Goal: Task Accomplishment & Management: Use online tool/utility

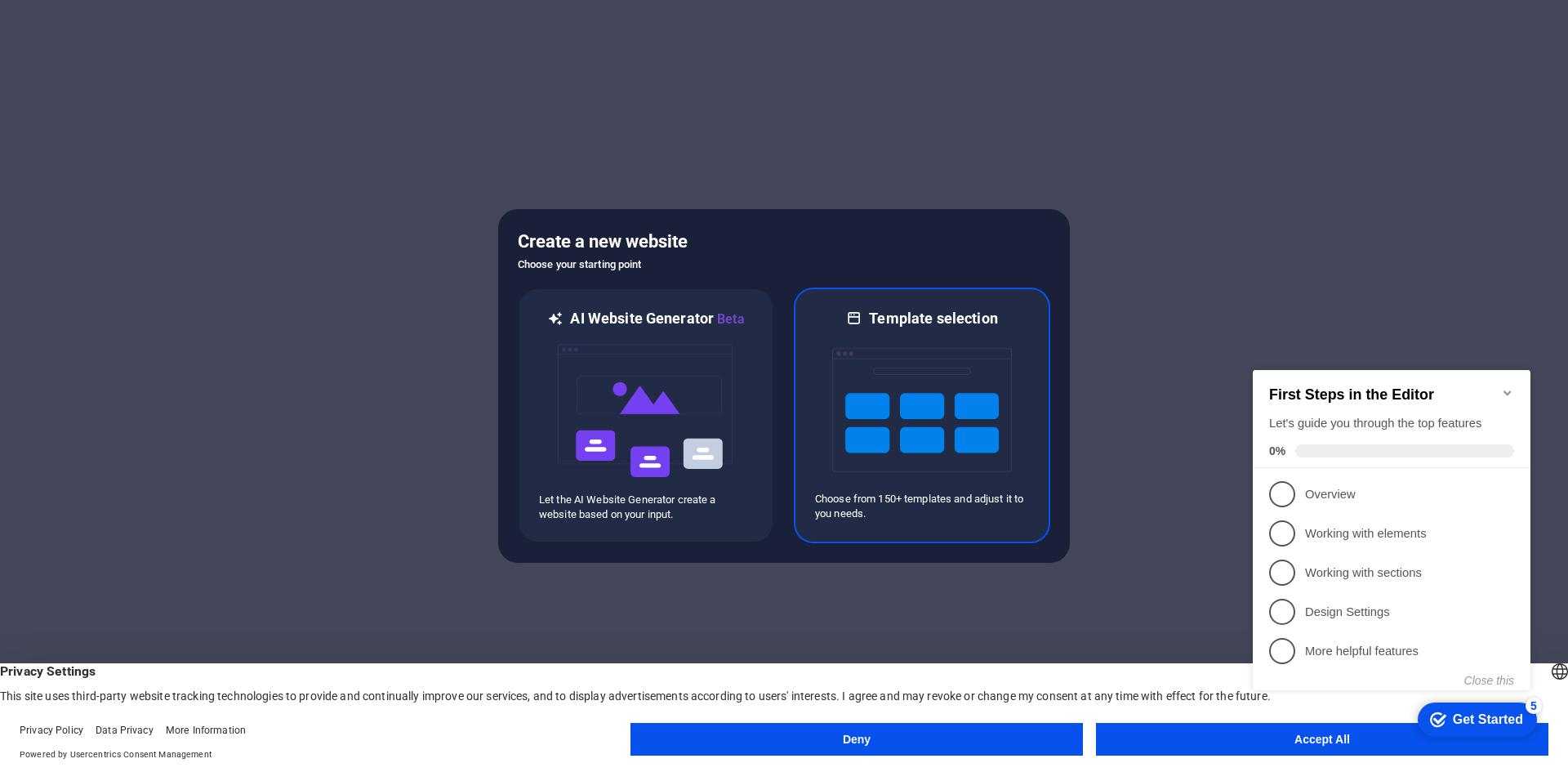
click at [888, 399] on img at bounding box center [921, 410] width 180 height 164
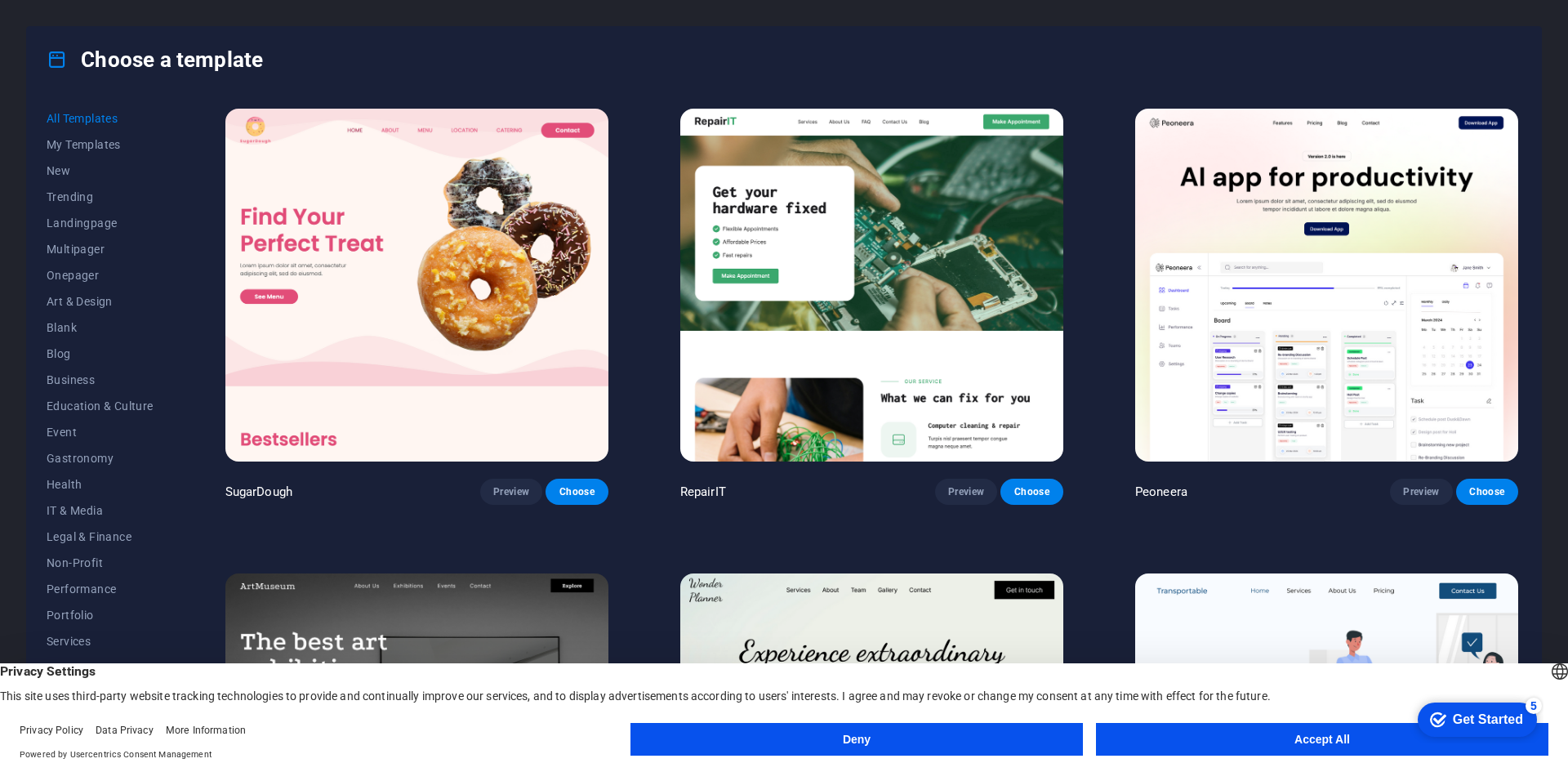
drag, startPoint x: 172, startPoint y: 315, endPoint x: 167, endPoint y: 387, distance: 72.2
click at [167, 387] on div "All Templates My Templates New Trending Landingpage Multipager Onepager Art & D…" at bounding box center [110, 415] width 127 height 620
click at [94, 505] on span "IT & Media" at bounding box center [100, 511] width 107 height 13
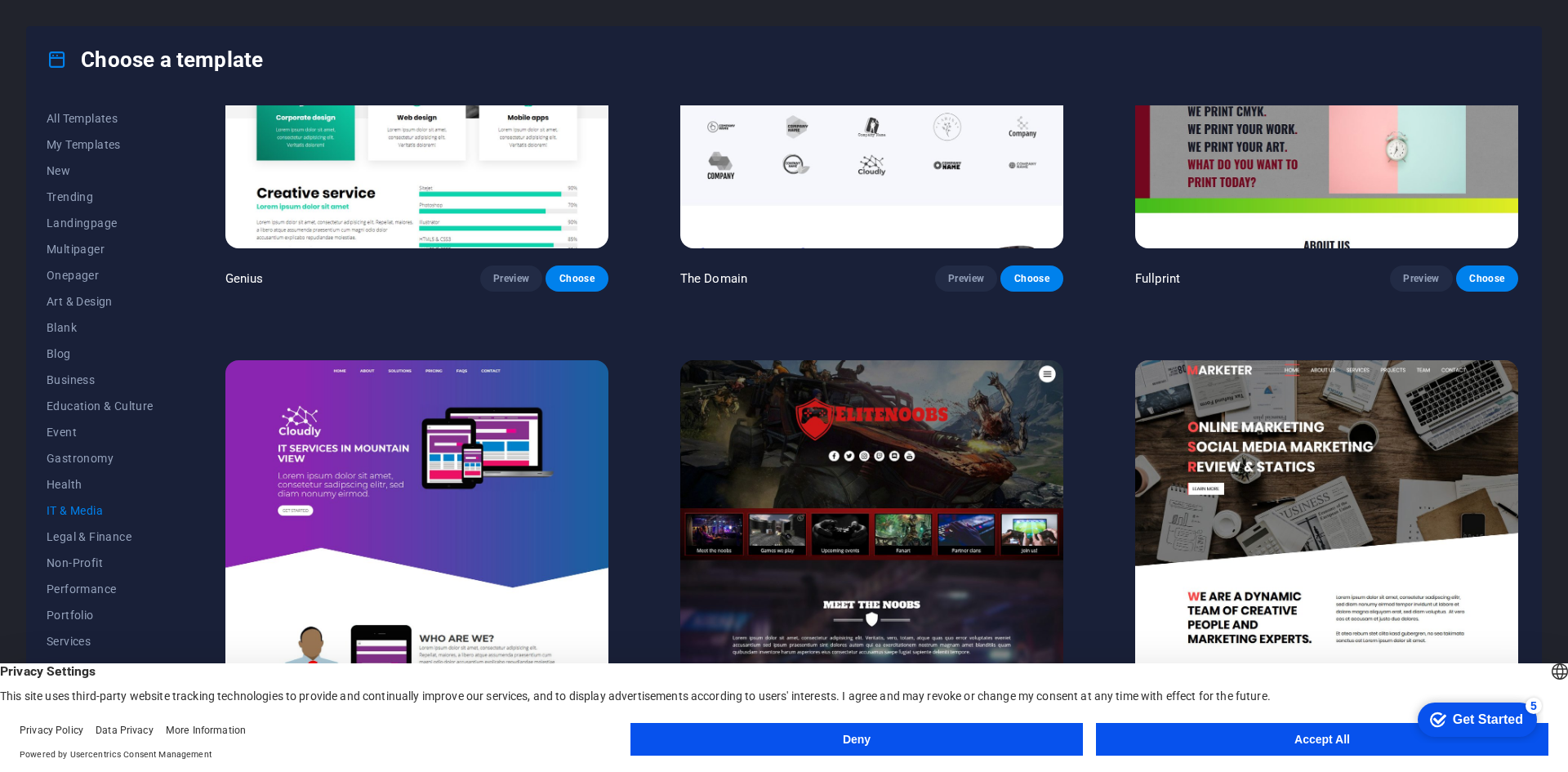
scroll to position [1168, 0]
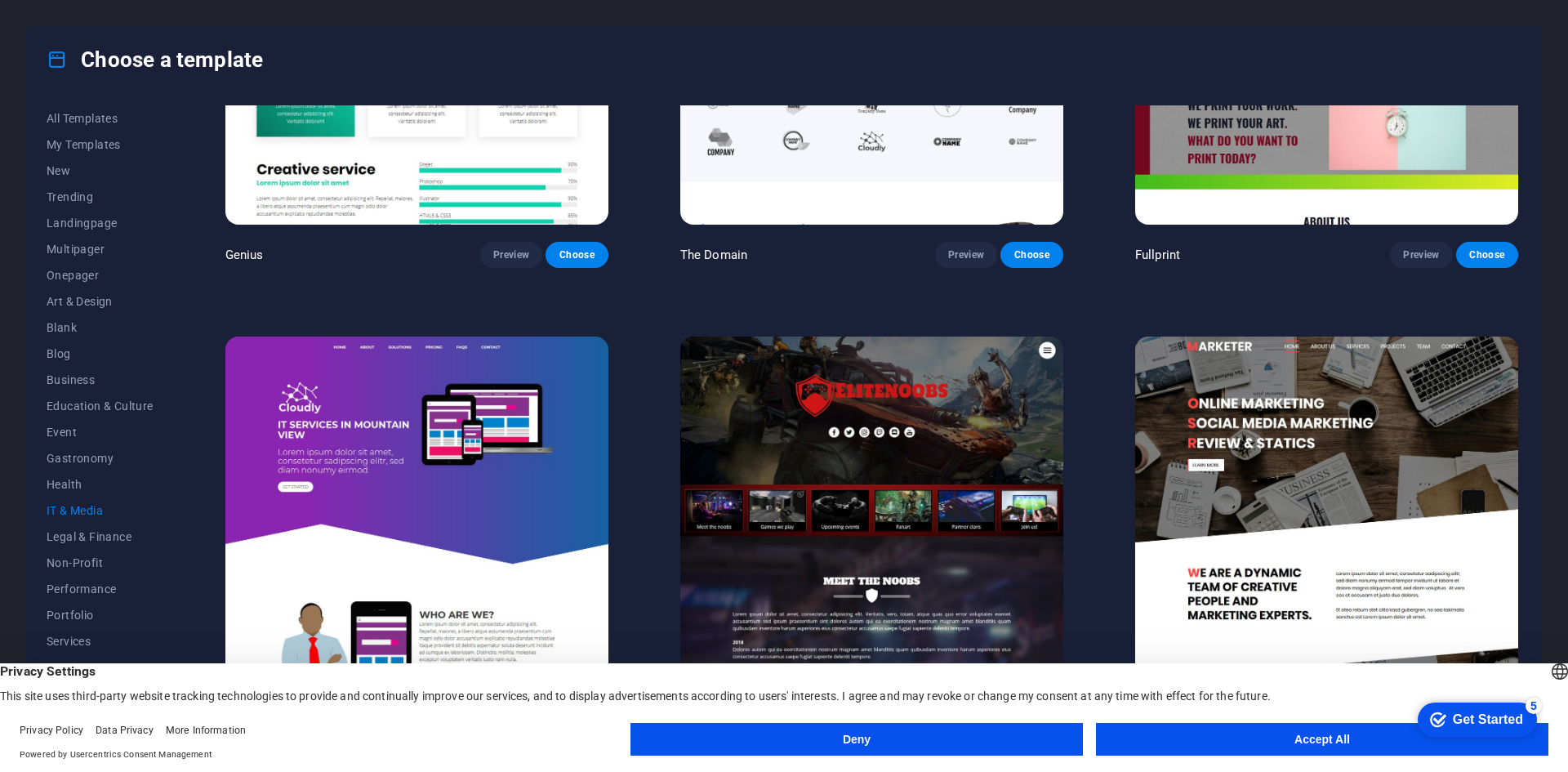
click at [1023, 747] on button "Deny" at bounding box center [858, 740] width 453 height 33
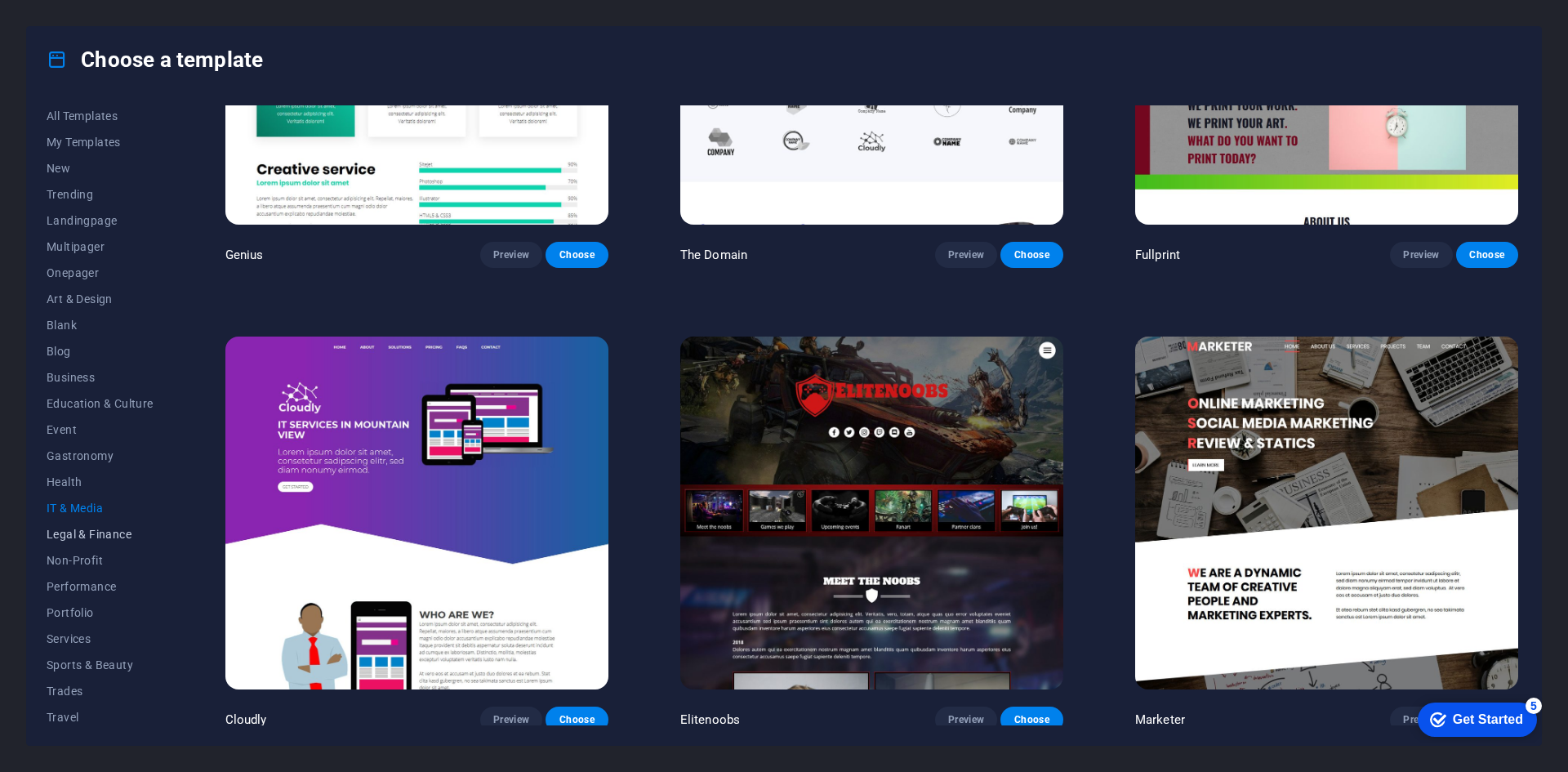
scroll to position [0, 0]
click at [68, 372] on button "Business" at bounding box center [100, 380] width 107 height 26
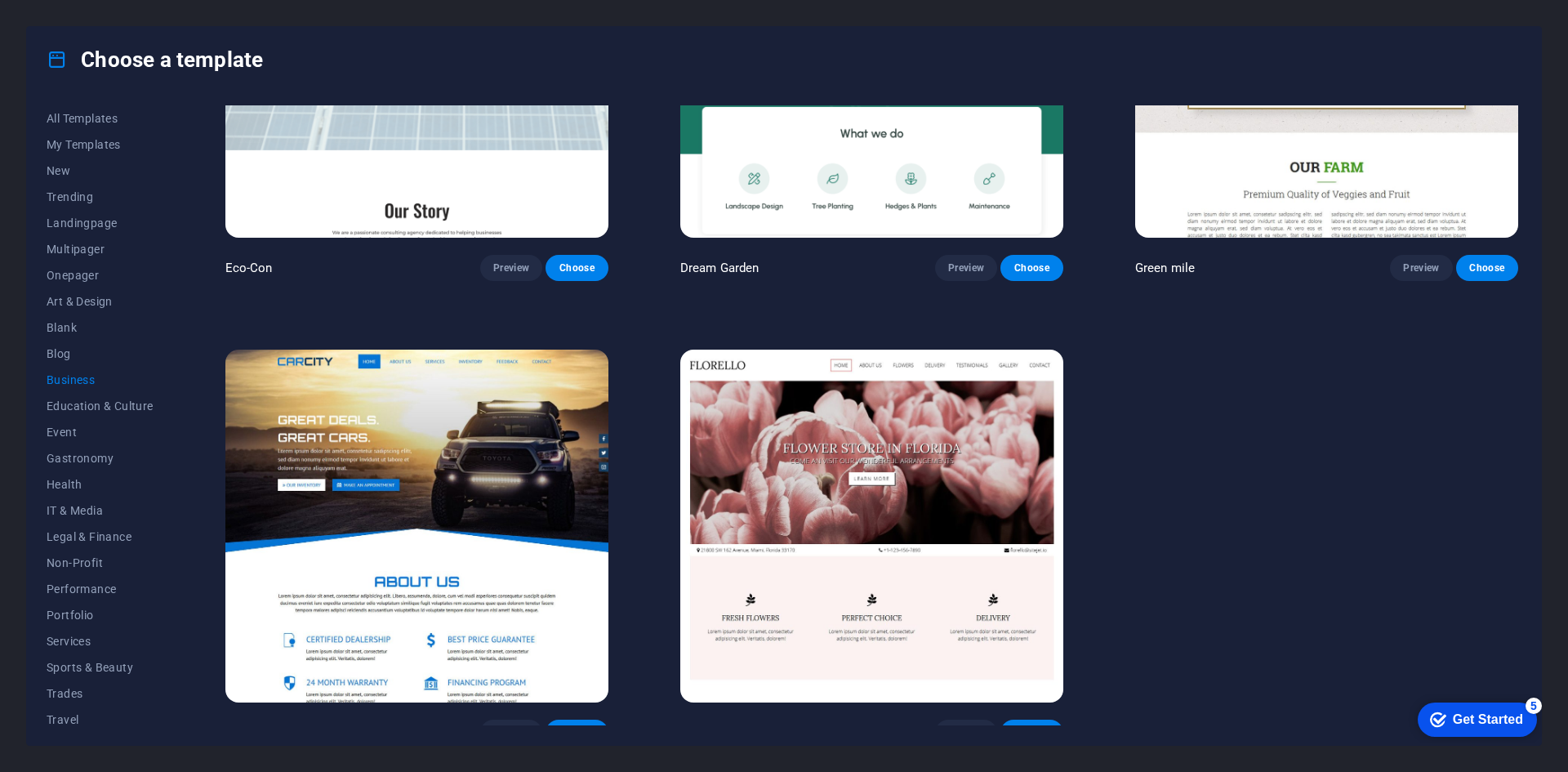
scroll to position [241, 0]
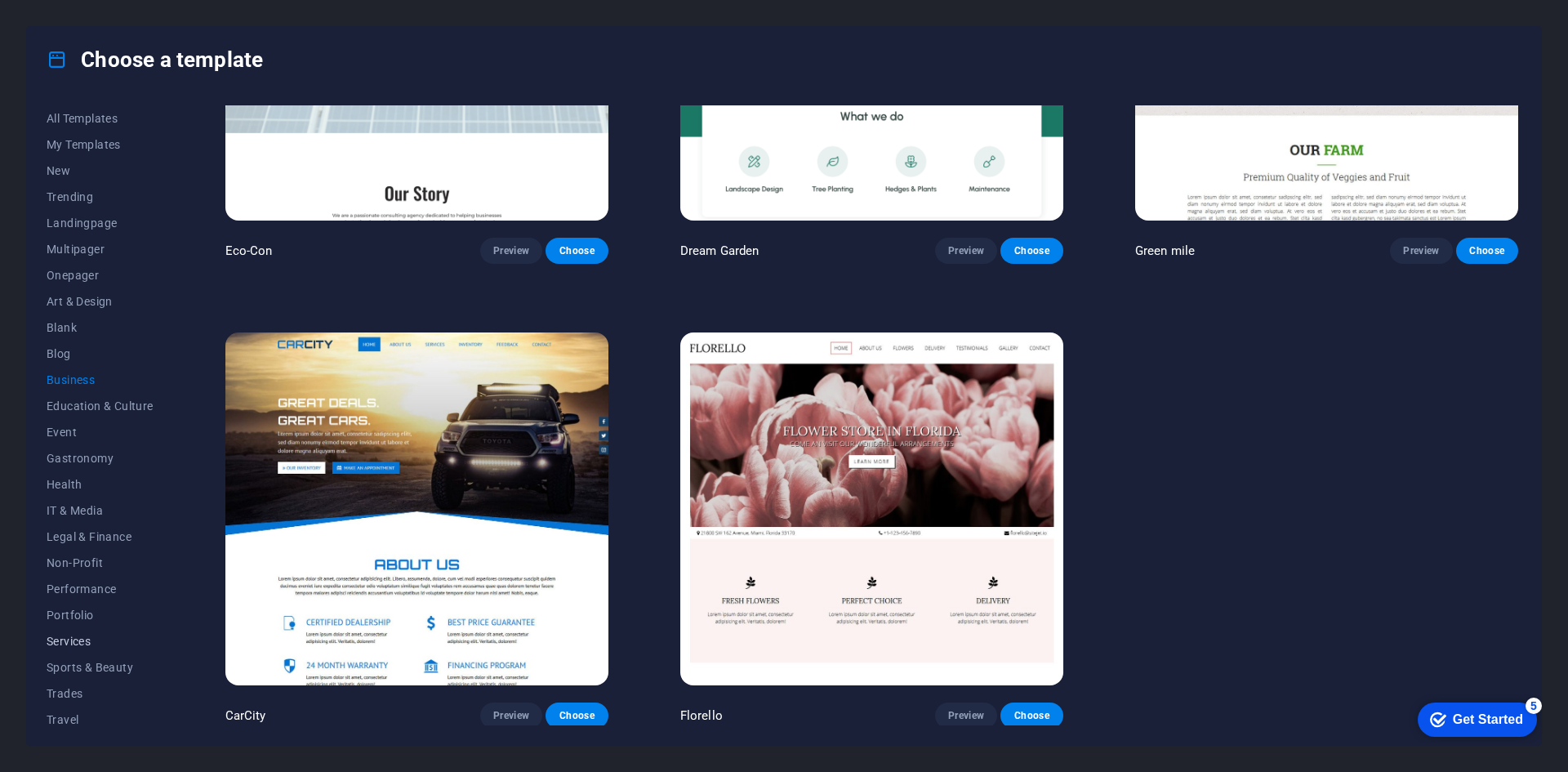
click at [76, 643] on span "Services" at bounding box center [100, 641] width 107 height 13
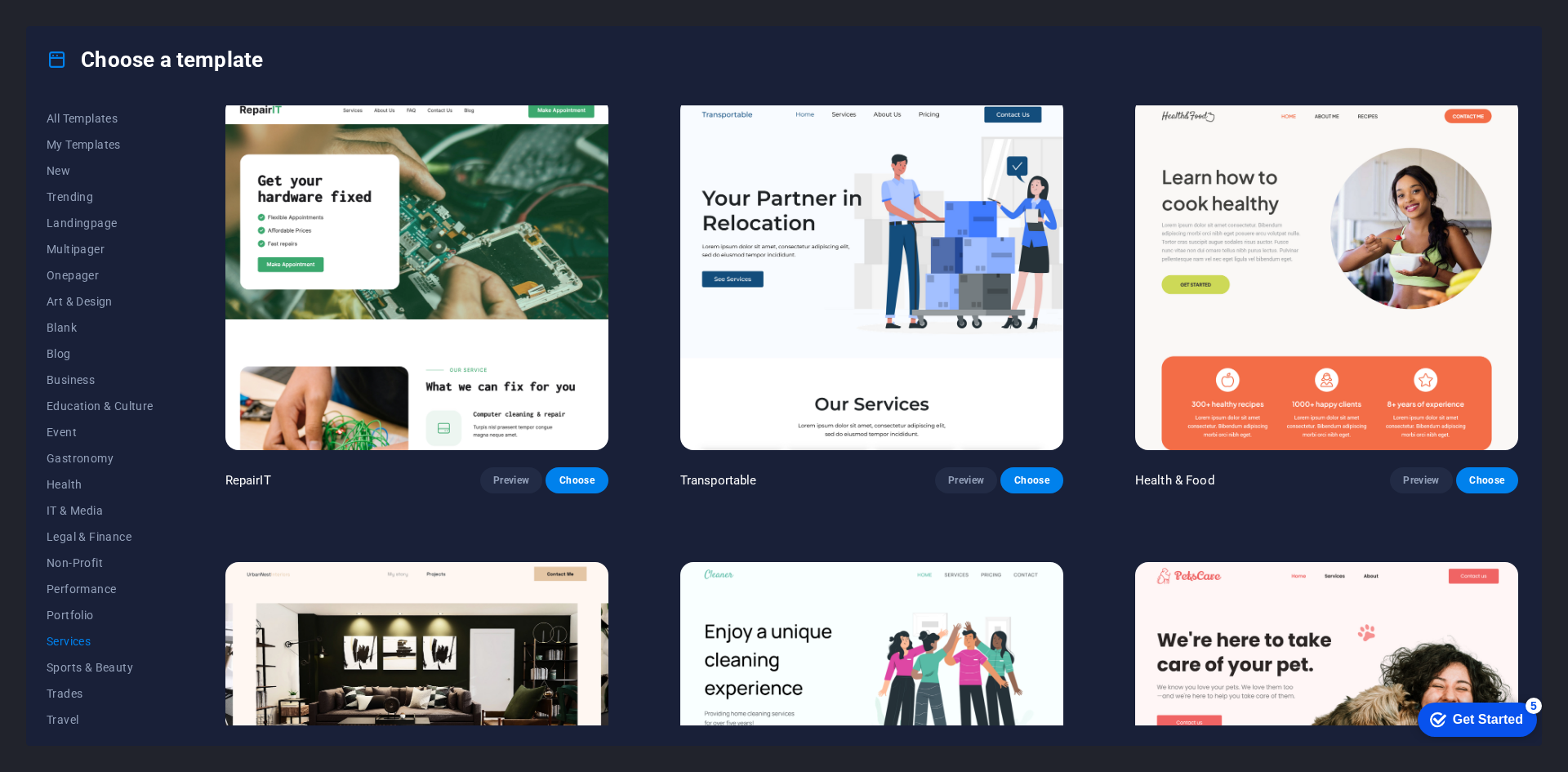
scroll to position [0, 0]
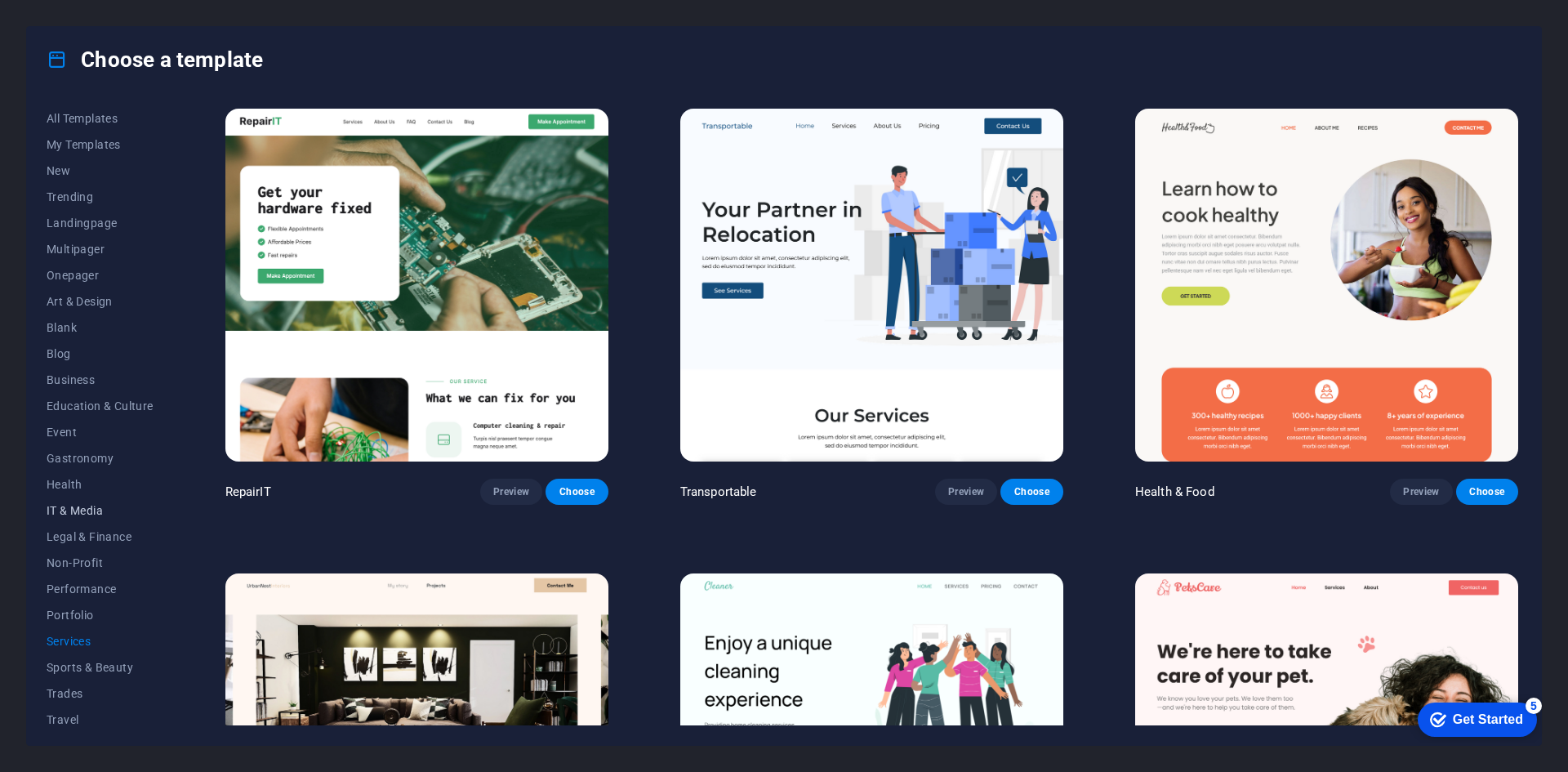
click at [56, 502] on button "IT & Media" at bounding box center [100, 511] width 107 height 26
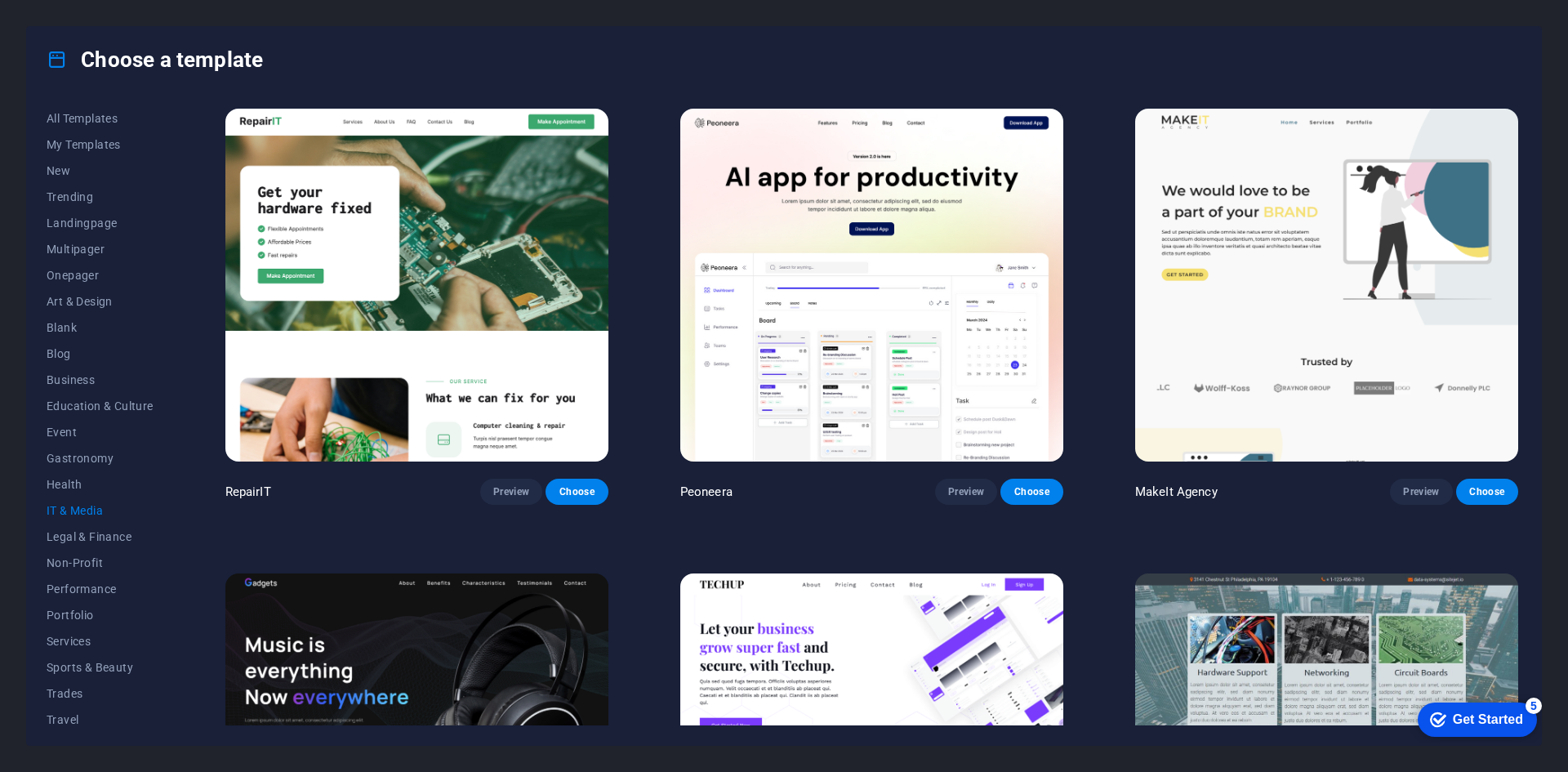
scroll to position [327, 0]
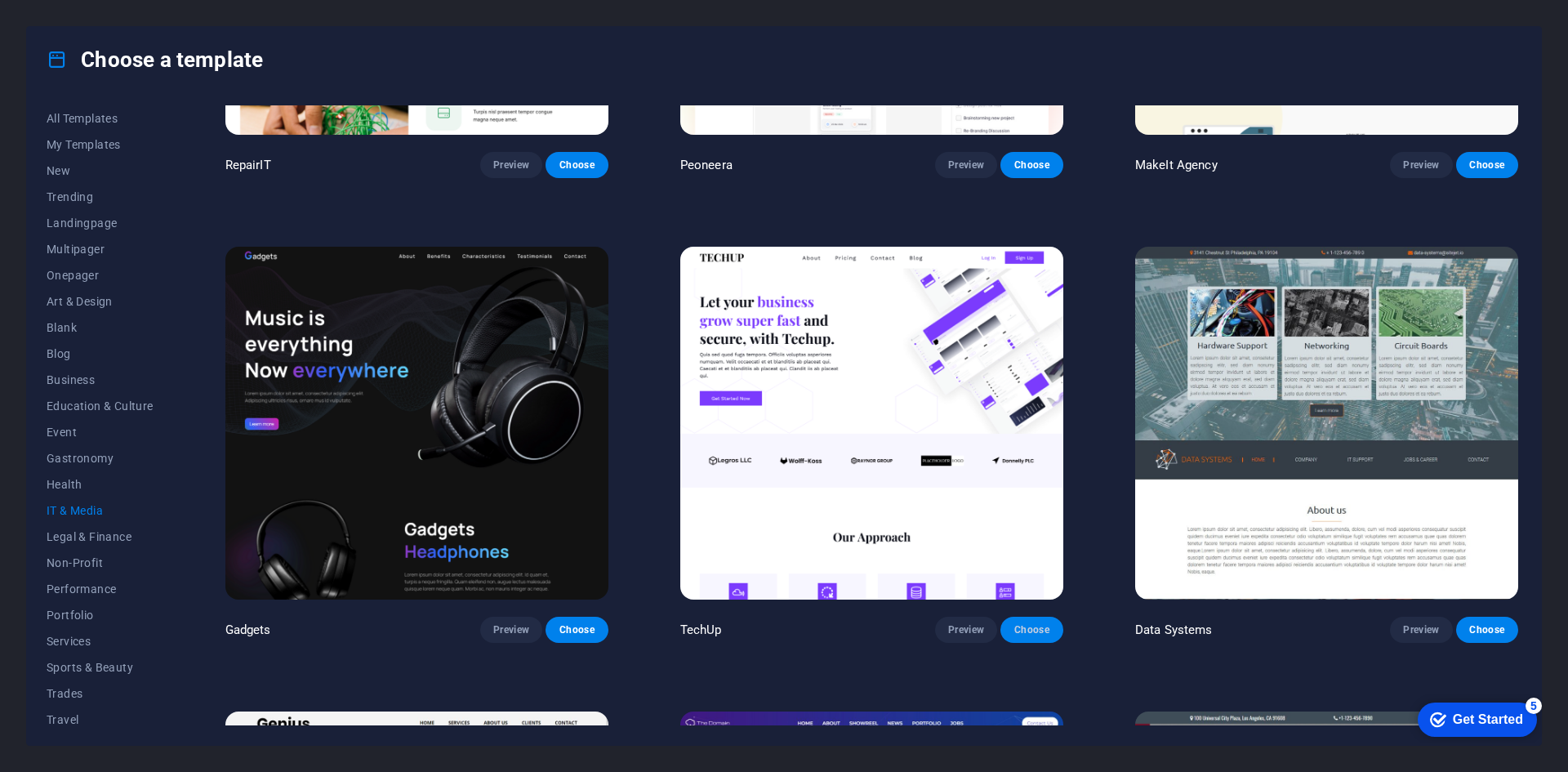
click at [1048, 624] on span "Choose" at bounding box center [1031, 629] width 36 height 13
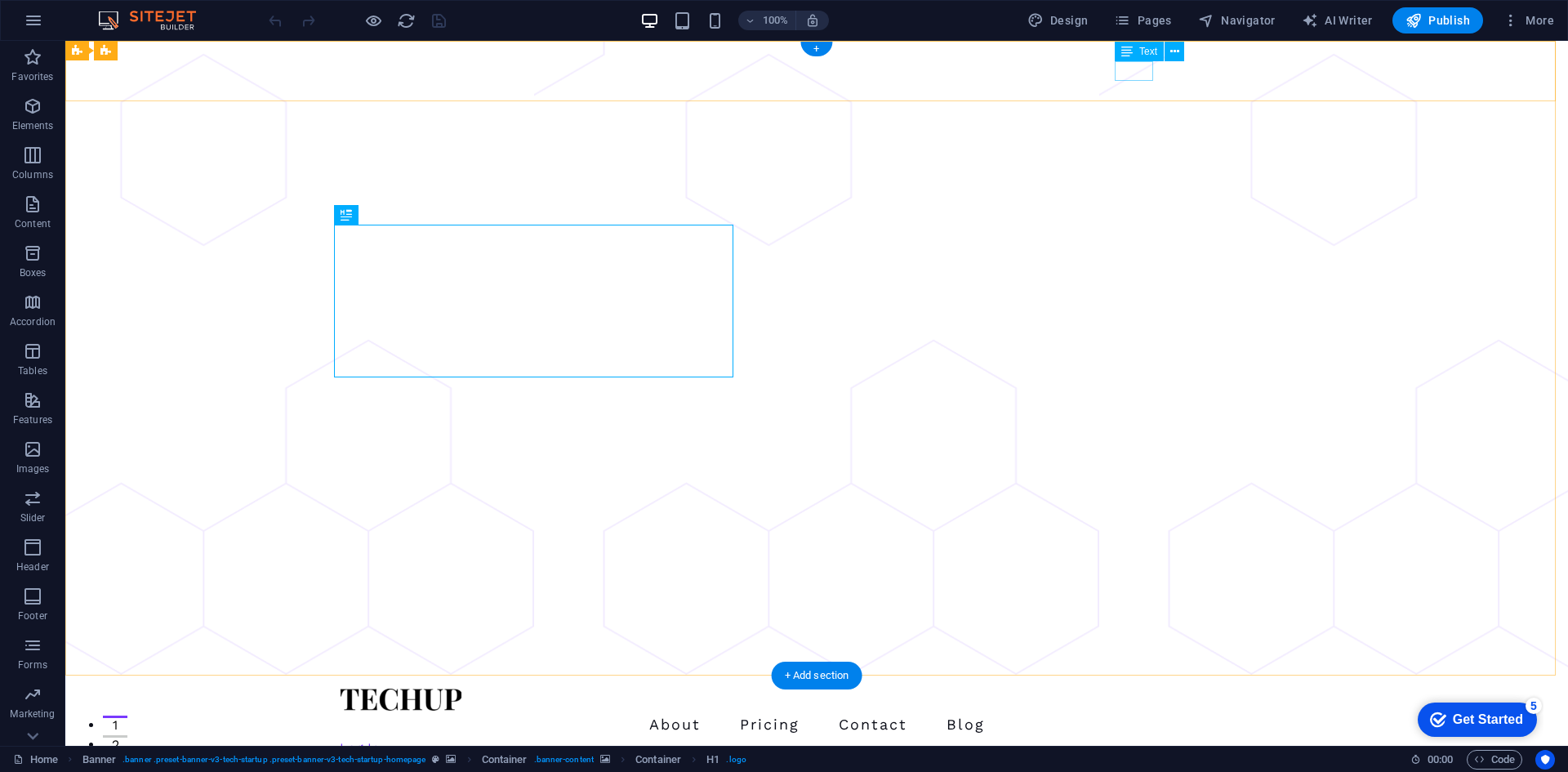
click at [1133, 739] on div "Log In" at bounding box center [804, 748] width 928 height 19
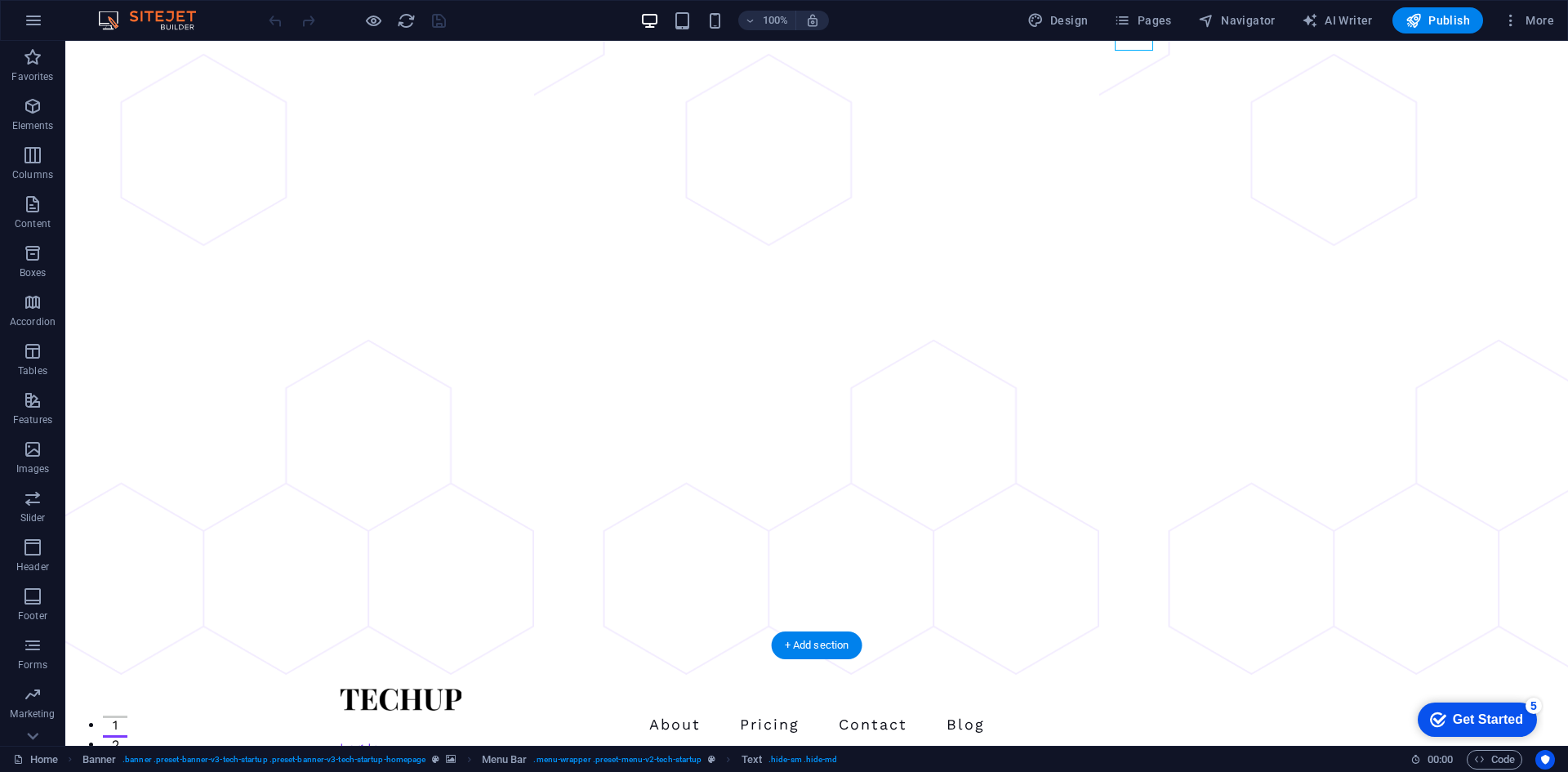
scroll to position [491, 0]
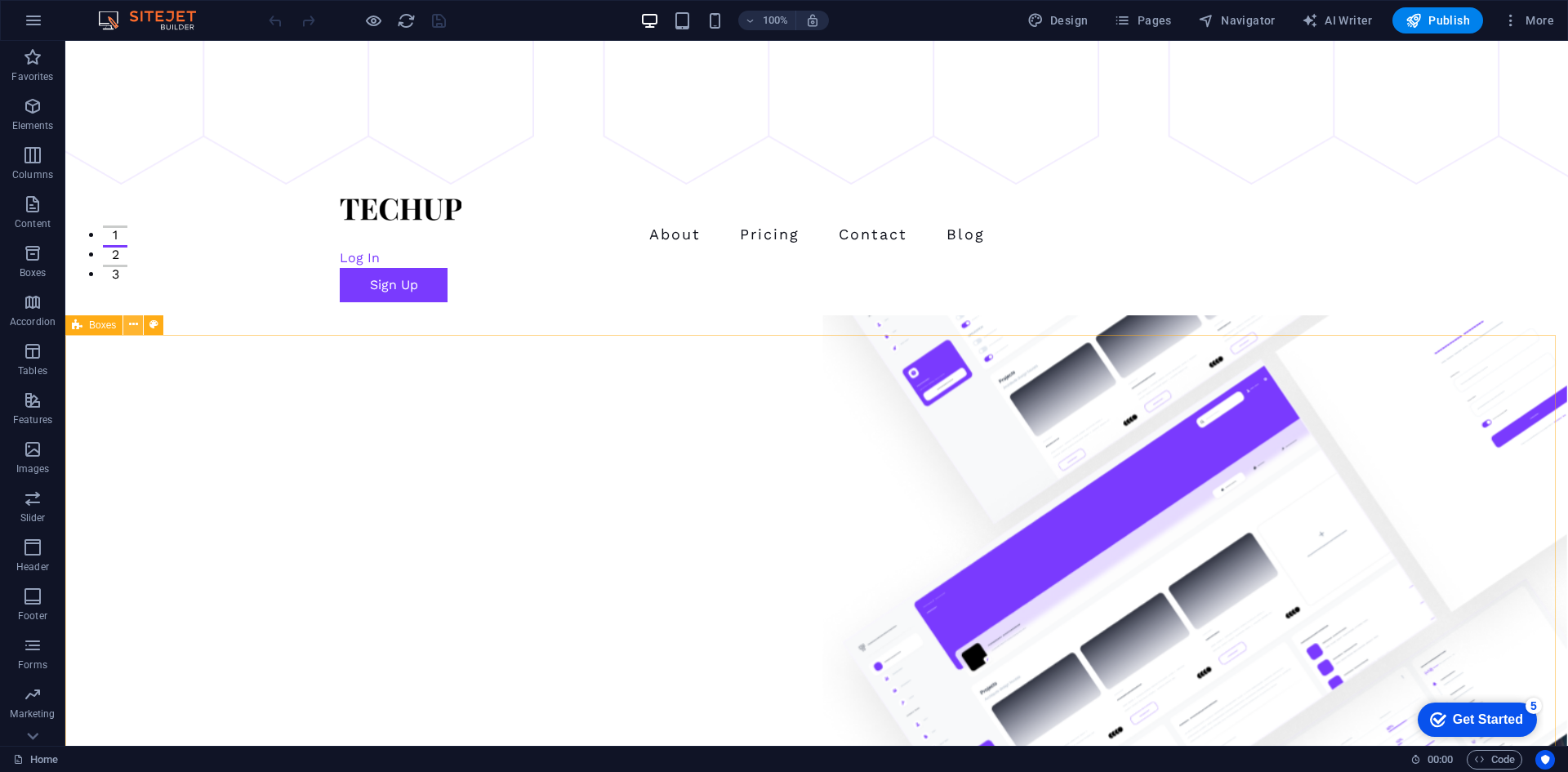
click at [127, 330] on button at bounding box center [132, 324] width 19 height 19
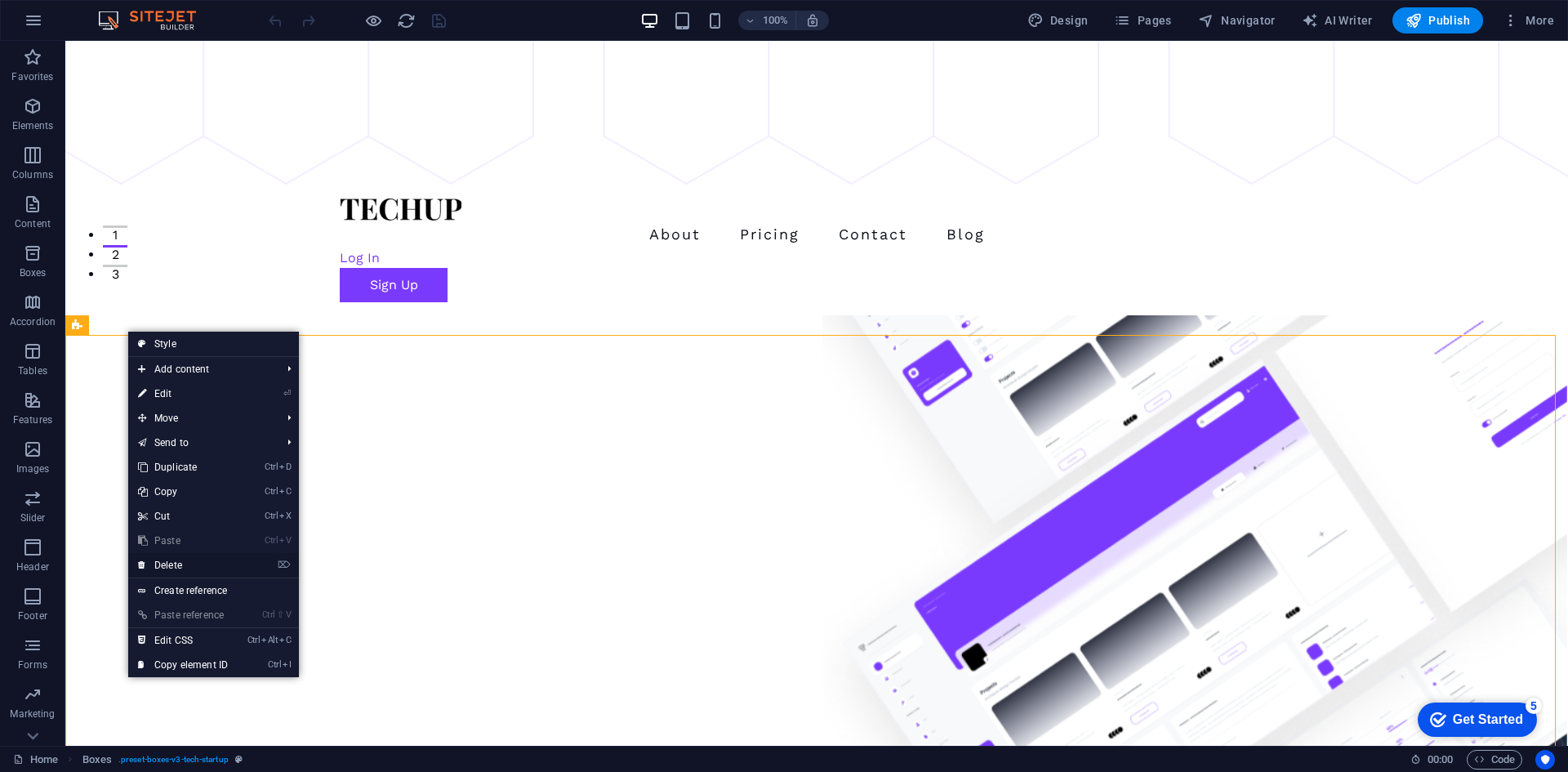
click at [181, 563] on link "⌦ Delete" at bounding box center [183, 566] width 110 height 25
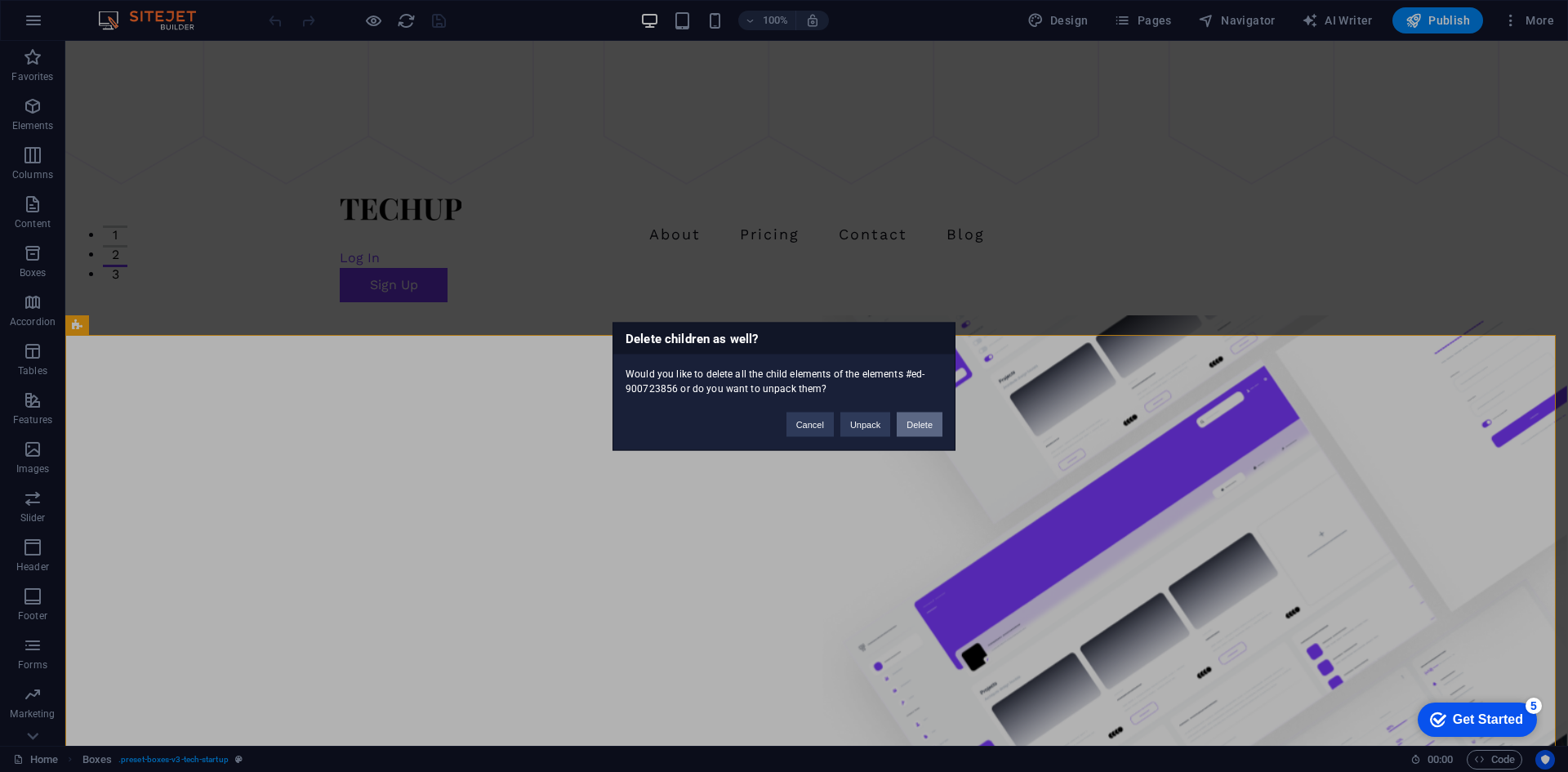
click at [913, 427] on button "Delete" at bounding box center [920, 424] width 46 height 25
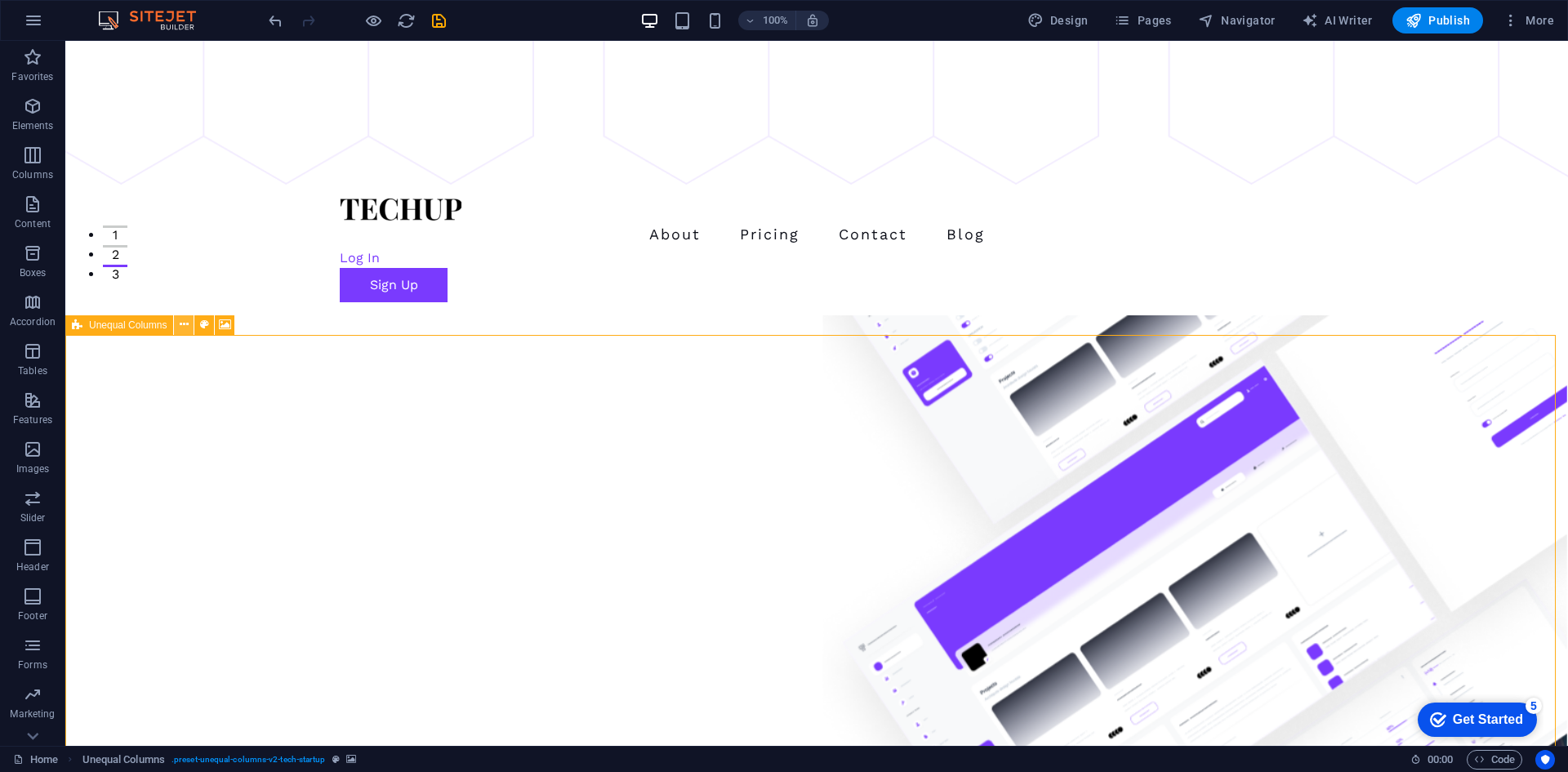
click at [180, 327] on icon at bounding box center [184, 324] width 9 height 17
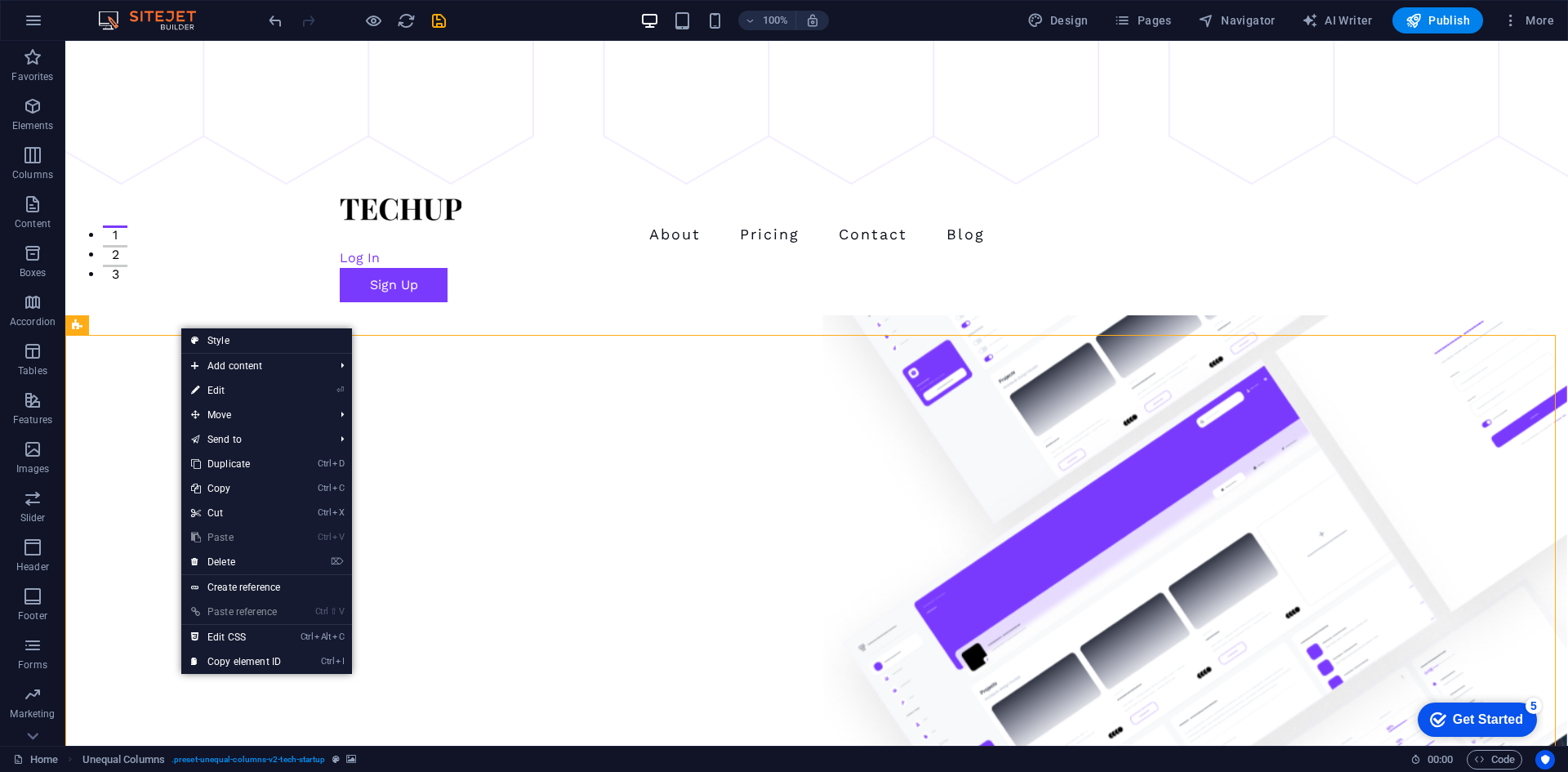
click at [229, 549] on link "Ctrl V Paste" at bounding box center [237, 537] width 110 height 25
click at [231, 559] on link "⌦ Delete" at bounding box center [237, 562] width 110 height 25
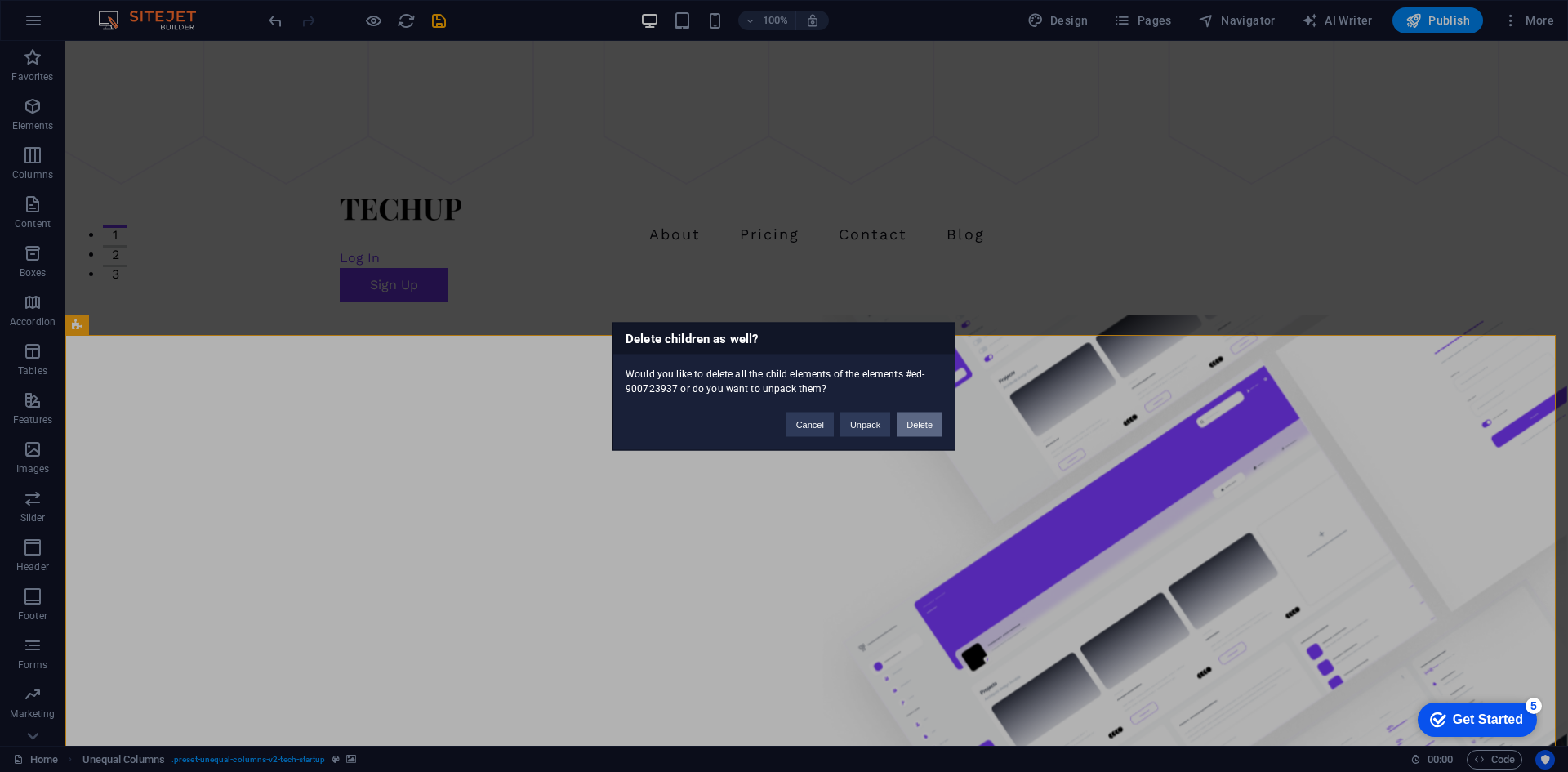
click at [917, 420] on button "Delete" at bounding box center [920, 424] width 46 height 25
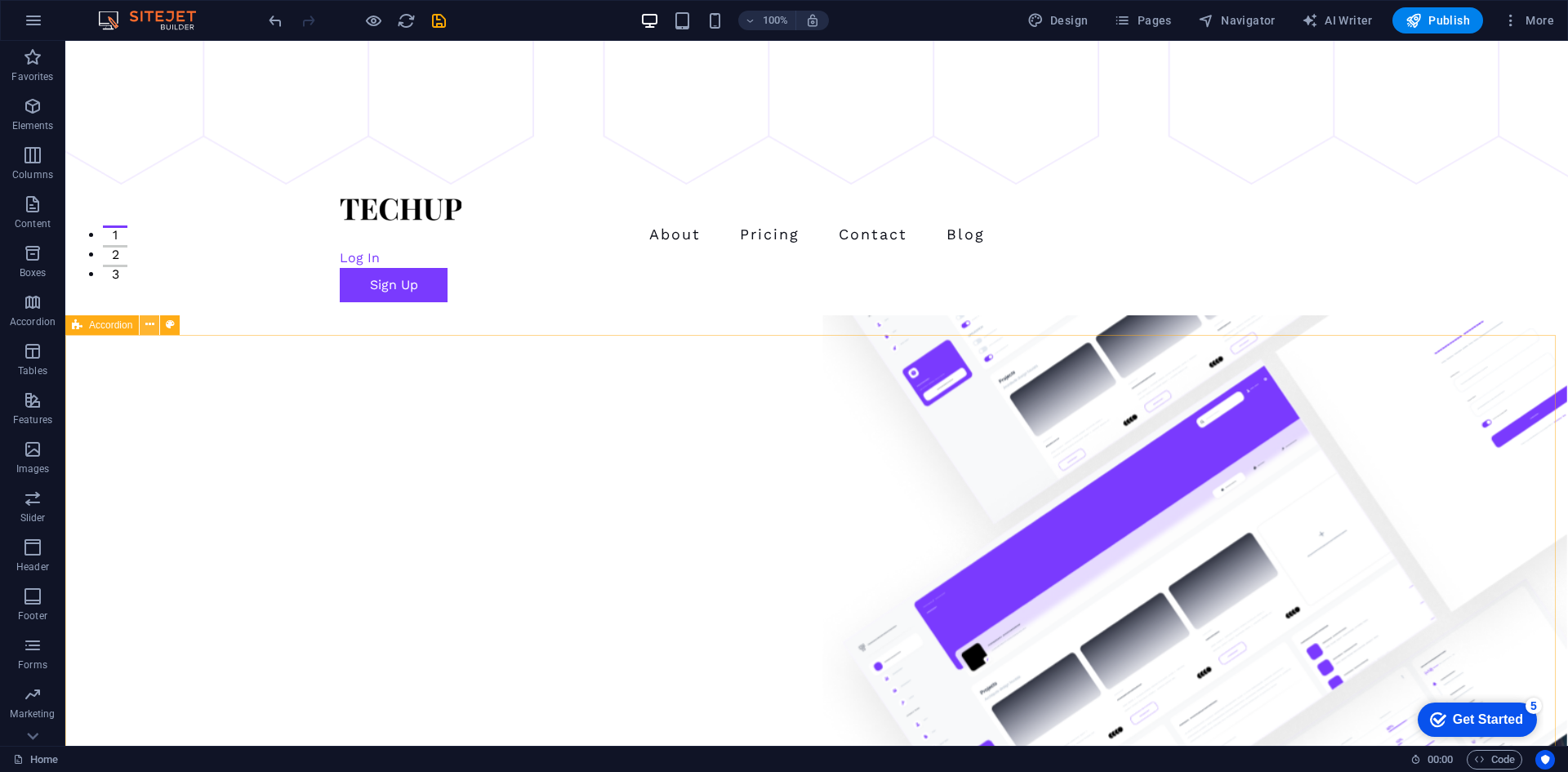
click at [146, 325] on icon at bounding box center [150, 324] width 9 height 17
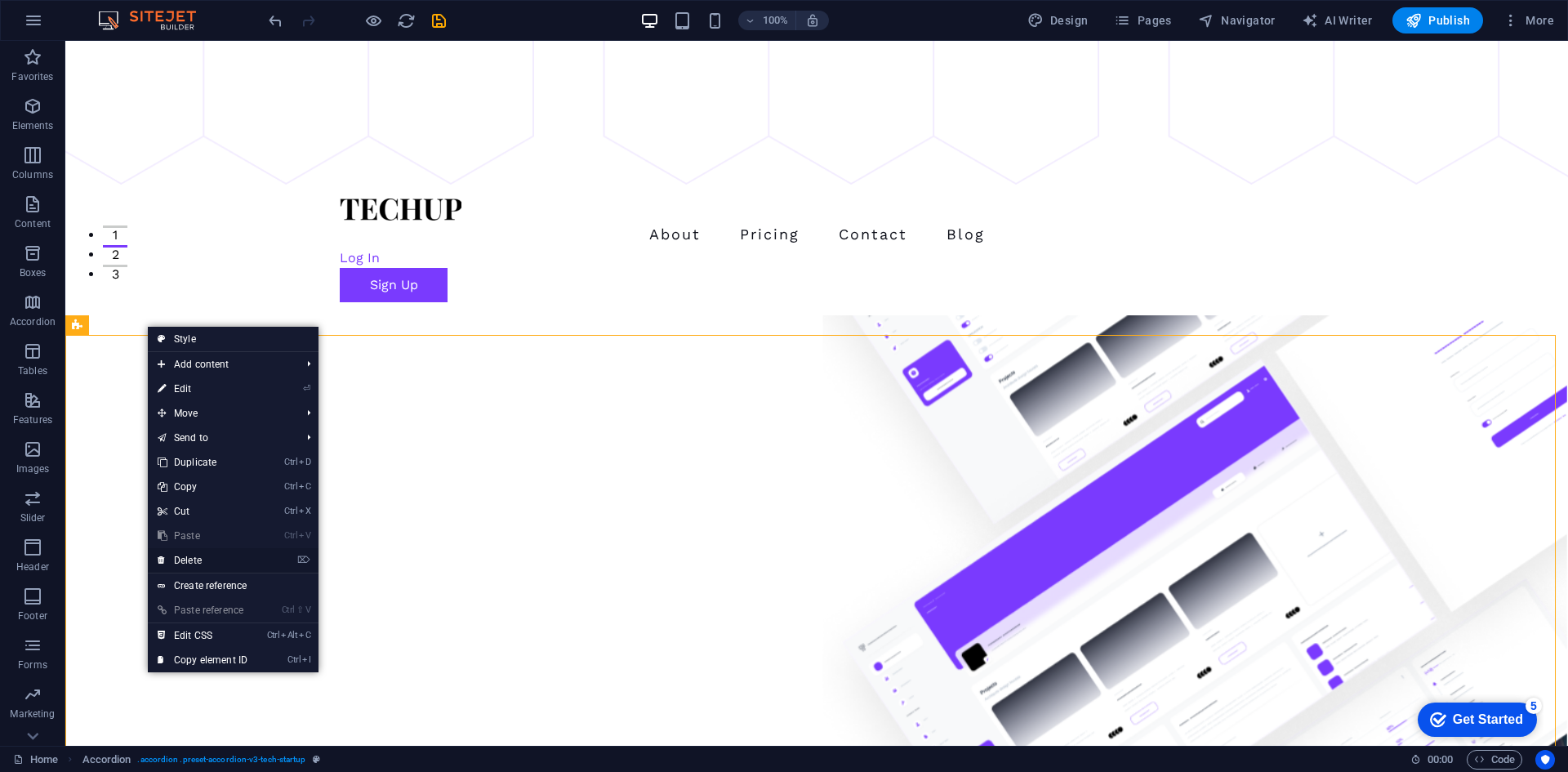
click at [230, 556] on link "⌦ Delete" at bounding box center [203, 560] width 110 height 25
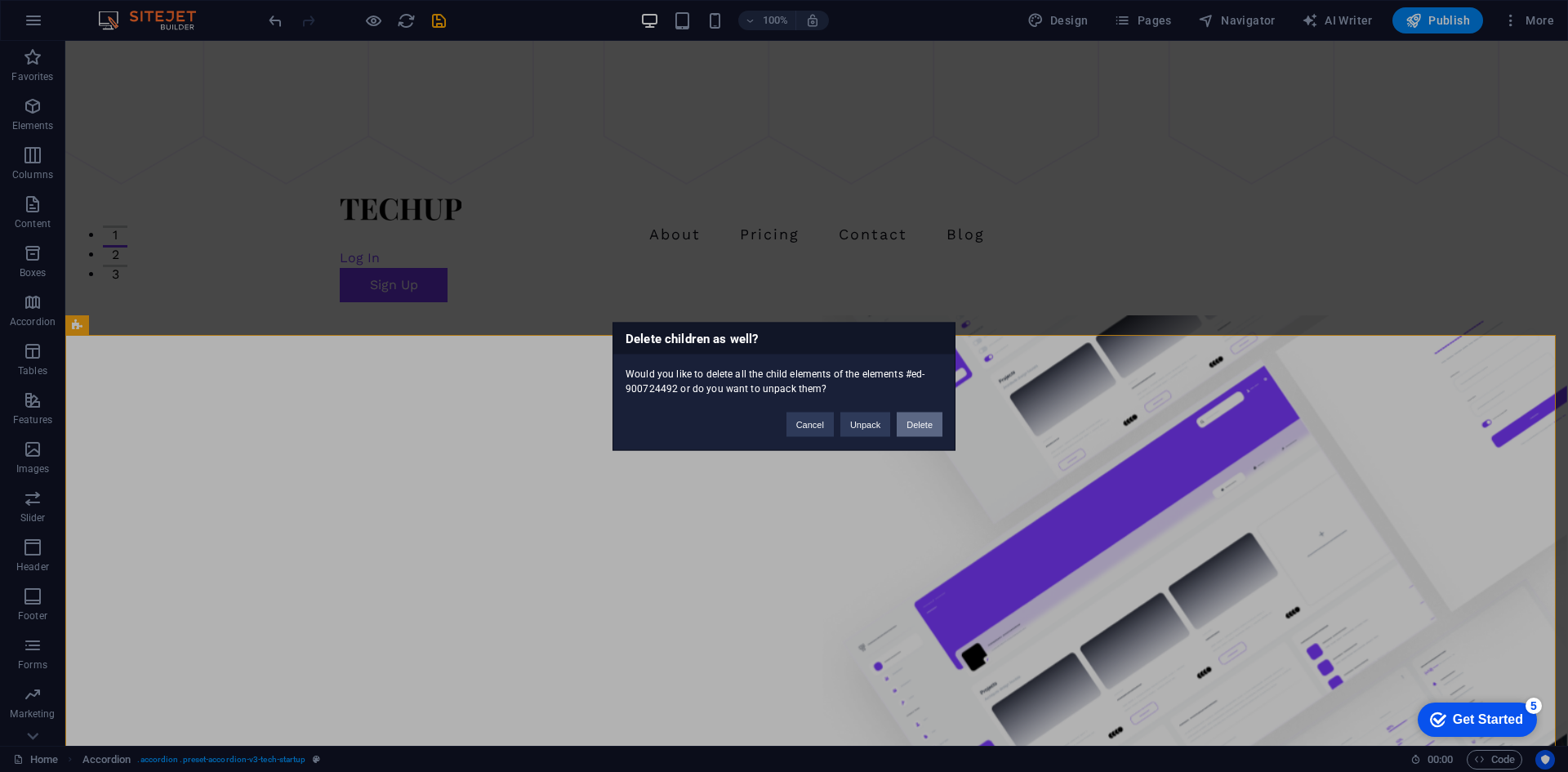
click at [916, 423] on button "Delete" at bounding box center [920, 424] width 46 height 25
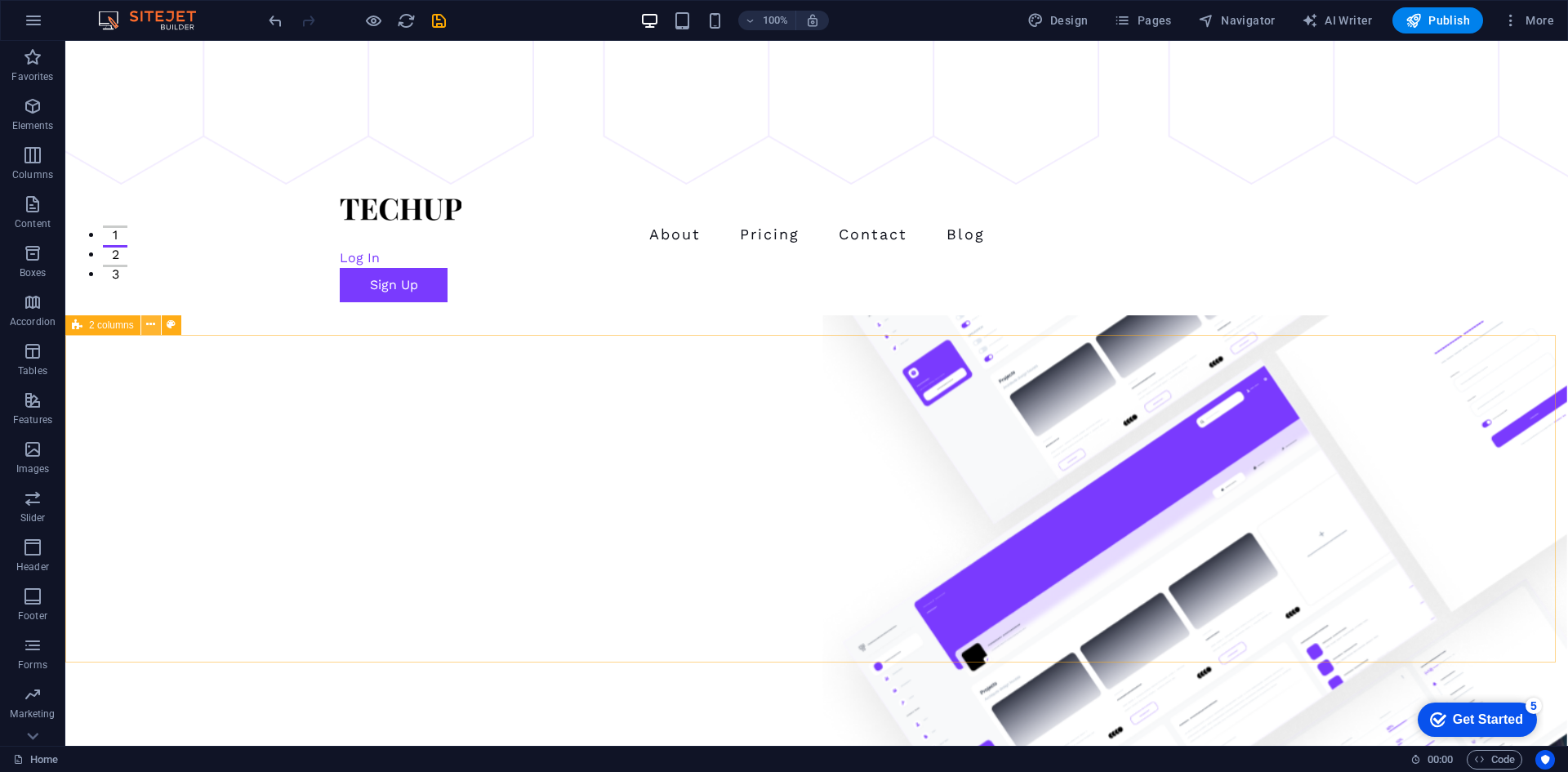
click at [151, 333] on icon at bounding box center [151, 324] width 9 height 17
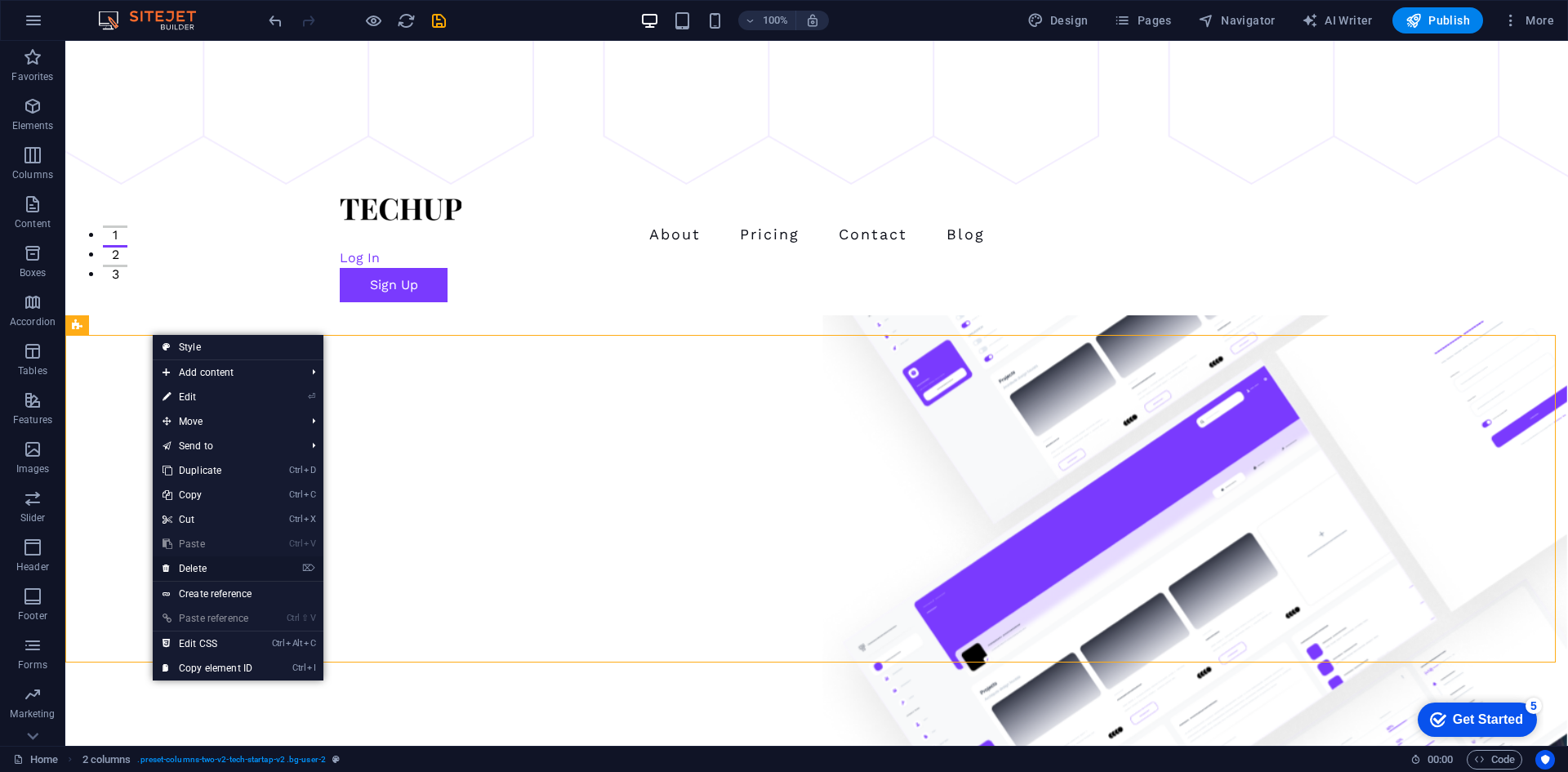
click at [209, 576] on link "⌦ Delete" at bounding box center [207, 568] width 110 height 25
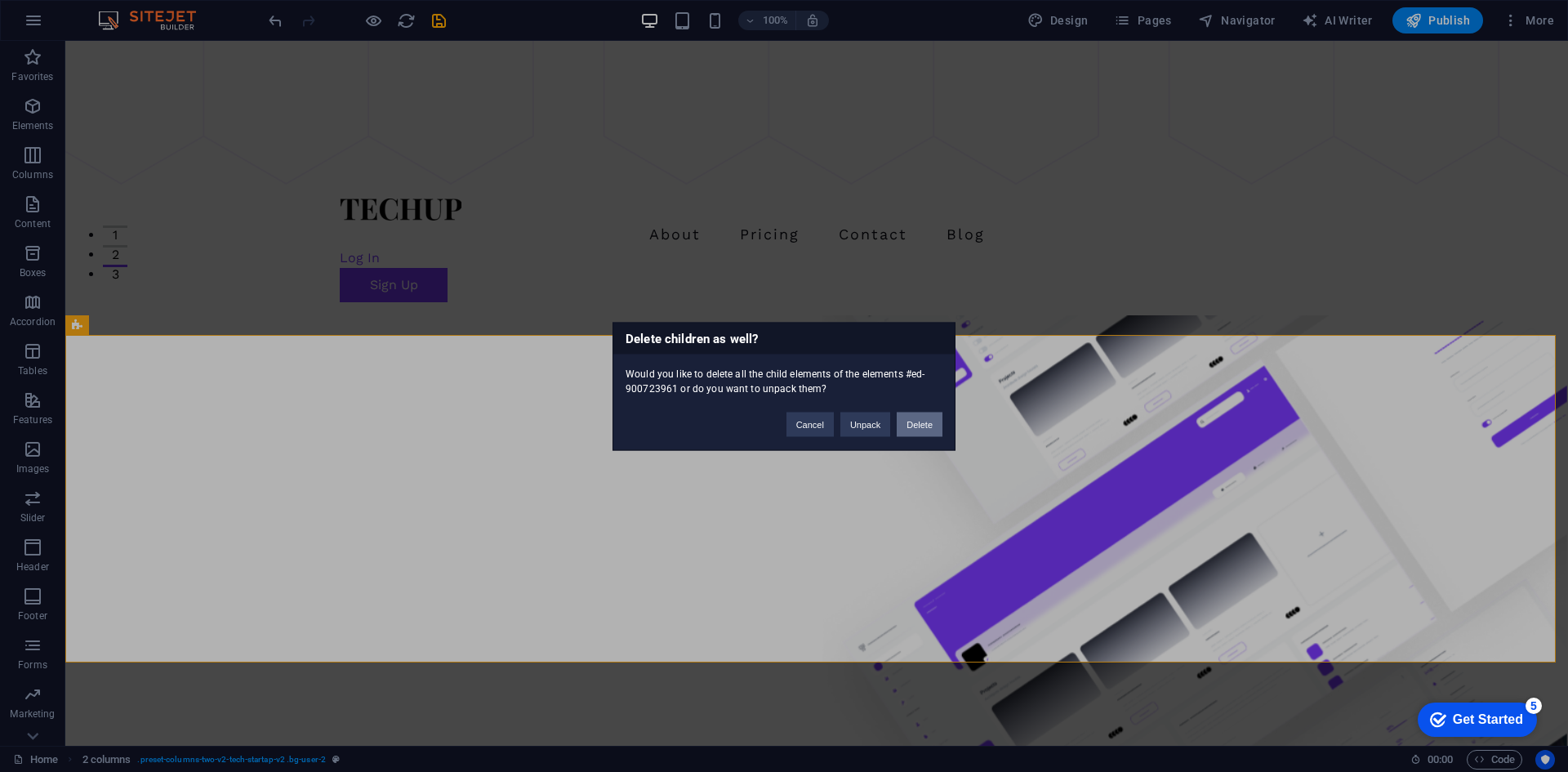
click at [931, 427] on button "Delete" at bounding box center [920, 424] width 46 height 25
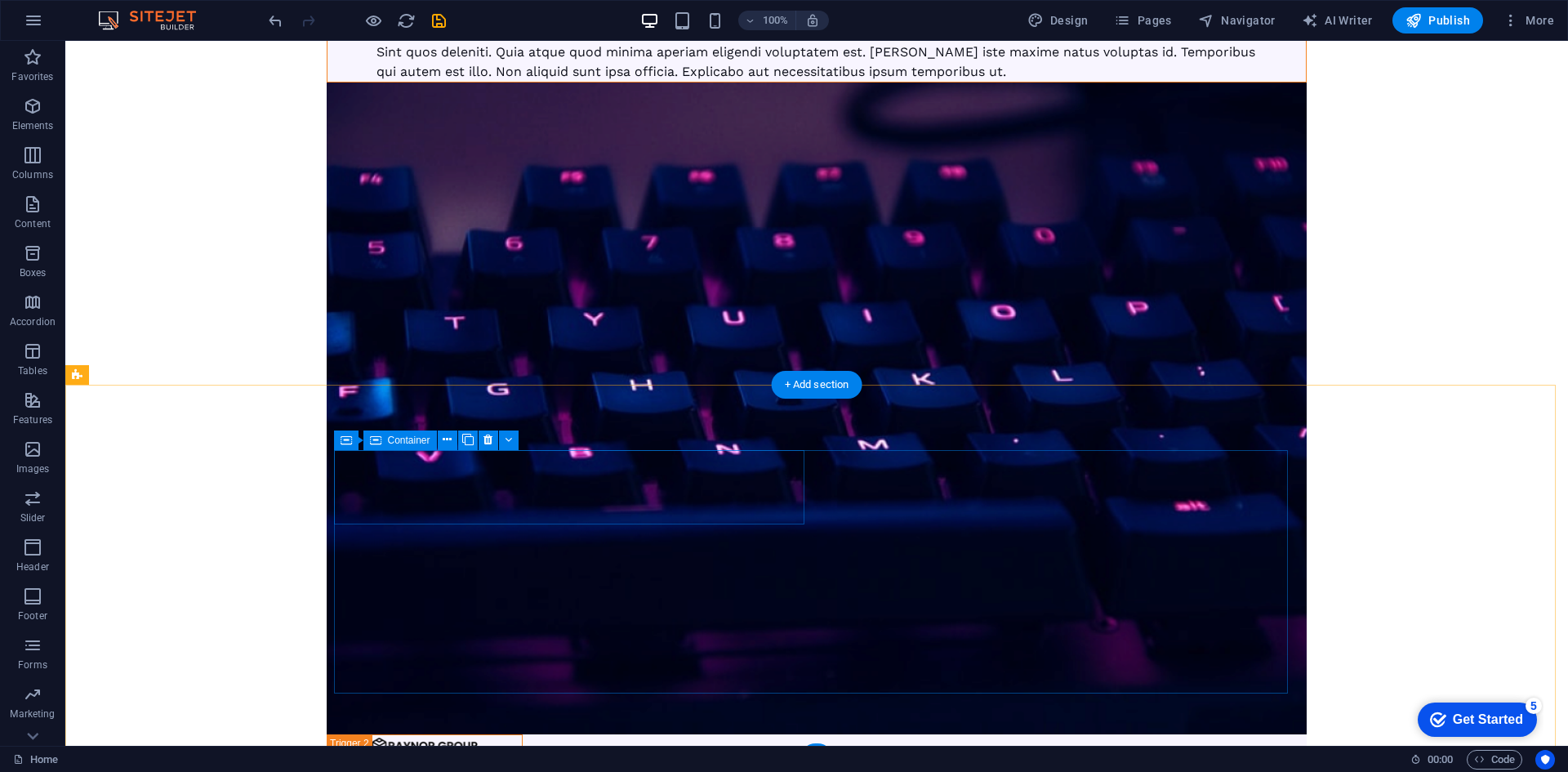
scroll to position [3929, 0]
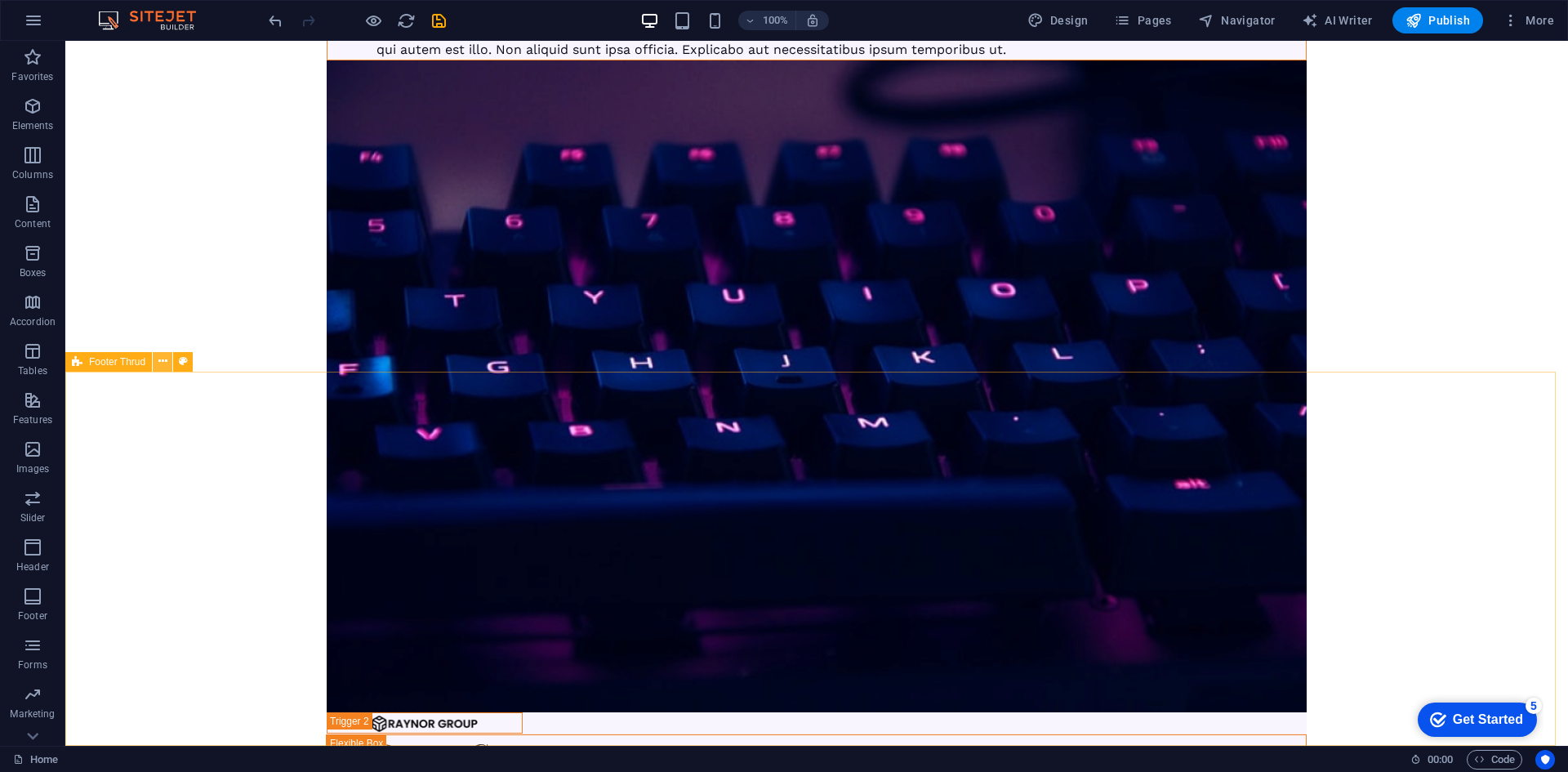
click at [162, 365] on icon at bounding box center [163, 361] width 9 height 17
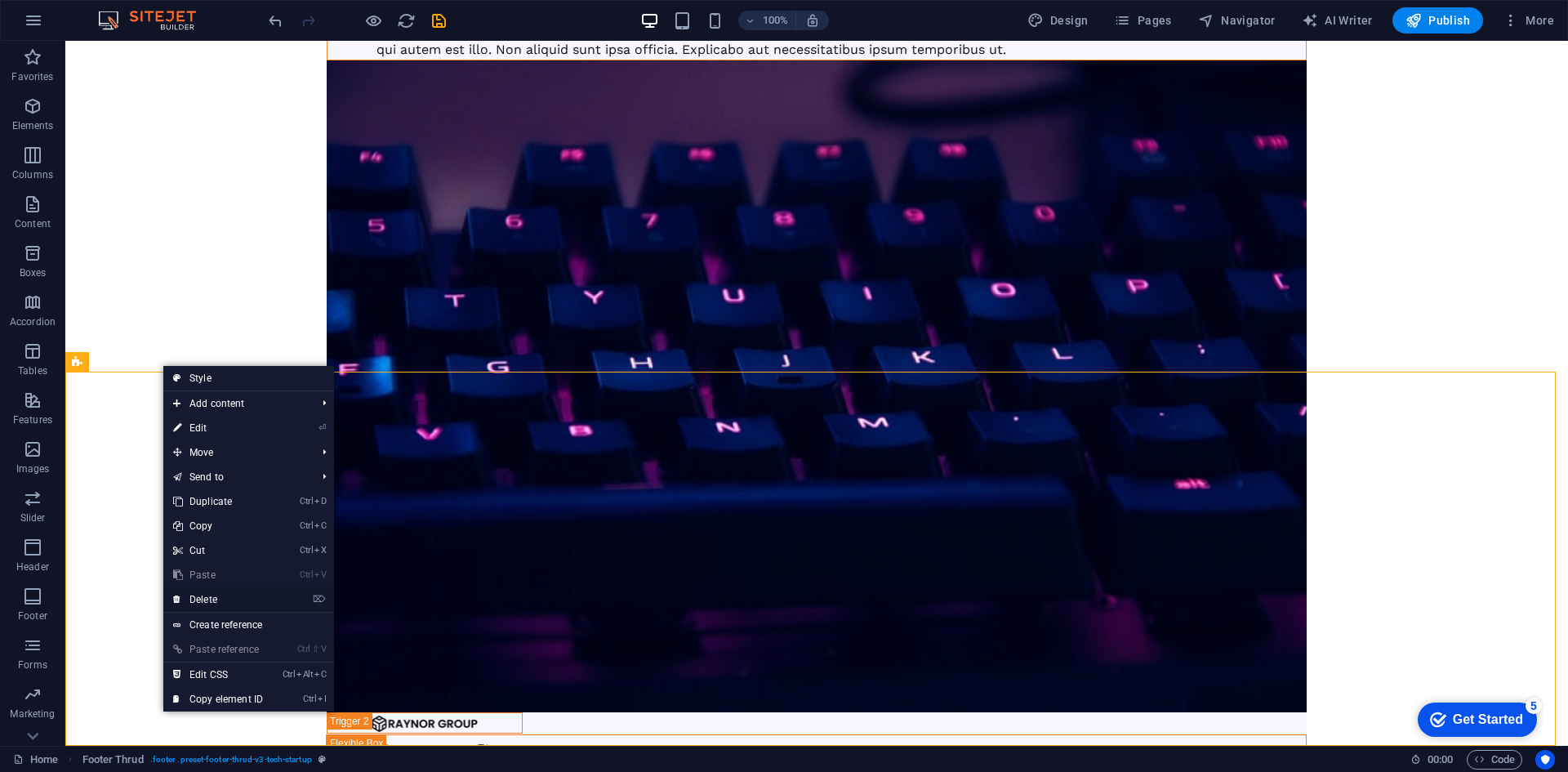
click at [220, 597] on link "⌦ Delete" at bounding box center [218, 599] width 110 height 25
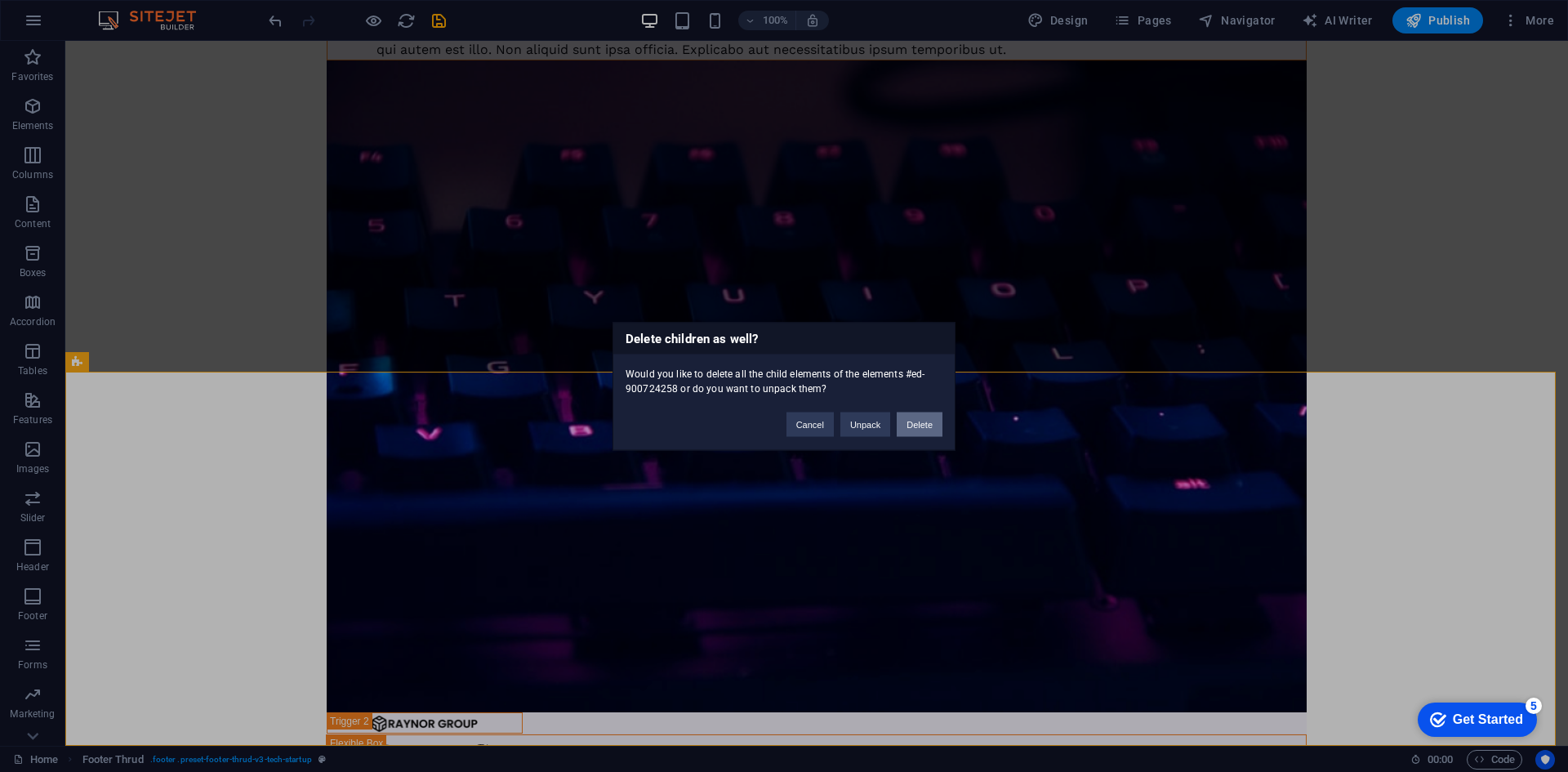
click at [927, 421] on button "Delete" at bounding box center [920, 424] width 46 height 25
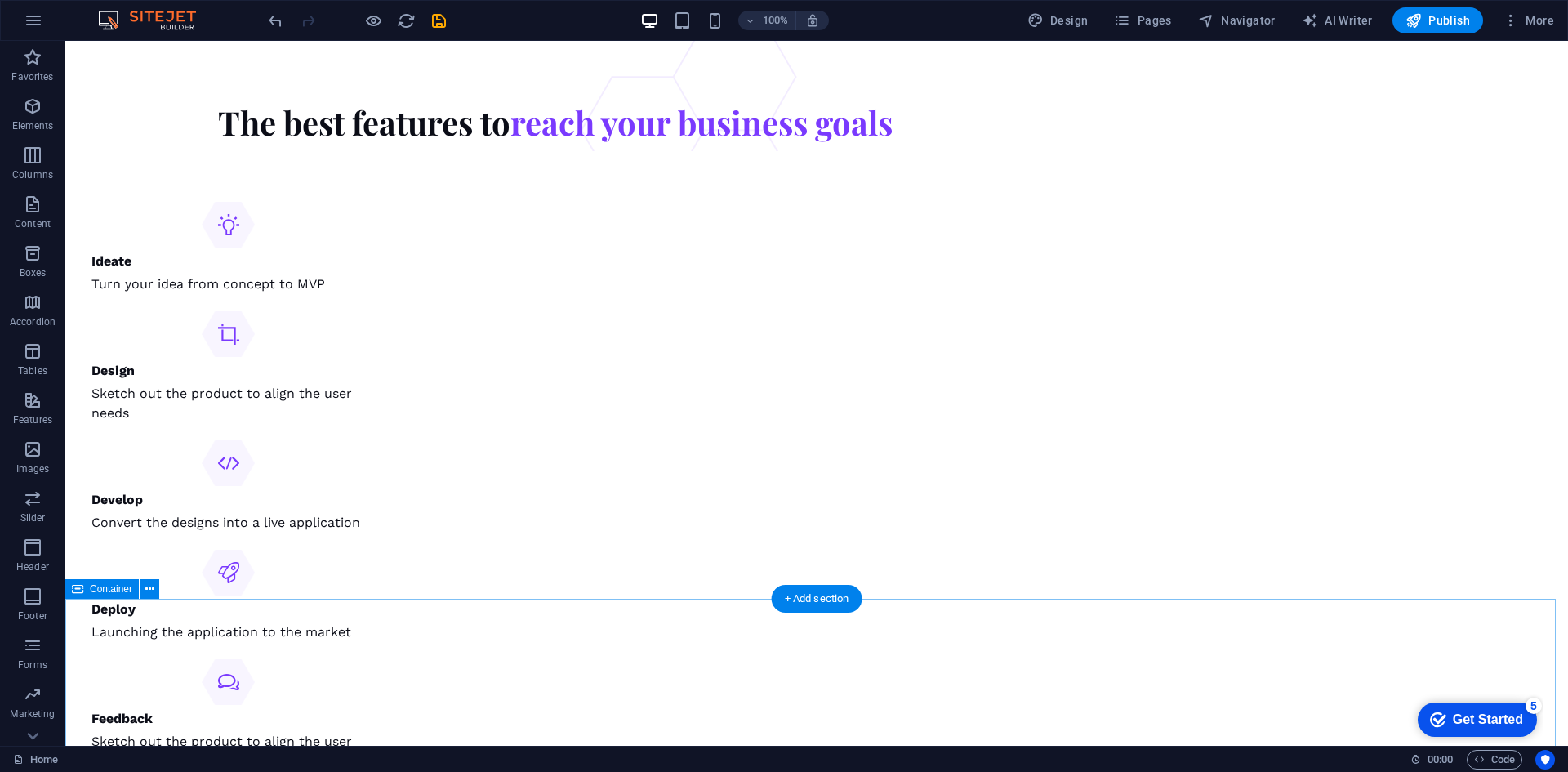
scroll to position [3064, 0]
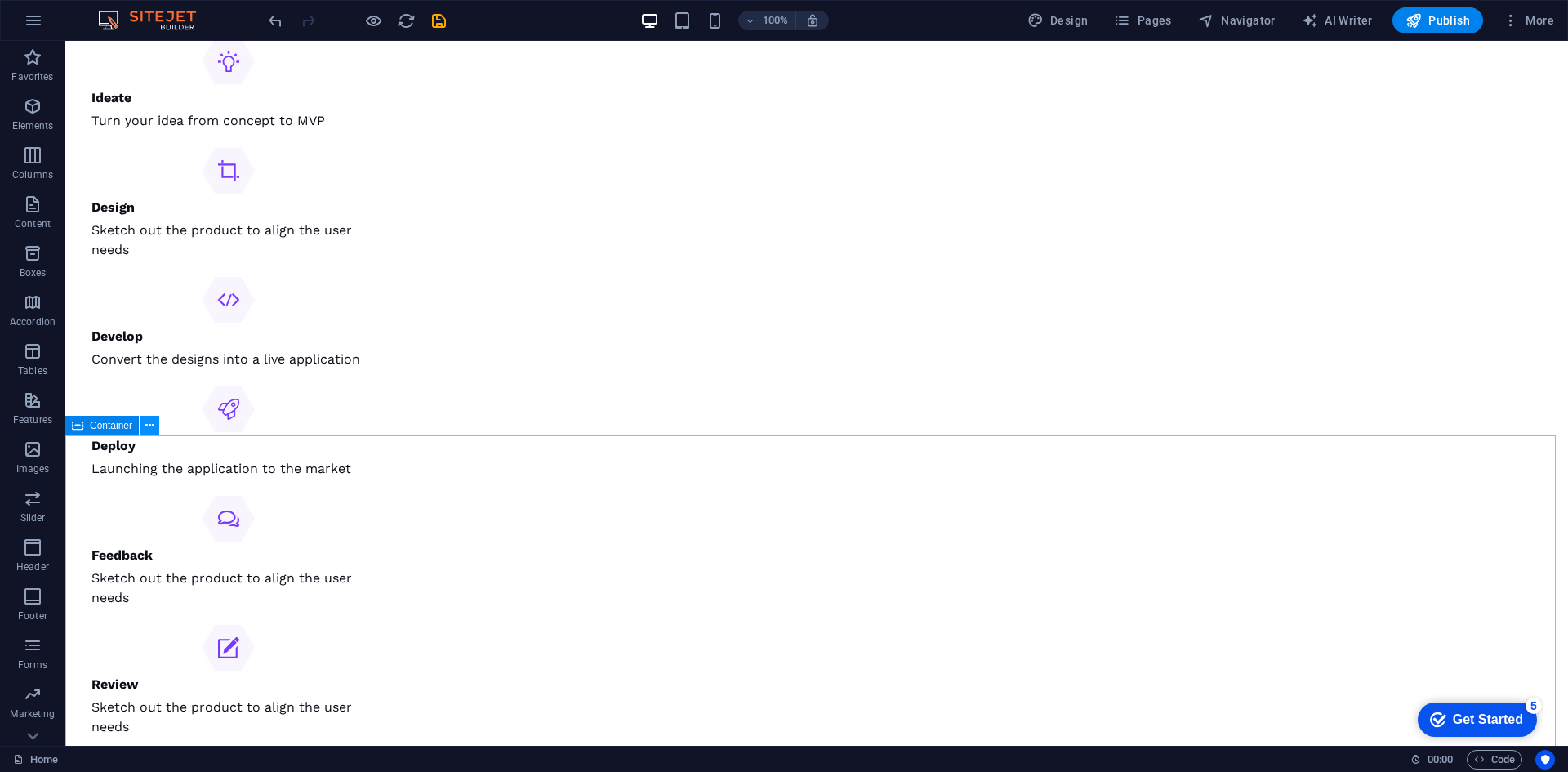
click at [157, 429] on button at bounding box center [149, 425] width 19 height 19
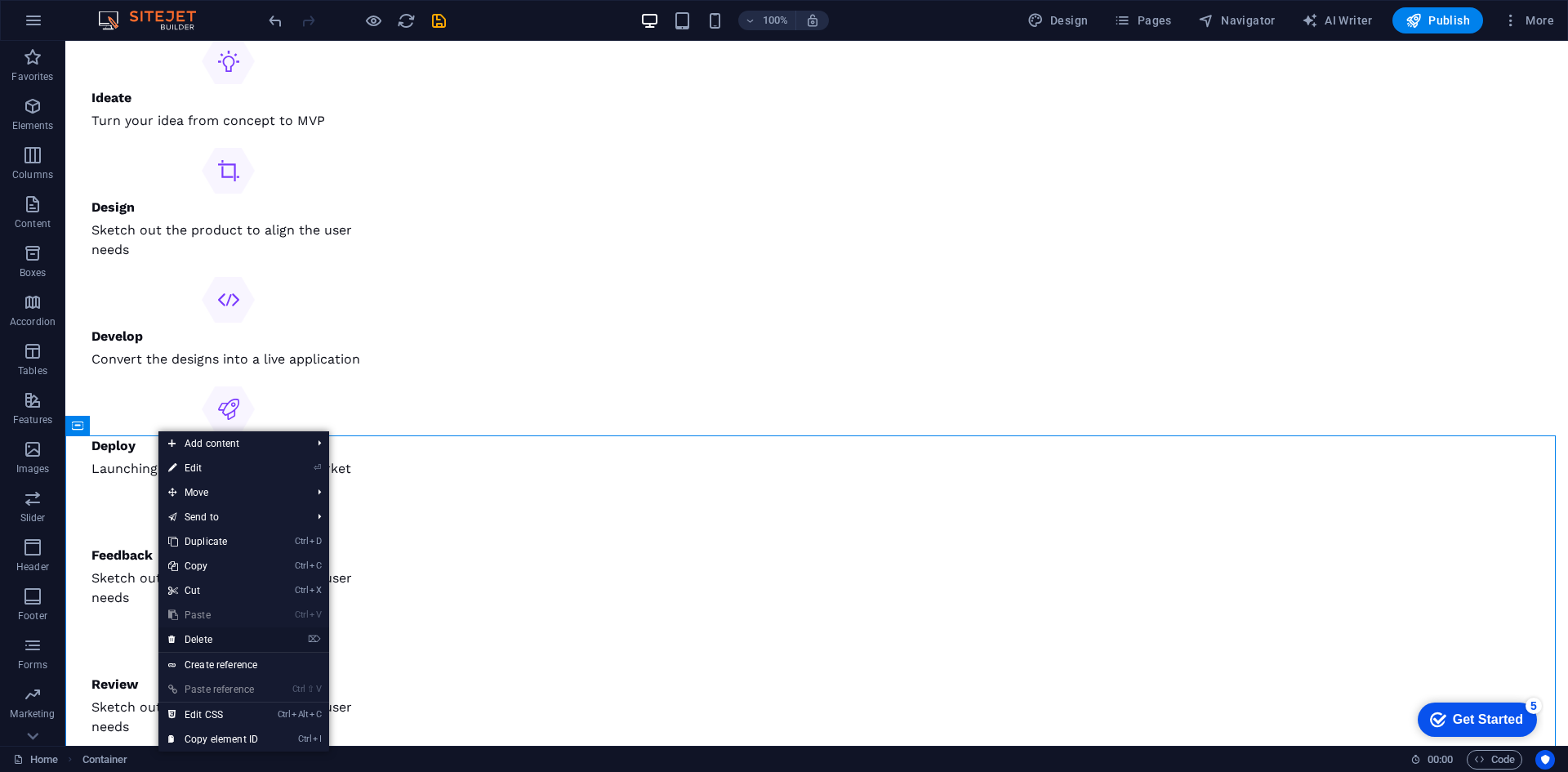
click at [194, 636] on link "⌦ Delete" at bounding box center [214, 640] width 110 height 25
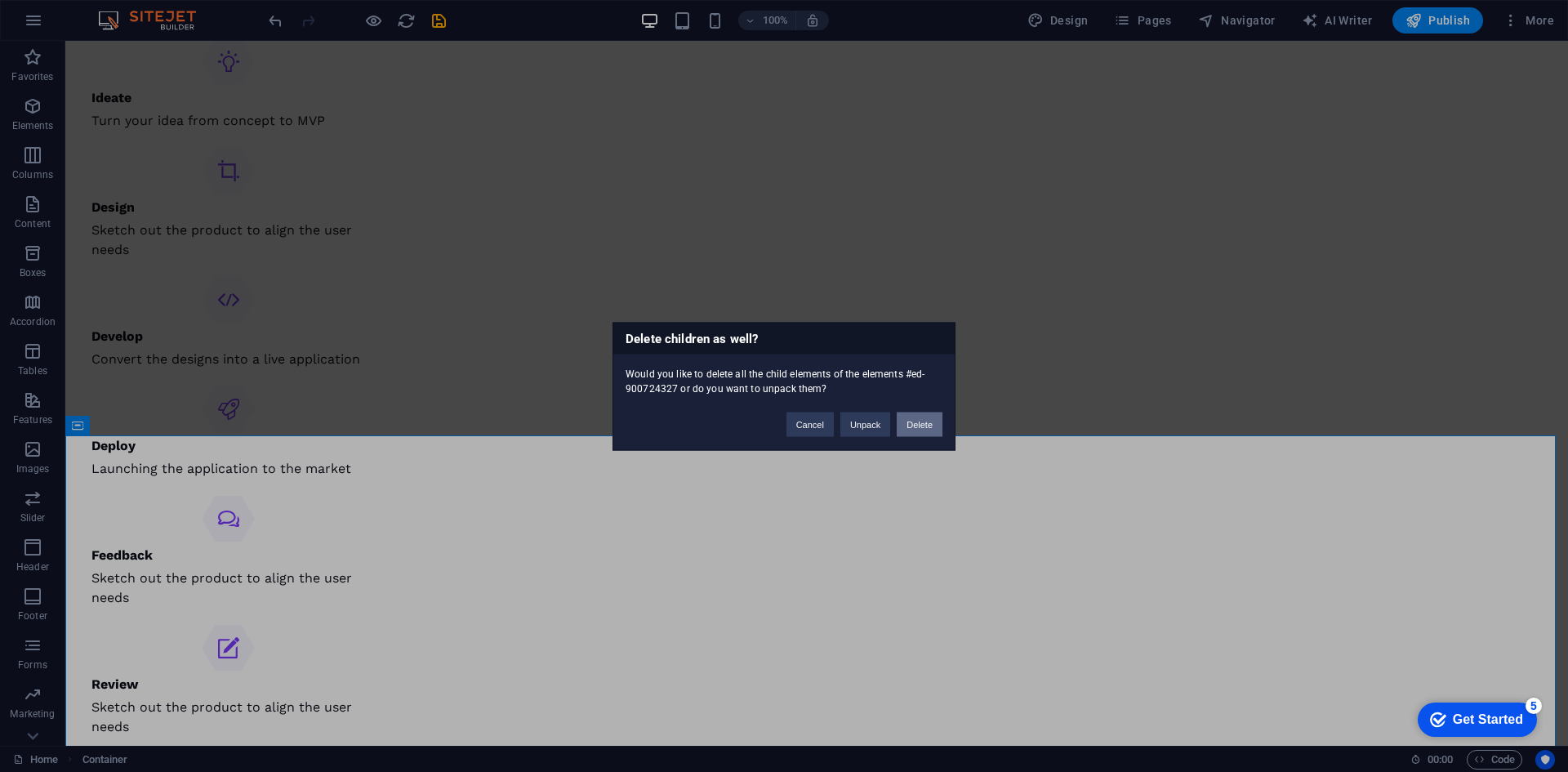
click at [931, 429] on button "Delete" at bounding box center [920, 424] width 46 height 25
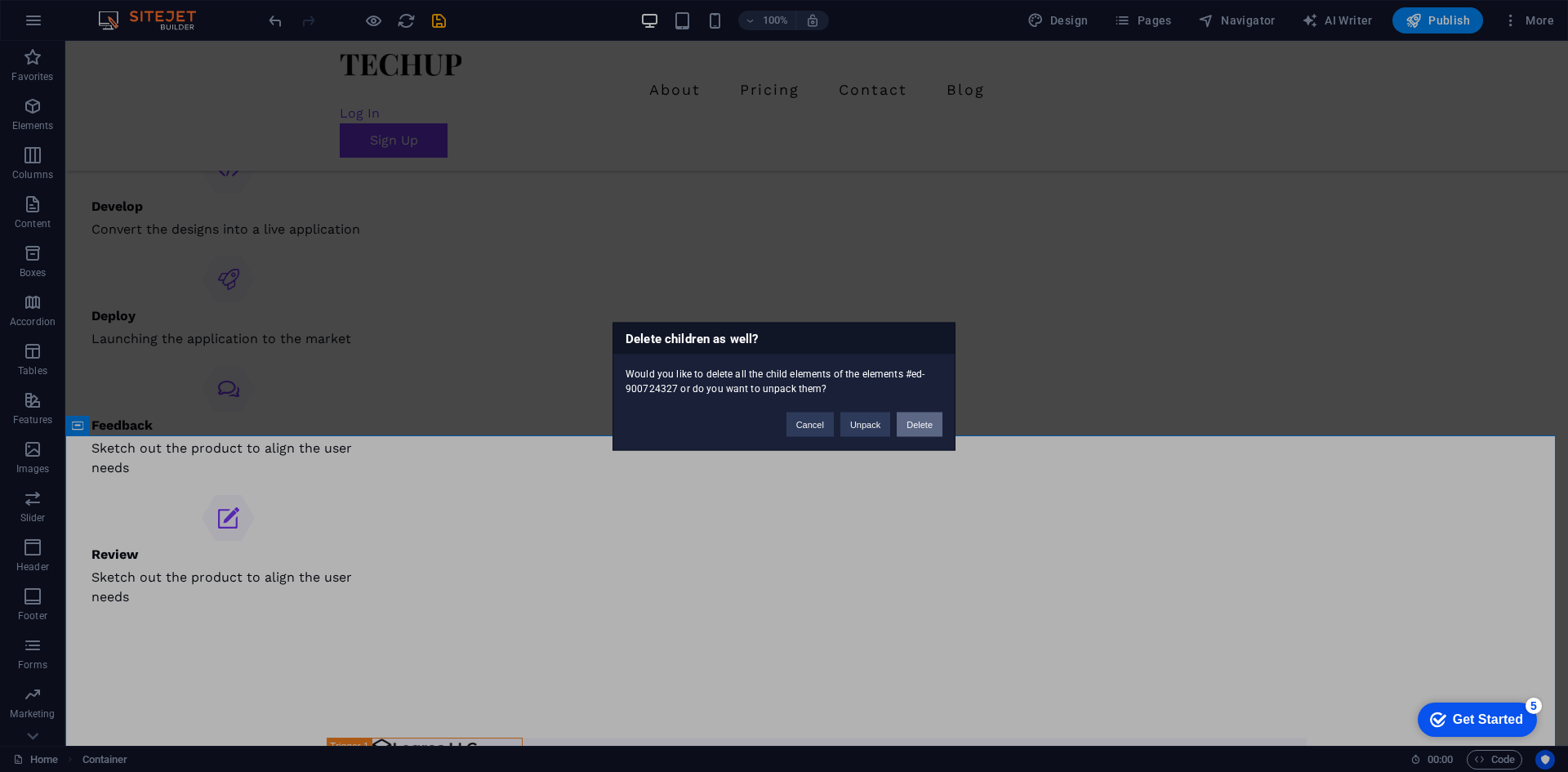
scroll to position [2754, 0]
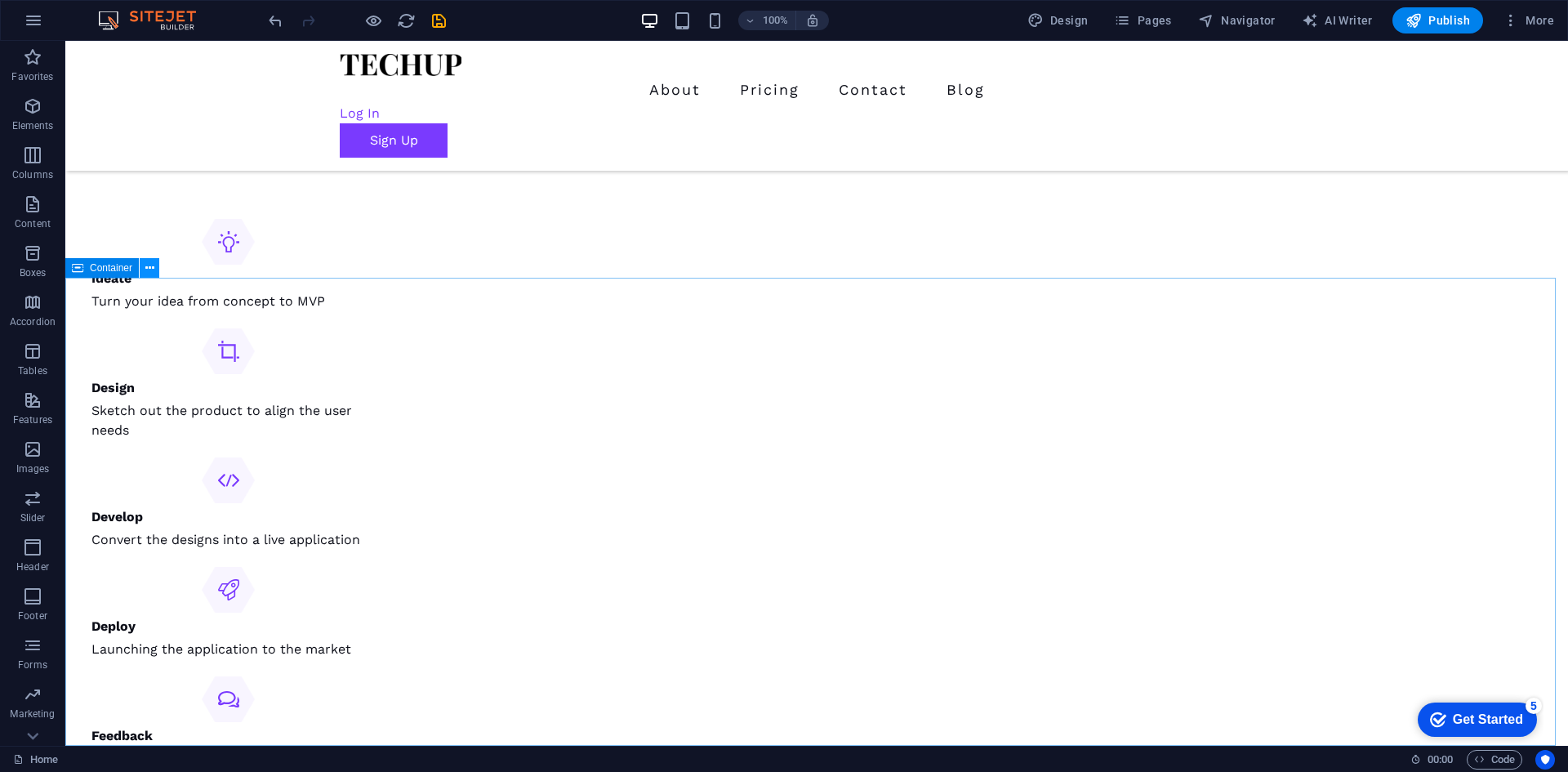
click at [148, 267] on icon at bounding box center [150, 268] width 9 height 17
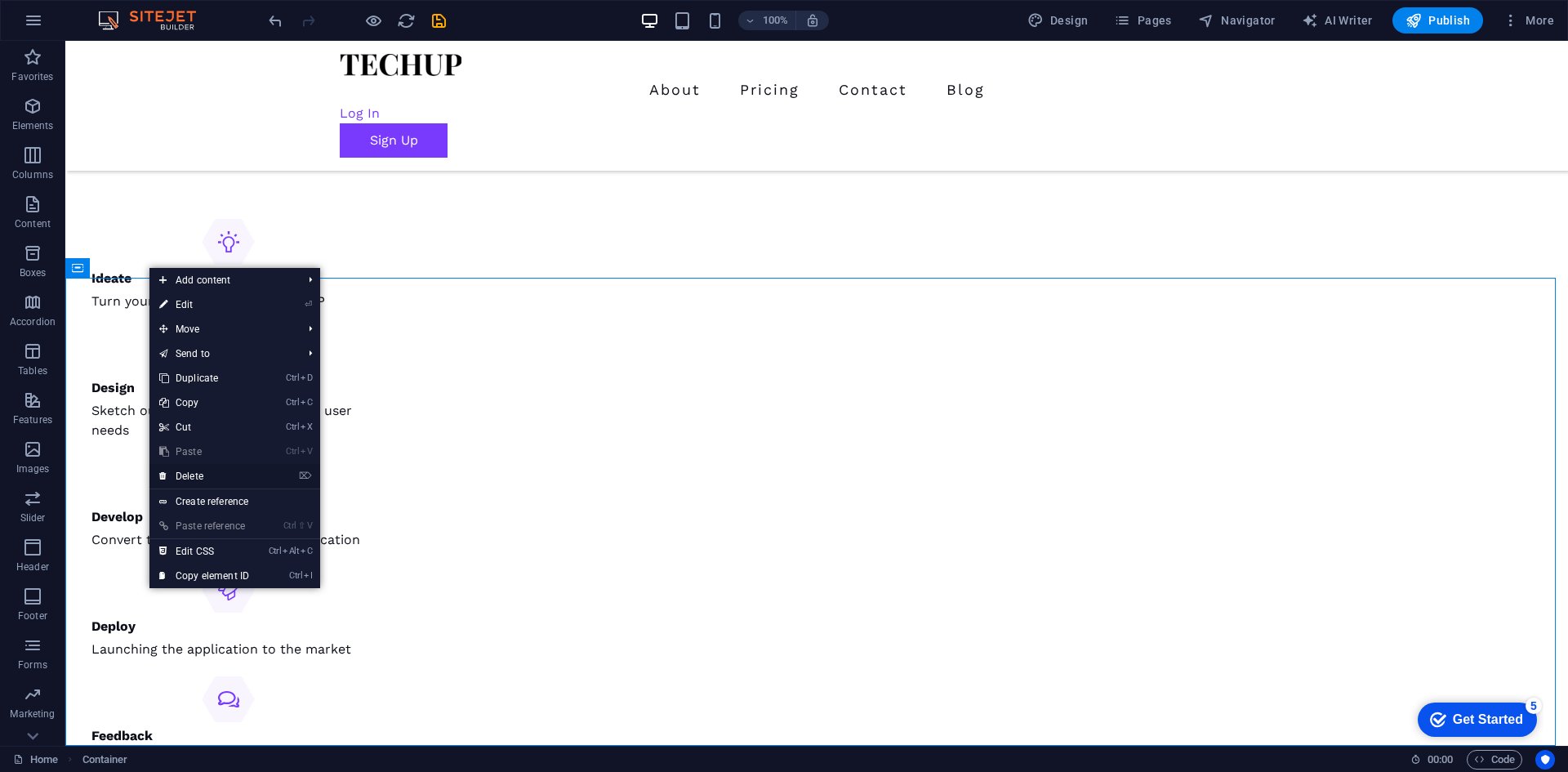
click at [197, 478] on link "⌦ Delete" at bounding box center [205, 476] width 110 height 25
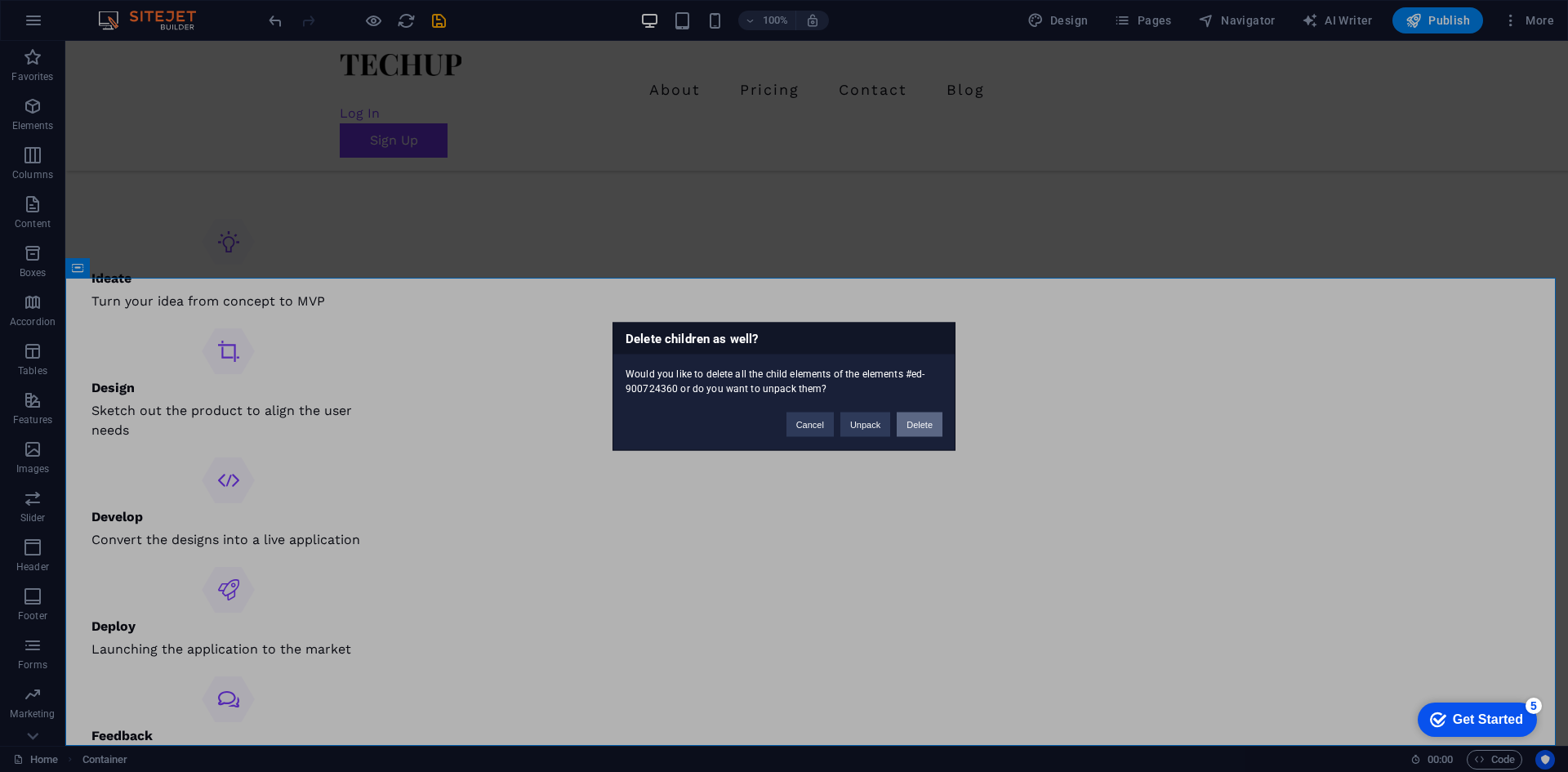
click at [920, 428] on button "Delete" at bounding box center [920, 424] width 46 height 25
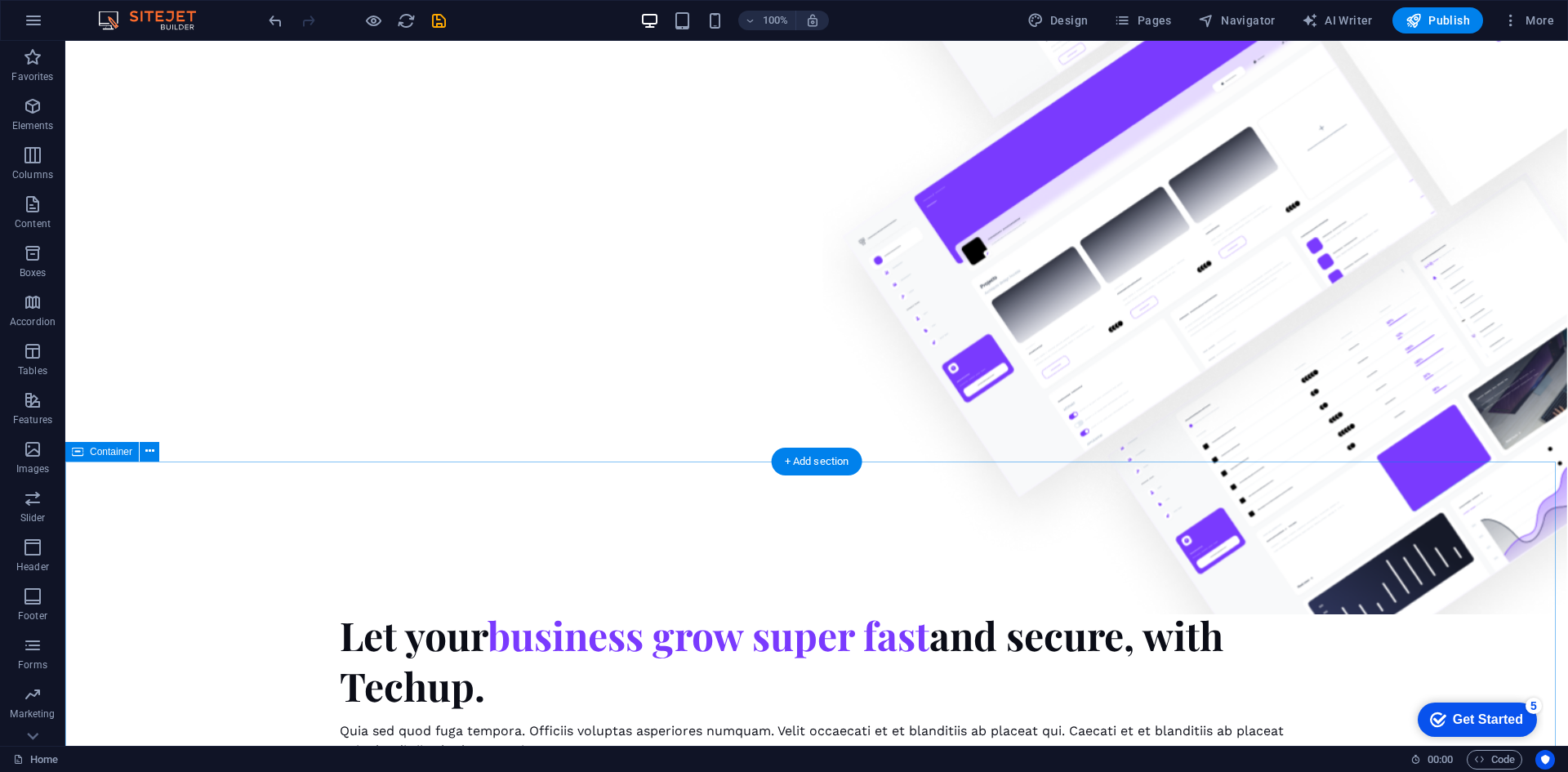
scroll to position [1060, 0]
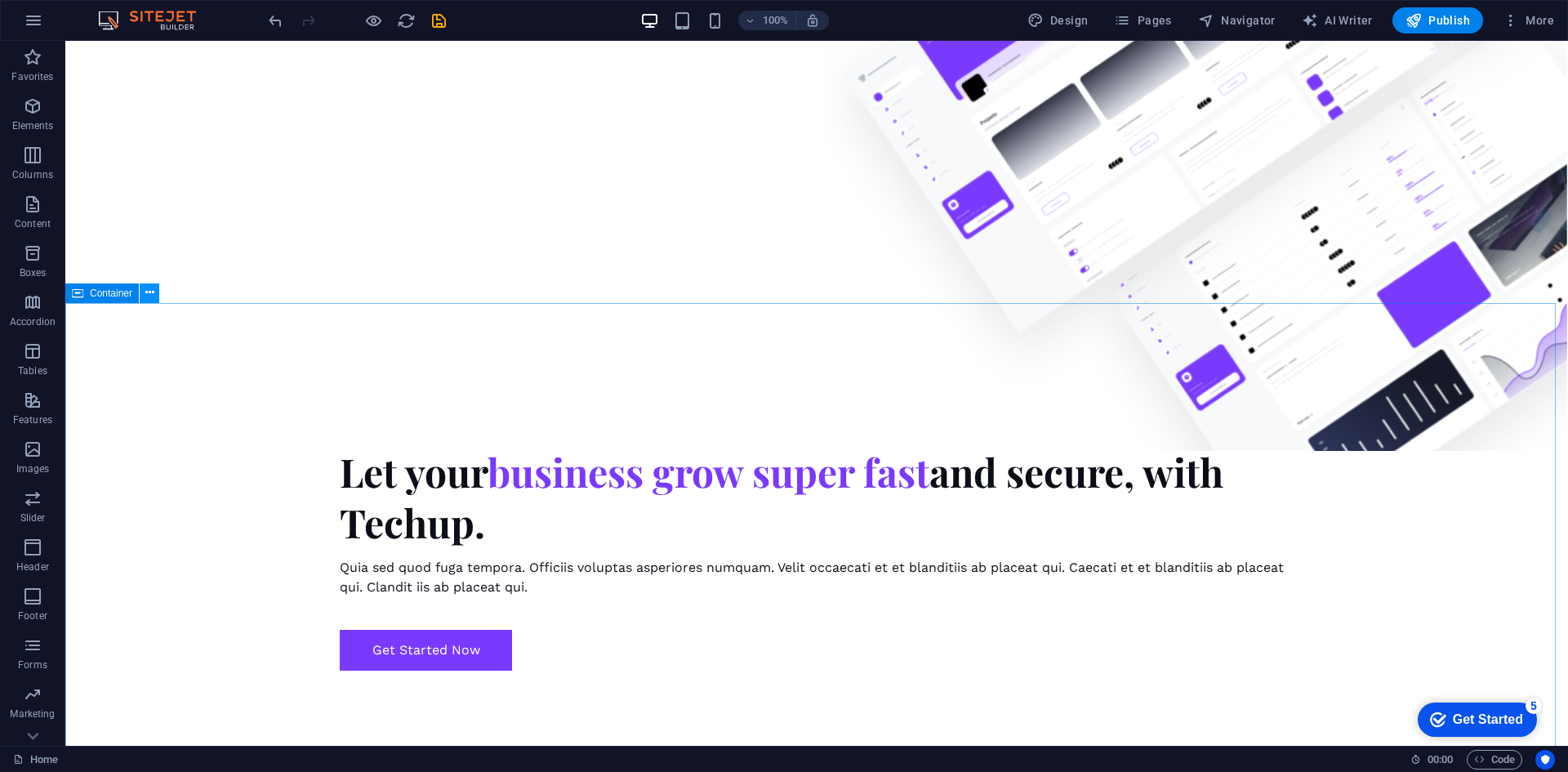
click at [151, 296] on icon at bounding box center [150, 292] width 9 height 17
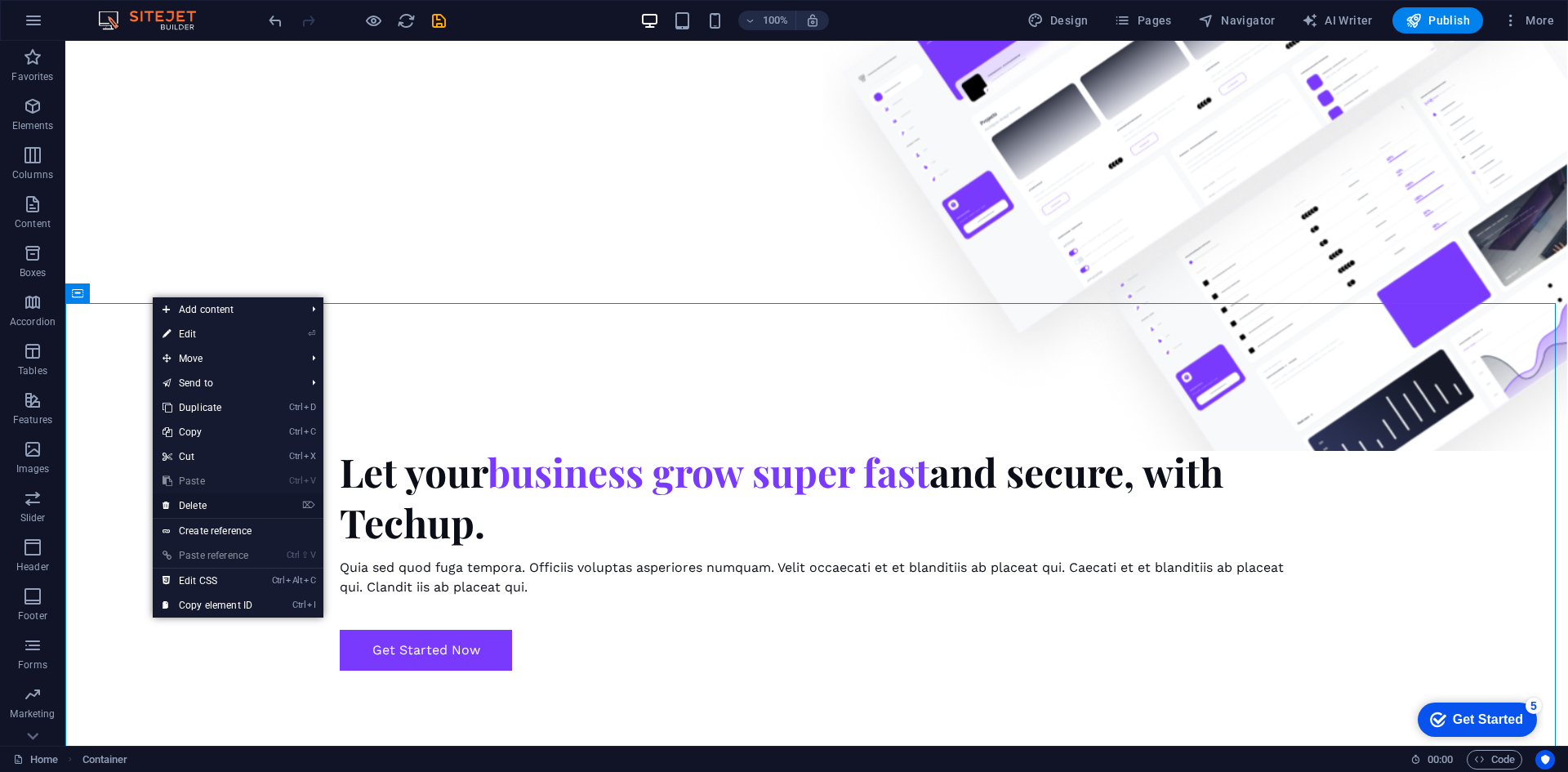
click at [200, 505] on link "⌦ Delete" at bounding box center [207, 505] width 110 height 25
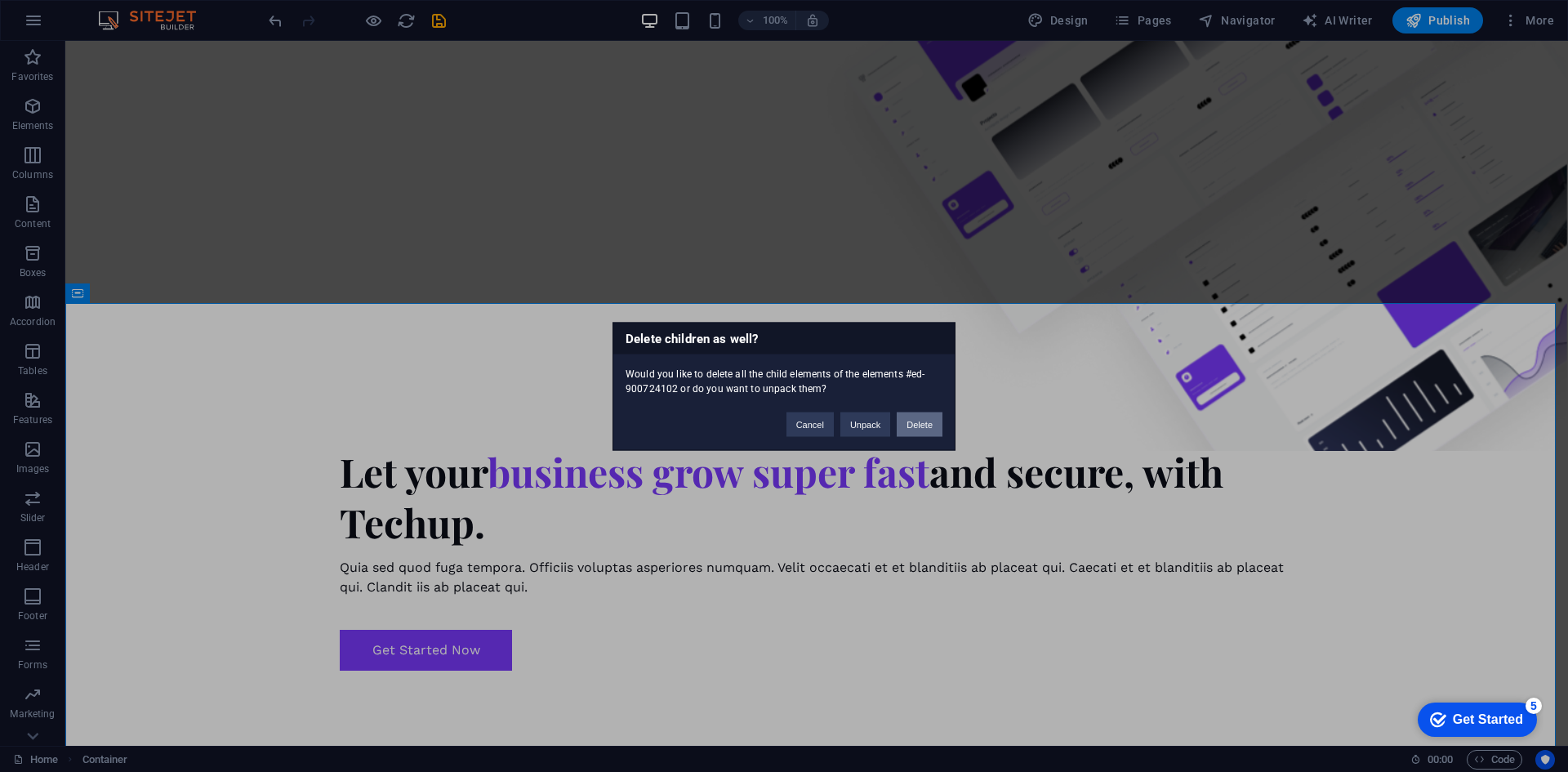
click at [926, 424] on button "Delete" at bounding box center [920, 424] width 46 height 25
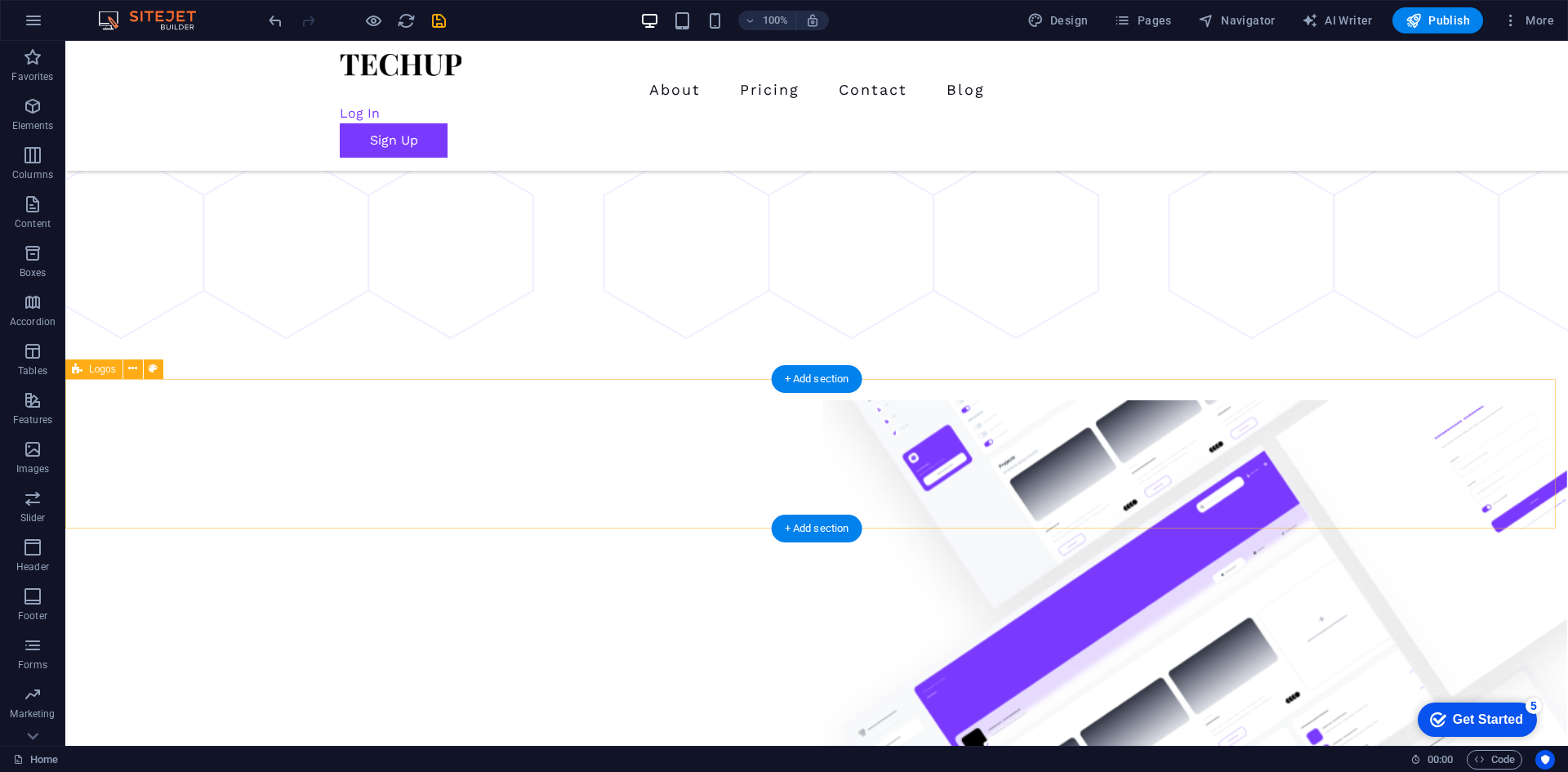
scroll to position [291, 0]
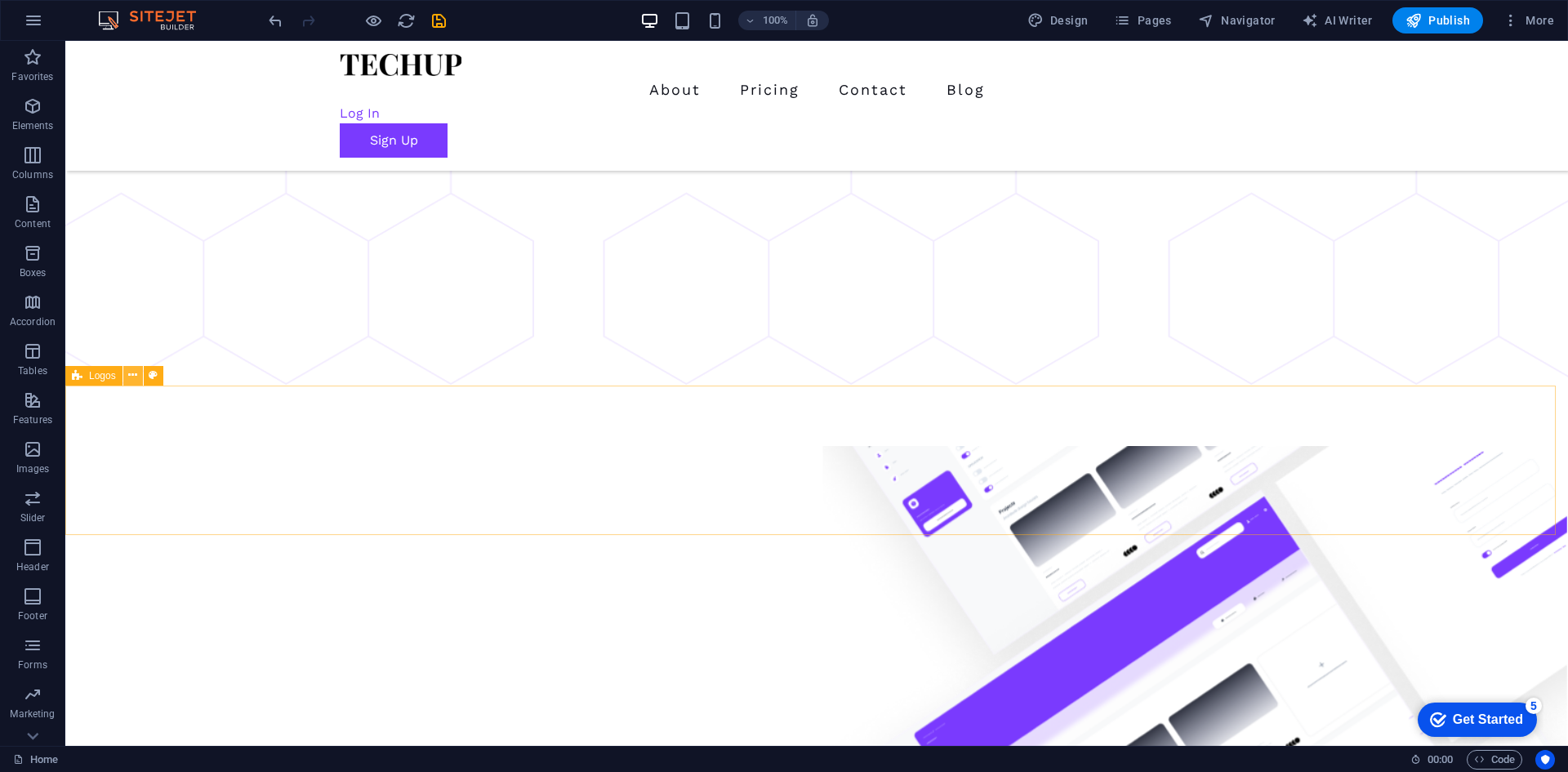
click at [130, 379] on icon at bounding box center [132, 375] width 9 height 17
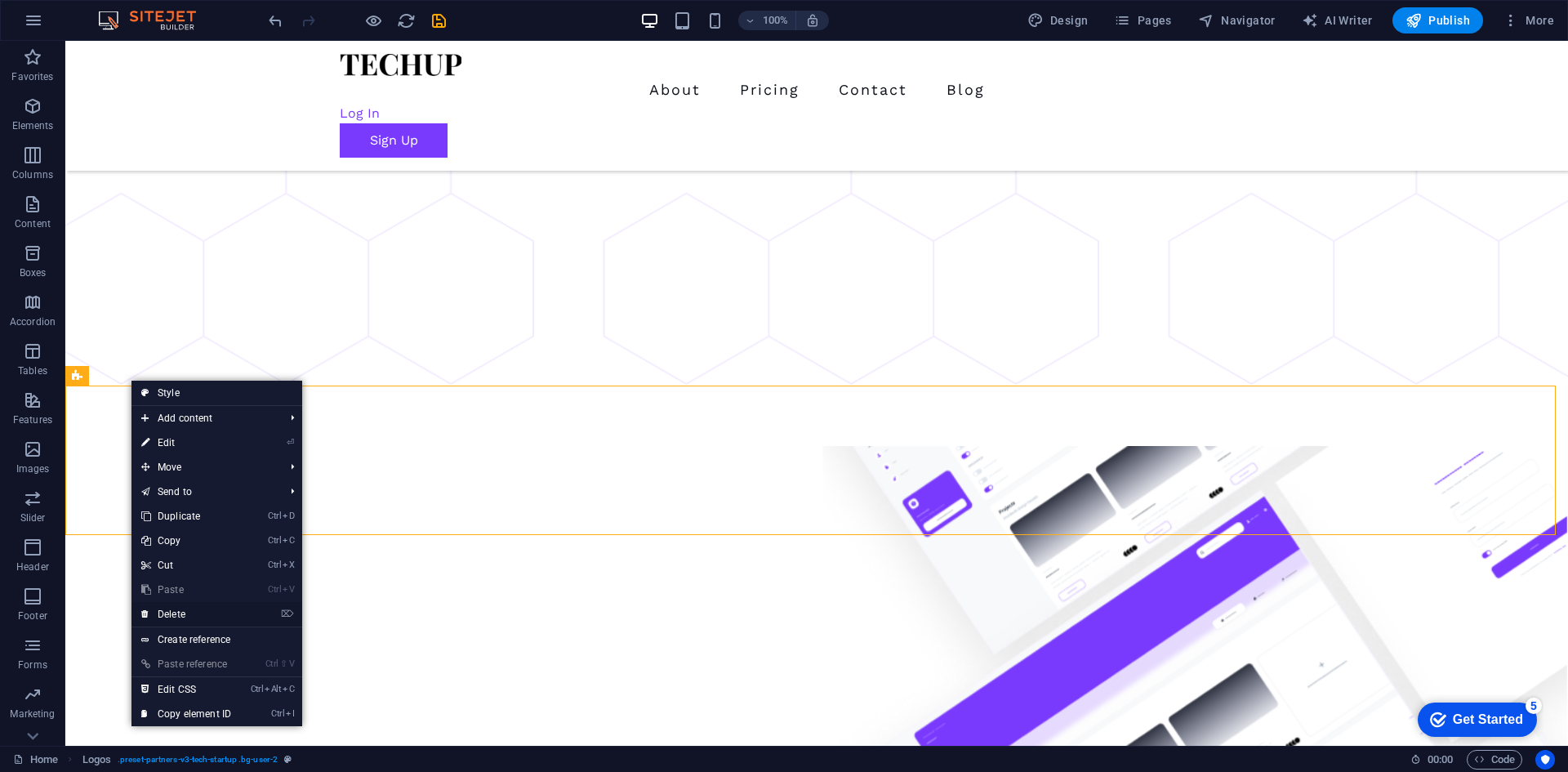
click at [179, 607] on link "⌦ Delete" at bounding box center [186, 614] width 110 height 25
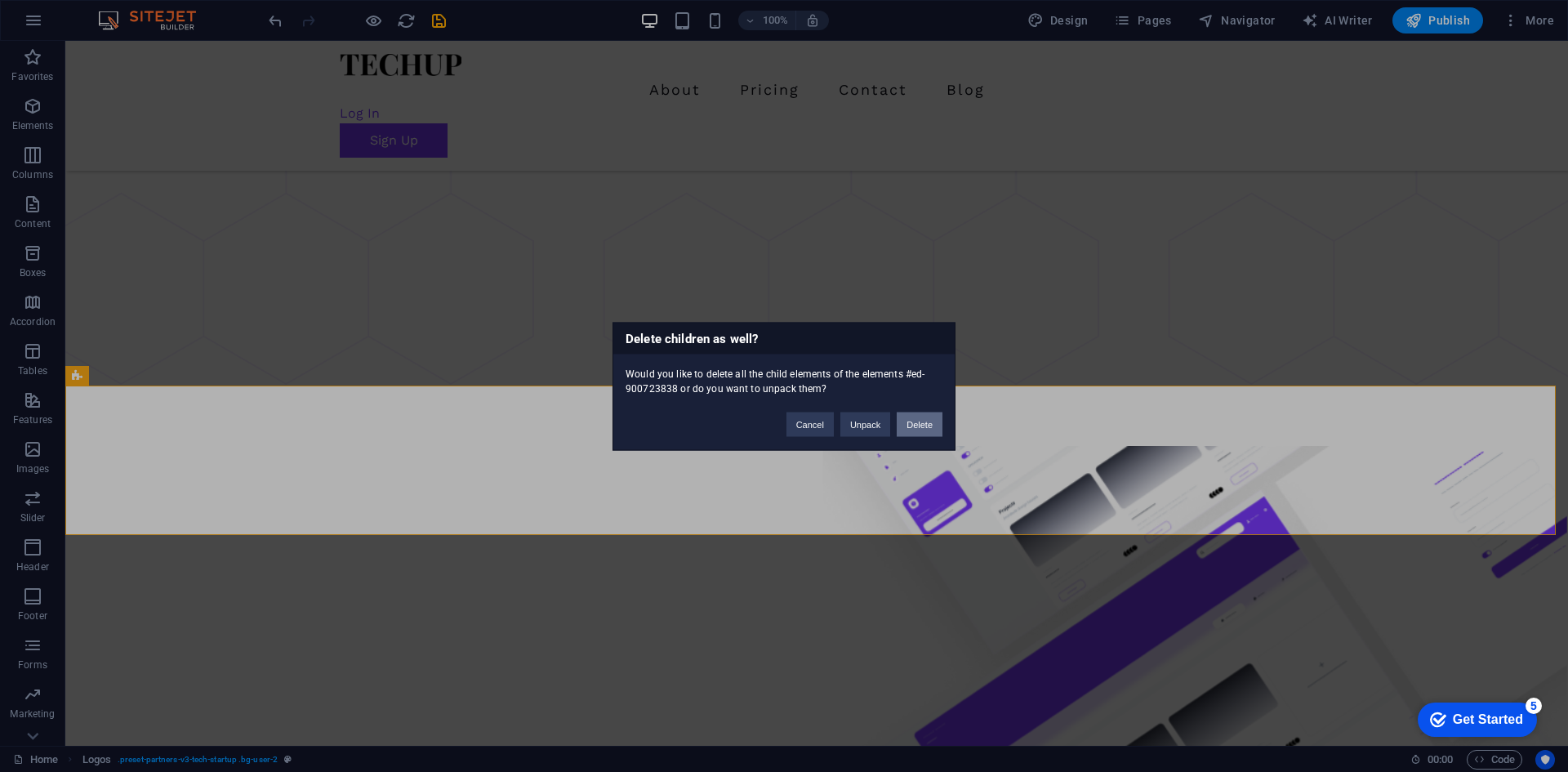
click at [922, 431] on button "Delete" at bounding box center [920, 424] width 46 height 25
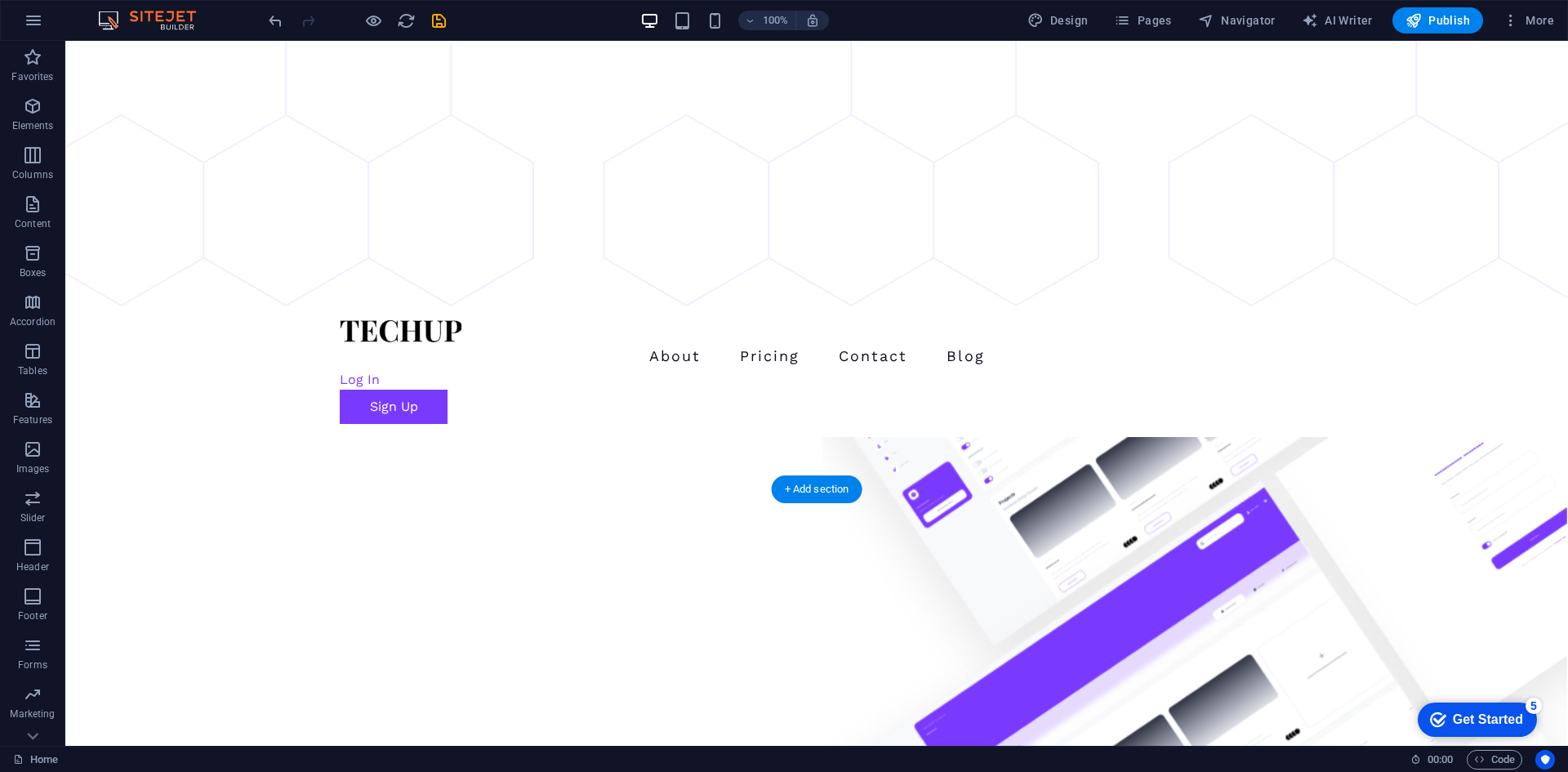
scroll to position [141, 0]
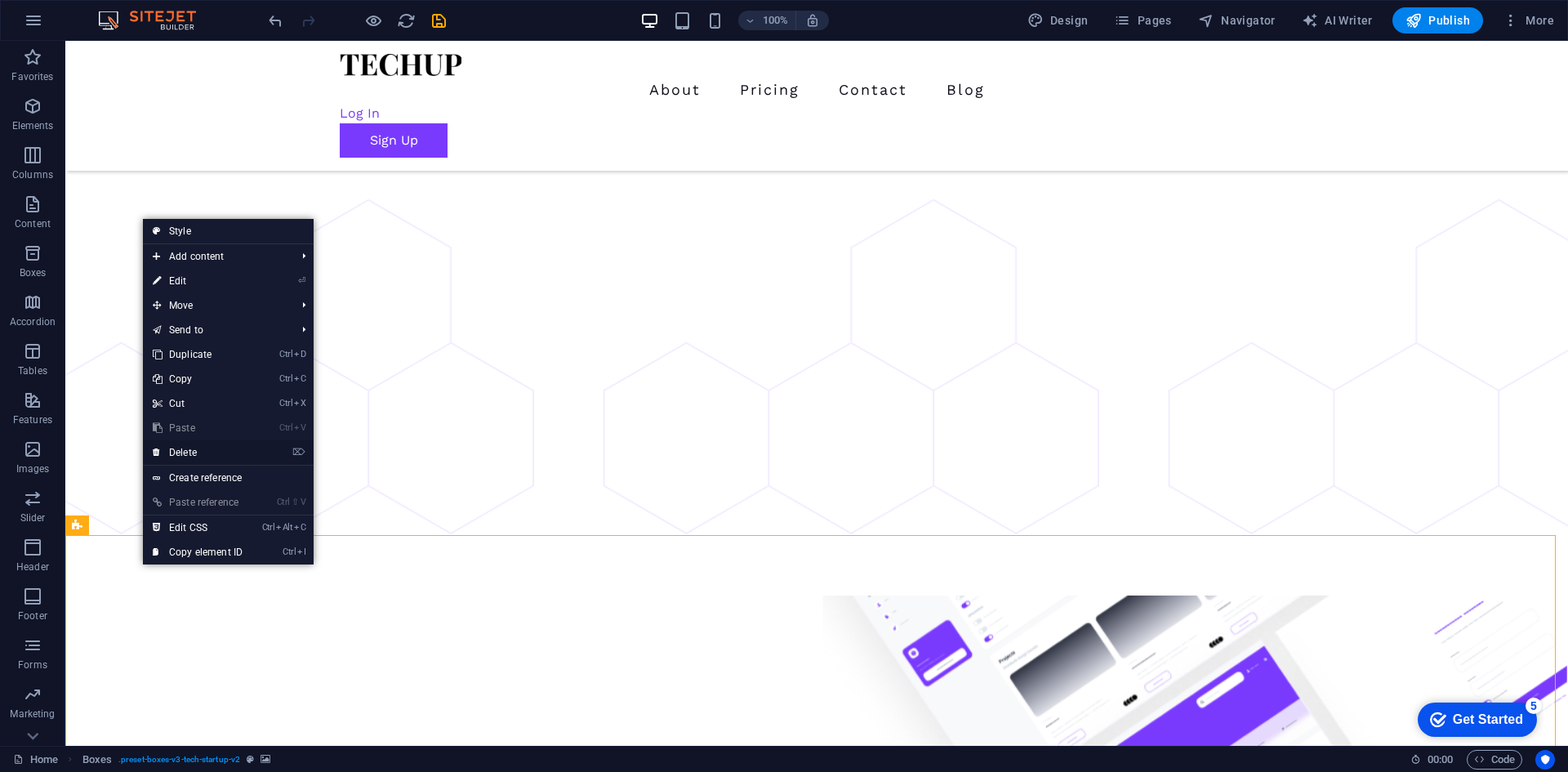
click at [174, 453] on link "⌦ Delete" at bounding box center [198, 452] width 110 height 25
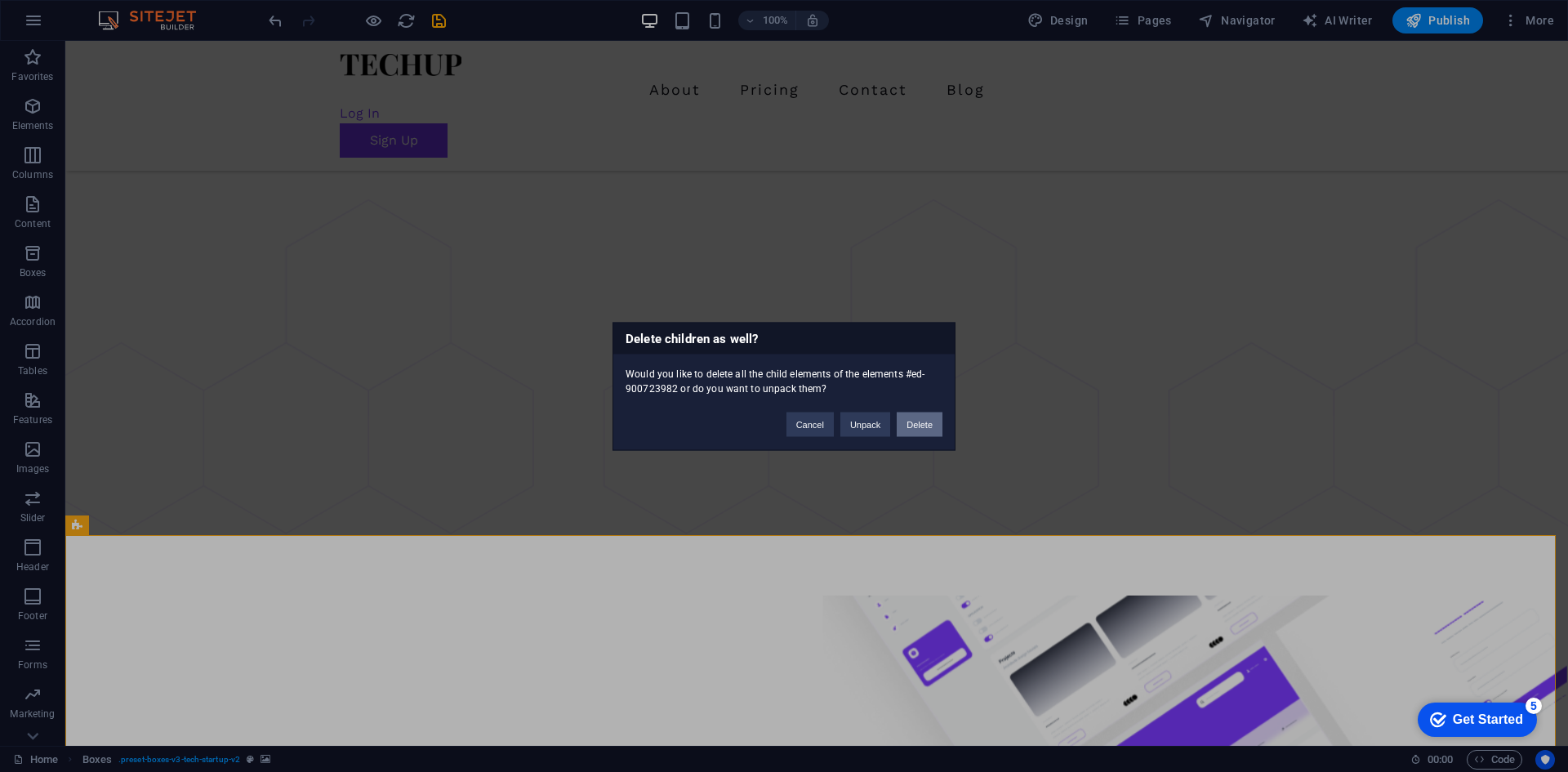
click at [911, 425] on button "Delete" at bounding box center [920, 424] width 46 height 25
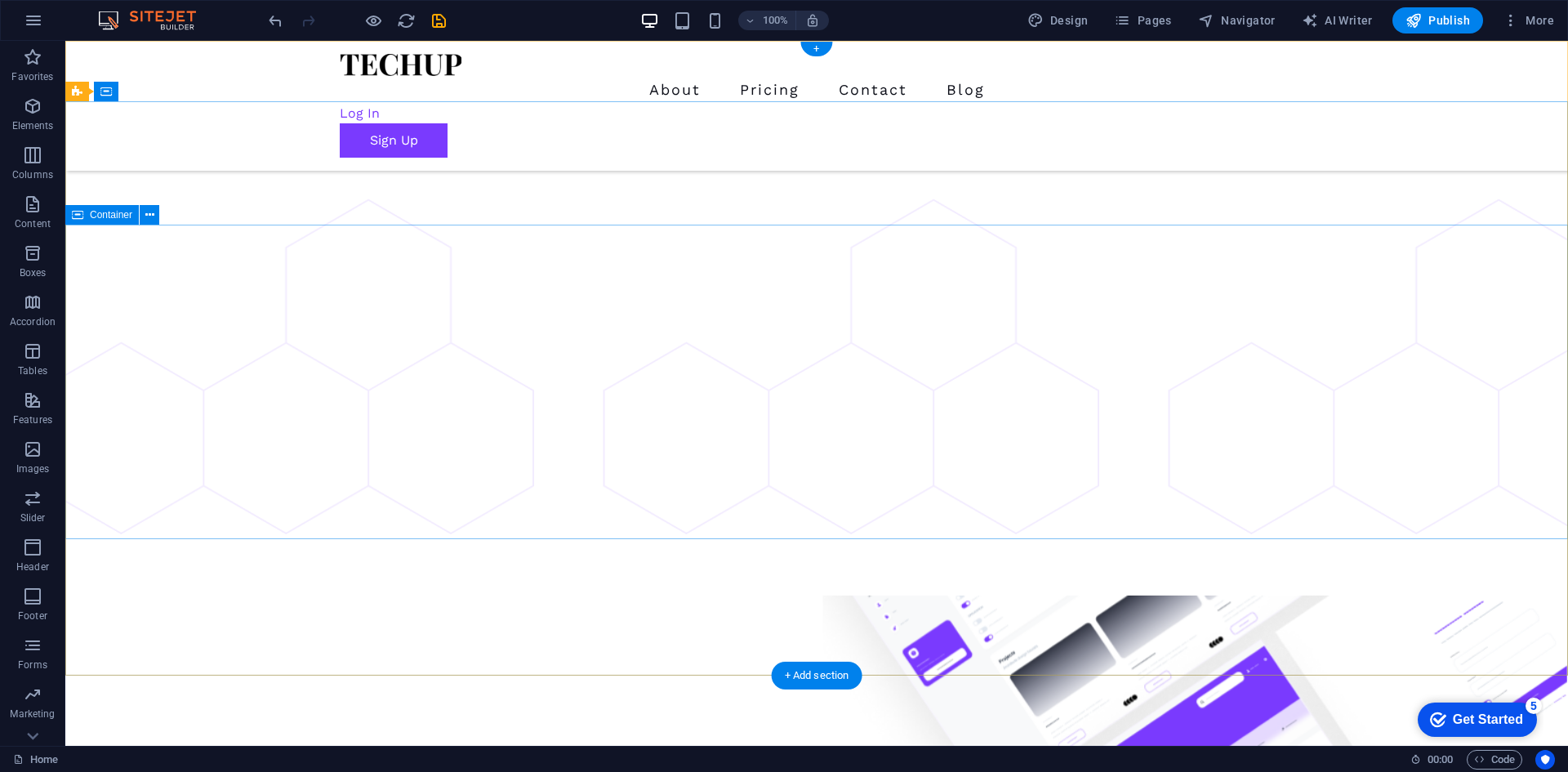
scroll to position [0, 0]
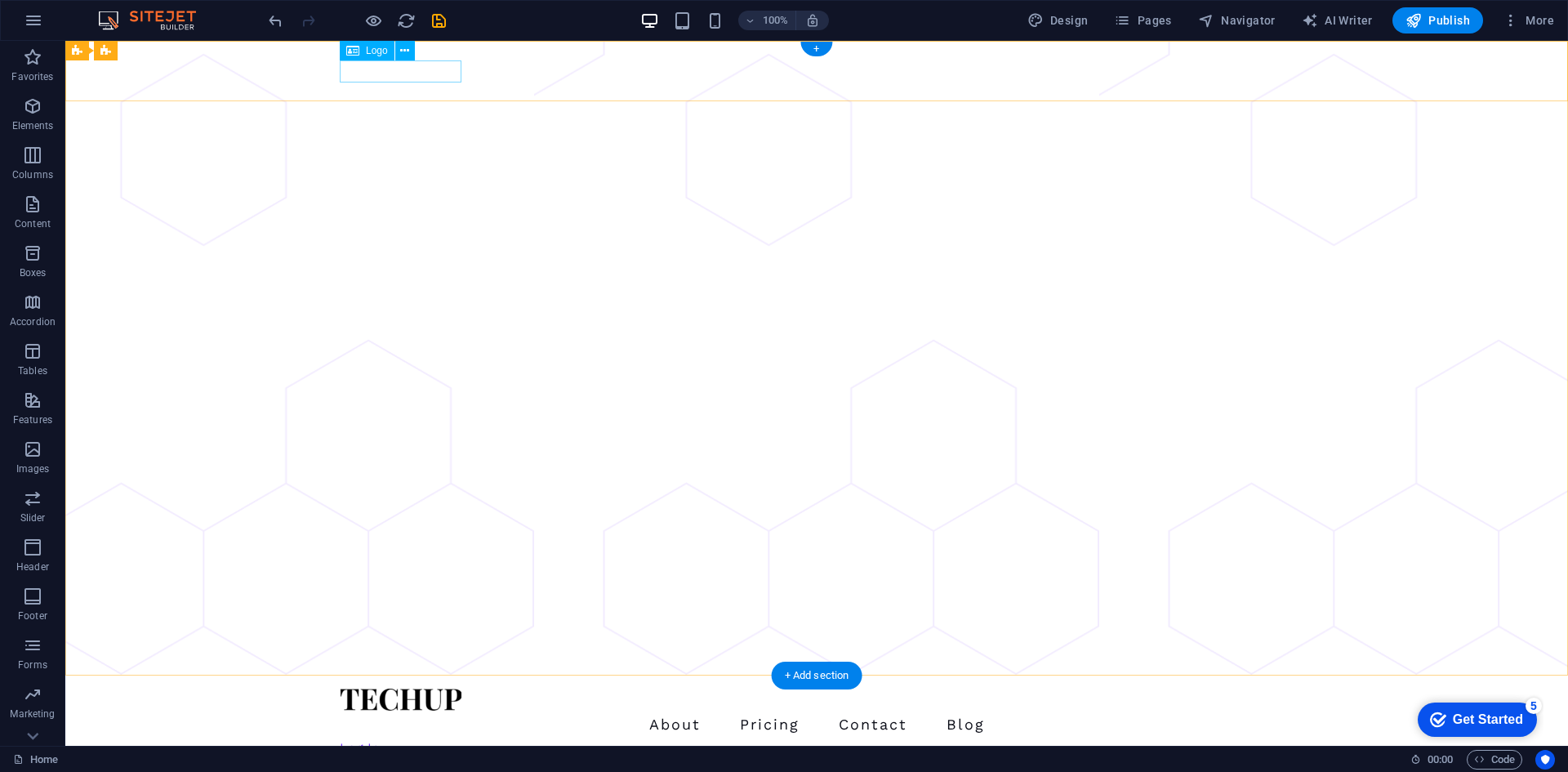
click at [415, 689] on div at bounding box center [816, 700] width 954 height 22
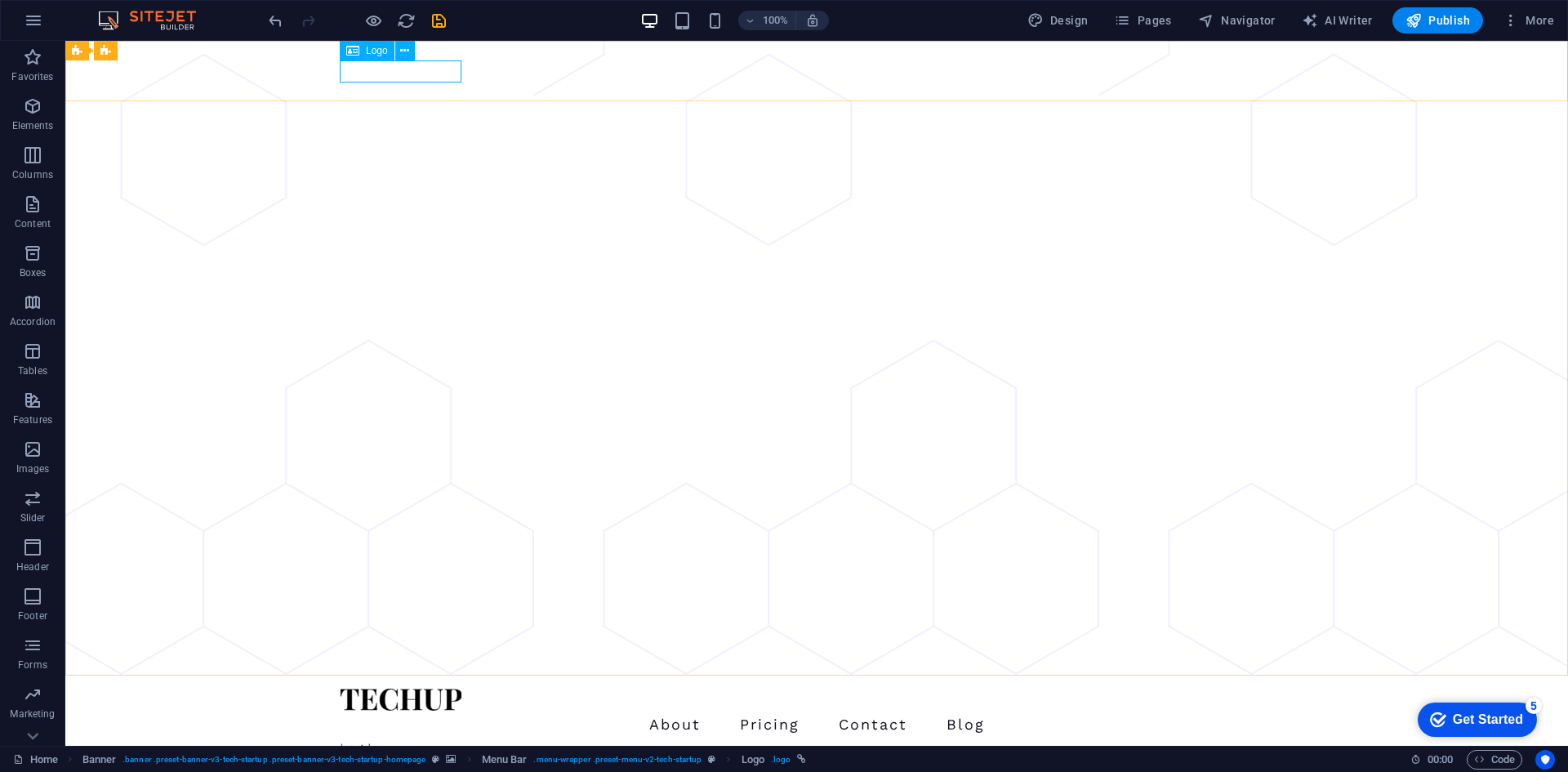
click at [371, 49] on span "Logo" at bounding box center [377, 50] width 22 height 10
click at [406, 56] on icon at bounding box center [405, 51] width 9 height 17
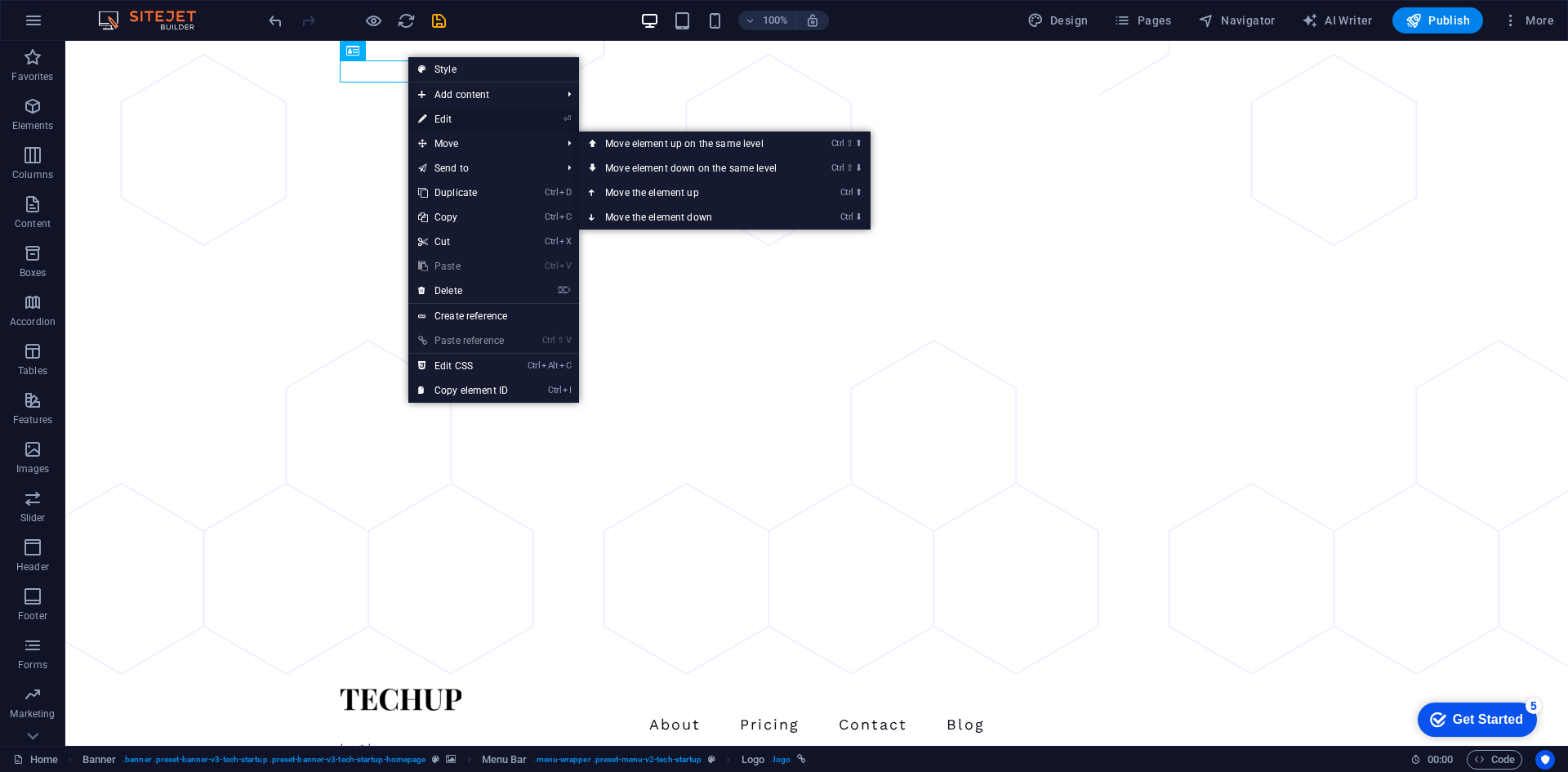
click at [445, 111] on link "⏎ Edit" at bounding box center [463, 119] width 110 height 25
select select "px"
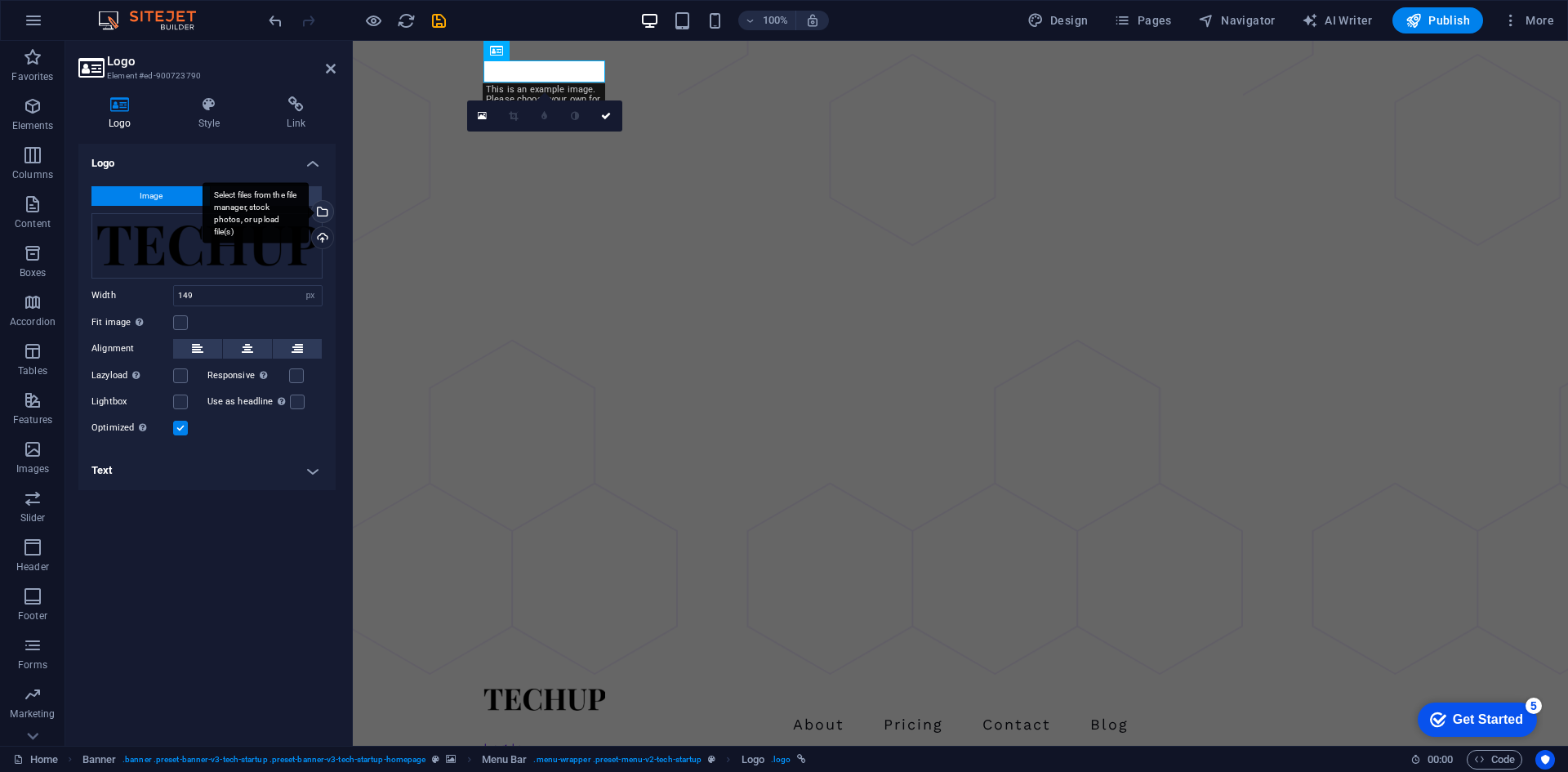
click at [322, 216] on div "Select files from the file manager, stock photos, or upload file(s)" at bounding box center [321, 213] width 25 height 25
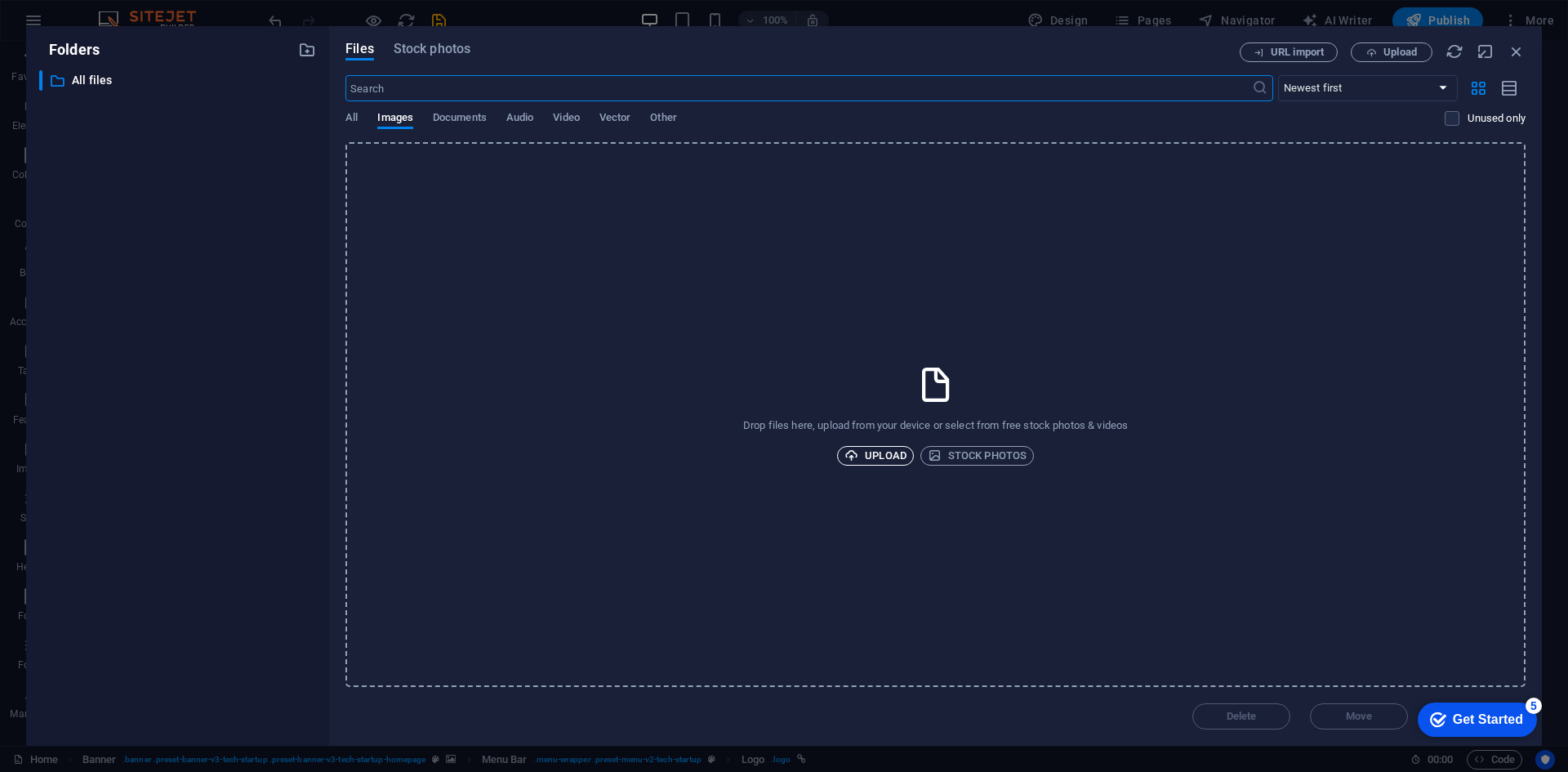
click at [873, 457] on span "Upload" at bounding box center [876, 455] width 62 height 19
click at [1527, 720] on div "checkmark Get Started 5" at bounding box center [1478, 720] width 120 height 35
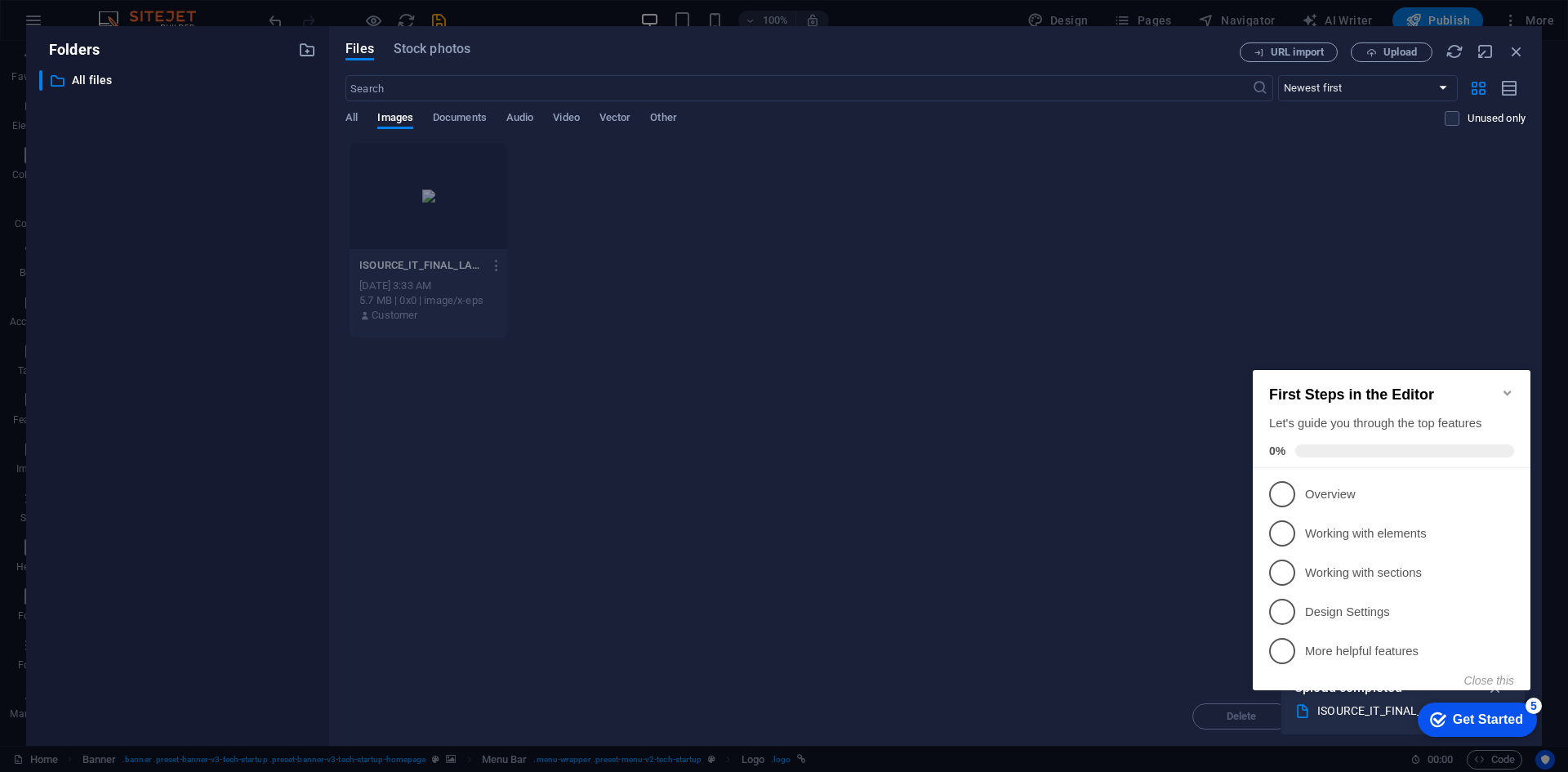
click at [1505, 391] on icon "Minimize checklist" at bounding box center [1508, 393] width 7 height 5
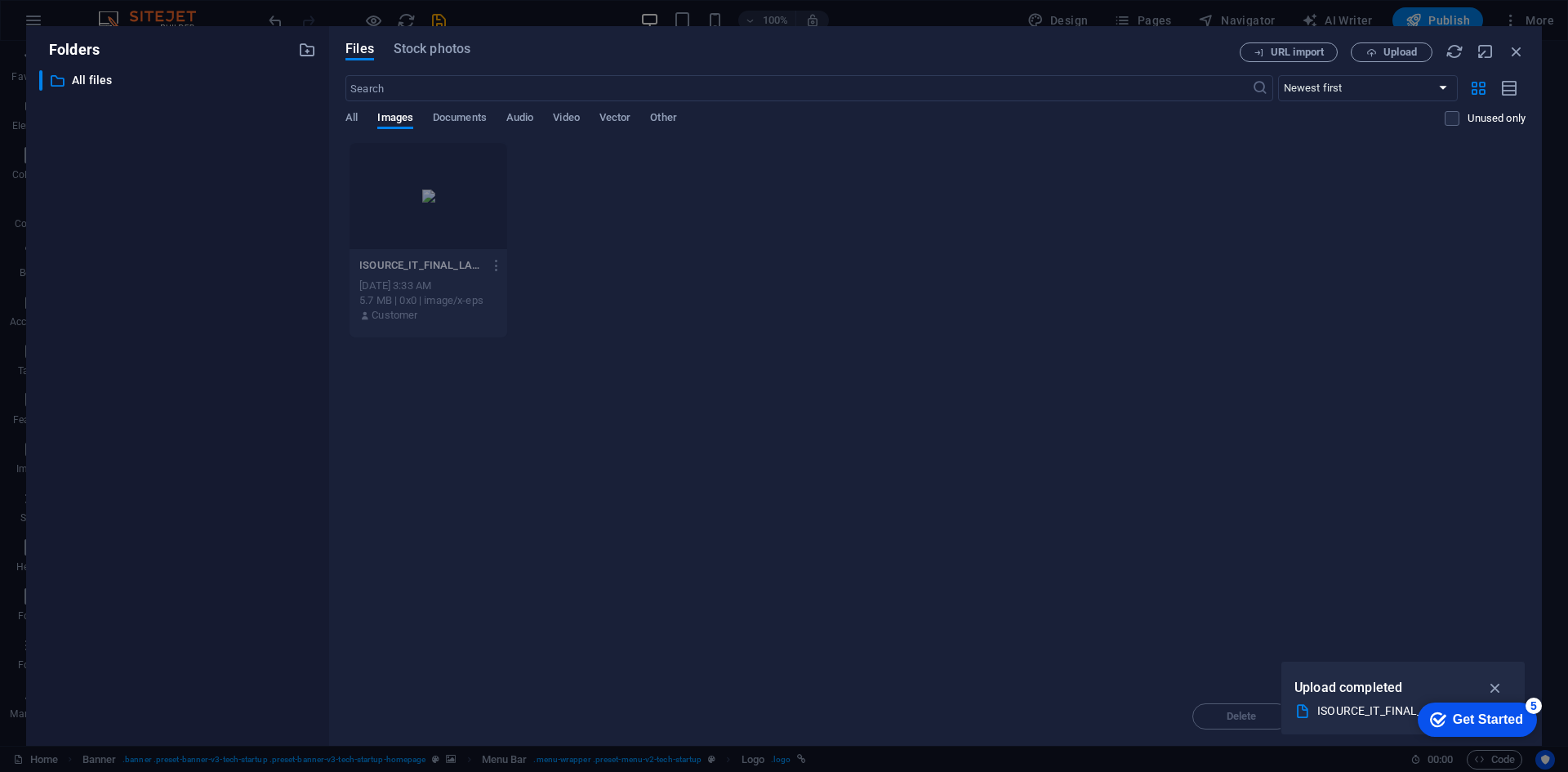
click at [829, 399] on div "Drop files here to upload them instantly ISOURCE_IT_FINAL_LANDSCAPELOGO-WGOR9ED…" at bounding box center [935, 415] width 1180 height 545
click at [445, 202] on div at bounding box center [428, 196] width 158 height 106
click at [1478, 685] on div "Upload completed" at bounding box center [1404, 688] width 217 height 26
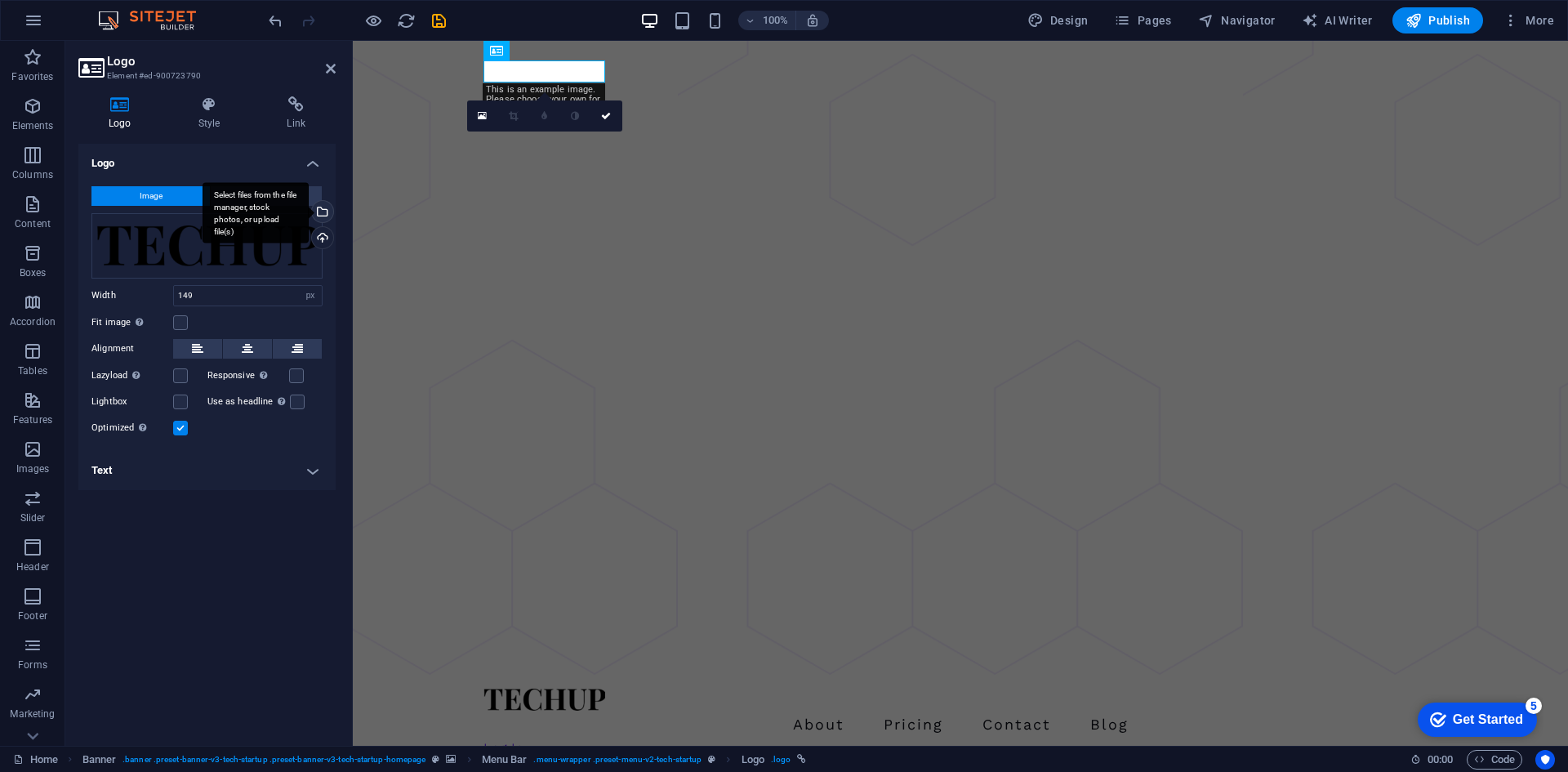
click at [309, 213] on div "Select files from the file manager, stock photos, or upload file(s)" at bounding box center [256, 212] width 106 height 61
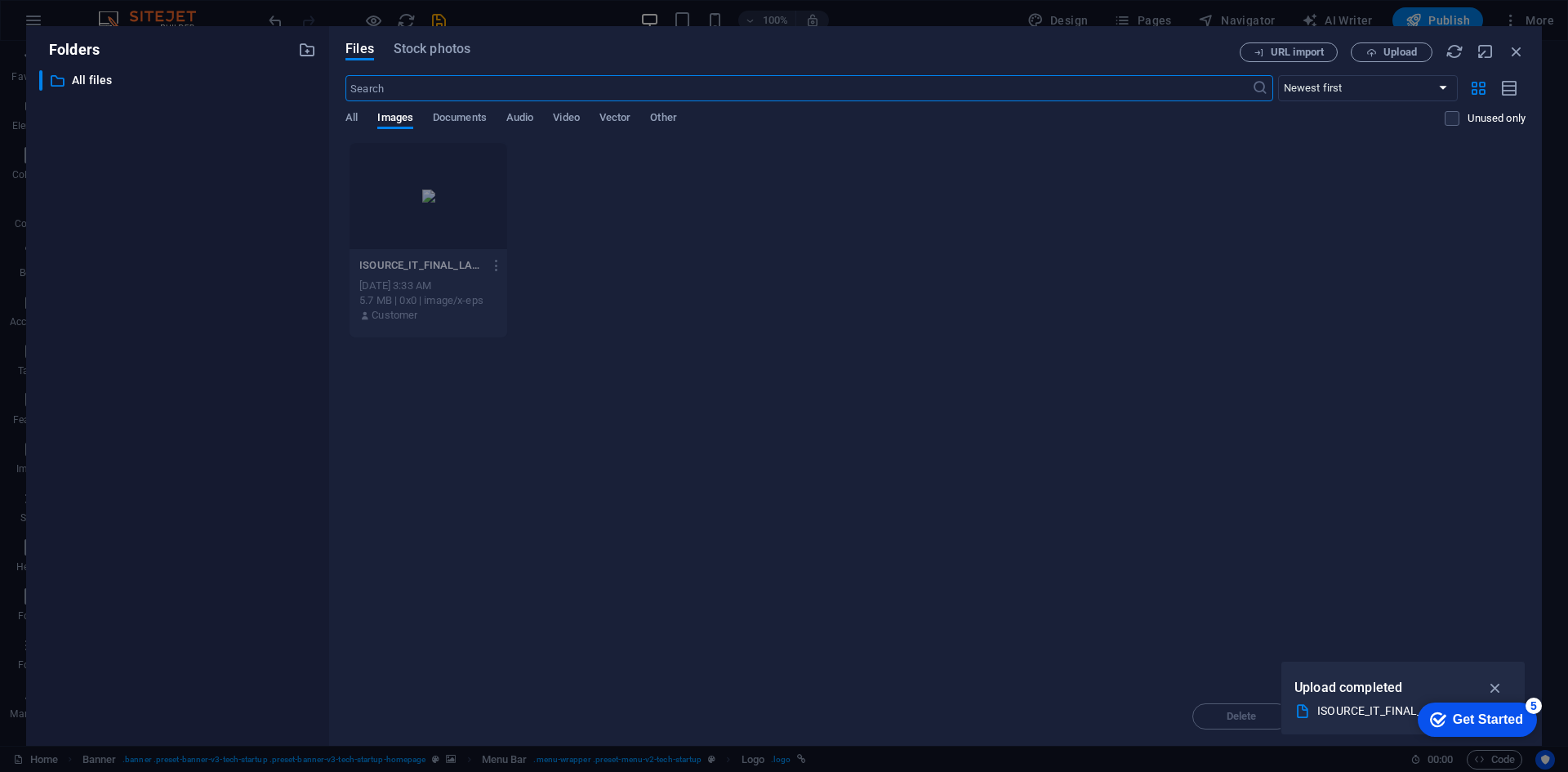
click at [398, 298] on div "5.7 MB | 0x0 | image/x-eps" at bounding box center [428, 301] width 138 height 15
click at [419, 217] on div at bounding box center [428, 196] width 158 height 106
click at [1214, 710] on div "Delete Move Insert" at bounding box center [935, 708] width 1180 height 43
click at [424, 183] on div at bounding box center [428, 196] width 158 height 106
click at [1499, 687] on icon "button" at bounding box center [1496, 688] width 19 height 18
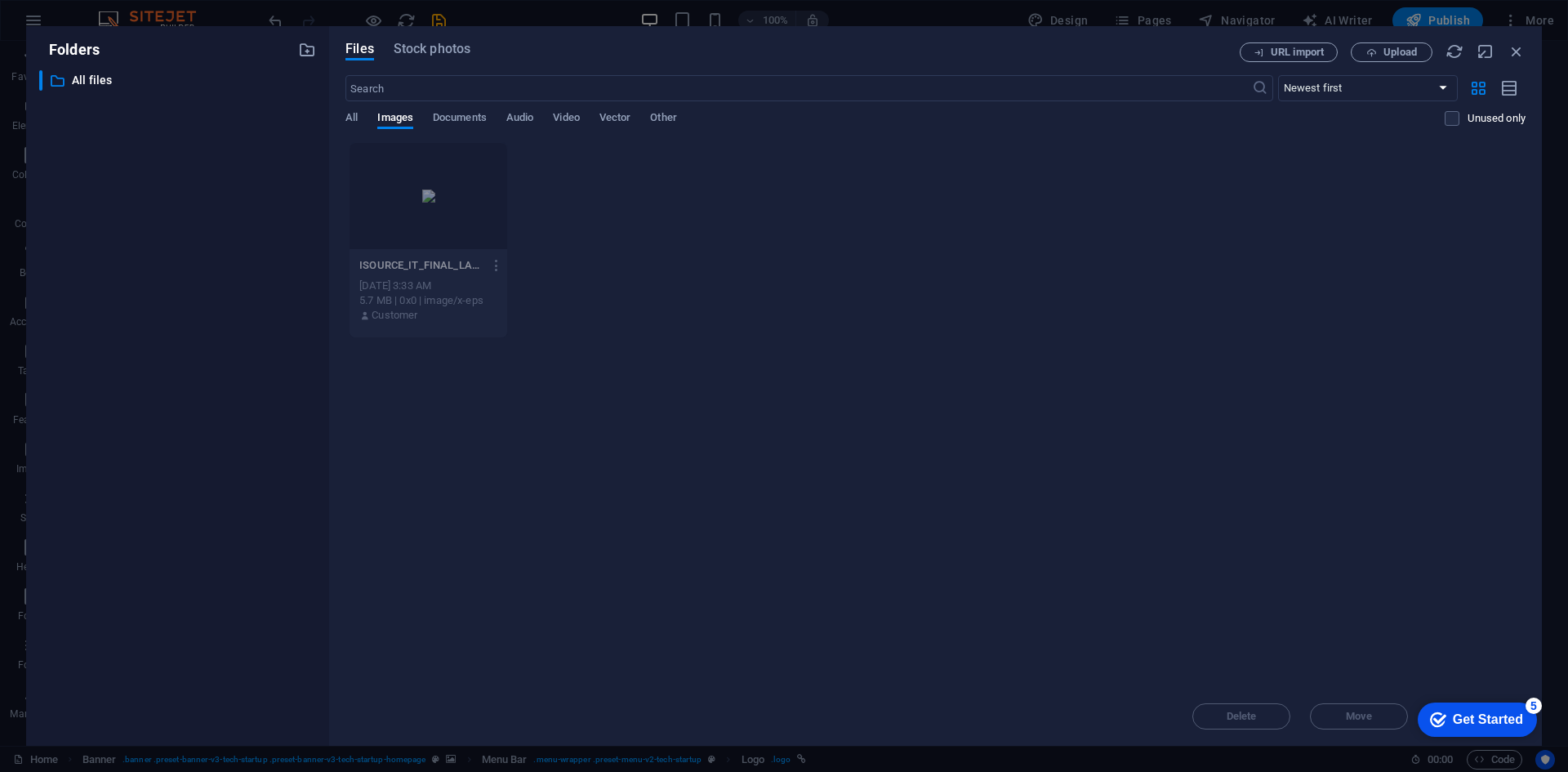
click at [1421, 716] on div "checkmark Get Started 5" at bounding box center [1478, 720] width 120 height 35
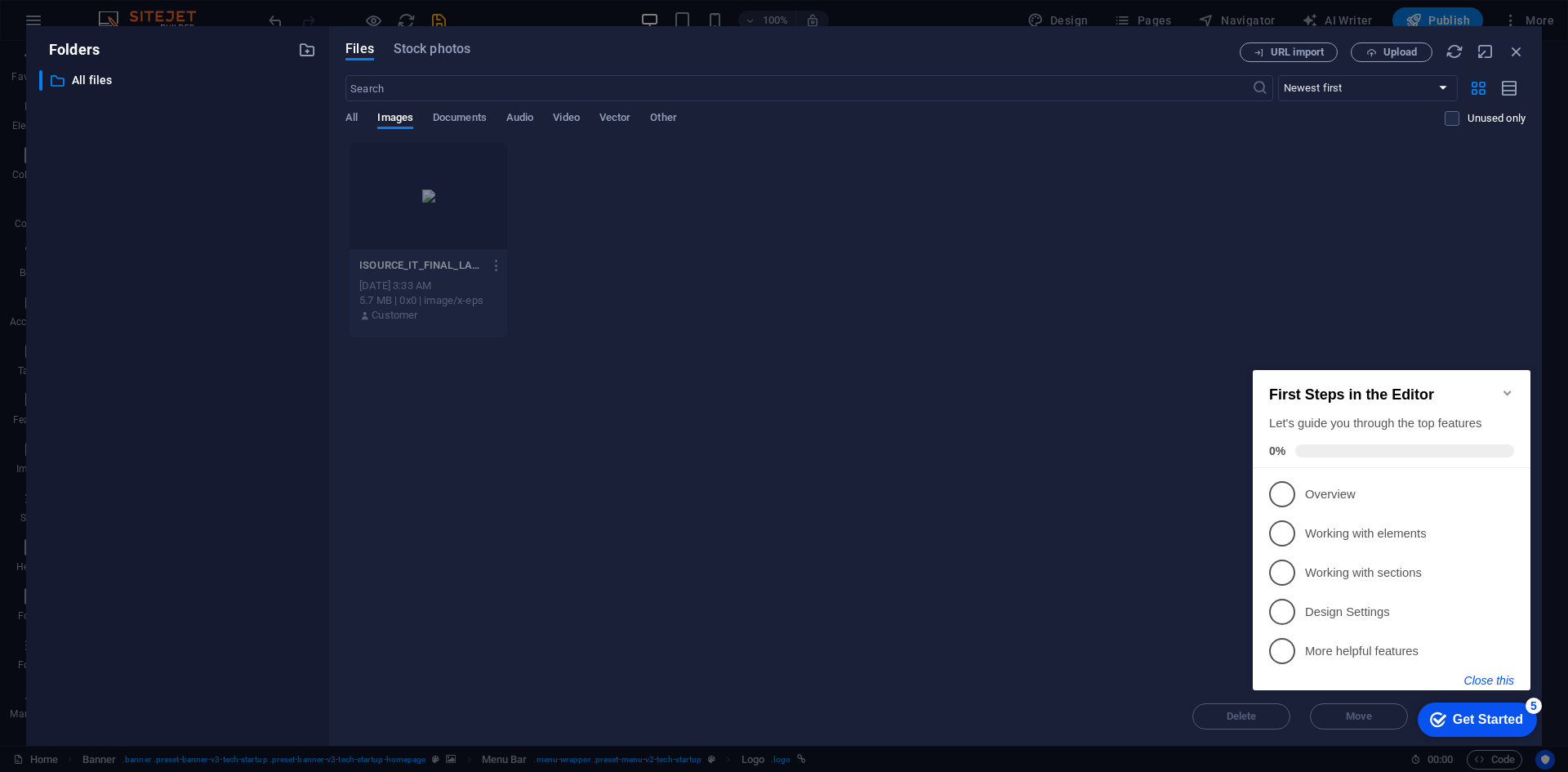
click at [1489, 677] on button "Close this" at bounding box center [1489, 681] width 50 height 13
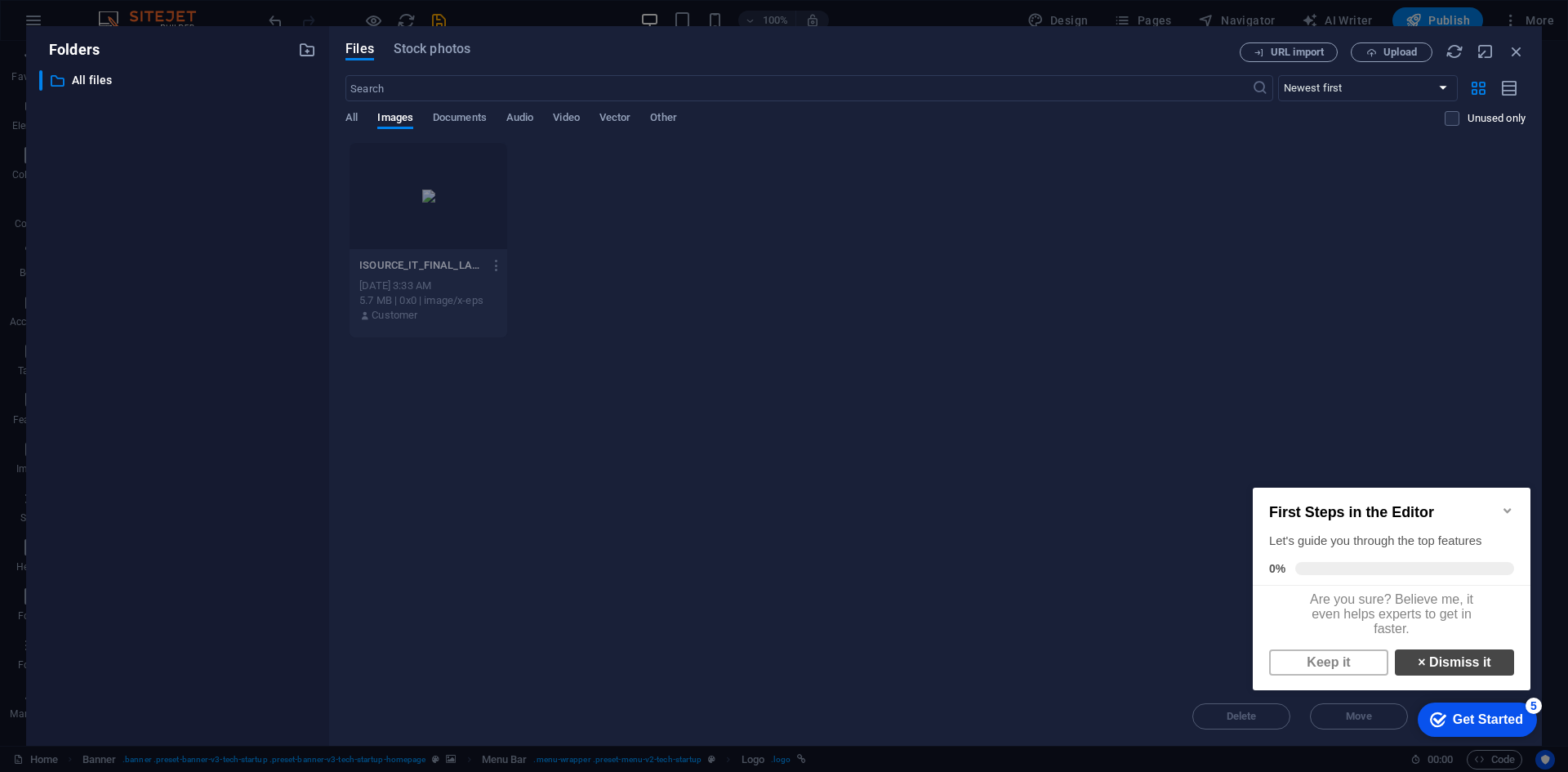
click at [1434, 672] on link "× Dismiss it" at bounding box center [1455, 662] width 120 height 26
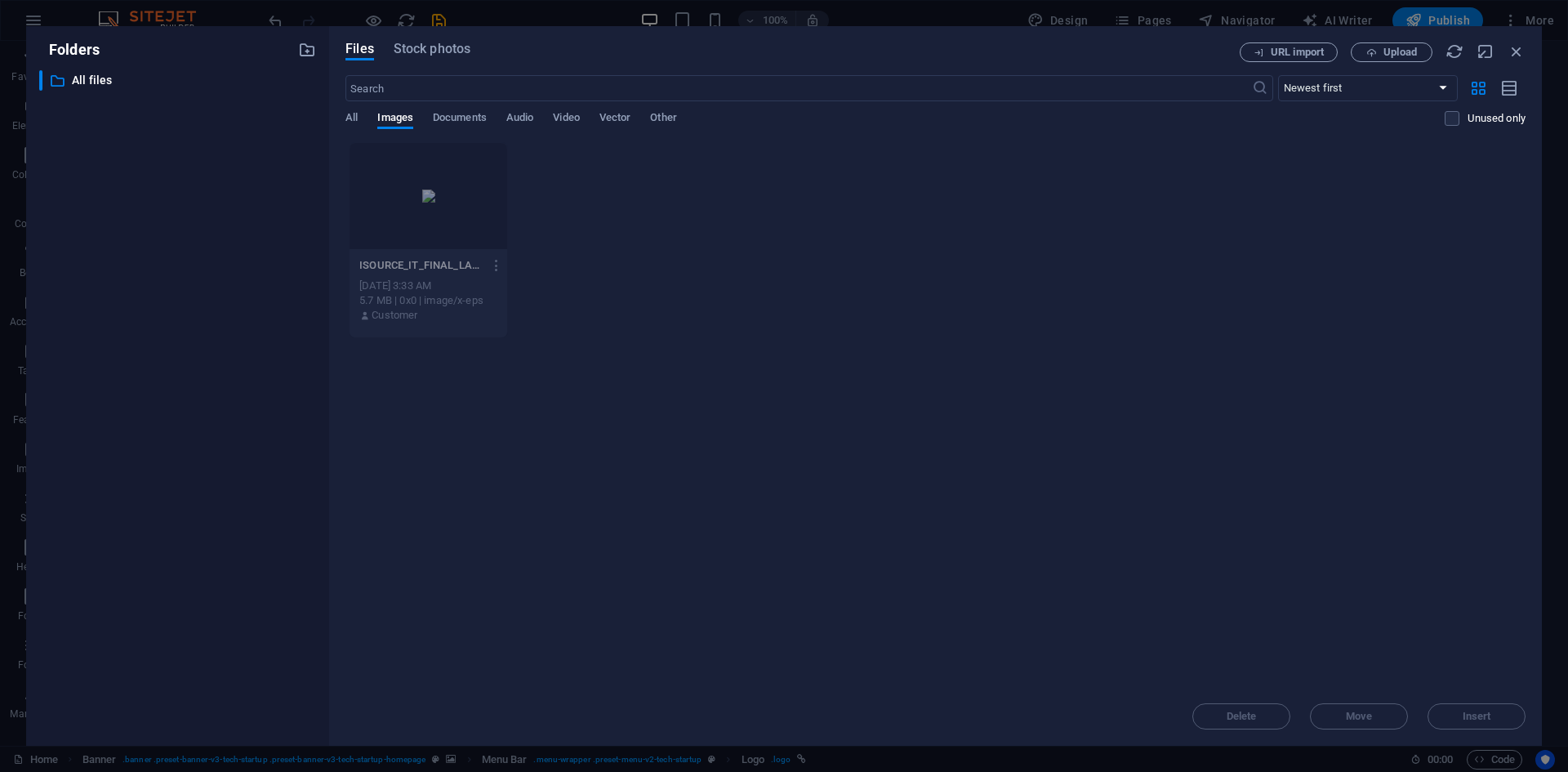
click at [437, 220] on div at bounding box center [428, 196] width 158 height 106
click at [588, 232] on div "ISOURCE_IT_FINAL_LANDSCAPELOGO-WGOR9EDYapjnN0s3nrmkdQ.eps ISOURCE_IT_FINAL_LAND…" at bounding box center [935, 240] width 1180 height 196
click at [496, 264] on icon "button" at bounding box center [497, 266] width 16 height 15
click at [501, 577] on h6 "Delete" at bounding box center [506, 582] width 69 height 19
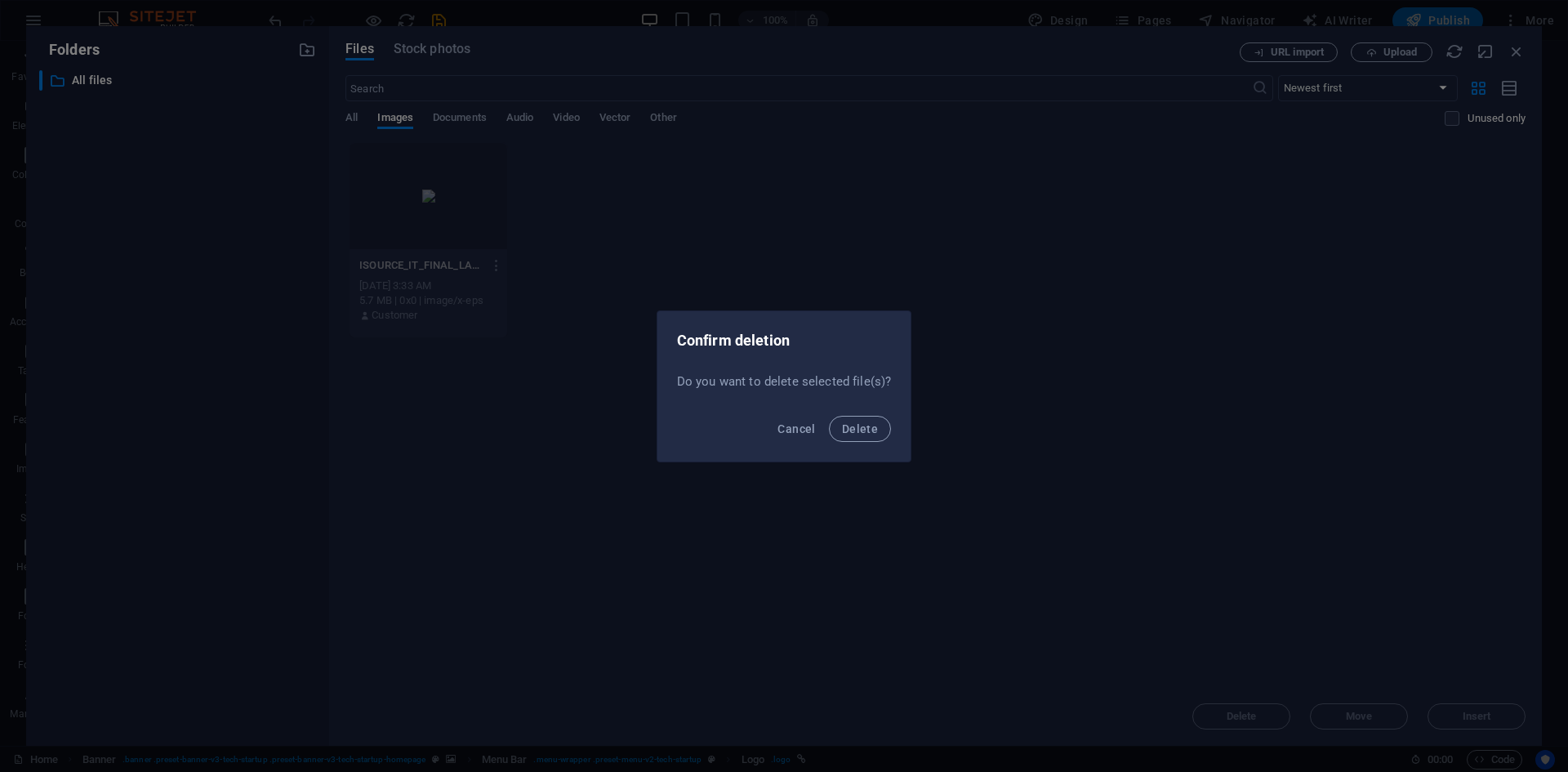
click at [852, 444] on div "Cancel Delete" at bounding box center [784, 434] width 254 height 56
click at [853, 432] on span "Delete" at bounding box center [859, 428] width 36 height 13
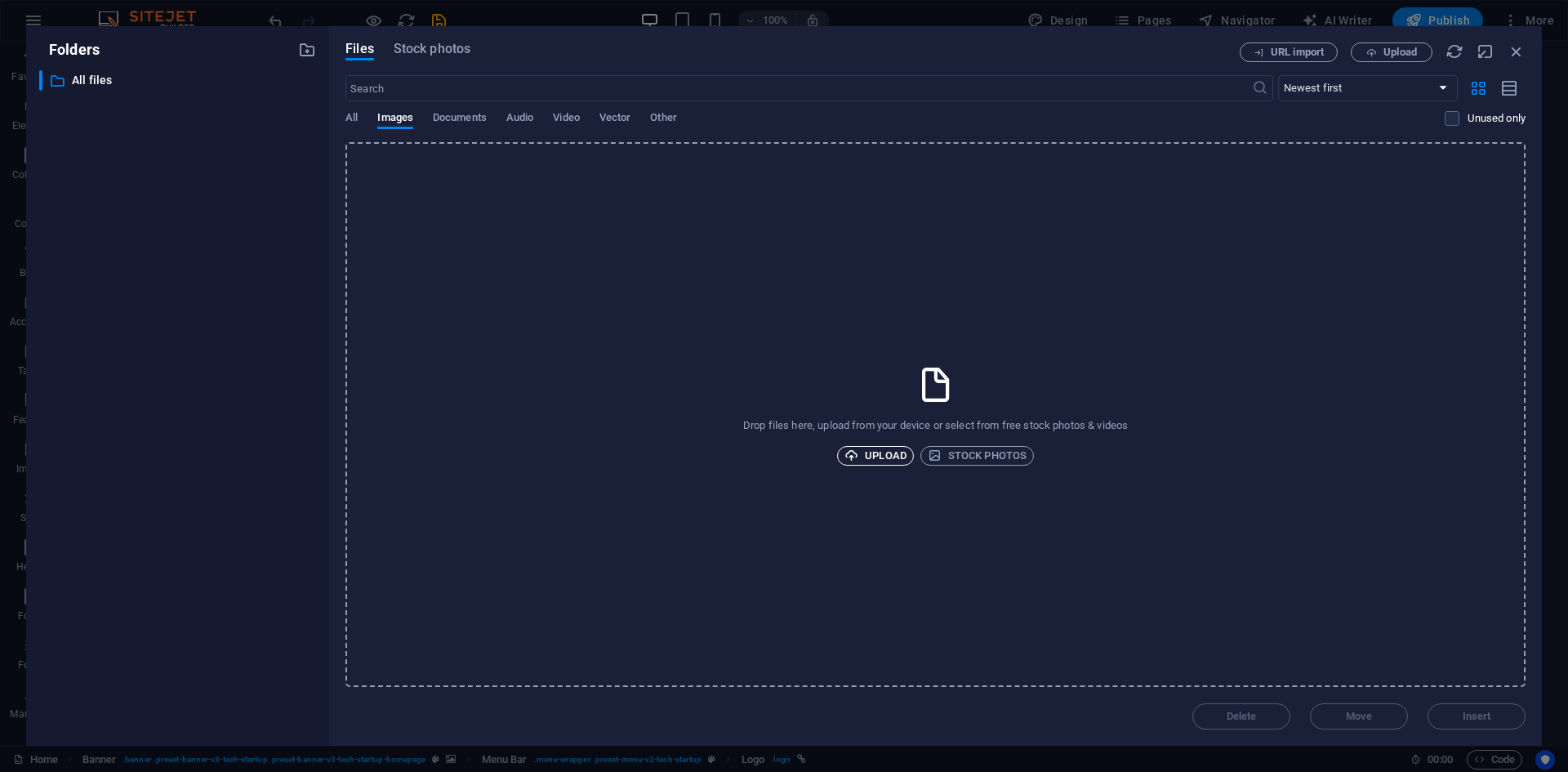
click at [876, 455] on span "Upload" at bounding box center [876, 455] width 62 height 19
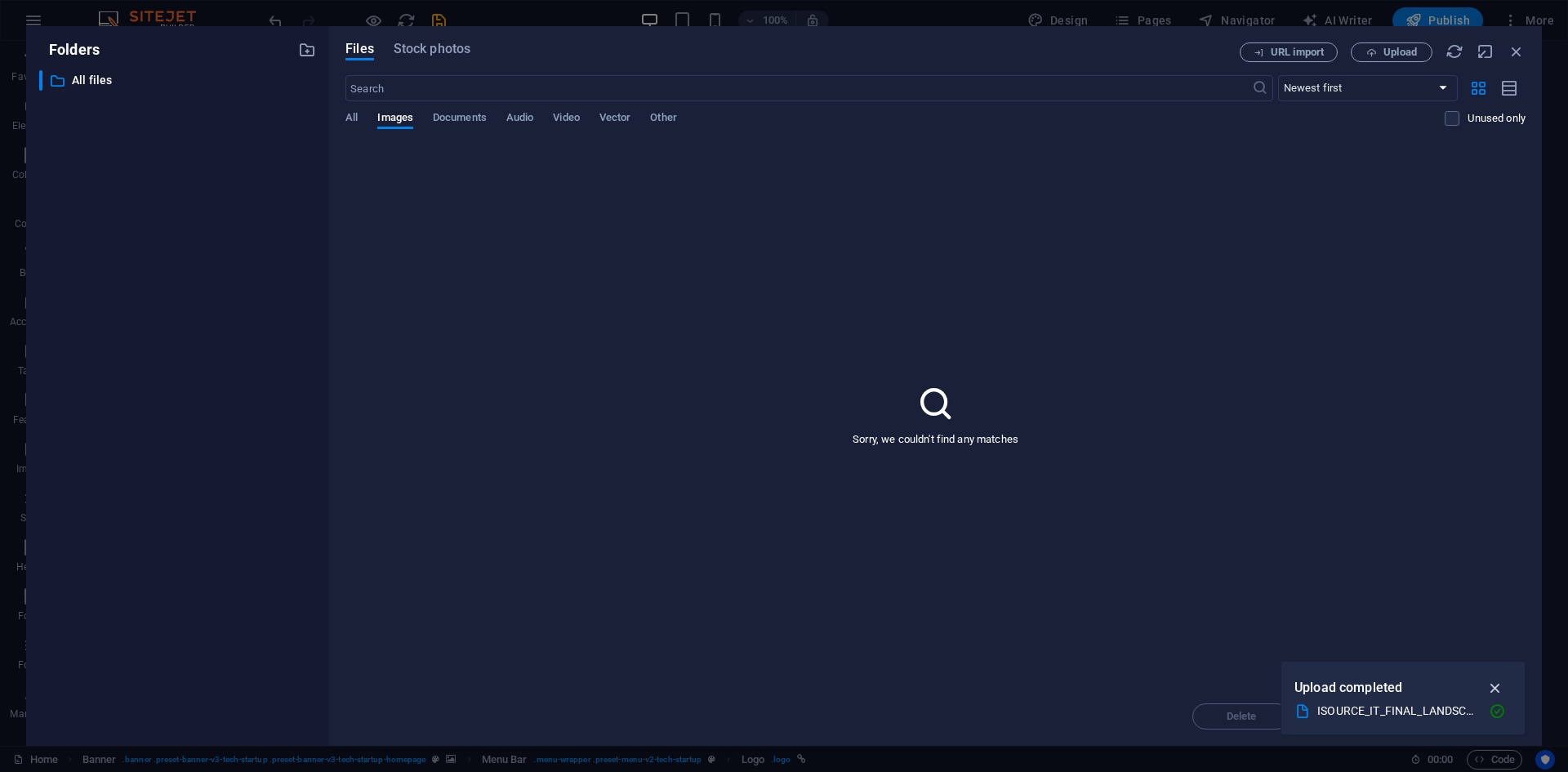
click at [1494, 687] on icon "button" at bounding box center [1496, 688] width 19 height 18
click at [552, 228] on div "Sorry, we couldn't find any matches" at bounding box center [935, 415] width 1180 height 545
click at [465, 108] on div "​ Newest first Oldest first Name (A-Z) Name (Z-A) Size (0-9) Size (9-0) Resolut…" at bounding box center [935, 108] width 1180 height 67
click at [465, 118] on span "Documents" at bounding box center [459, 119] width 54 height 23
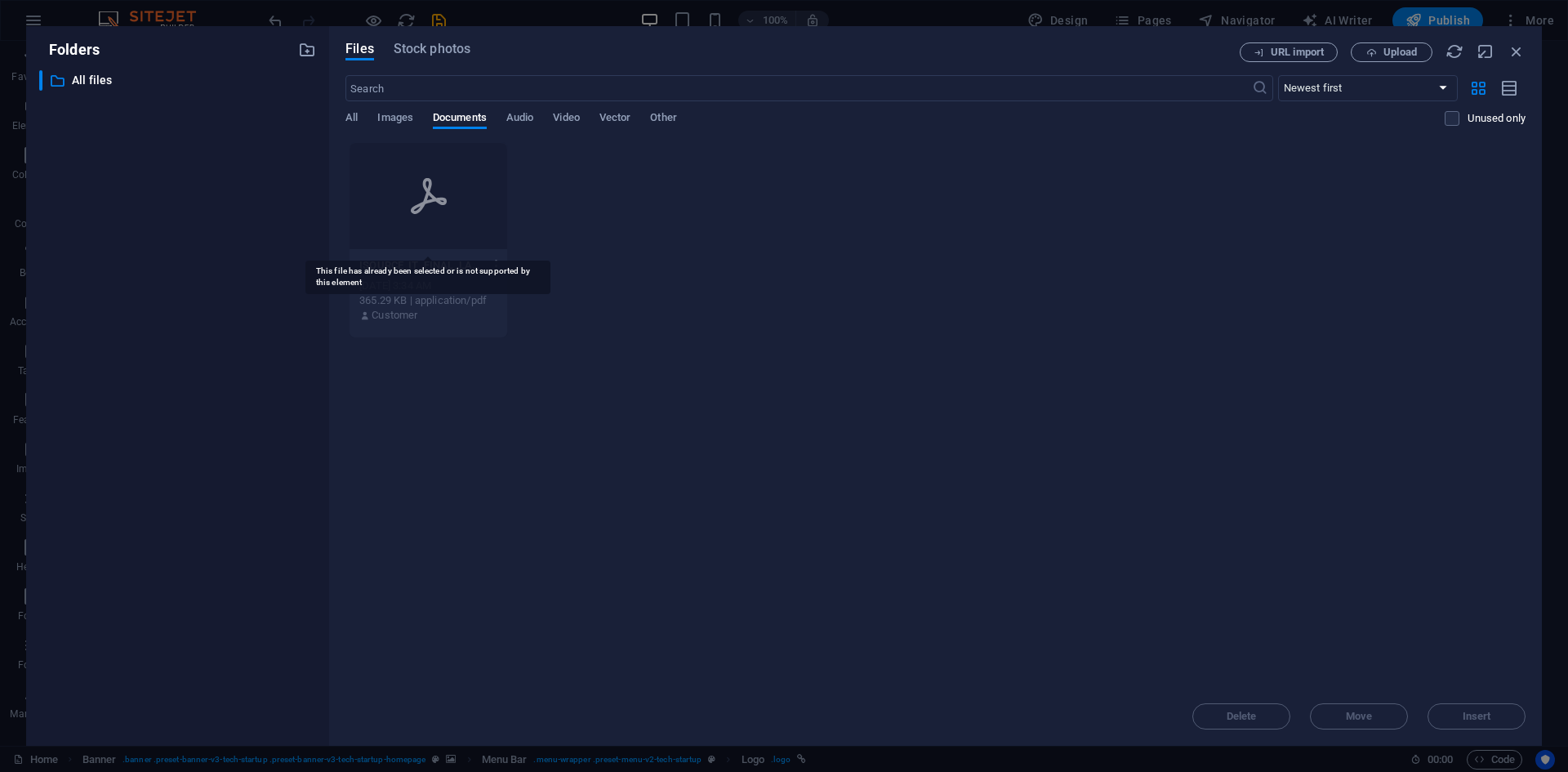
click at [459, 213] on div at bounding box center [428, 196] width 158 height 106
click at [500, 259] on icon "button" at bounding box center [497, 266] width 16 height 15
click at [491, 616] on h6 "Delete" at bounding box center [506, 621] width 70 height 19
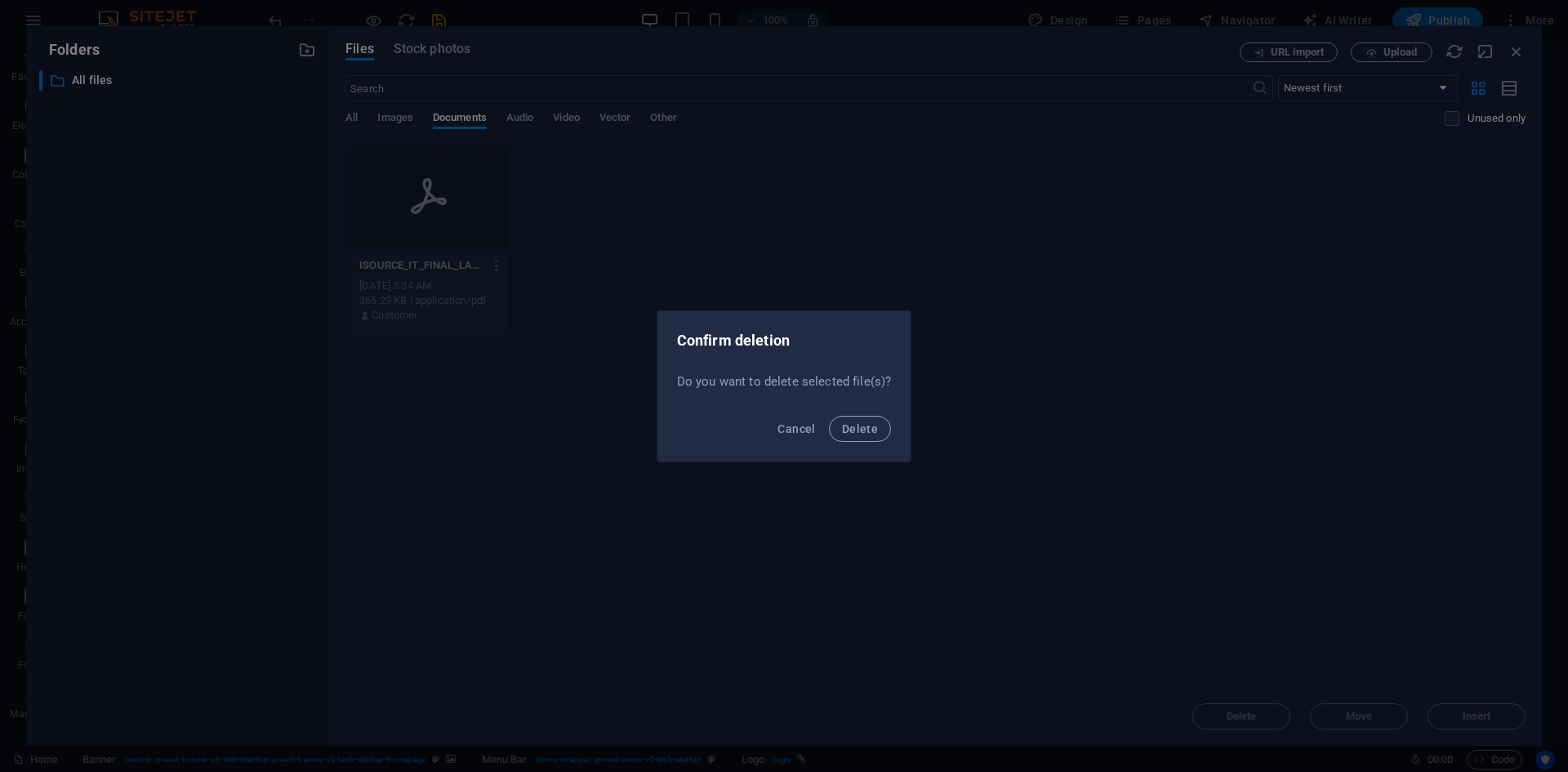
drag, startPoint x: 855, startPoint y: 432, endPoint x: 862, endPoint y: 460, distance: 28.9
click at [855, 430] on span "Delete" at bounding box center [859, 428] width 36 height 13
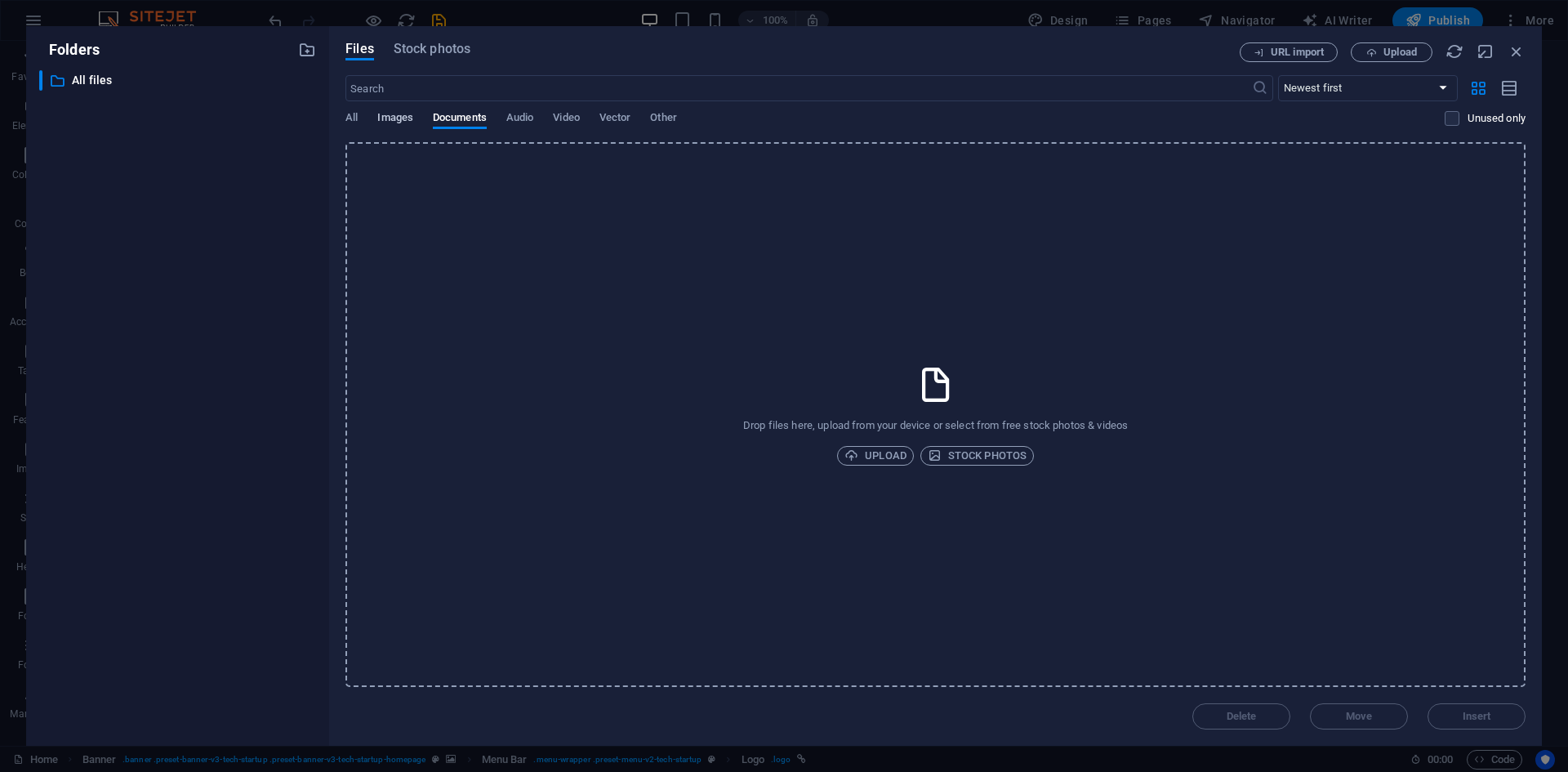
click at [386, 122] on span "Images" at bounding box center [395, 119] width 36 height 23
click at [879, 452] on span "Upload" at bounding box center [876, 455] width 62 height 19
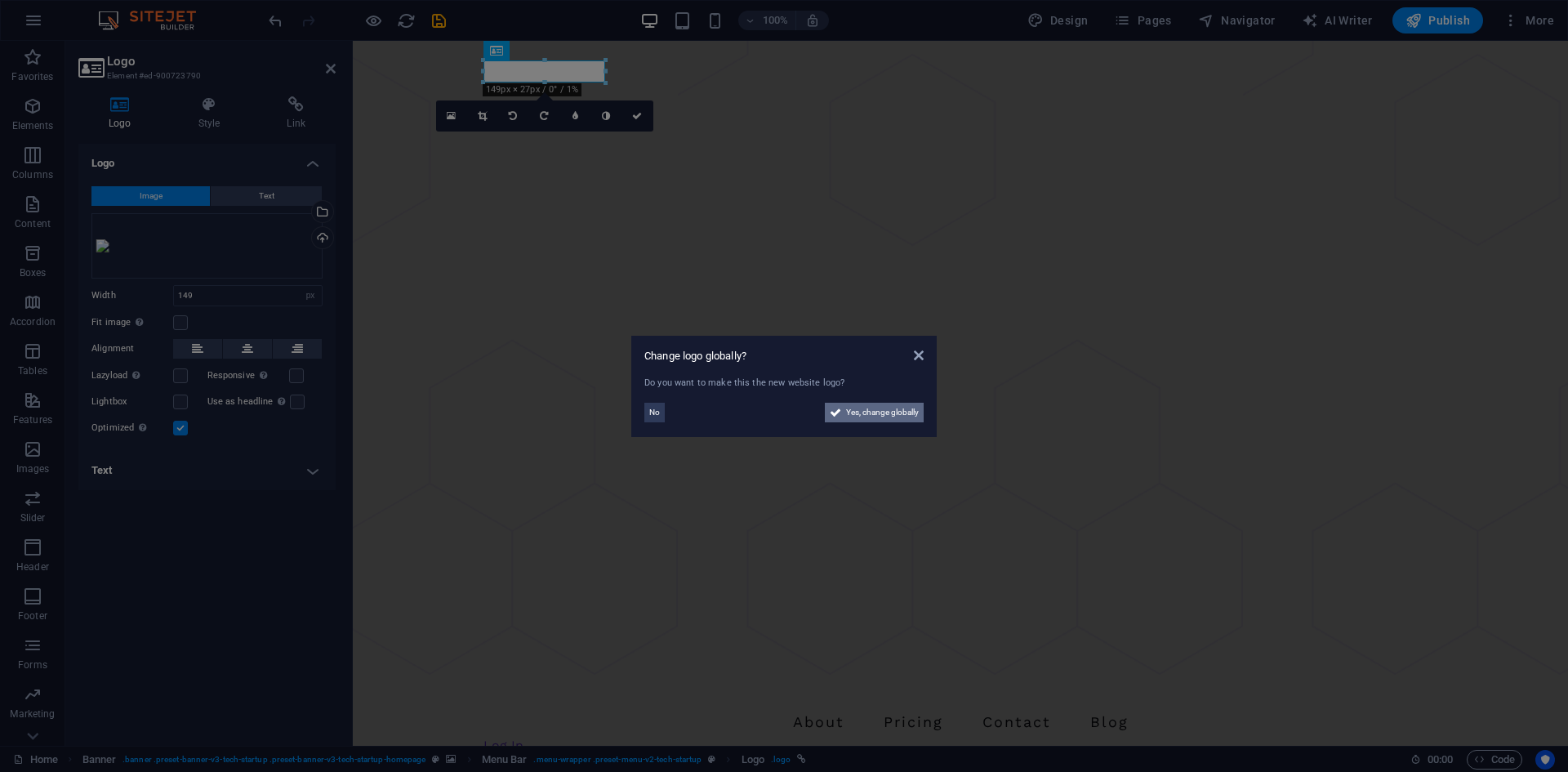
click at [858, 412] on span "Yes, change globally" at bounding box center [883, 412] width 73 height 19
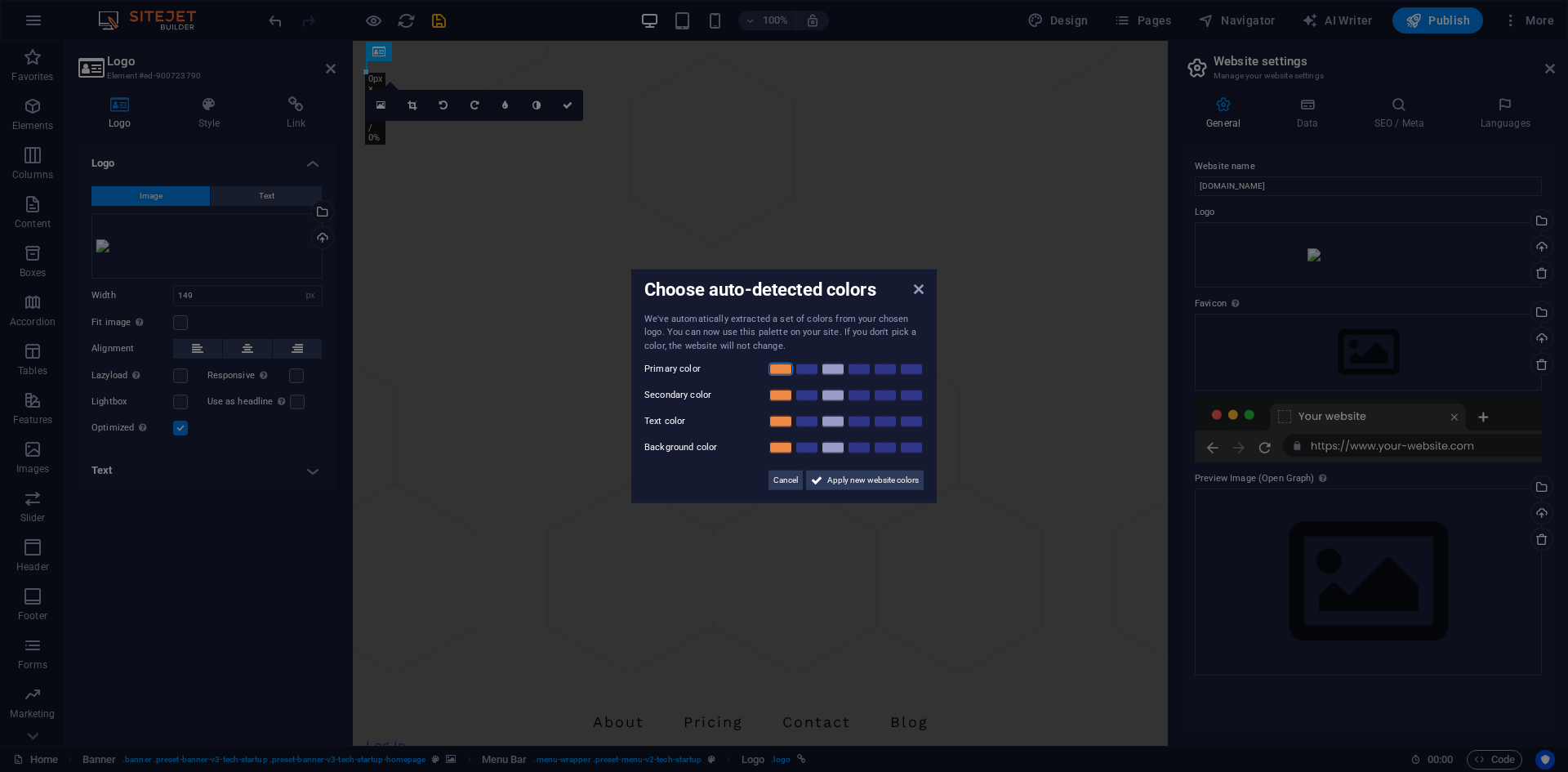
click at [783, 371] on link at bounding box center [781, 369] width 25 height 13
drag, startPoint x: 810, startPoint y: 395, endPoint x: 863, endPoint y: 458, distance: 82.3
click at [810, 394] on link at bounding box center [806, 396] width 25 height 13
click at [839, 441] on link at bounding box center [833, 448] width 25 height 13
click at [915, 423] on link at bounding box center [911, 421] width 25 height 13
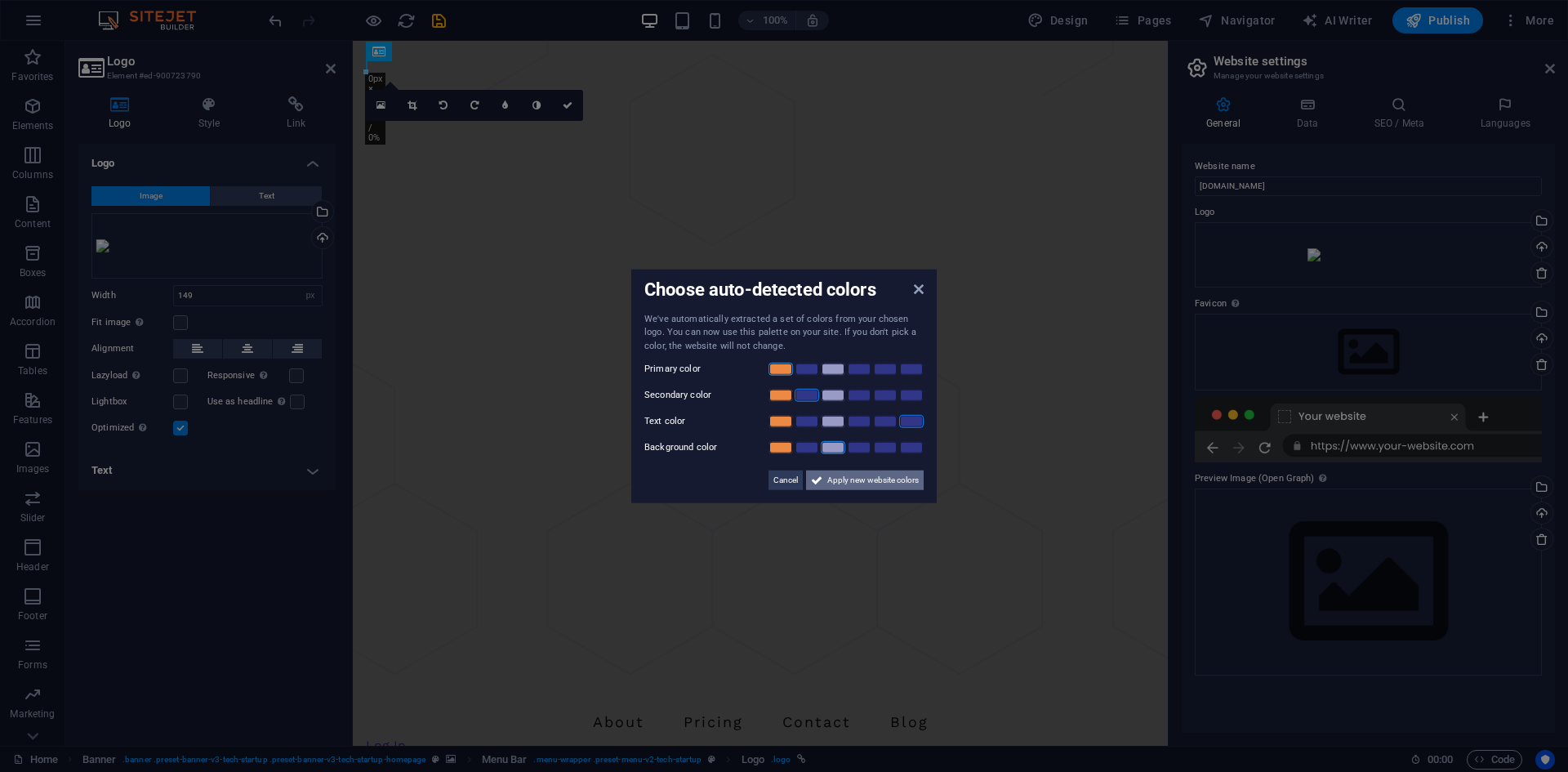
click at [901, 483] on span "Apply new website colors" at bounding box center [873, 480] width 91 height 19
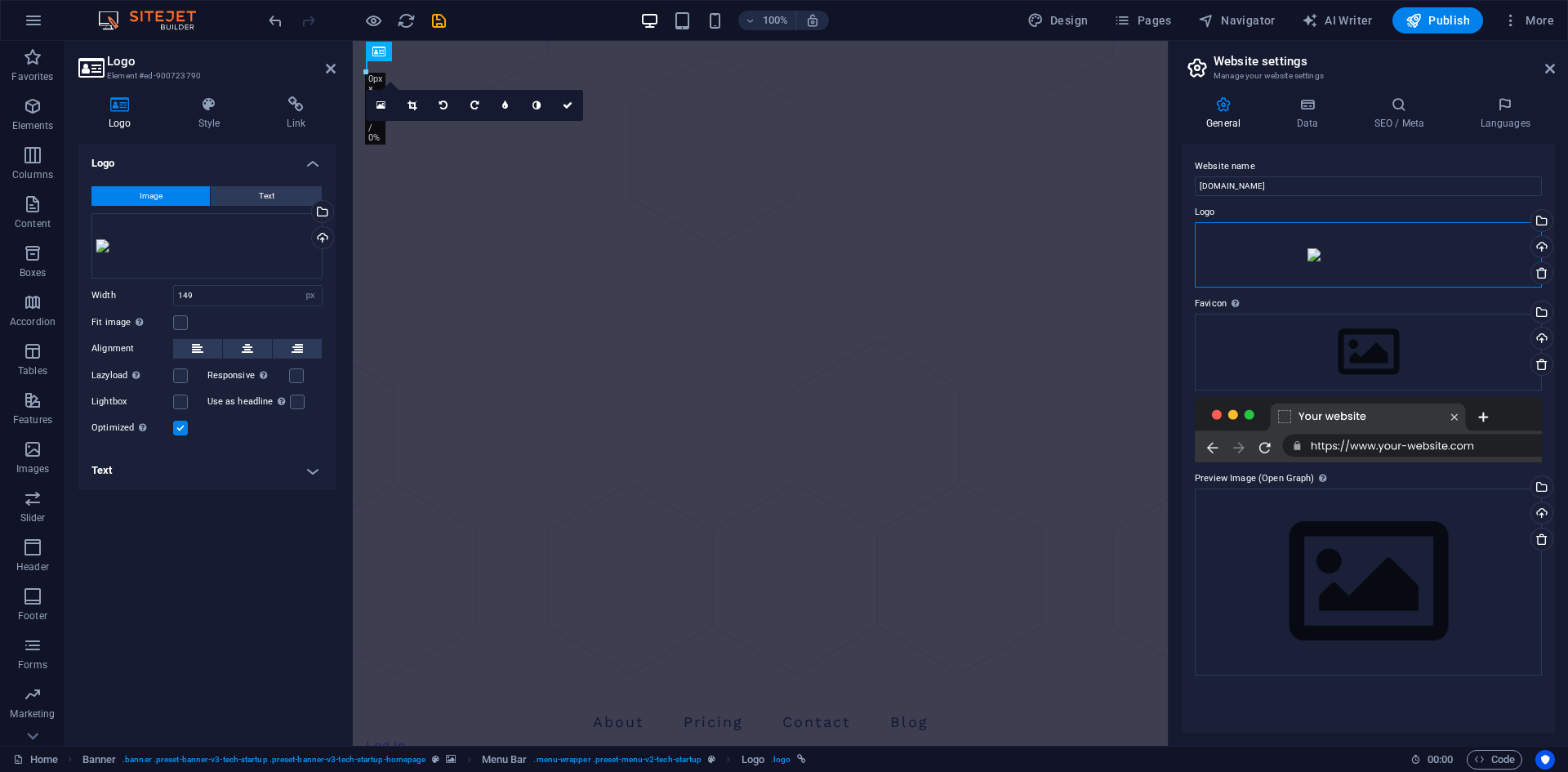
click at [1412, 248] on div "Drag files here, click to choose files or select files from Files or our free s…" at bounding box center [1369, 255] width 347 height 66
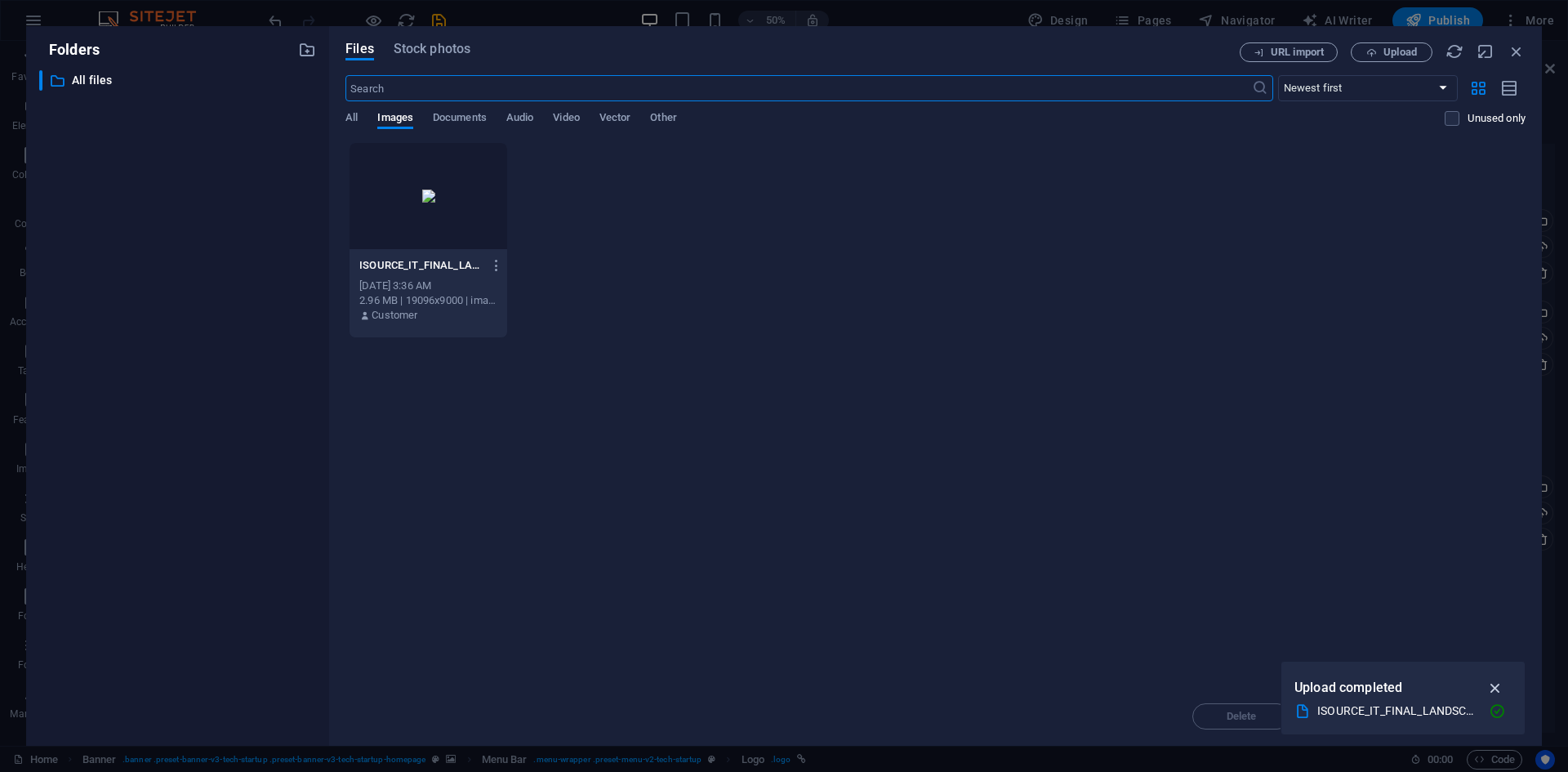
click at [1500, 685] on icon "button" at bounding box center [1496, 688] width 19 height 18
click at [437, 280] on div "Sep 3, 2025 3:36 AM" at bounding box center [428, 286] width 138 height 15
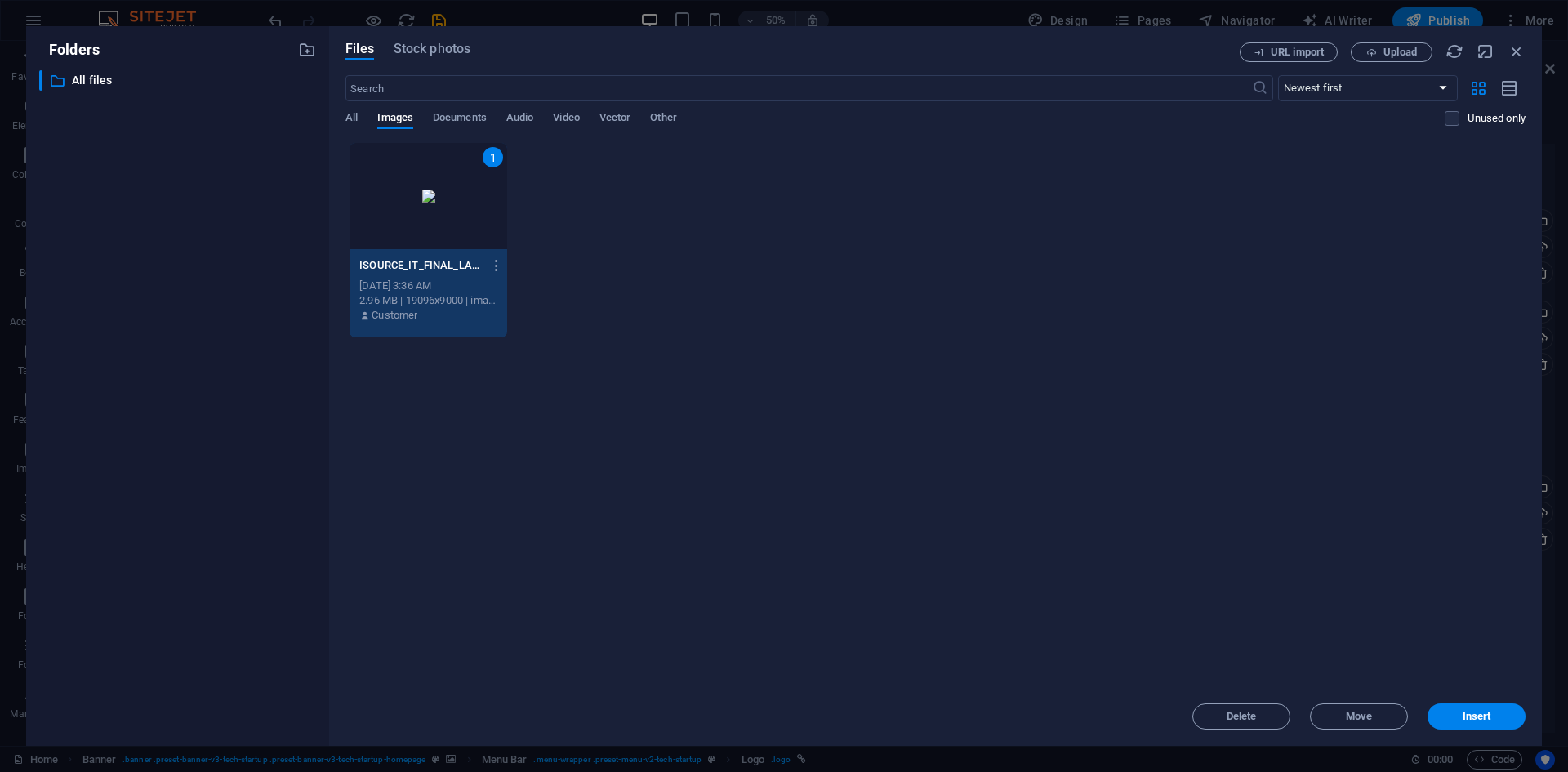
click at [1467, 726] on button "Insert" at bounding box center [1476, 716] width 98 height 26
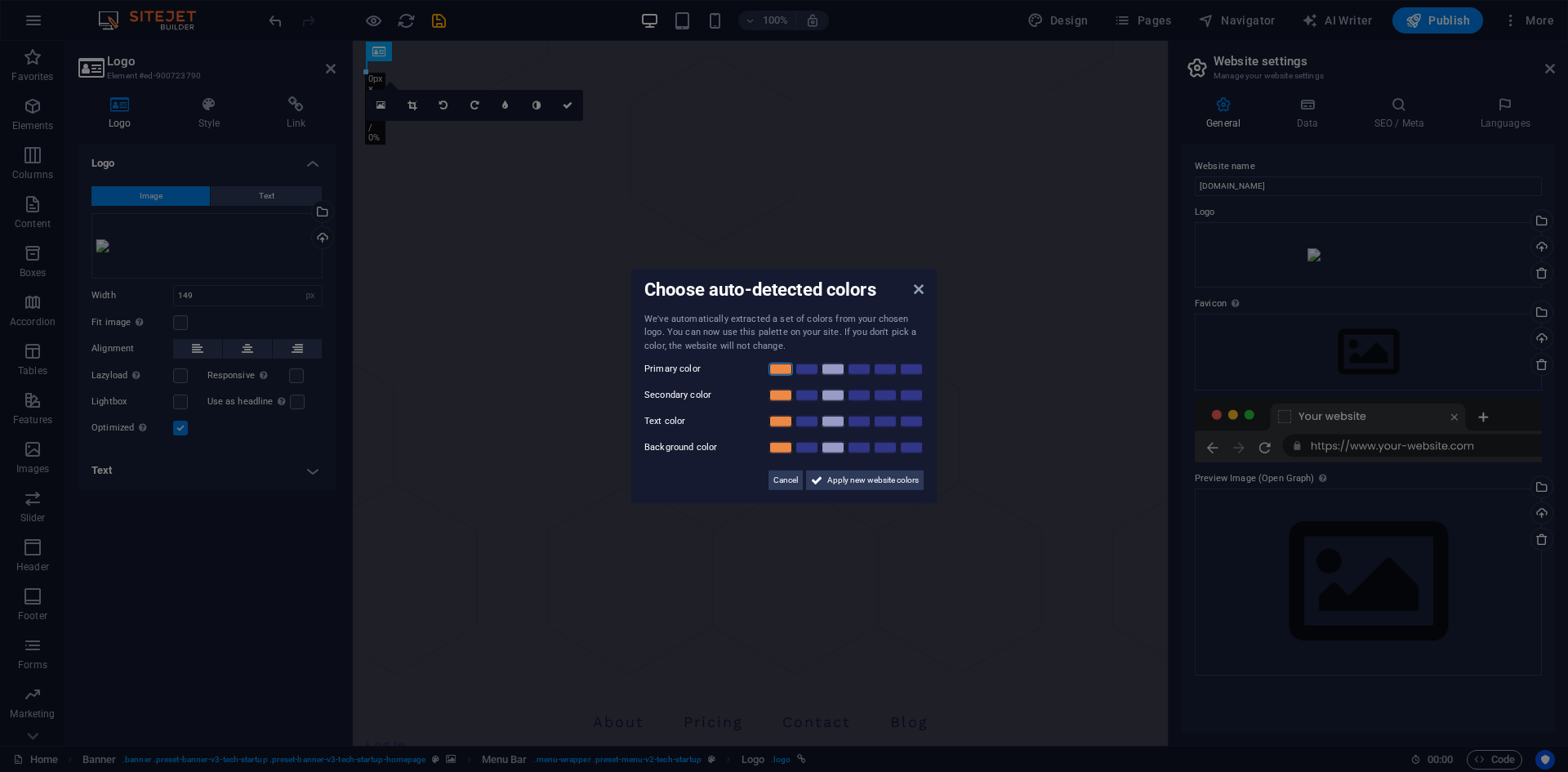
click at [779, 371] on link at bounding box center [781, 369] width 25 height 13
click at [805, 398] on link at bounding box center [806, 396] width 25 height 13
click at [911, 420] on link at bounding box center [911, 421] width 25 height 13
click at [832, 444] on link at bounding box center [833, 448] width 25 height 13
click at [837, 484] on span "Apply new website colors" at bounding box center [873, 480] width 91 height 19
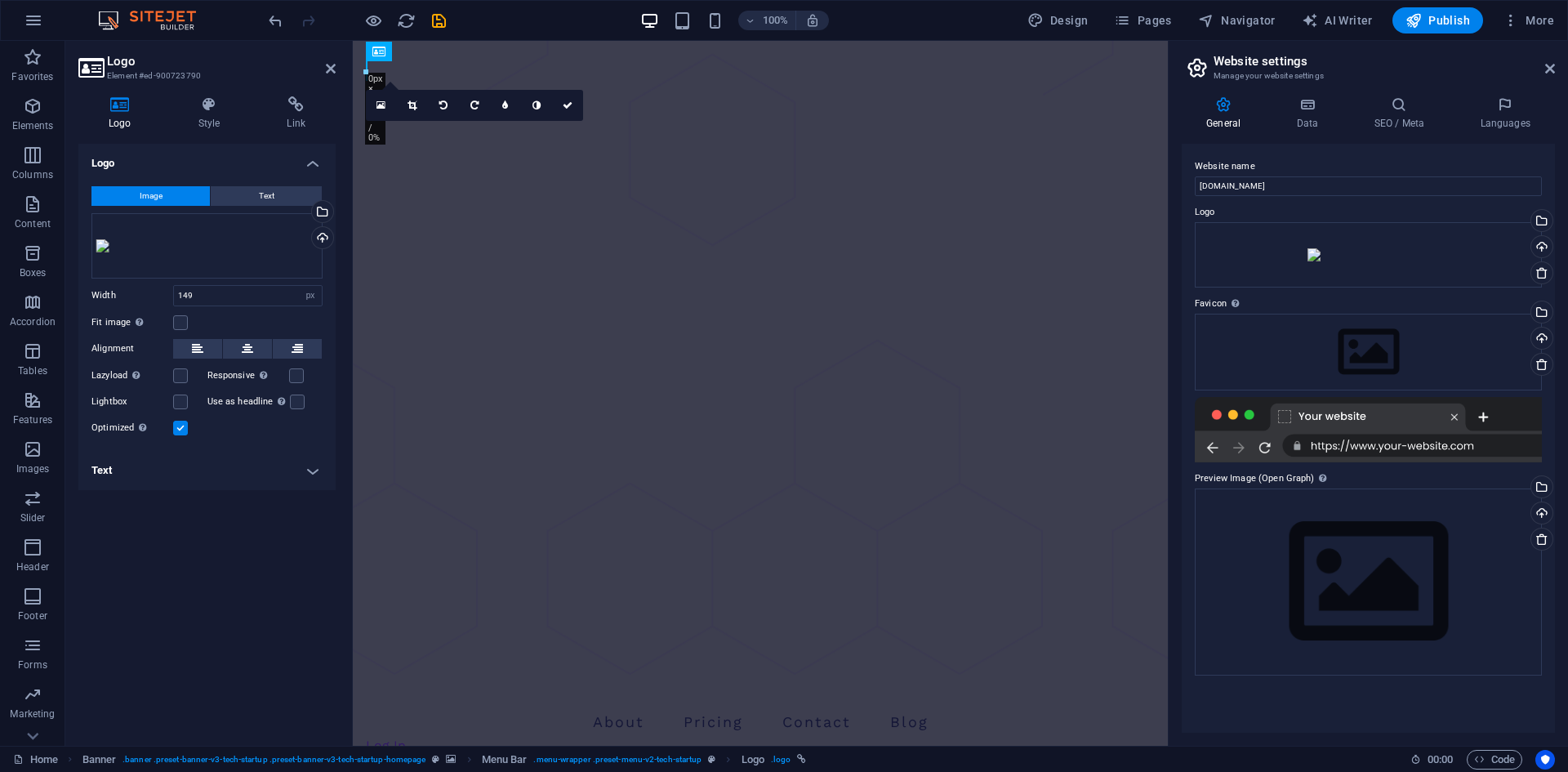
click at [325, 551] on div "Logo Image Text Drag files here, click to choose files or select files from Fil…" at bounding box center [207, 438] width 258 height 589
click at [404, 29] on icon "reload" at bounding box center [406, 21] width 19 height 19
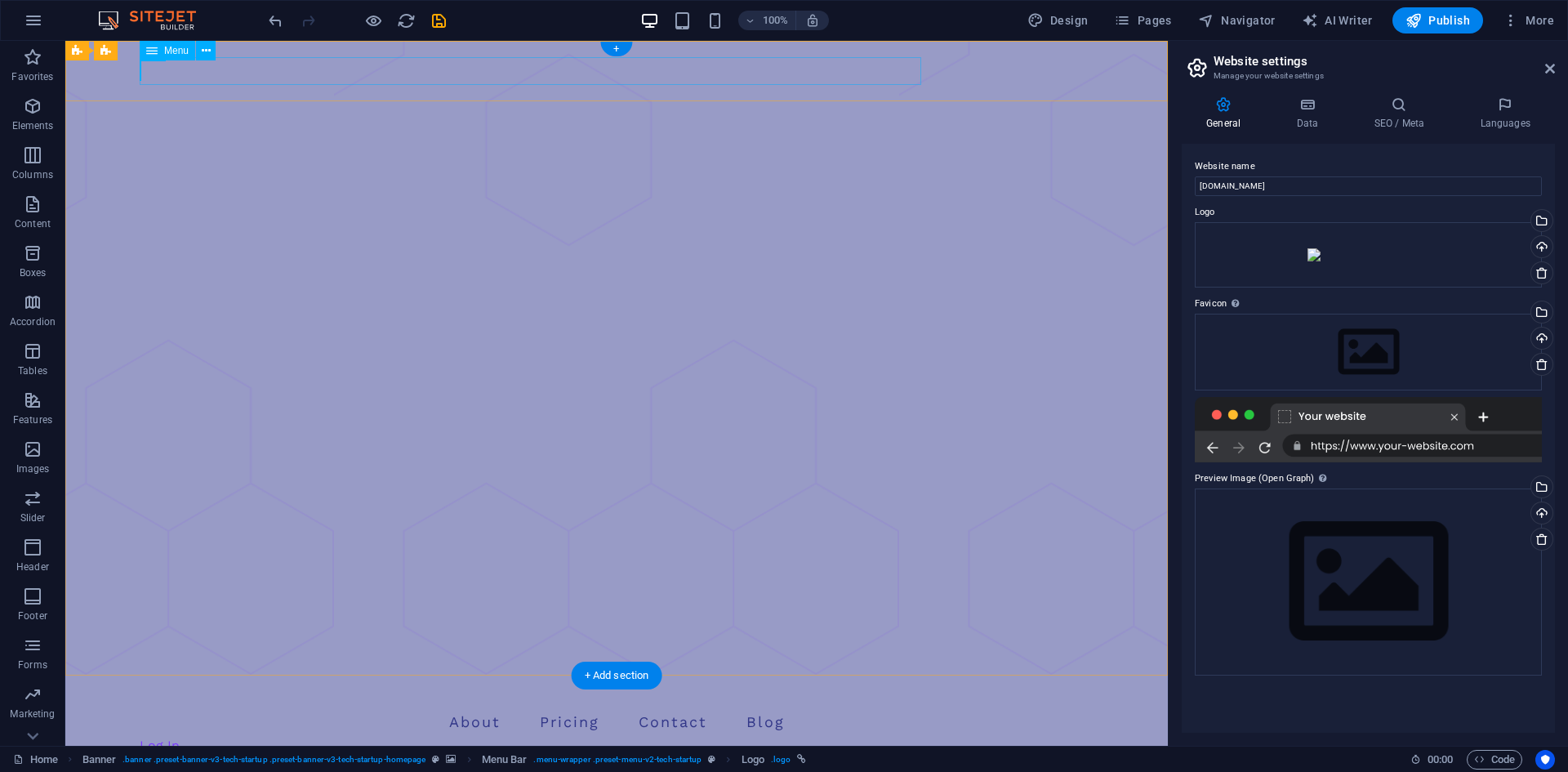
click at [248, 708] on nav "About Pricing Contact Blog" at bounding box center [616, 722] width 954 height 27
click at [406, 25] on icon "reload" at bounding box center [406, 21] width 19 height 19
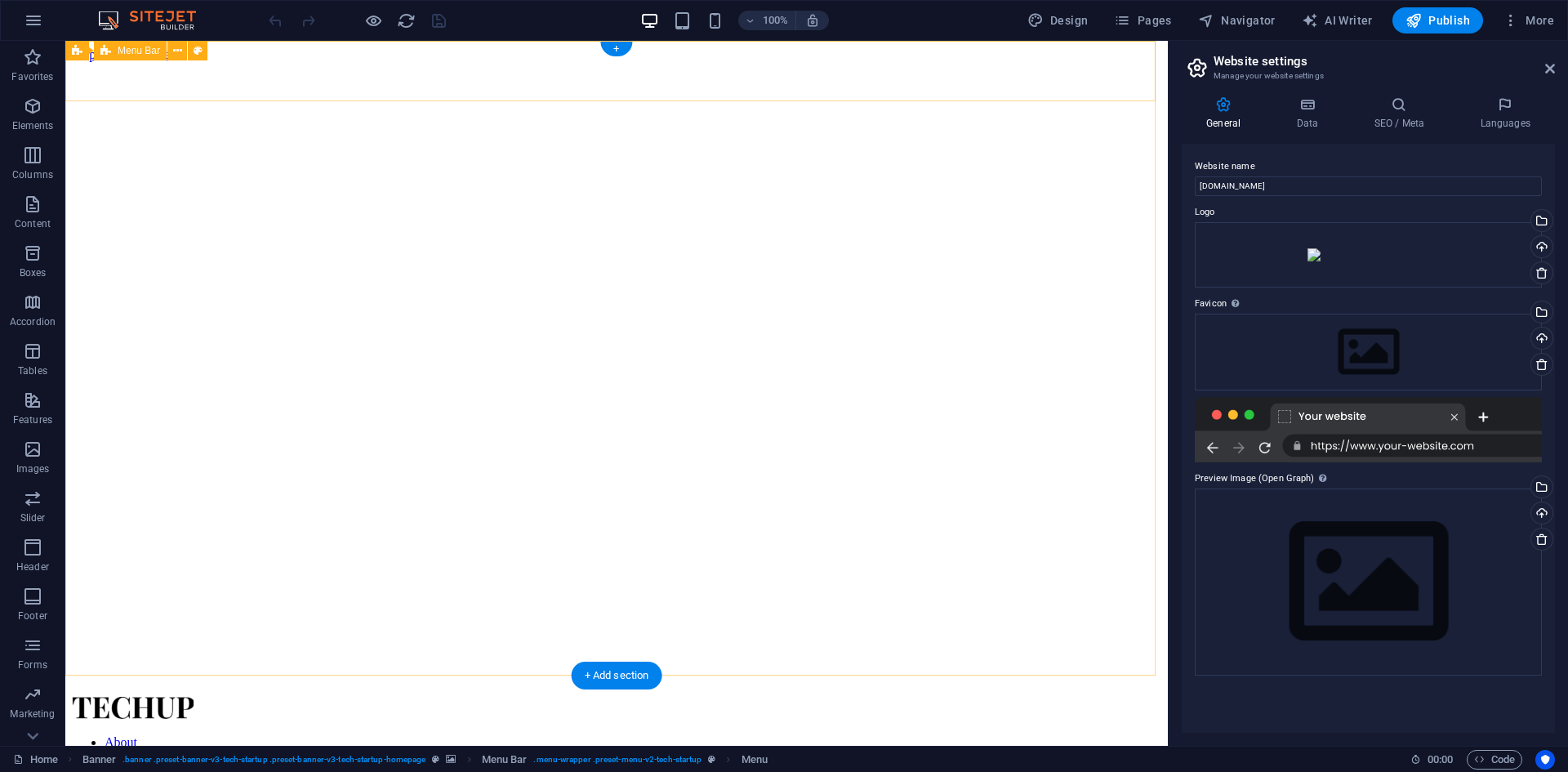
click at [201, 697] on div "About Pricing Contact Blog Log In Sign Up" at bounding box center [616, 780] width 1089 height 167
click at [224, 697] on div at bounding box center [616, 710] width 1089 height 26
click at [243, 697] on div at bounding box center [616, 710] width 1089 height 26
click at [195, 50] on icon at bounding box center [199, 51] width 9 height 17
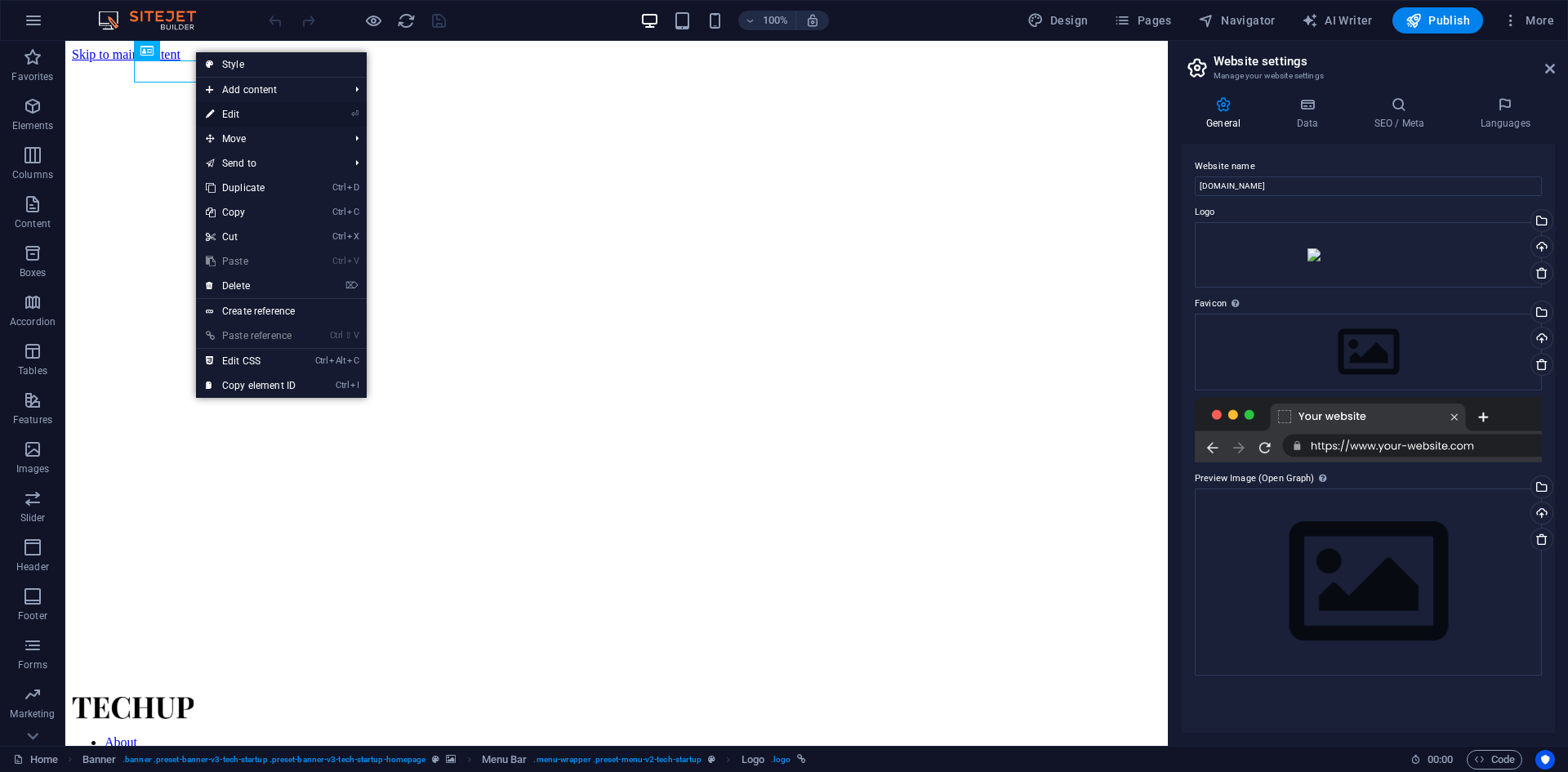
click at [228, 115] on link "⏎ Edit" at bounding box center [251, 114] width 110 height 25
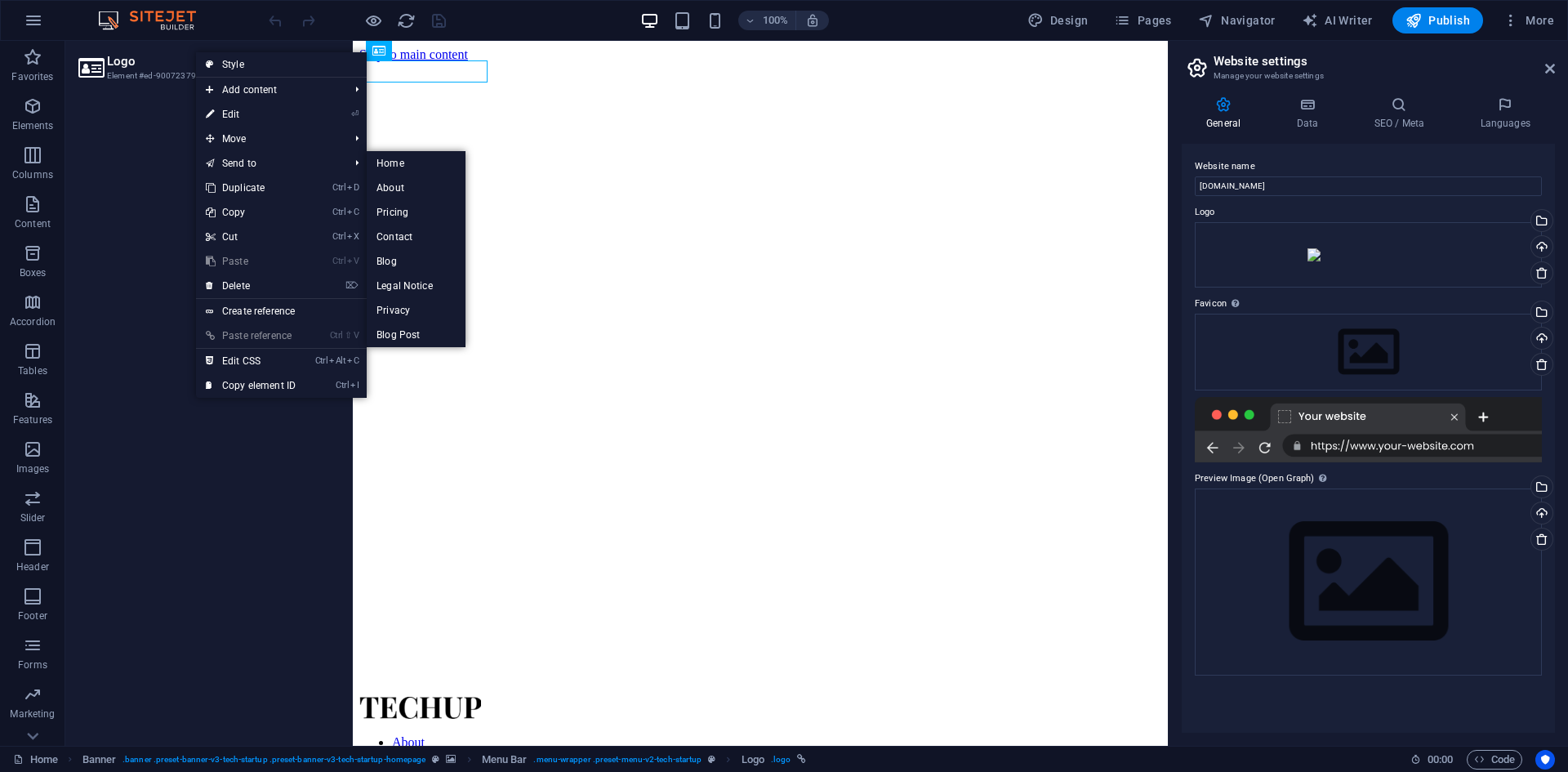
click at [156, 130] on div at bounding box center [207, 414] width 283 height 662
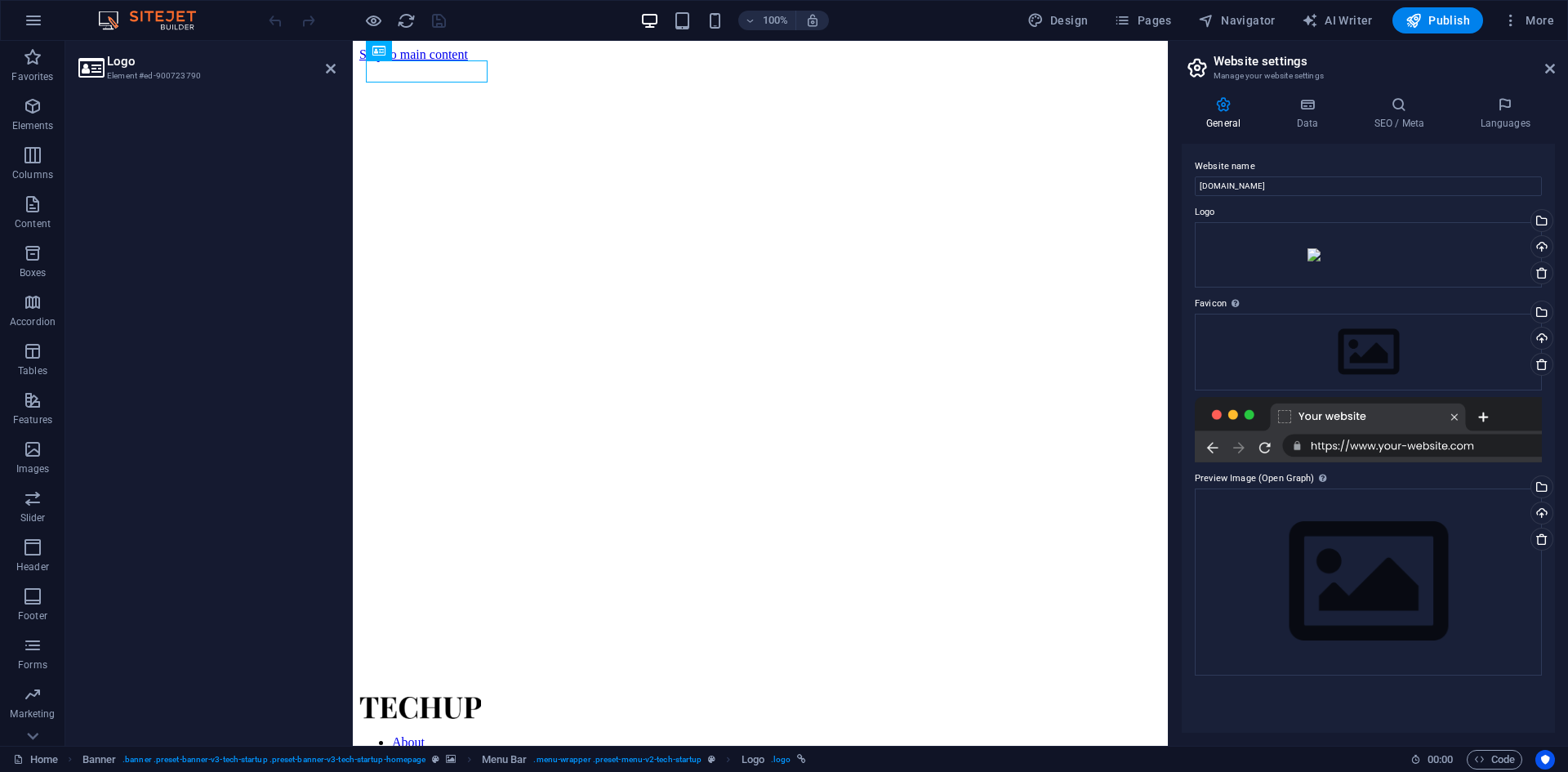
click at [152, 78] on h3 "Element #ed-900723790" at bounding box center [205, 76] width 196 height 15
drag, startPoint x: 437, startPoint y: 110, endPoint x: 395, endPoint y: 74, distance: 55.3
click at [452, 56] on span "Logo" at bounding box center [460, 50] width 22 height 10
click at [442, 48] on icon at bounding box center [436, 50] width 13 height 19
click at [517, 735] on nav "About Pricing Contact Blog" at bounding box center [761, 765] width 802 height 58
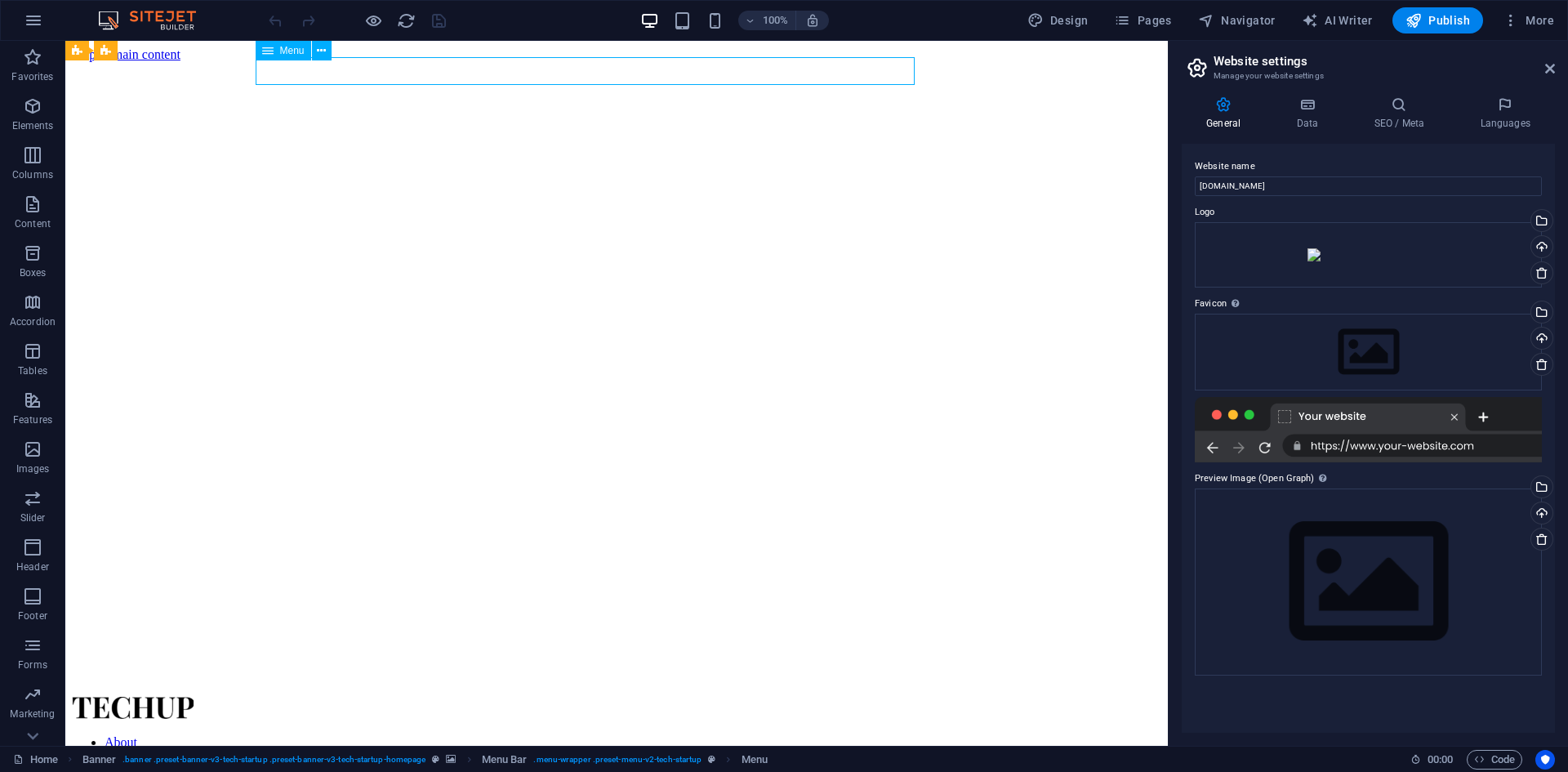
click at [555, 735] on nav "About Pricing Contact Blog" at bounding box center [616, 765] width 1089 height 58
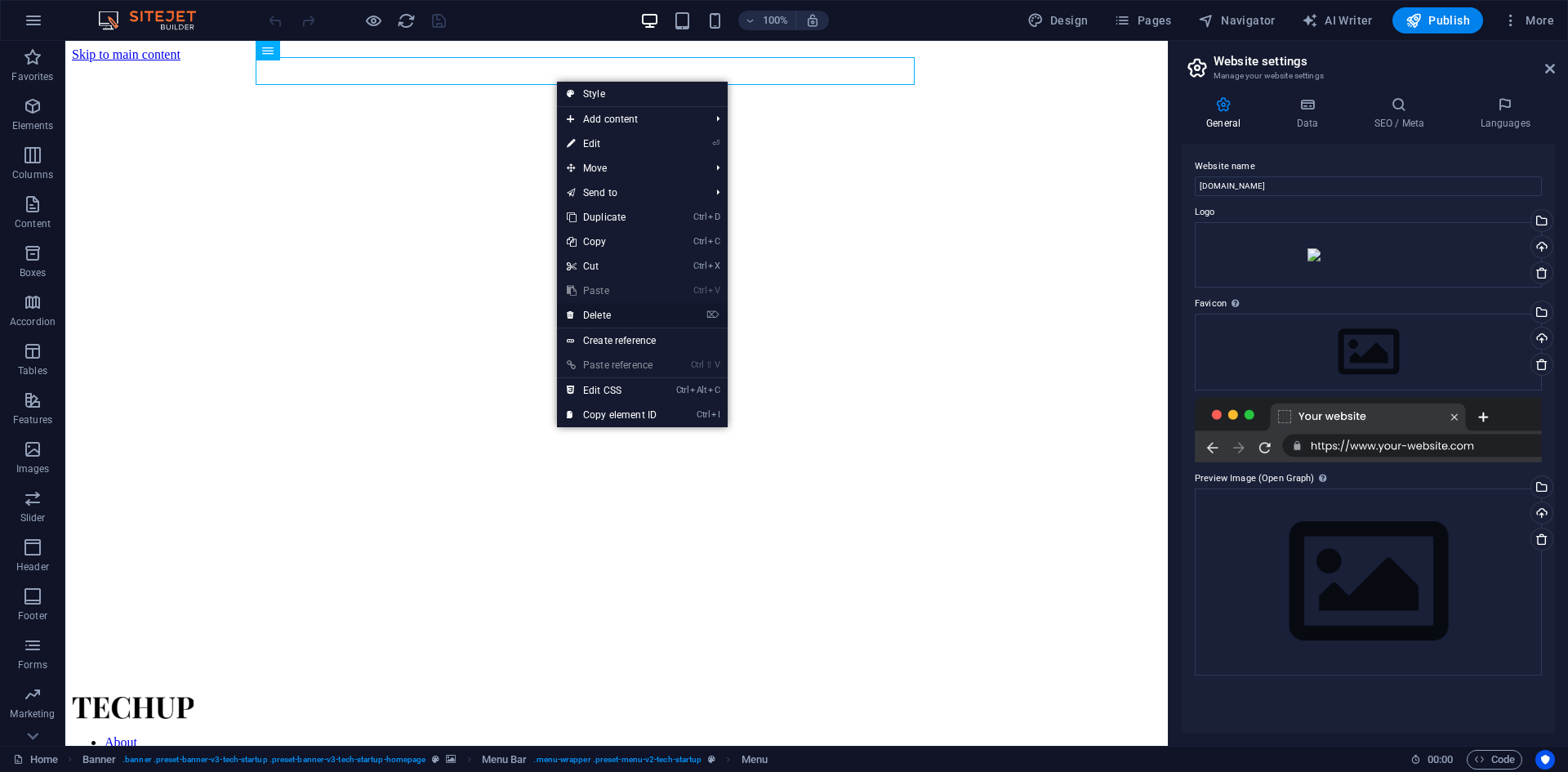
click at [601, 314] on link "⌦ Delete" at bounding box center [612, 315] width 110 height 25
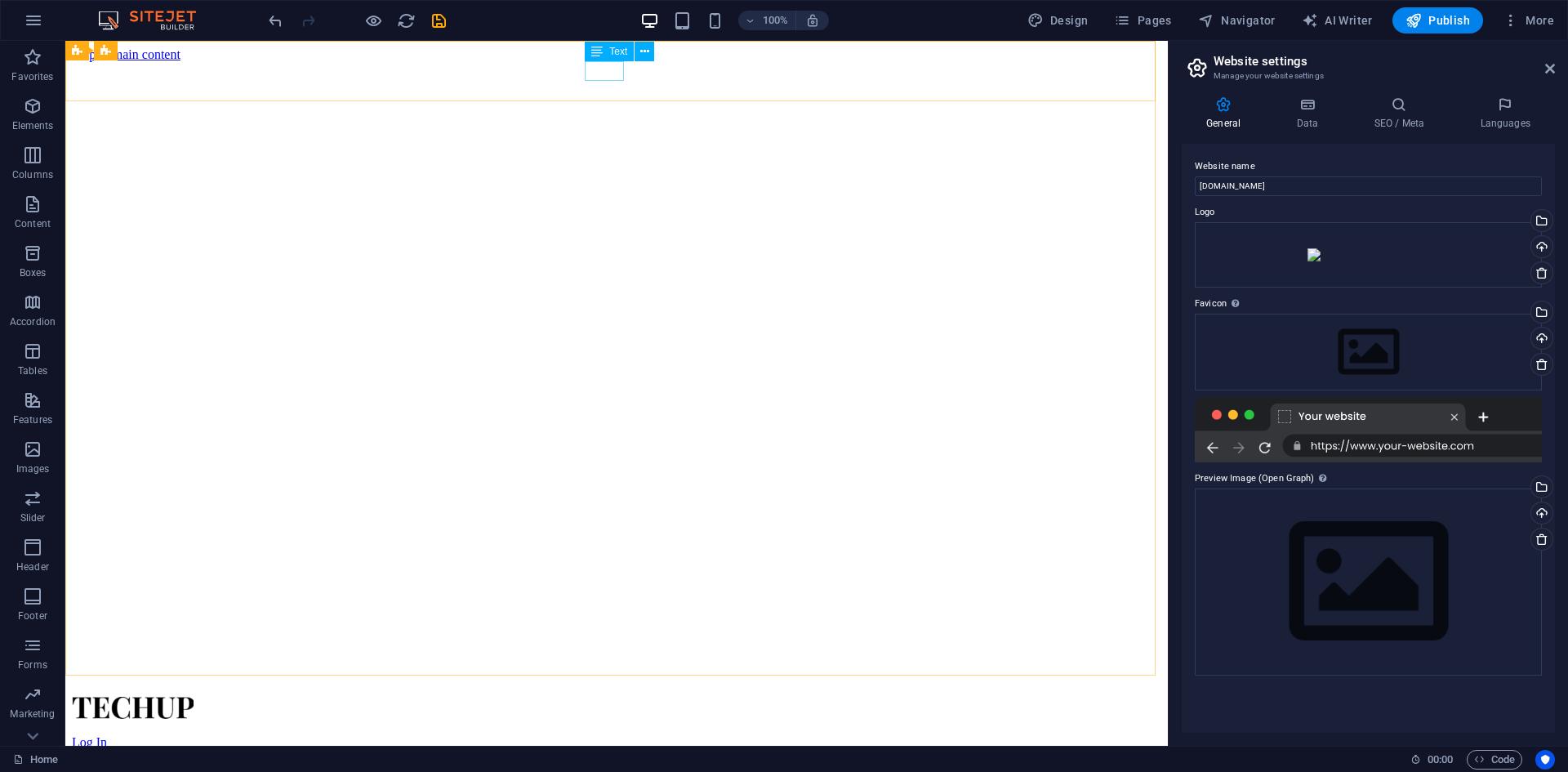
click at [605, 735] on div "Log In" at bounding box center [604, 743] width 1064 height 15
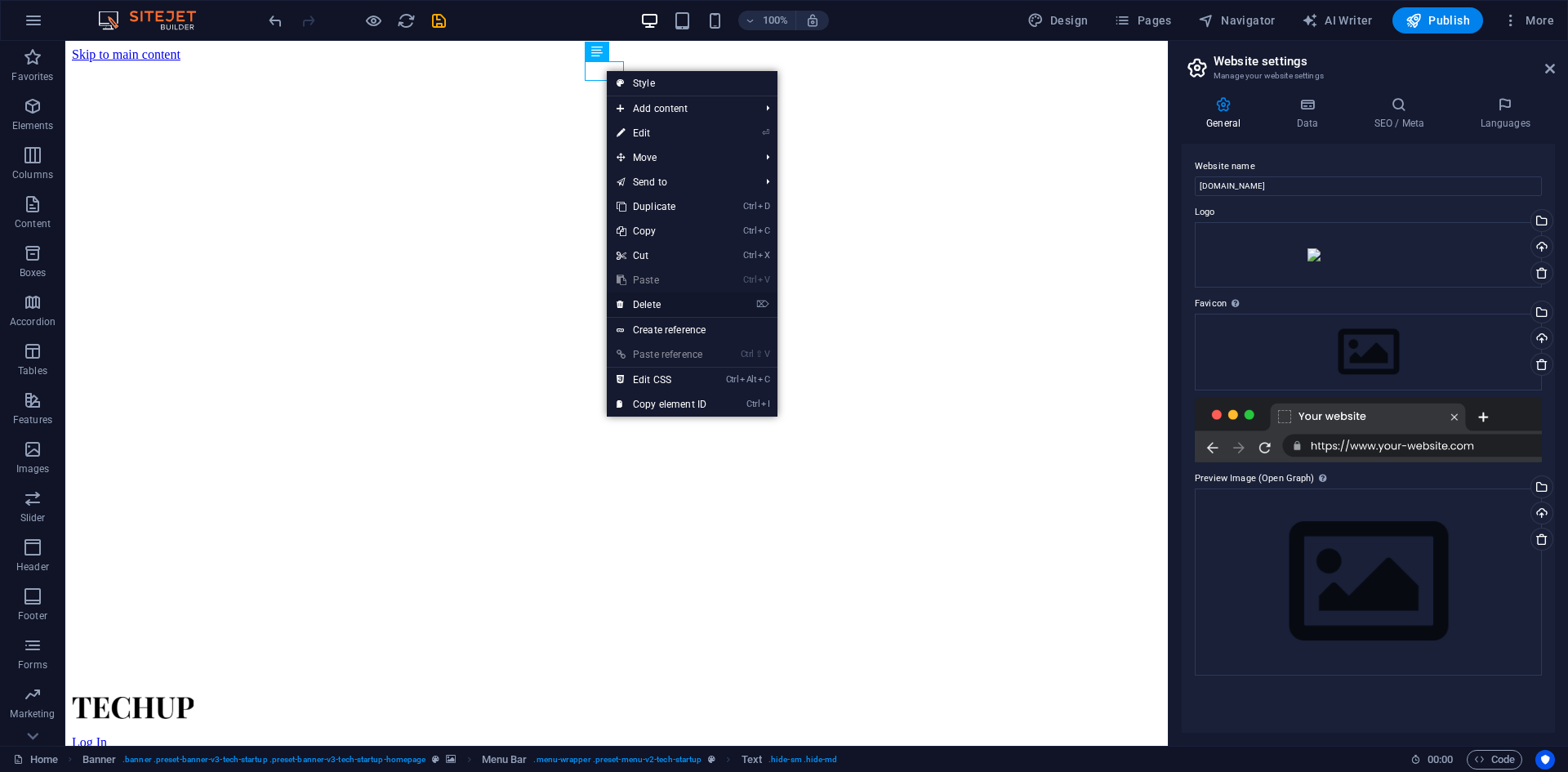
click at [654, 301] on link "⌦ Delete" at bounding box center [662, 304] width 110 height 25
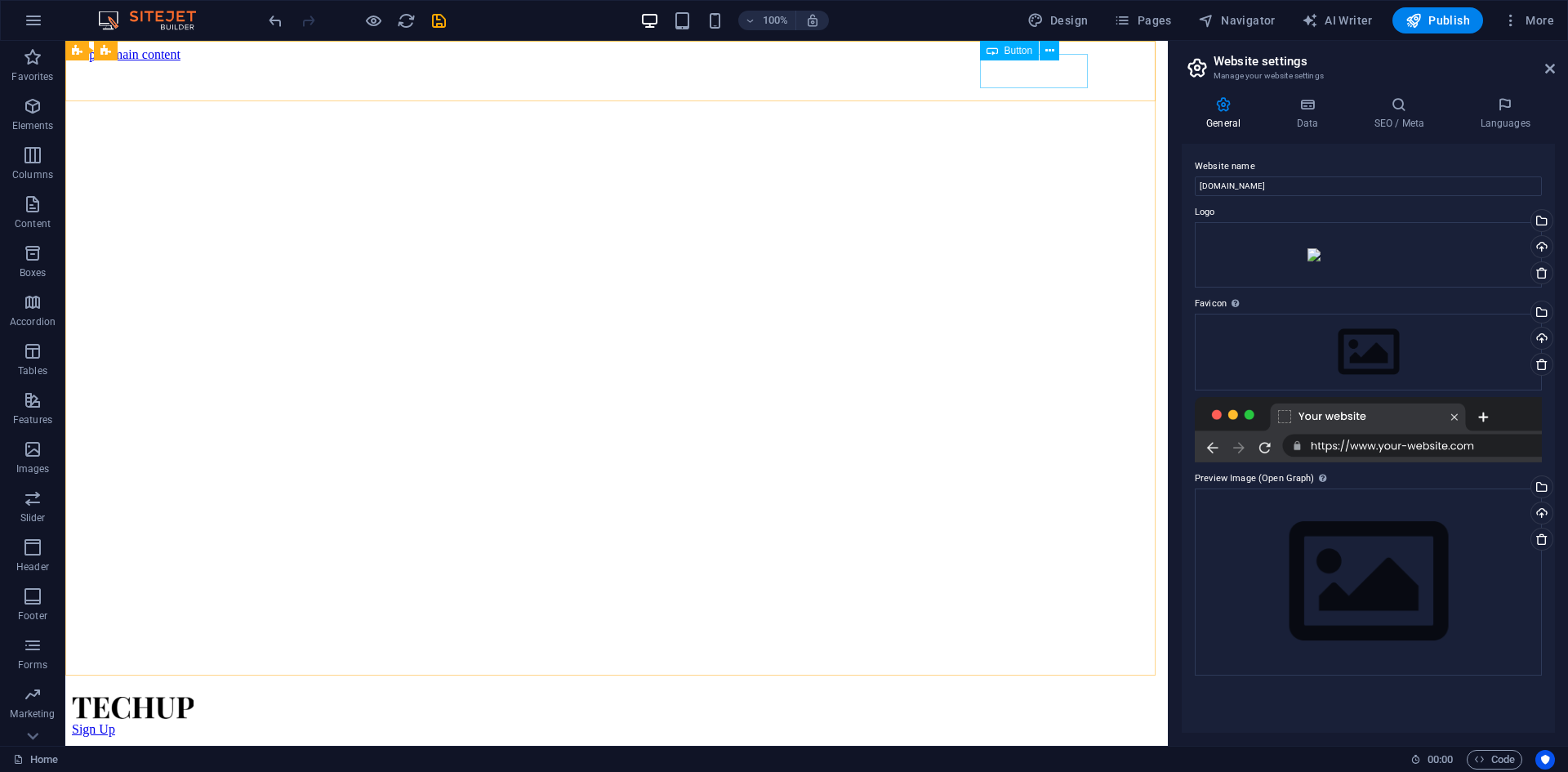
click at [1017, 723] on div "Sign Up" at bounding box center [616, 730] width 1089 height 15
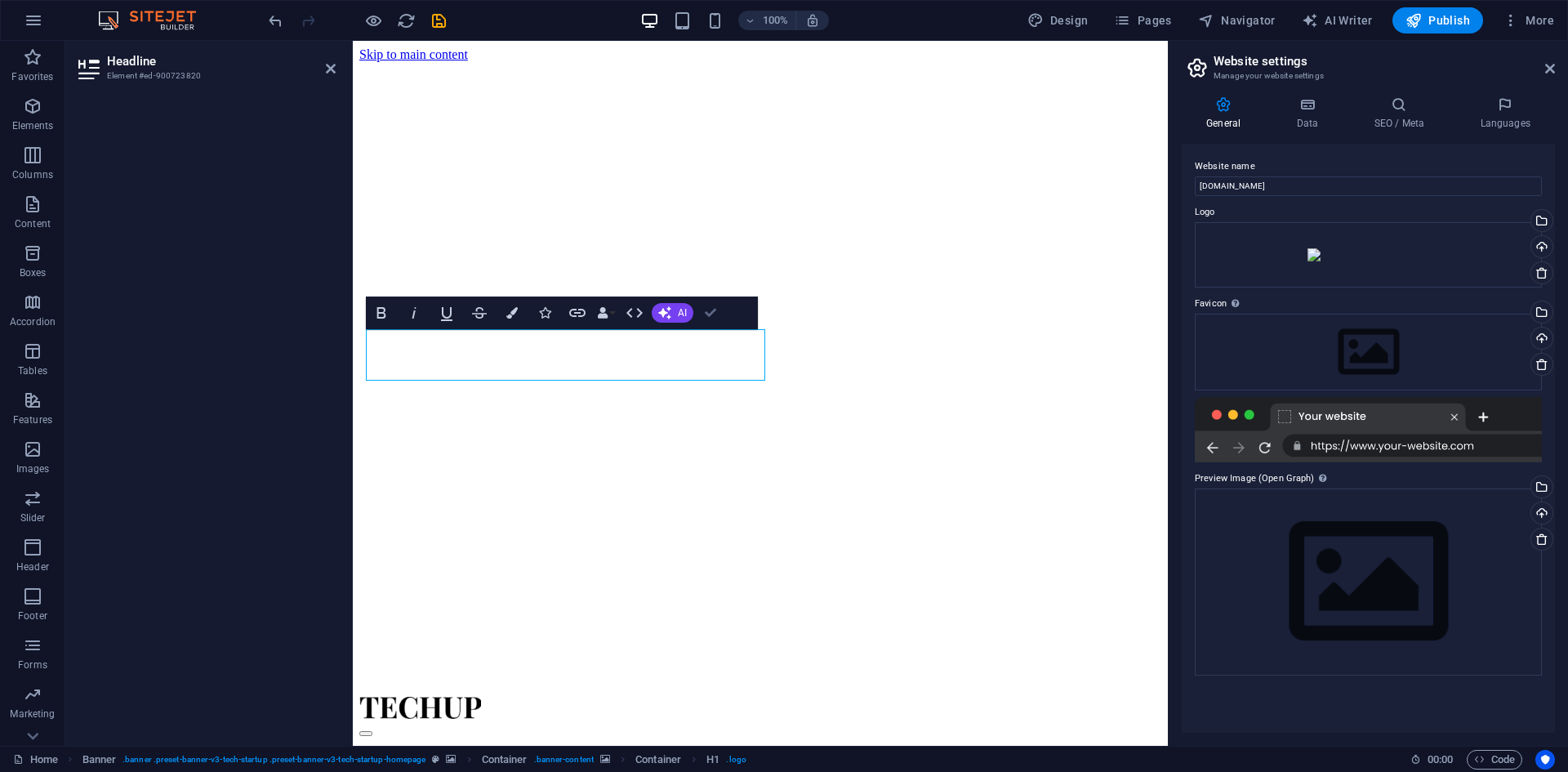
drag, startPoint x: 706, startPoint y: 317, endPoint x: 603, endPoint y: 301, distance: 104.2
click at [706, 317] on icon "button" at bounding box center [710, 312] width 12 height 12
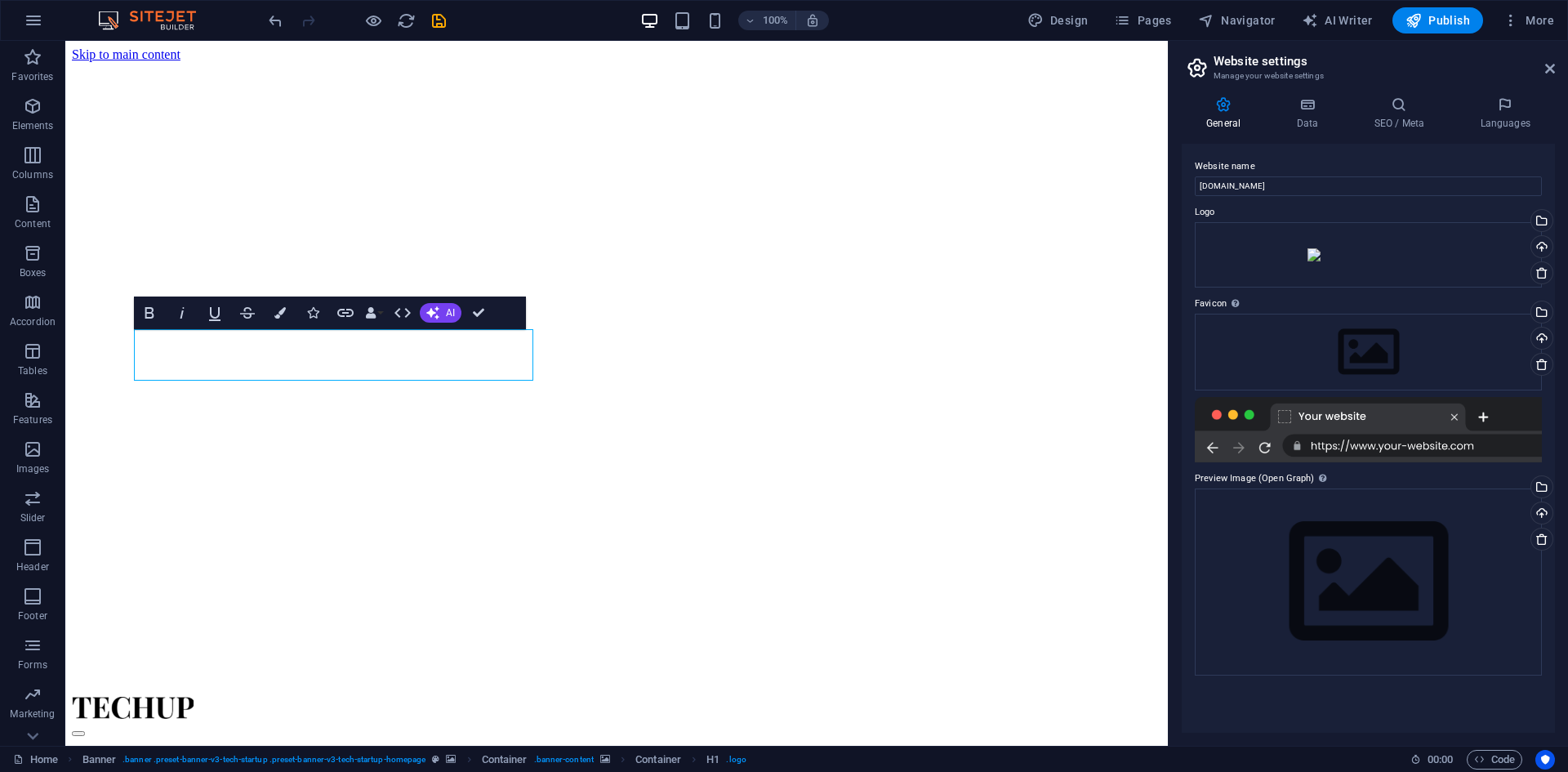
click at [274, 737] on figure at bounding box center [616, 737] width 1089 height 0
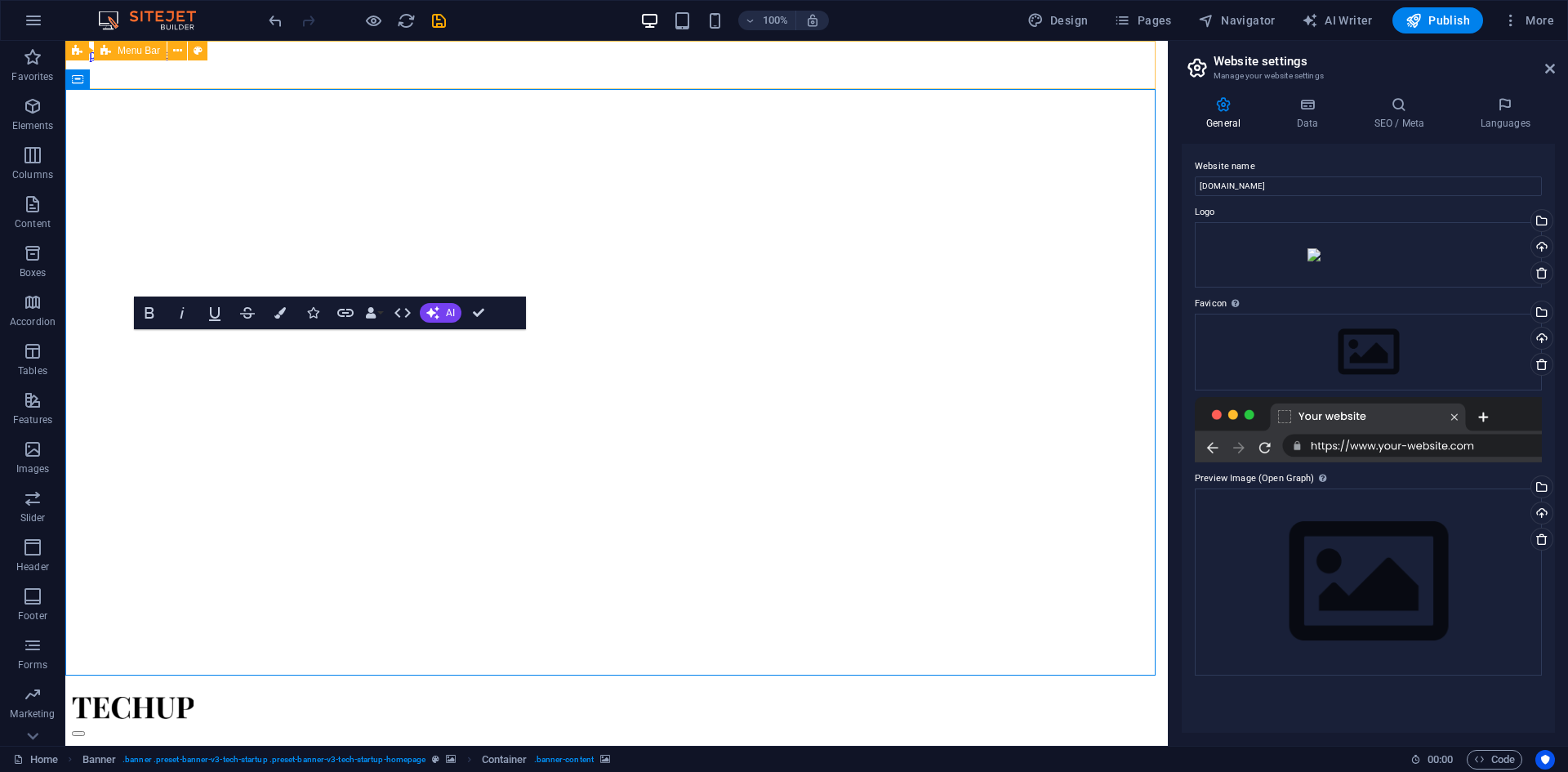
click at [181, 697] on div at bounding box center [616, 710] width 1089 height 26
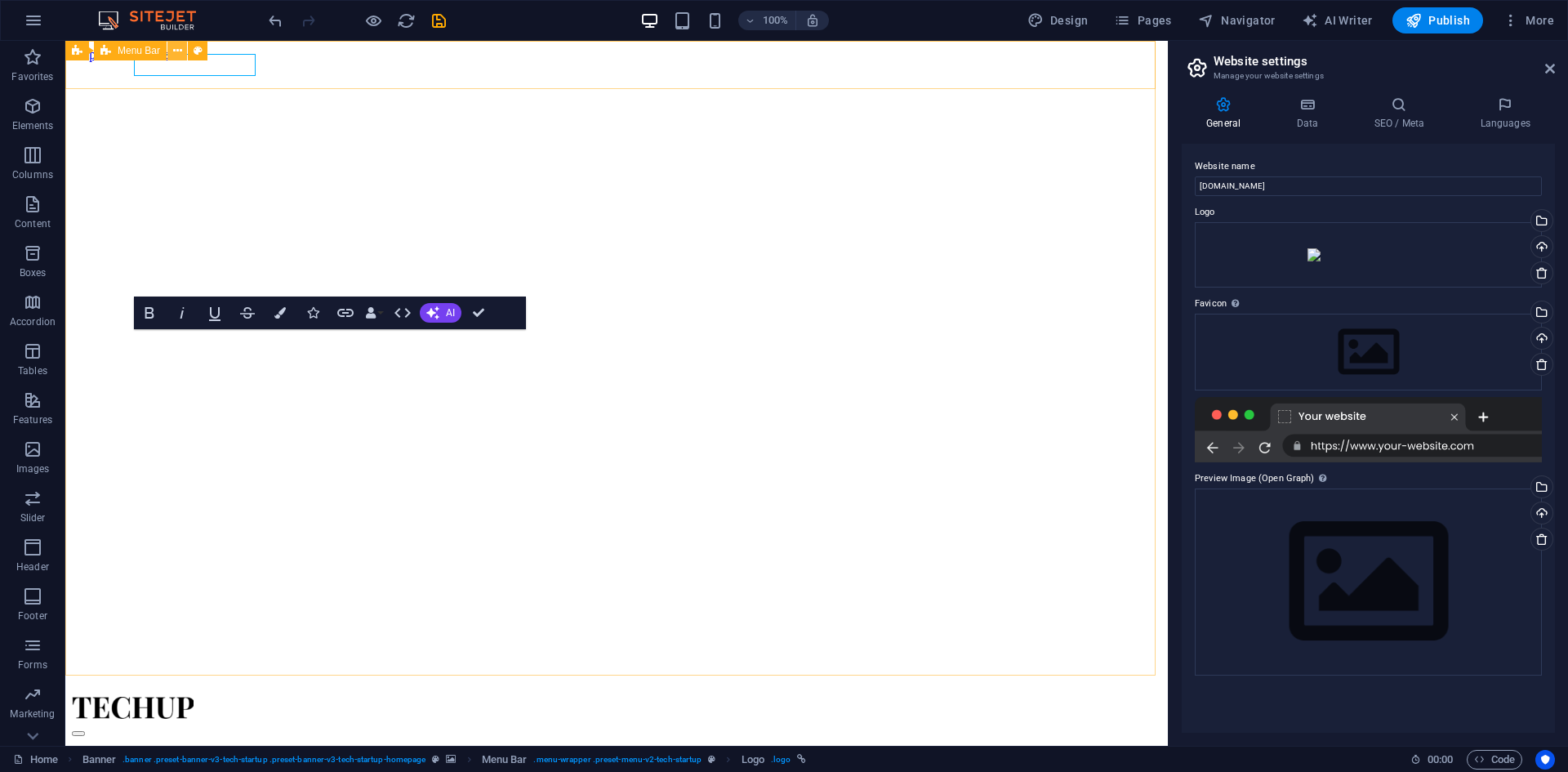
click at [177, 53] on icon at bounding box center [178, 51] width 9 height 17
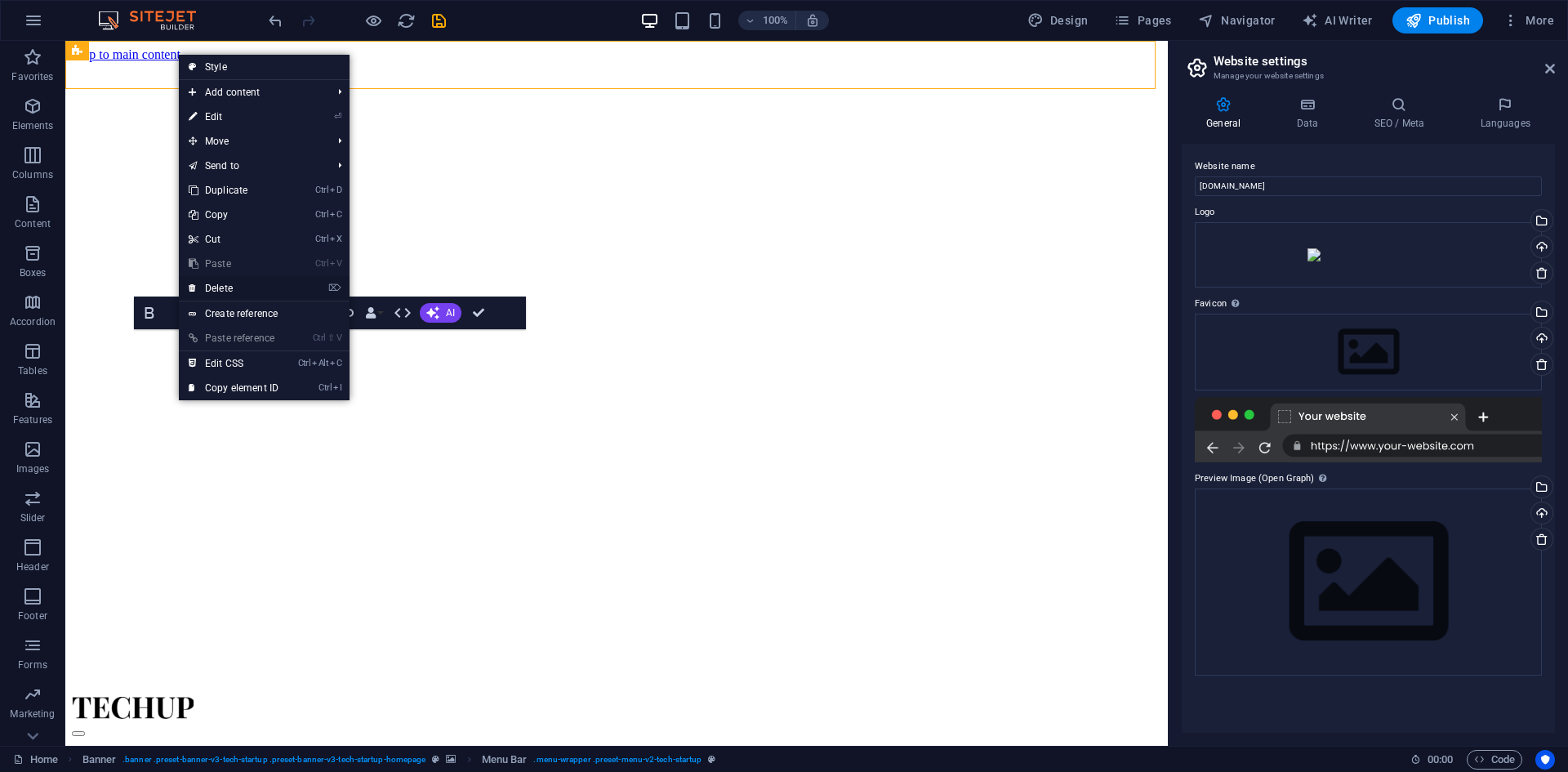
click at [236, 284] on link "⌦ Delete" at bounding box center [234, 288] width 110 height 25
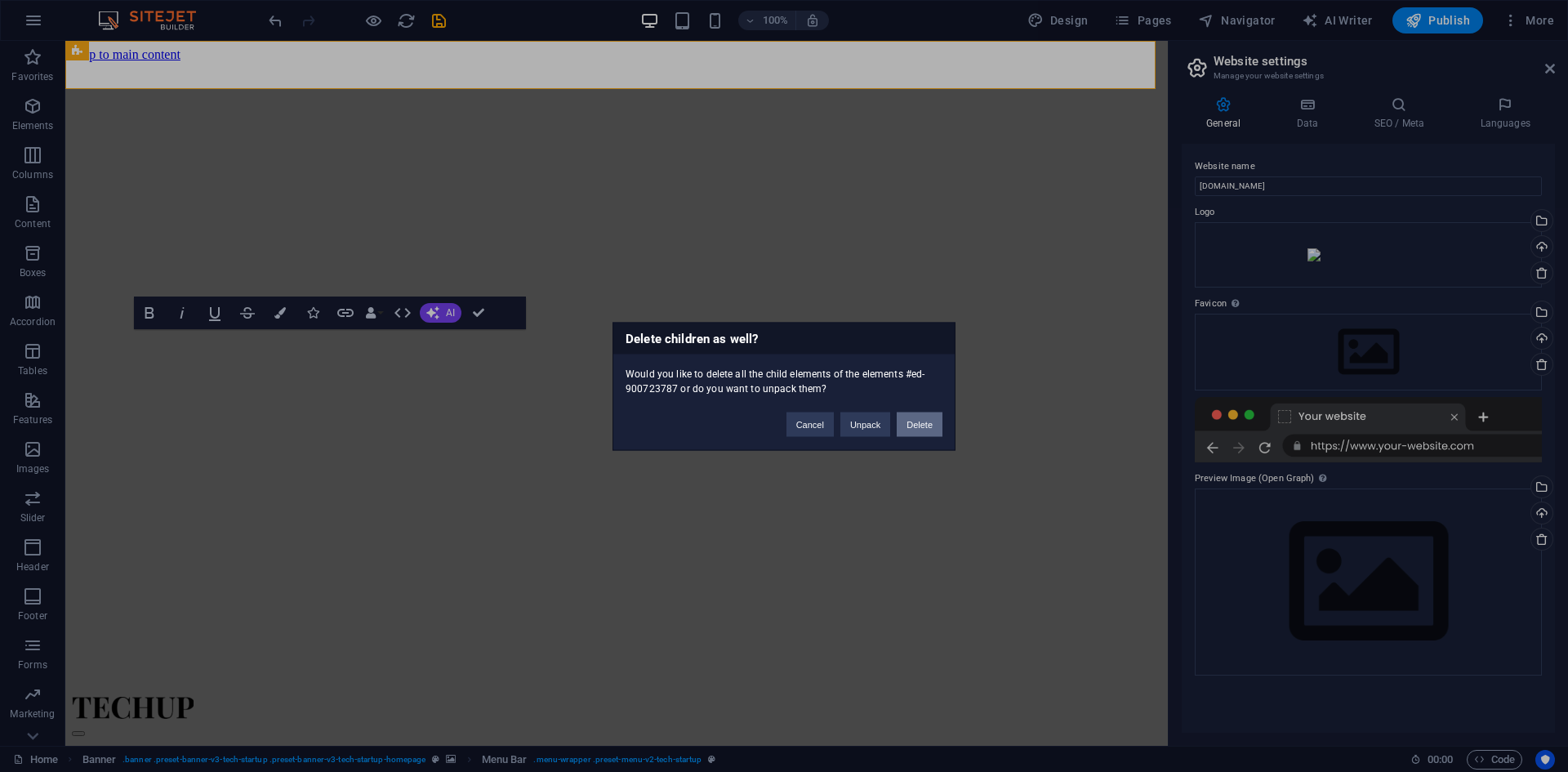
click at [922, 427] on button "Delete" at bounding box center [920, 424] width 46 height 25
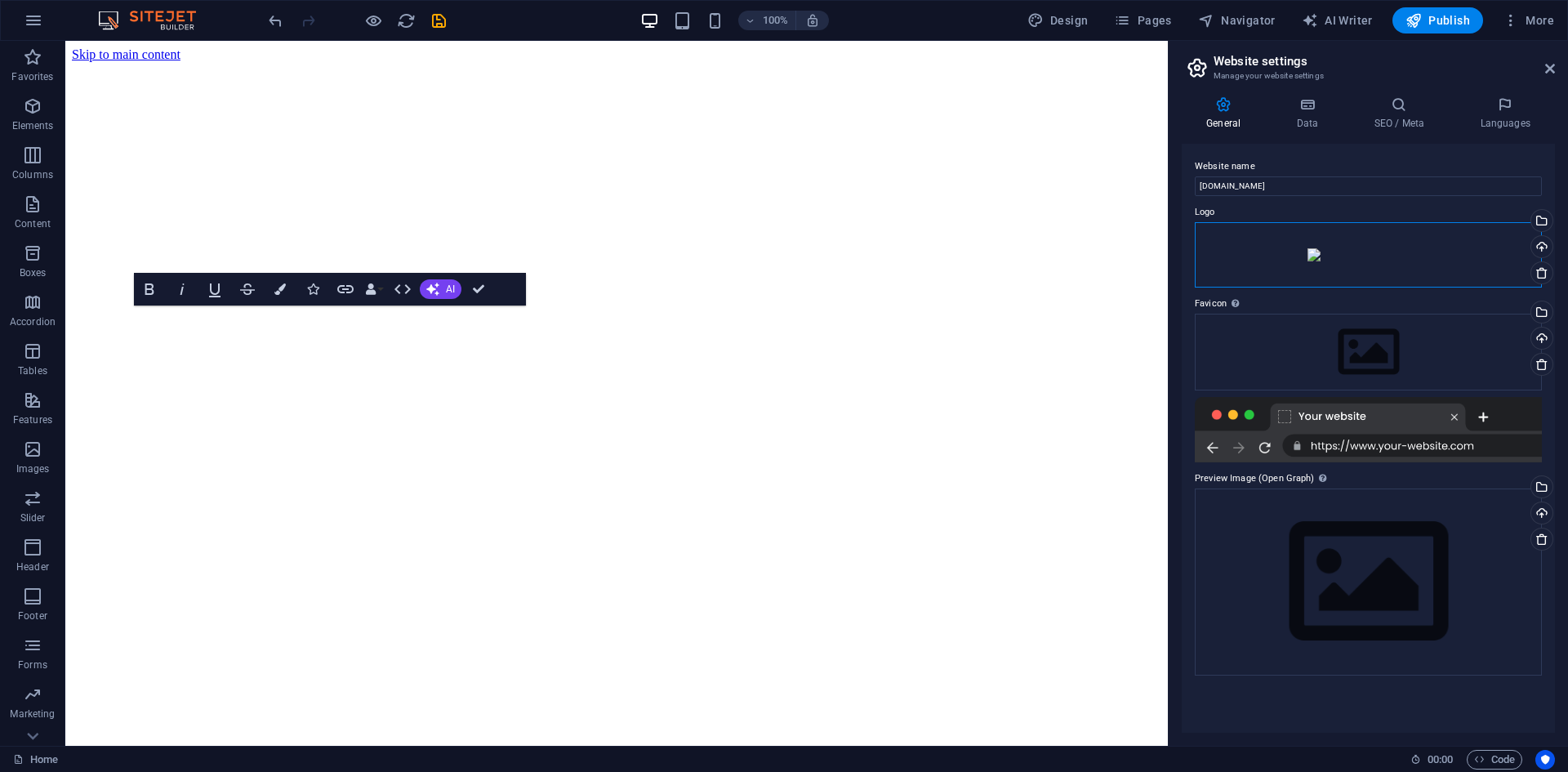
click at [1291, 279] on div "Drag files here, click to choose files or select files from Files or our free s…" at bounding box center [1369, 255] width 347 height 66
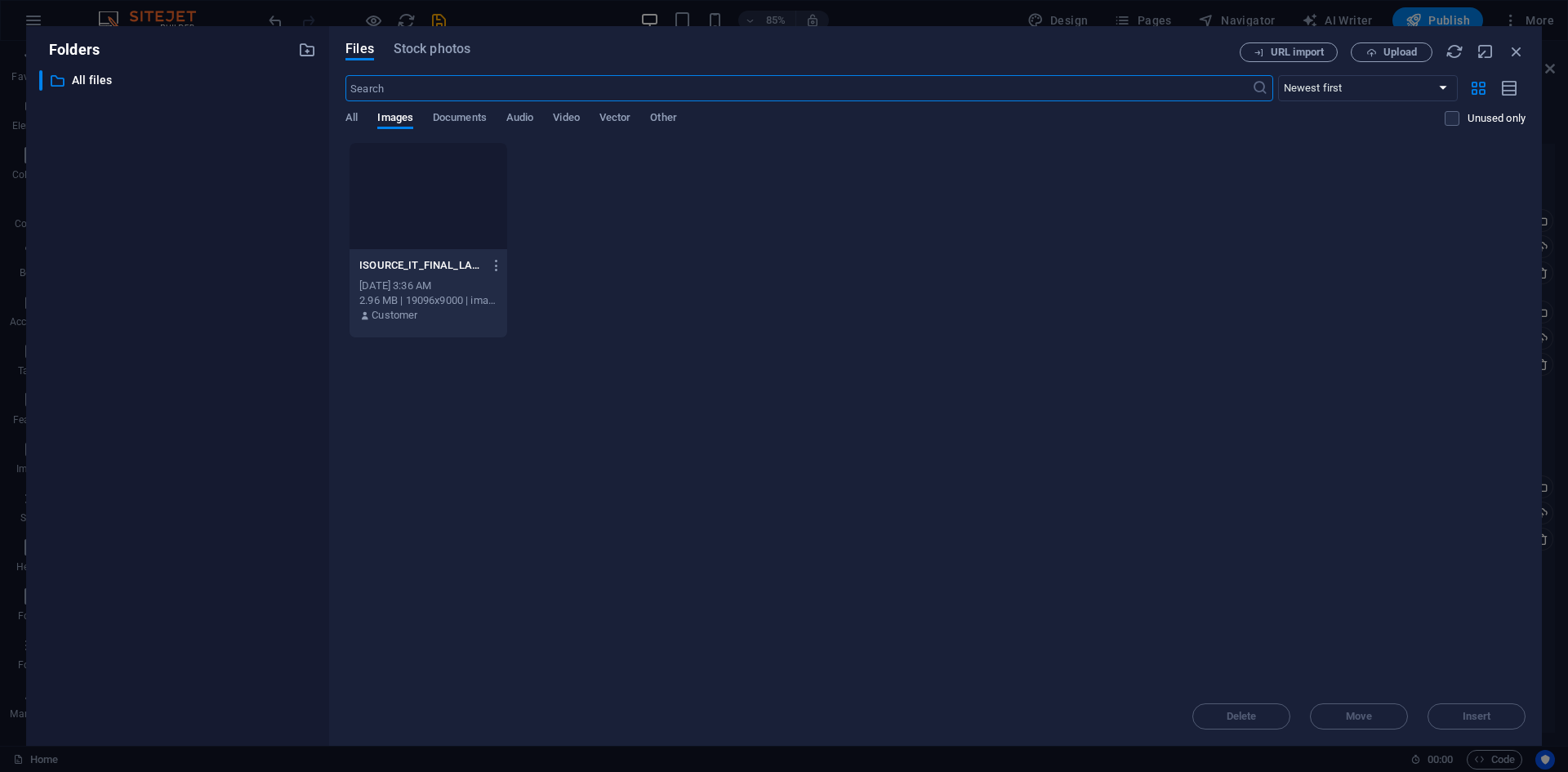
click at [416, 217] on div at bounding box center [428, 196] width 158 height 106
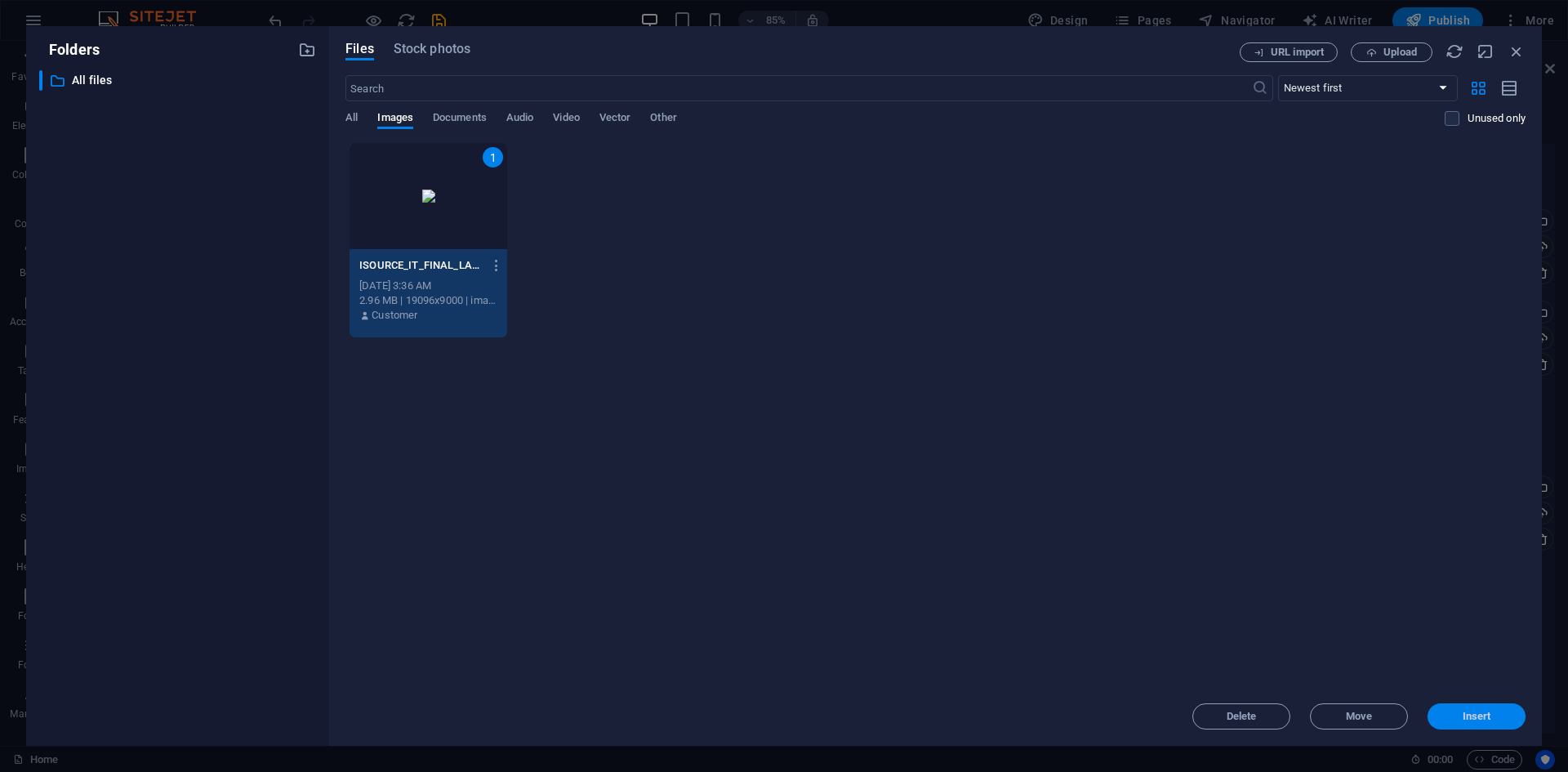
click at [1458, 717] on span "Insert" at bounding box center [1477, 716] width 85 height 10
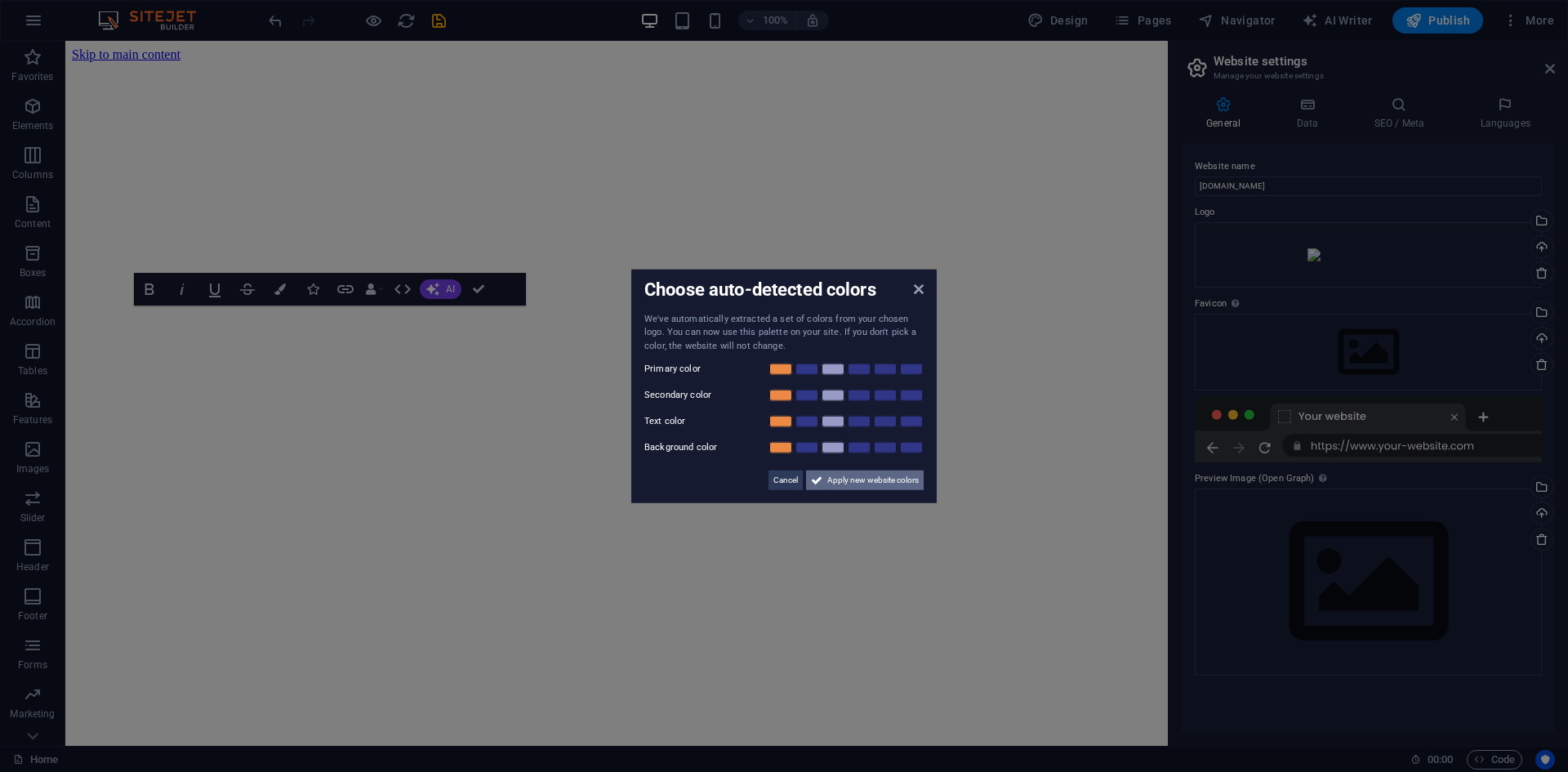
click at [811, 484] on icon at bounding box center [816, 480] width 12 height 19
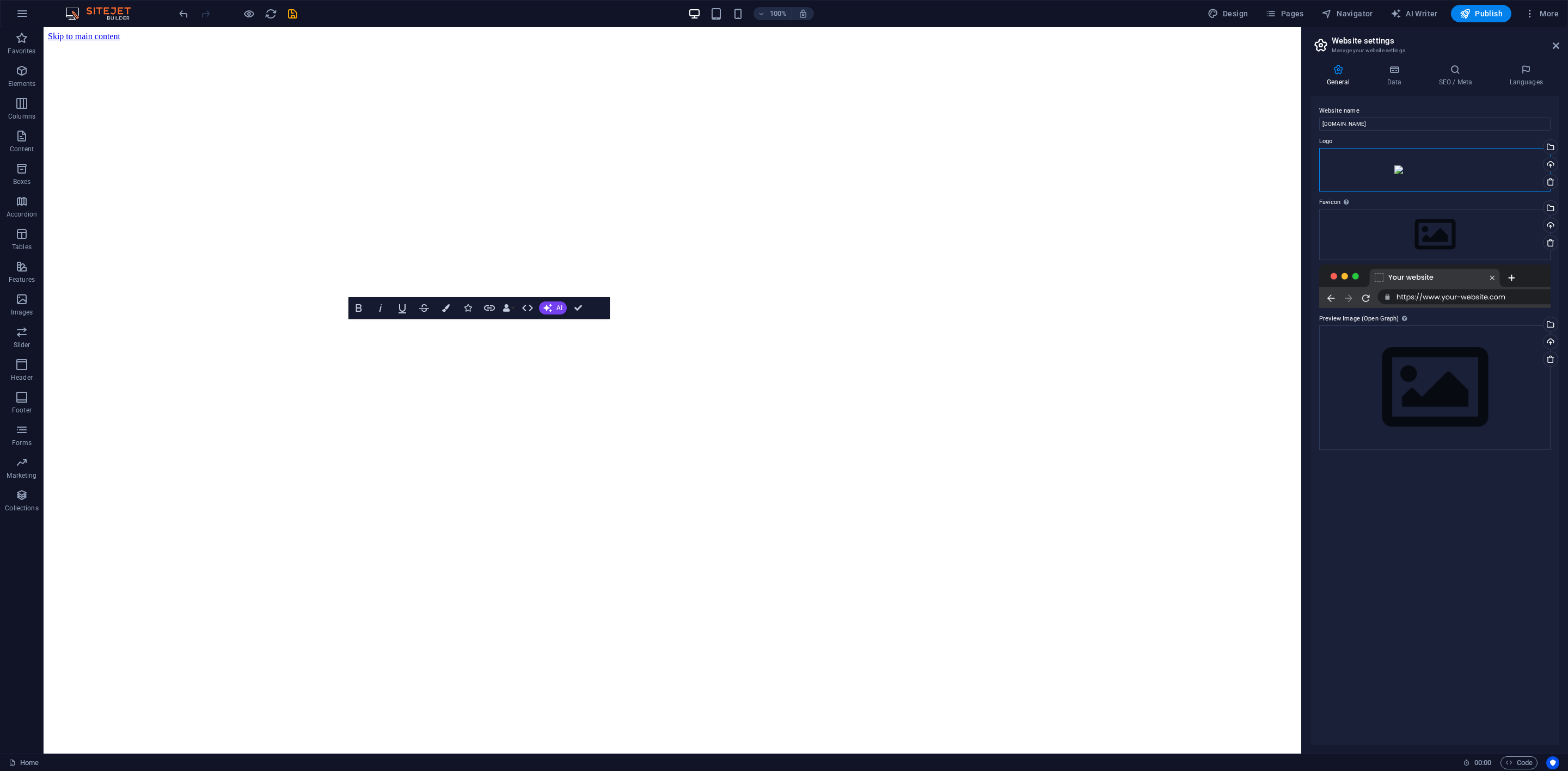
drag, startPoint x: 1396, startPoint y: 204, endPoint x: 560, endPoint y: 123, distance: 839.9
click at [29, 68] on span "Elements" at bounding box center [22, 77] width 44 height 26
click at [16, 72] on icon "button" at bounding box center [21, 71] width 13 height 13
click at [17, 141] on icon "button" at bounding box center [21, 136] width 13 height 13
click at [25, 276] on p "Features" at bounding box center [21, 280] width 26 height 9
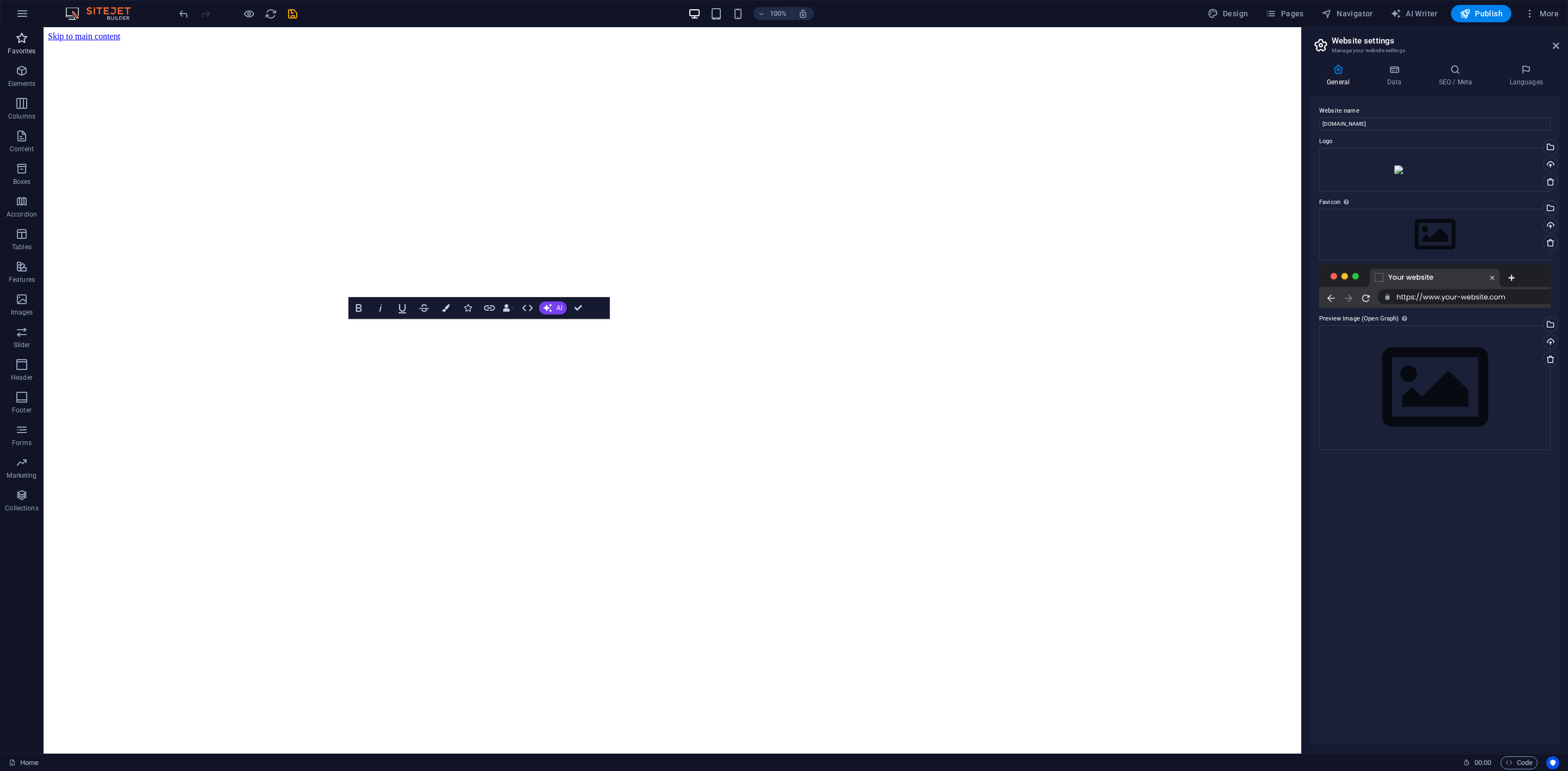
click at [24, 43] on icon "button" at bounding box center [21, 38] width 13 height 13
click at [13, 77] on span "Elements" at bounding box center [22, 77] width 44 height 26
click at [289, 17] on icon "save" at bounding box center [292, 14] width 13 height 13
click at [1045, 8] on span "Design" at bounding box center [1228, 13] width 41 height 11
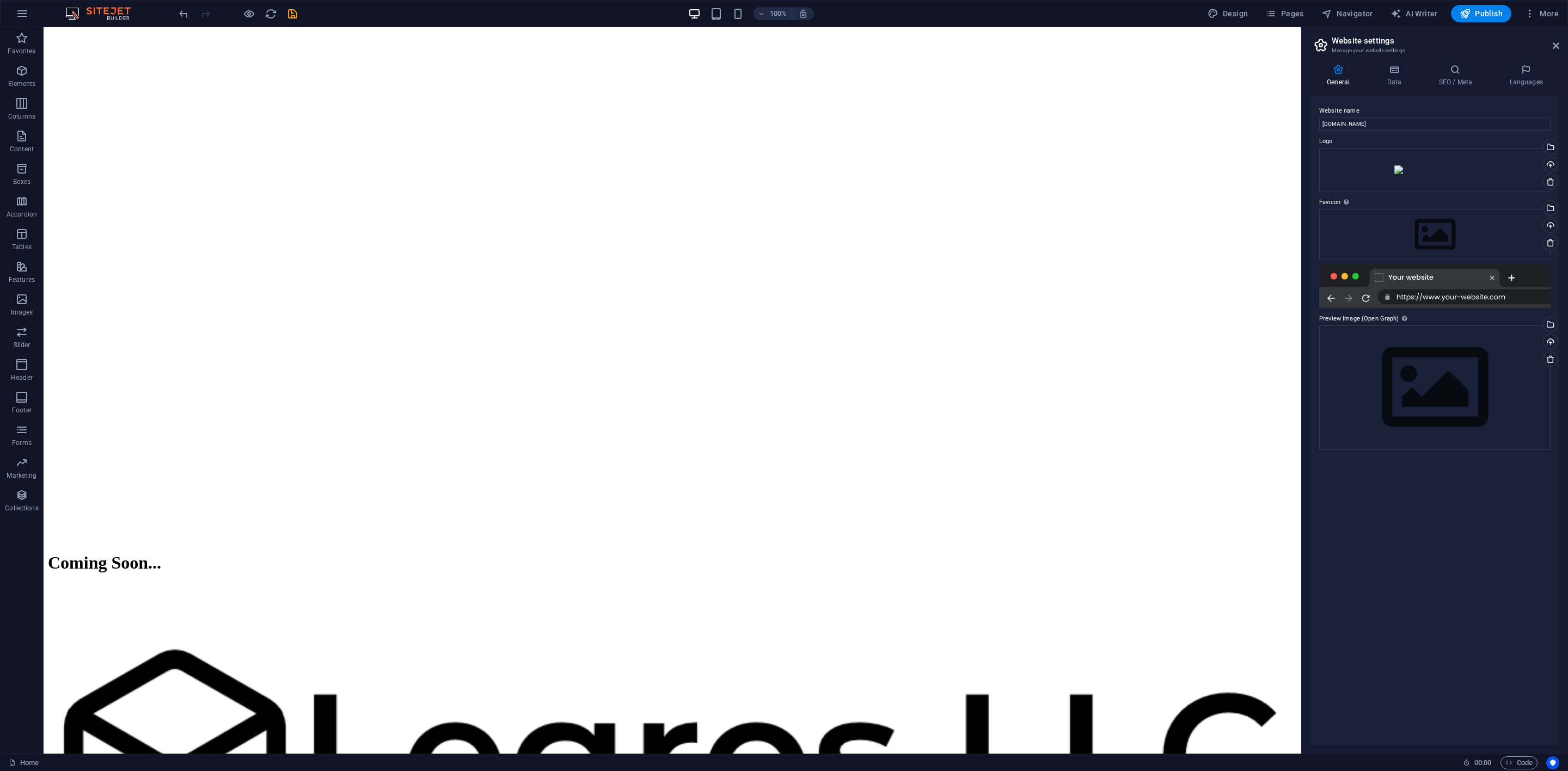
scroll to position [1044, 0]
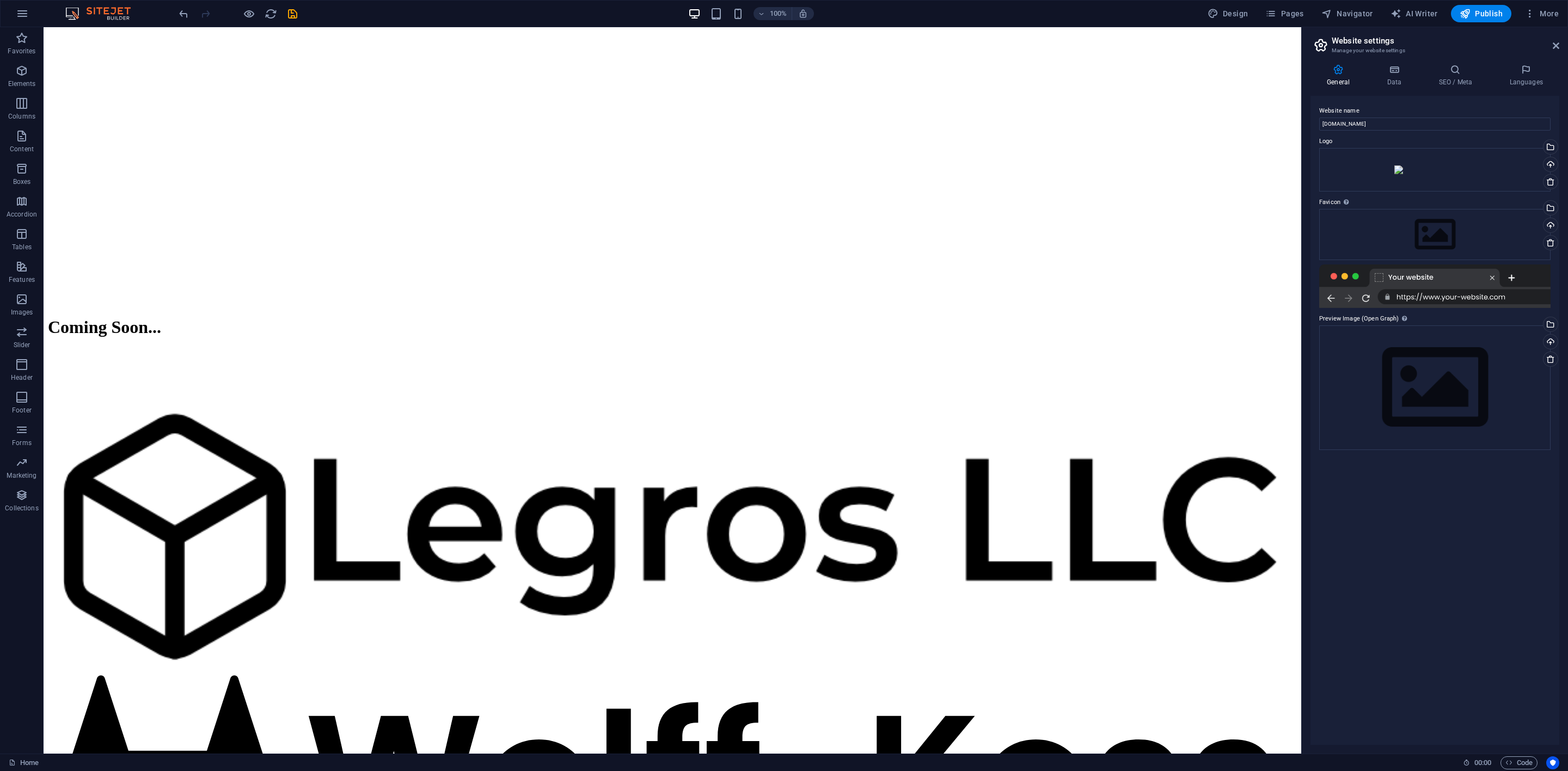
drag, startPoint x: 1297, startPoint y: 110, endPoint x: 1344, endPoint y: 284, distance: 180.2
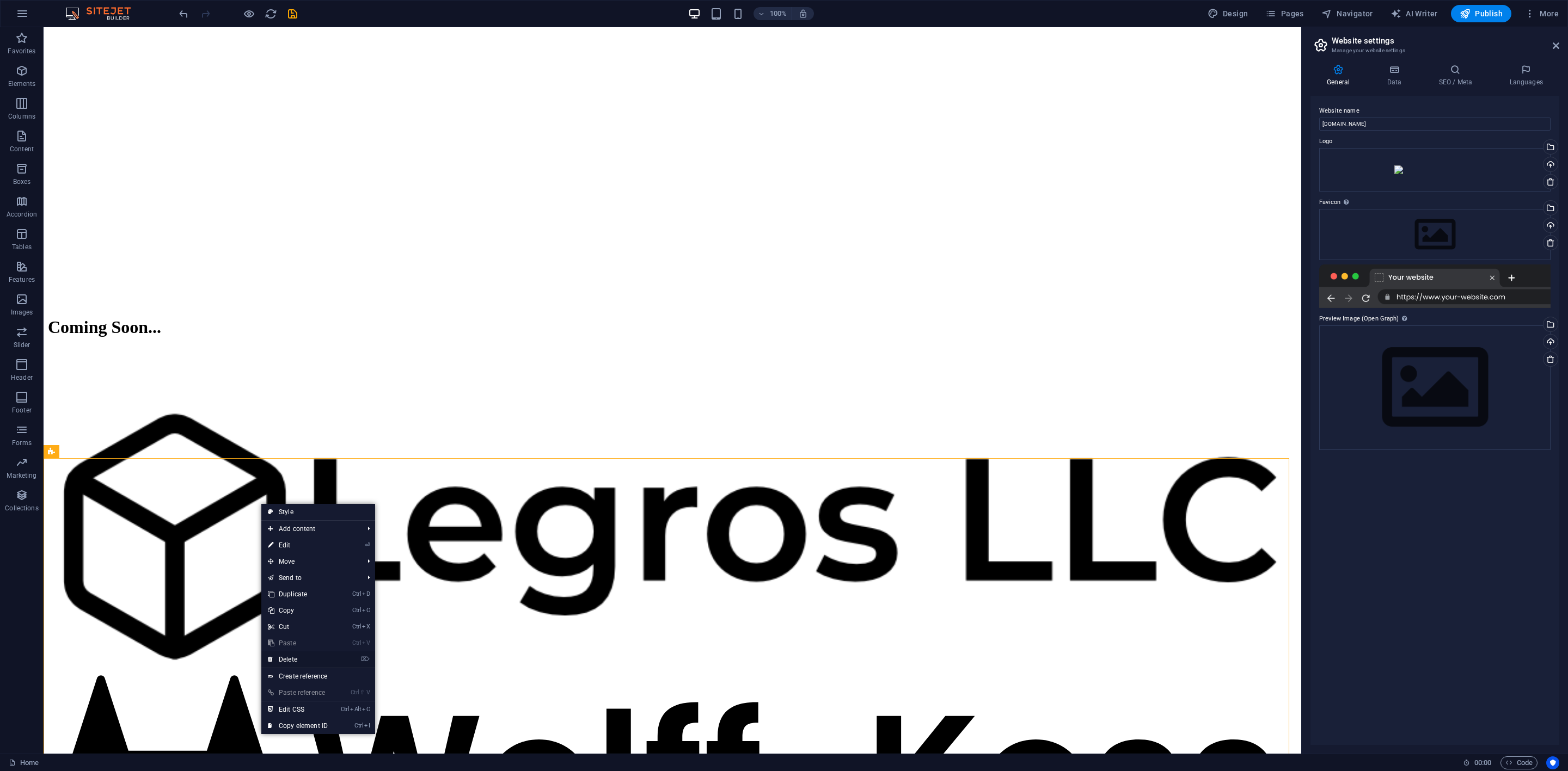
click at [302, 514] on link "⌦ Delete" at bounding box center [298, 660] width 73 height 16
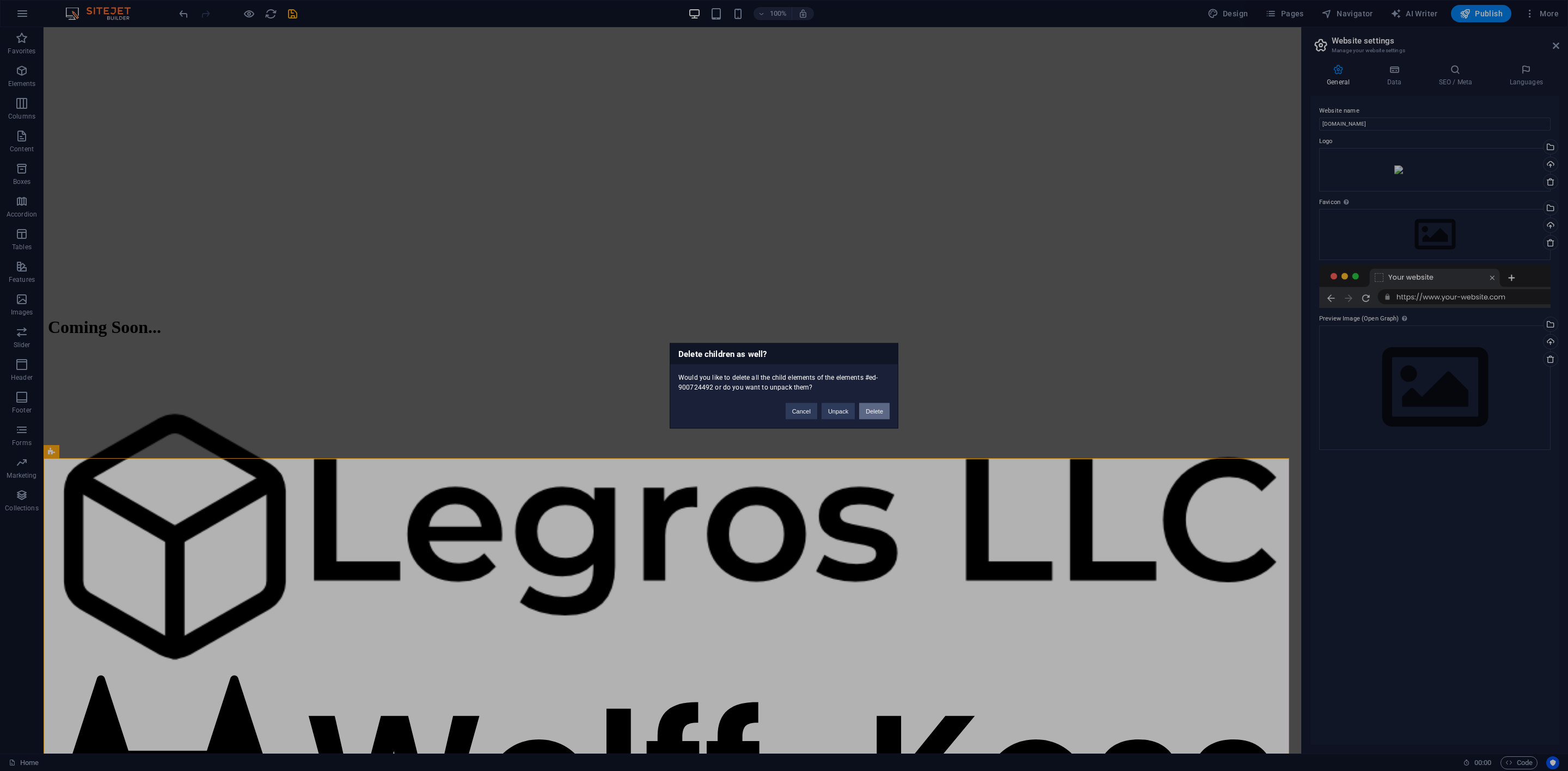
click at [874, 412] on button "Delete" at bounding box center [874, 411] width 30 height 16
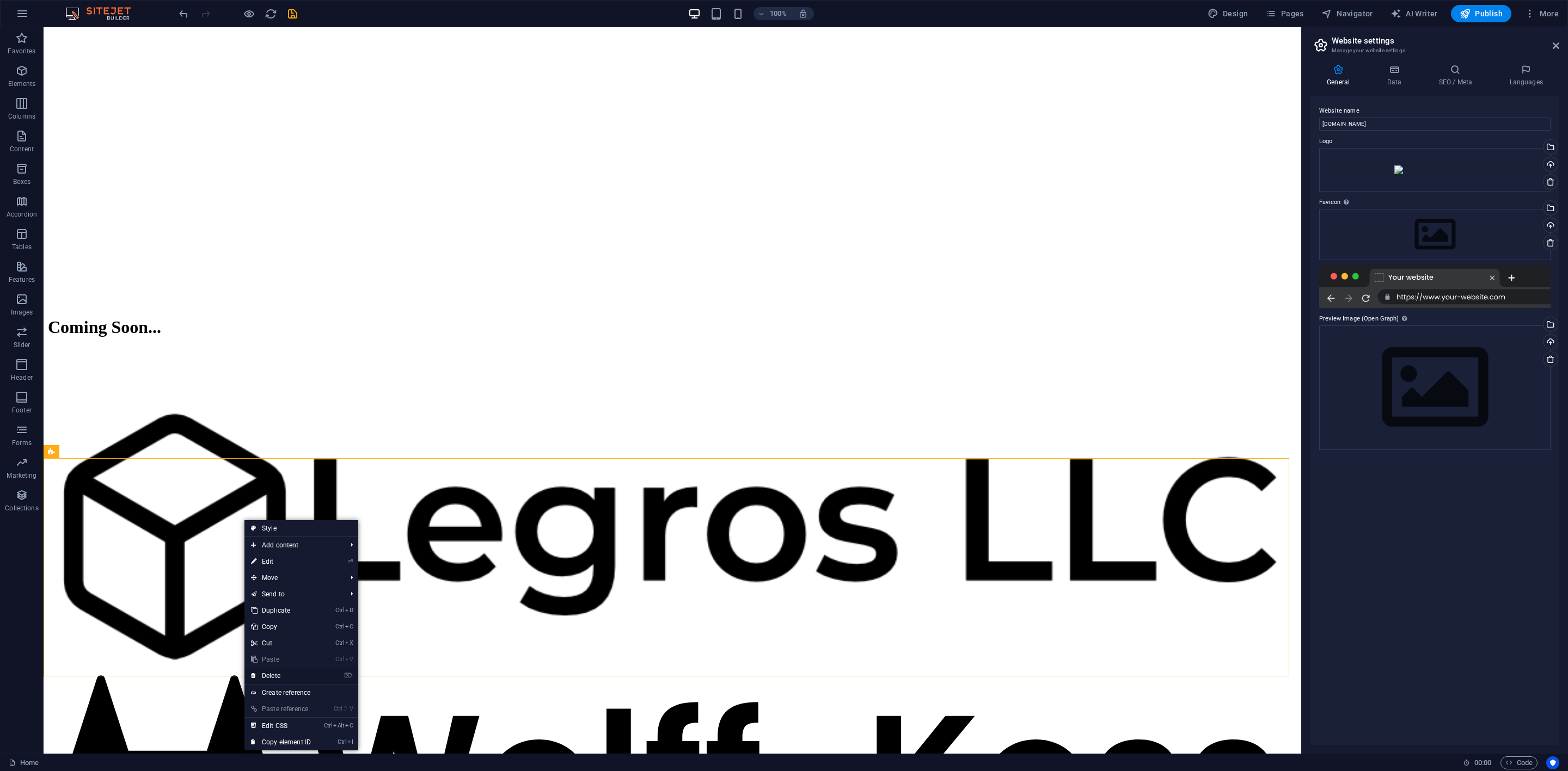
click at [309, 514] on link "⌦ Delete" at bounding box center [281, 675] width 73 height 16
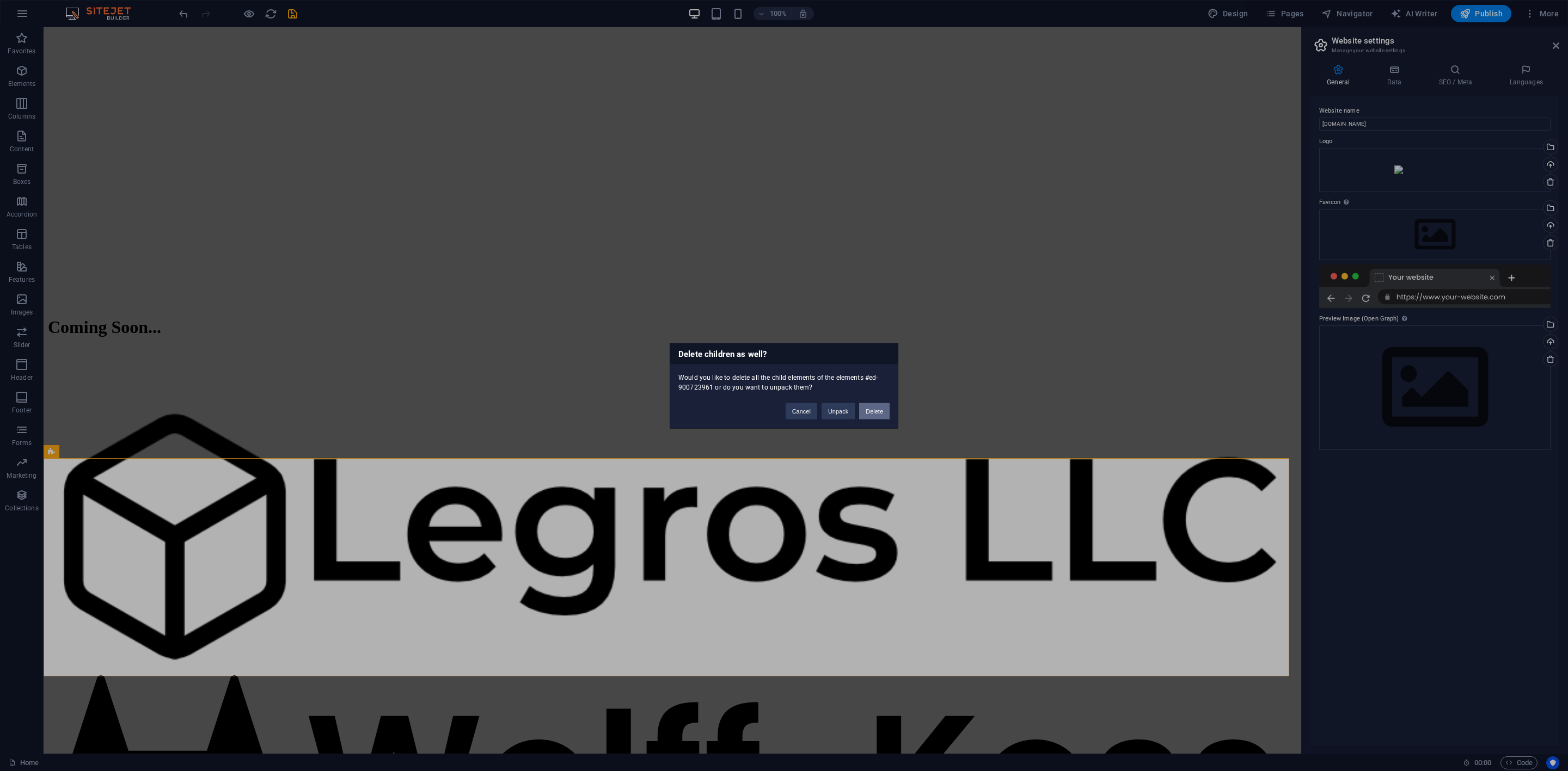
click at [874, 405] on button "Delete" at bounding box center [874, 411] width 30 height 16
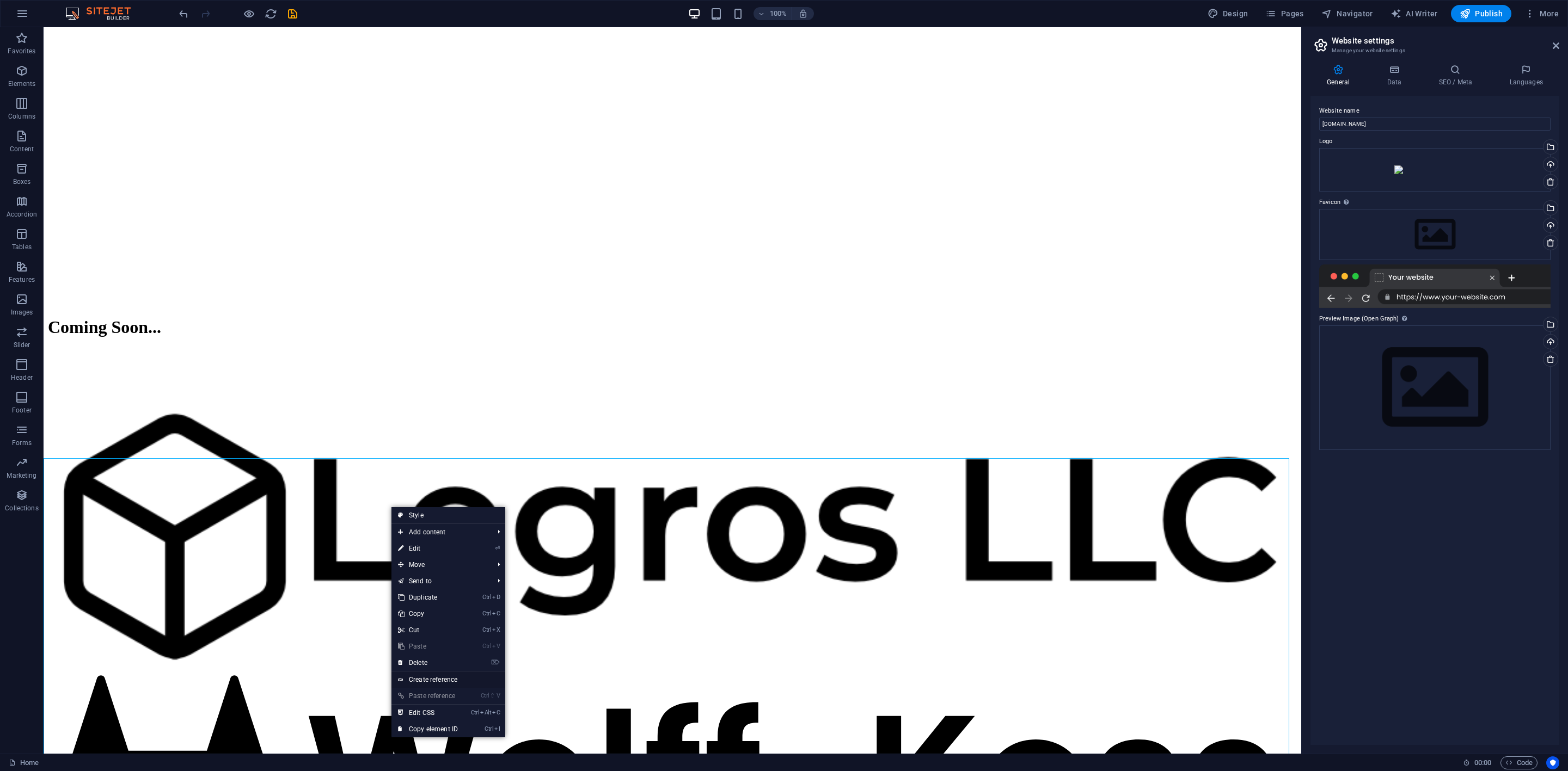
click at [452, 514] on link "Create reference" at bounding box center [448, 680] width 114 height 16
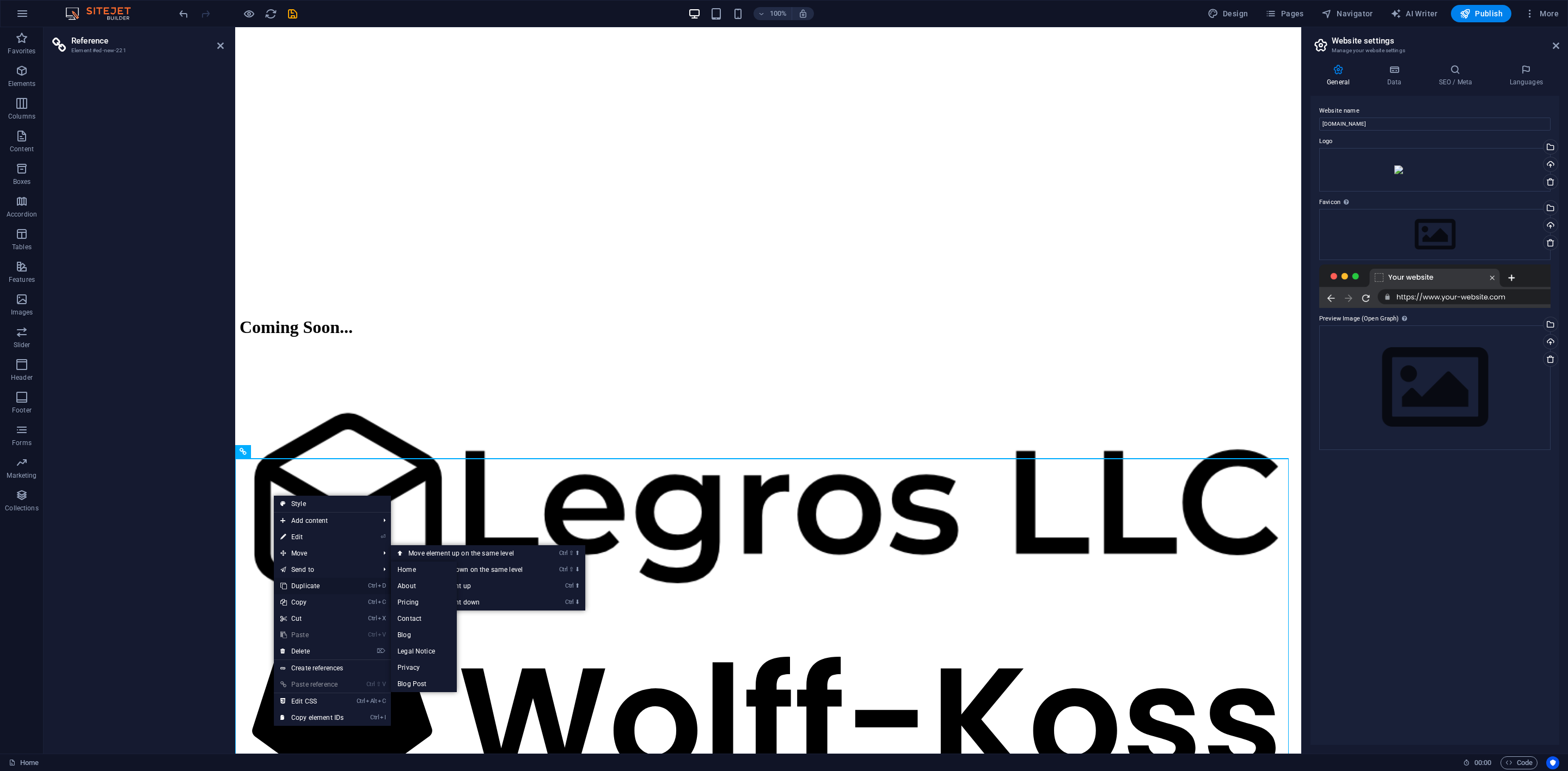
click at [299, 514] on link "Ctrl D Duplicate" at bounding box center [312, 586] width 76 height 16
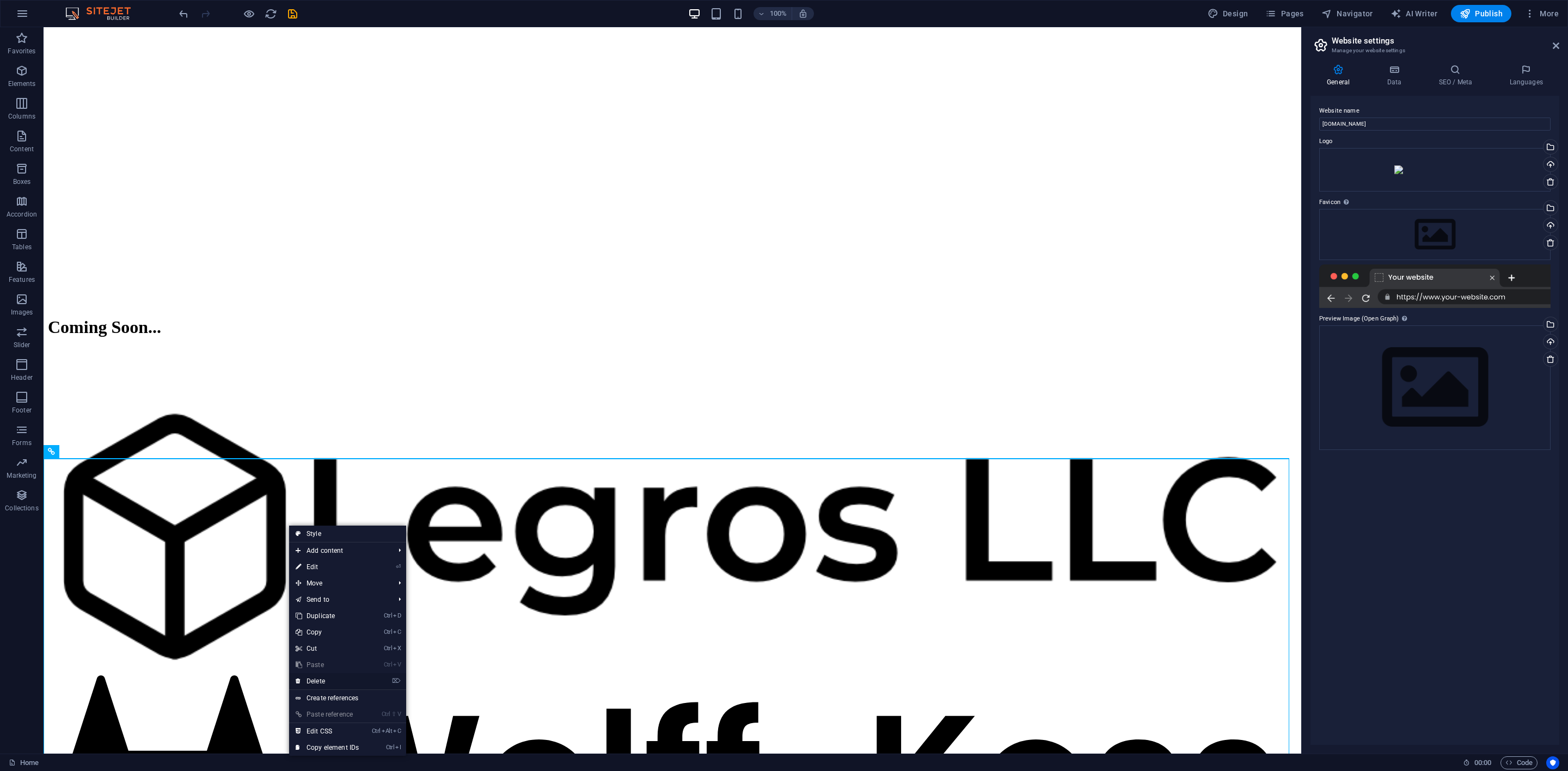
click at [319, 514] on link "⌦ Delete" at bounding box center [327, 681] width 76 height 16
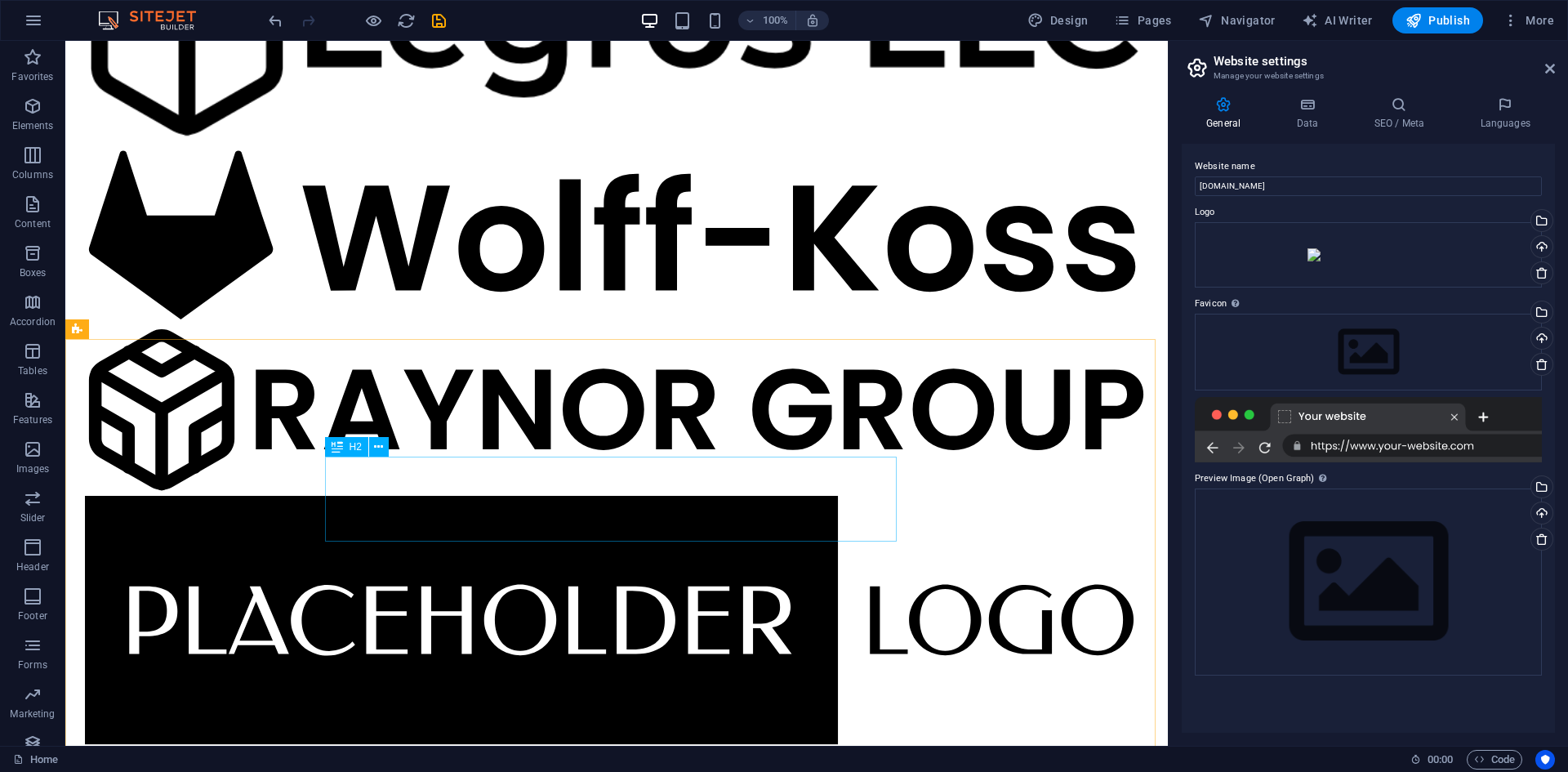
scroll to position [1568, 0]
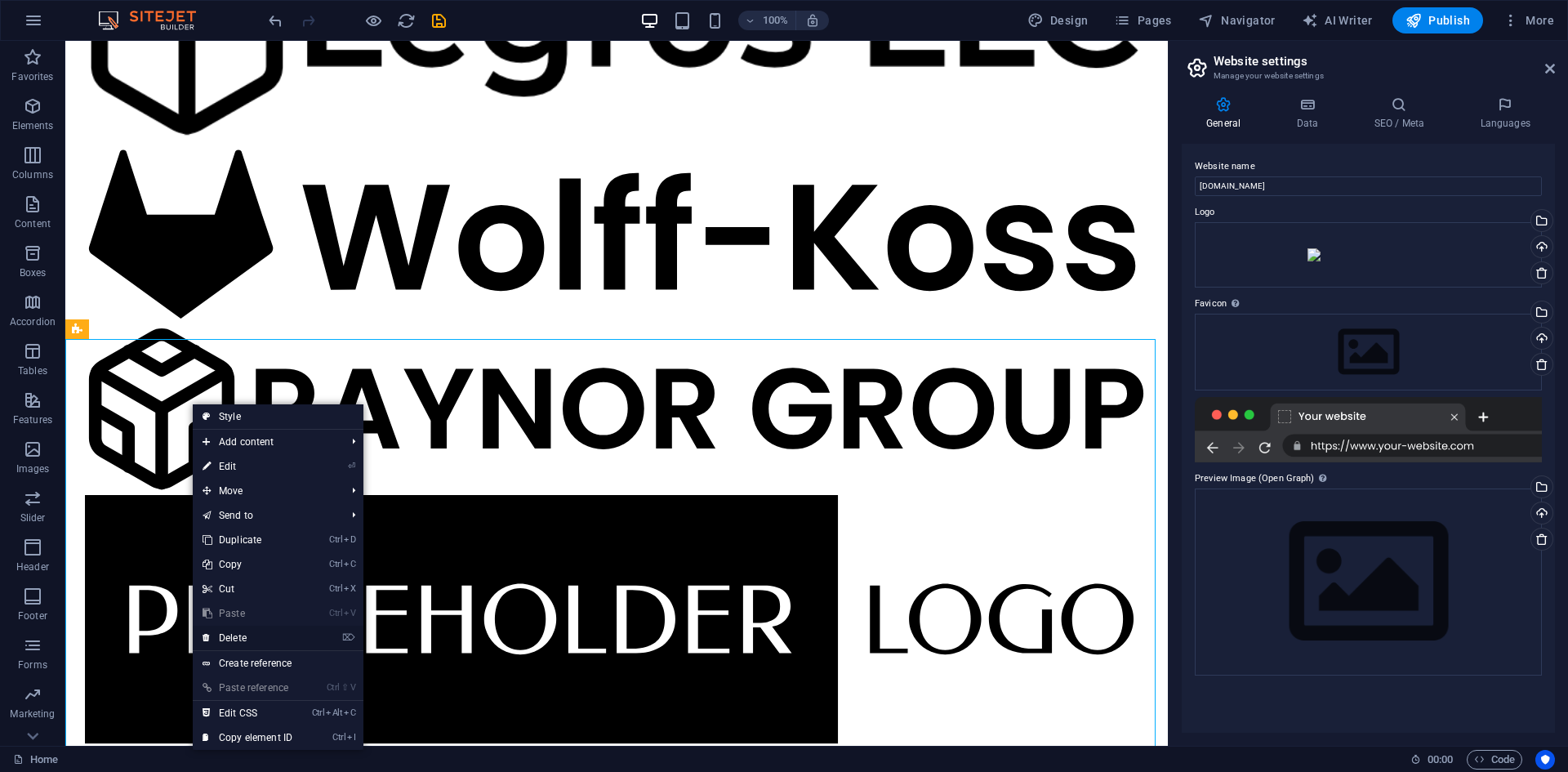
click at [247, 637] on link "⌦ Delete" at bounding box center [247, 638] width 110 height 25
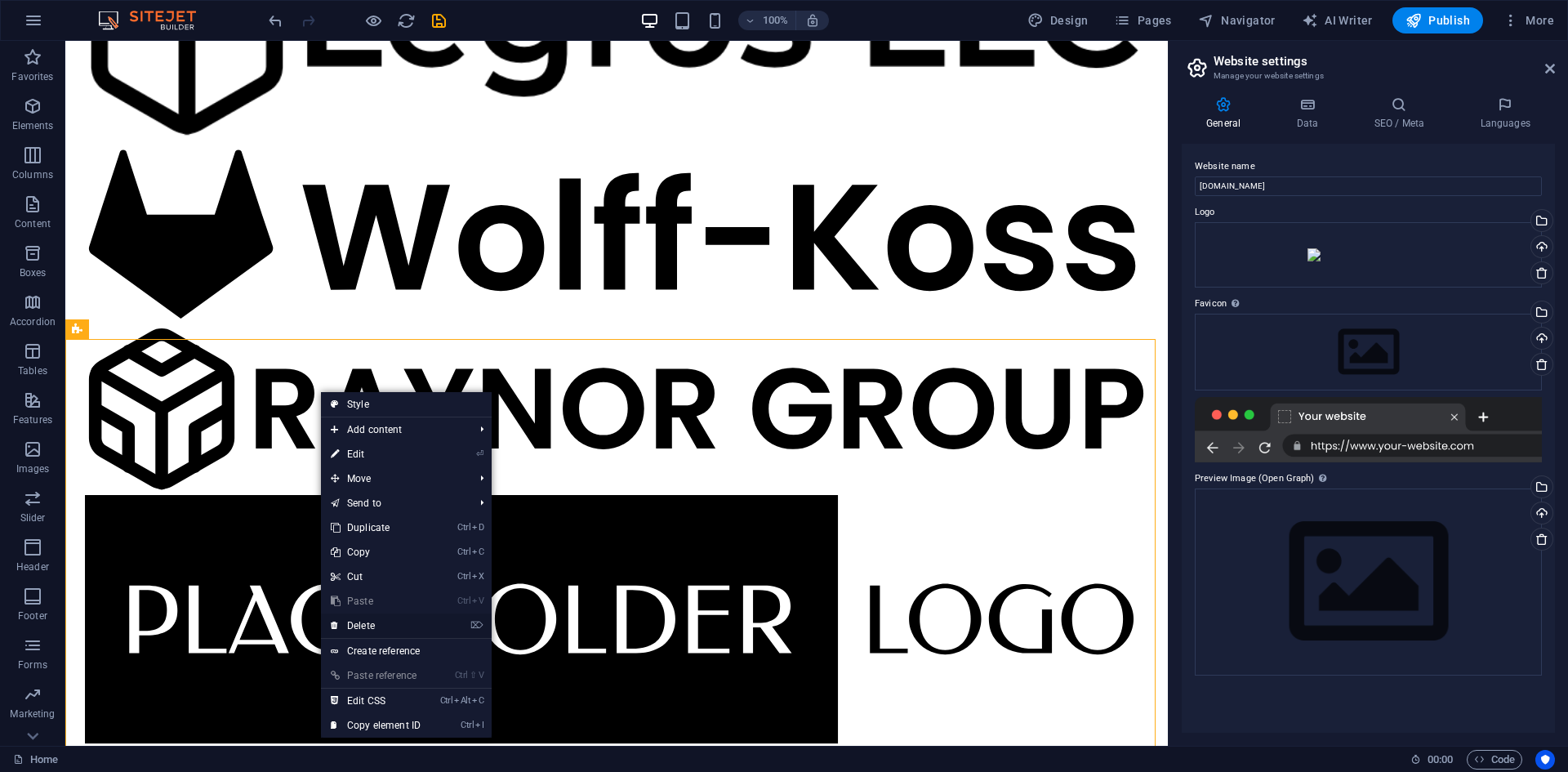
click at [368, 627] on link "⌦ Delete" at bounding box center [376, 626] width 110 height 25
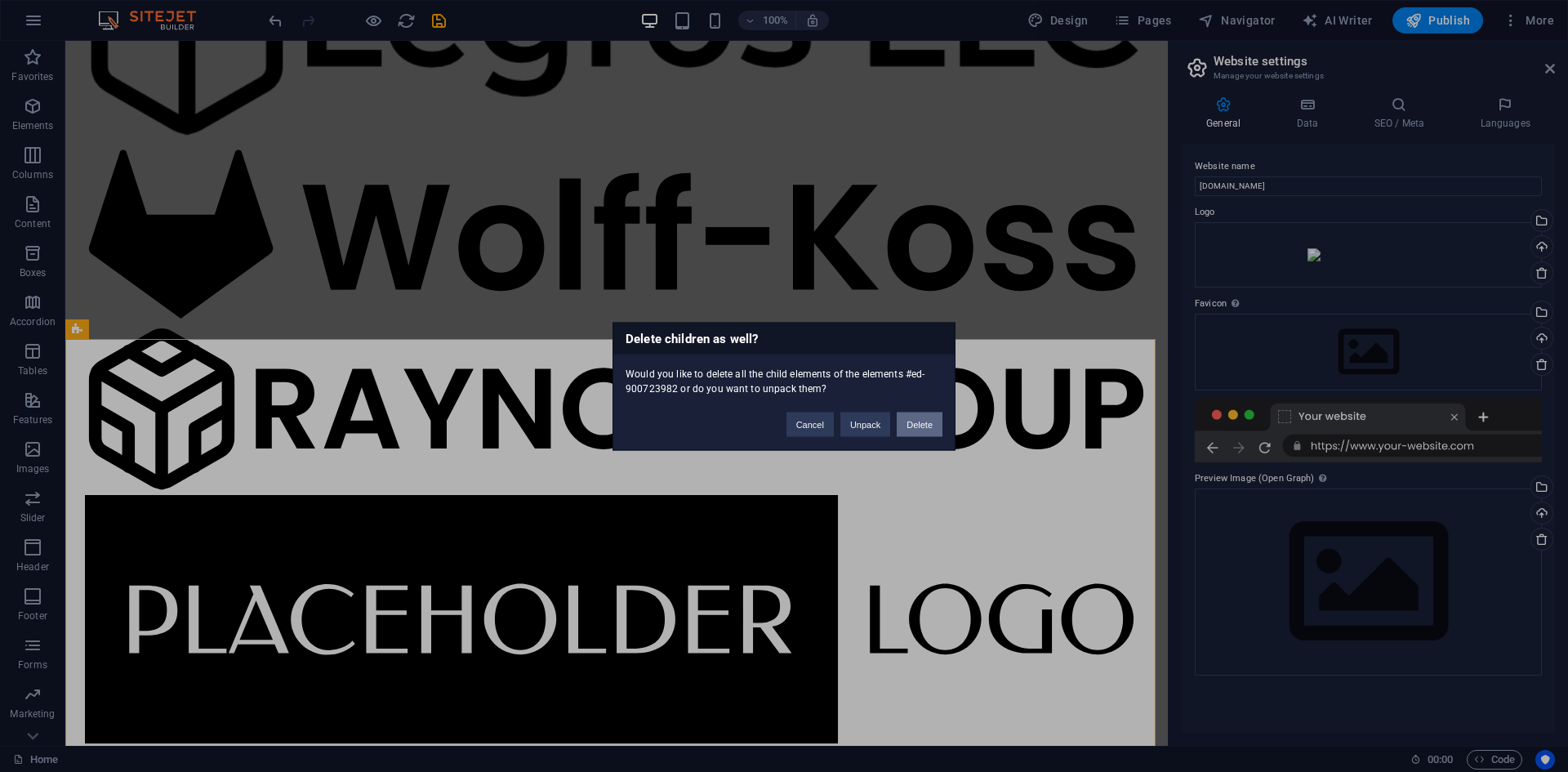
click at [909, 429] on button "Delete" at bounding box center [920, 424] width 46 height 25
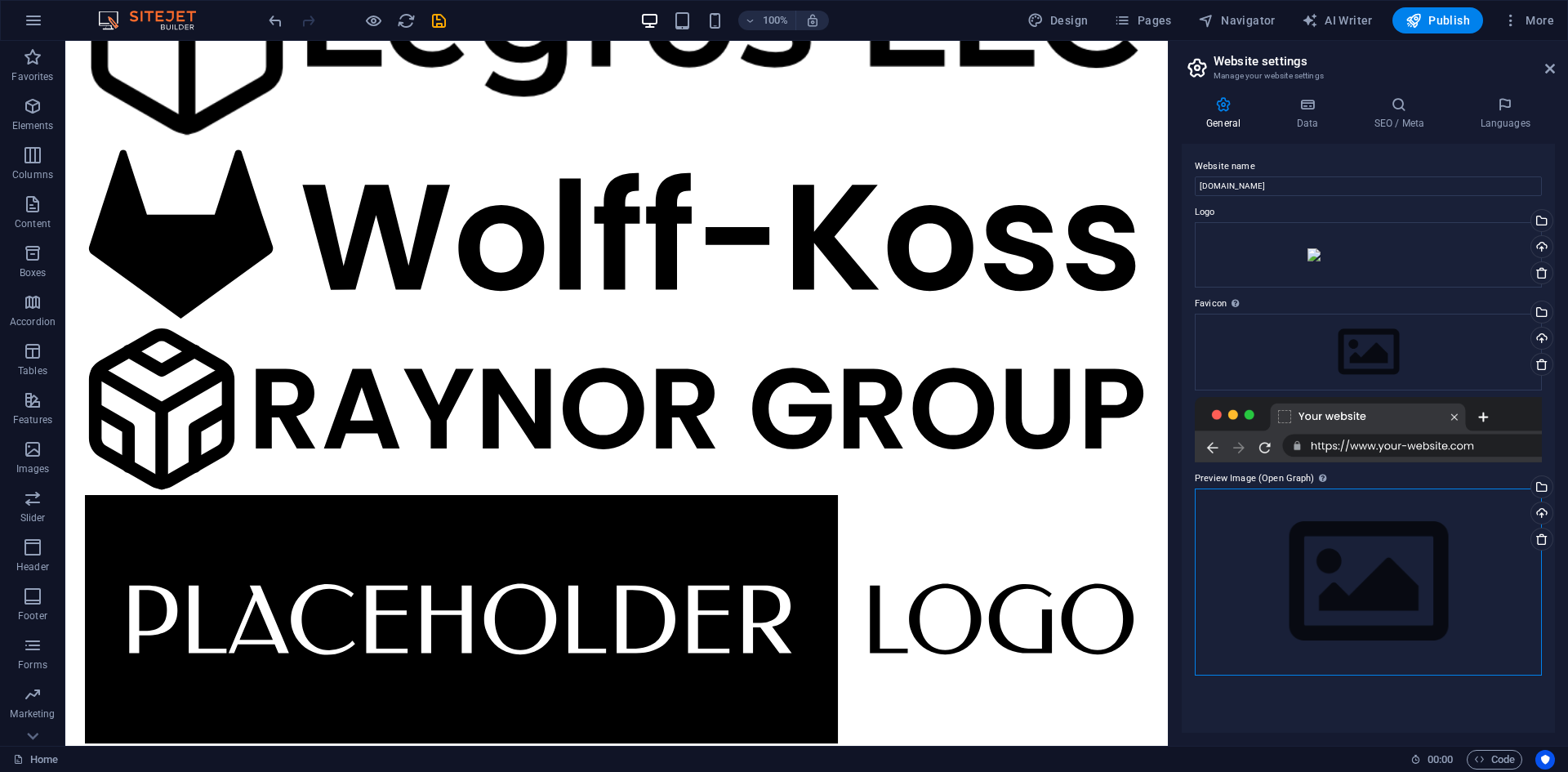
click at [1321, 545] on div "Drag files here, click to choose files or select files from Files or our free s…" at bounding box center [1369, 582] width 347 height 187
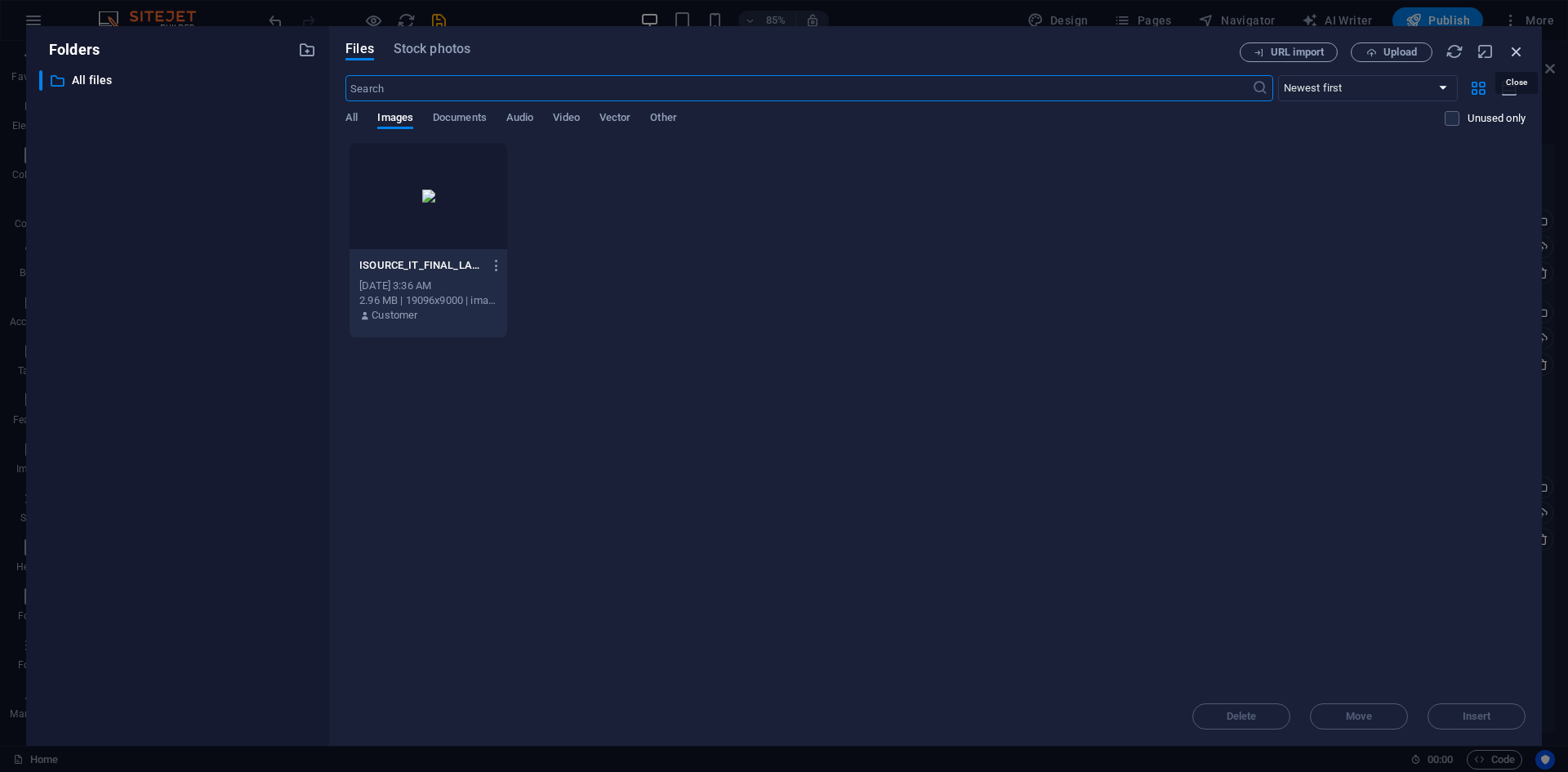
click at [1517, 50] on icon "button" at bounding box center [1517, 52] width 18 height 18
select select "image"
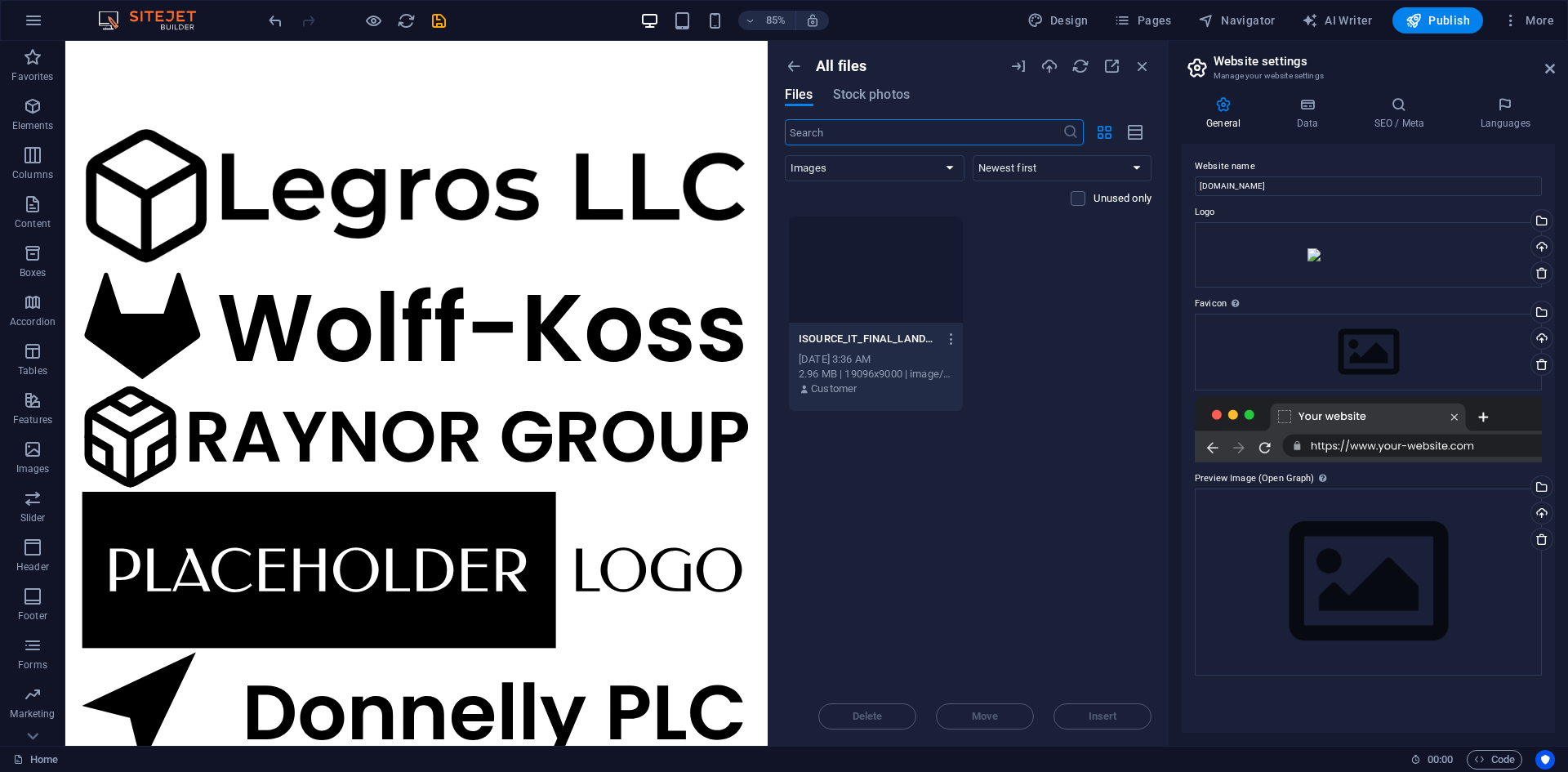
click at [863, 326] on div "ISOURCE_IT_FINAL_LANDSCAPELOGO-01-_3MeIn2U0HEP2jB9GzCgdw.jpg ISOURCE_IT_FINAL_L…" at bounding box center [876, 339] width 154 height 26
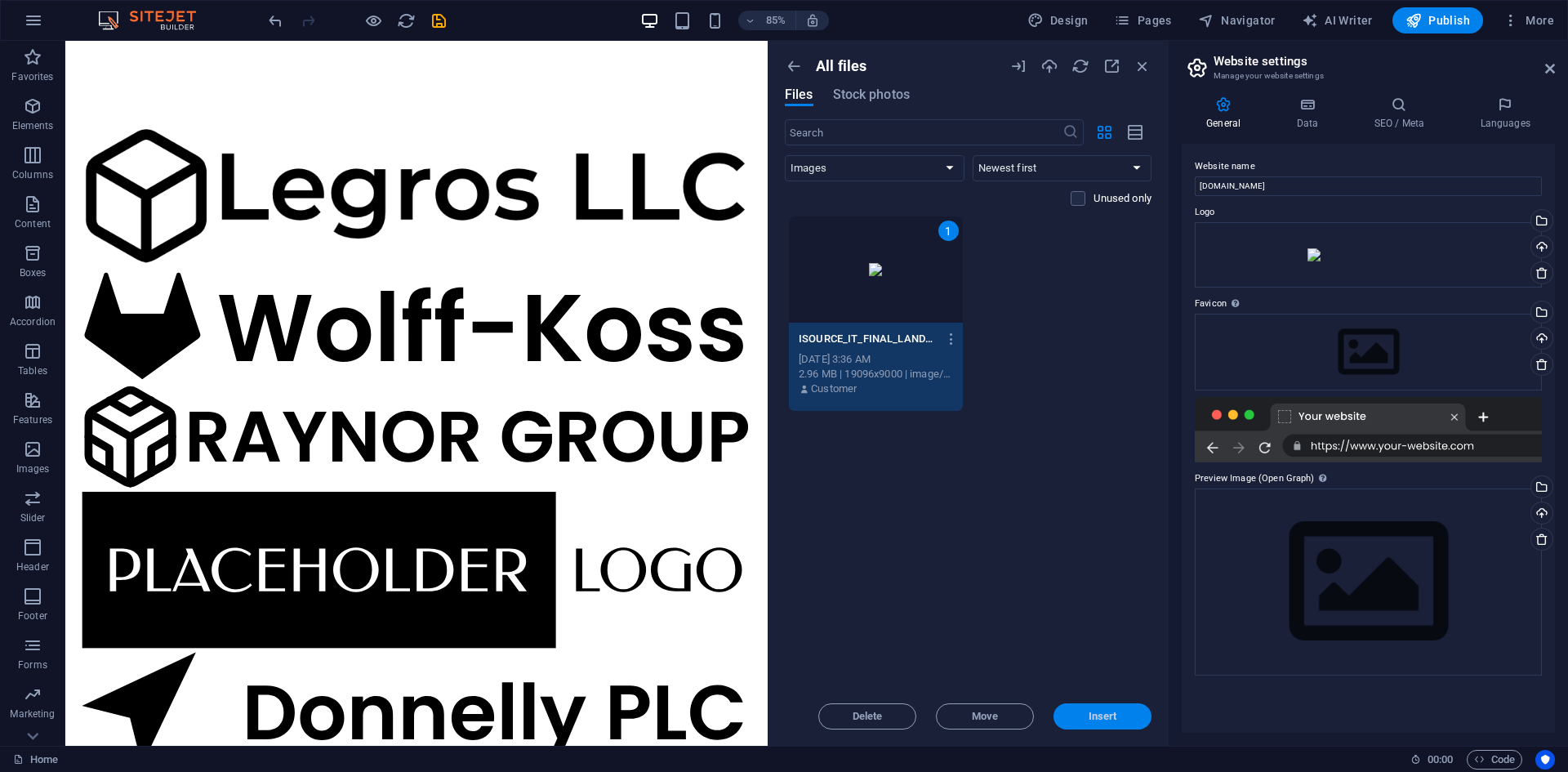
click at [1093, 712] on span "Insert" at bounding box center [1102, 716] width 28 height 10
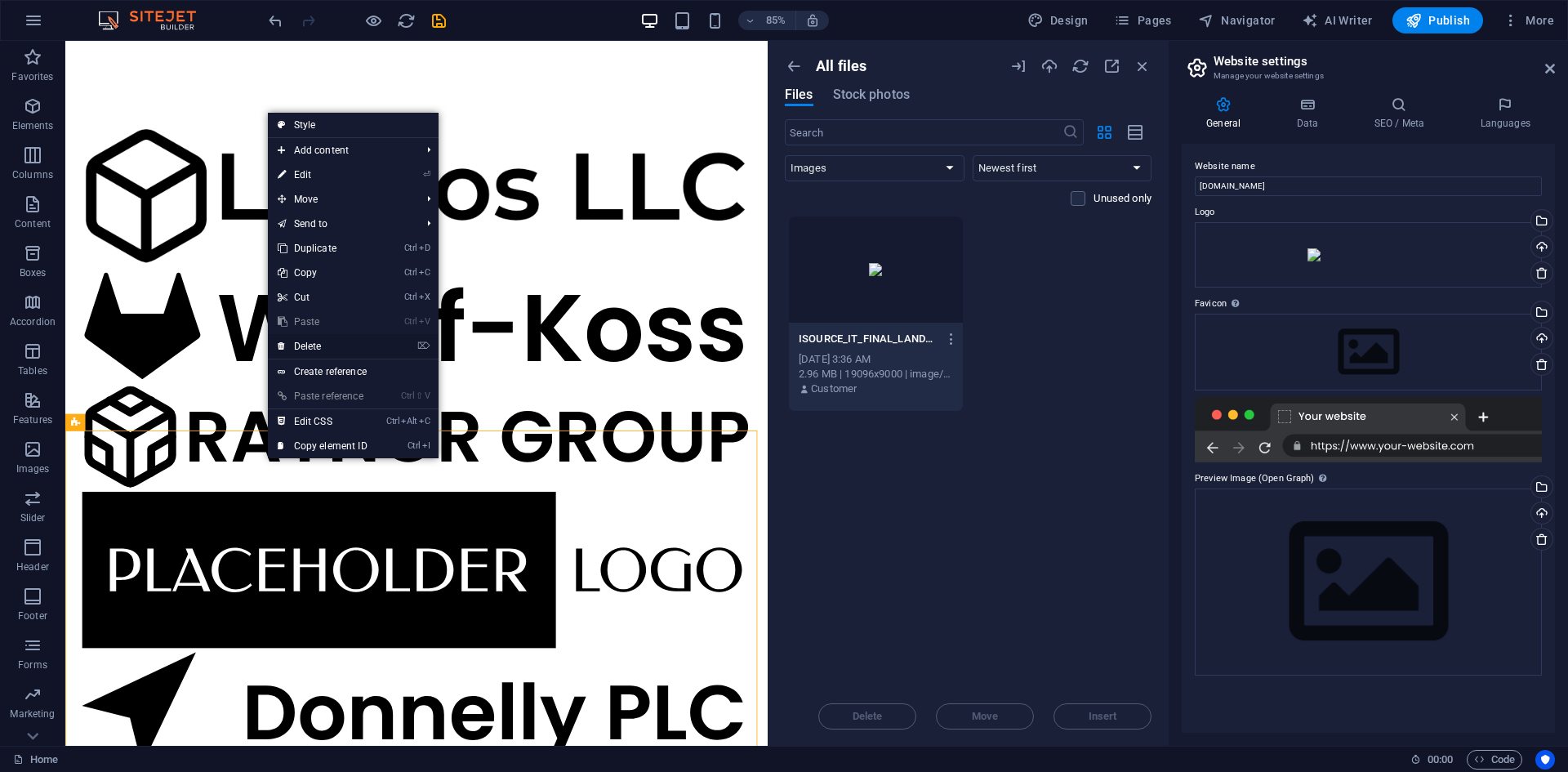
click at [320, 339] on link "⌦ Delete" at bounding box center [322, 346] width 110 height 25
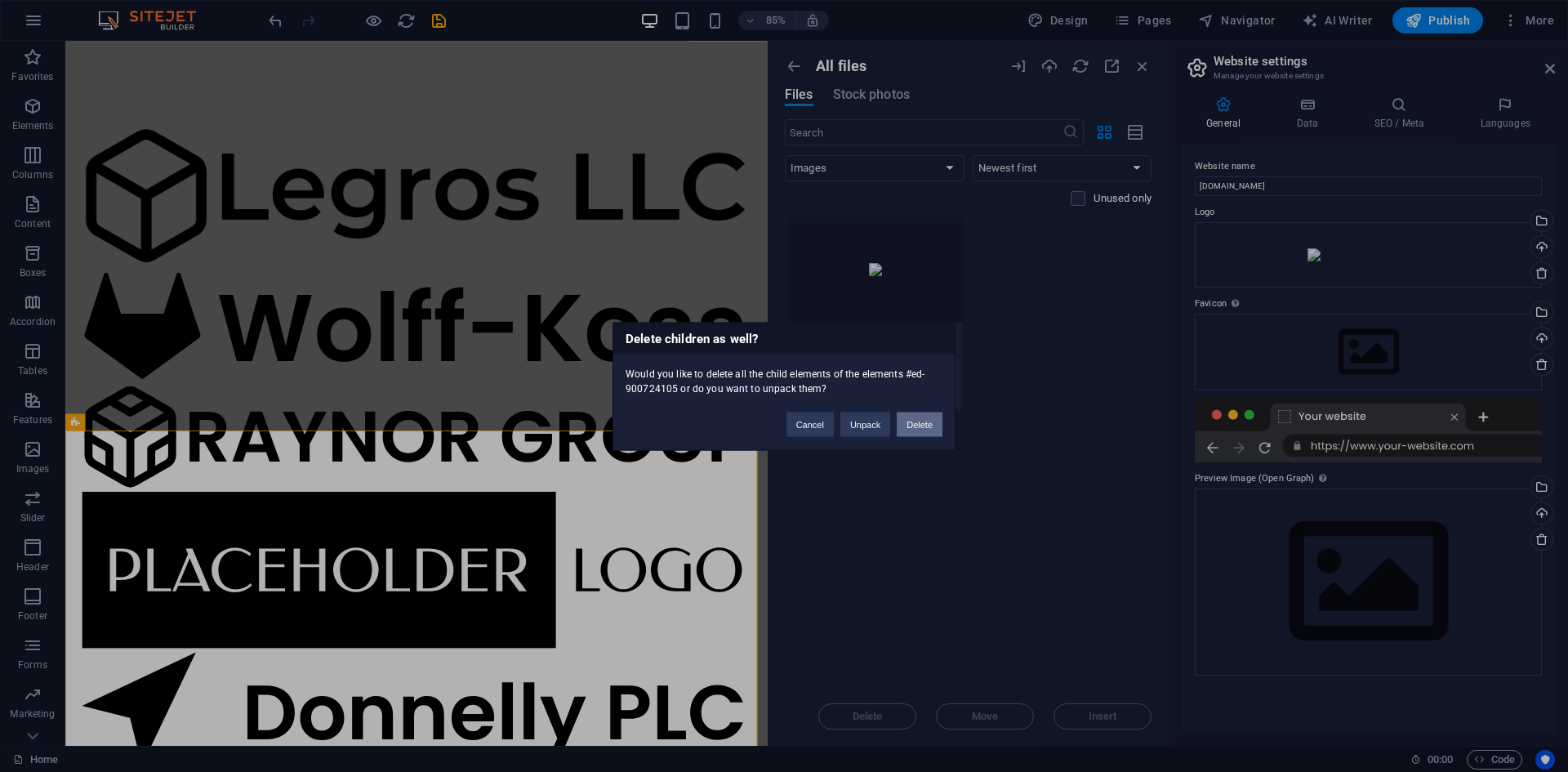
click at [923, 428] on button "Delete" at bounding box center [920, 424] width 46 height 25
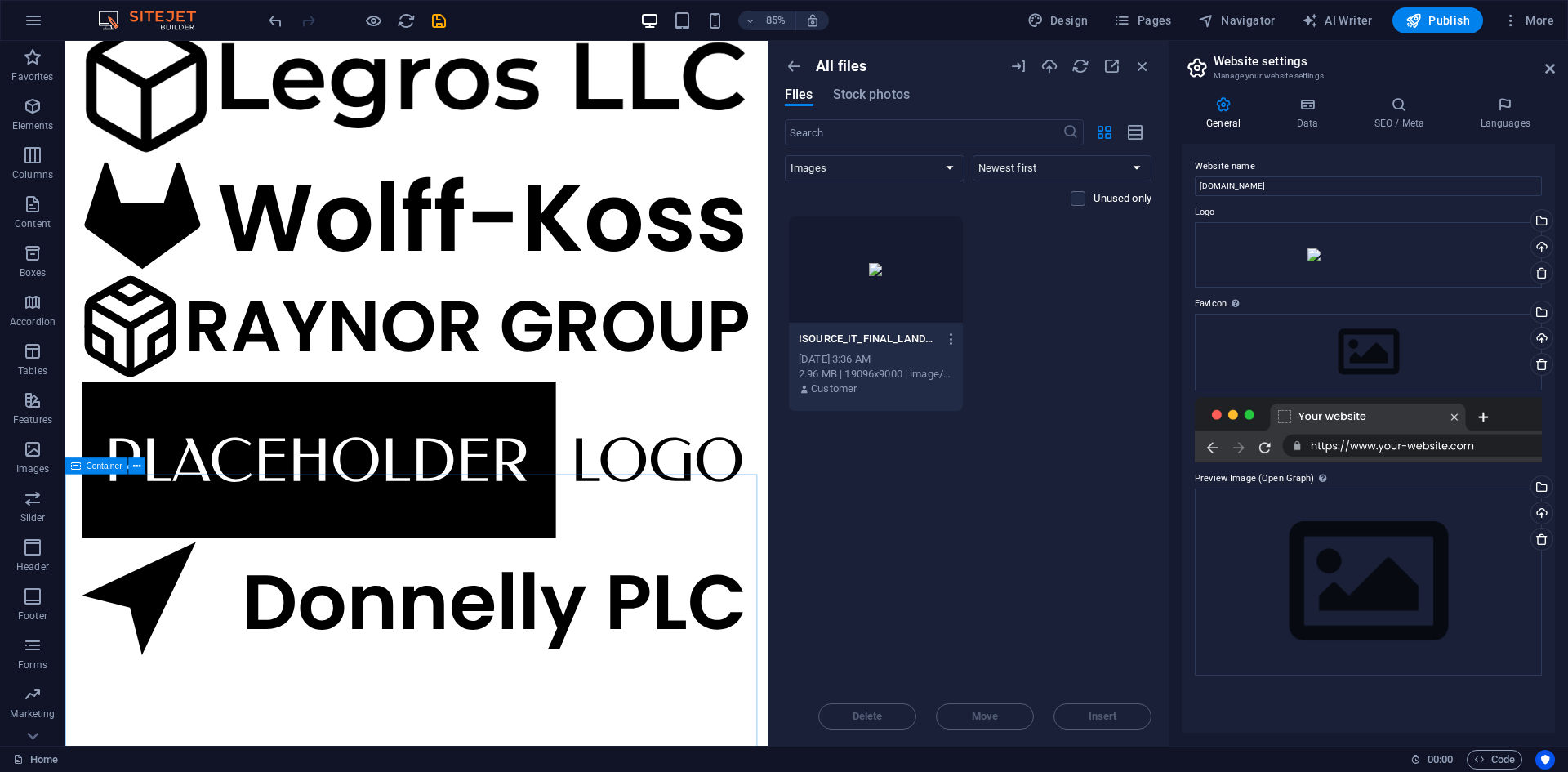
scroll to position [1977, 0]
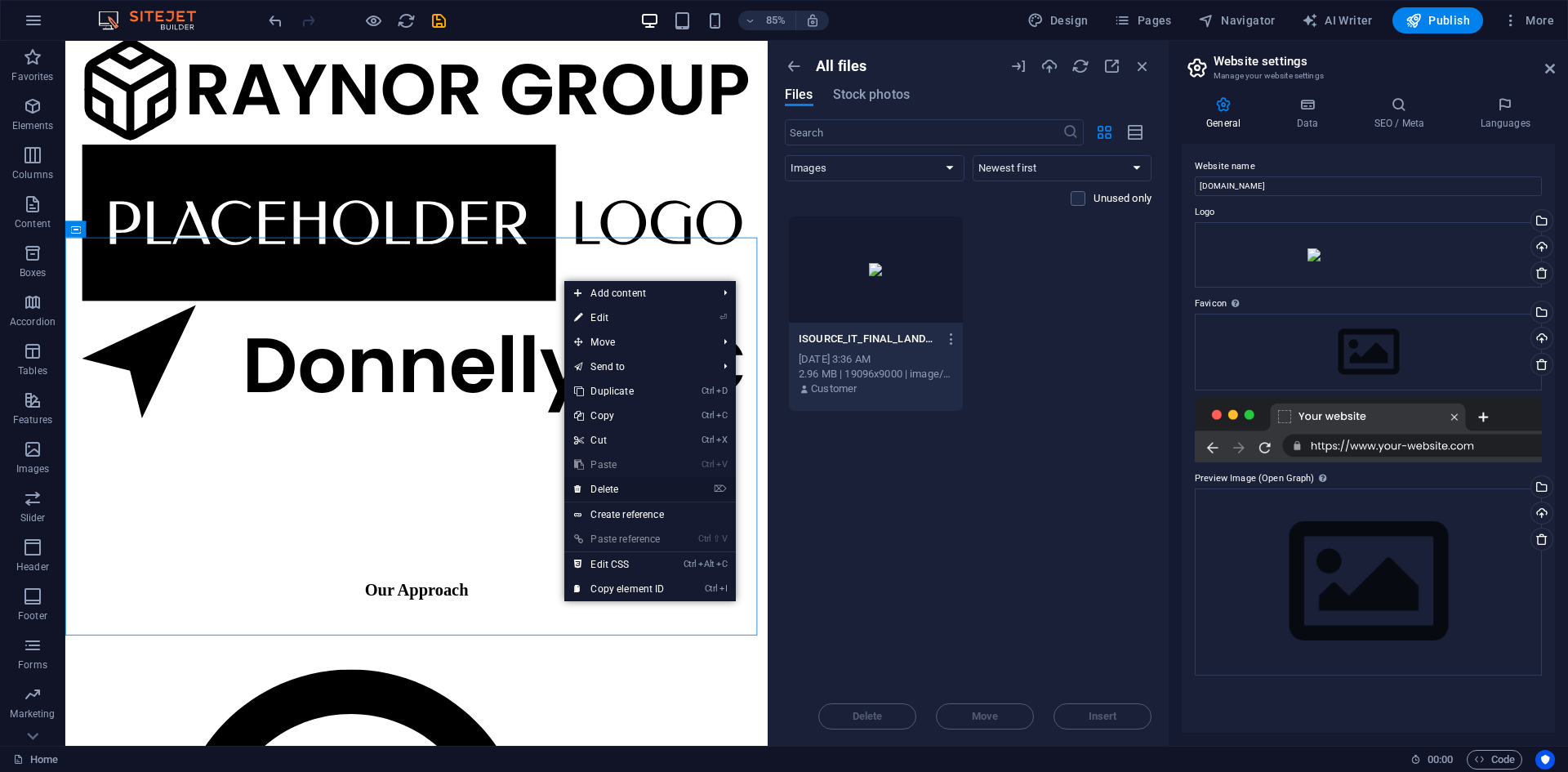
click at [621, 493] on link "⌦ Delete" at bounding box center [619, 489] width 110 height 25
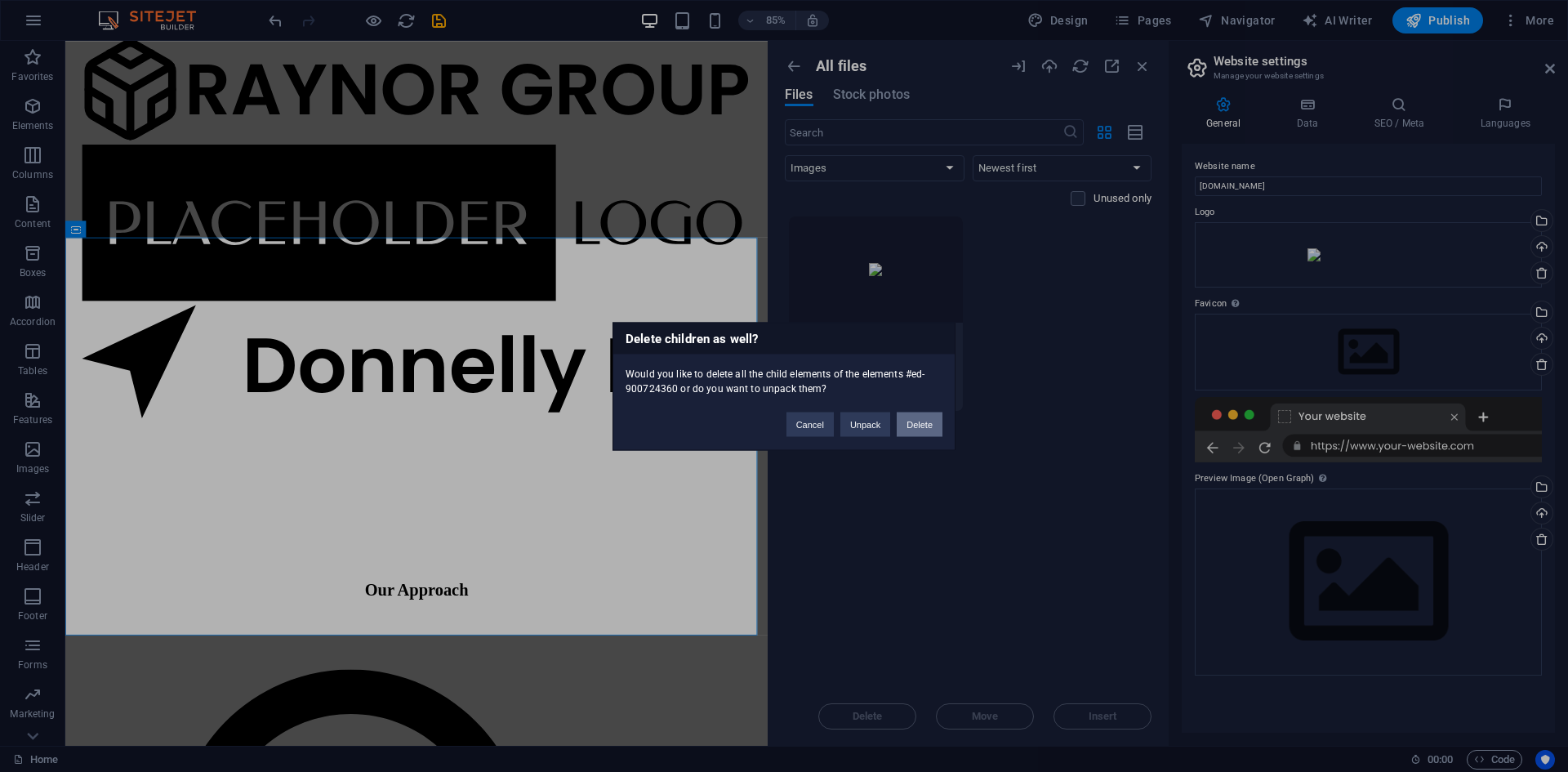
click at [910, 428] on button "Delete" at bounding box center [920, 424] width 46 height 25
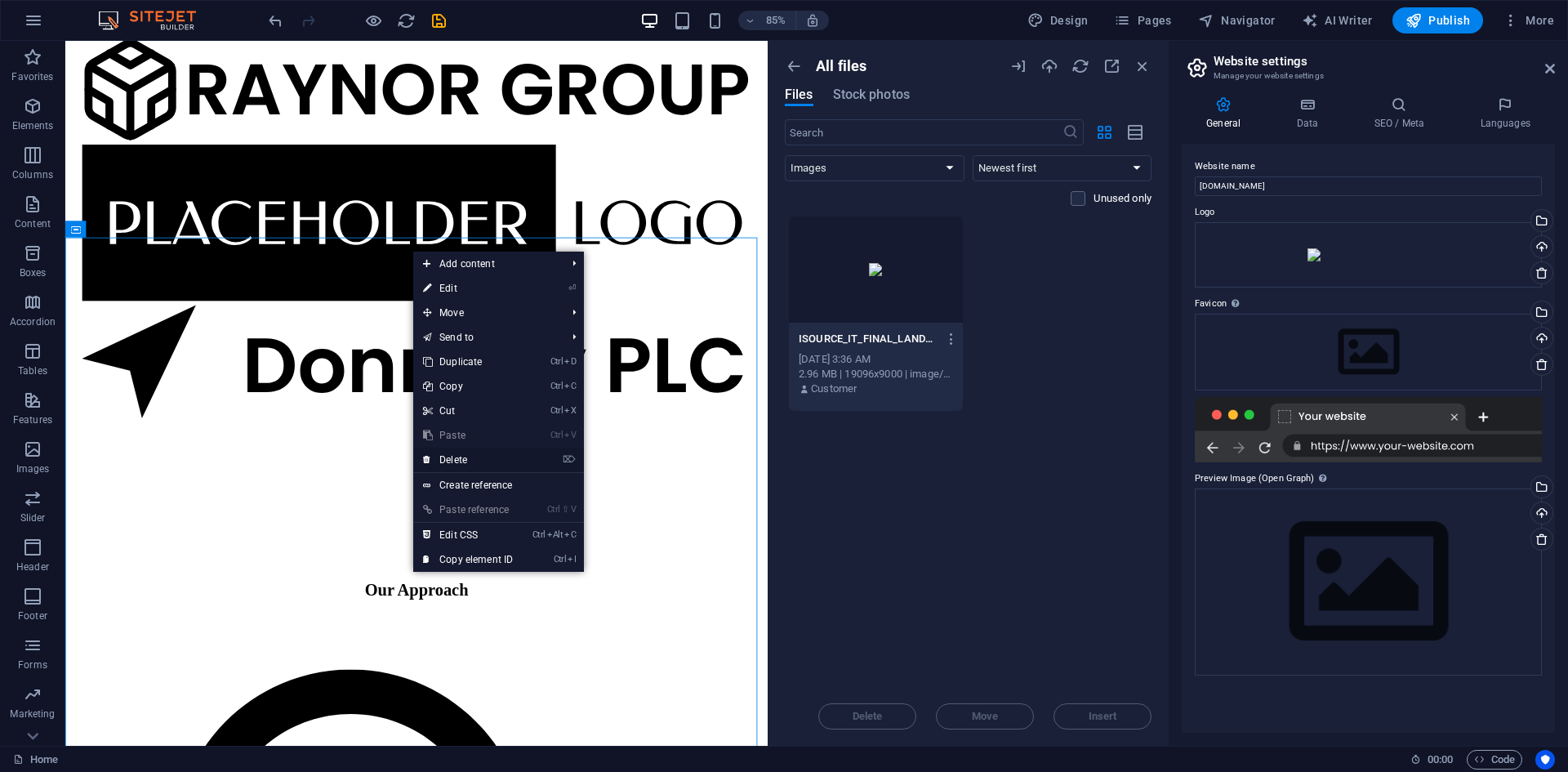
click at [465, 466] on link "⌦ Delete" at bounding box center [468, 460] width 110 height 25
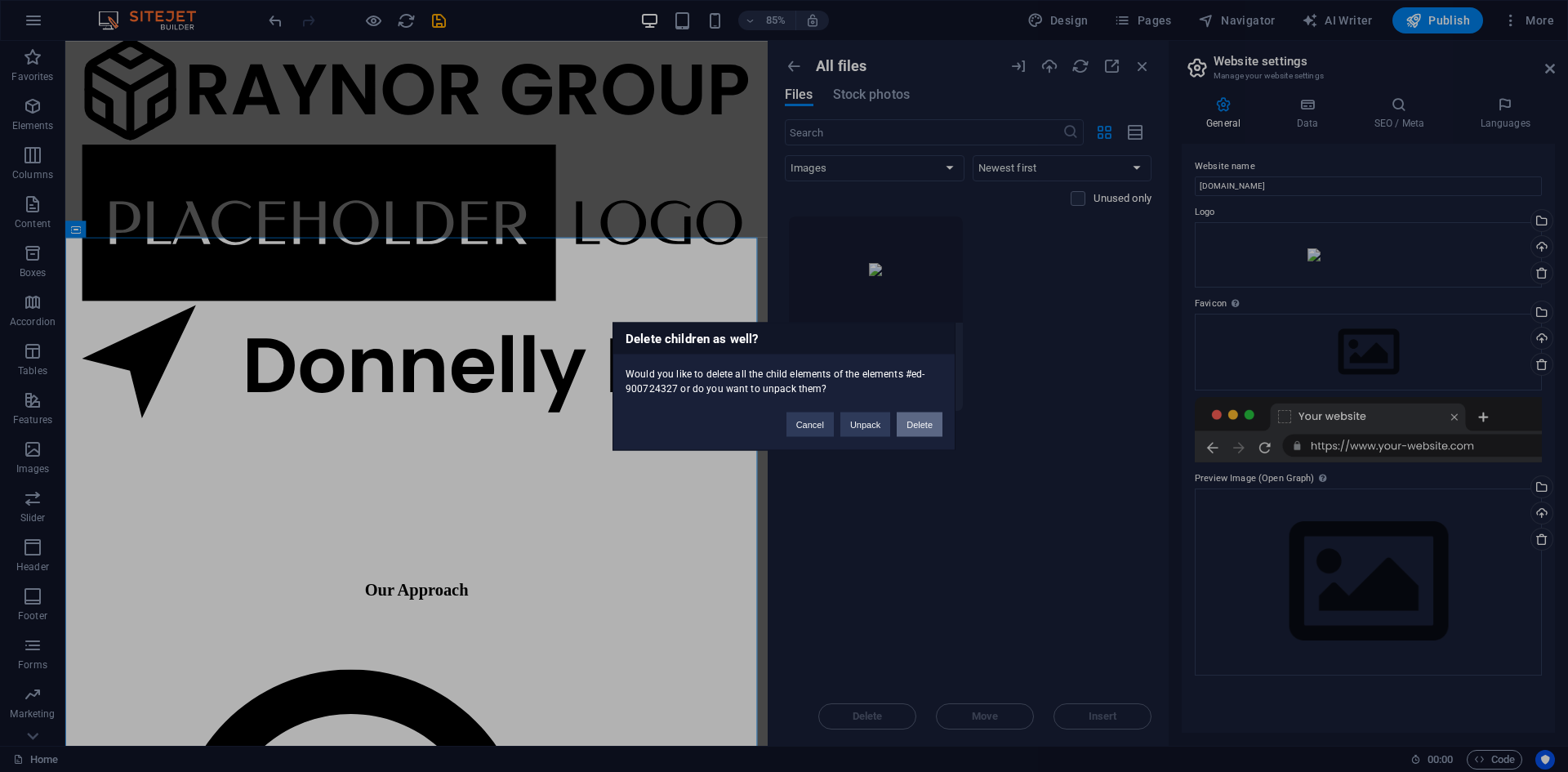
click at [921, 419] on button "Delete" at bounding box center [920, 424] width 46 height 25
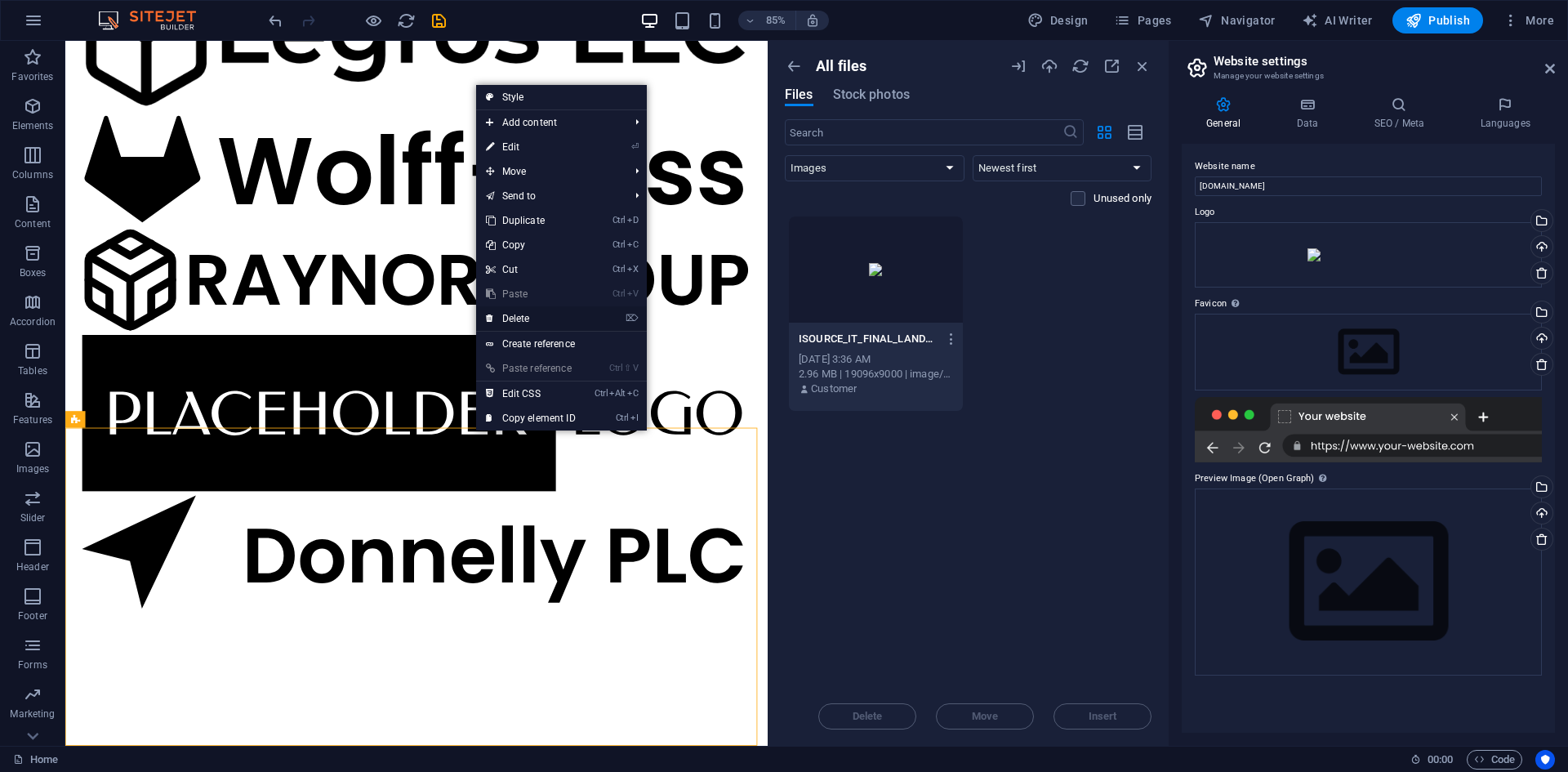
click at [517, 319] on link "⌦ Delete" at bounding box center [531, 318] width 110 height 25
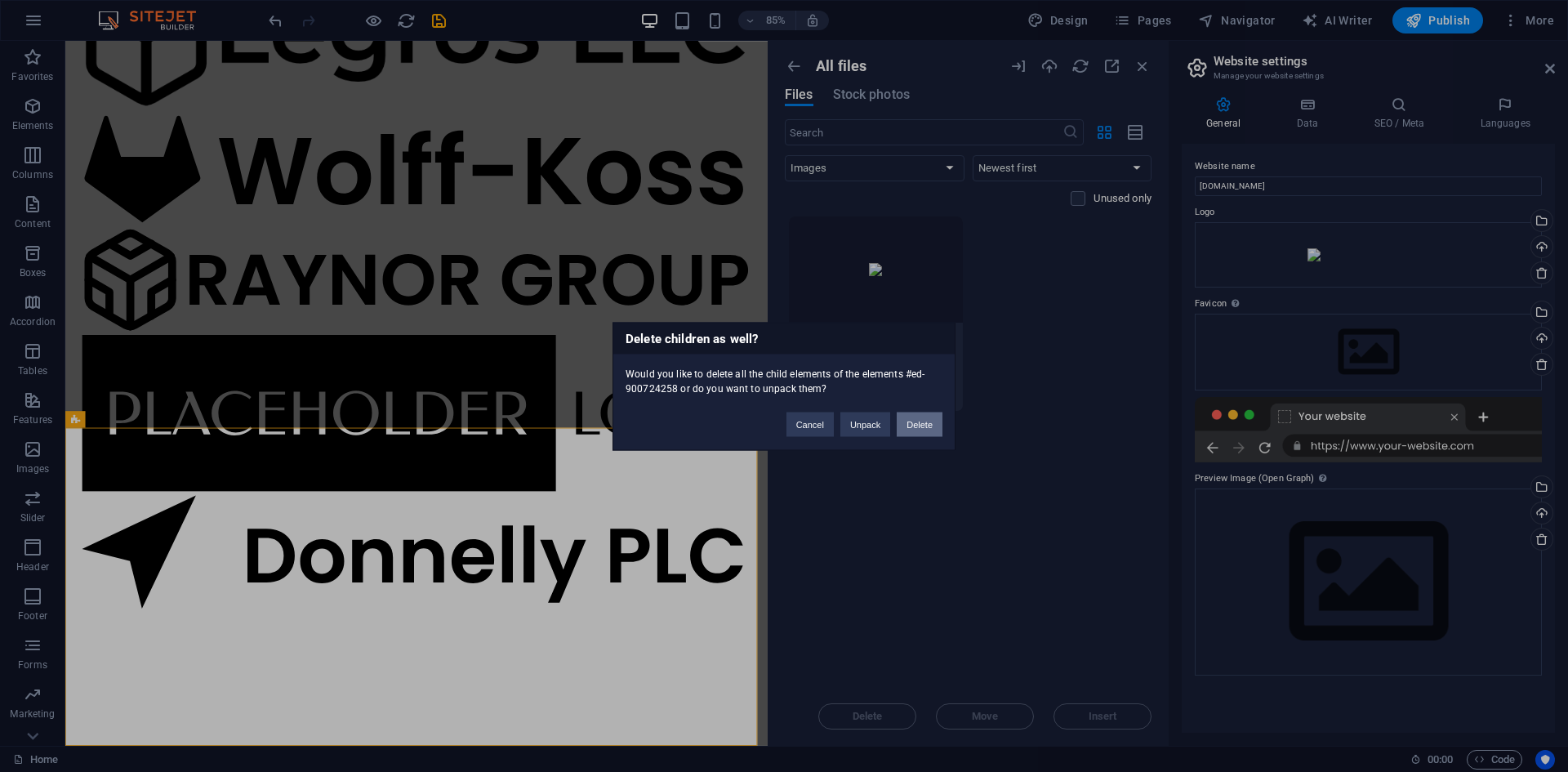
click at [916, 422] on button "Delete" at bounding box center [920, 424] width 46 height 25
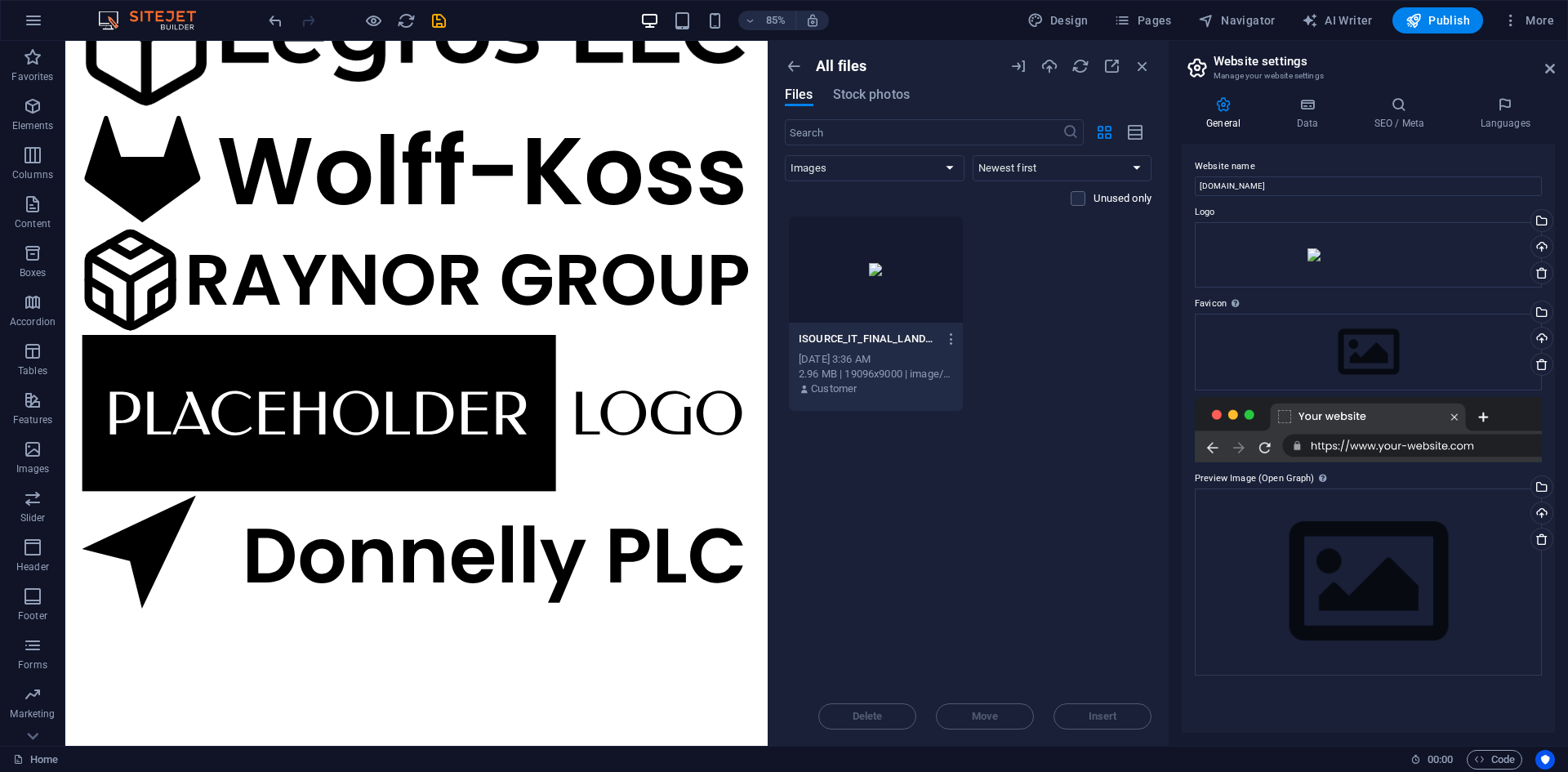
scroll to position [1379, 0]
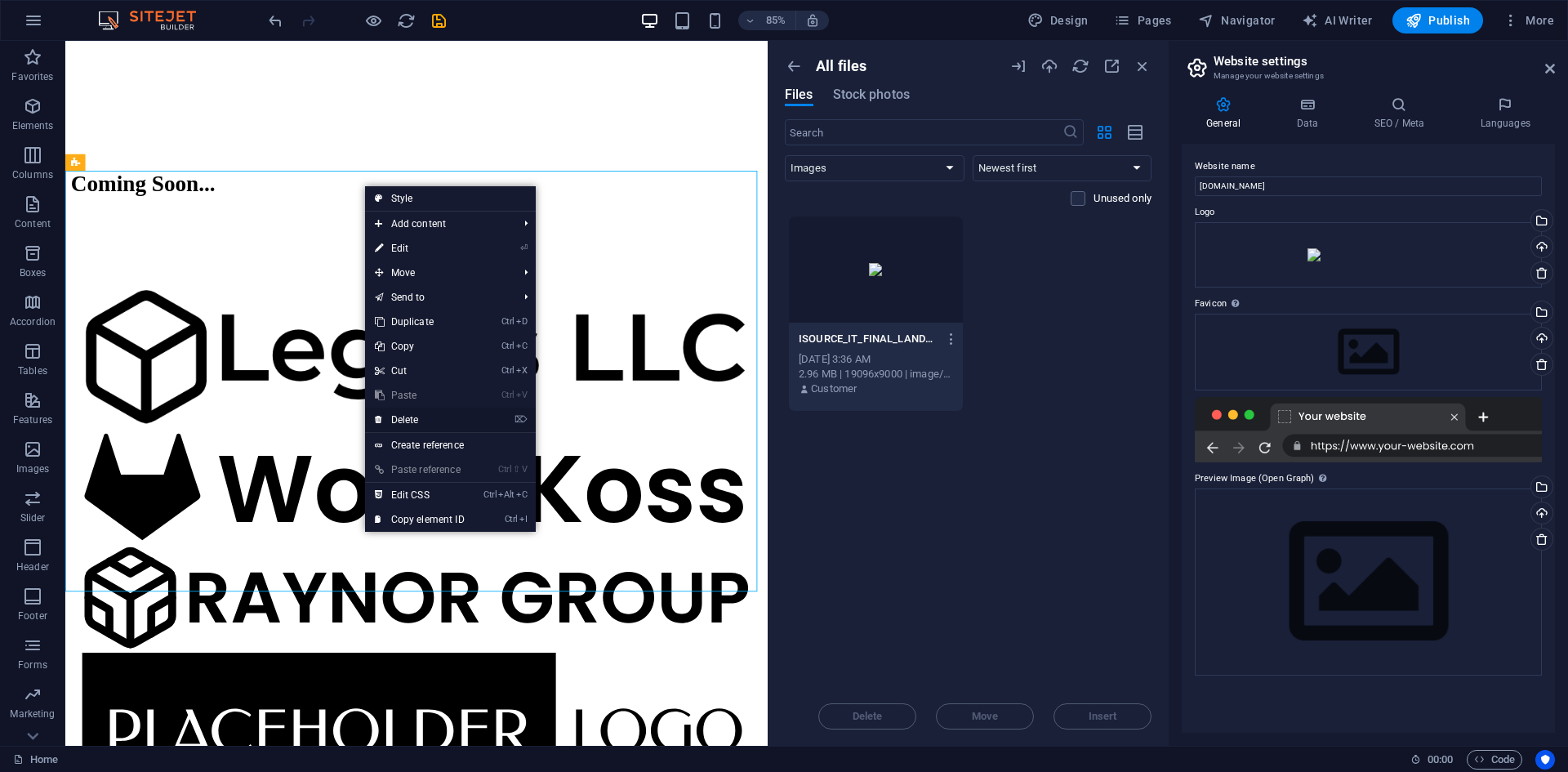
click at [413, 425] on link "⌦ Delete" at bounding box center [420, 419] width 110 height 25
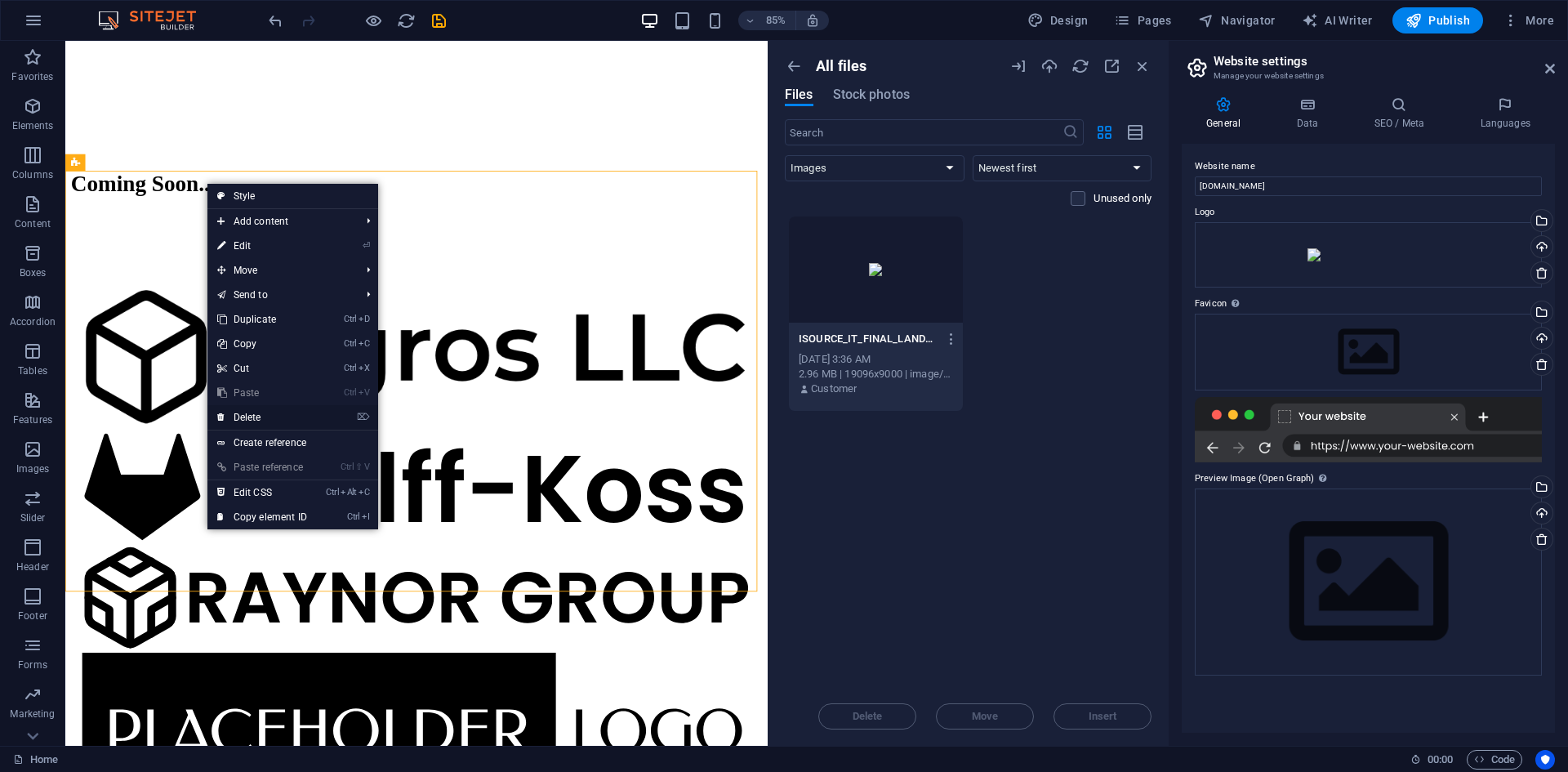
click at [262, 414] on link "⌦ Delete" at bounding box center [262, 418] width 110 height 25
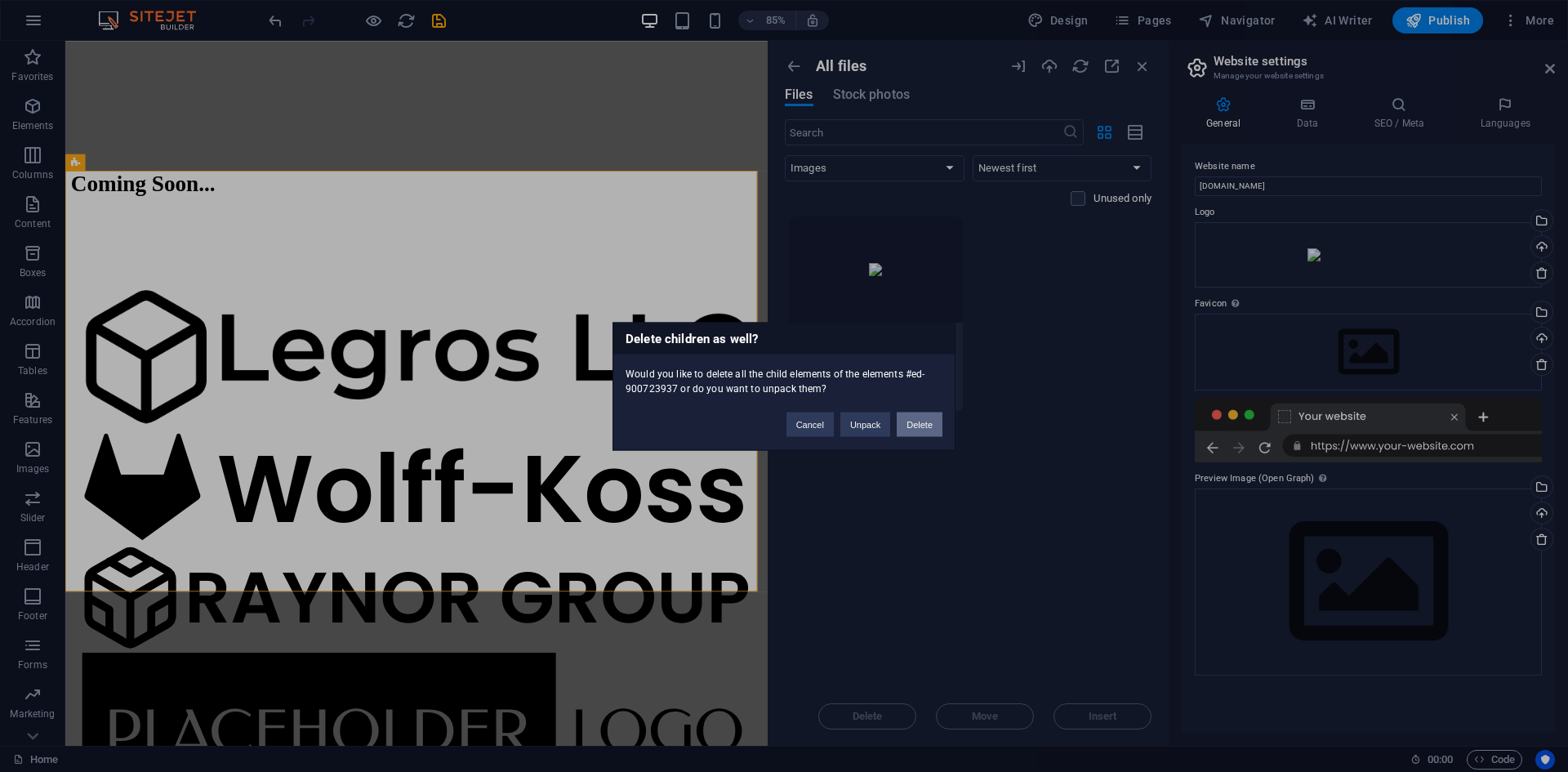
click at [899, 424] on div "Cancel Unpack Delete" at bounding box center [865, 417] width 181 height 42
click at [901, 423] on button "Delete" at bounding box center [920, 424] width 46 height 25
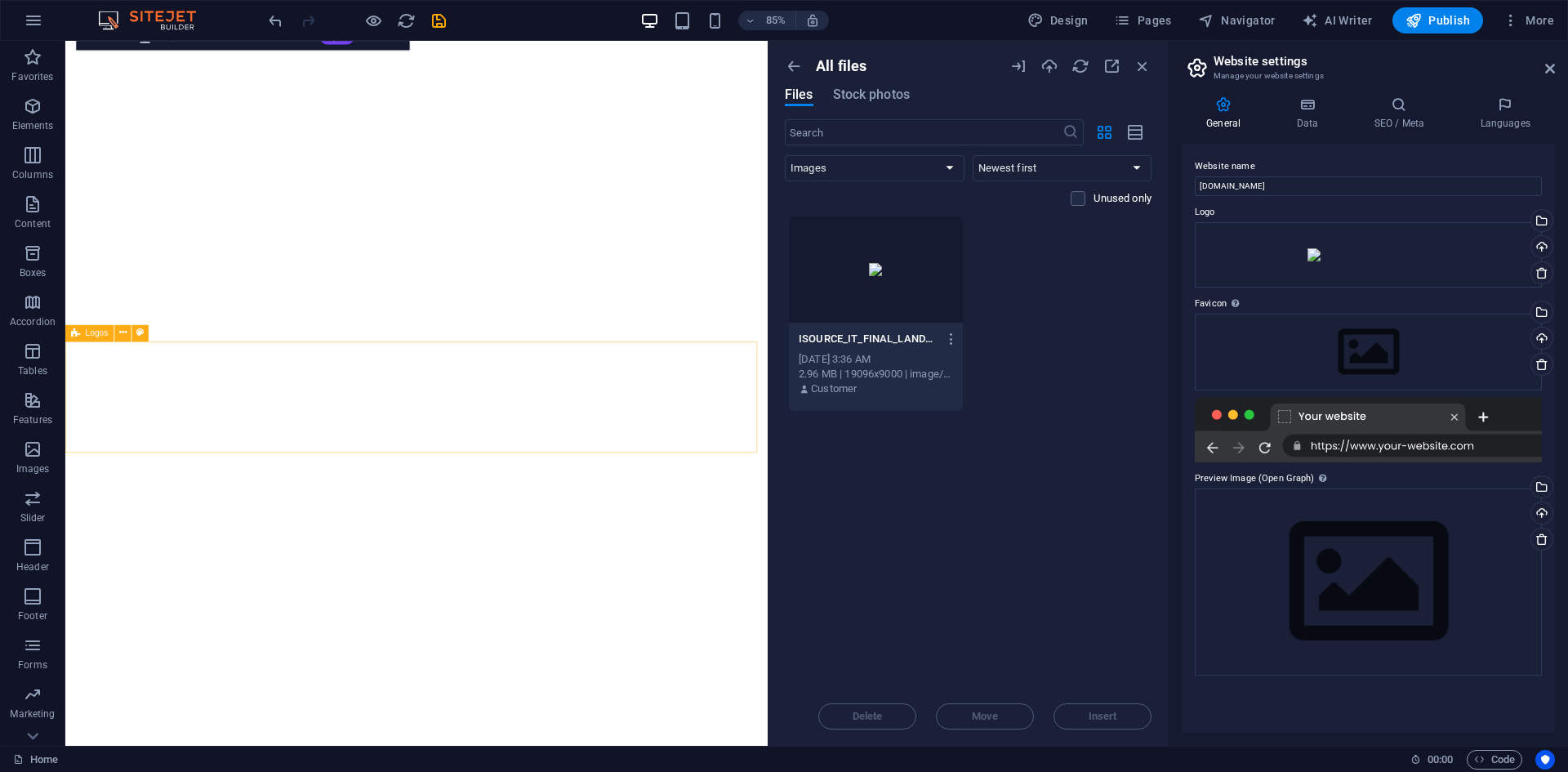
scroll to position [639, 0]
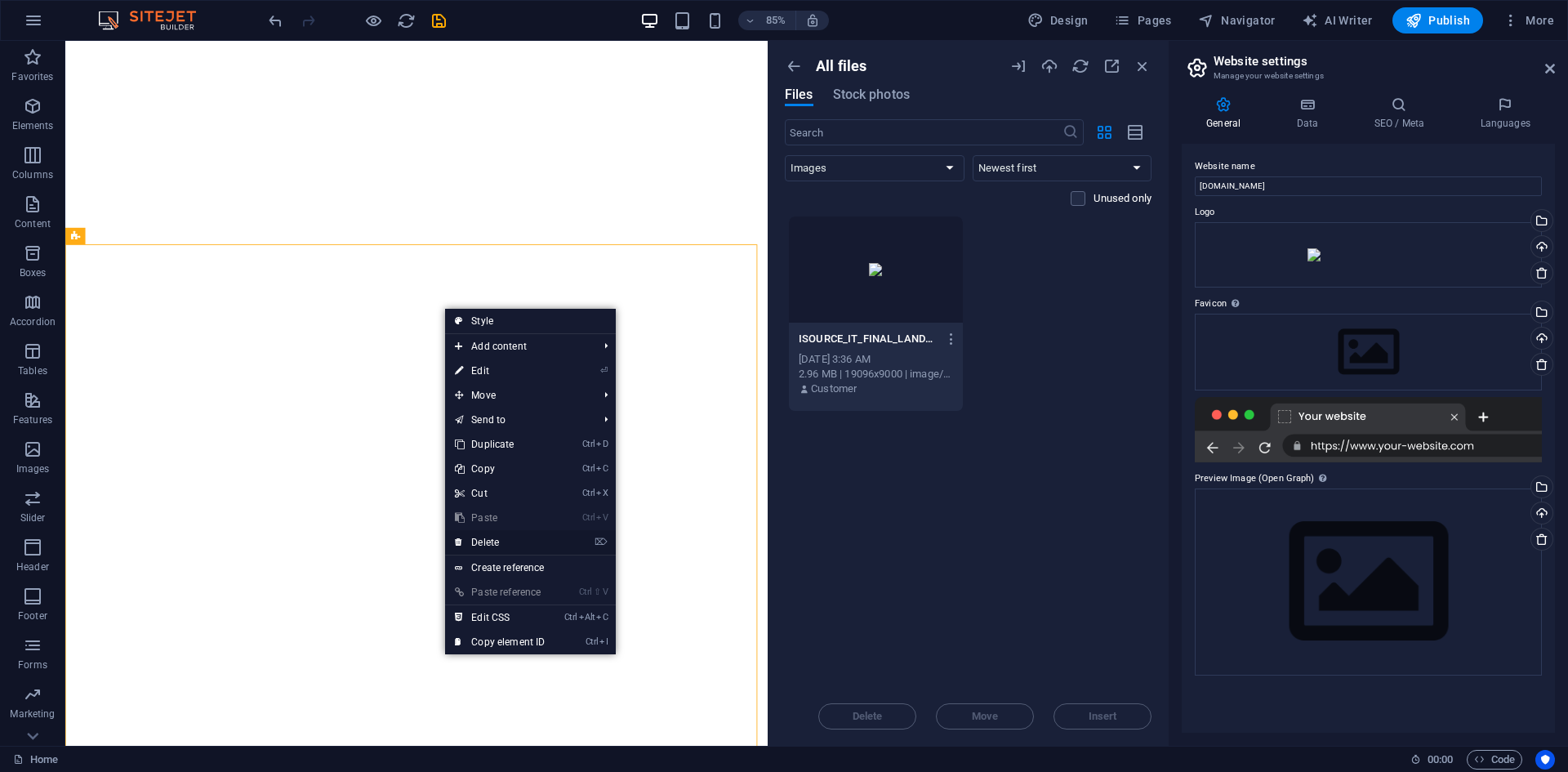
click at [525, 546] on link "⌦ Delete" at bounding box center [500, 542] width 110 height 25
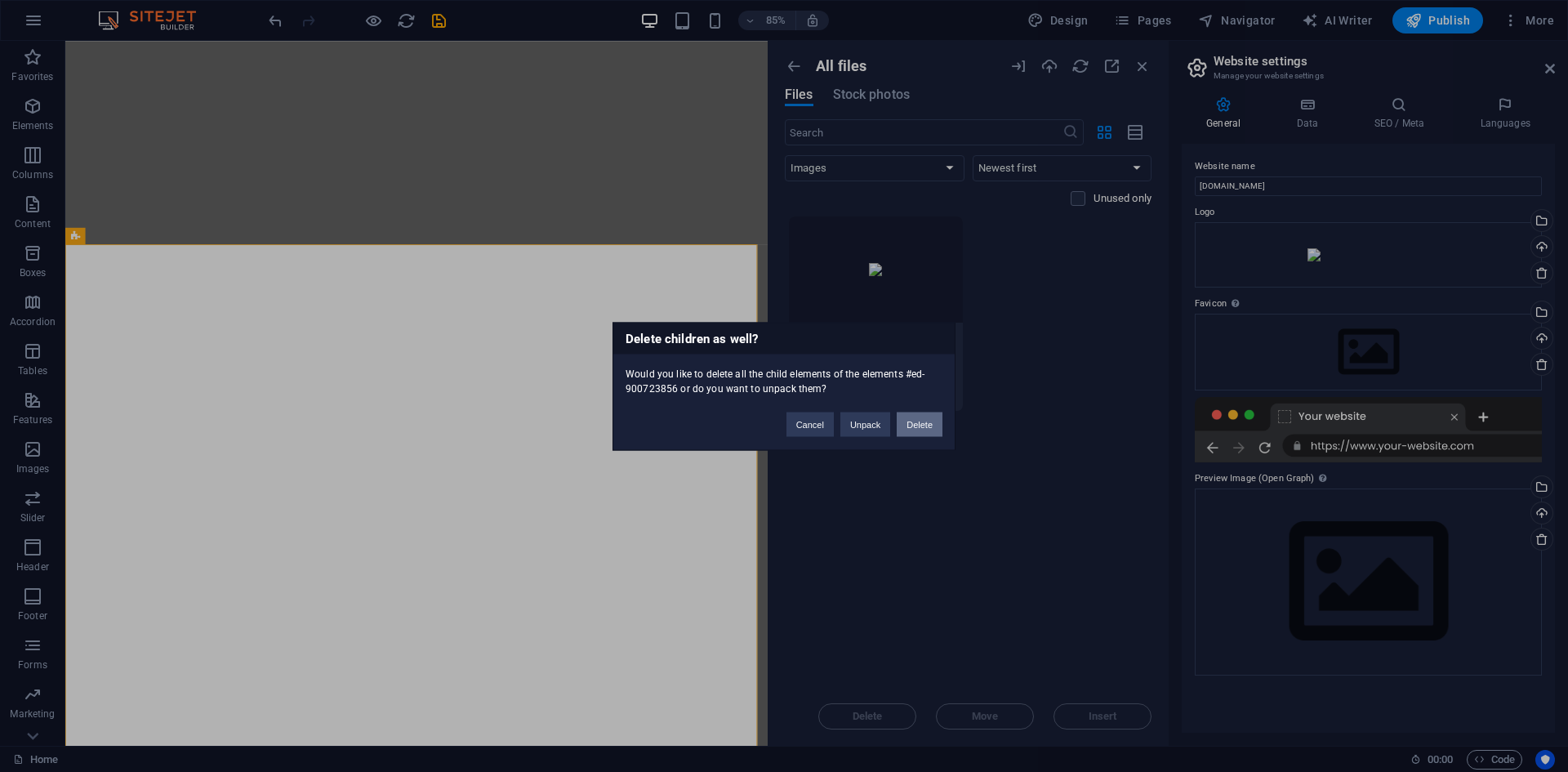
click at [925, 422] on button "Delete" at bounding box center [920, 424] width 46 height 25
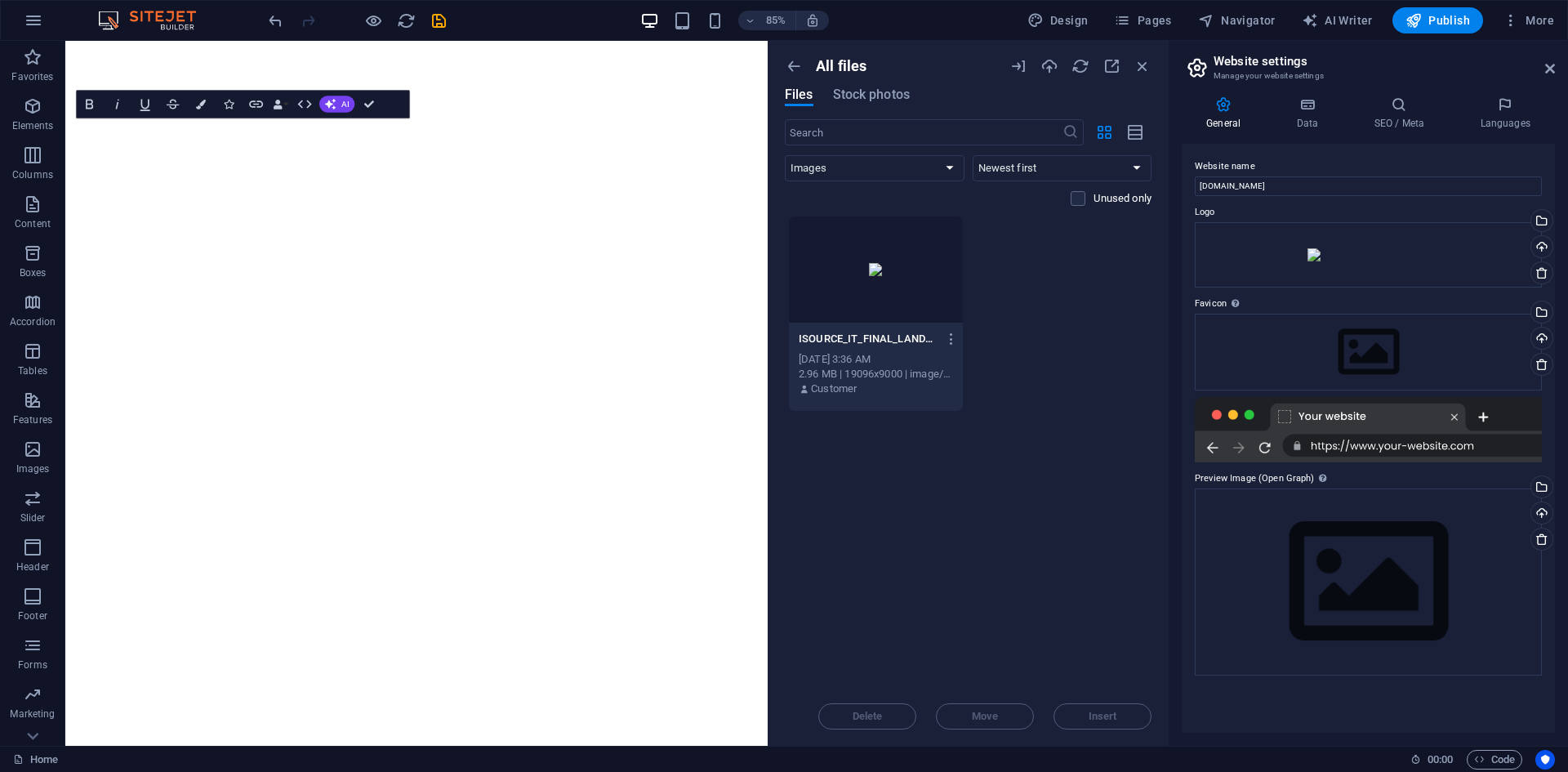
scroll to position [229, 0]
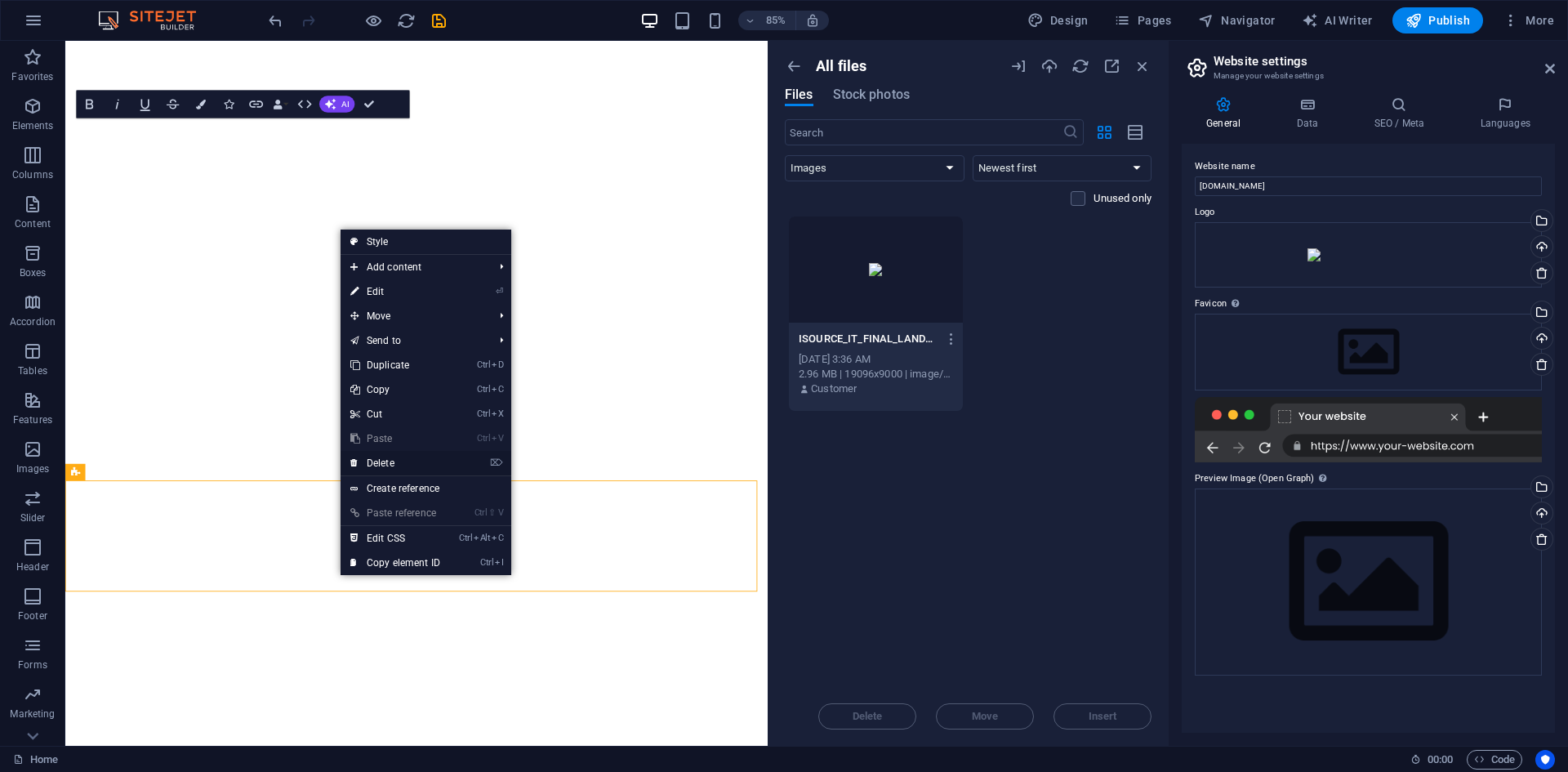
click at [395, 460] on link "⌦ Delete" at bounding box center [395, 463] width 110 height 25
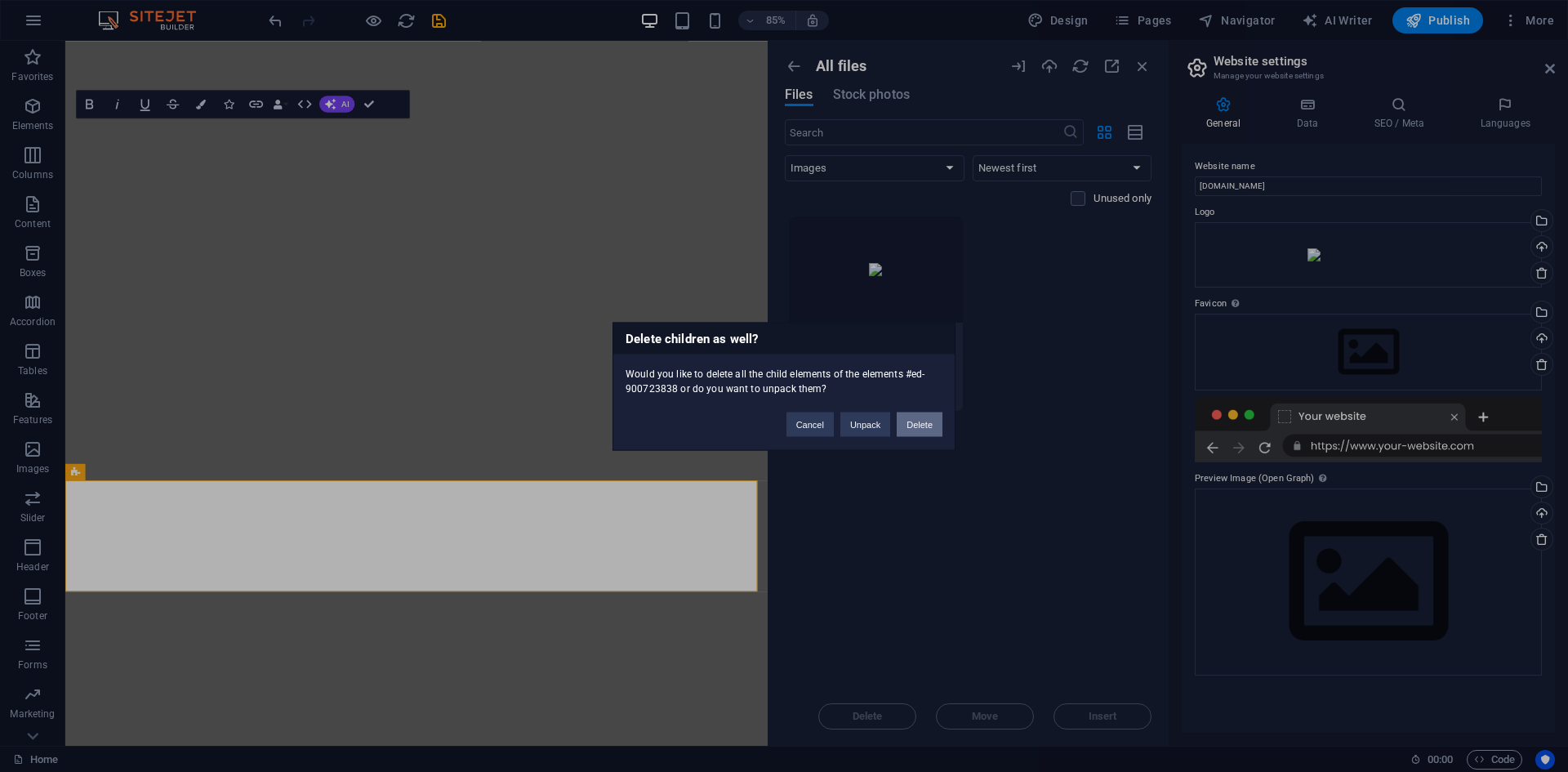
click at [925, 427] on button "Delete" at bounding box center [920, 424] width 46 height 25
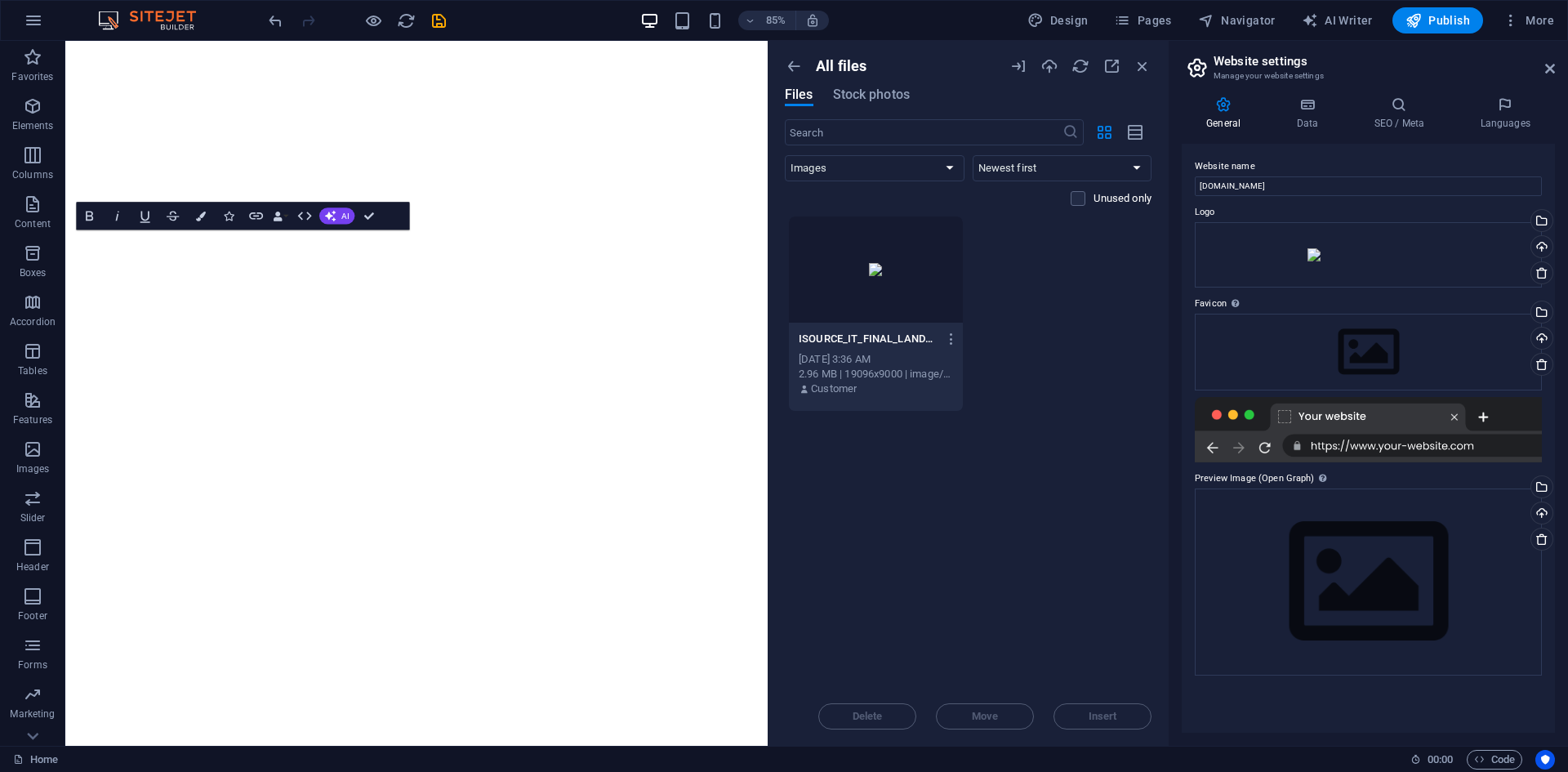
scroll to position [0, 0]
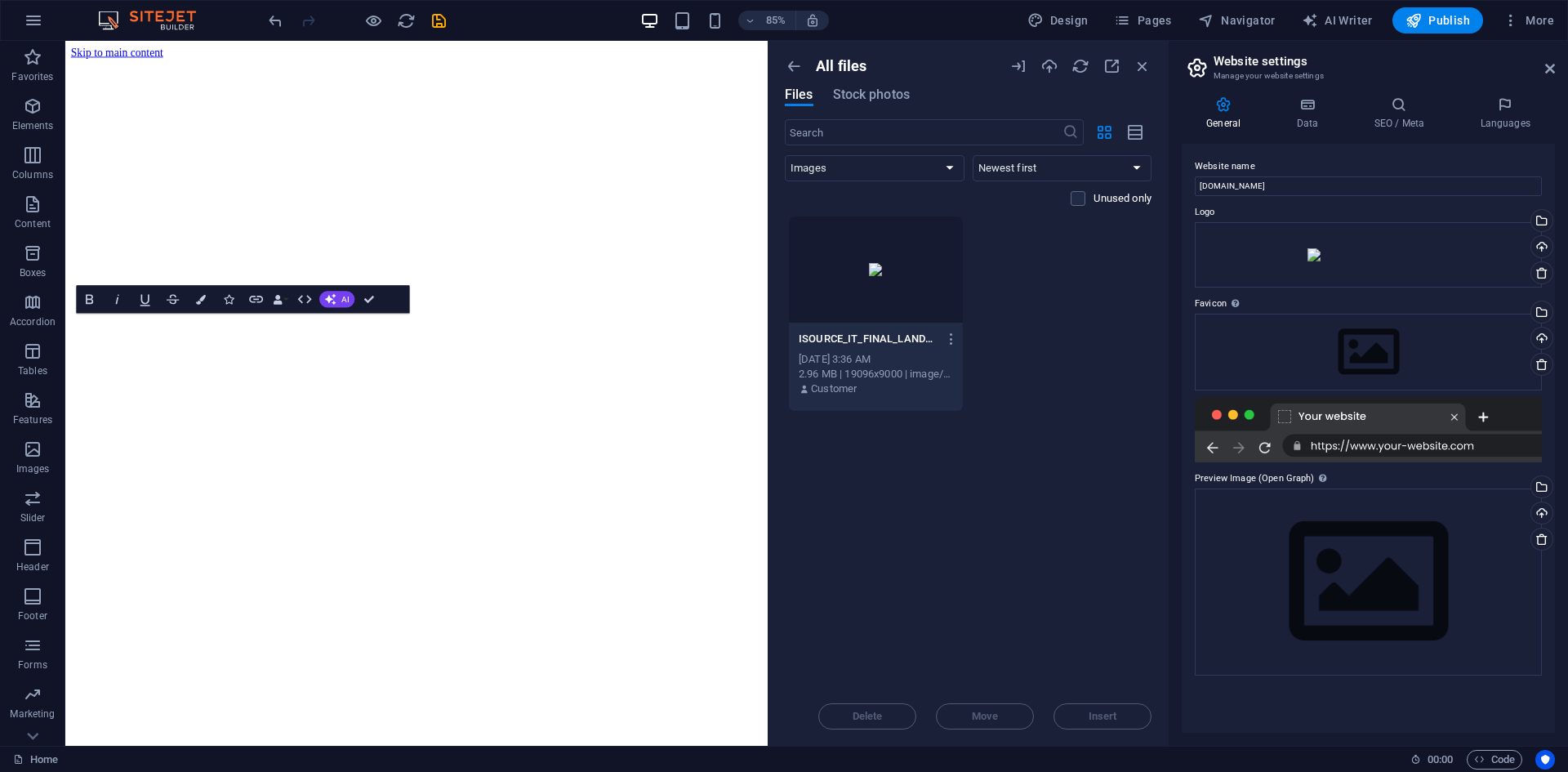
click at [108, 51] on span "Banner" at bounding box center [100, 48] width 27 height 8
click at [131, 46] on button at bounding box center [127, 49] width 16 height 16
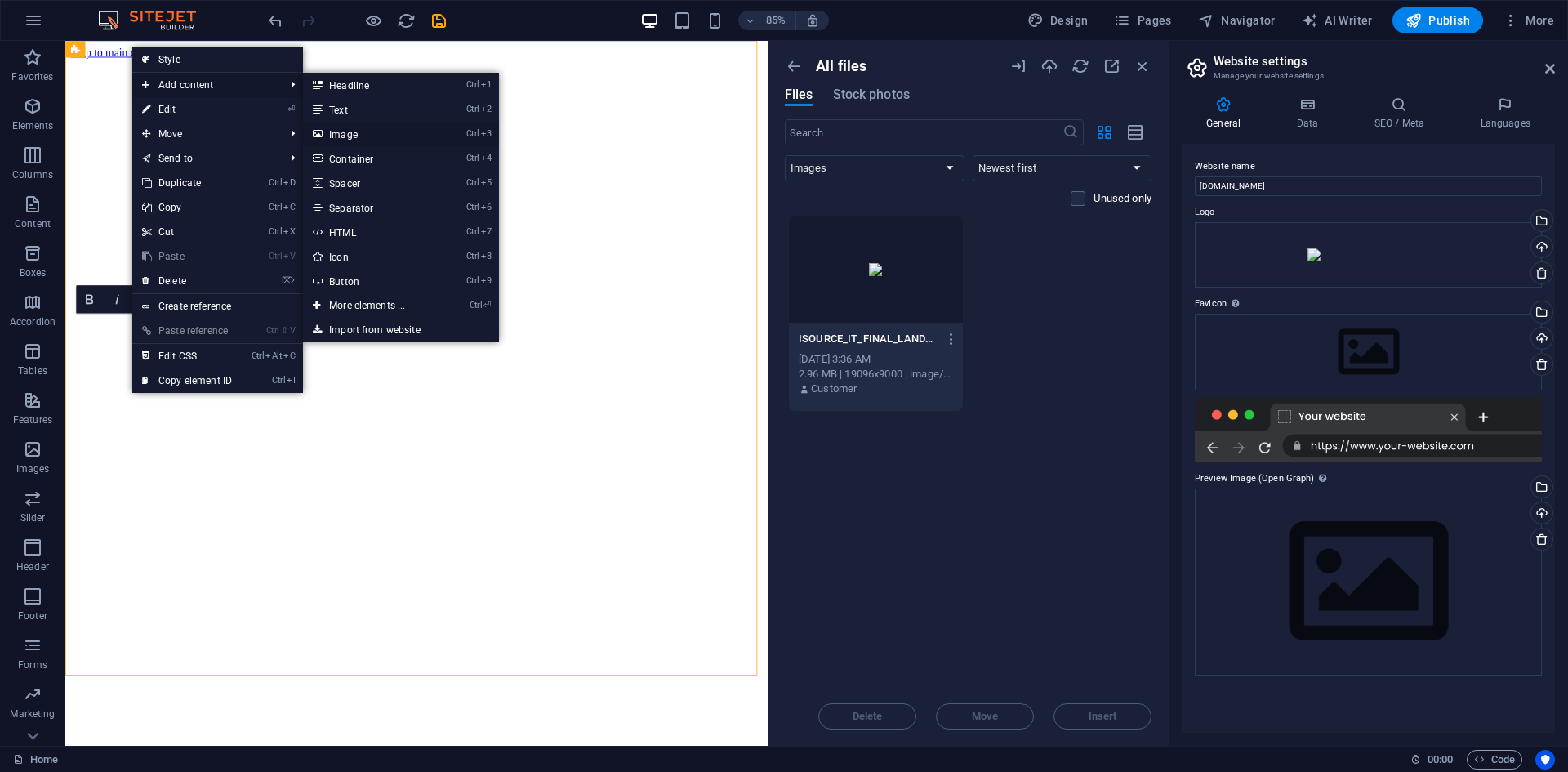
click at [347, 131] on link "Ctrl 3 Image" at bounding box center [371, 133] width 135 height 25
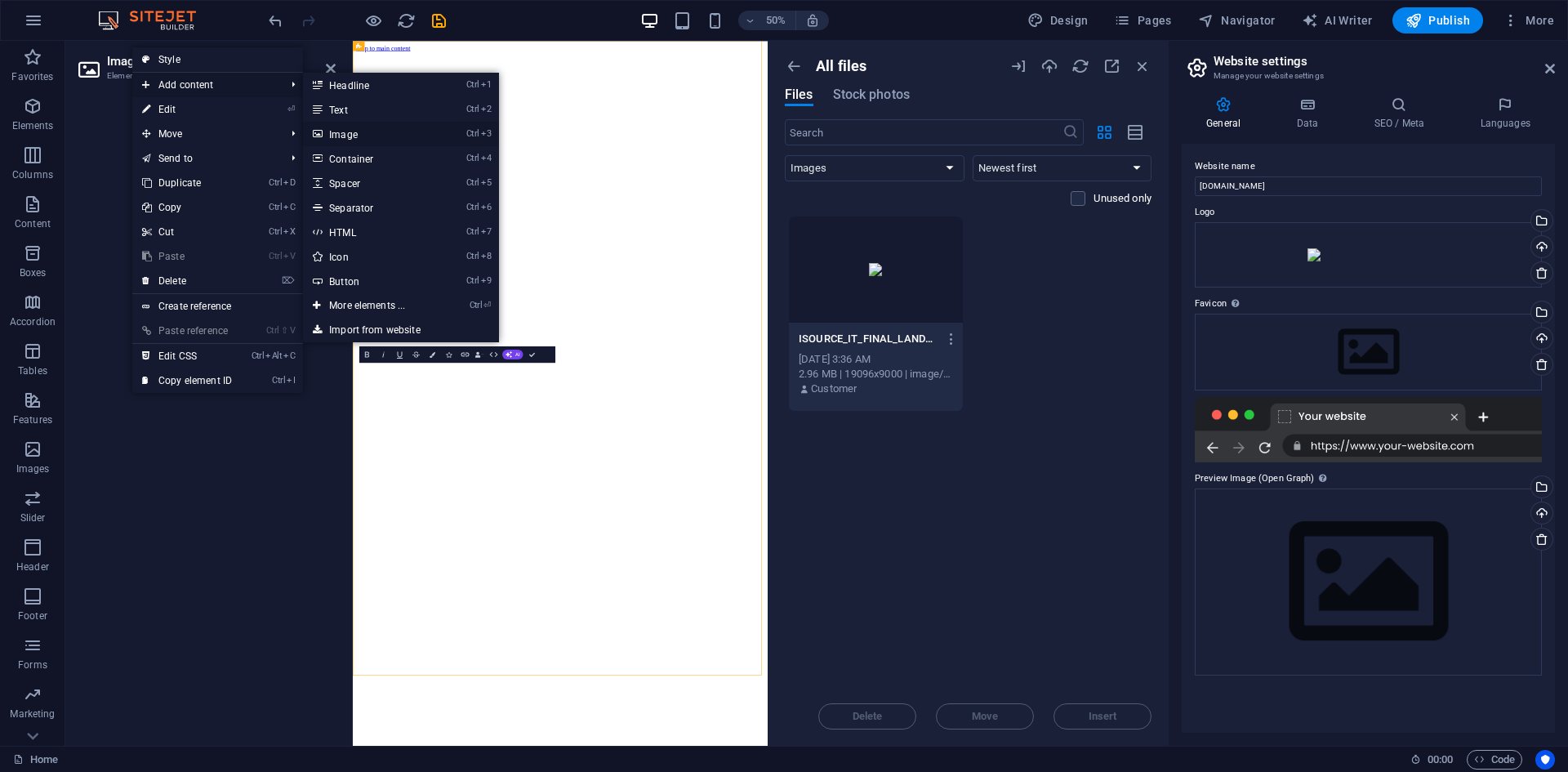
click at [350, 134] on link "Ctrl 3 Image" at bounding box center [371, 133] width 135 height 25
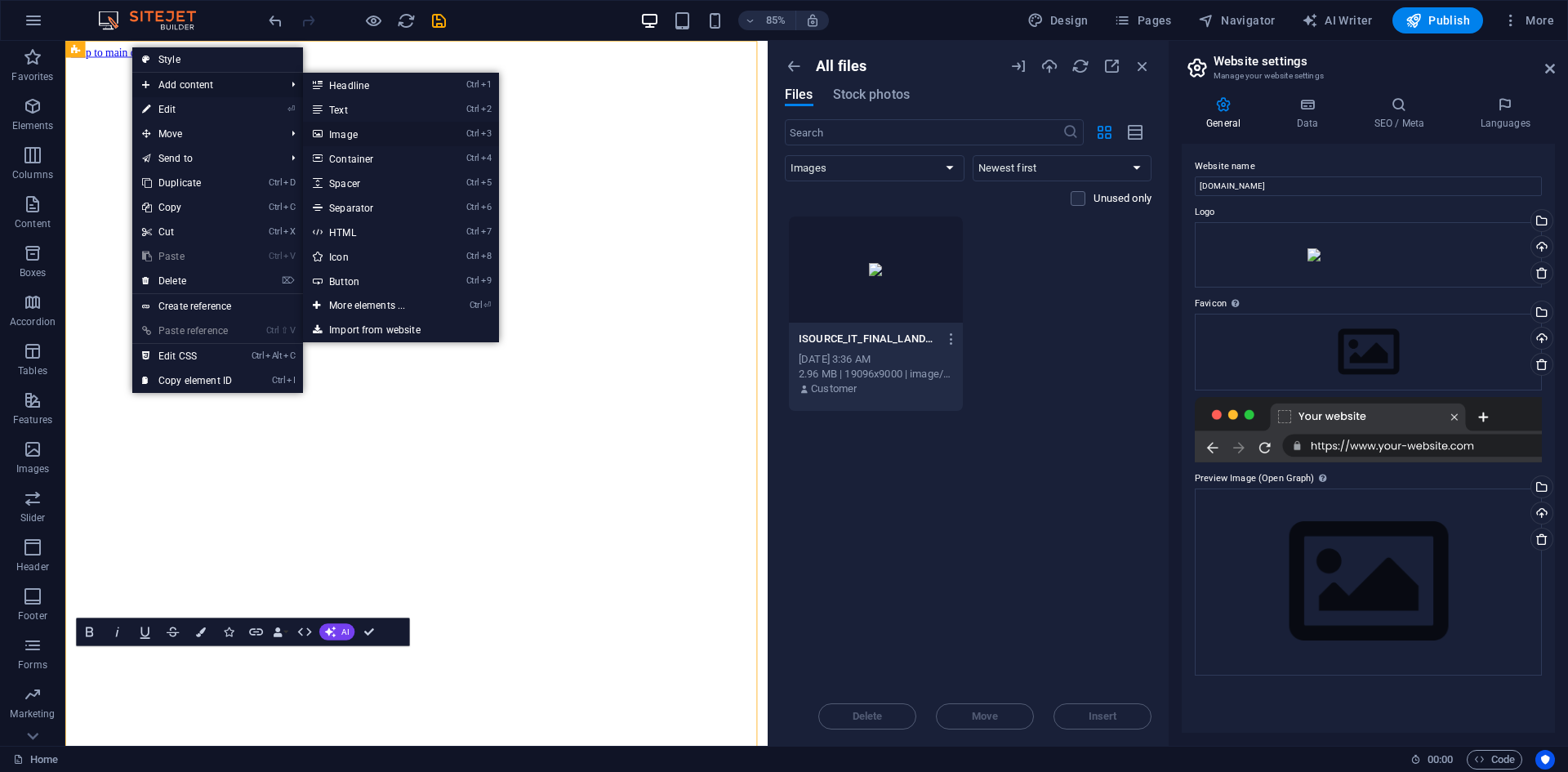
click at [350, 134] on link "Ctrl 3 Image" at bounding box center [371, 133] width 135 height 25
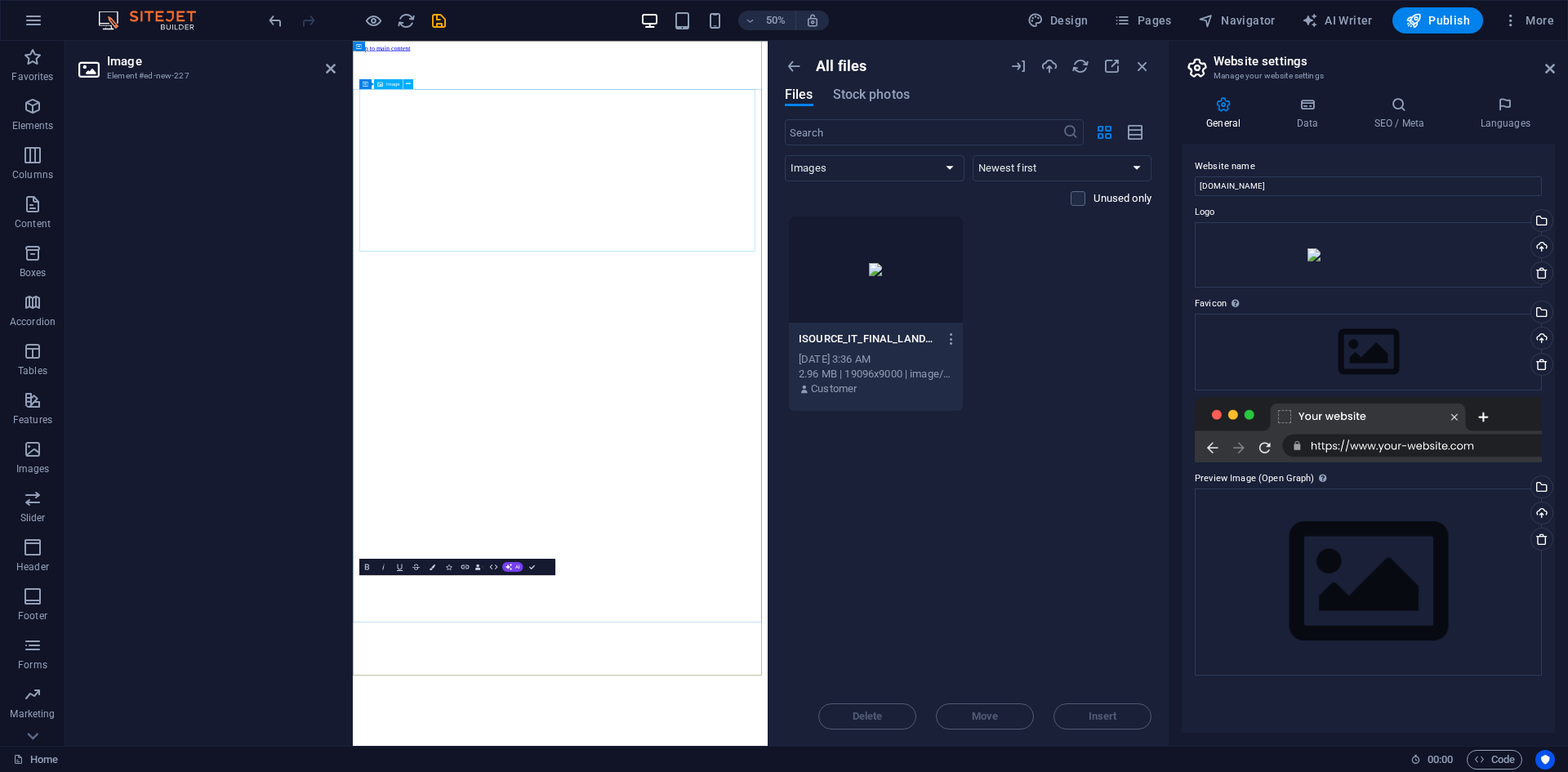
click at [390, 86] on span "Image" at bounding box center [393, 83] width 14 height 5
drag, startPoint x: 1614, startPoint y: 281, endPoint x: 1166, endPoint y: 286, distance: 448.0
drag, startPoint x: 1719, startPoint y: 306, endPoint x: 785, endPoint y: 439, distance: 943.4
click at [36, 120] on p "Elements" at bounding box center [33, 126] width 42 height 13
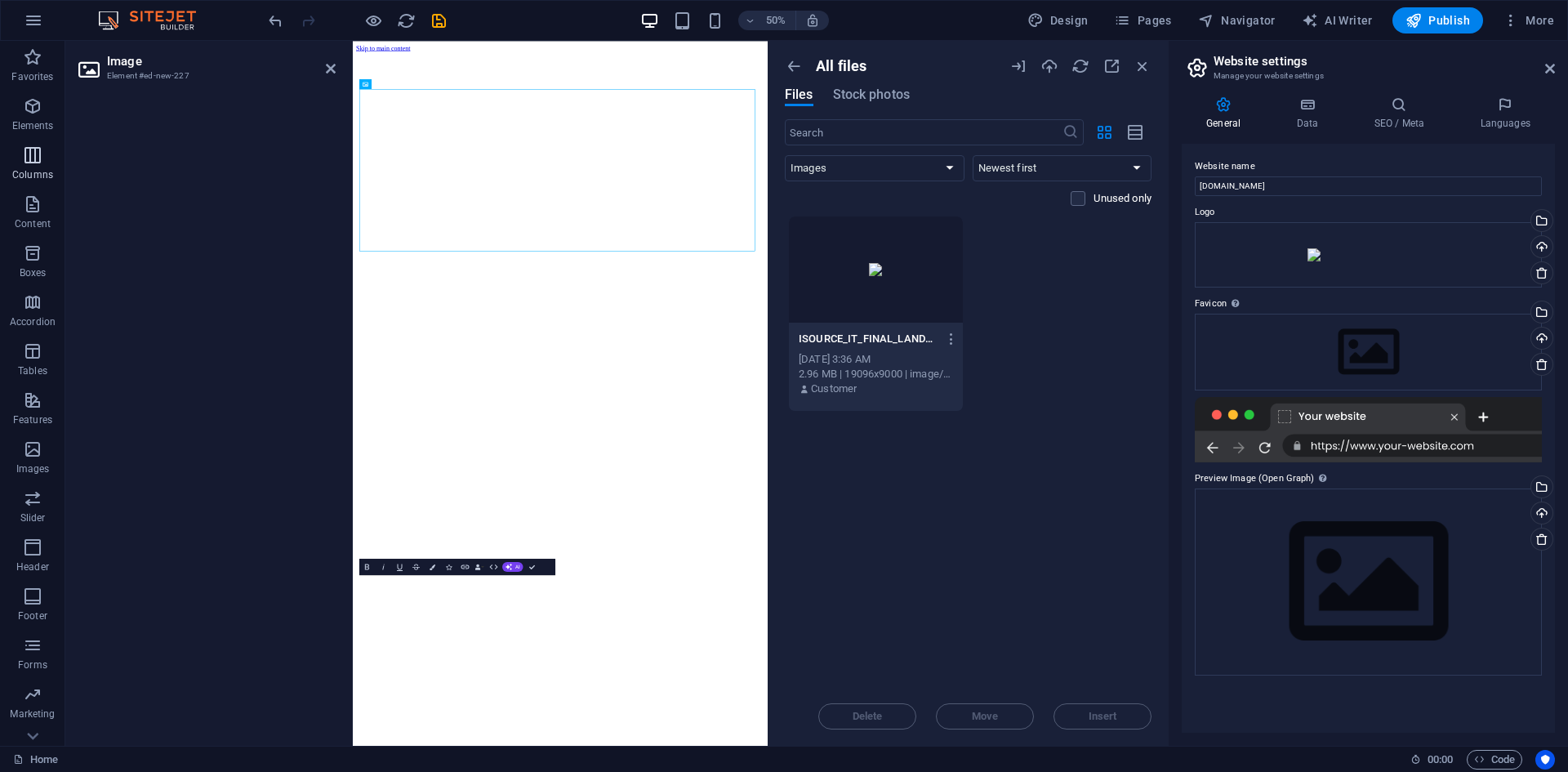
click at [33, 171] on p "Columns" at bounding box center [32, 174] width 41 height 13
click at [34, 220] on p "Content" at bounding box center [32, 224] width 36 height 13
click at [159, 359] on div at bounding box center [207, 414] width 283 height 662
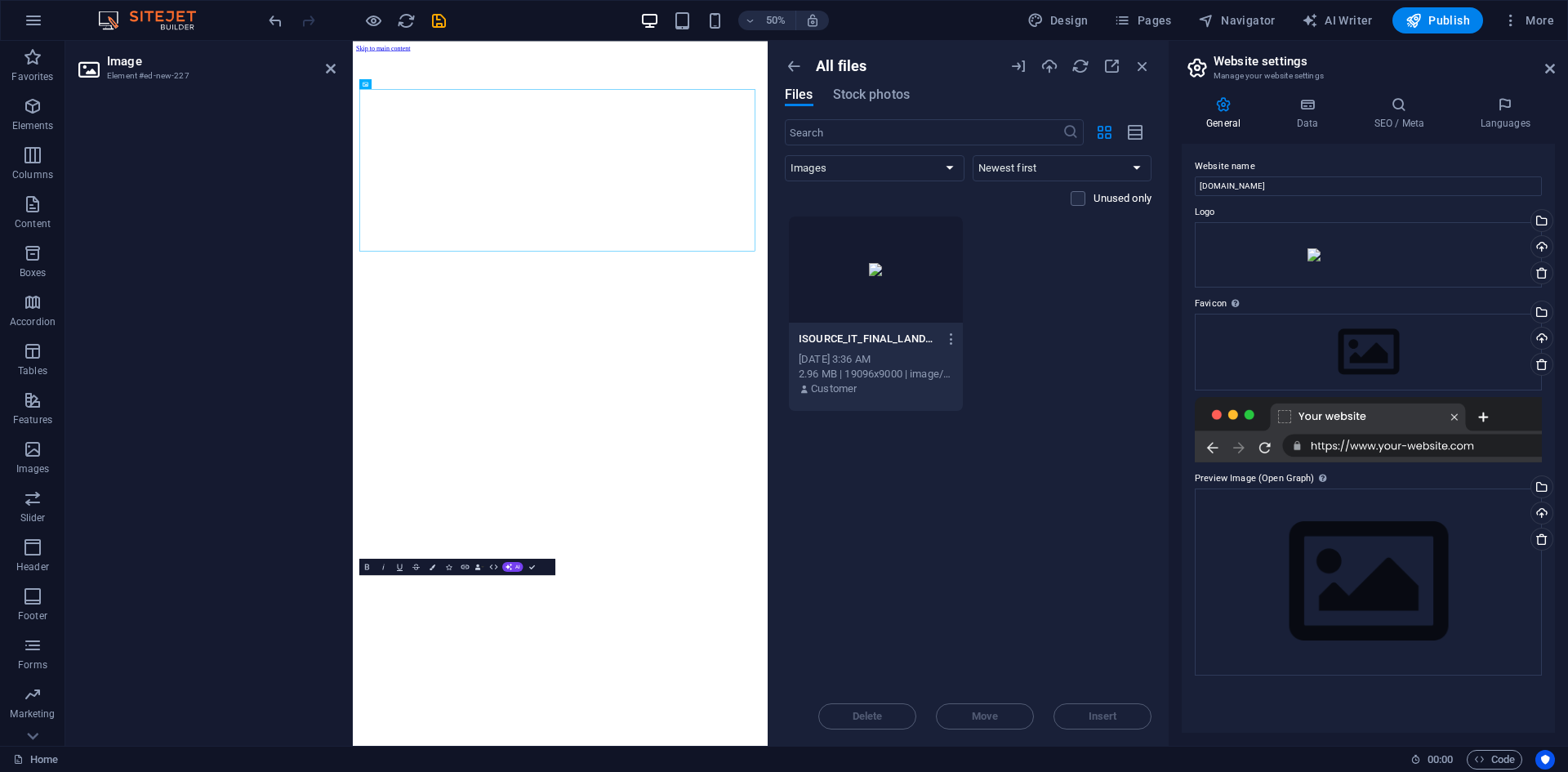
click at [159, 359] on div at bounding box center [207, 414] width 283 height 662
click at [395, 242] on icon at bounding box center [393, 247] width 5 height 9
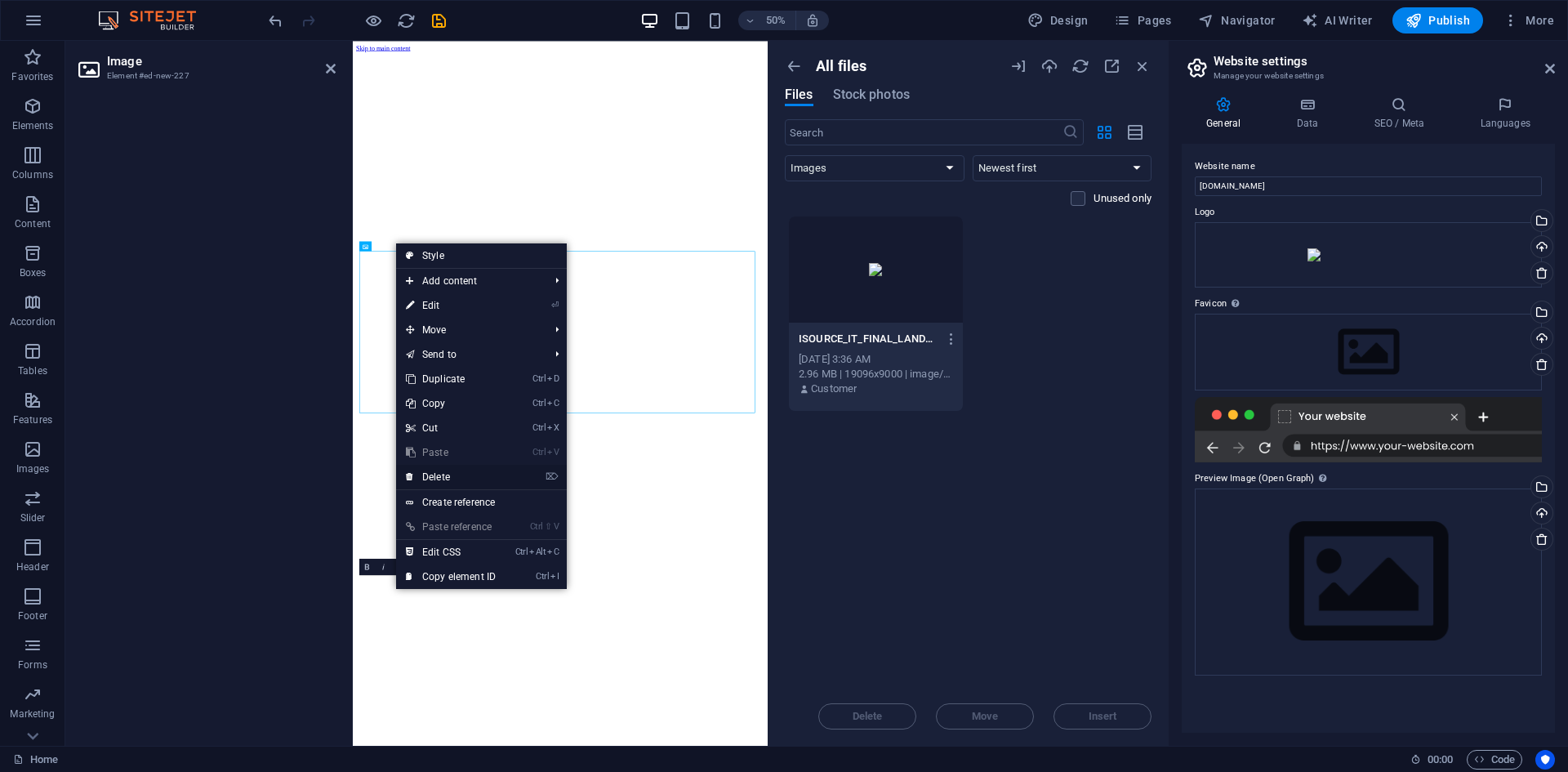
click at [449, 474] on link "⌦ Delete" at bounding box center [451, 477] width 110 height 25
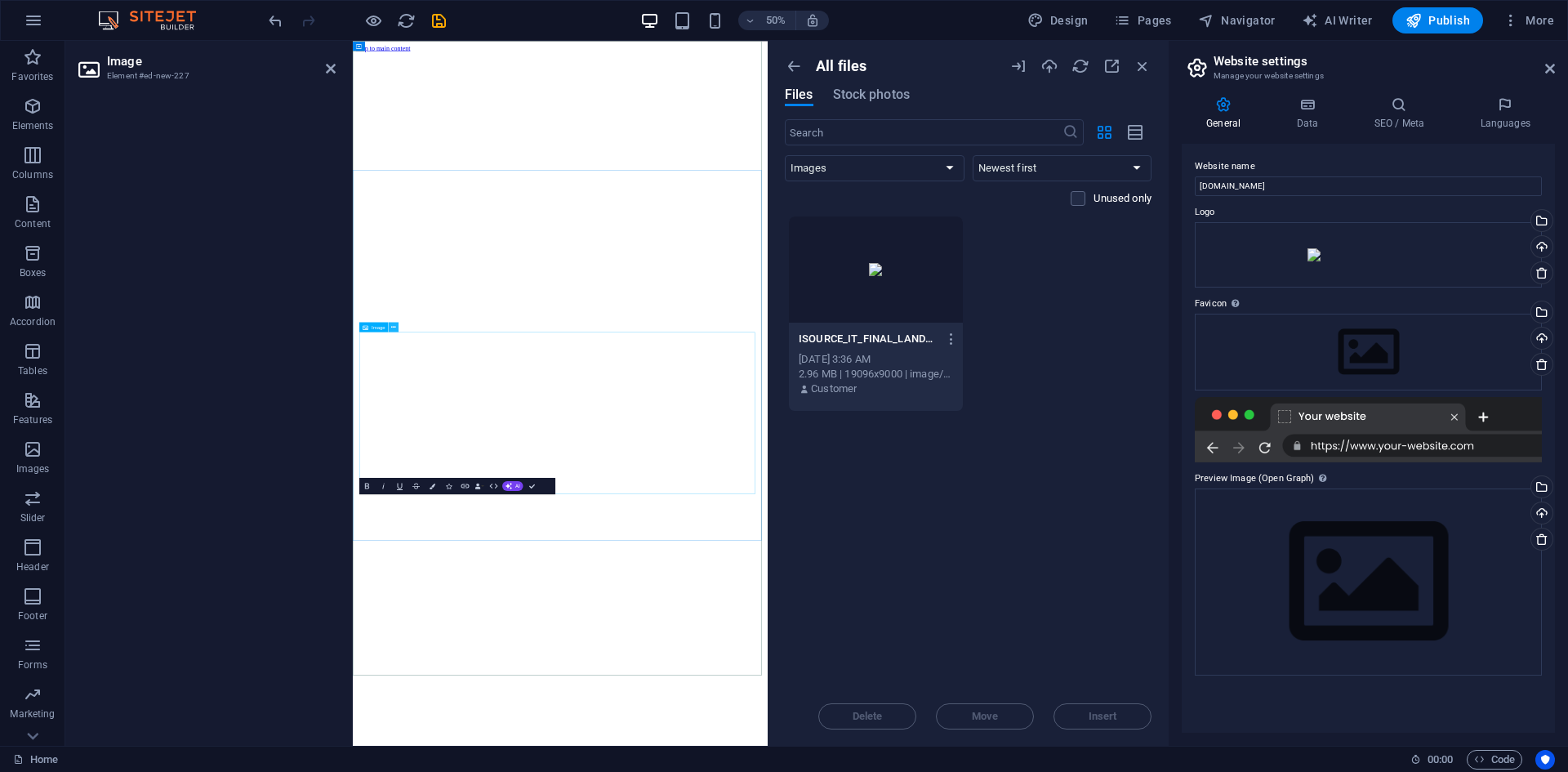
click at [394, 331] on icon at bounding box center [393, 327] width 5 height 9
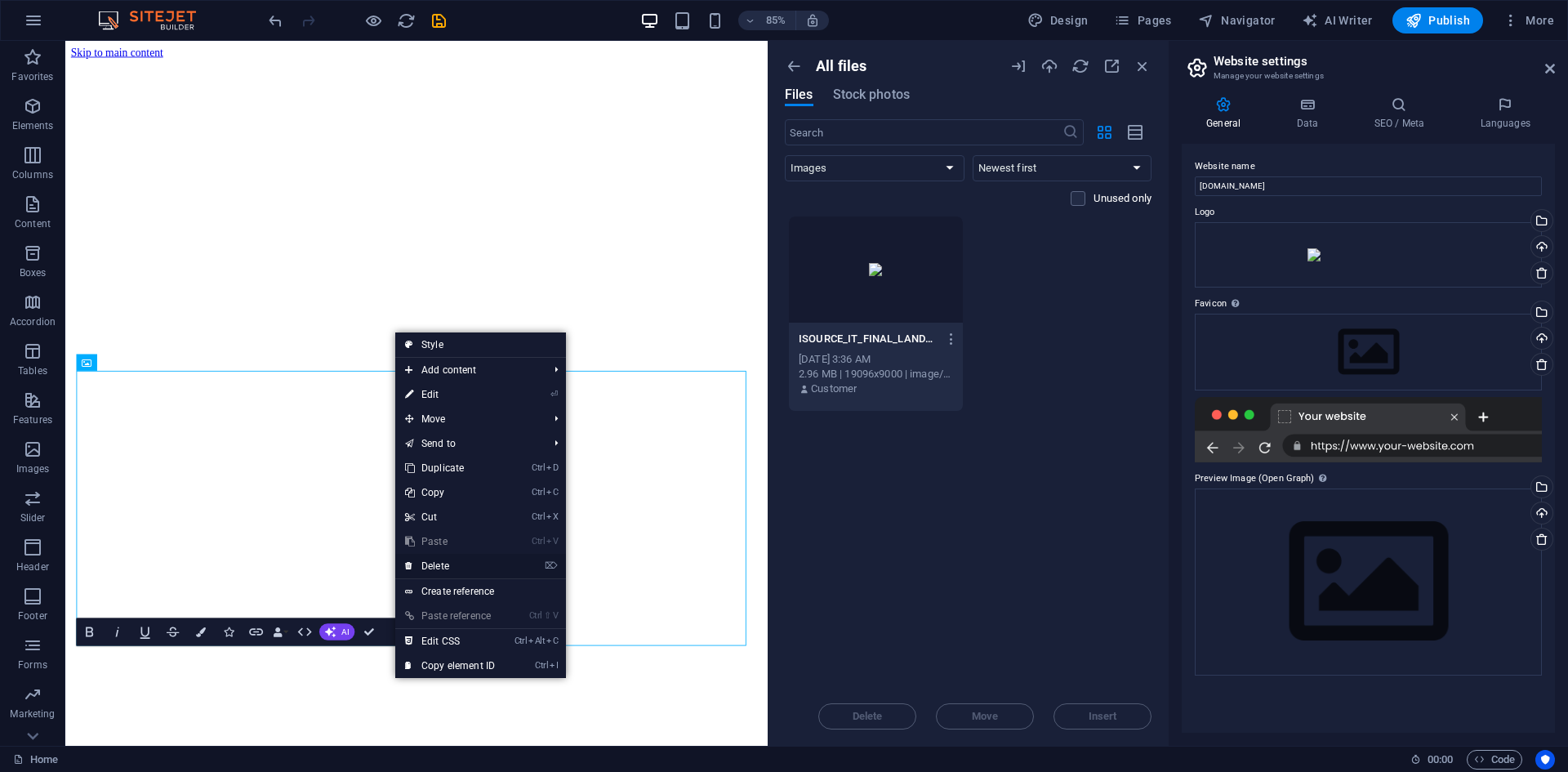
click at [435, 560] on link "⌦ Delete" at bounding box center [450, 566] width 110 height 25
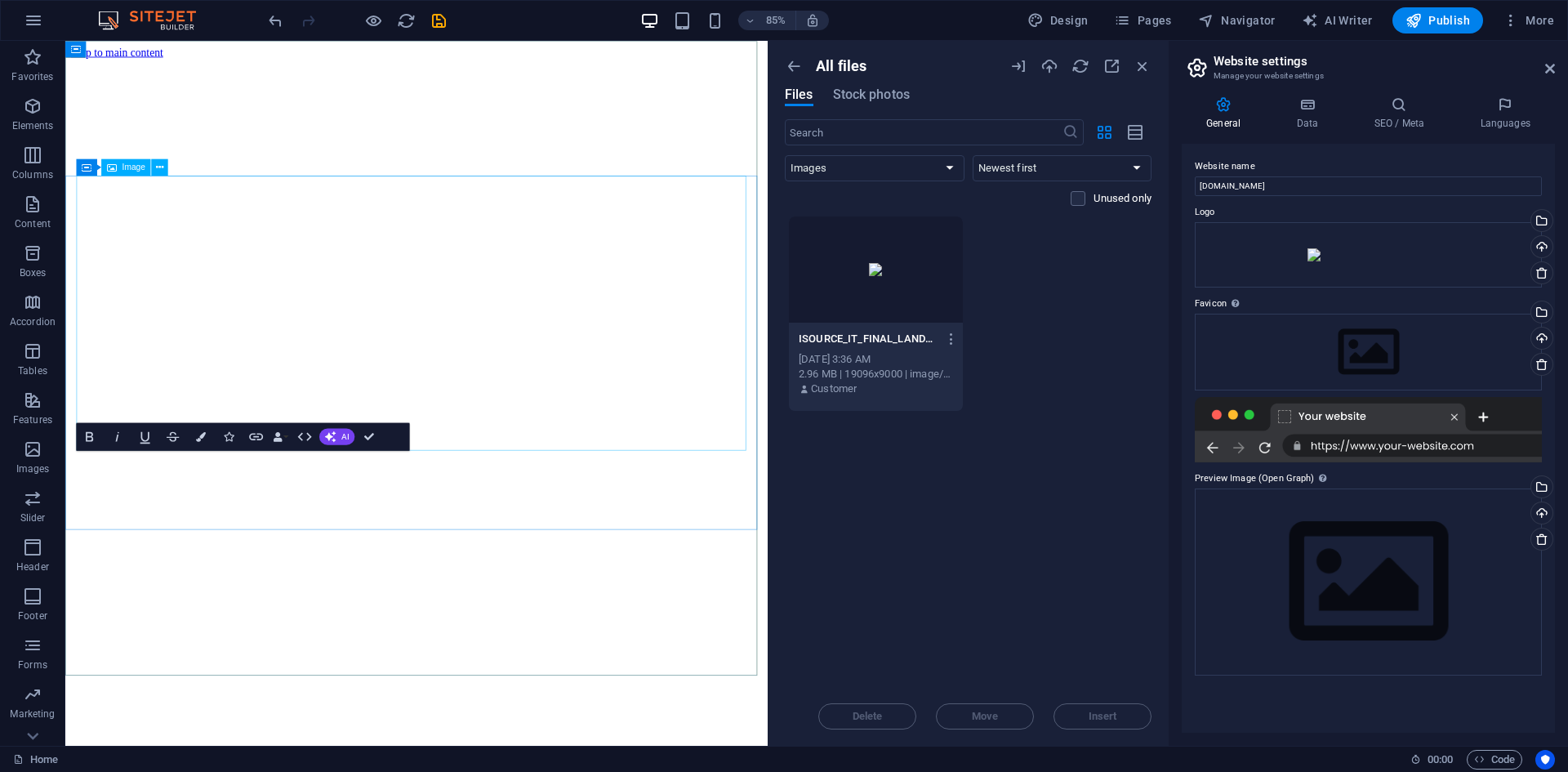
drag, startPoint x: 375, startPoint y: 343, endPoint x: 372, endPoint y: 299, distance: 44.1
click at [860, 99] on span "Stock photos" at bounding box center [871, 94] width 77 height 19
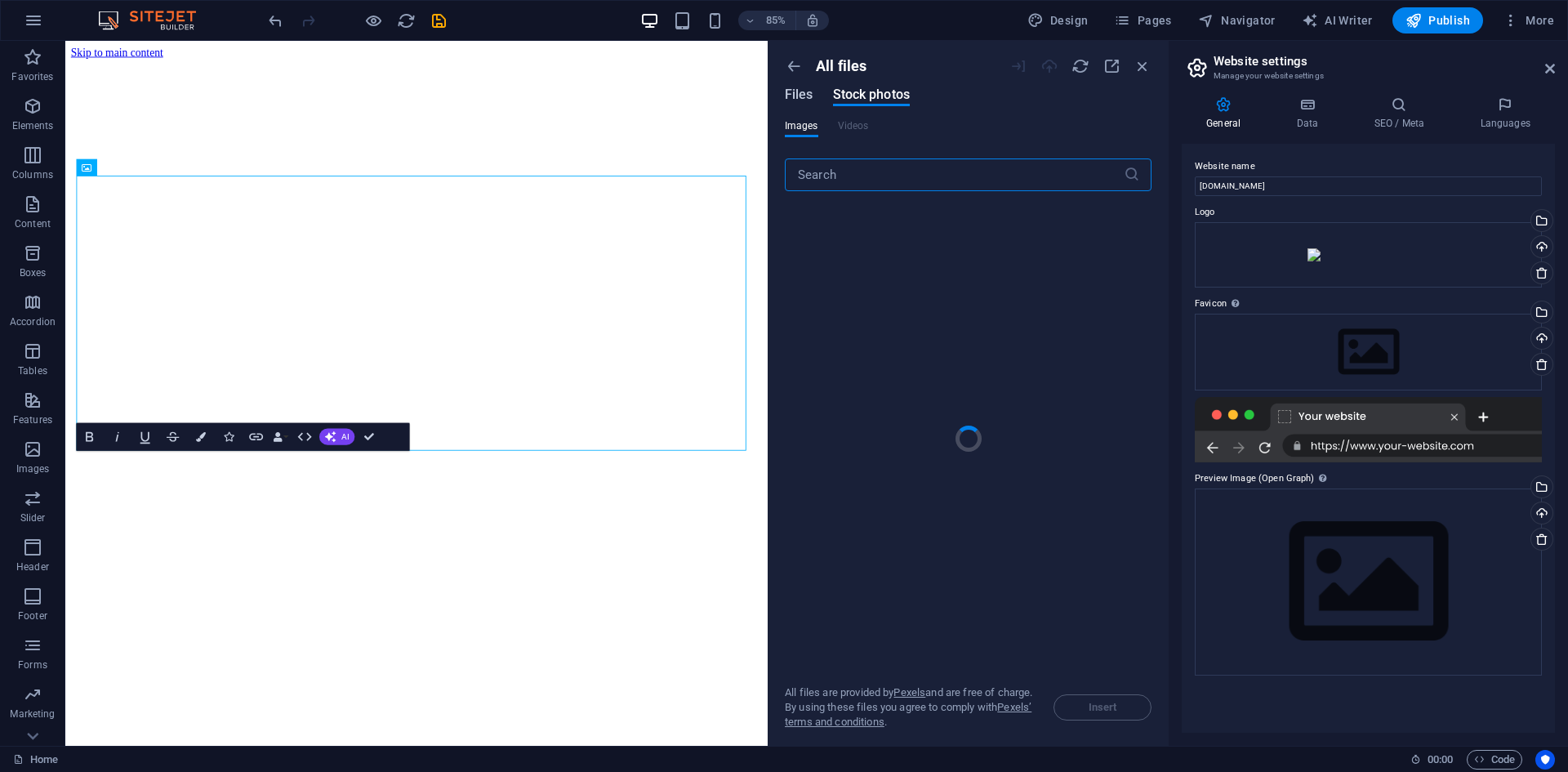
click at [811, 100] on span "Files" at bounding box center [799, 94] width 28 height 19
select select "image"
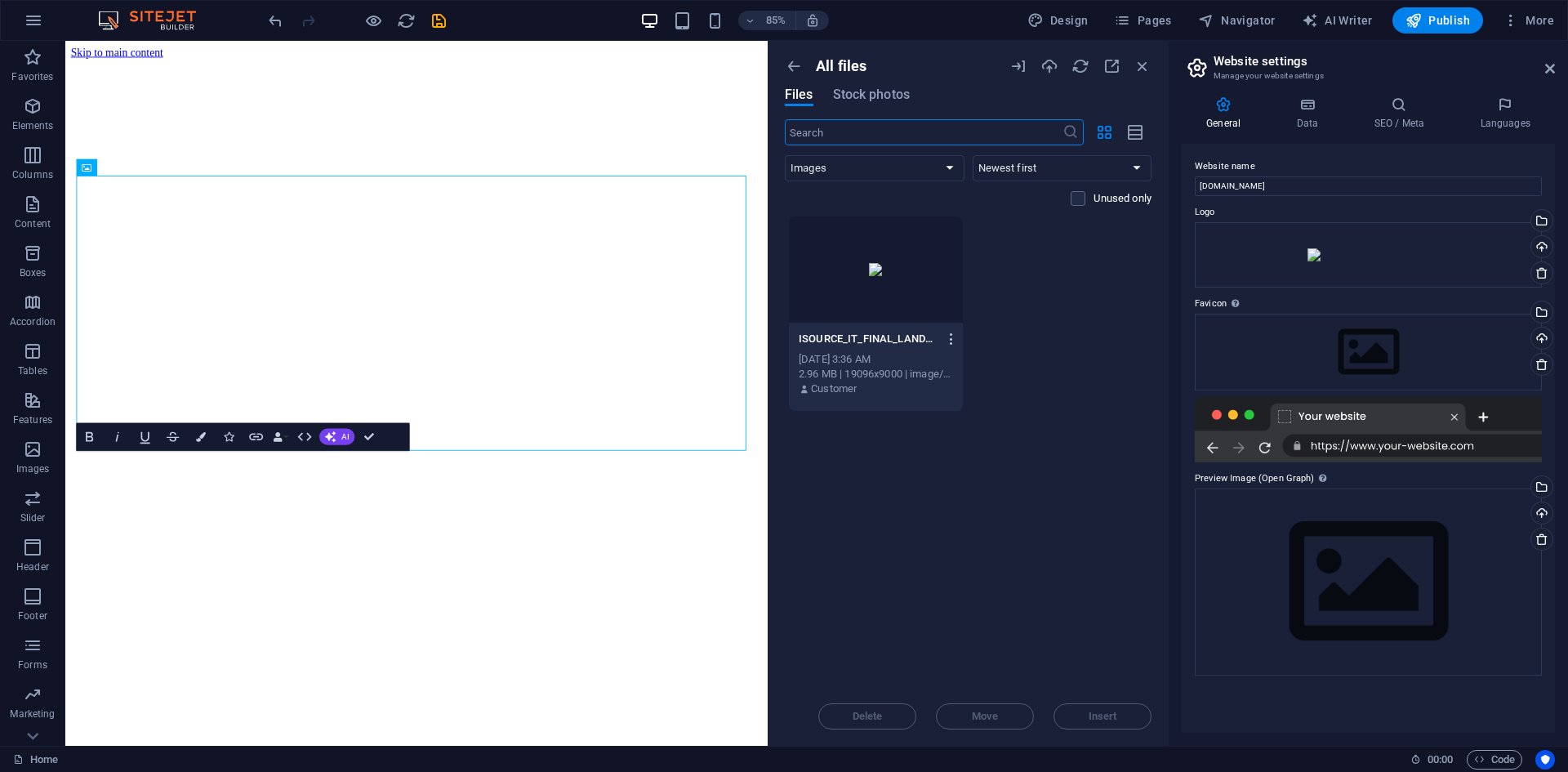
click at [957, 341] on icon "button" at bounding box center [952, 339] width 16 height 15
click at [946, 384] on h6 "Preview" at bounding box center [962, 381] width 69 height 19
click at [879, 294] on div at bounding box center [876, 270] width 174 height 106
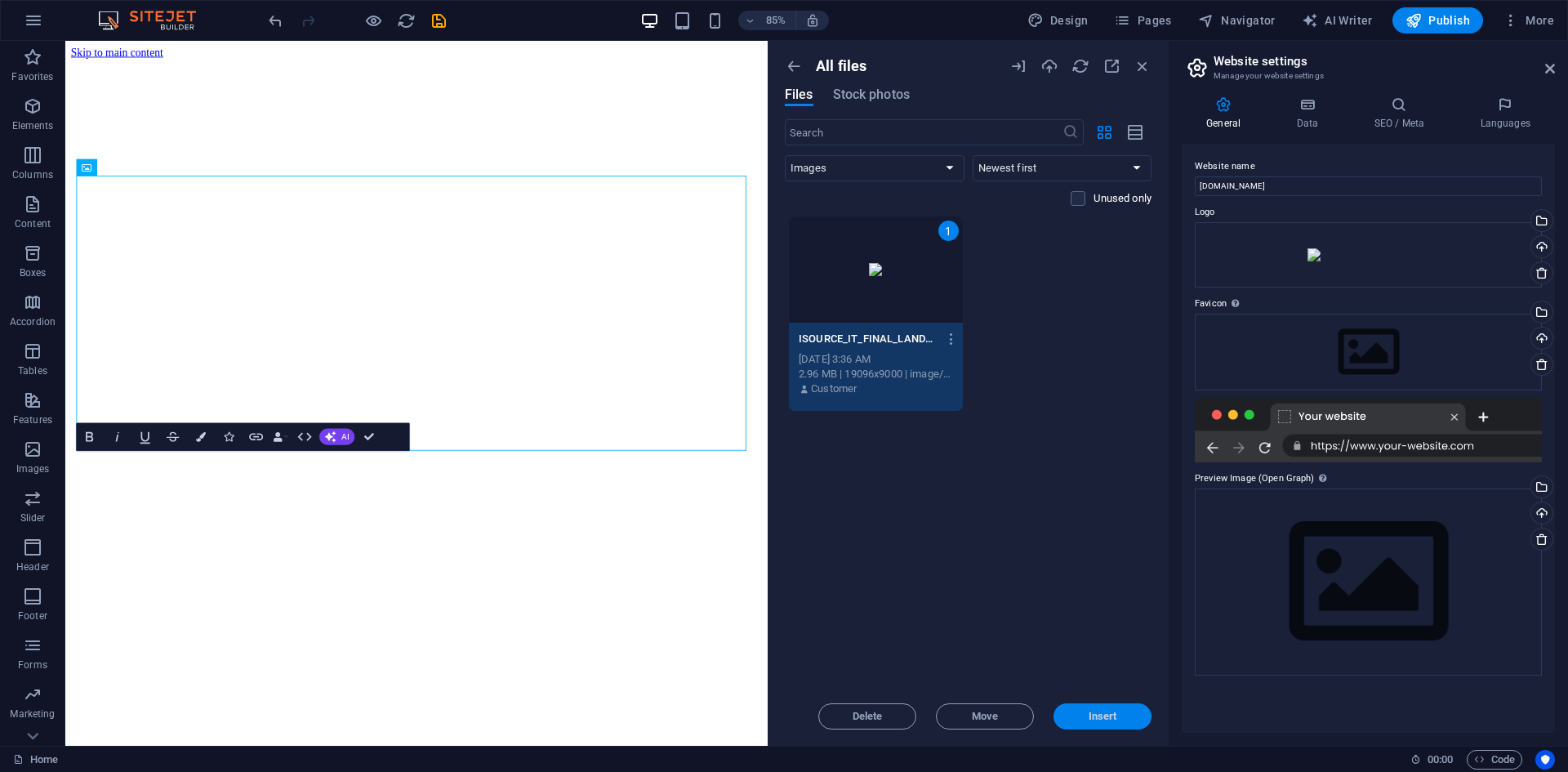
click at [1112, 715] on span "Insert" at bounding box center [1102, 716] width 28 height 10
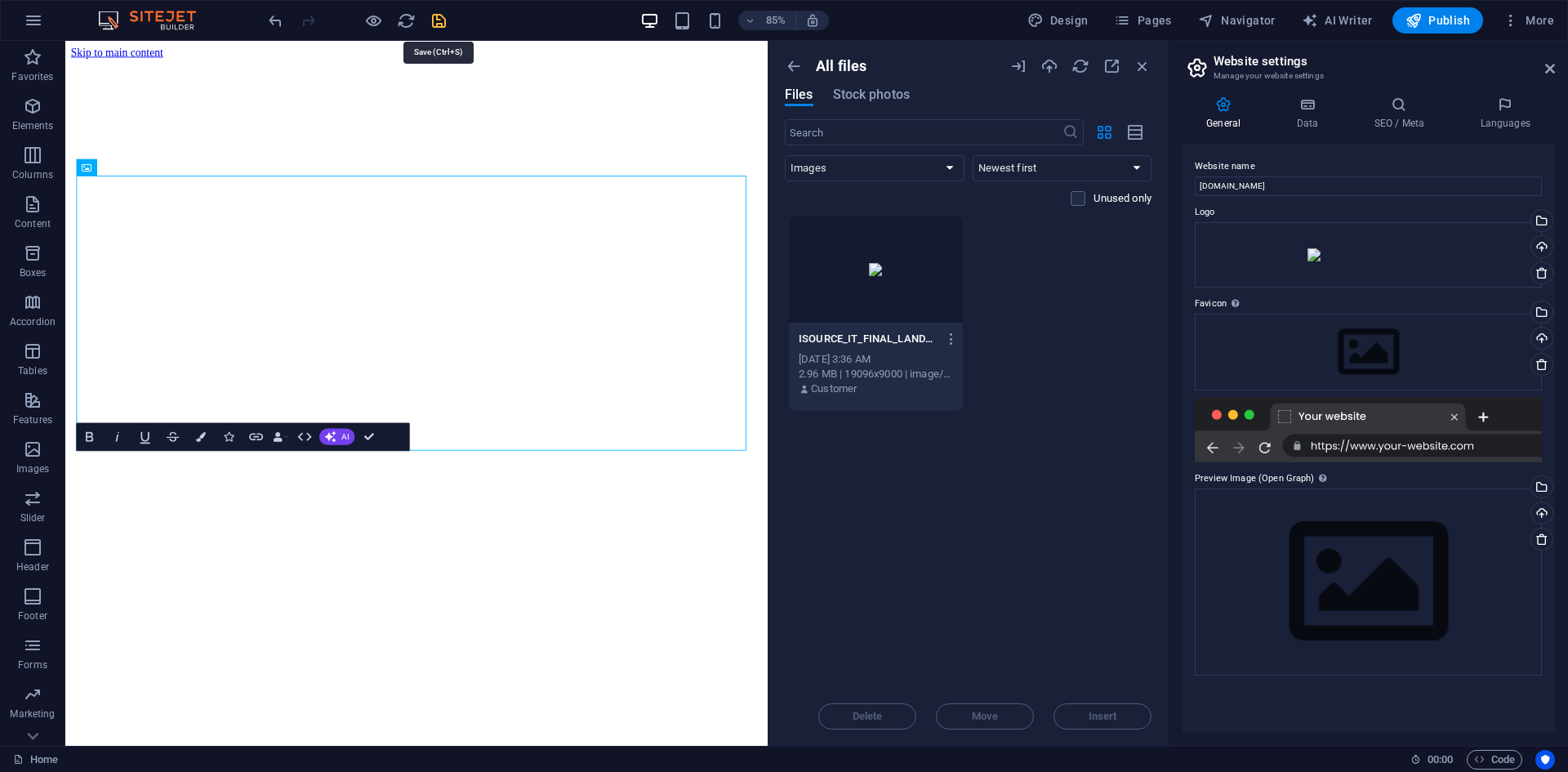
click at [433, 19] on icon "save" at bounding box center [438, 21] width 19 height 19
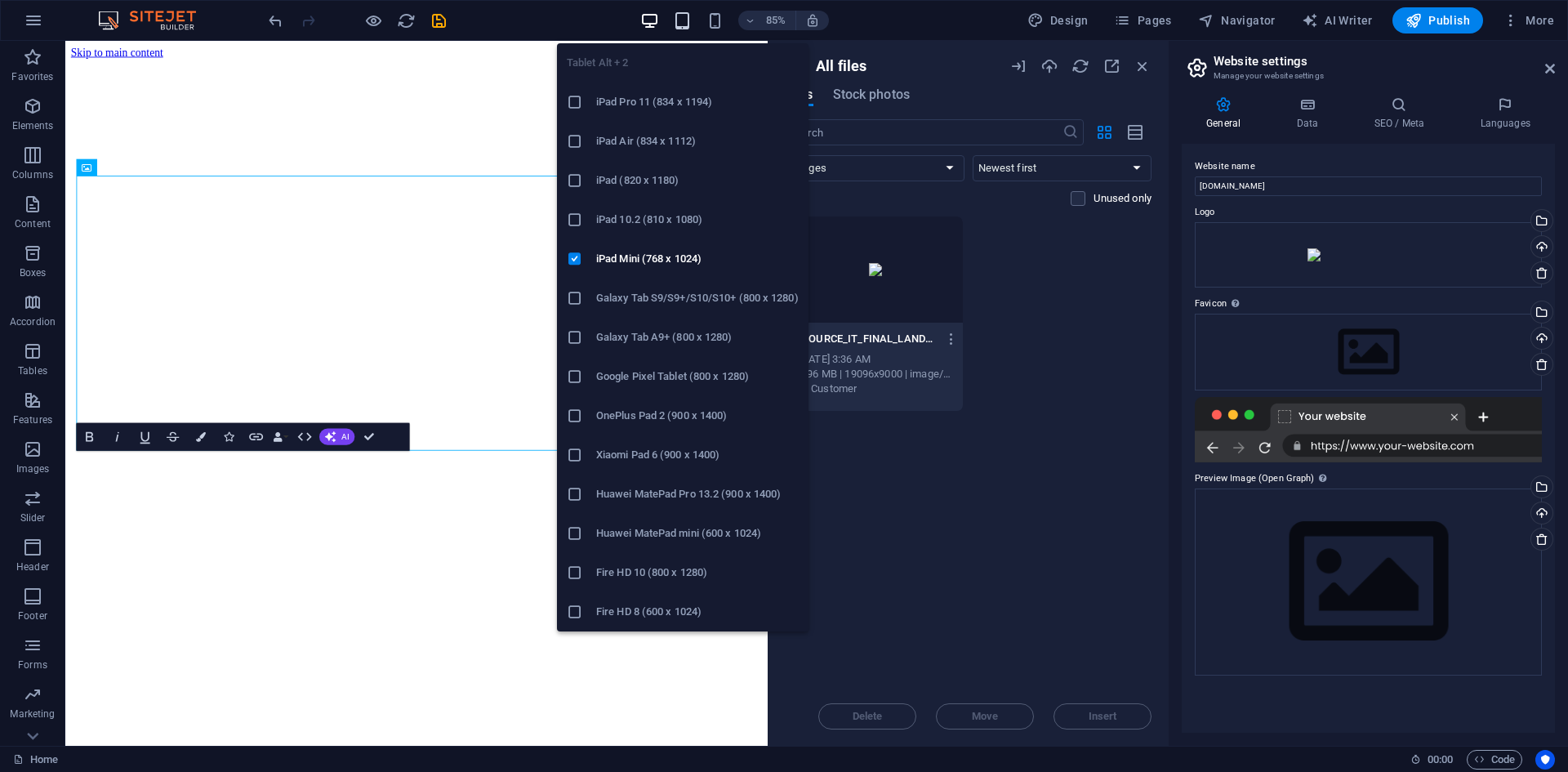
click at [682, 16] on icon "button" at bounding box center [682, 21] width 19 height 19
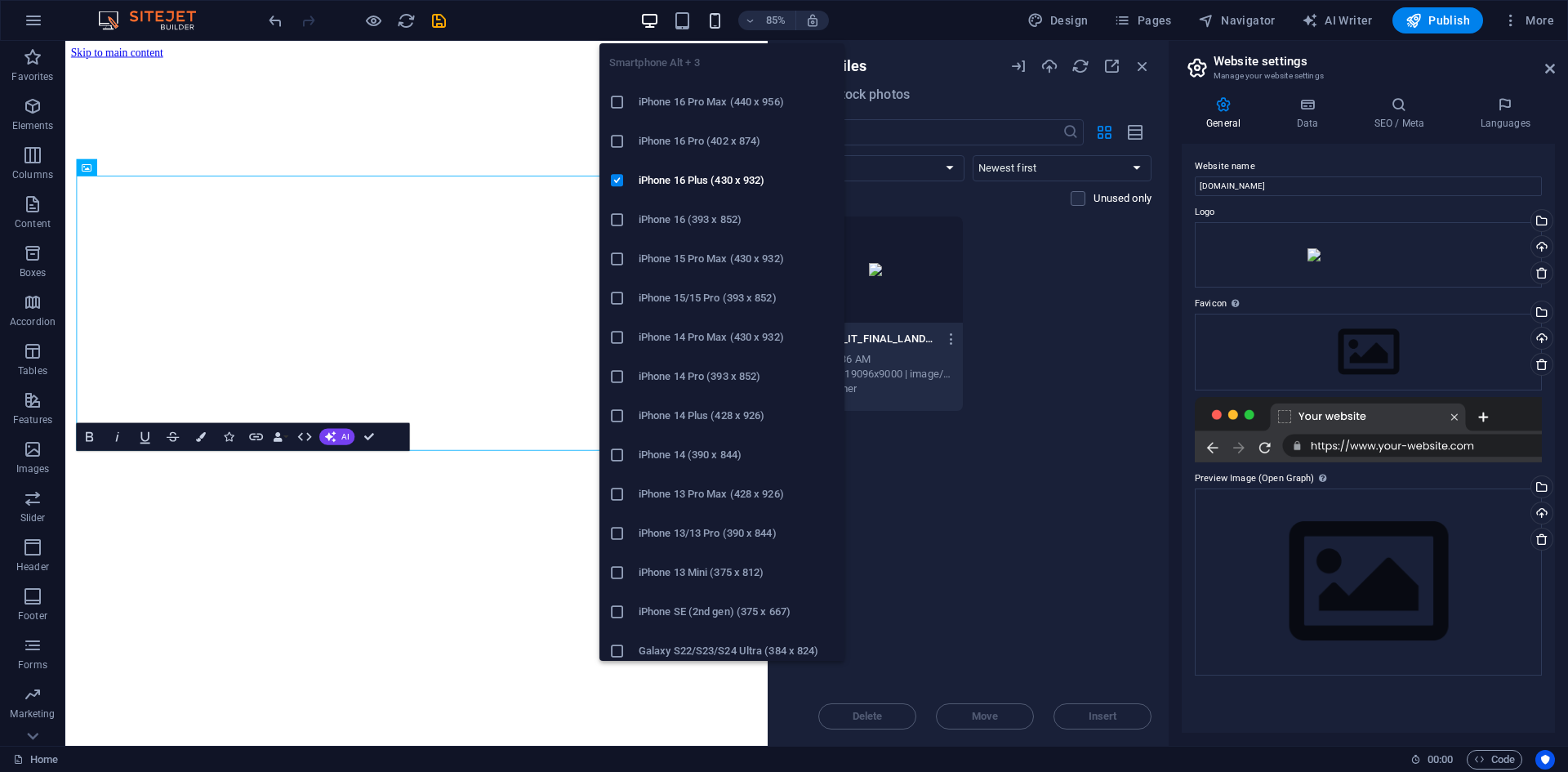
click at [719, 24] on icon "button" at bounding box center [715, 21] width 19 height 19
click at [656, 103] on h6 "iPhone 16 Pro Max (440 x 956)" at bounding box center [736, 101] width 196 height 19
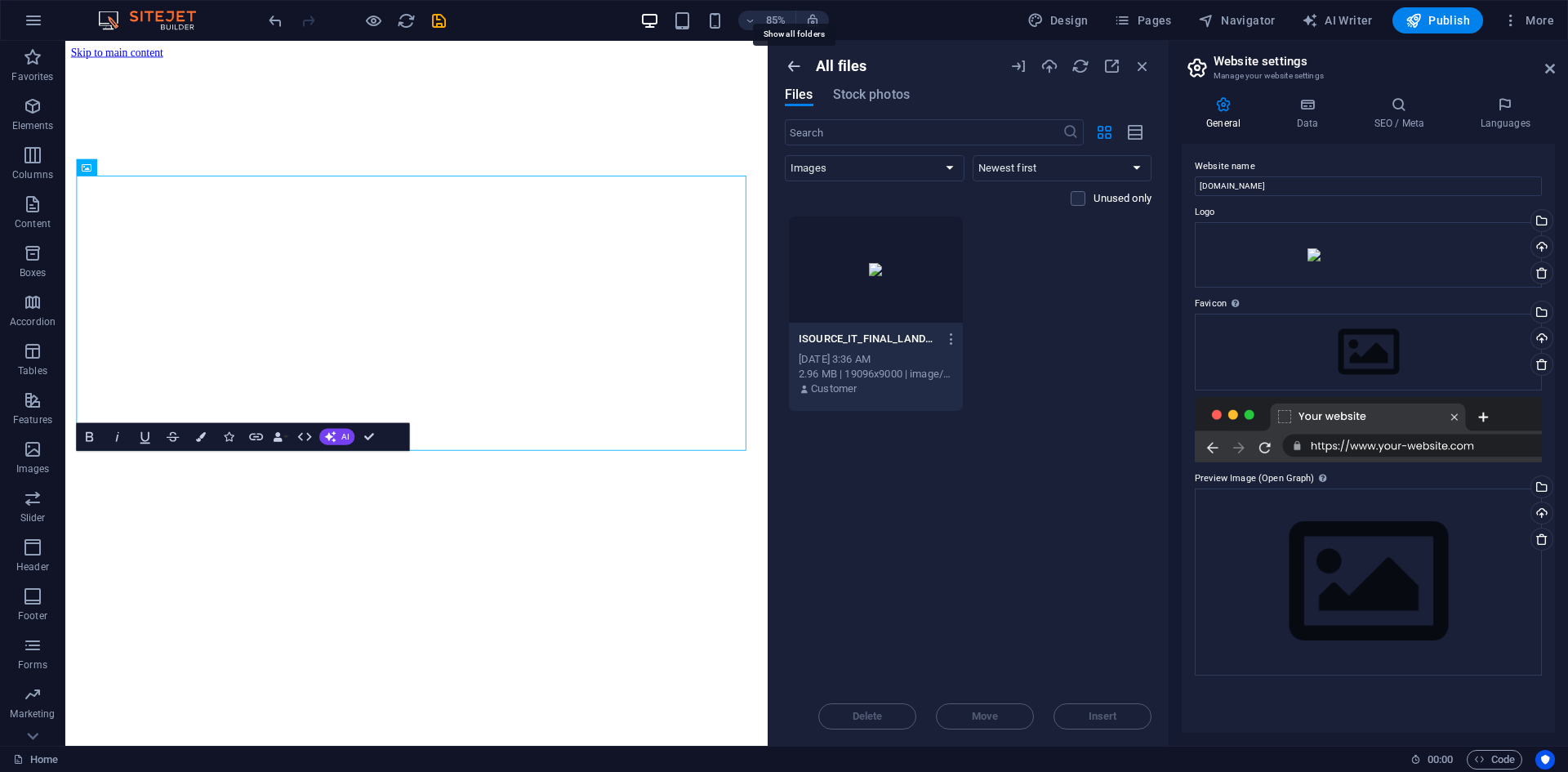
click at [794, 65] on icon "button" at bounding box center [795, 67] width 18 height 18
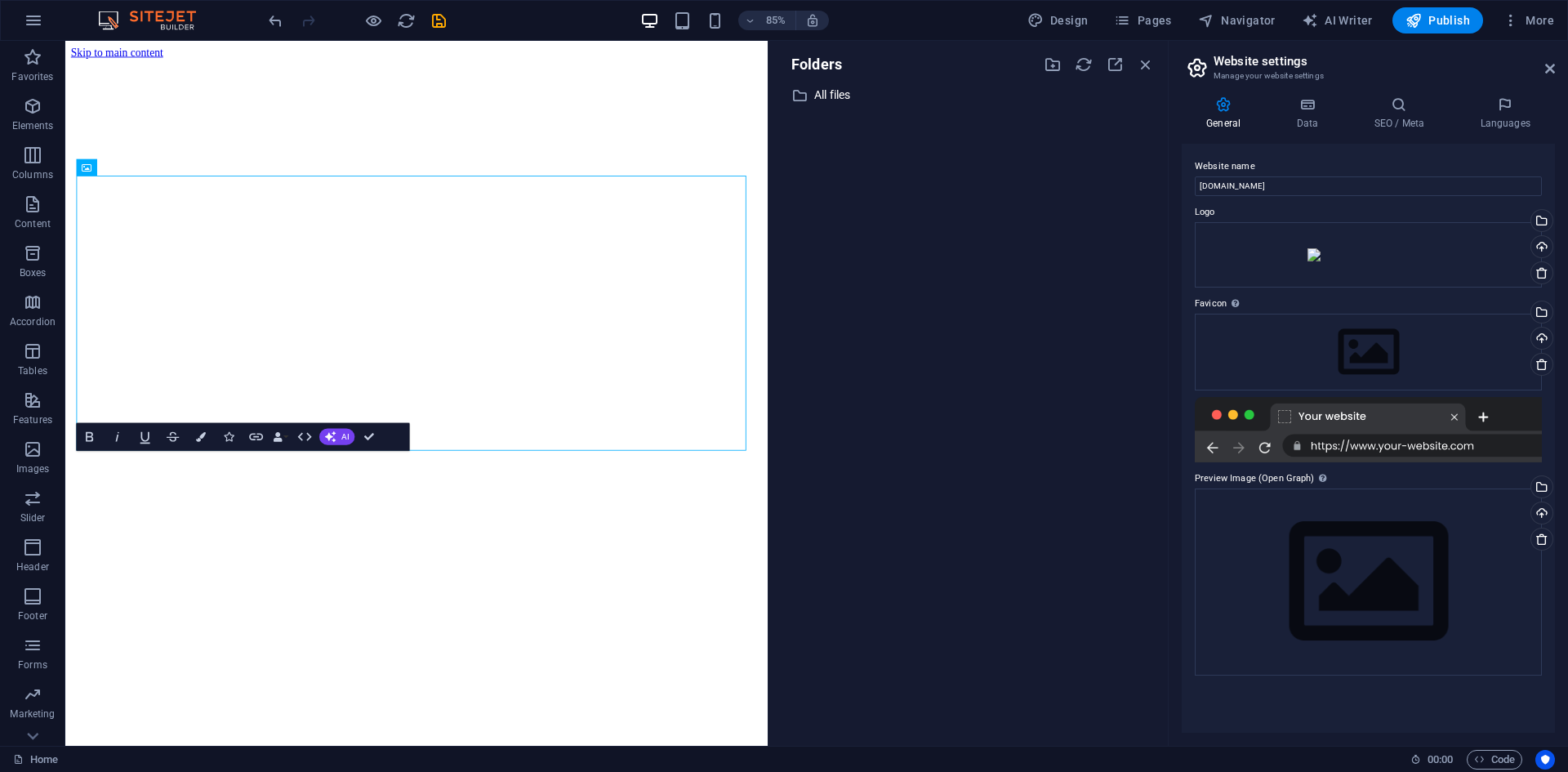
click at [1156, 60] on div "Folders ​ All files All files" at bounding box center [968, 394] width 399 height 705
click at [1149, 60] on icon "button" at bounding box center [1146, 65] width 18 height 18
click at [1147, 66] on icon "button" at bounding box center [1146, 65] width 18 height 18
click at [1147, 74] on div "Folders" at bounding box center [968, 64] width 374 height 21
click at [1145, 63] on icon "button" at bounding box center [1146, 65] width 18 height 18
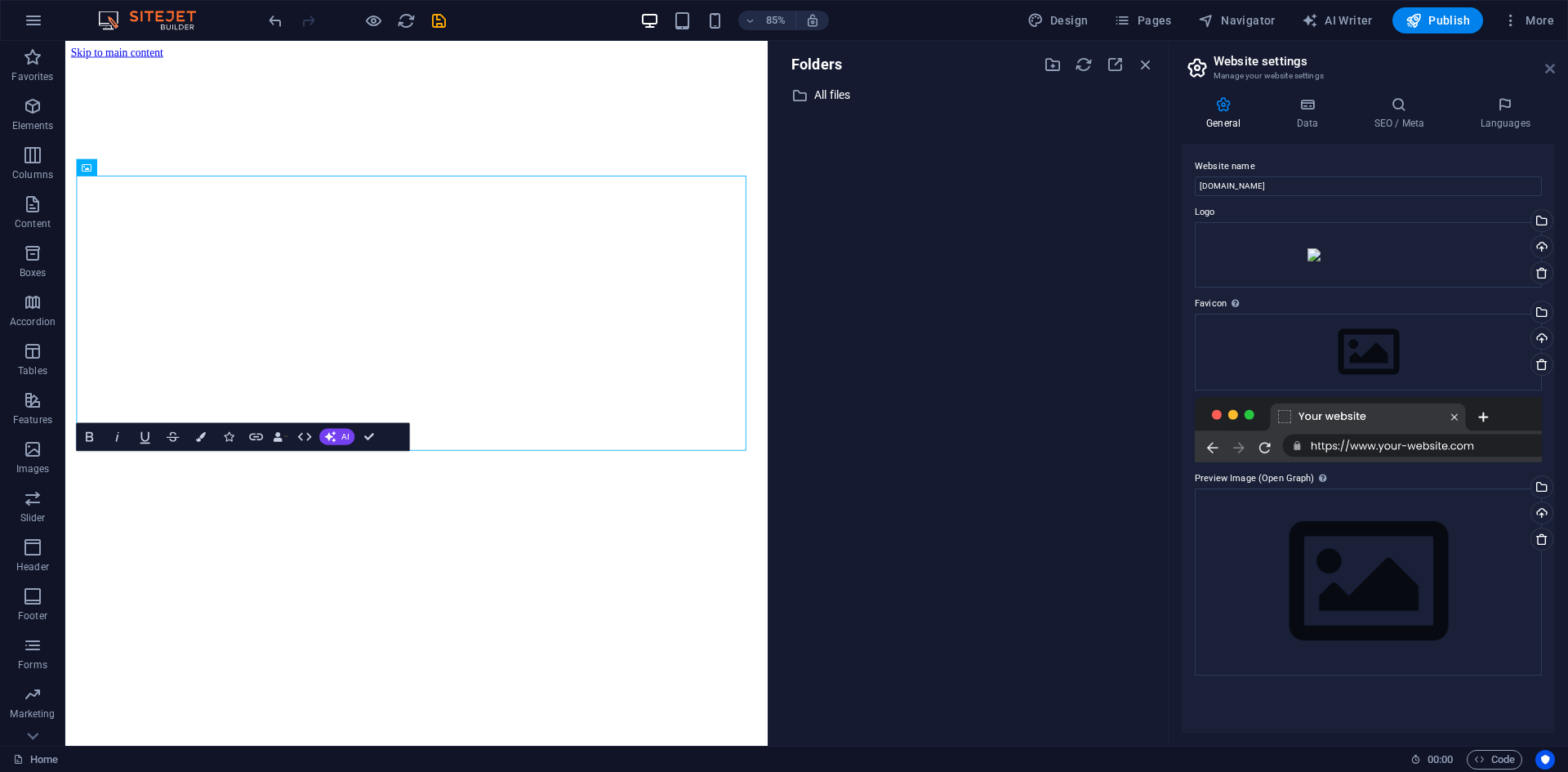
click at [1550, 66] on icon at bounding box center [1550, 69] width 10 height 13
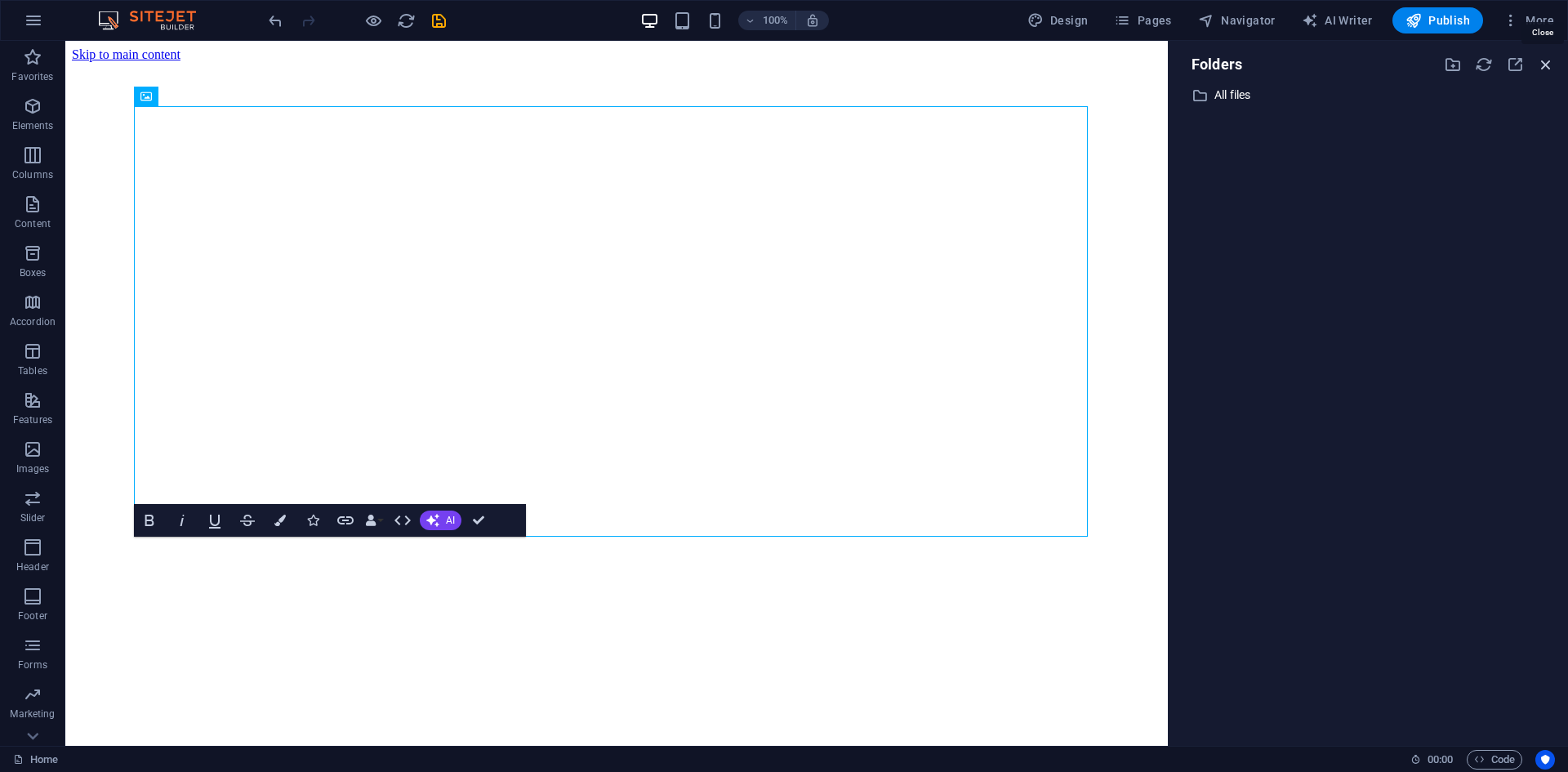
click at [1552, 67] on icon "button" at bounding box center [1546, 65] width 18 height 18
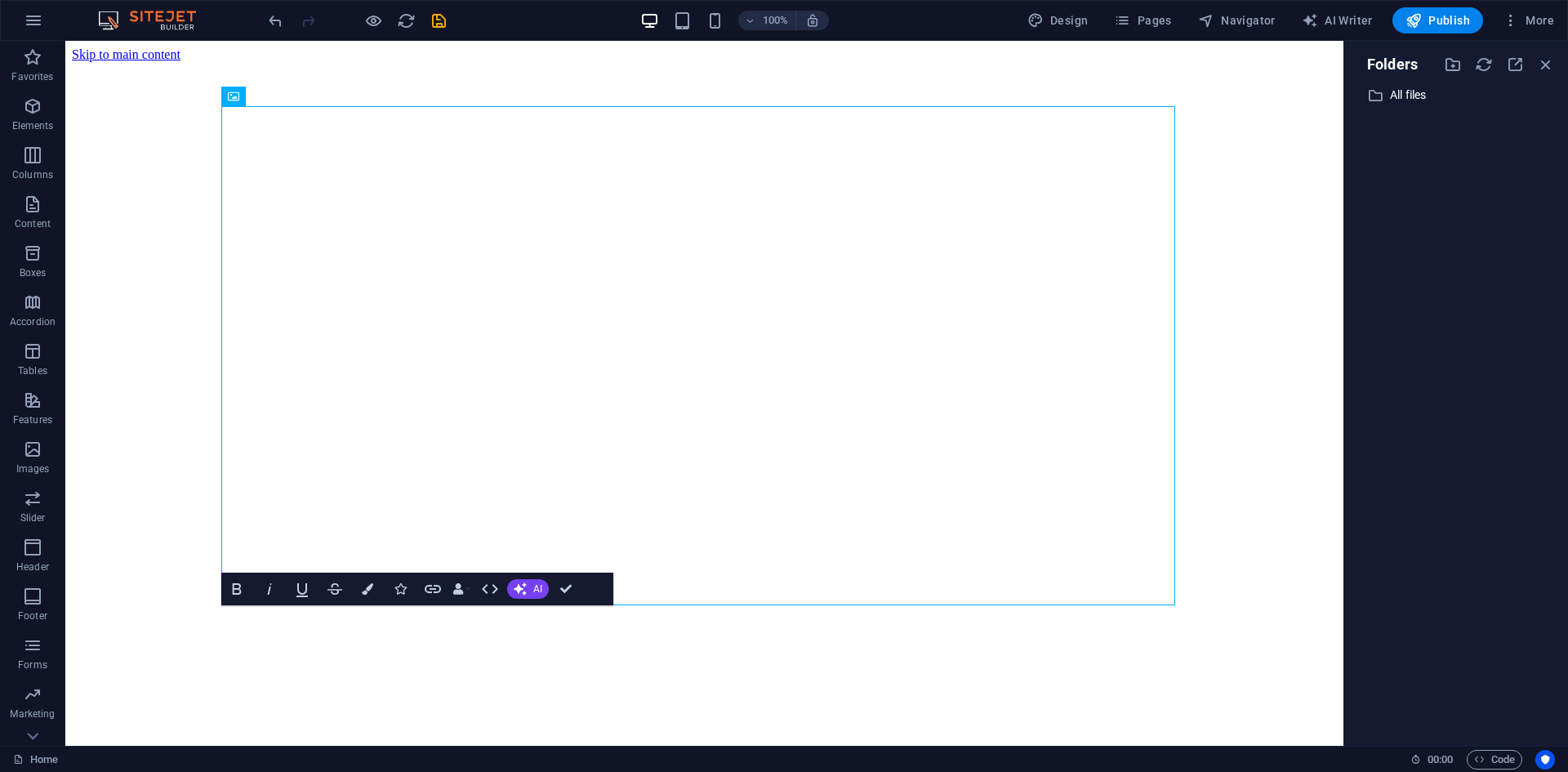
drag, startPoint x: 1171, startPoint y: 160, endPoint x: 1637, endPoint y: 181, distance: 466.5
click at [1567, 181] on html "itec.ph Home Favorites Elements Columns Content Boxes Accordion Tables Features…" at bounding box center [784, 386] width 1568 height 772
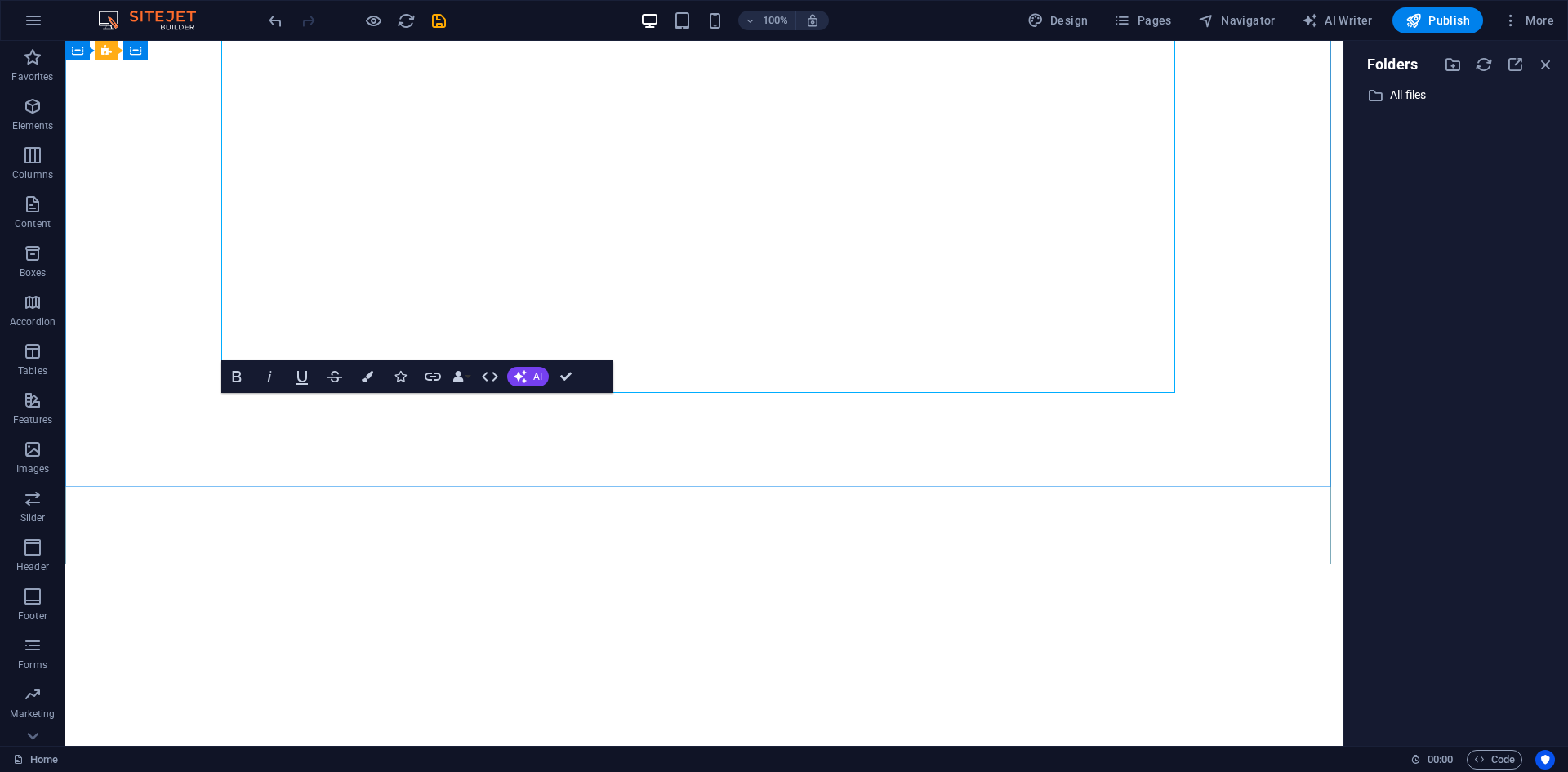
scroll to position [213, 0]
click at [257, 51] on span "Image" at bounding box center [259, 50] width 27 height 10
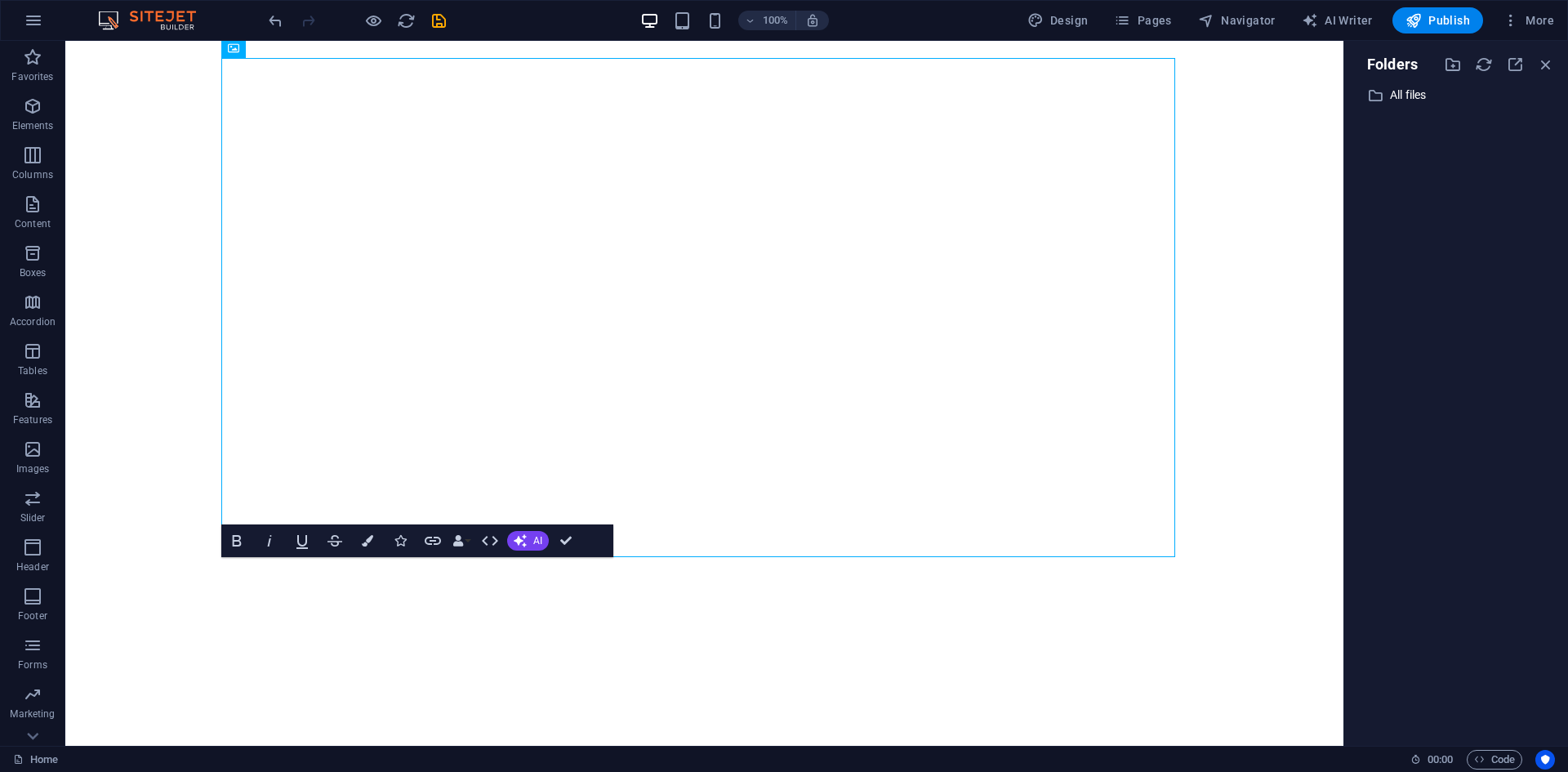
scroll to position [48, 0]
drag, startPoint x: 321, startPoint y: 92, endPoint x: 289, endPoint y: 188, distance: 101.2
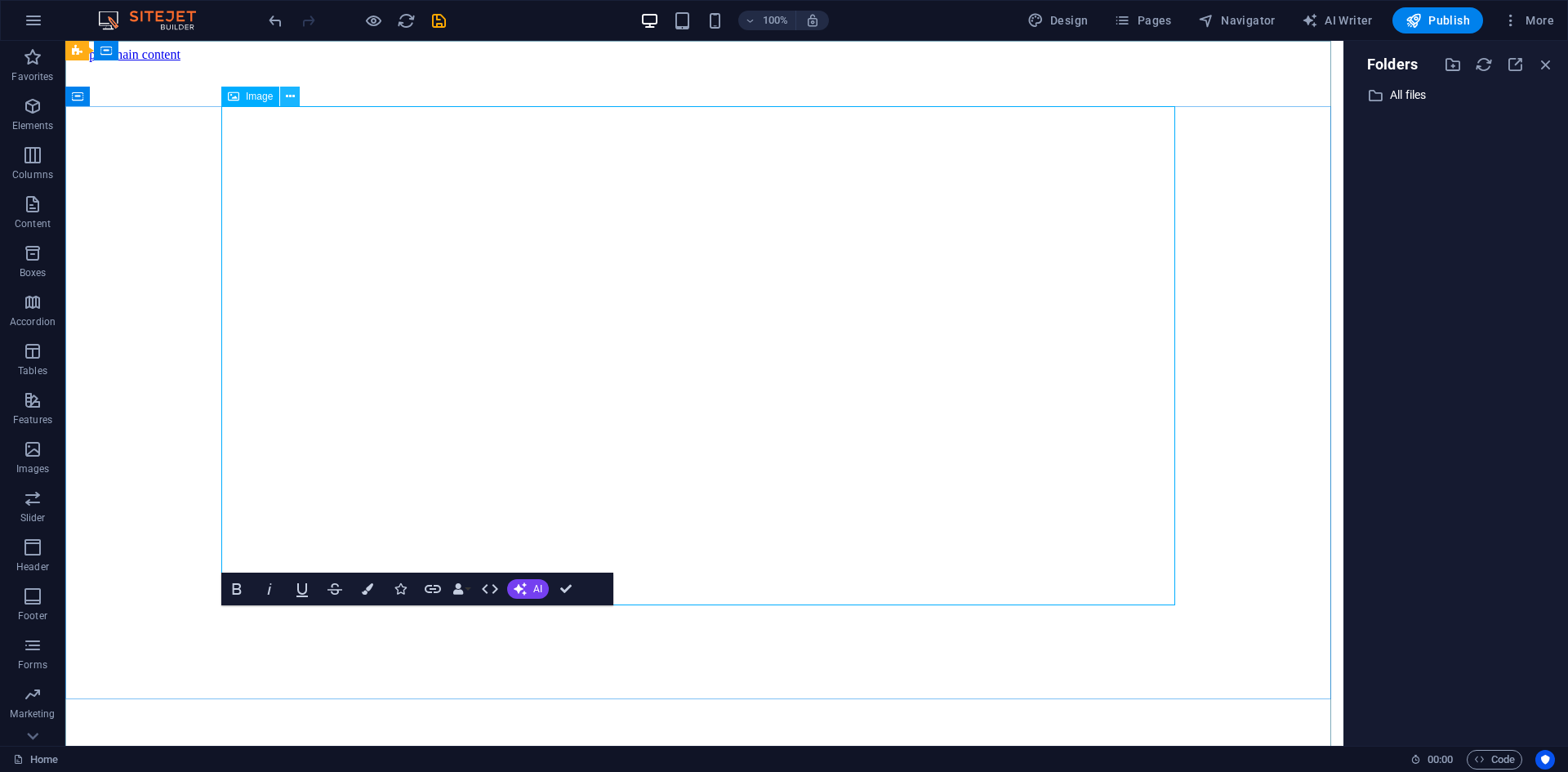
click at [280, 96] on button at bounding box center [289, 96] width 19 height 19
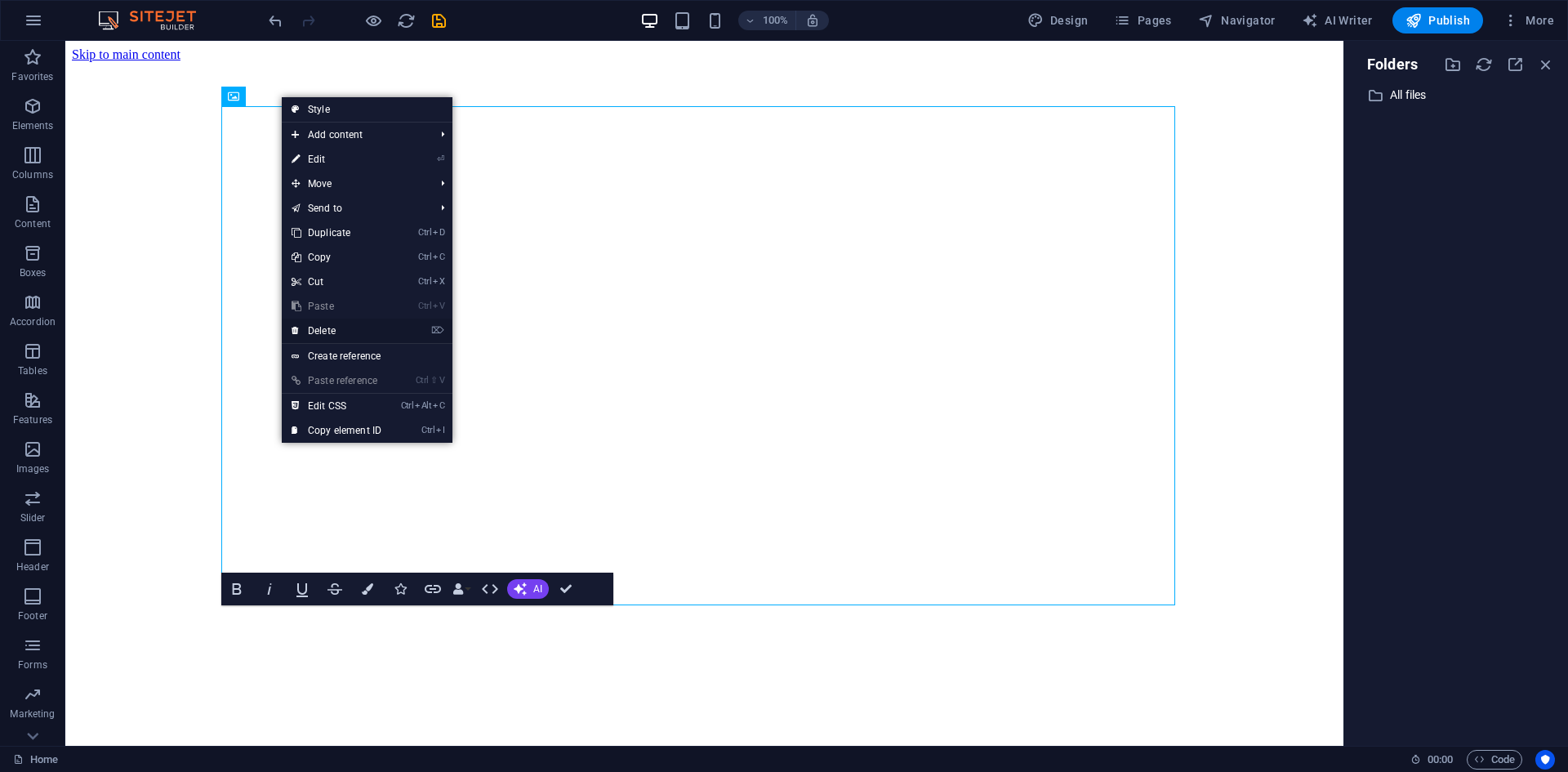
click at [334, 332] on link "⌦ Delete" at bounding box center [337, 331] width 110 height 25
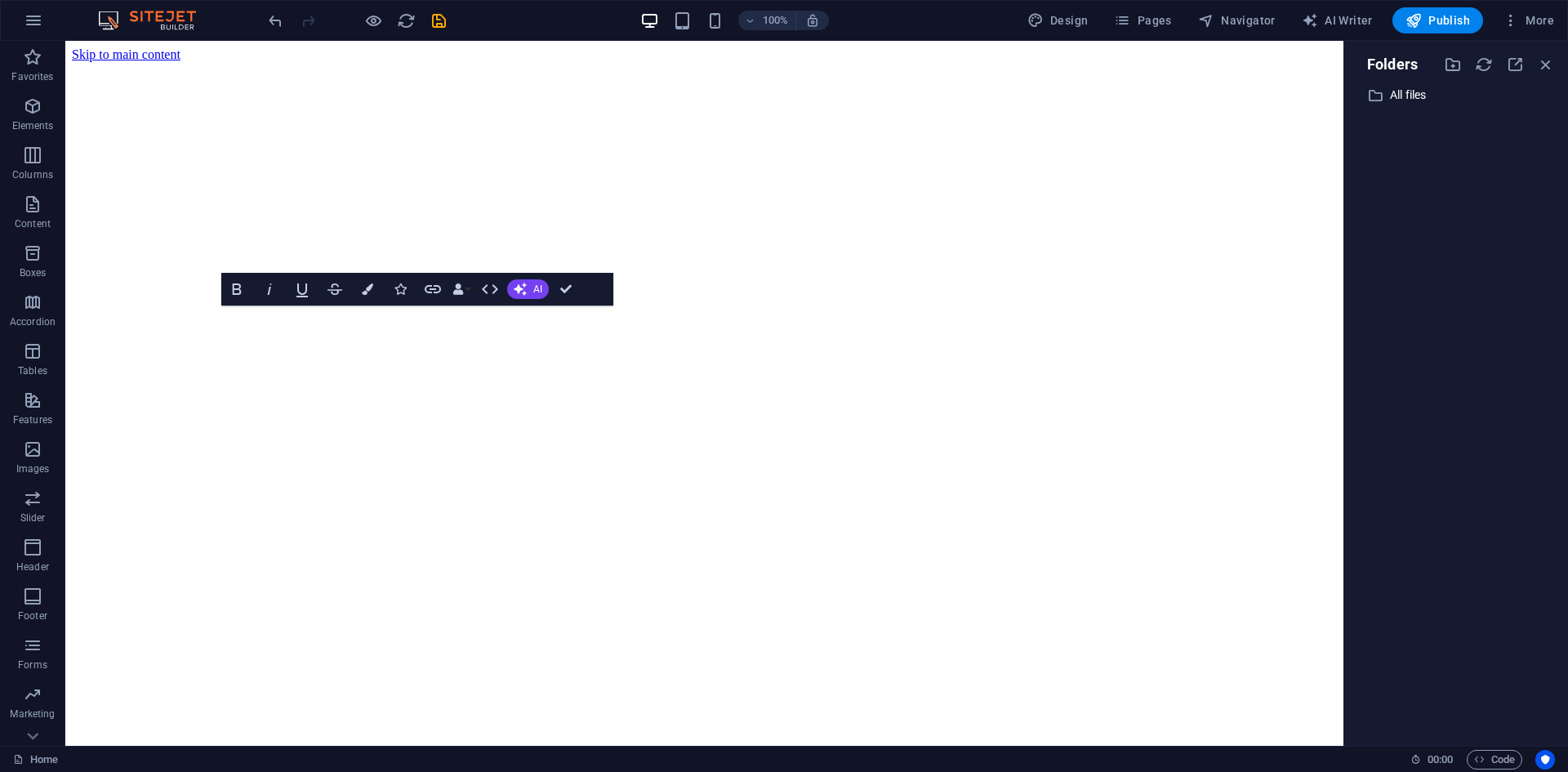
click at [868, 697] on figure at bounding box center [704, 697] width 1265 height 0
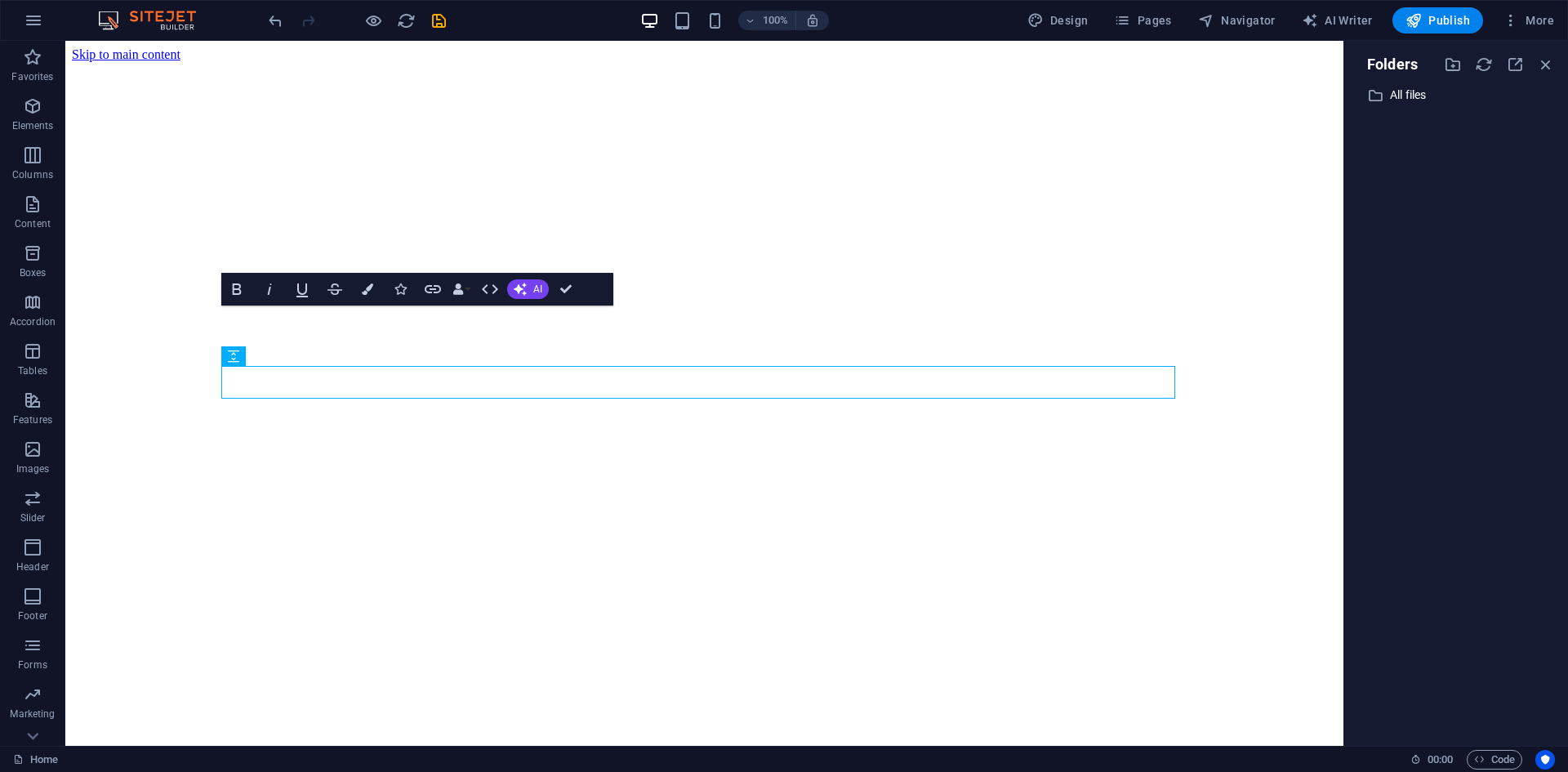
click at [685, 697] on figure at bounding box center [704, 697] width 1265 height 0
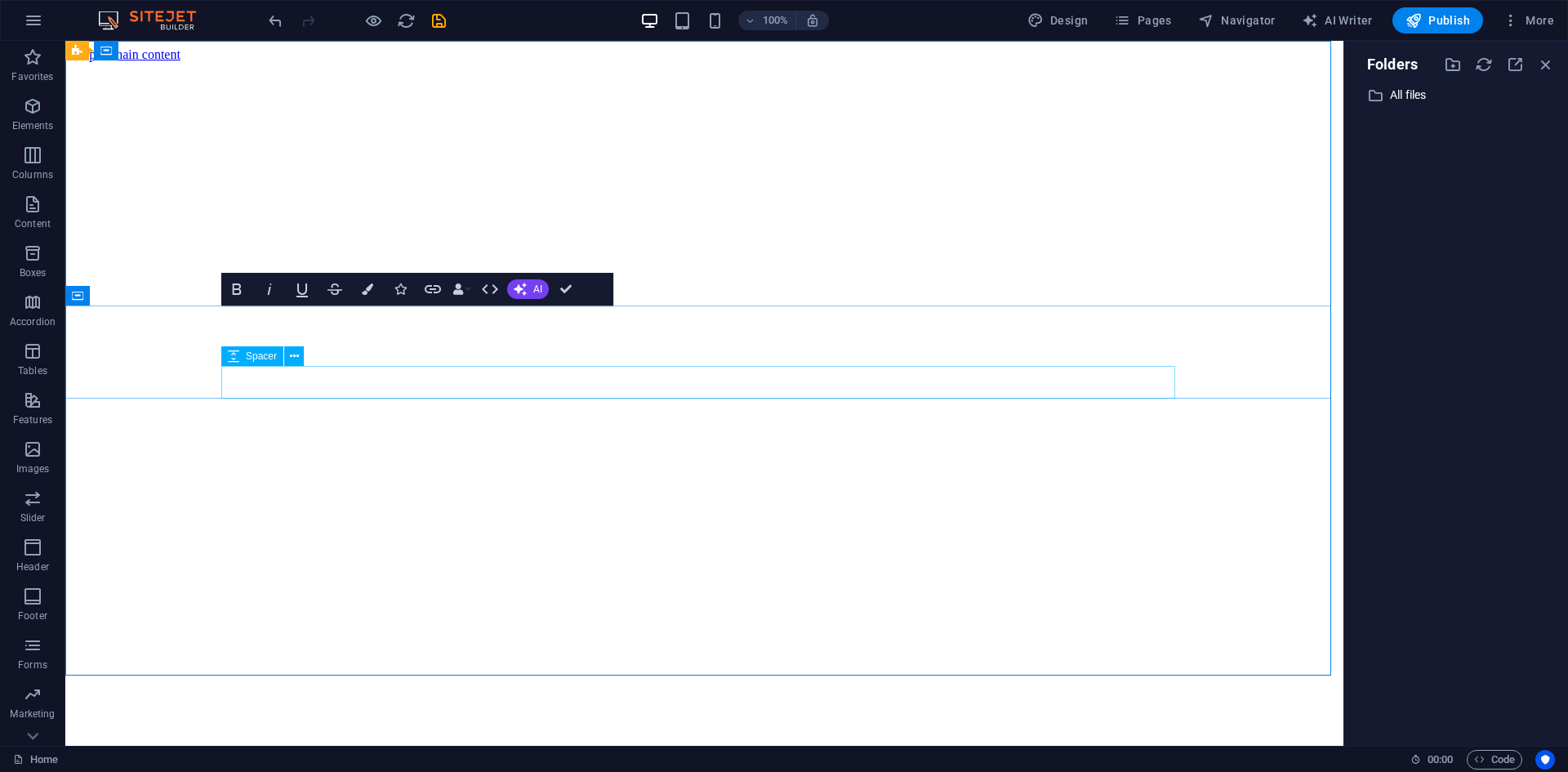
click at [295, 361] on icon at bounding box center [295, 356] width 9 height 17
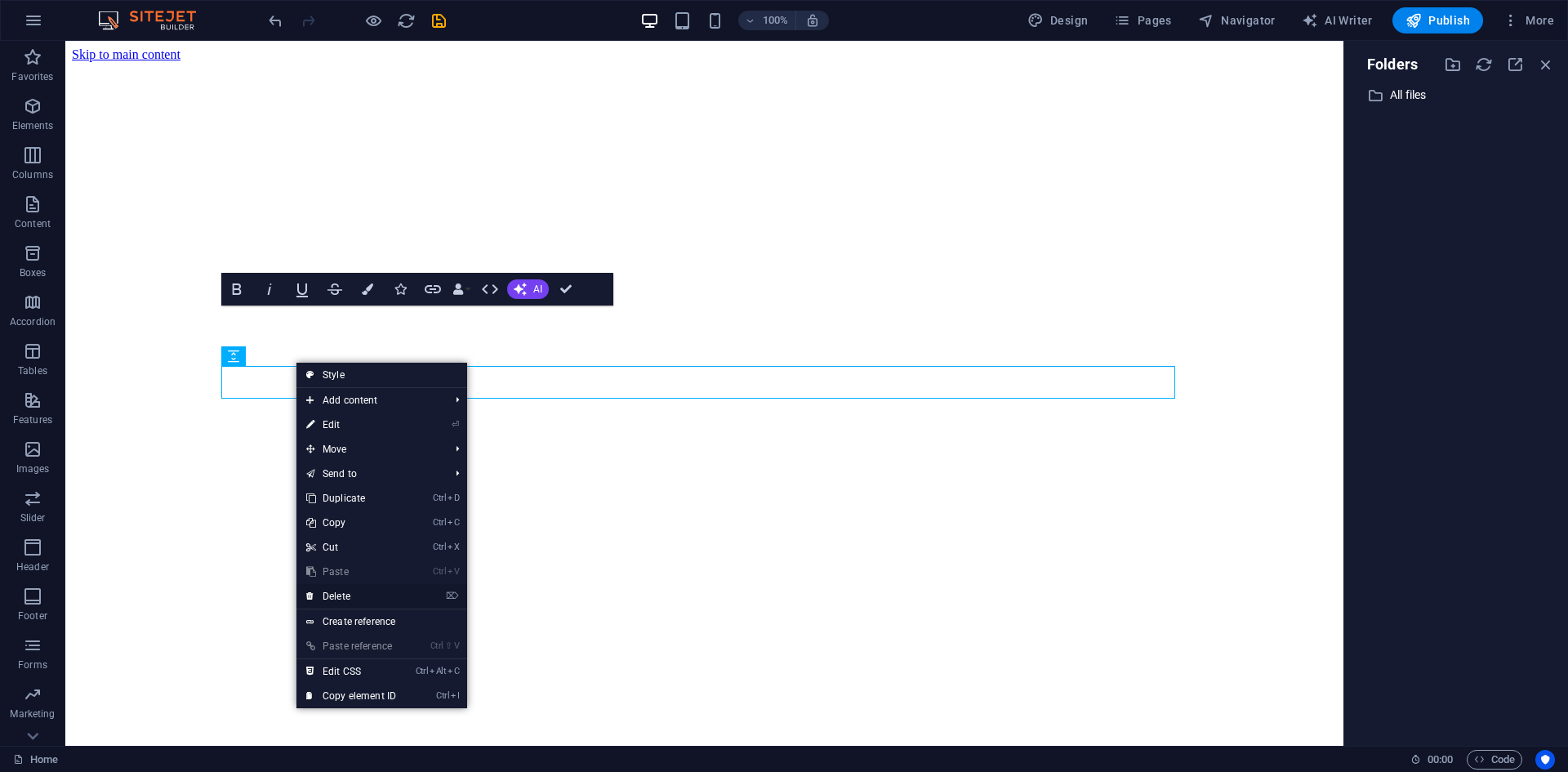
click at [343, 604] on link "⌦ Delete" at bounding box center [352, 597] width 110 height 25
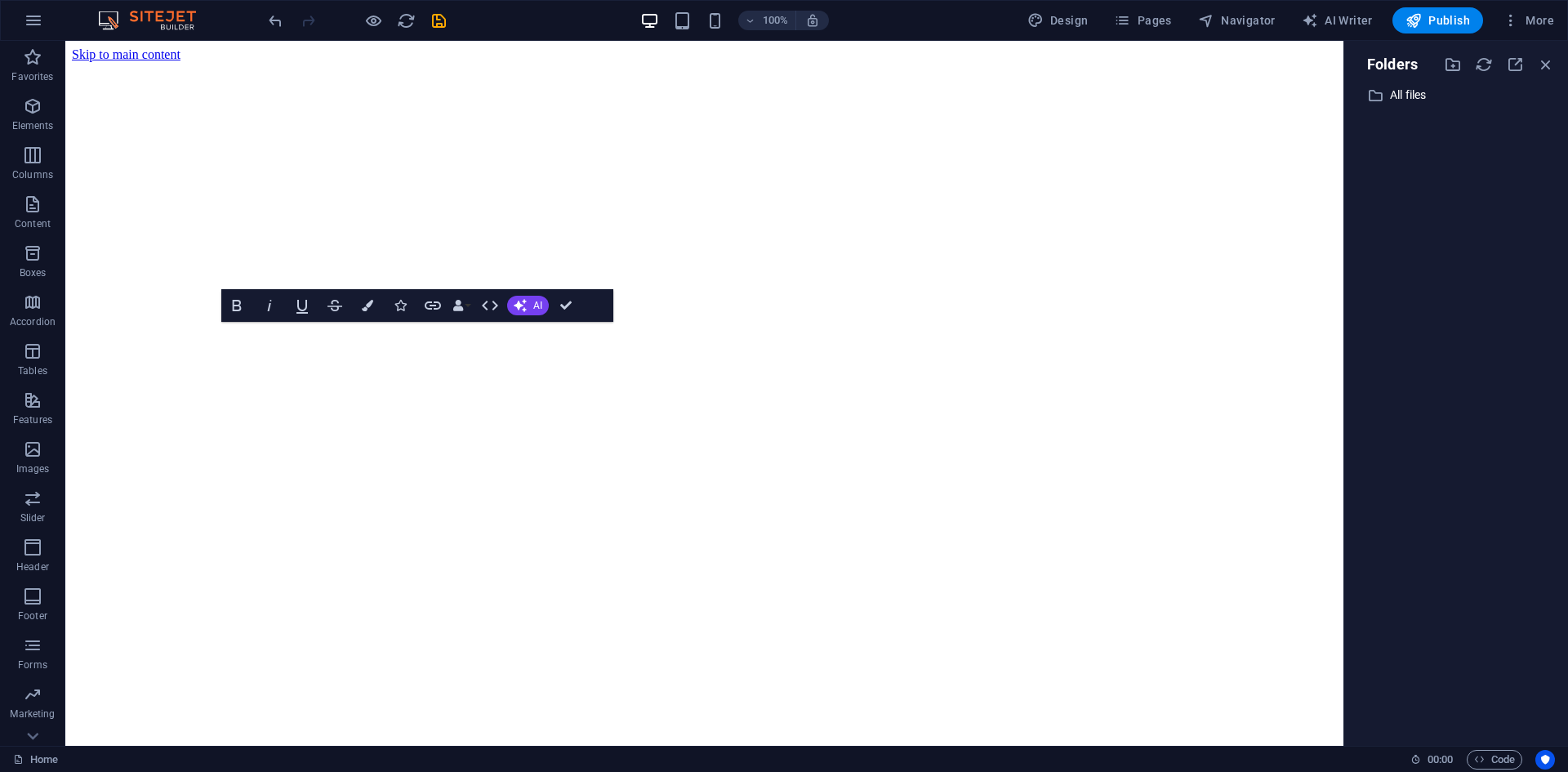
click at [430, 697] on figure at bounding box center [704, 697] width 1265 height 0
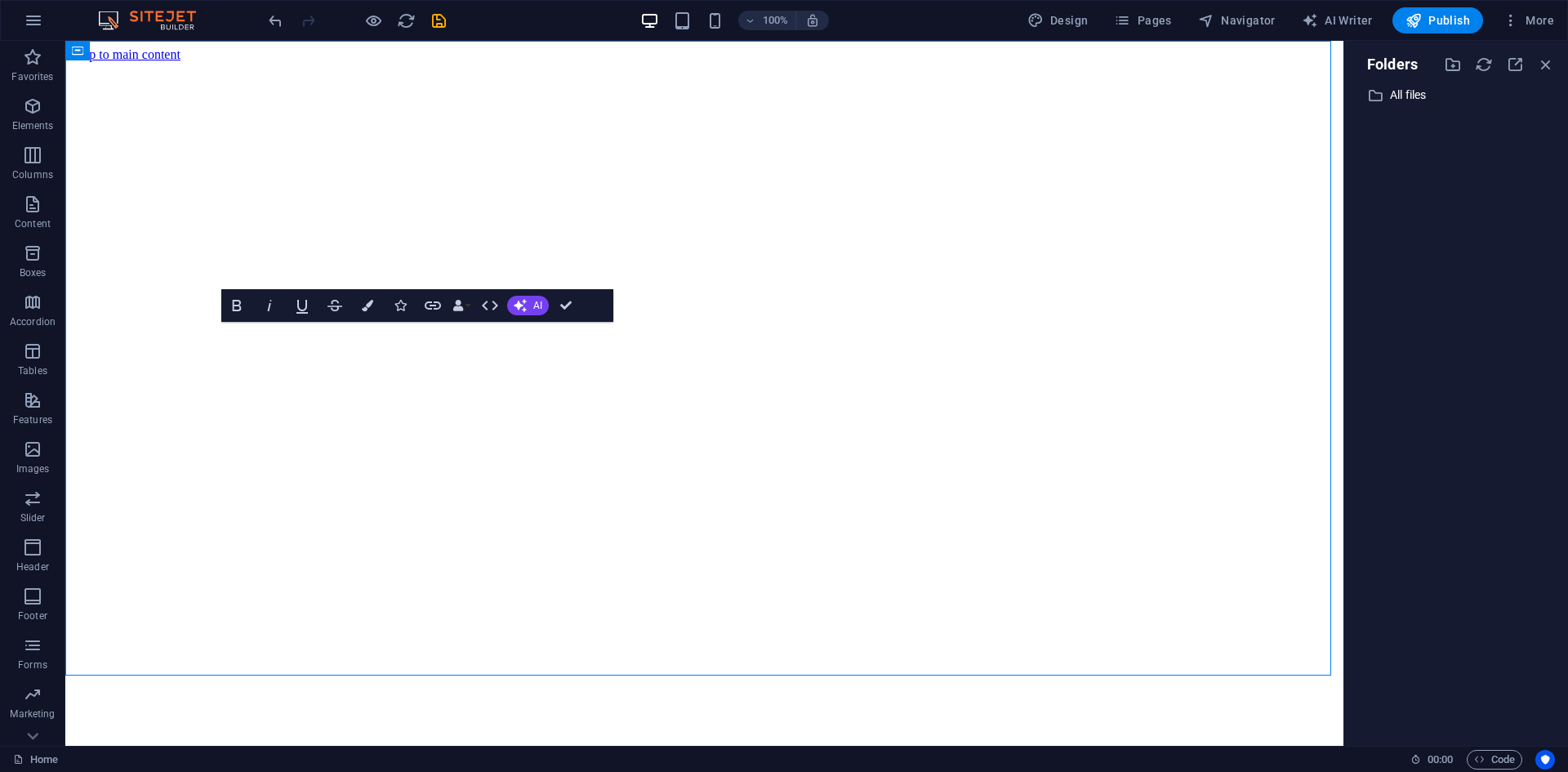
click at [346, 697] on figure at bounding box center [704, 697] width 1265 height 0
click at [44, 114] on span "Elements" at bounding box center [33, 116] width 66 height 39
click at [36, 31] on button "button" at bounding box center [33, 20] width 39 height 39
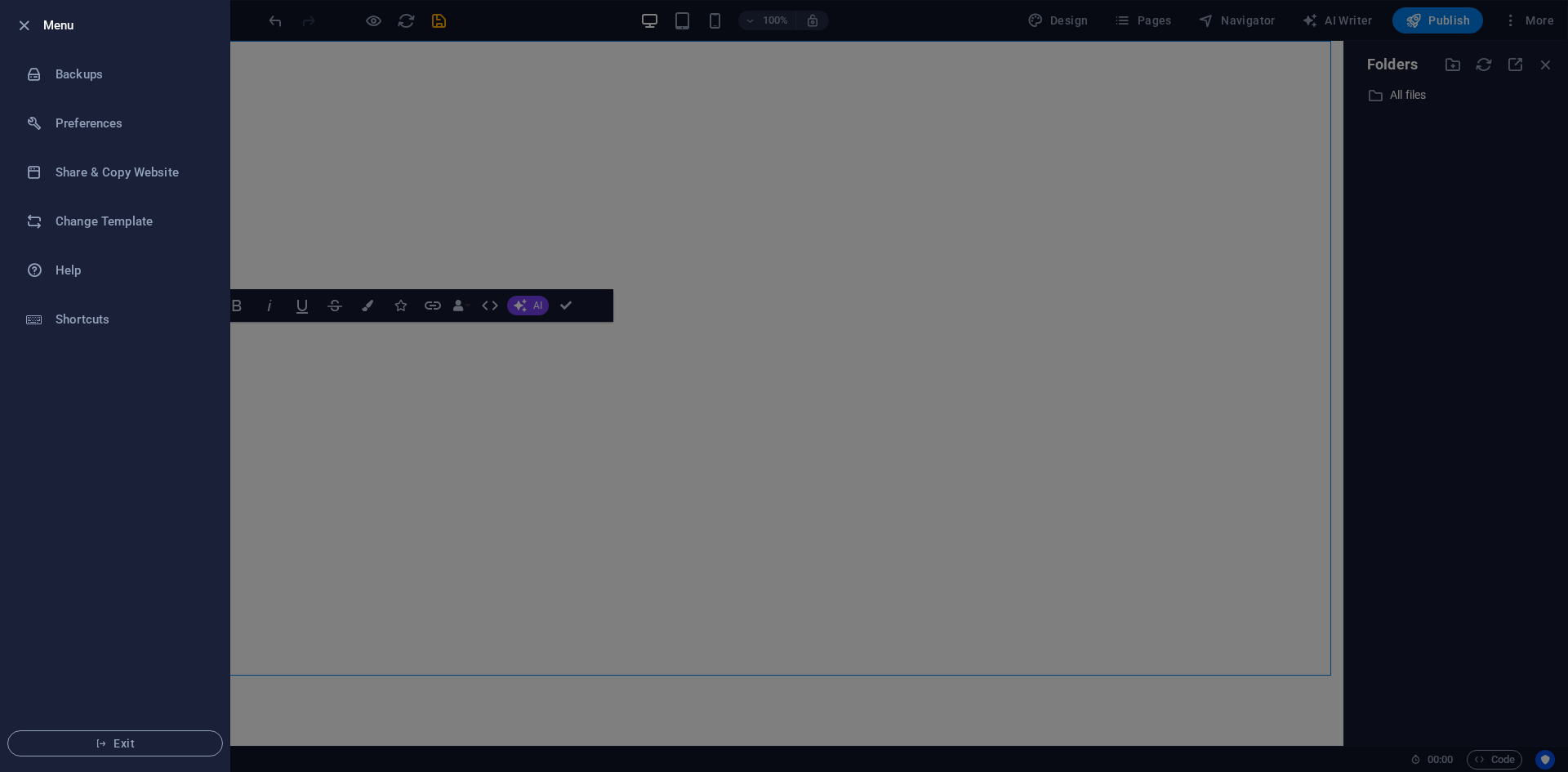
click at [306, 730] on div at bounding box center [784, 386] width 1568 height 772
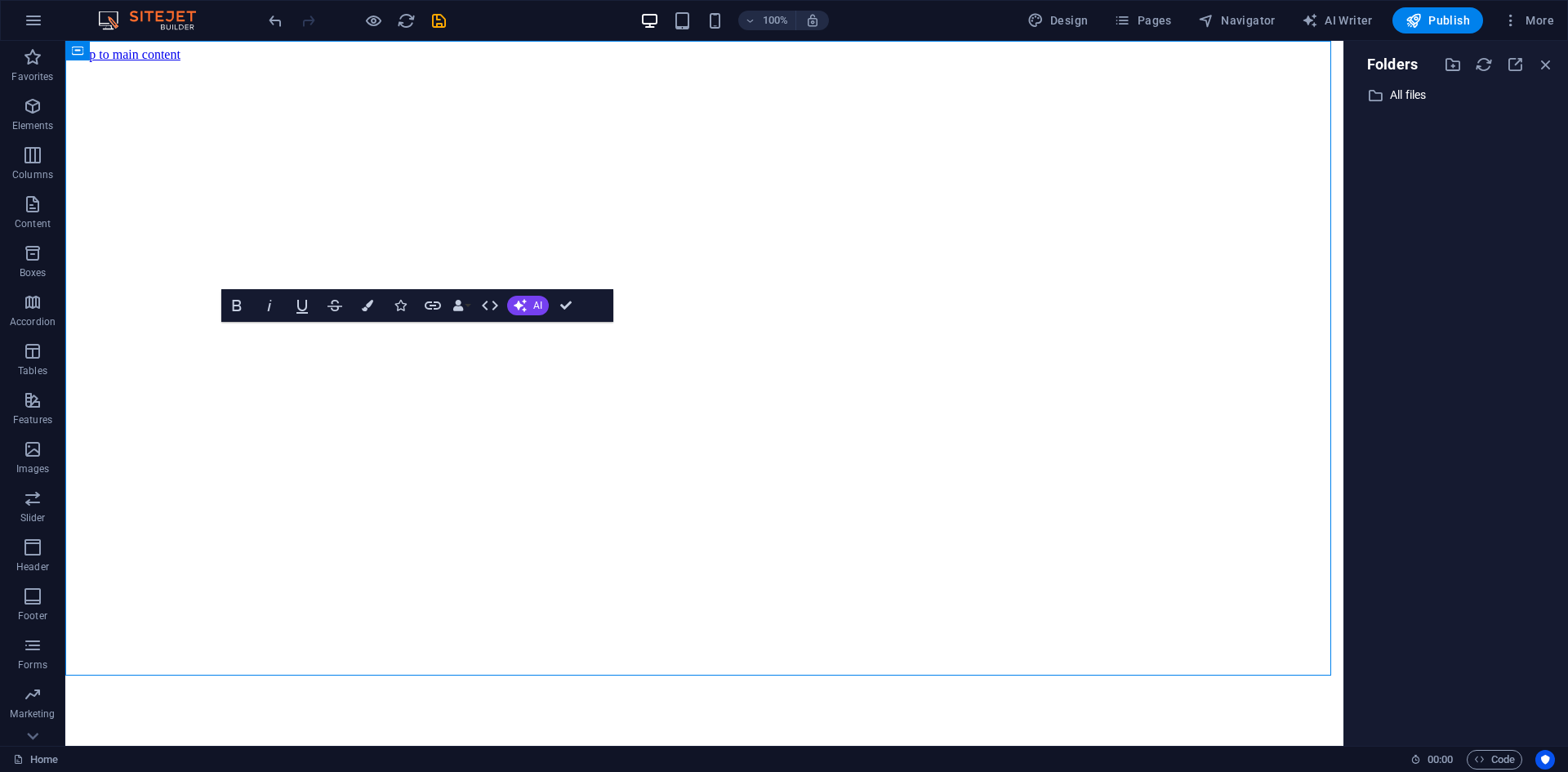
click at [1412, 105] on div "​ All files All files" at bounding box center [1457, 408] width 197 height 648
click at [1412, 85] on div "​ All files All files" at bounding box center [1441, 95] width 167 height 20
select select "image"
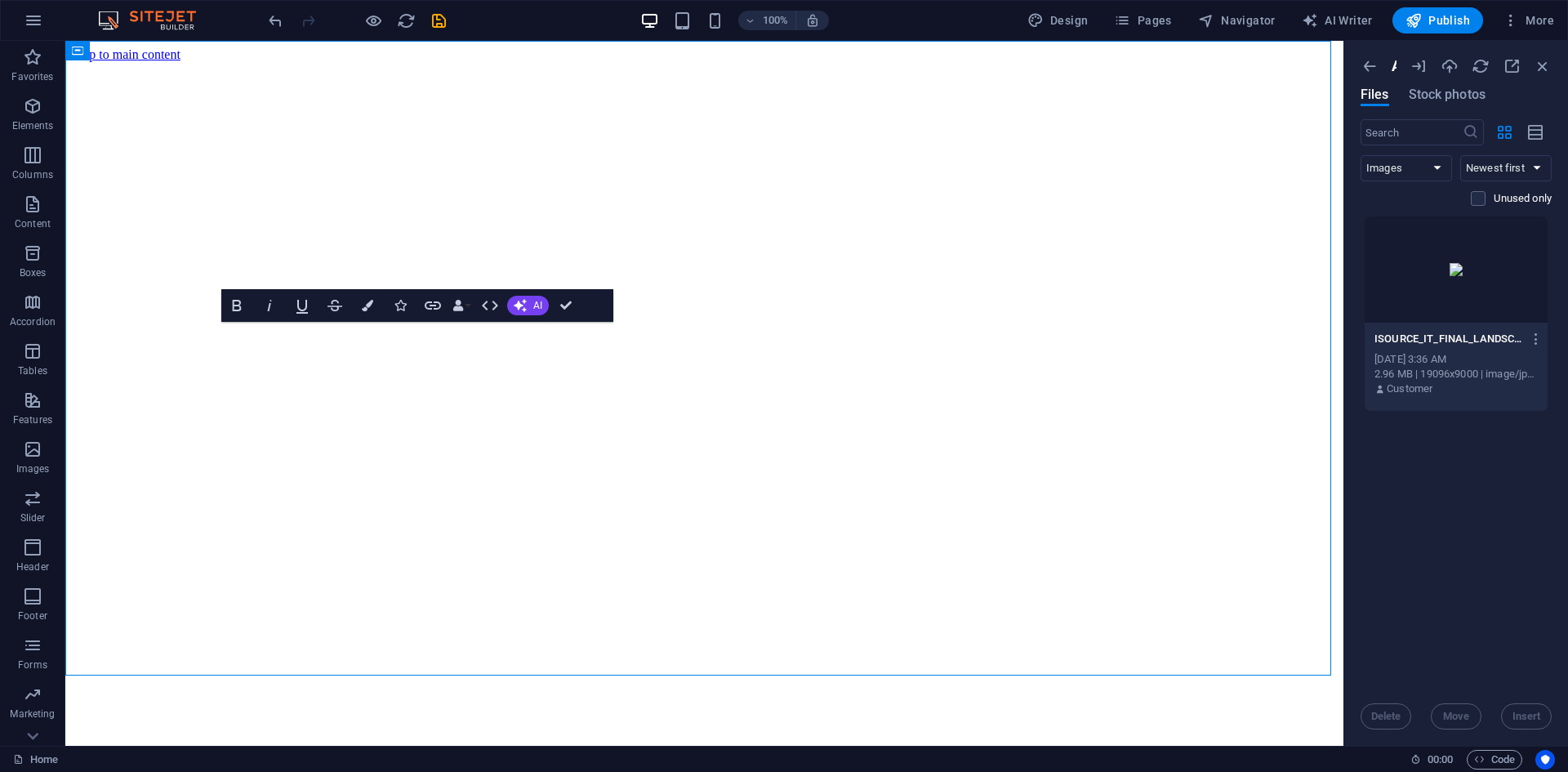
click at [1503, 288] on div at bounding box center [1457, 270] width 183 height 106
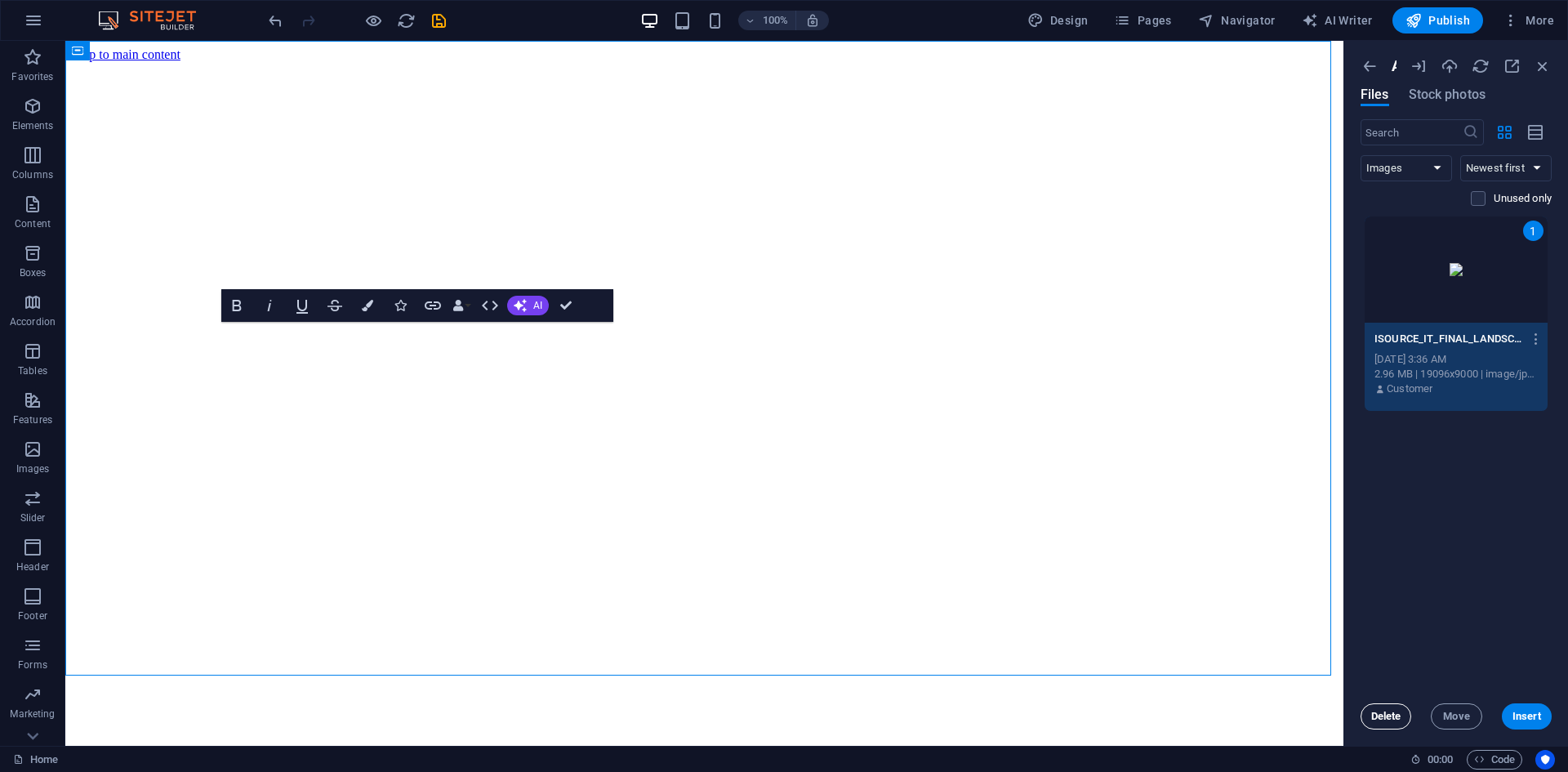
click at [1384, 719] on span "Delete" at bounding box center [1386, 716] width 30 height 10
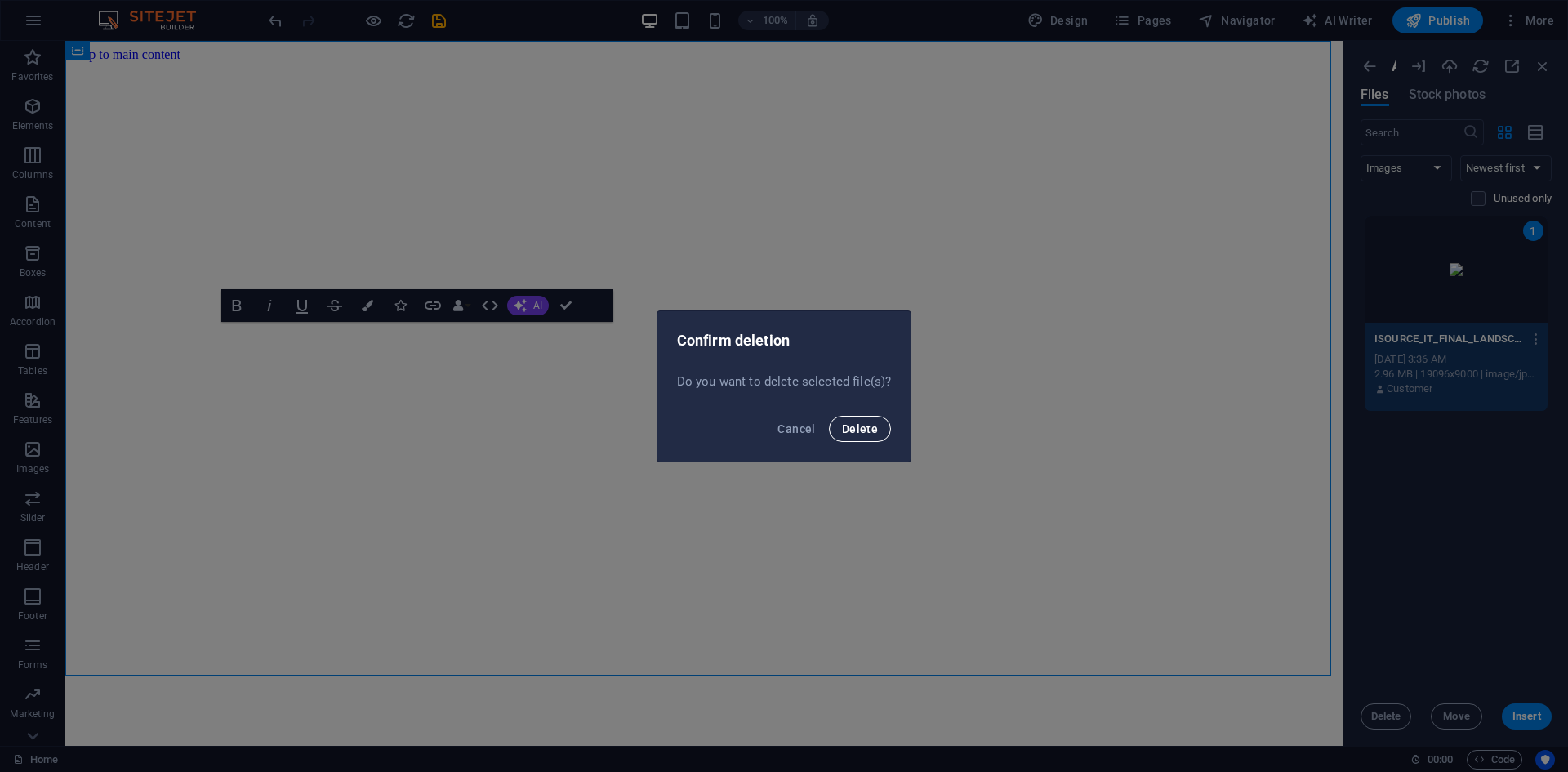
click at [870, 436] on button "Delete" at bounding box center [860, 428] width 62 height 26
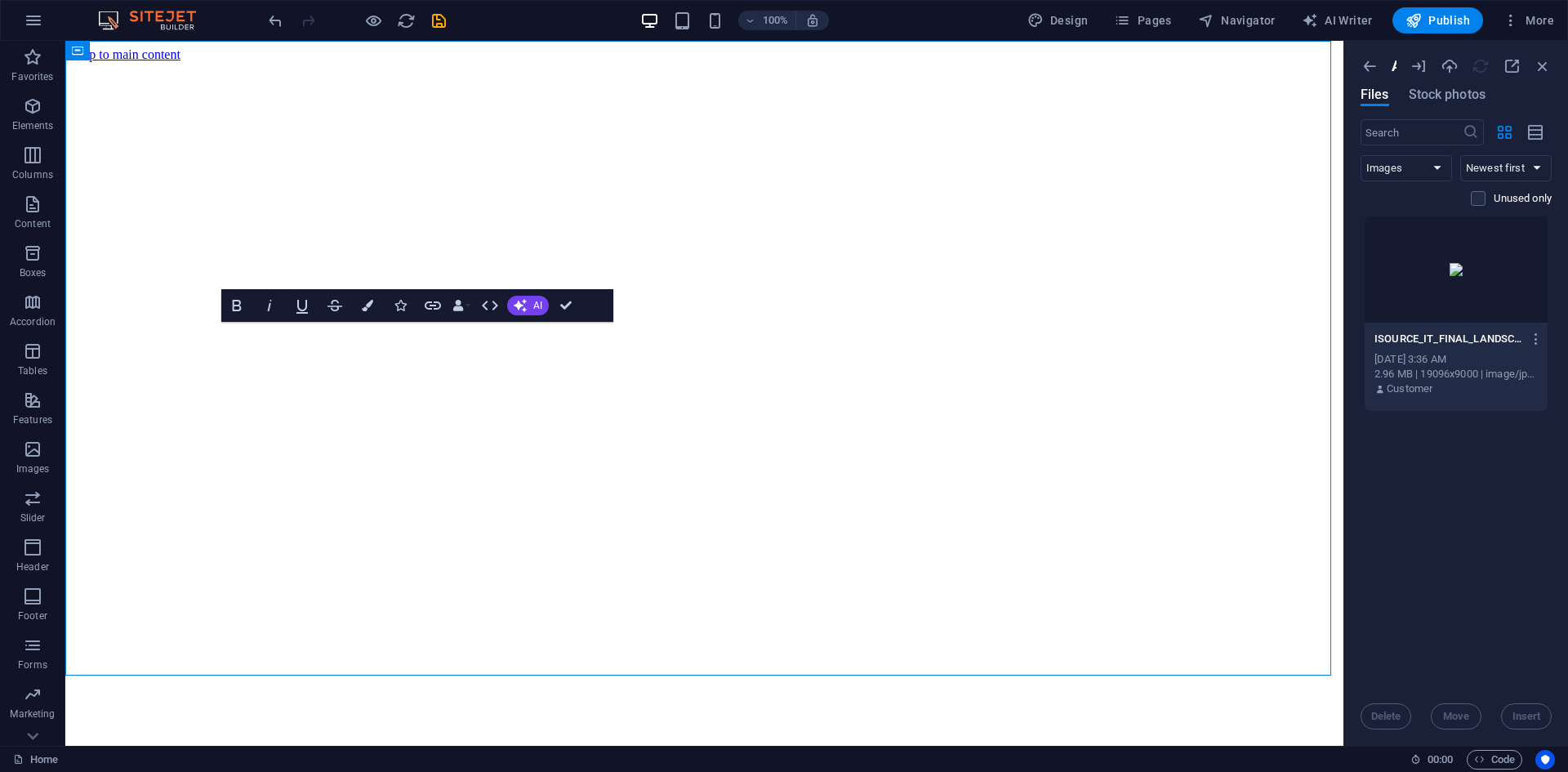
click at [1434, 471] on div "Drop files here to upload them instantly ISOURCE_IT_FINAL_LANDSCAPELOGO-01-_3Me…" at bounding box center [1456, 451] width 191 height 471
drag, startPoint x: 1467, startPoint y: 523, endPoint x: 1443, endPoint y: 580, distance: 61.8
click at [1443, 580] on div "Drop files here to upload them instantly ISOURCE_IT_FINAL_LANDSCAPELOGO-01-_3Me…" at bounding box center [1456, 451] width 191 height 471
click at [1373, 297] on div at bounding box center [1457, 270] width 183 height 106
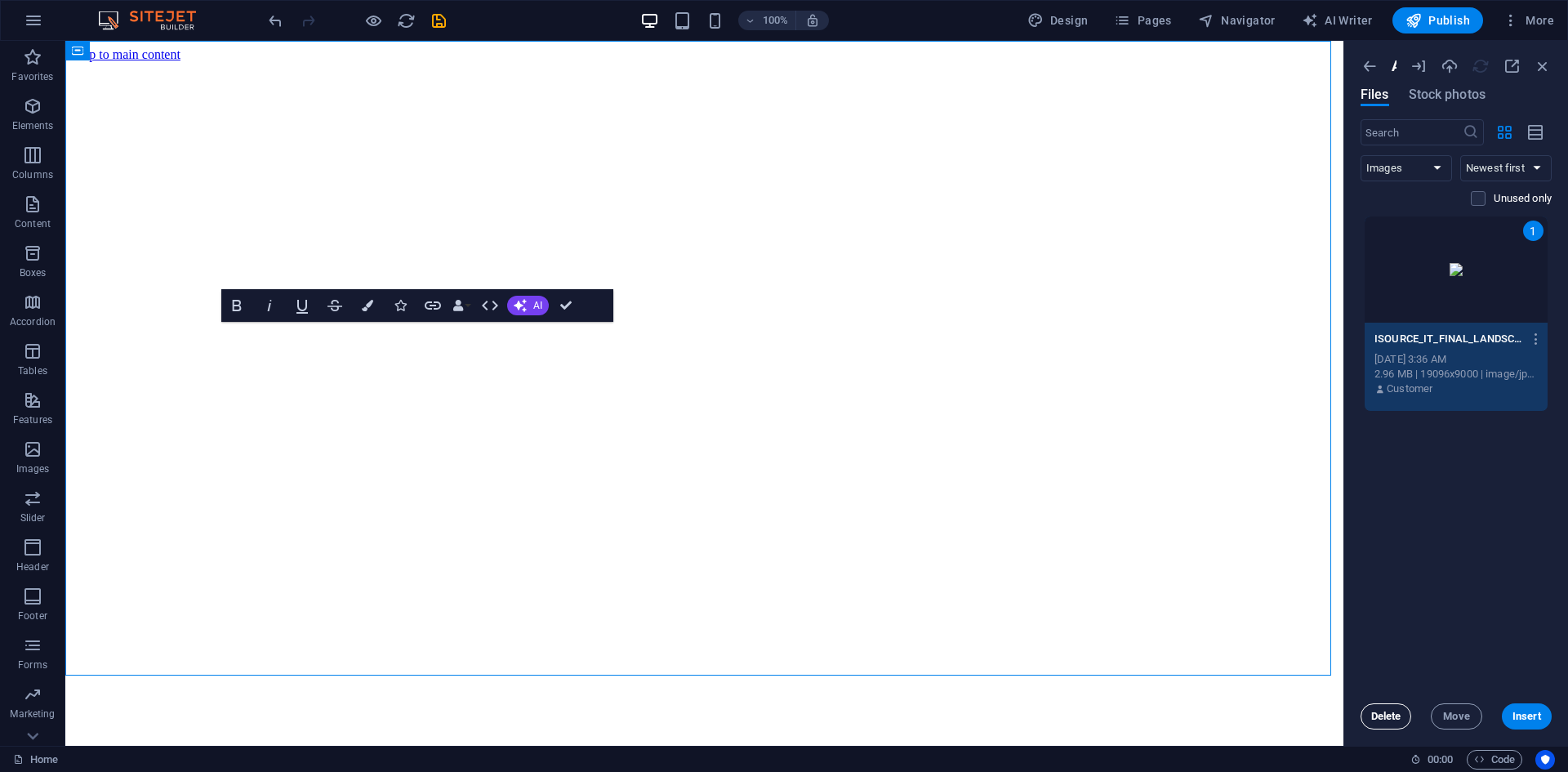
click at [1387, 714] on span "Delete" at bounding box center [1386, 716] width 30 height 10
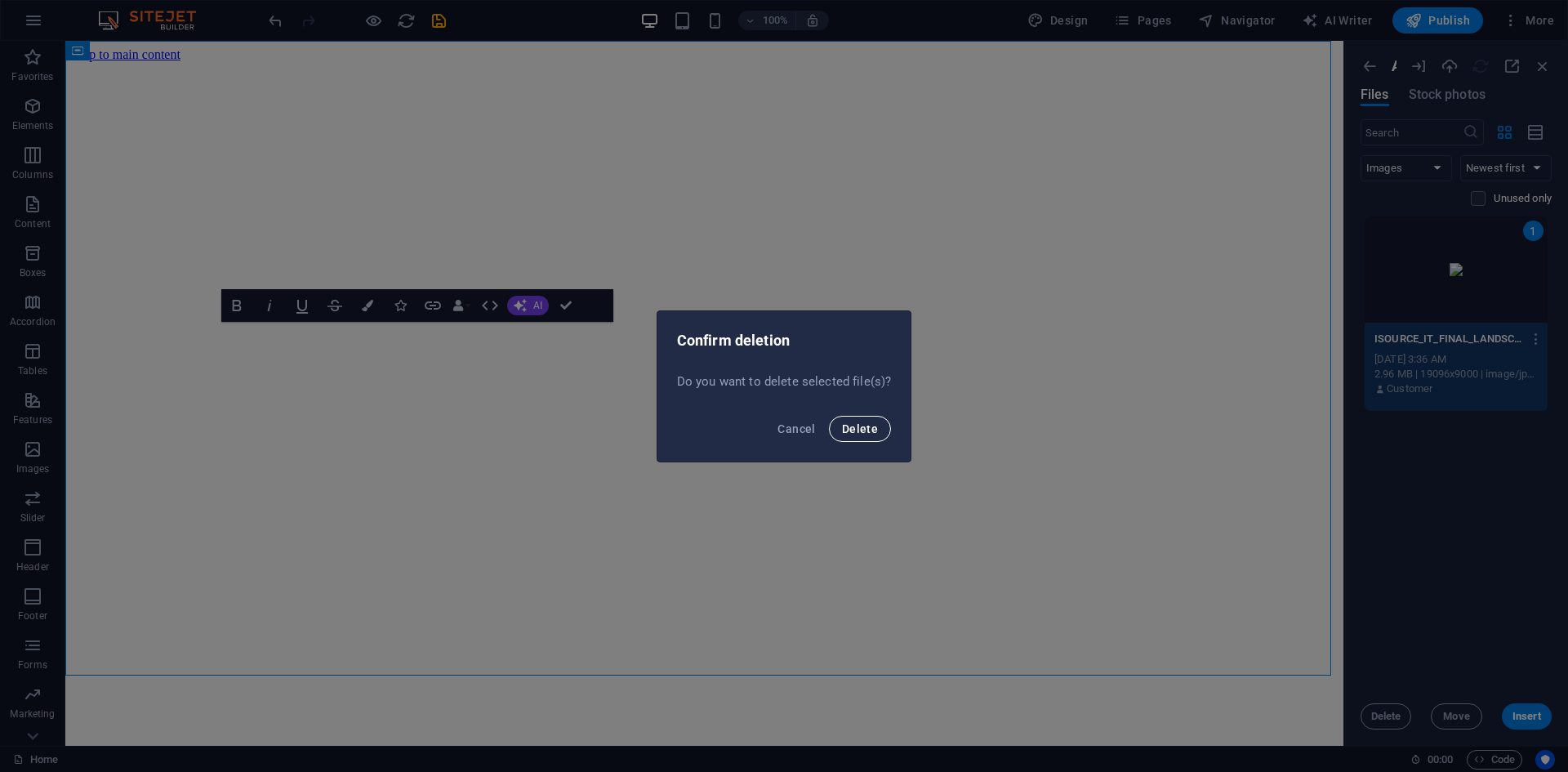
click at [861, 426] on span "Delete" at bounding box center [859, 428] width 36 height 13
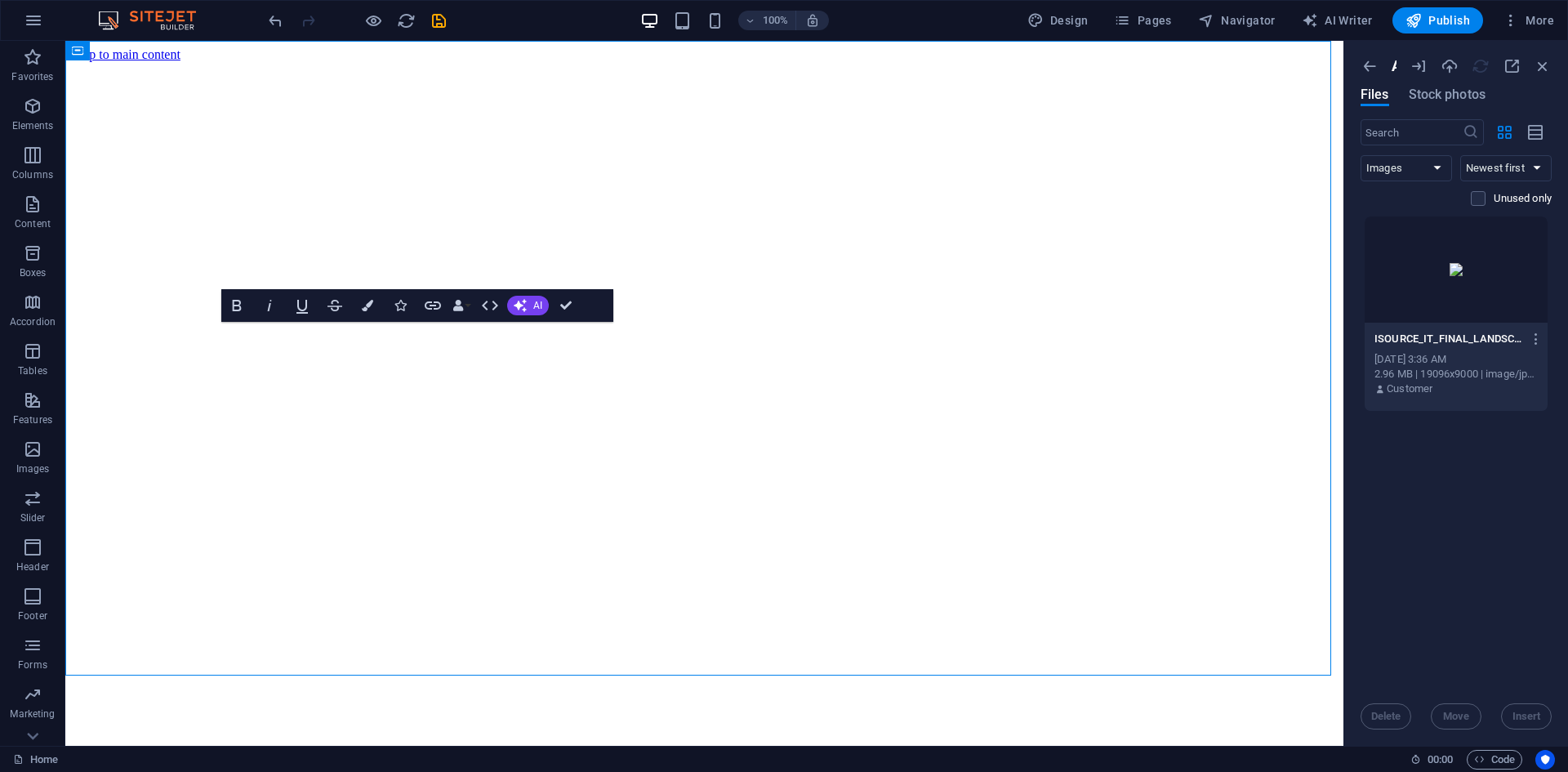
drag, startPoint x: 1423, startPoint y: 489, endPoint x: 1437, endPoint y: 592, distance: 103.9
click at [1424, 489] on div "Drop files here to upload them instantly ISOURCE_IT_FINAL_LANDSCAPELOGO-01-_3Me…" at bounding box center [1456, 451] width 191 height 471
click at [1481, 560] on div "Drop files here to upload them instantly ISOURCE_IT_FINAL_LANDSCAPELOGO-01-_3Me…" at bounding box center [1456, 451] width 191 height 471
click at [1447, 72] on icon "button" at bounding box center [1450, 67] width 18 height 18
click at [1491, 504] on div "Drop files here to upload them instantly ISOURCE_IT_FINAL_LANDSCAPELOGO-01-_3Me…" at bounding box center [1456, 451] width 191 height 471
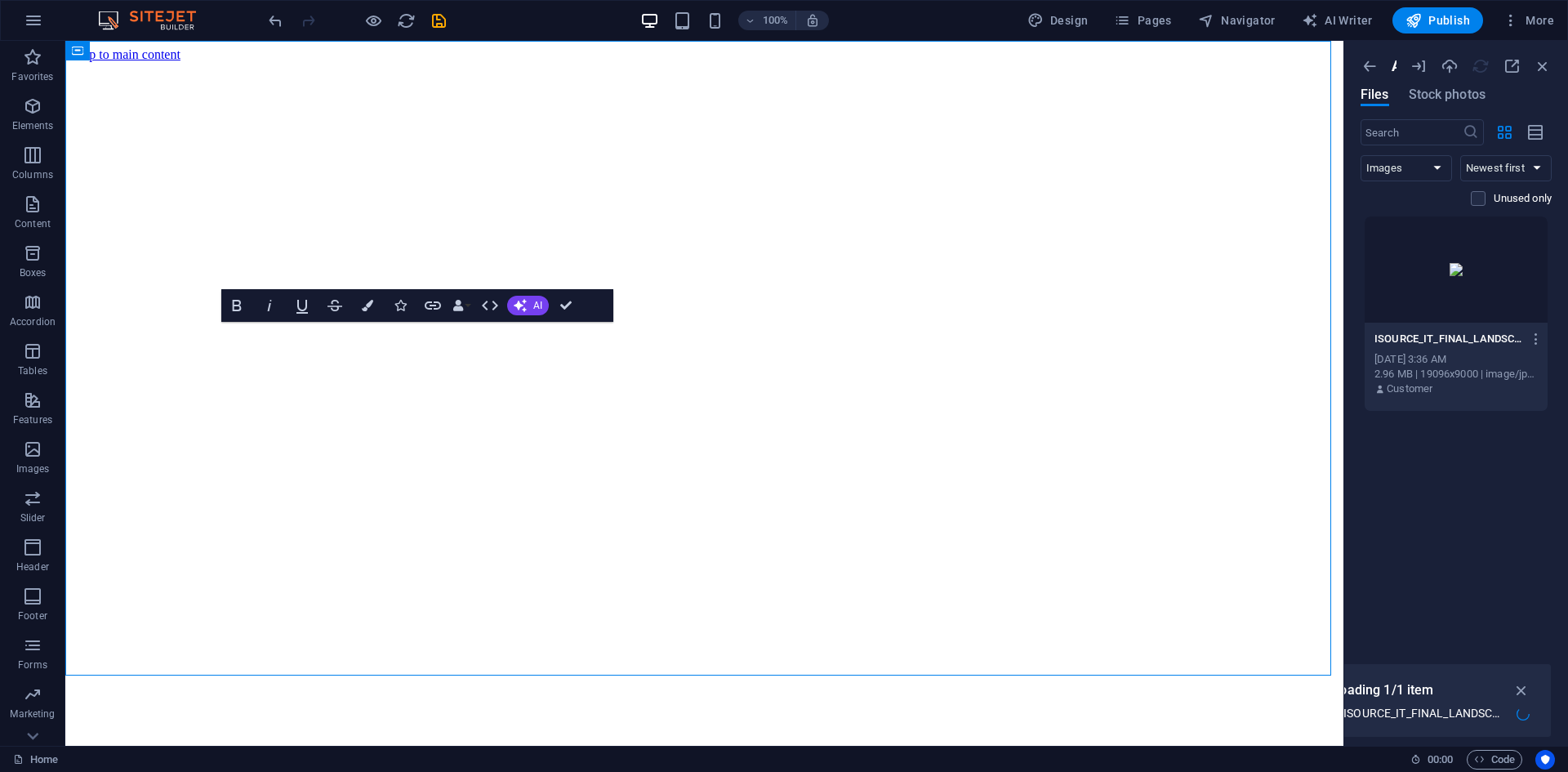
click at [1476, 510] on div "Drop files here to upload them instantly ISOURCE_IT_FINAL_LANDSCAPELOGO-01-_3Me…" at bounding box center [1456, 451] width 191 height 471
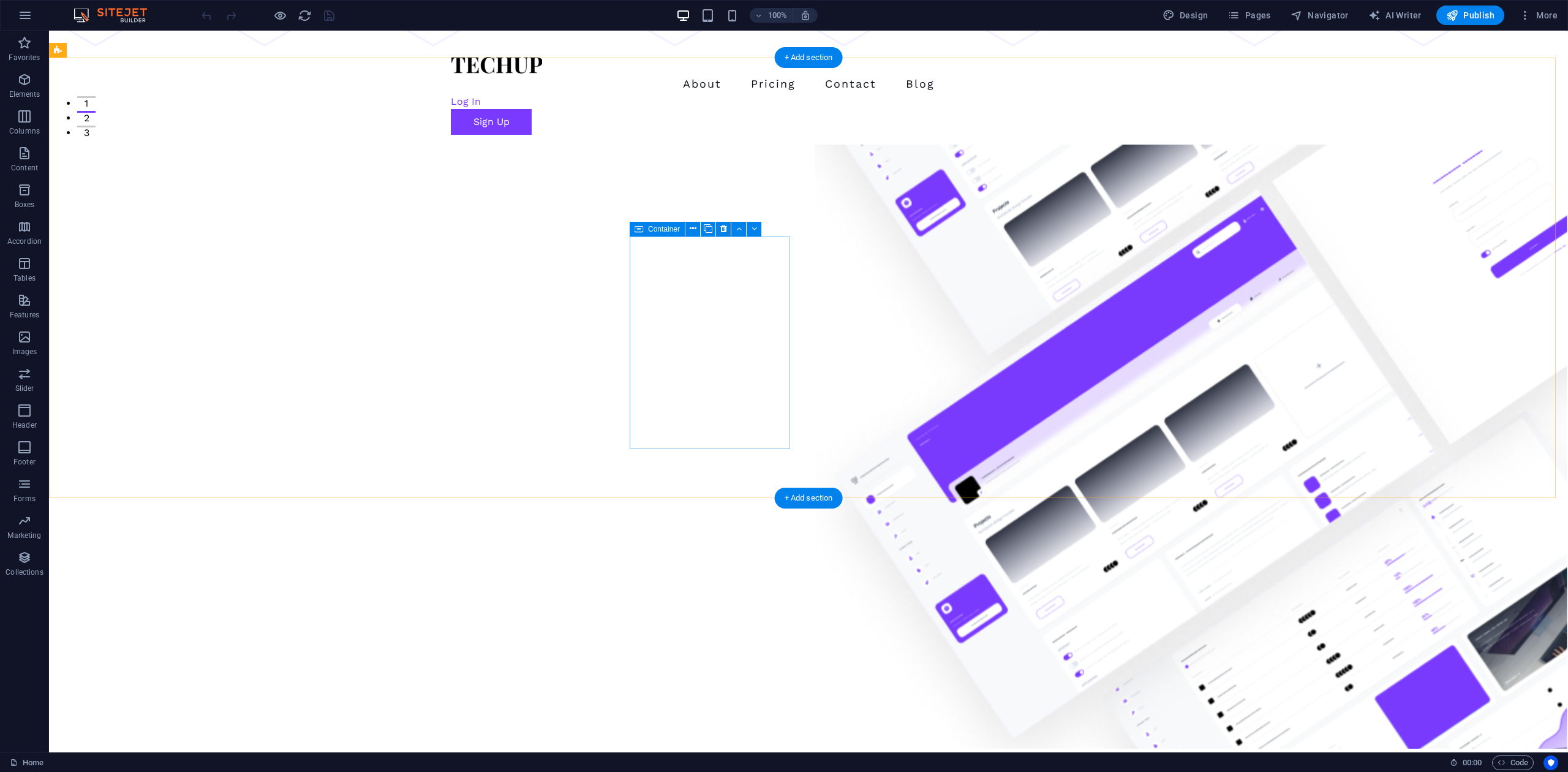
scroll to position [735, 0]
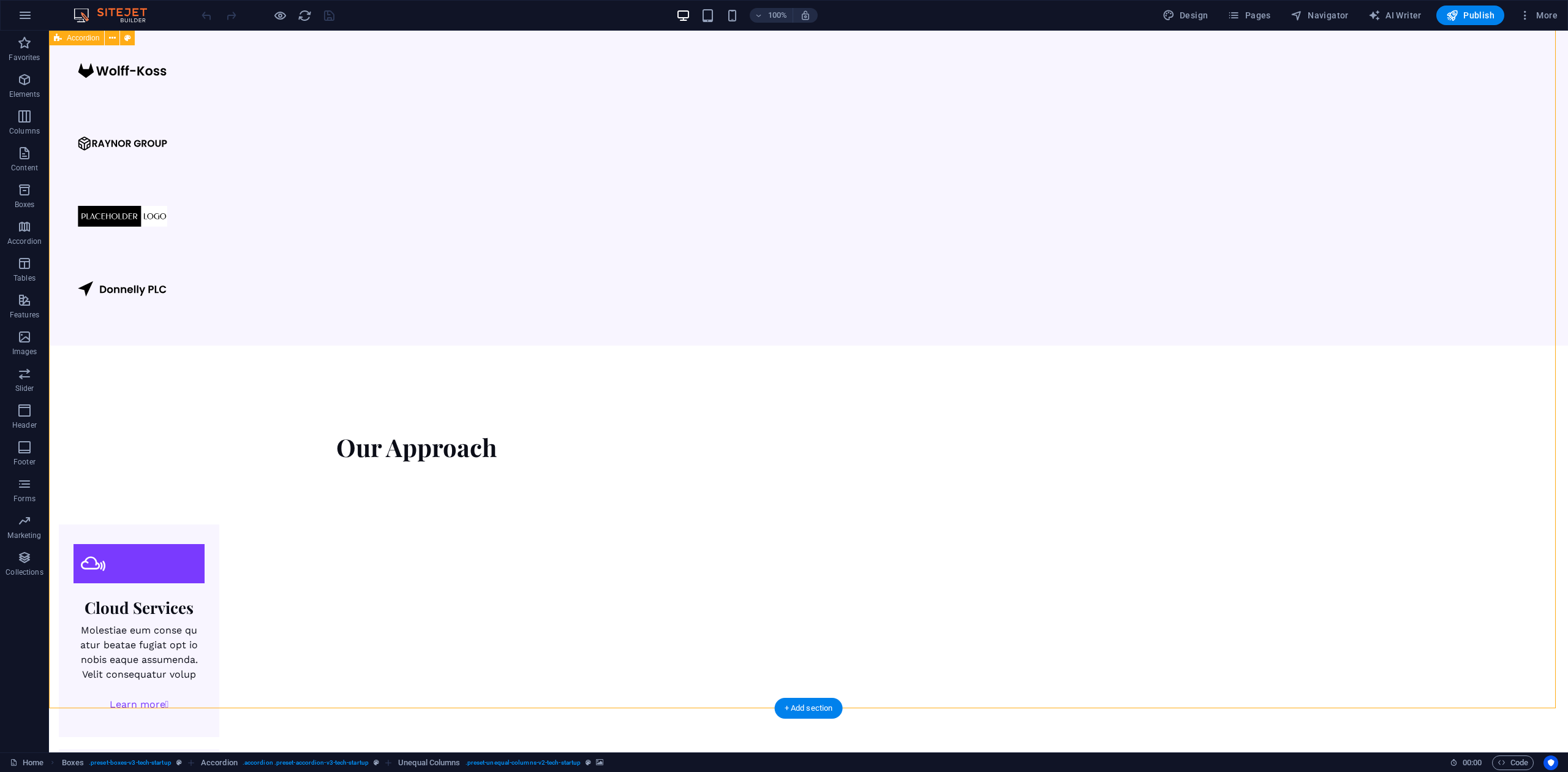
scroll to position [2042, 0]
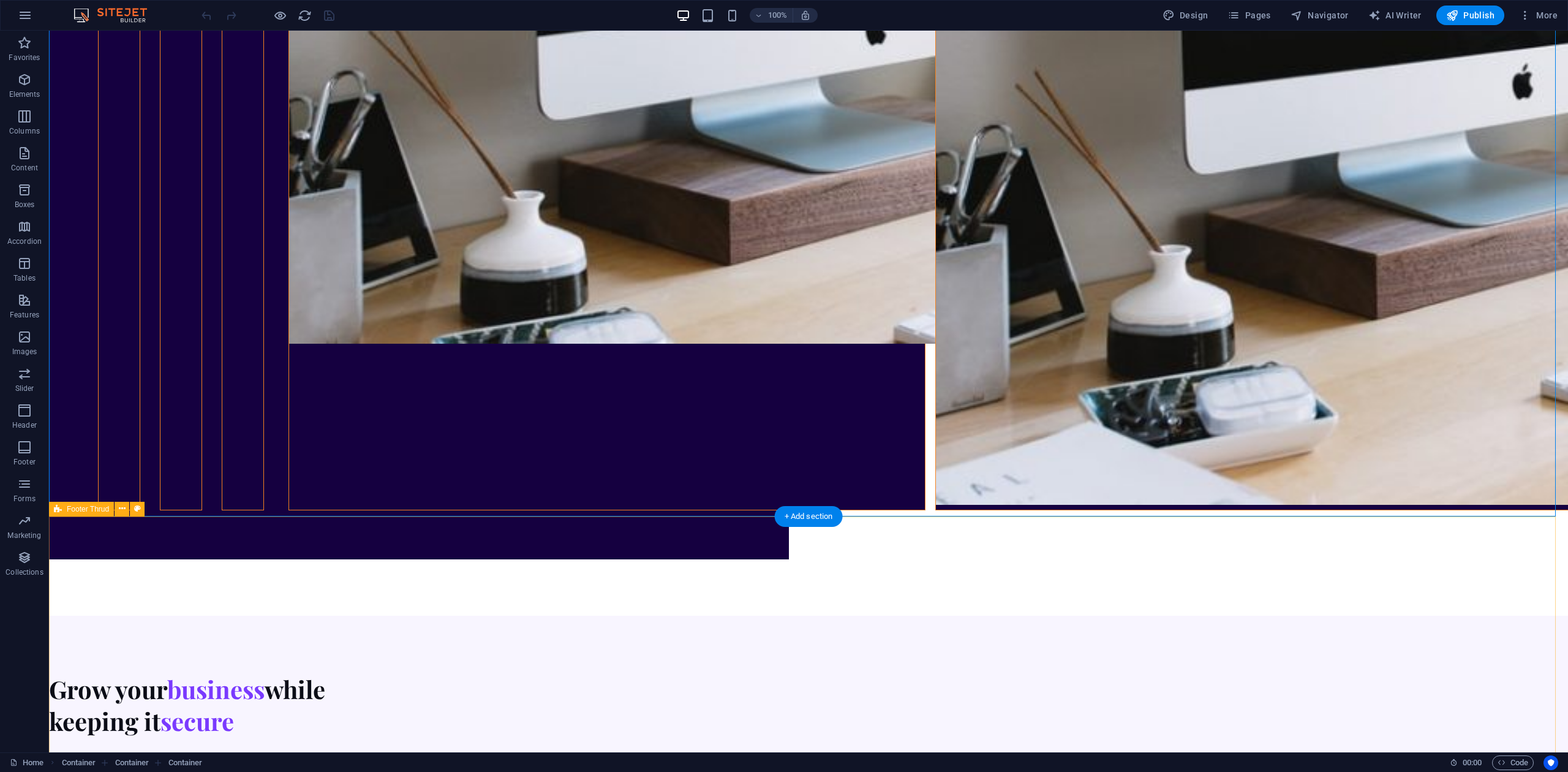
scroll to position [4864, 0]
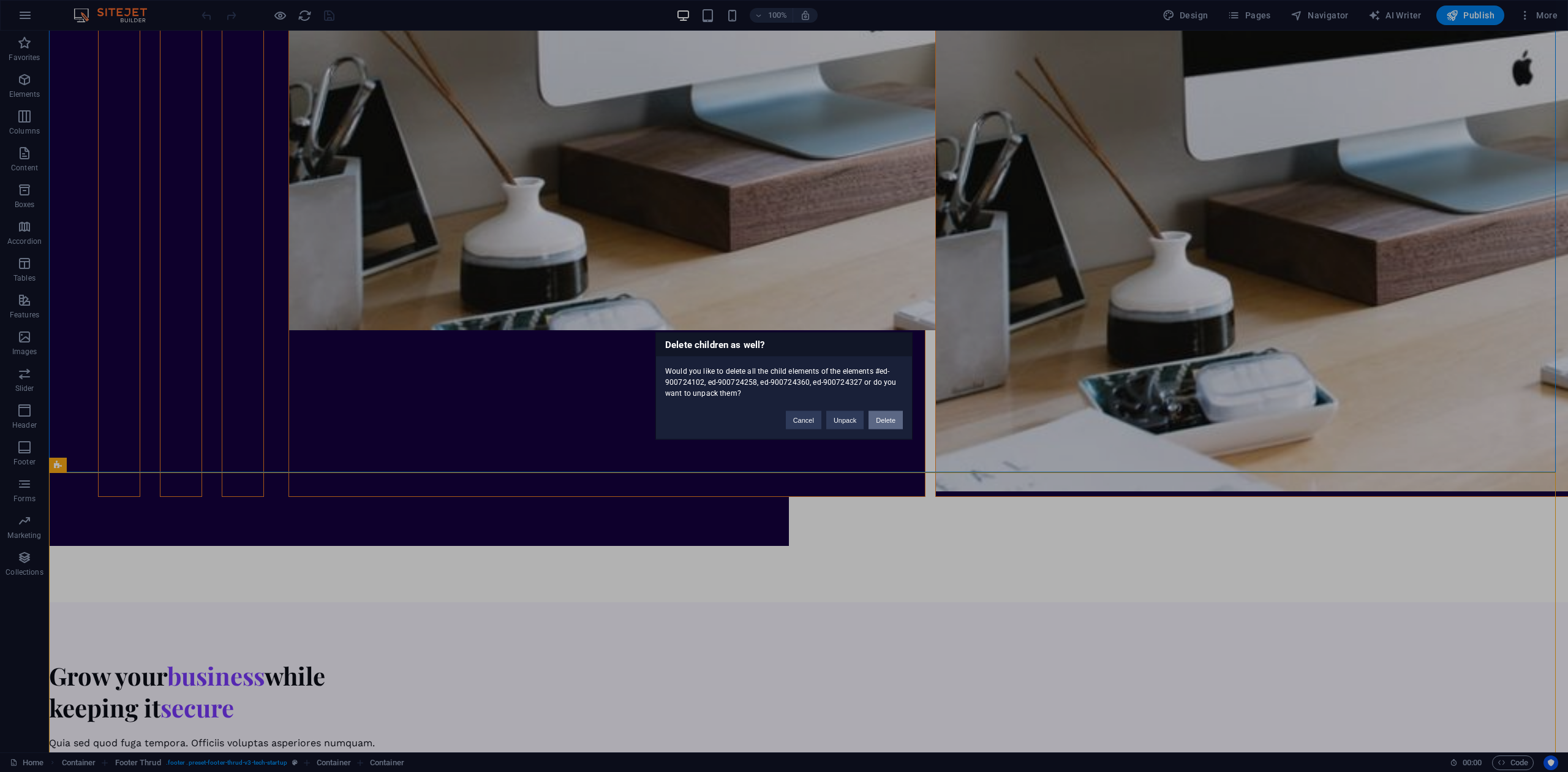
click at [895, 423] on button "Delete" at bounding box center [885, 420] width 34 height 18
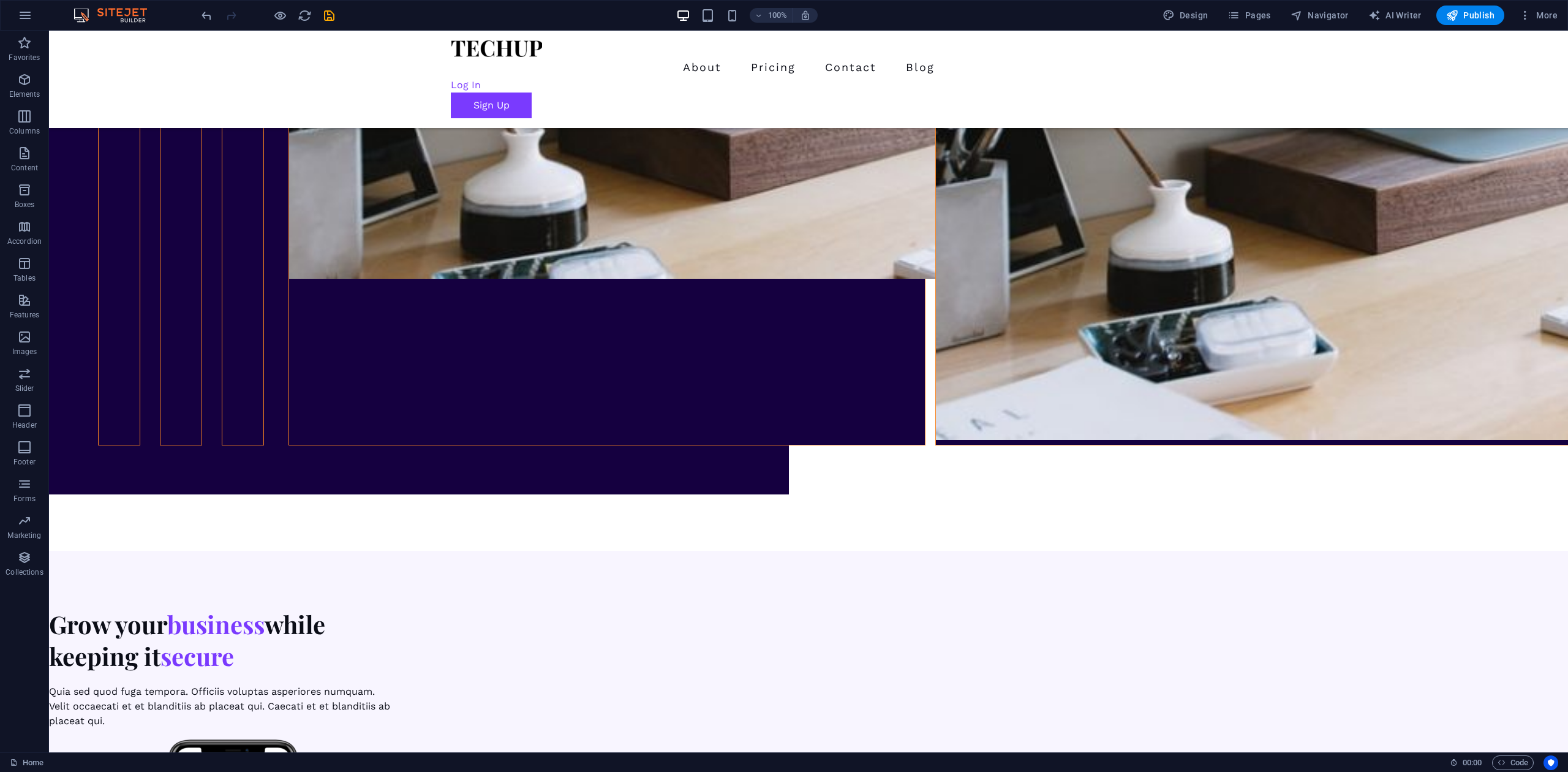
scroll to position [2381, 0]
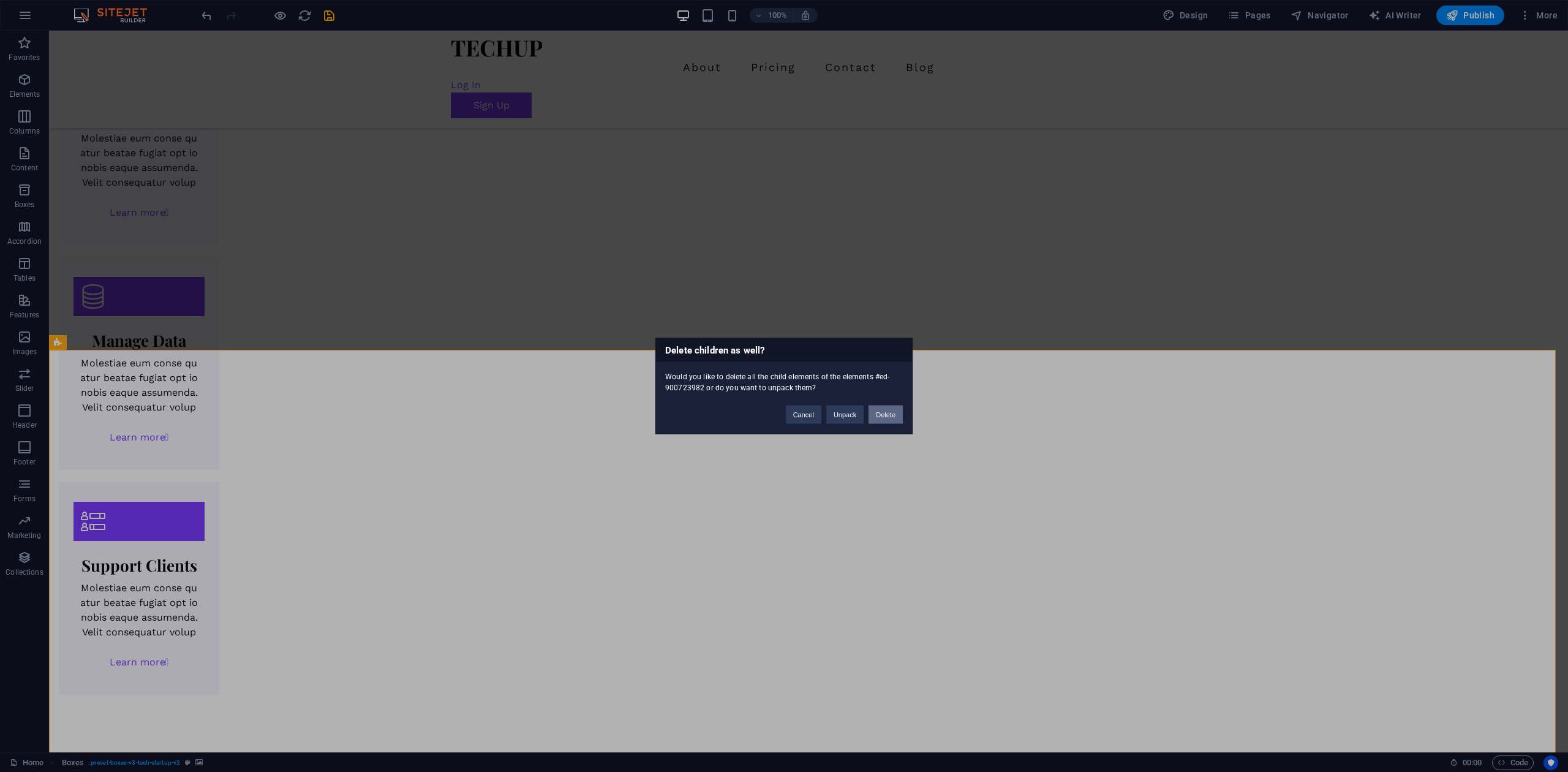
click at [893, 410] on button "Delete" at bounding box center [885, 414] width 34 height 18
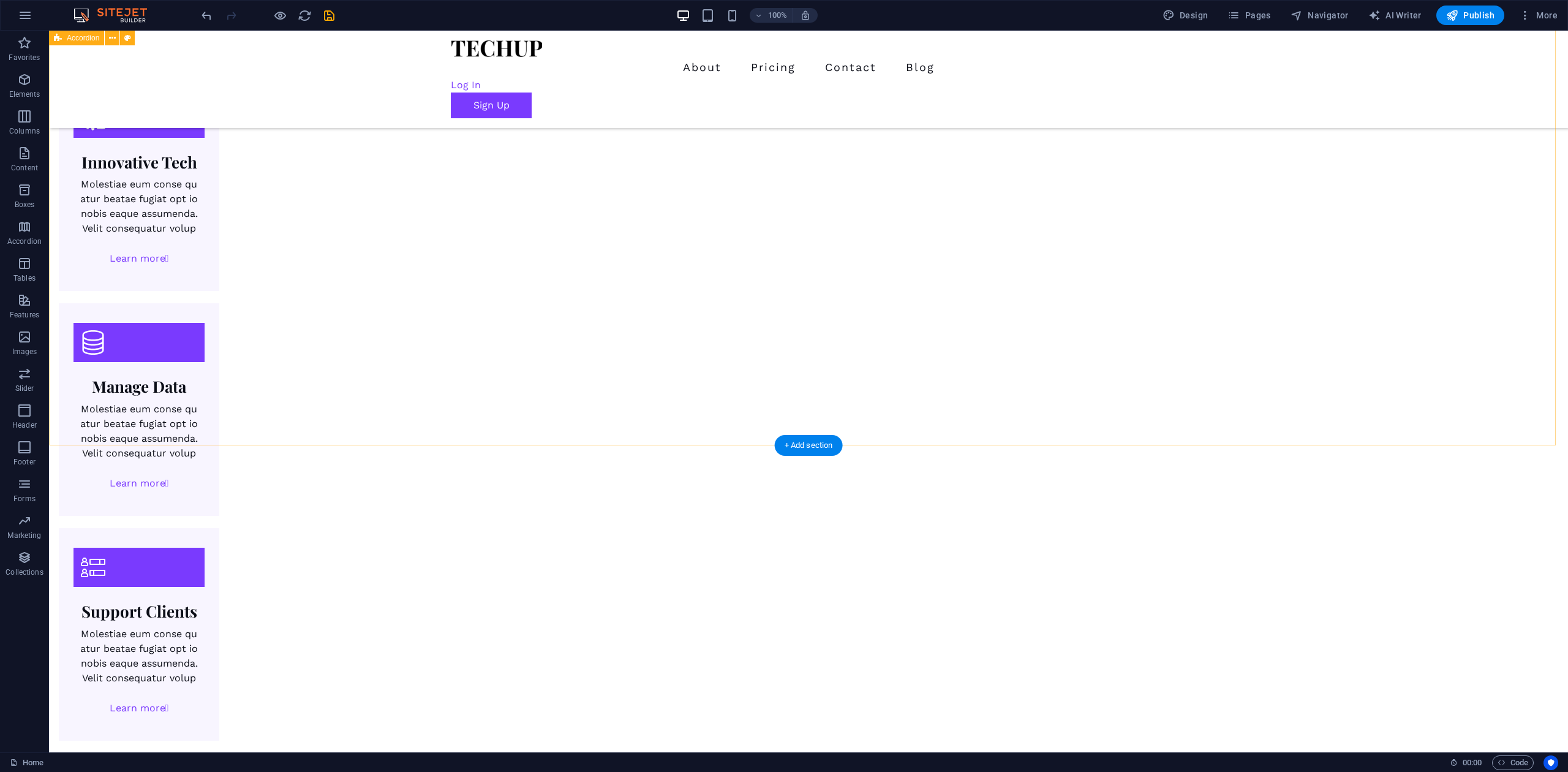
scroll to position [1978, 0]
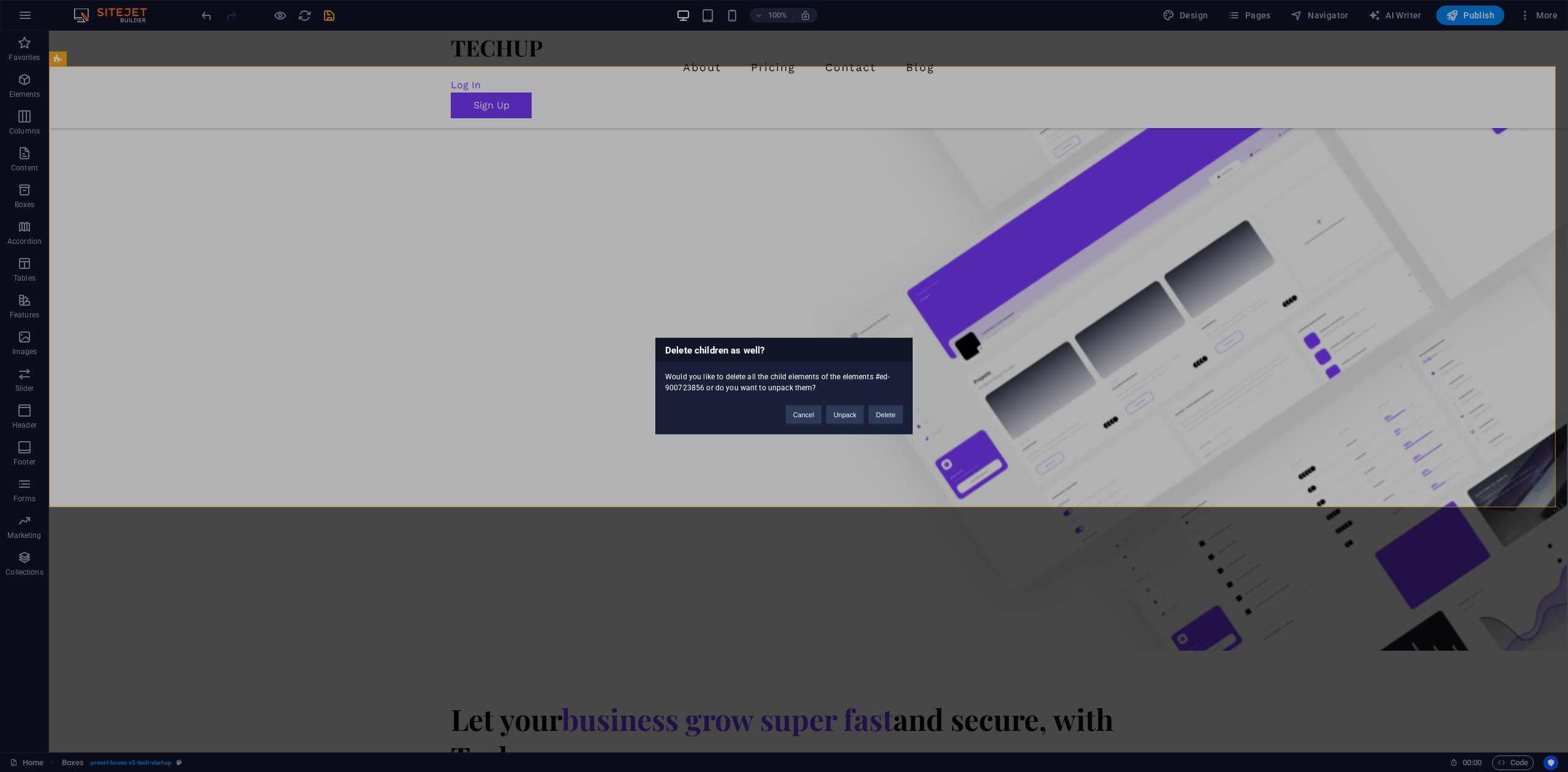
scroll to position [286, 0]
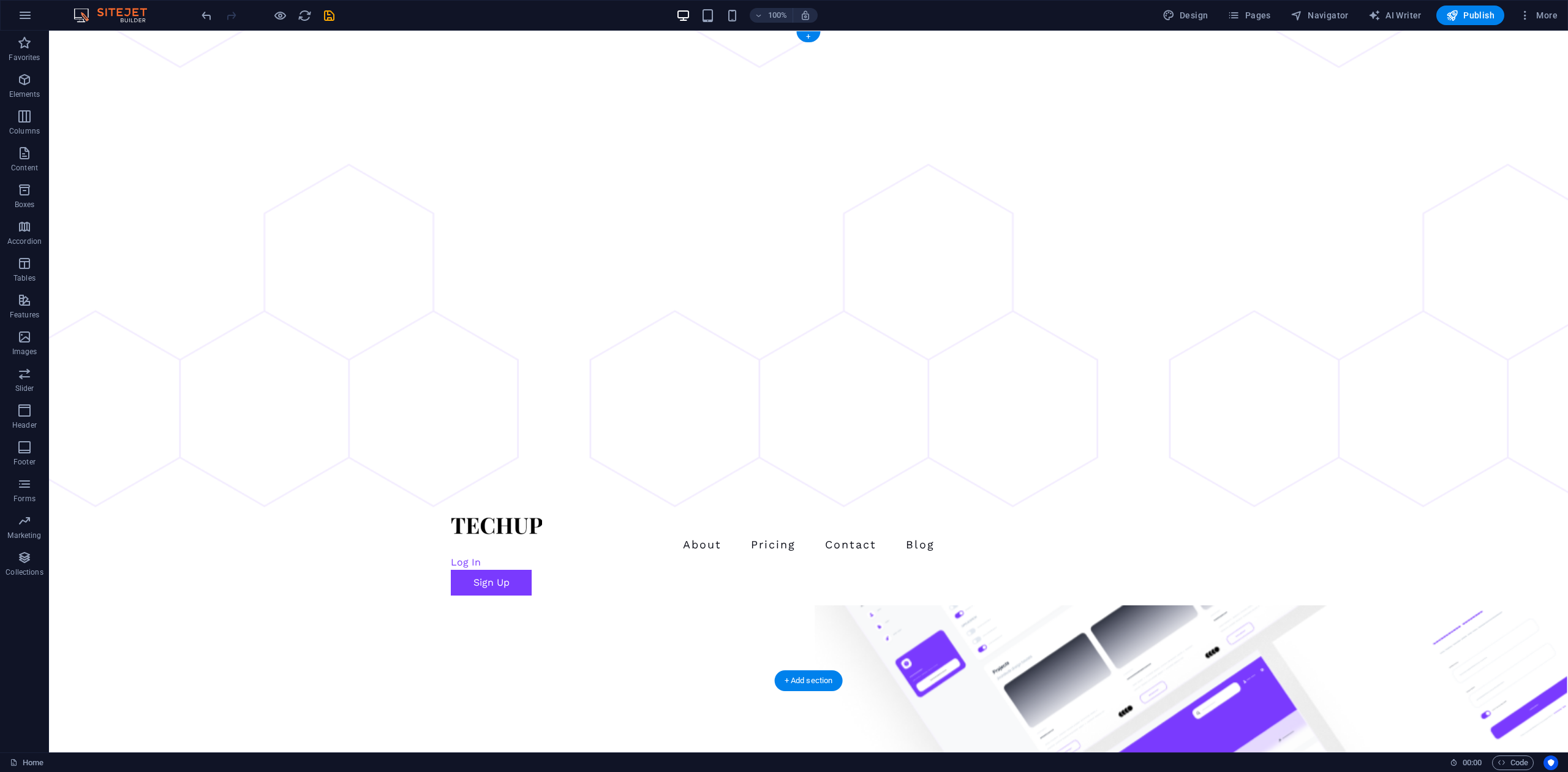
scroll to position [0, 0]
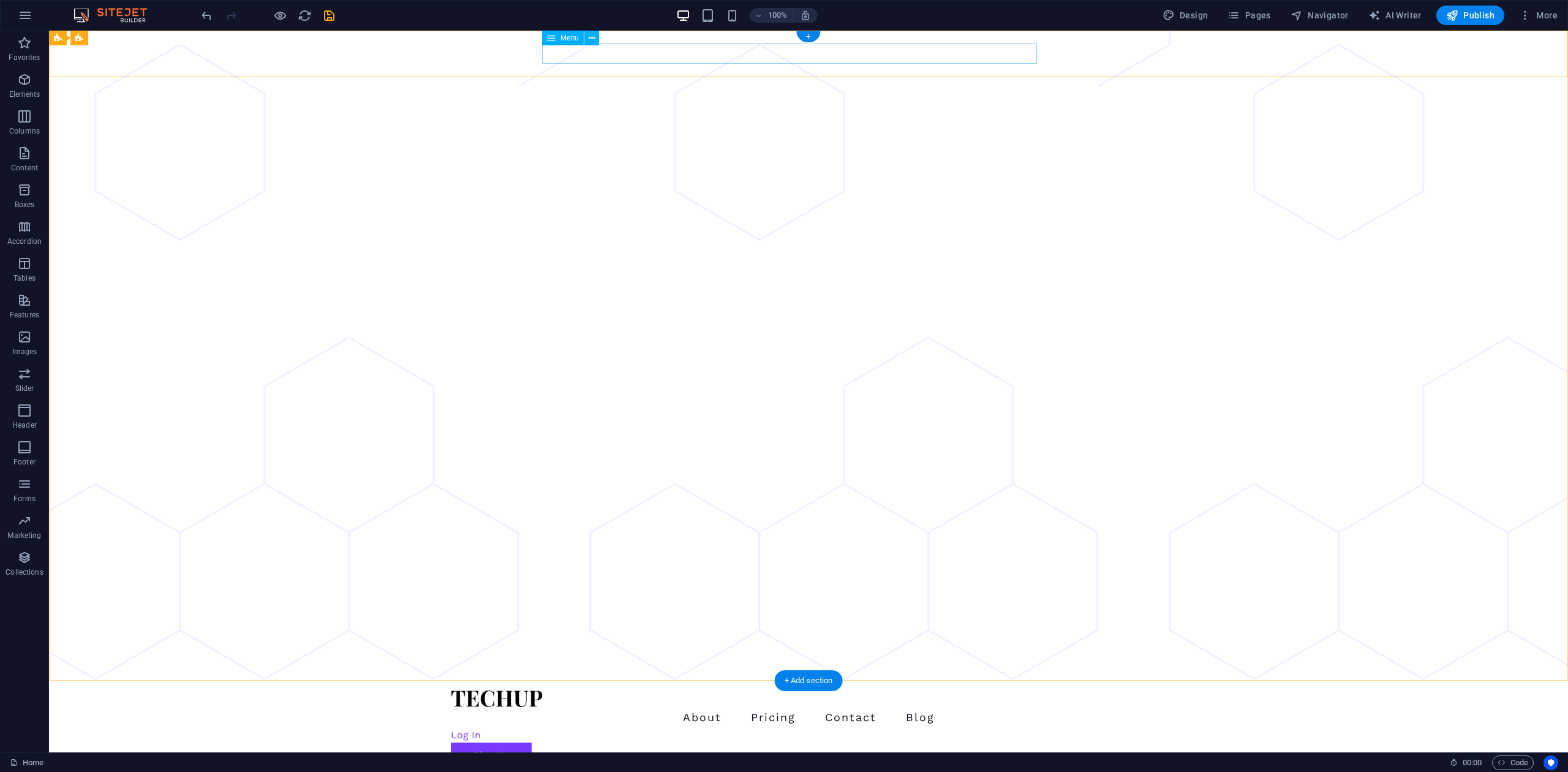
click at [690, 578] on nav "About Pricing Contact Blog" at bounding box center [808, 717] width 716 height 21
drag, startPoint x: 772, startPoint y: 60, endPoint x: 807, endPoint y: 62, distance: 35.1
click at [778, 578] on div "Log In Sign Up" at bounding box center [809, 719] width 1519 height 77
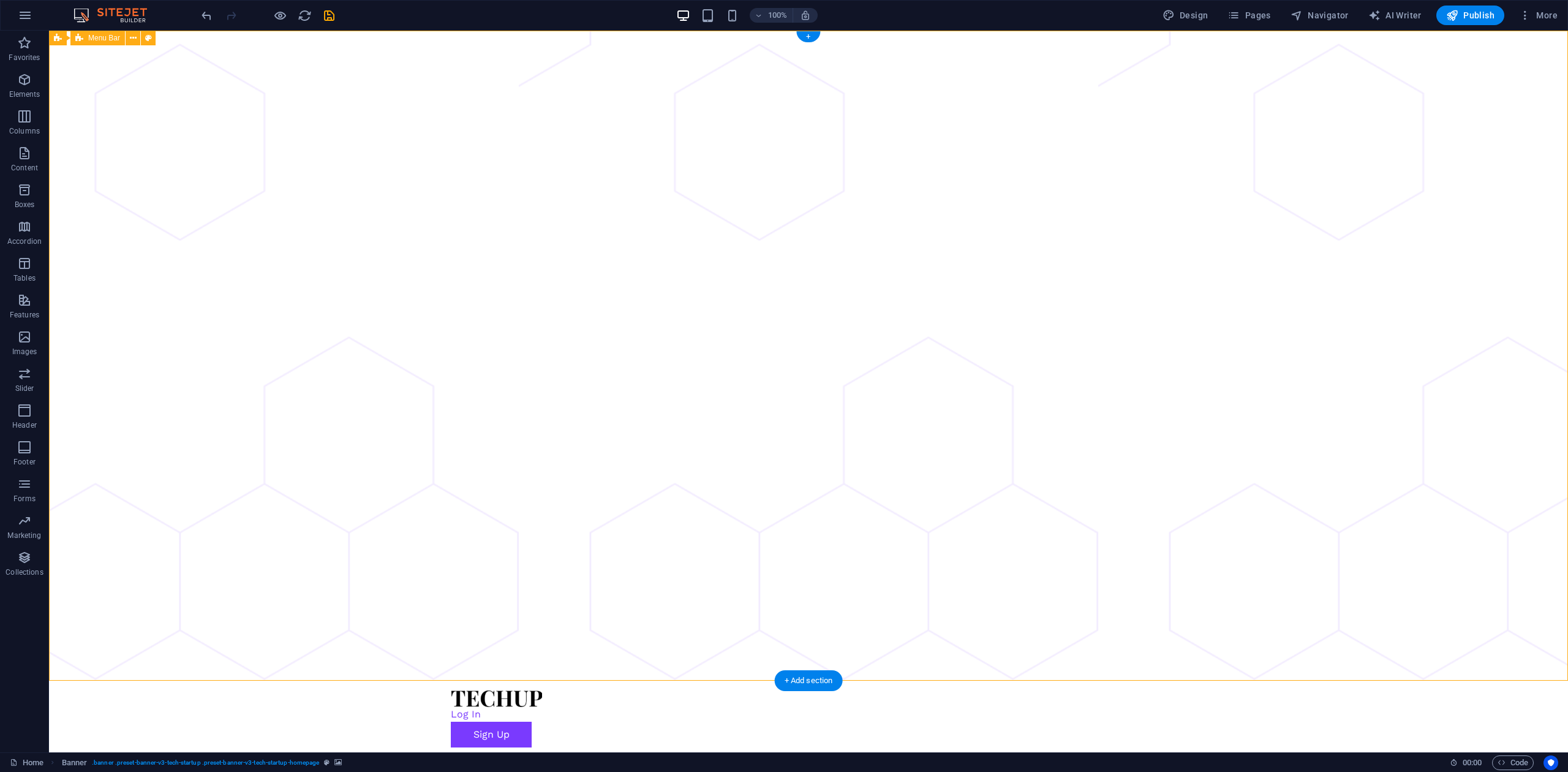
click at [809, 578] on div "Log In Sign Up" at bounding box center [809, 719] width 1519 height 77
click at [809, 578] on div "Log In" at bounding box center [798, 714] width 696 height 14
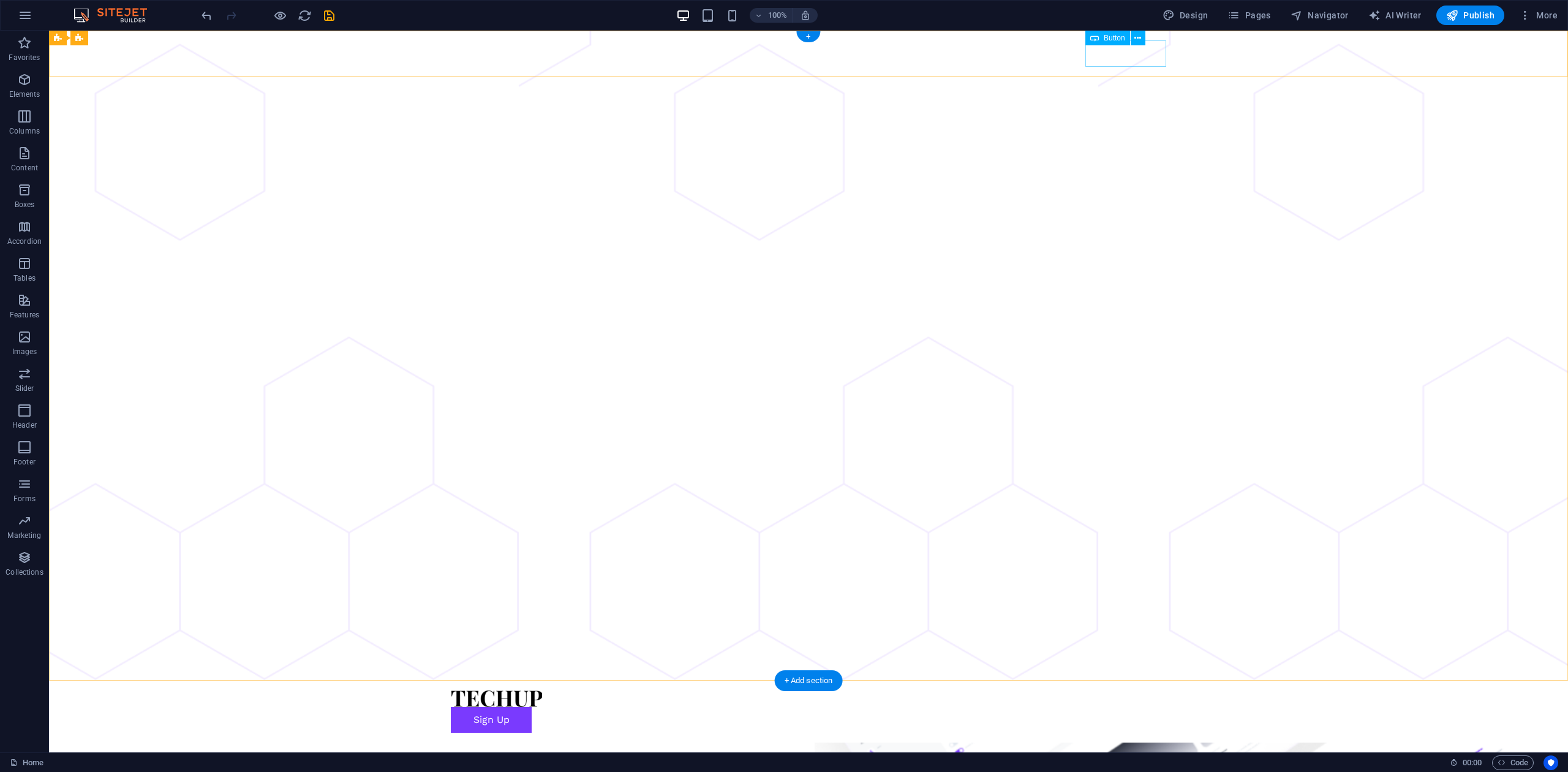
click at [1120, 578] on div "Sign Up" at bounding box center [808, 720] width 716 height 26
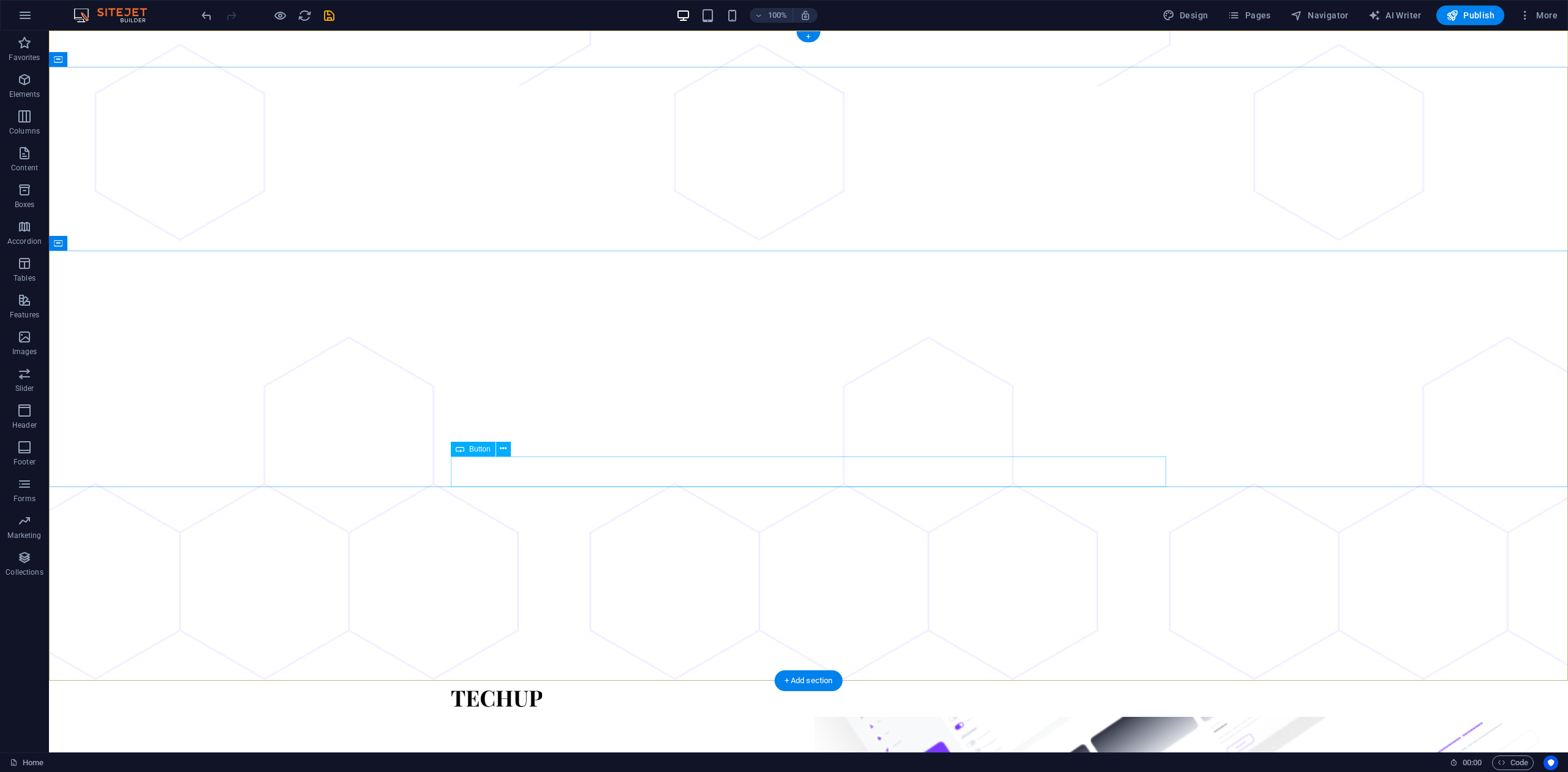
click at [32, 84] on icon "button" at bounding box center [24, 79] width 14 height 14
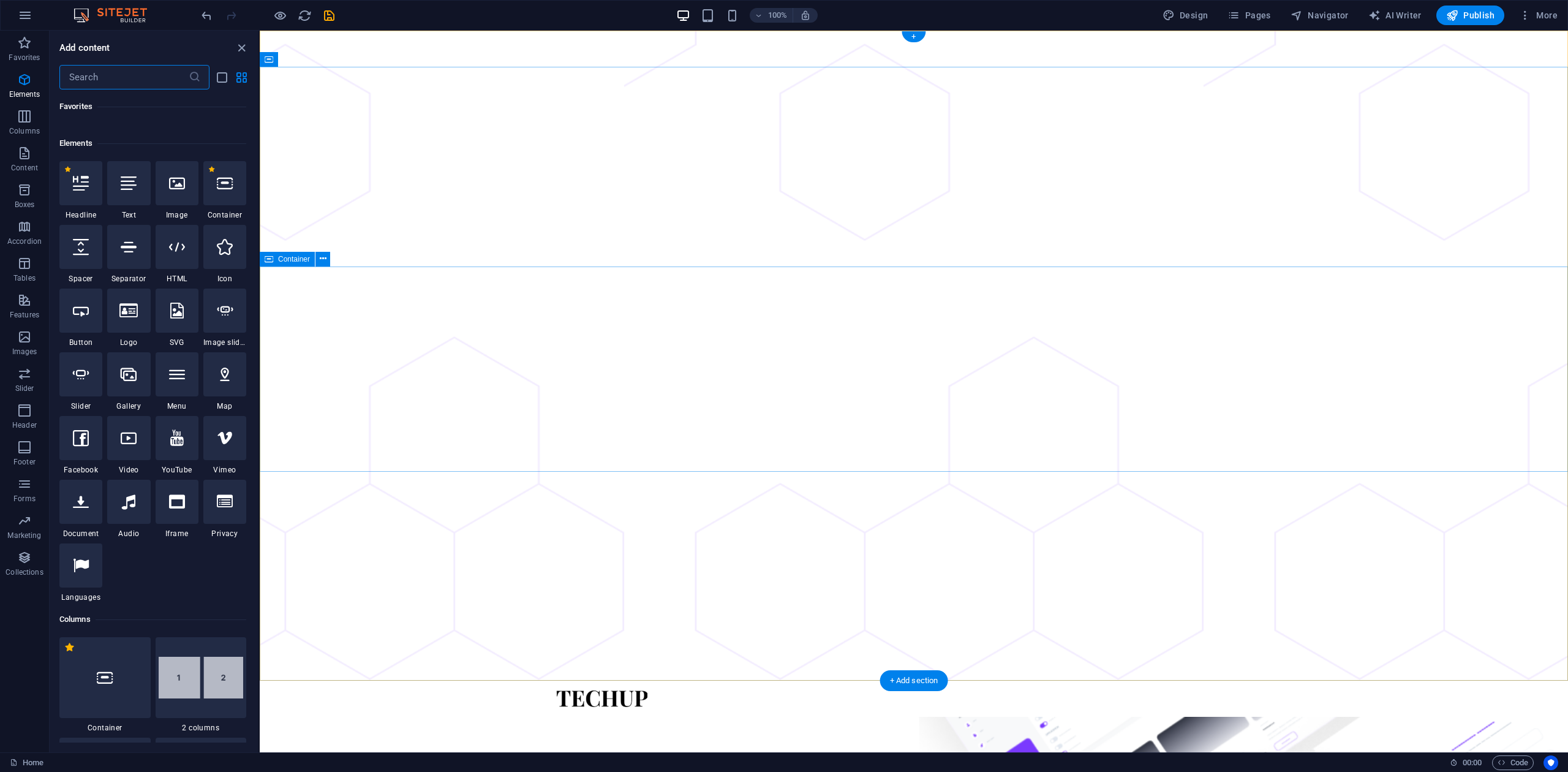
scroll to position [131, 0]
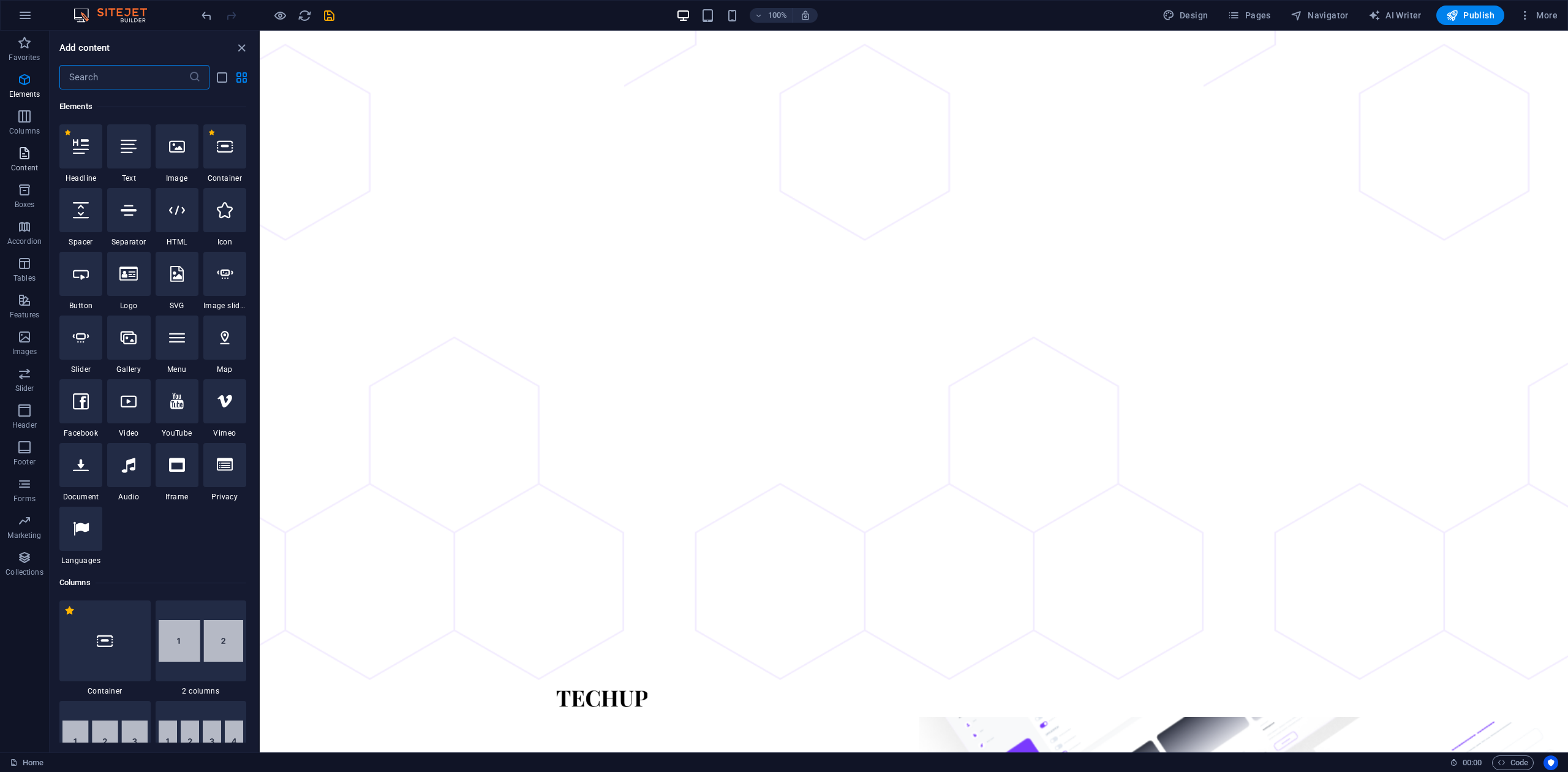
click at [21, 162] on span "Content" at bounding box center [25, 160] width 49 height 29
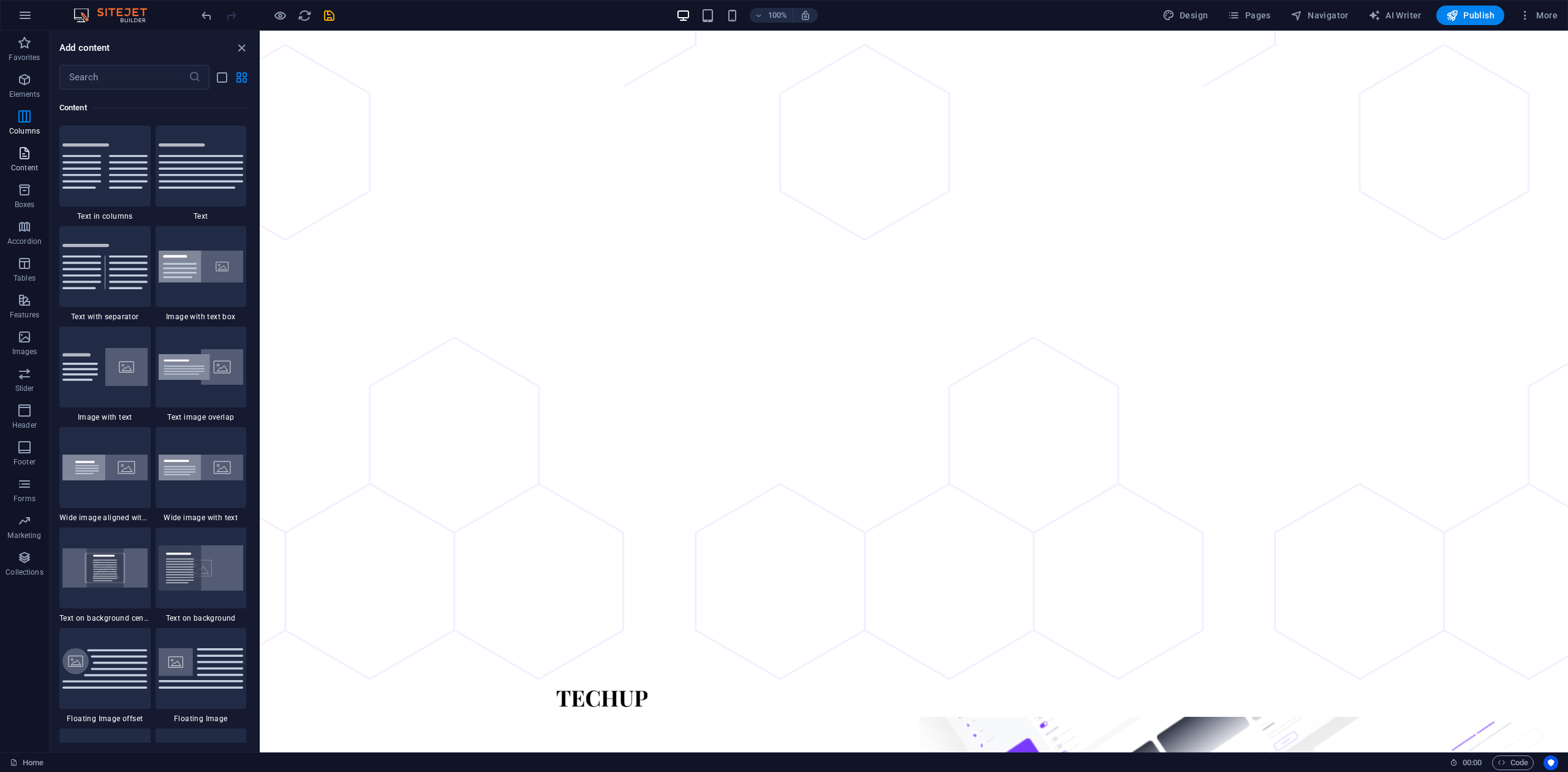
scroll to position [2145, 0]
click at [32, 339] on span "Images" at bounding box center [25, 344] width 49 height 29
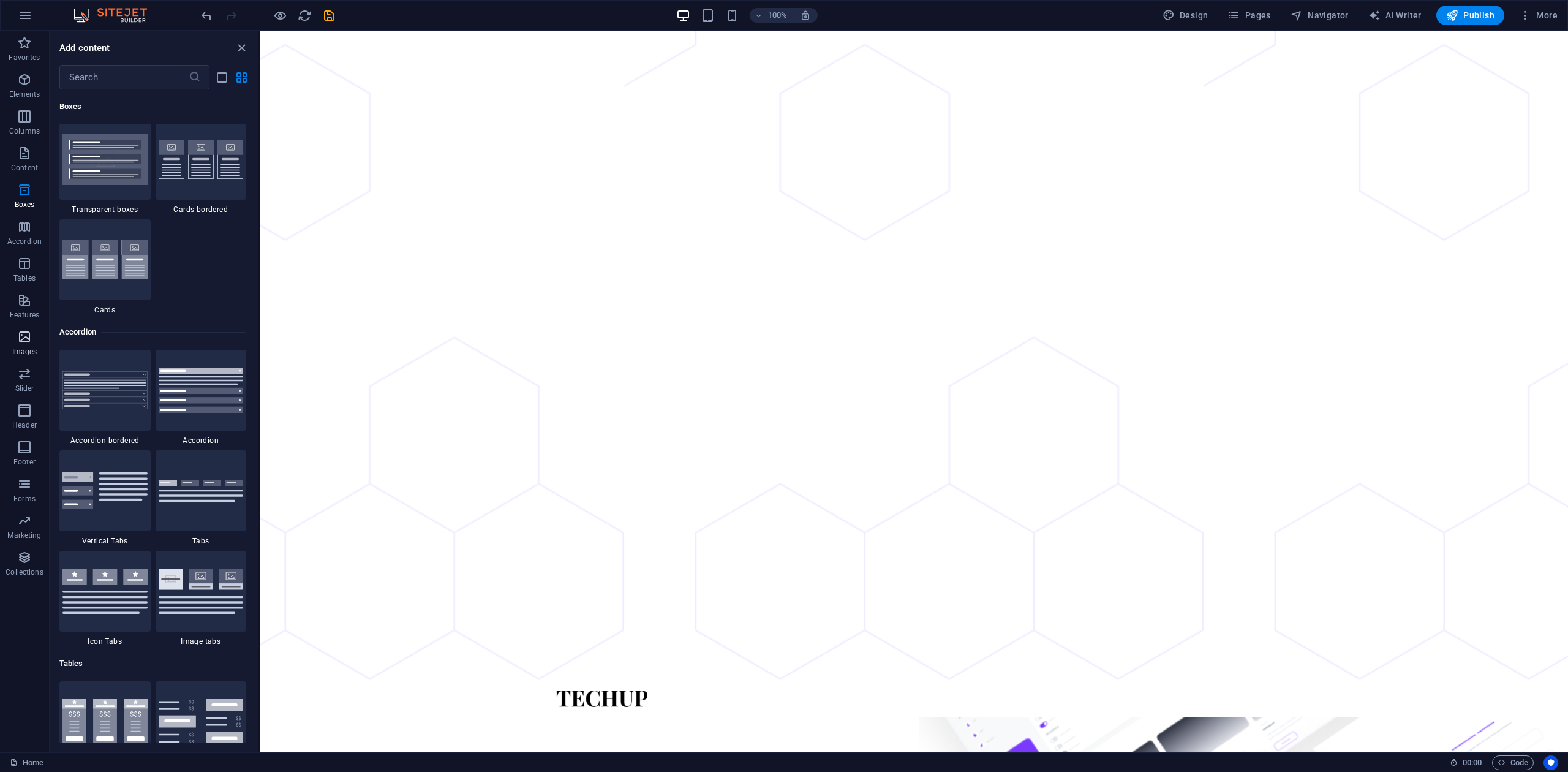
scroll to position [6213, 0]
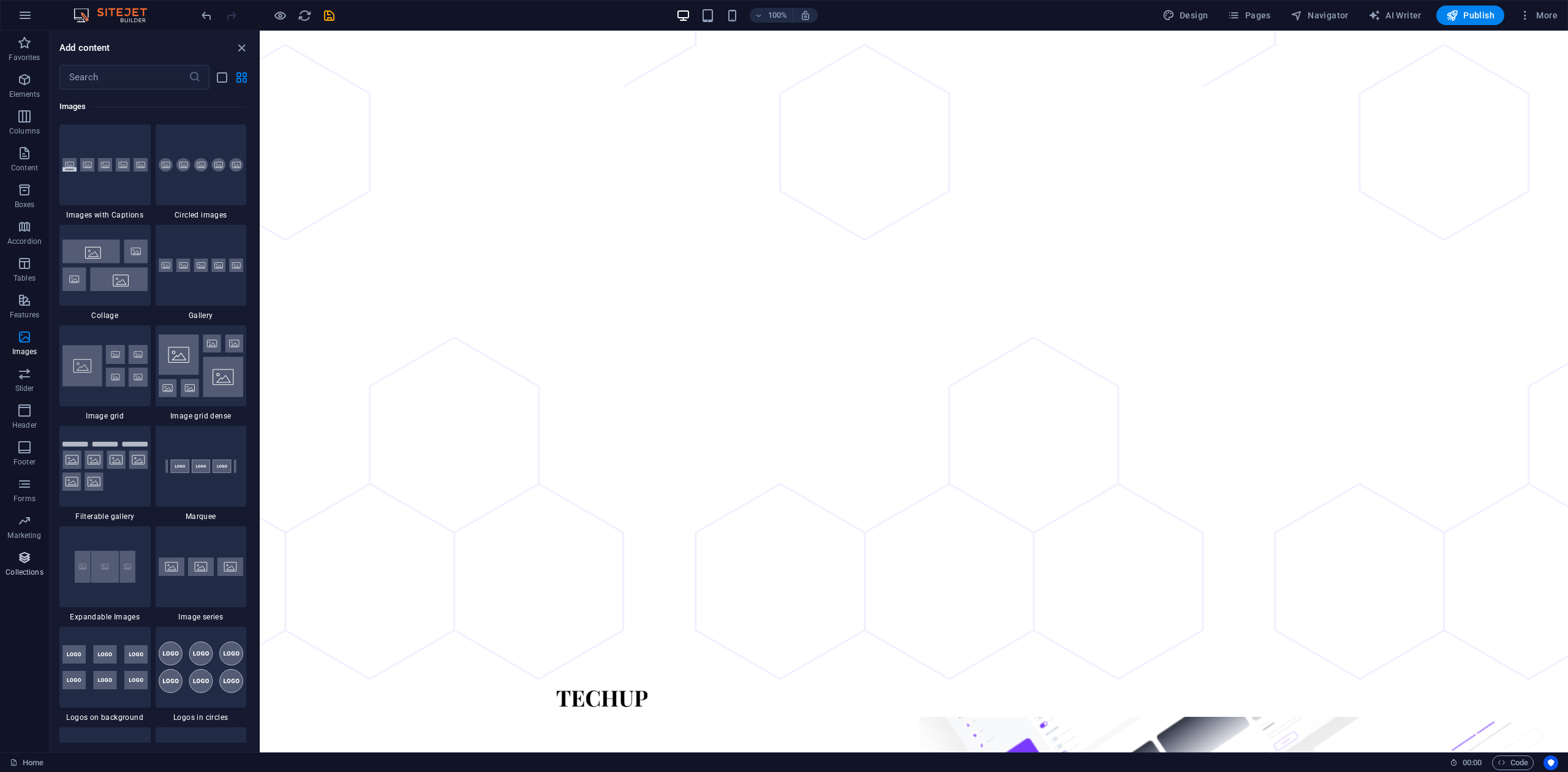
click at [25, 570] on p "Collections" at bounding box center [24, 572] width 38 height 10
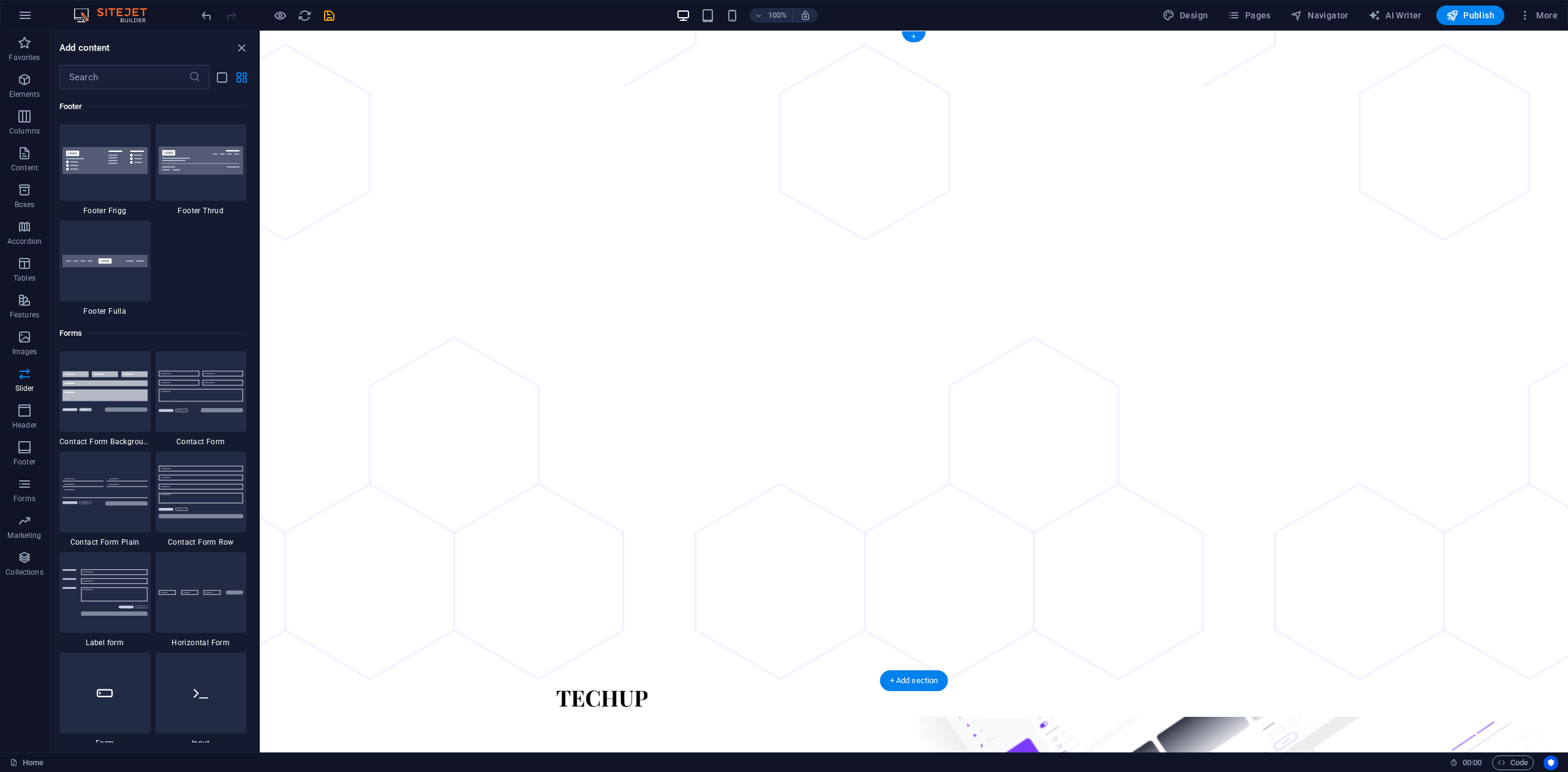
scroll to position [11216, 0]
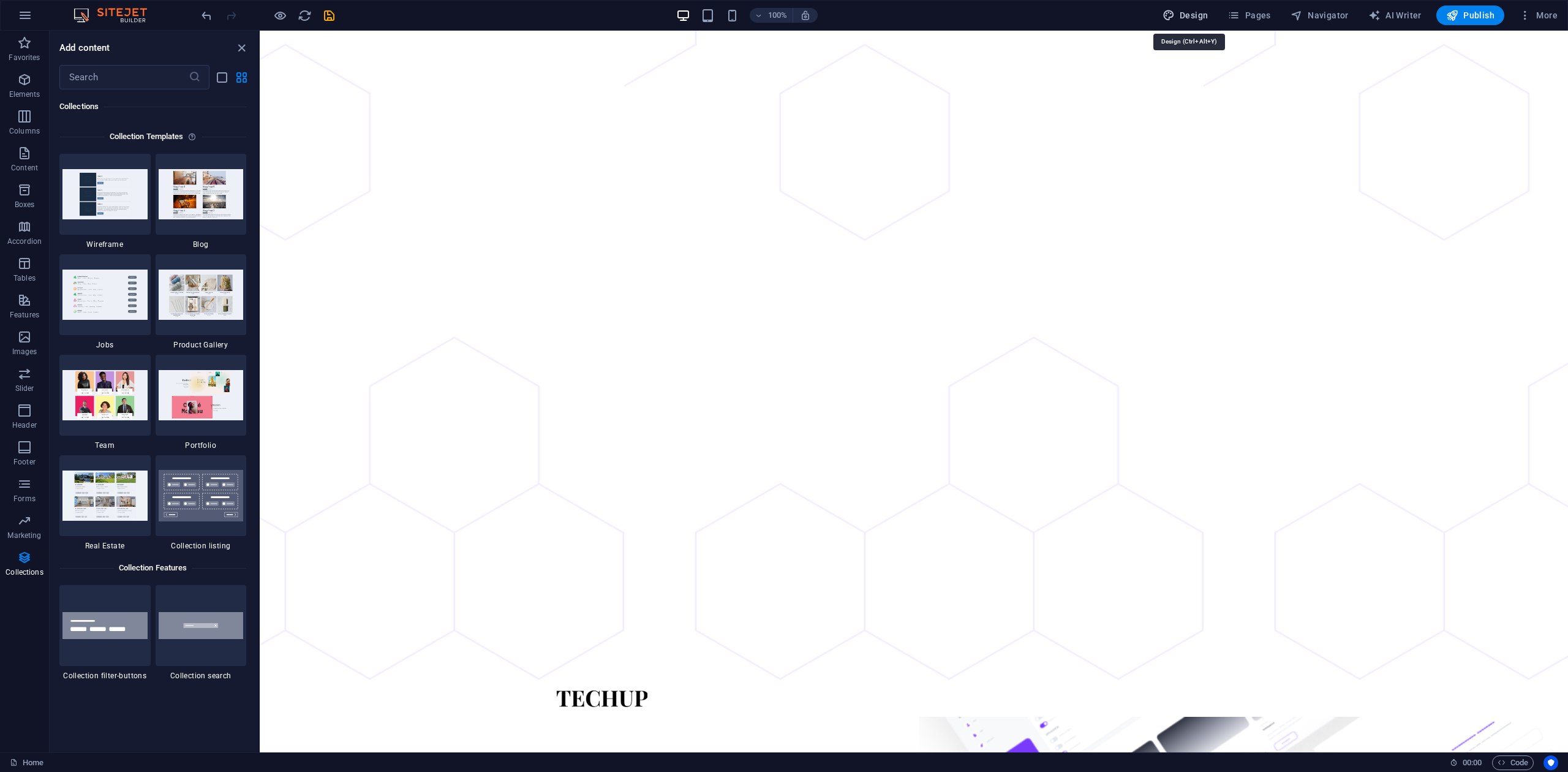
click at [1175, 8] on button "Design" at bounding box center [1185, 15] width 55 height 20
select select "px"
select select "400"
select select "px"
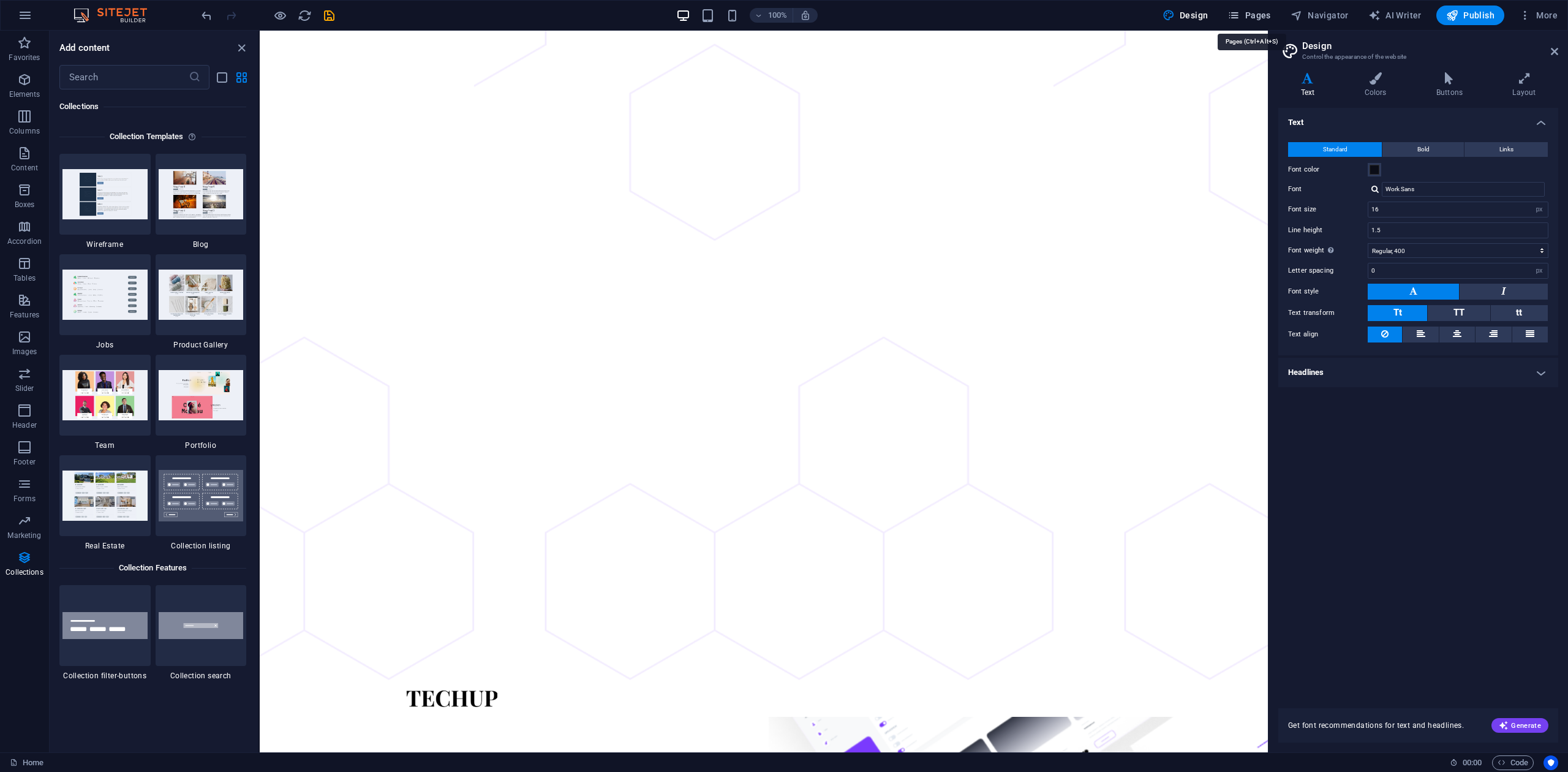
click at [1175, 18] on span "Pages" at bounding box center [1248, 15] width 43 height 12
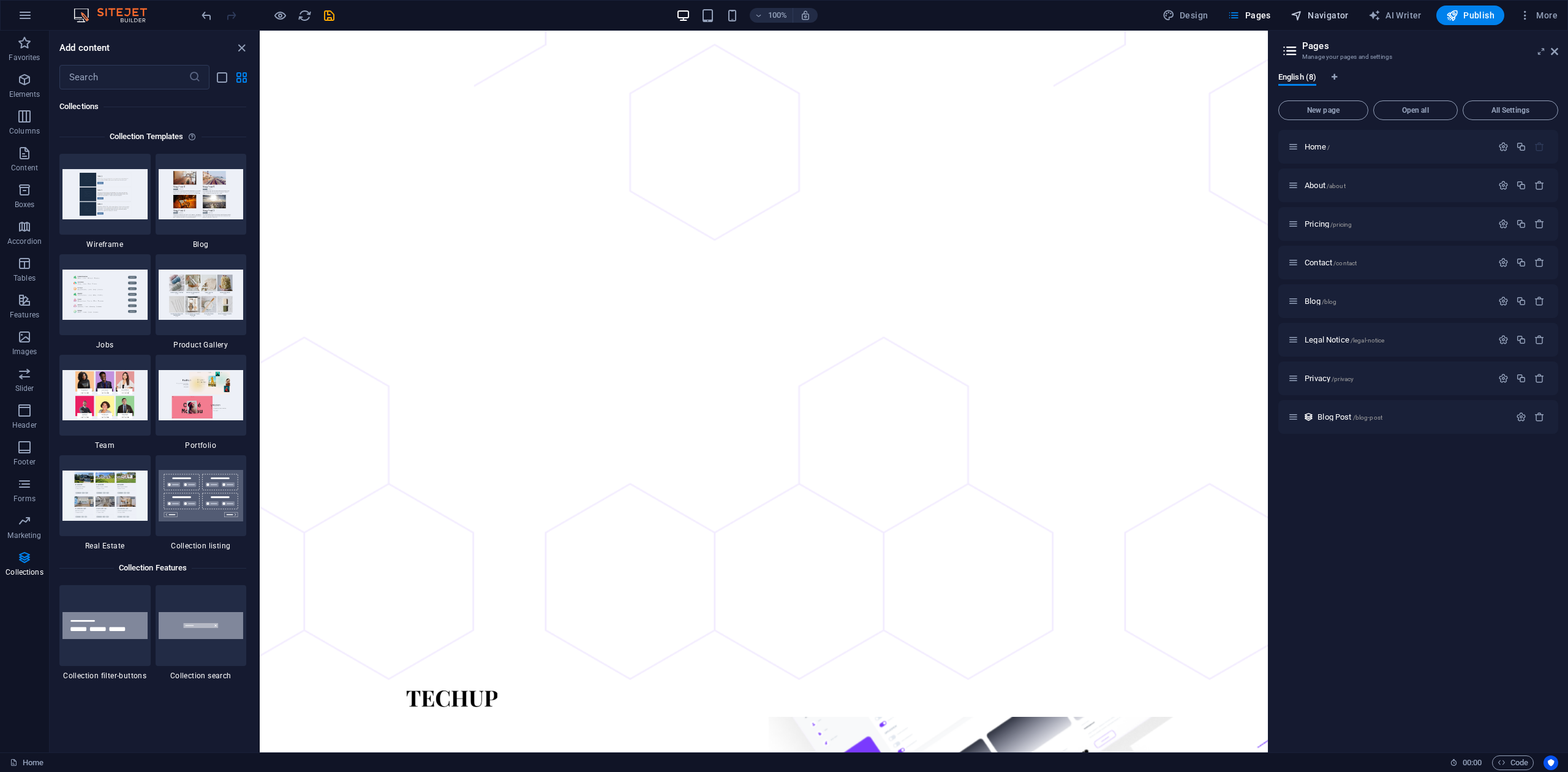
click at [1175, 14] on span "Navigator" at bounding box center [1319, 15] width 58 height 12
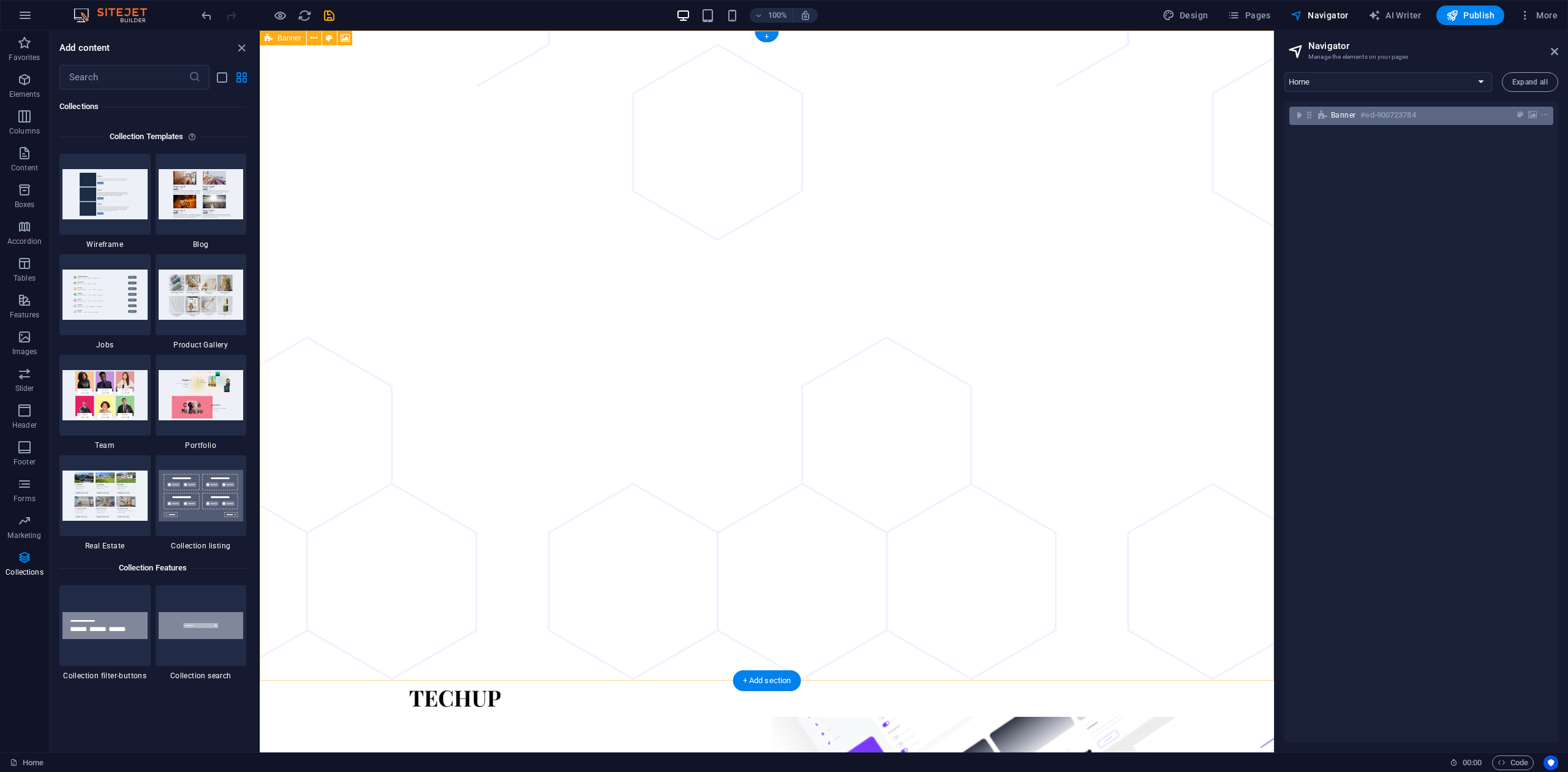
click at [1175, 121] on div "Banner #ed-900723784" at bounding box center [1421, 116] width 264 height 18
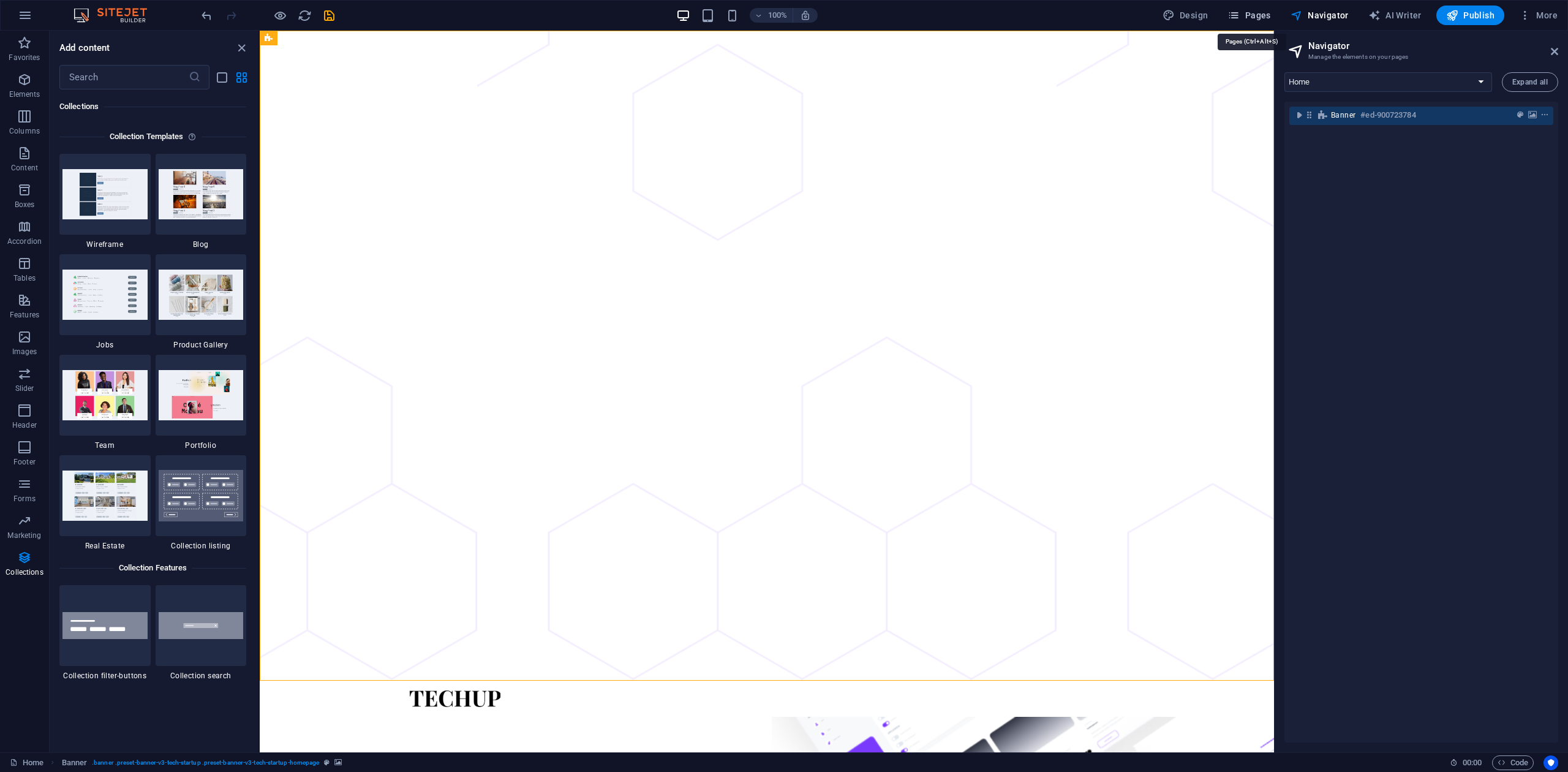
click at [1175, 11] on icon "button" at bounding box center [1233, 15] width 12 height 12
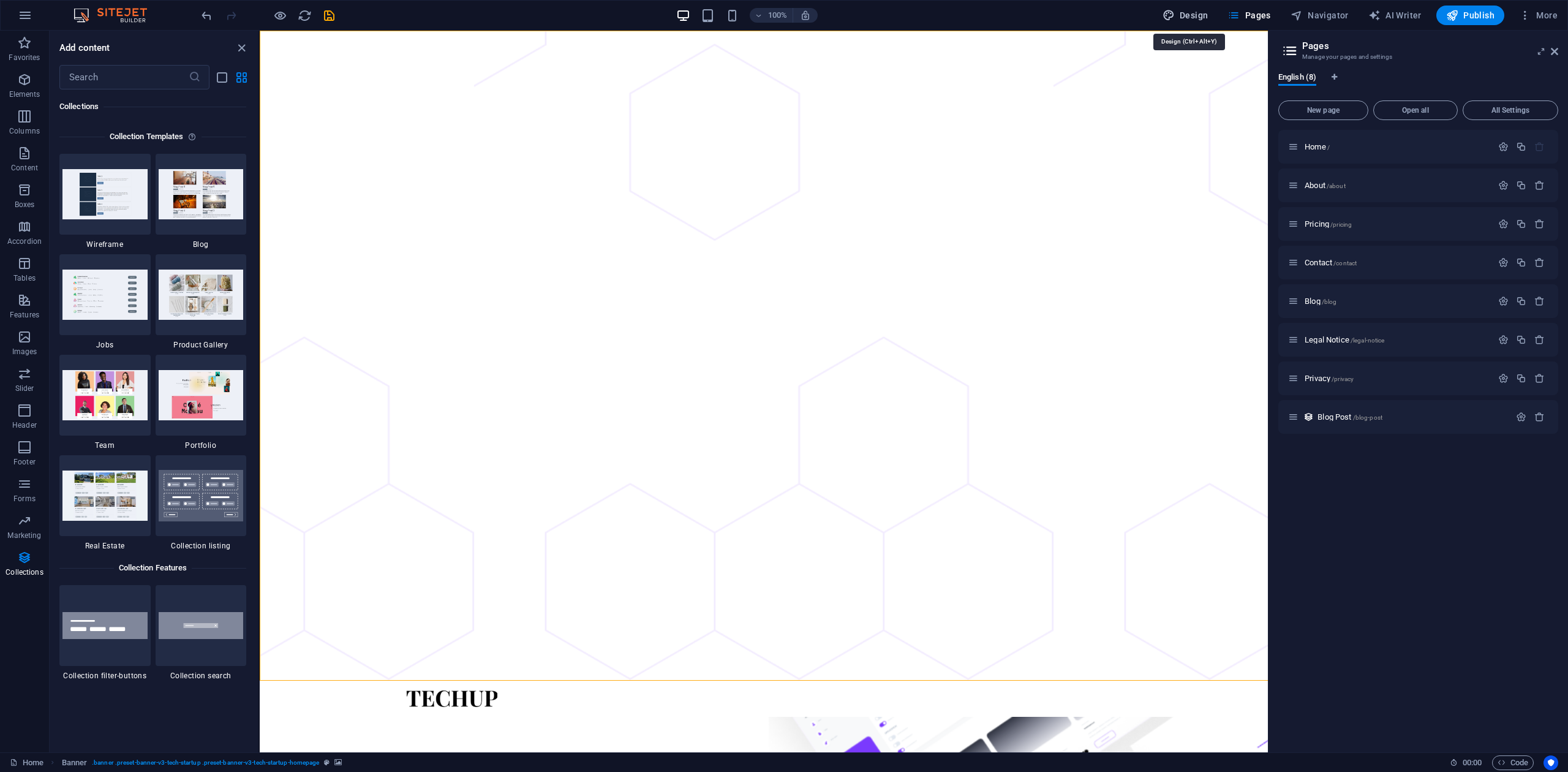
click at [1175, 23] on button "Design" at bounding box center [1185, 15] width 55 height 20
select select "px"
select select "400"
select select "px"
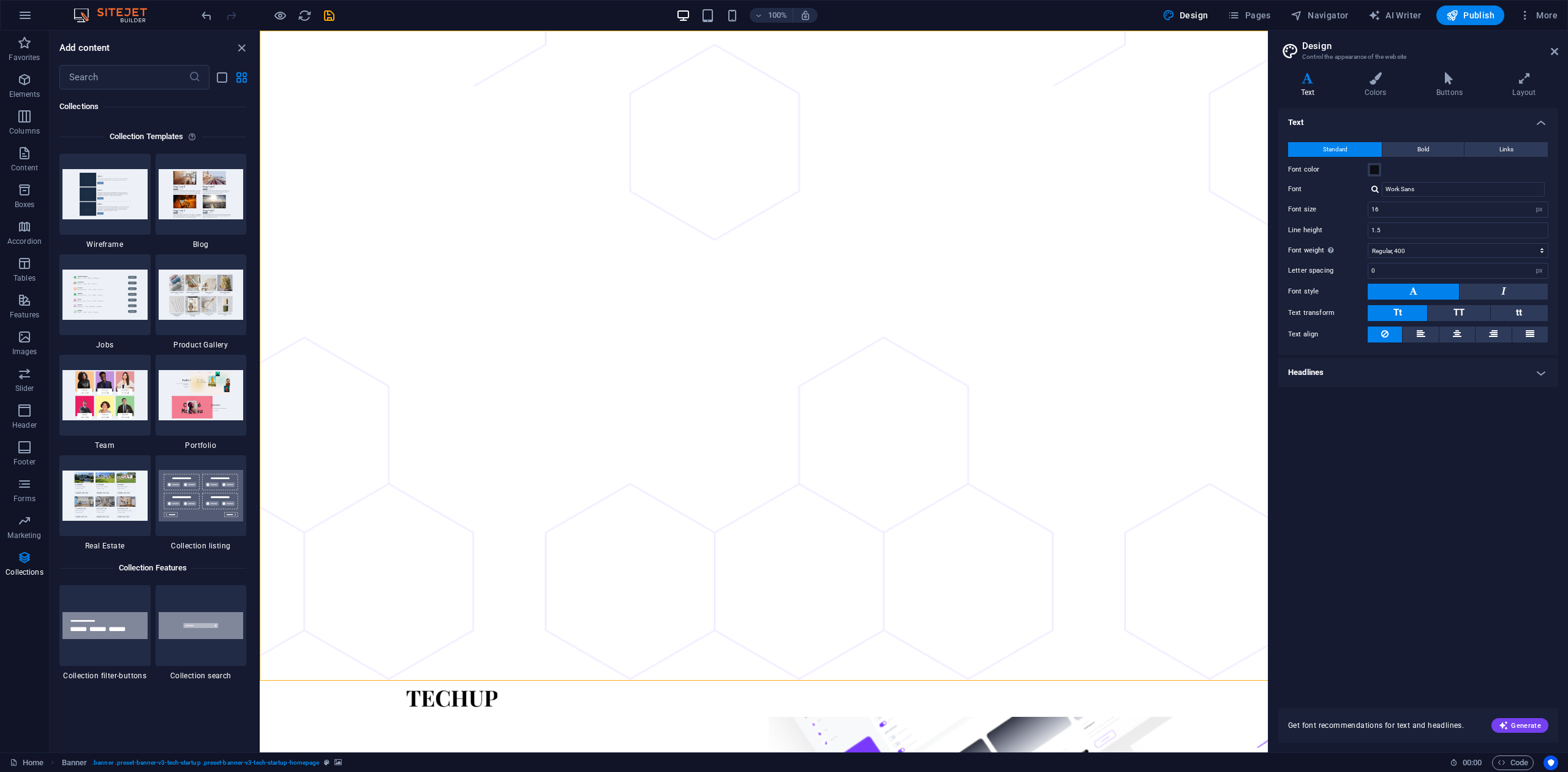
click at [1175, 474] on div "Text Standard Bold Links Font color Font Work Sans Font size 16 rem px Line hei…" at bounding box center [1418, 400] width 280 height 586
click at [331, 14] on icon "save" at bounding box center [329, 16] width 14 height 14
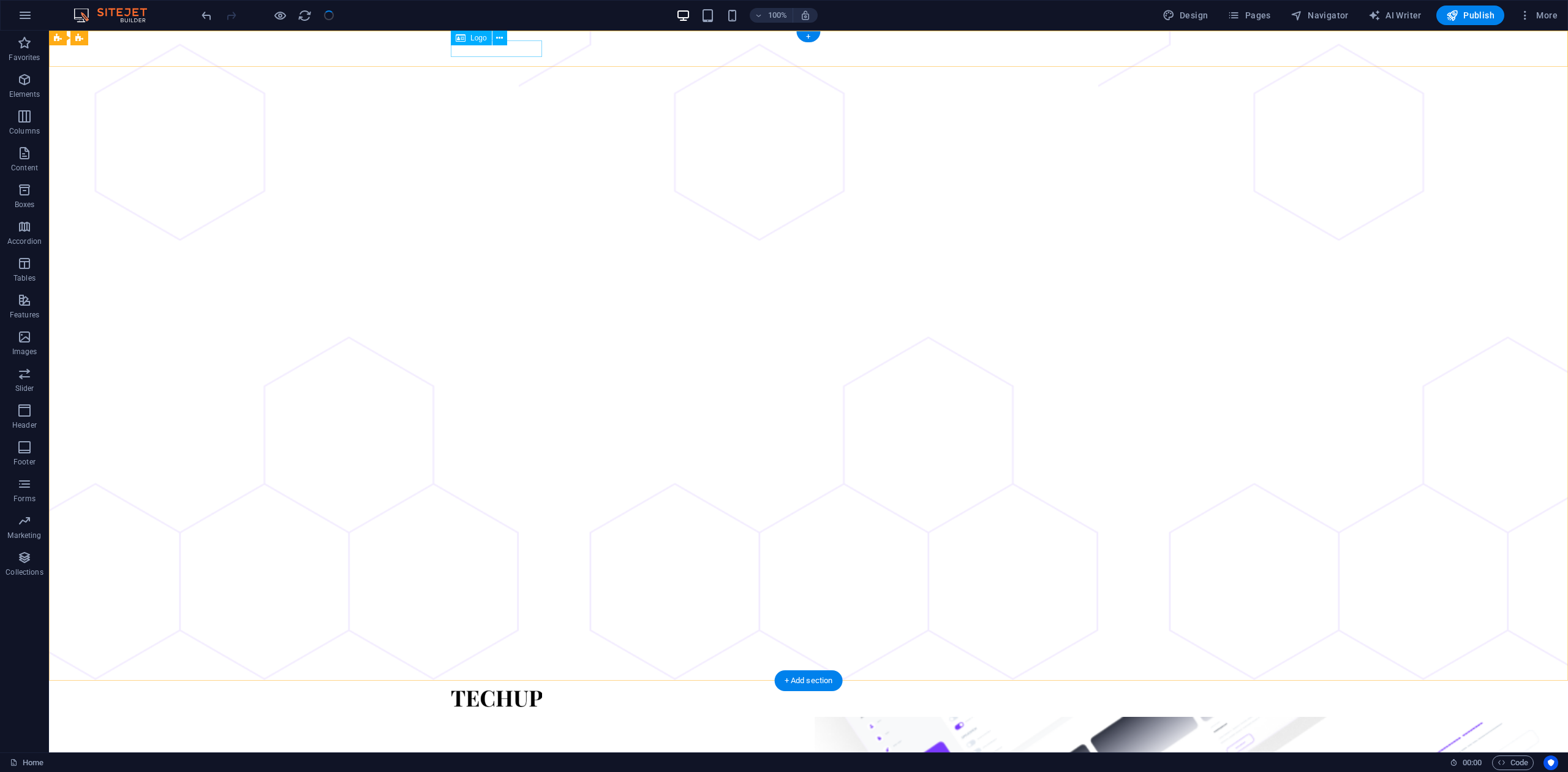
click at [479, 578] on div at bounding box center [808, 699] width 716 height 16
click at [501, 578] on div at bounding box center [808, 699] width 716 height 16
click at [501, 40] on icon at bounding box center [499, 38] width 7 height 13
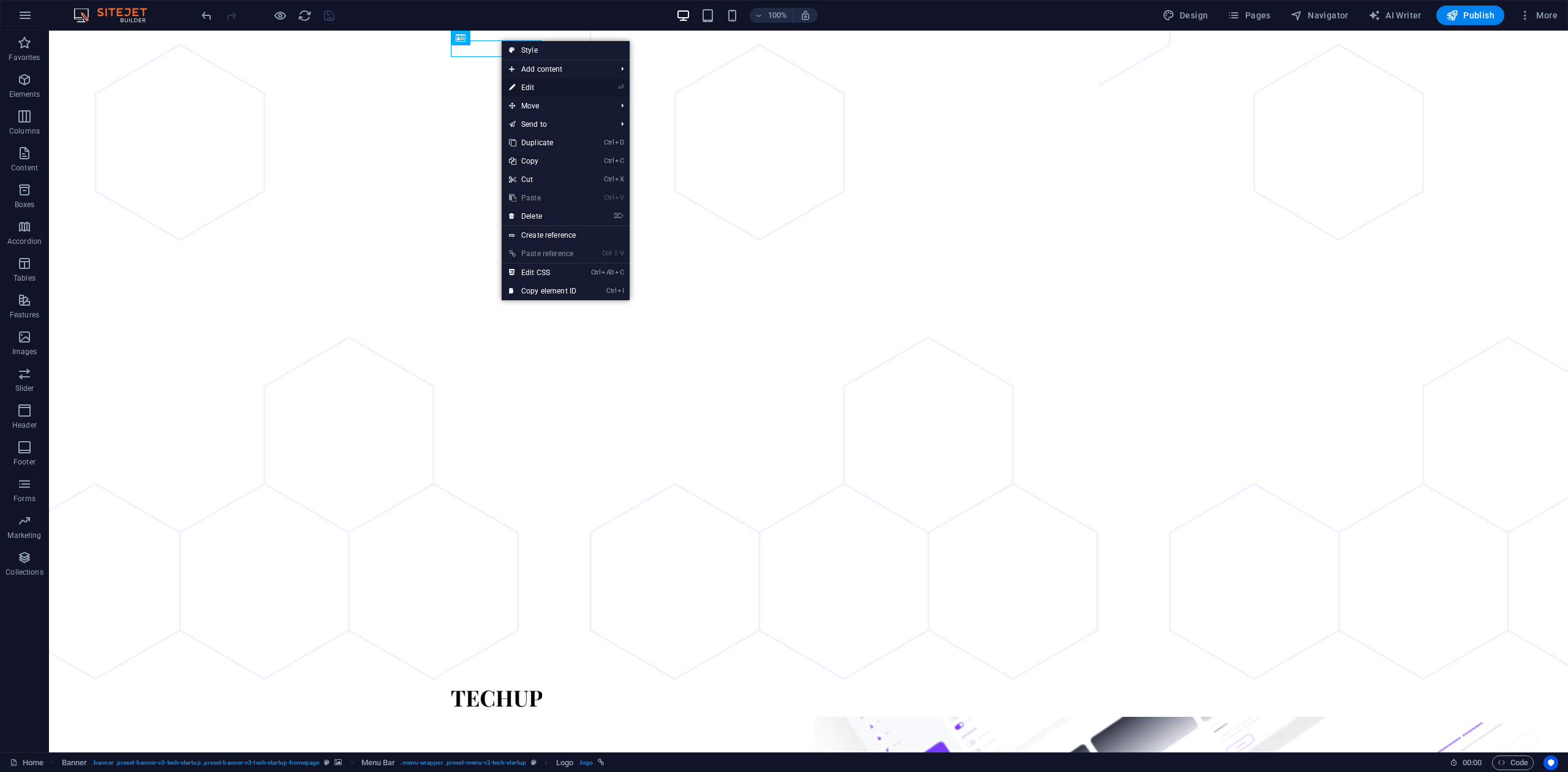
drag, startPoint x: 525, startPoint y: 92, endPoint x: 832, endPoint y: 183, distance: 320.2
click at [525, 92] on link "⏎ Edit" at bounding box center [543, 87] width 82 height 18
select select "px"
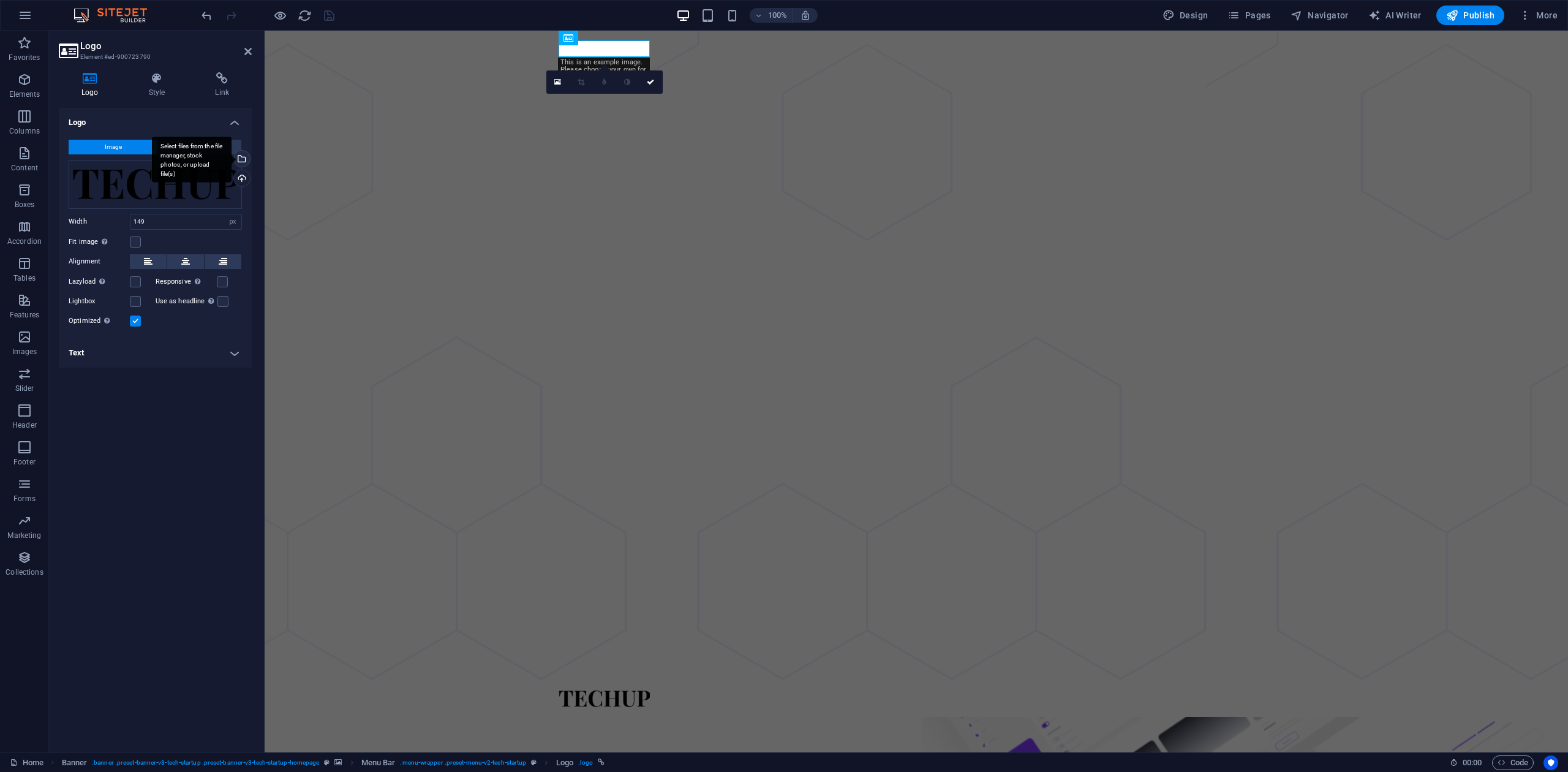
click at [231, 160] on div "Select files from the file manager, stock photos, or upload file(s)" at bounding box center [192, 159] width 79 height 46
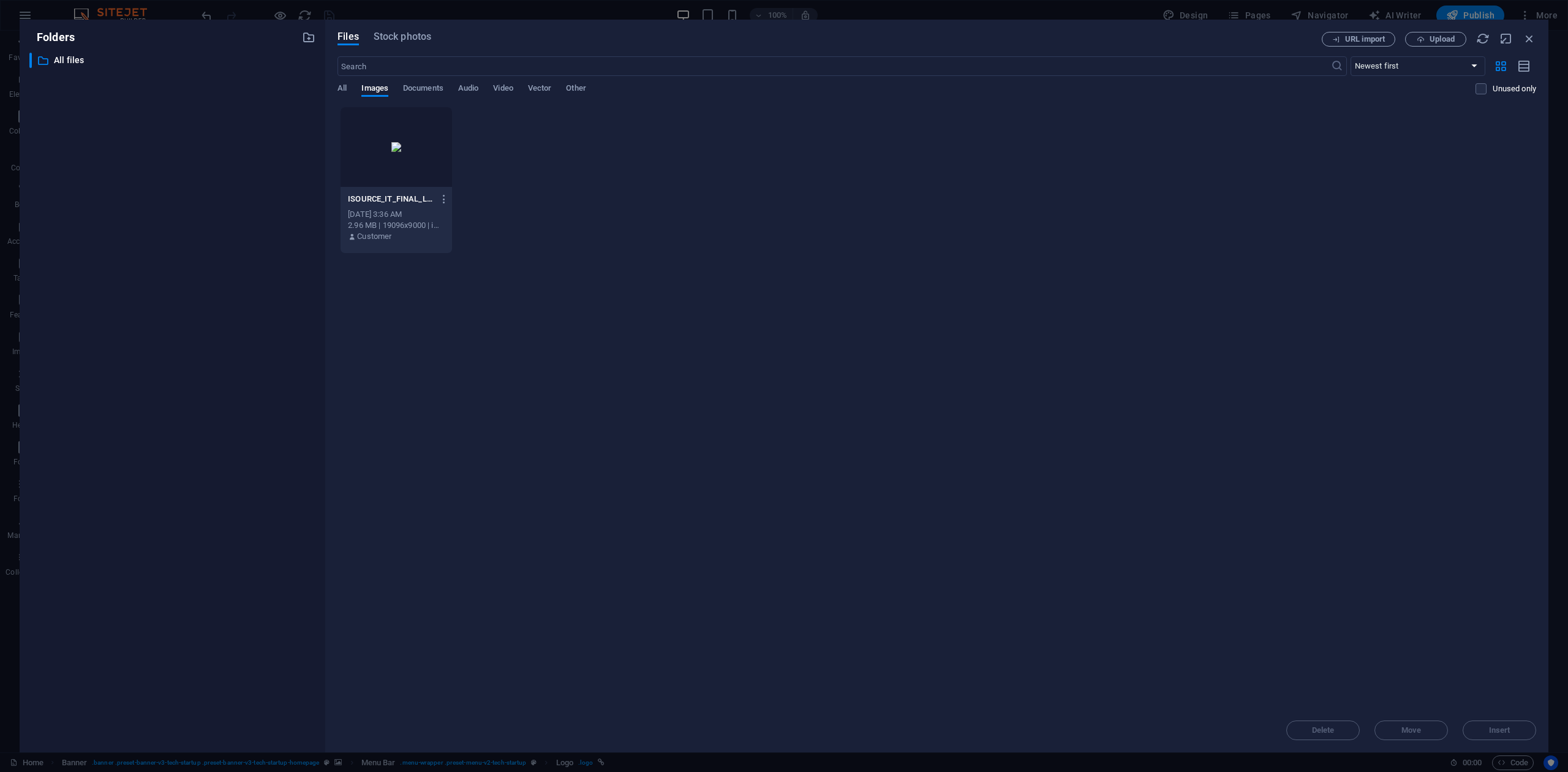
drag, startPoint x: 415, startPoint y: 170, endPoint x: 419, endPoint y: 184, distance: 14.6
click at [415, 169] on div at bounding box center [396, 147] width 112 height 79
click at [1175, 578] on span "Delete" at bounding box center [1322, 730] width 62 height 8
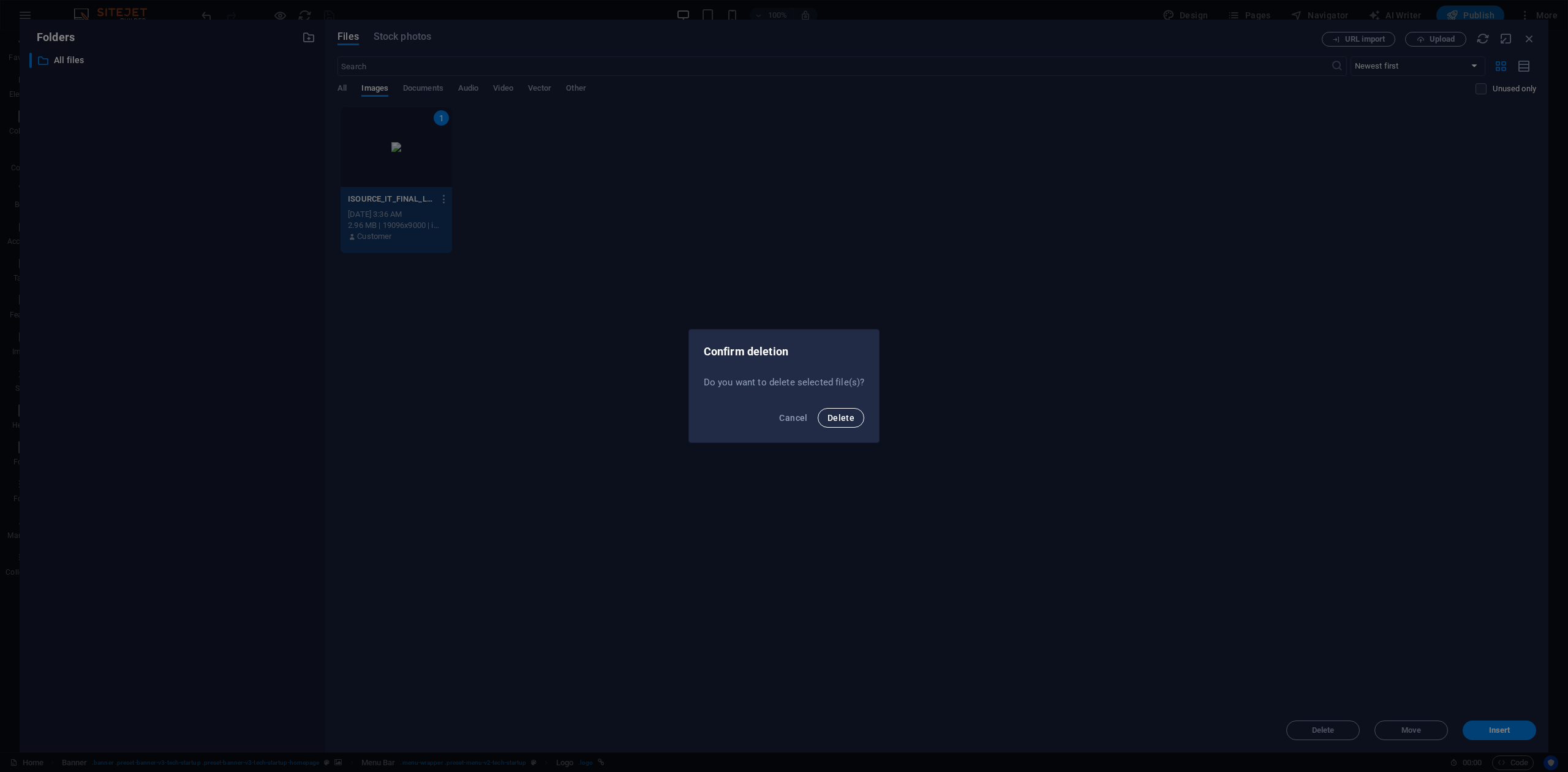
click at [850, 420] on span "Delete" at bounding box center [840, 418] width 27 height 10
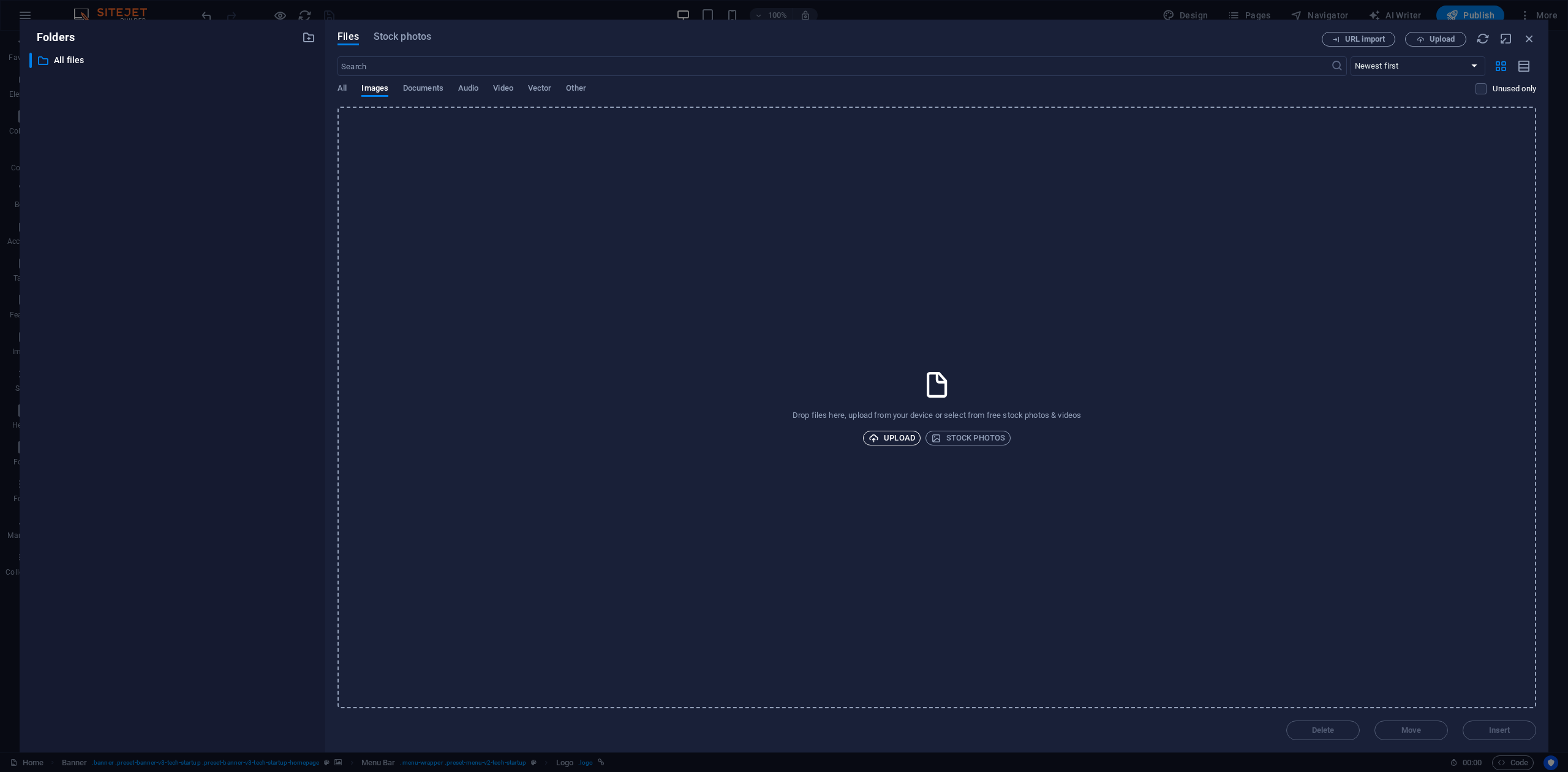
click at [902, 438] on span "Upload" at bounding box center [892, 438] width 47 height 14
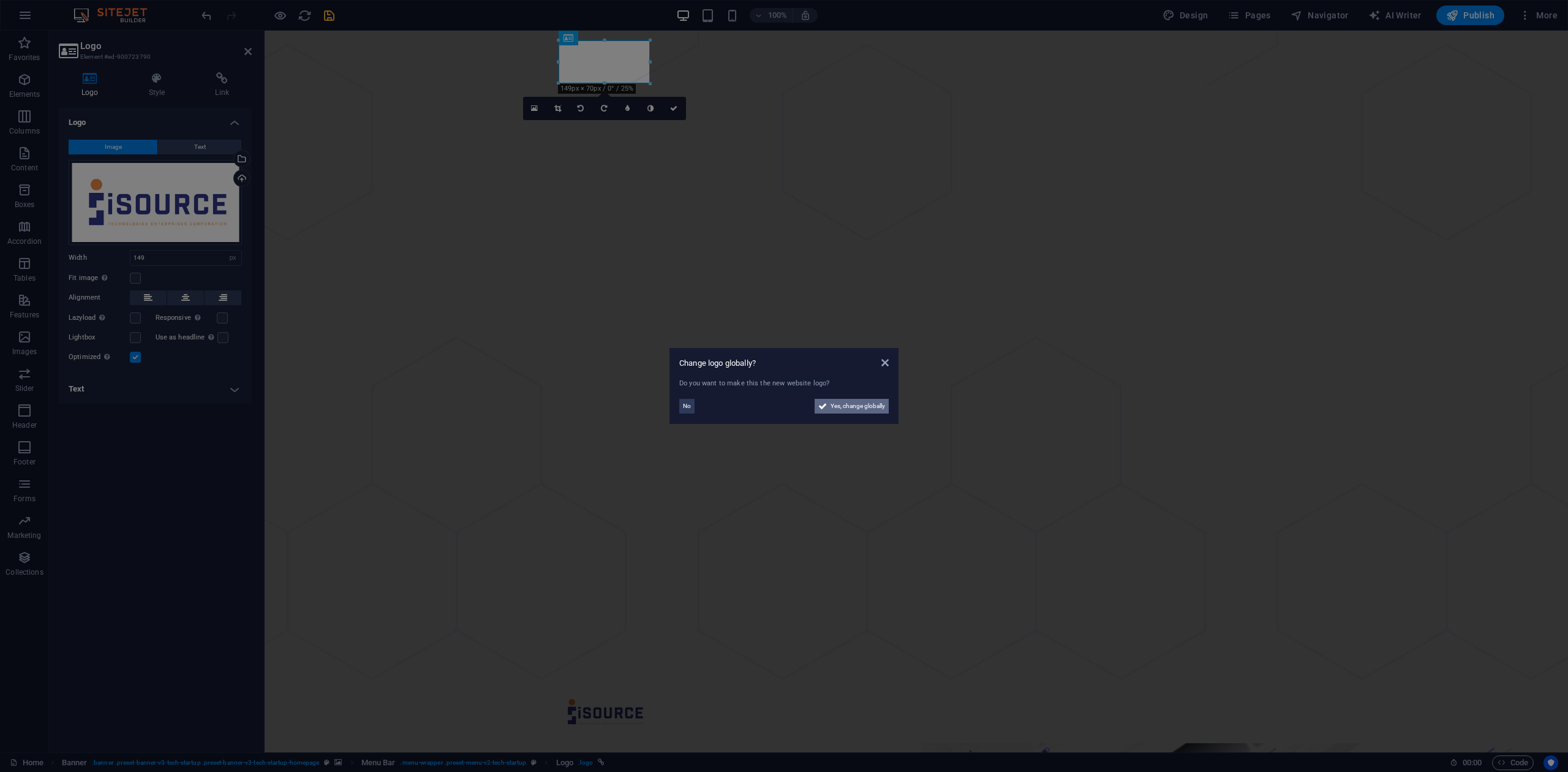
click at [852, 406] on span "Yes, change globally" at bounding box center [858, 406] width 55 height 14
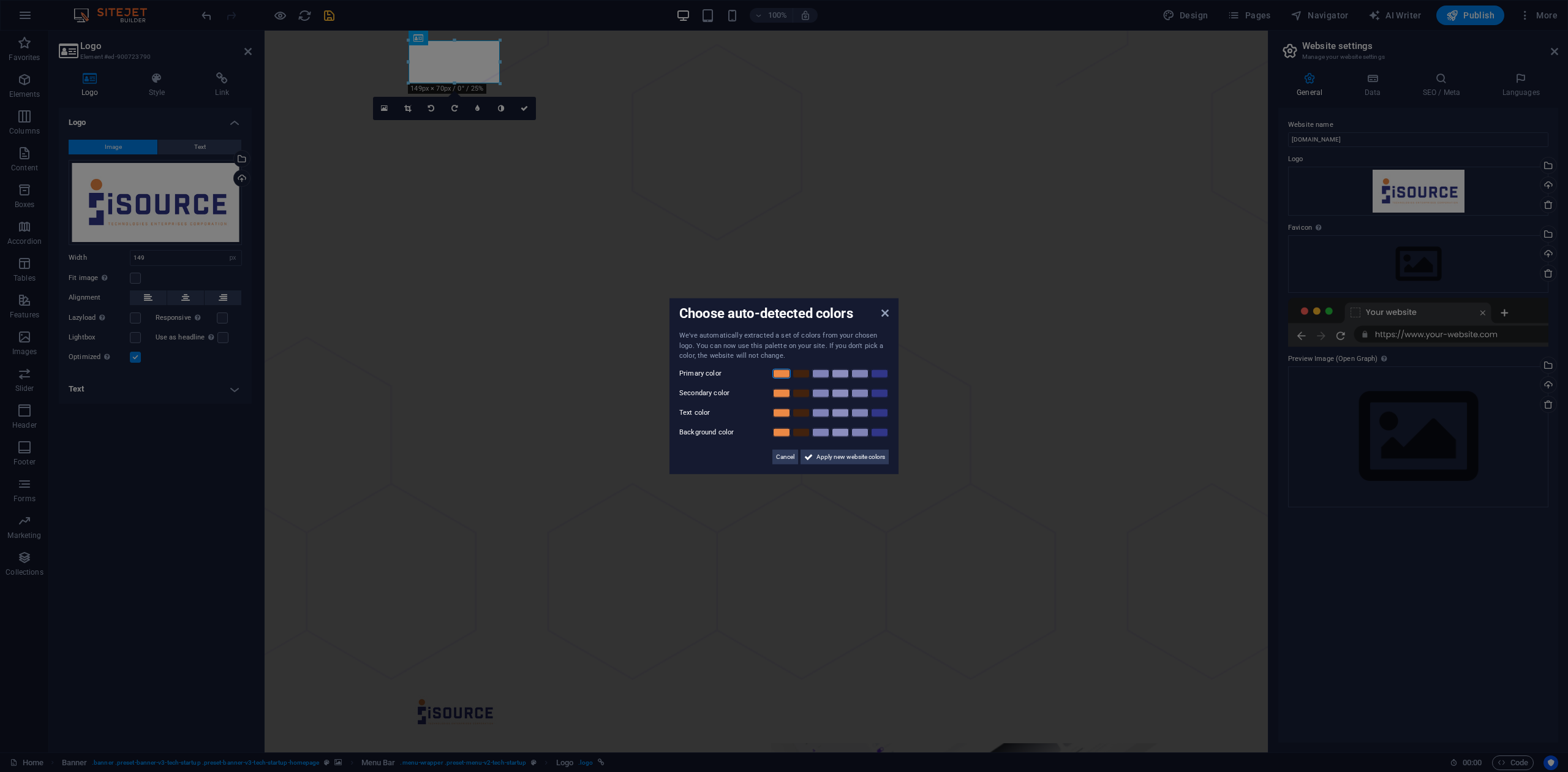
click at [773, 371] on link at bounding box center [781, 373] width 18 height 10
click at [877, 391] on link at bounding box center [879, 393] width 18 height 10
click at [797, 415] on link at bounding box center [801, 412] width 18 height 10
click at [824, 435] on link at bounding box center [820, 432] width 18 height 10
click at [820, 456] on span "Apply new website colors" at bounding box center [850, 456] width 68 height 14
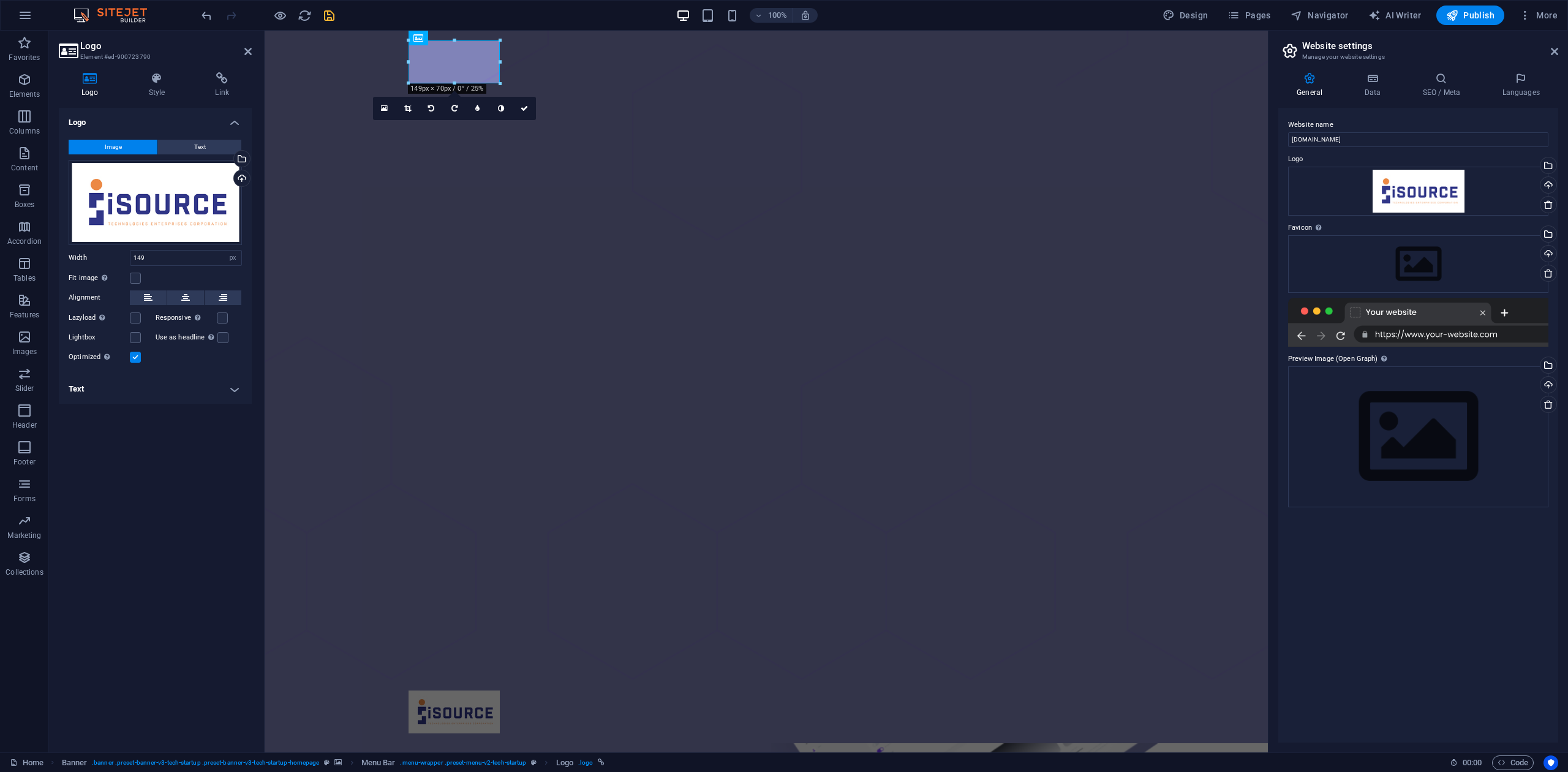
click at [1175, 578] on div "Website name itec.ph Logo Drag files here, click to choose files or select file…" at bounding box center [1418, 425] width 280 height 635
click at [1175, 576] on div "Website name itec.ph Logo Drag files here, click to choose files or select file…" at bounding box center [1418, 425] width 280 height 635
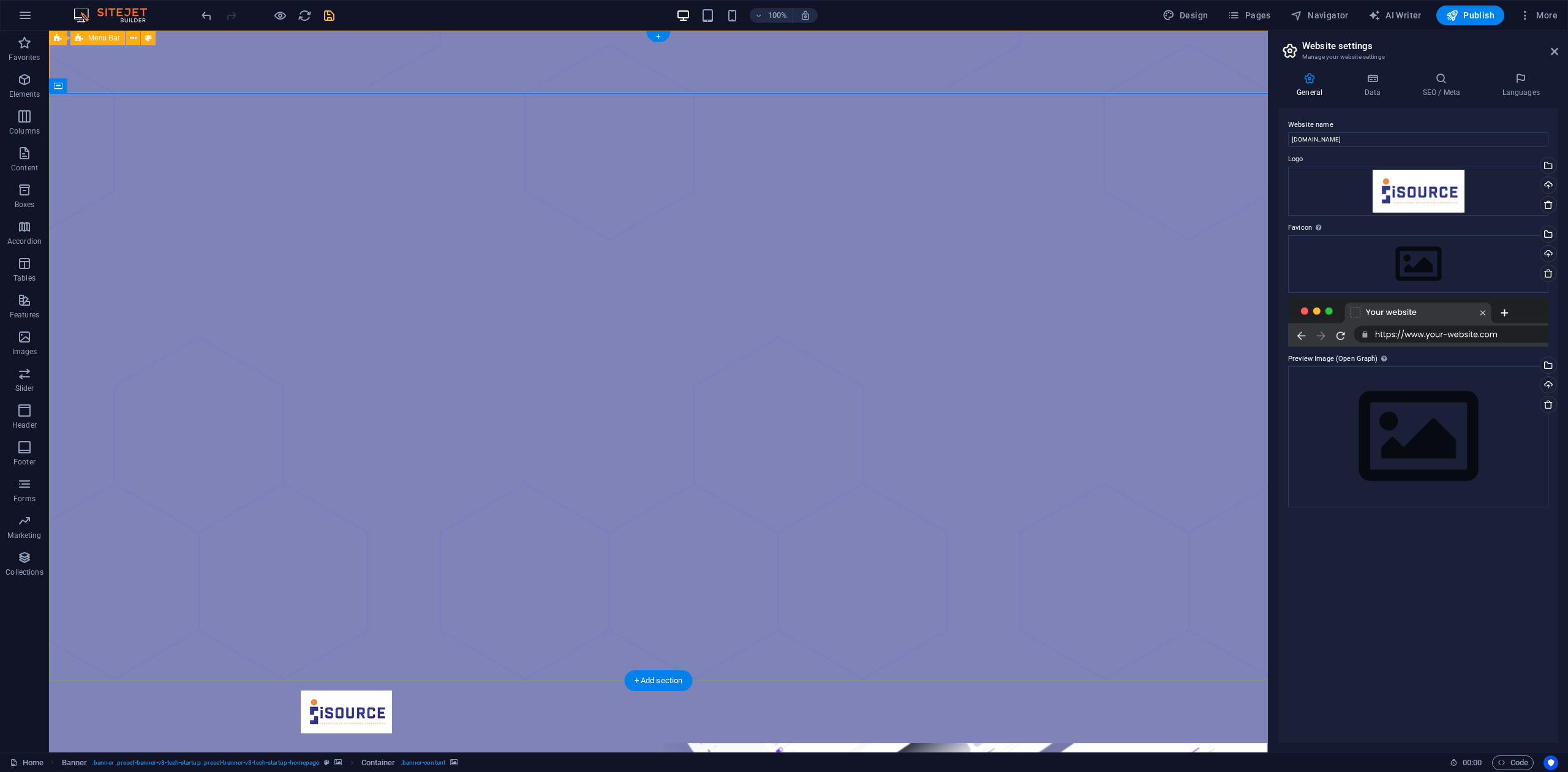
click at [419, 578] on div at bounding box center [659, 712] width 1219 height 62
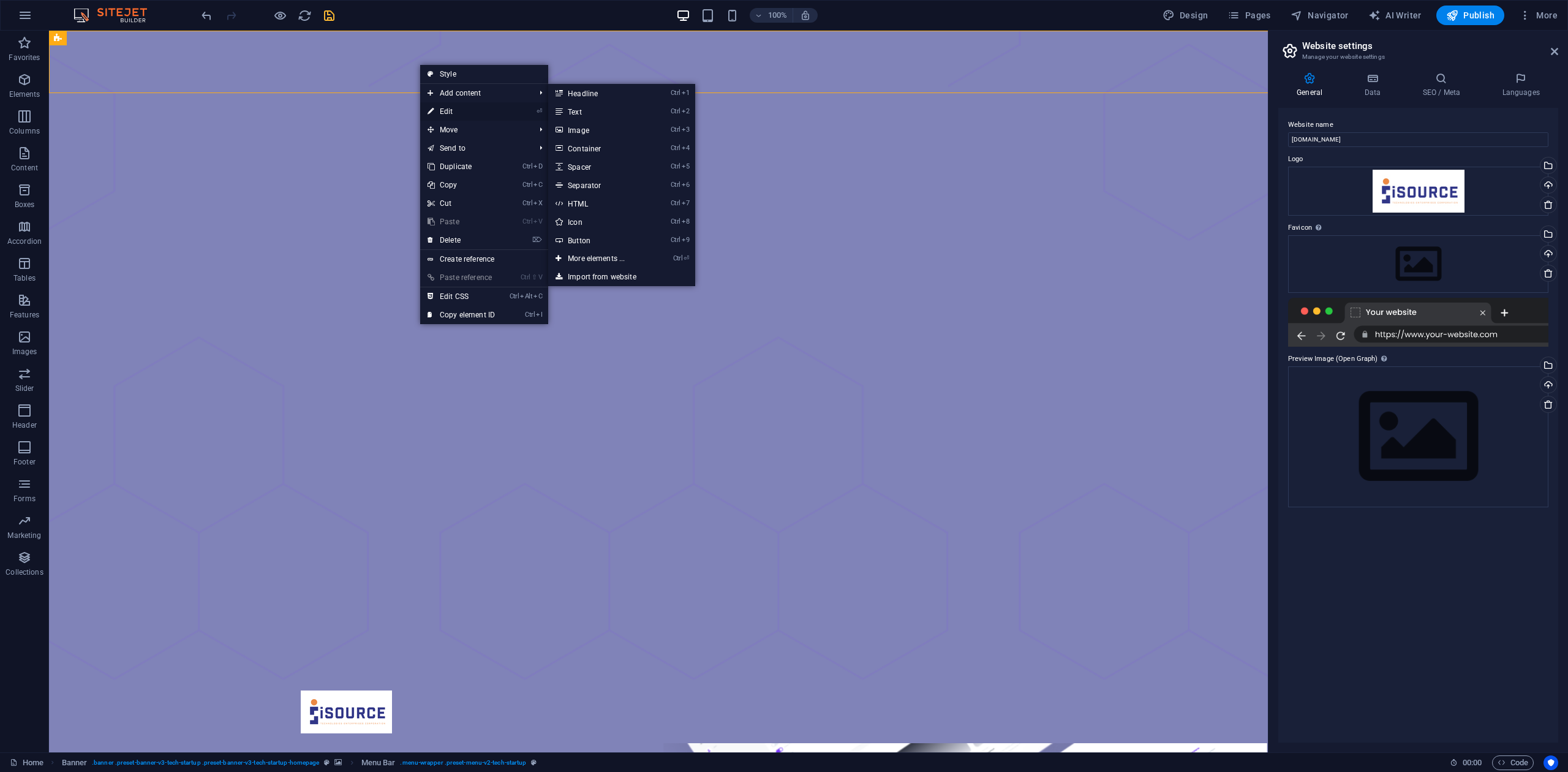
click at [439, 109] on link "⏎ Edit" at bounding box center [461, 111] width 82 height 18
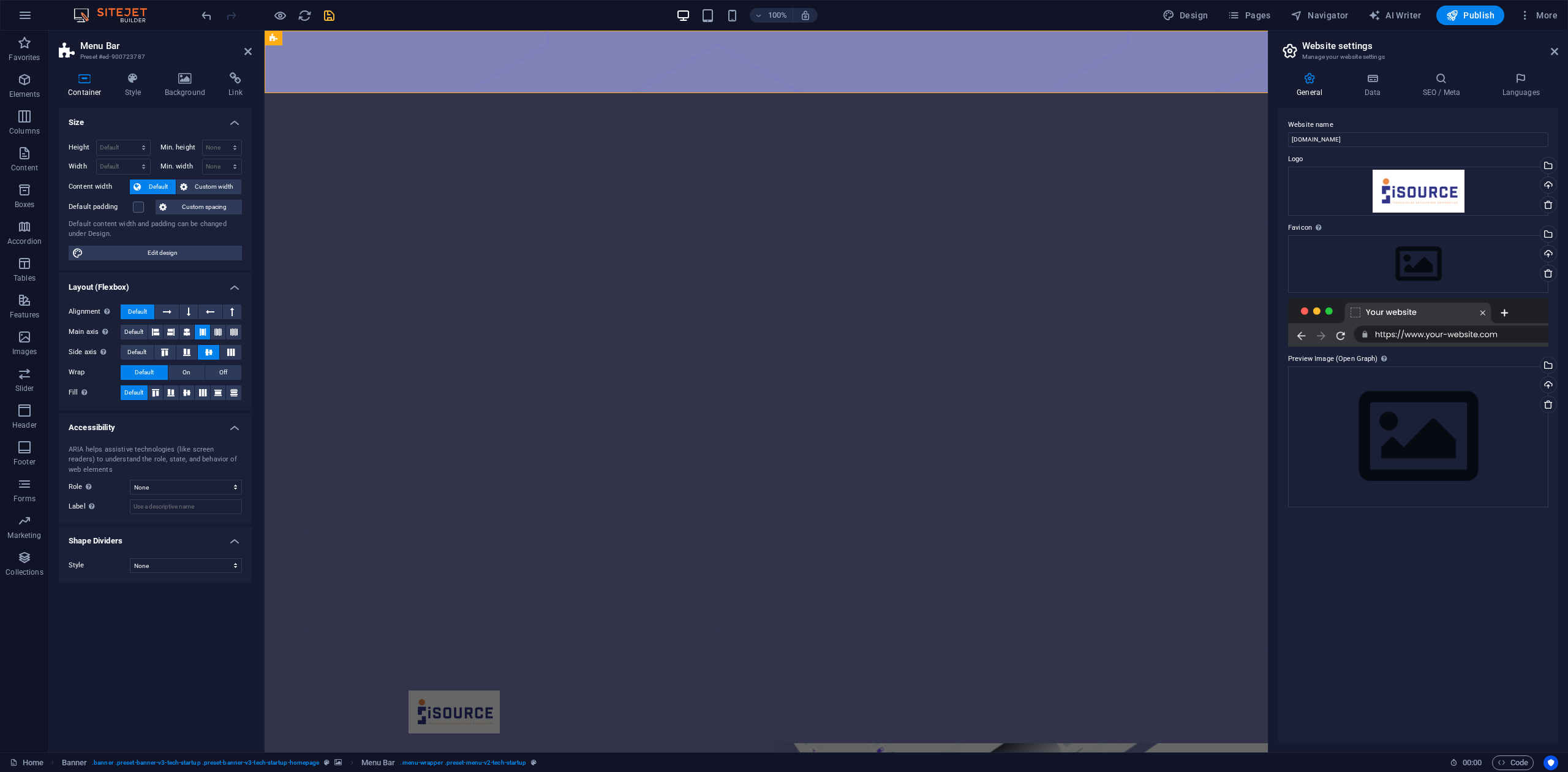
select select "rem"
click at [140, 84] on icon at bounding box center [133, 79] width 35 height 12
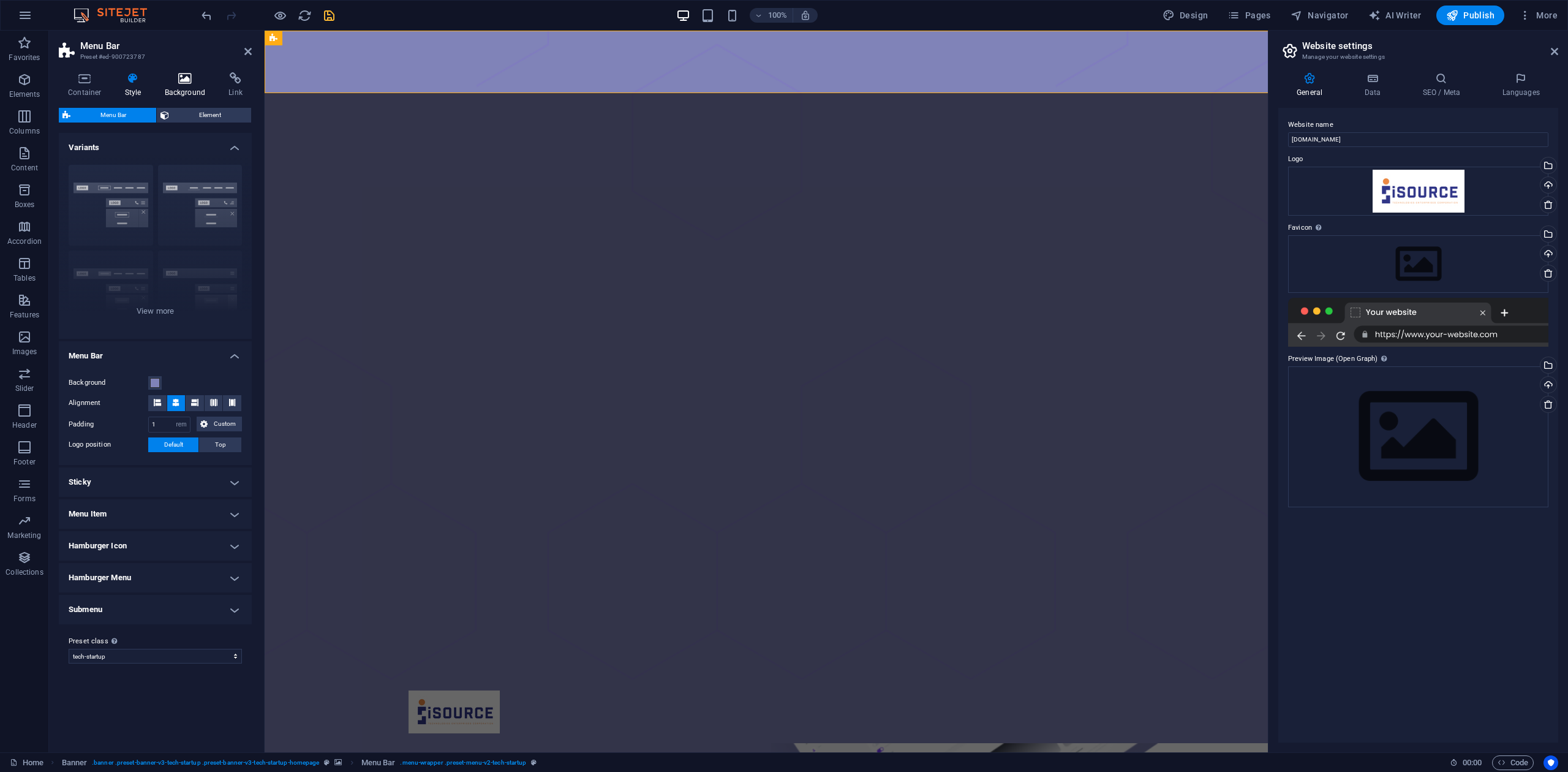
click at [180, 88] on h4 "Background" at bounding box center [188, 86] width 64 height 26
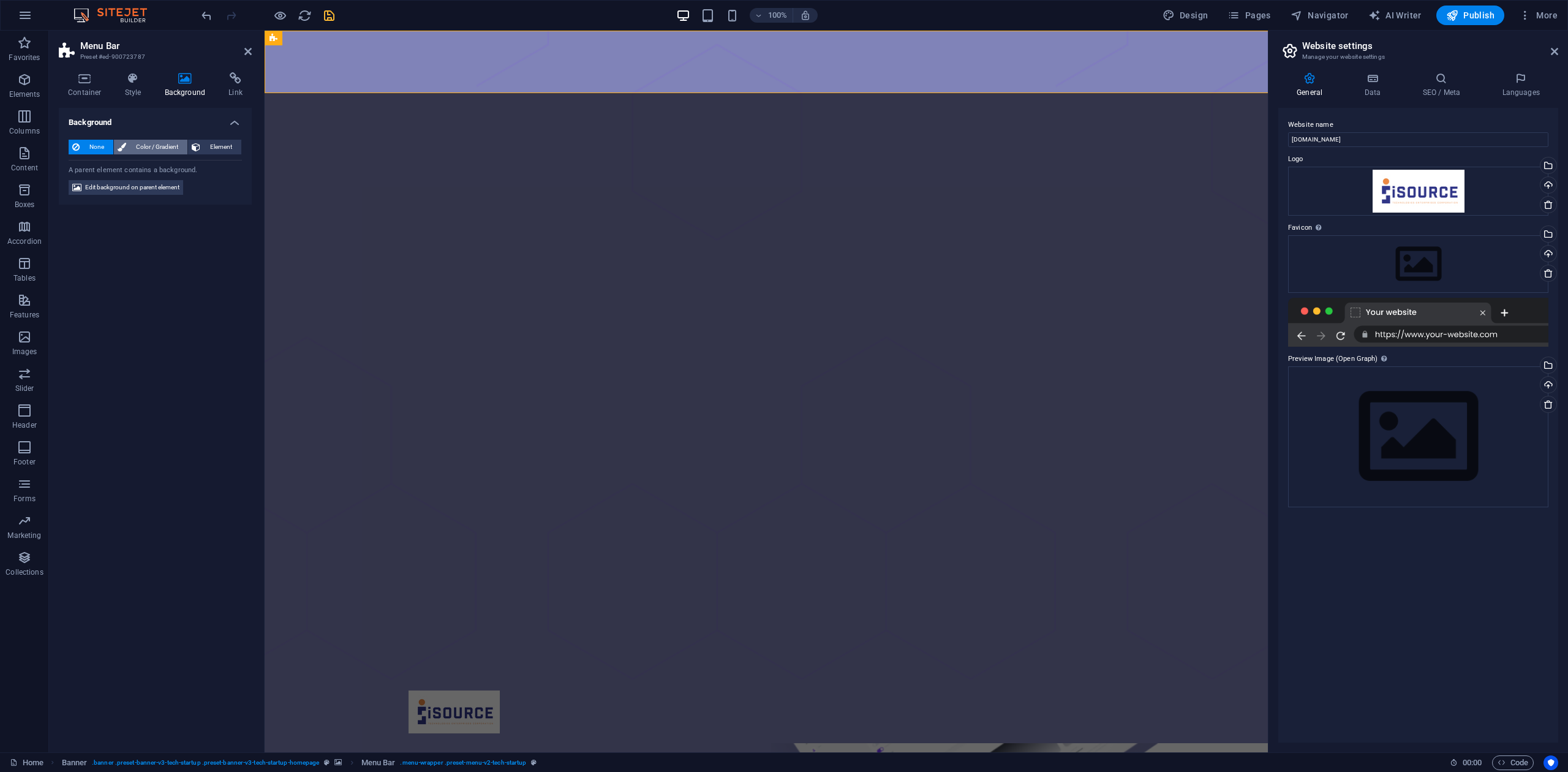
click at [168, 142] on span "Color / Gradient" at bounding box center [157, 147] width 54 height 14
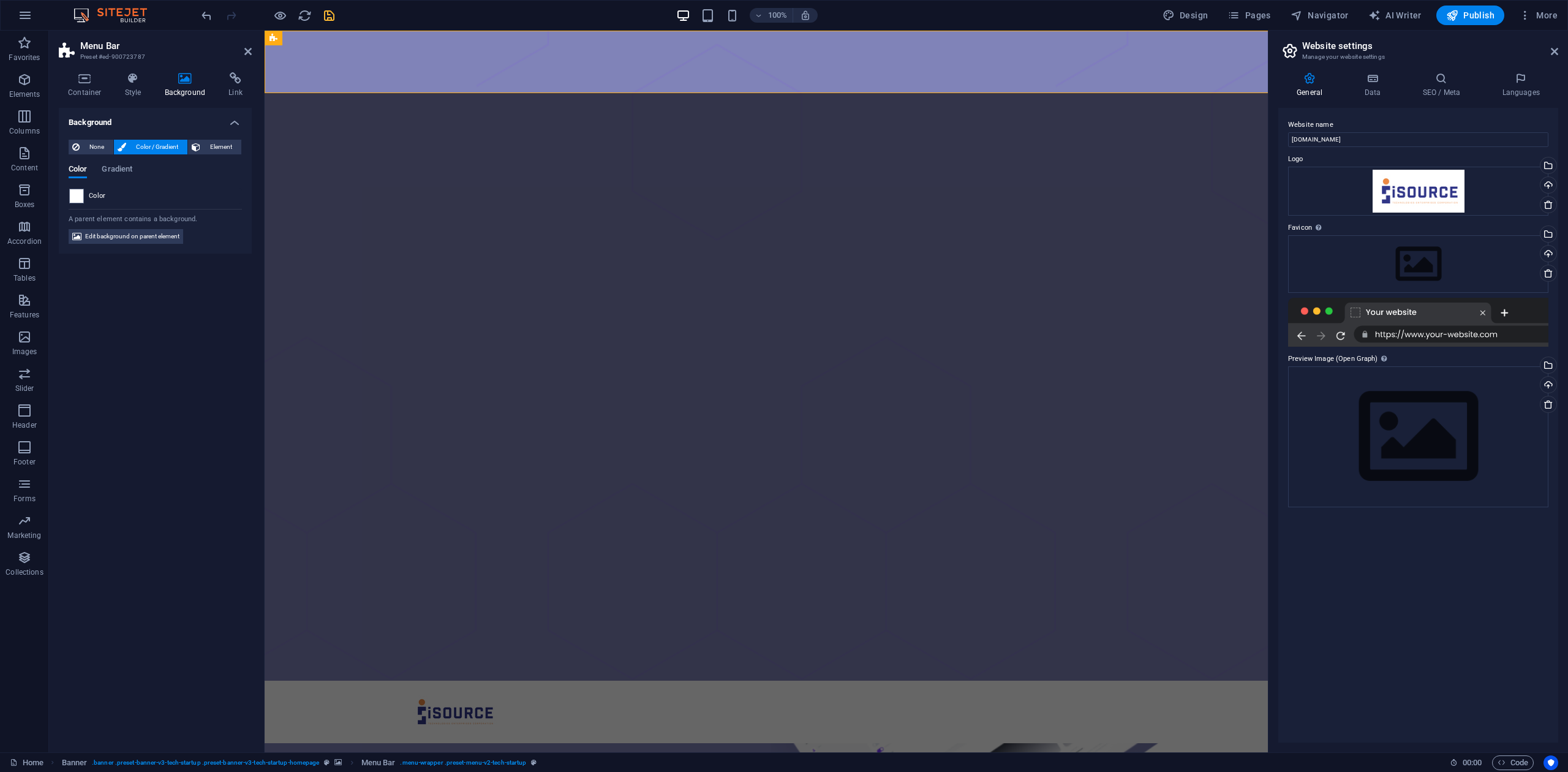
click at [174, 376] on div "Background None Color / Gradient Element Stretch background to full-width Color…" at bounding box center [155, 425] width 193 height 635
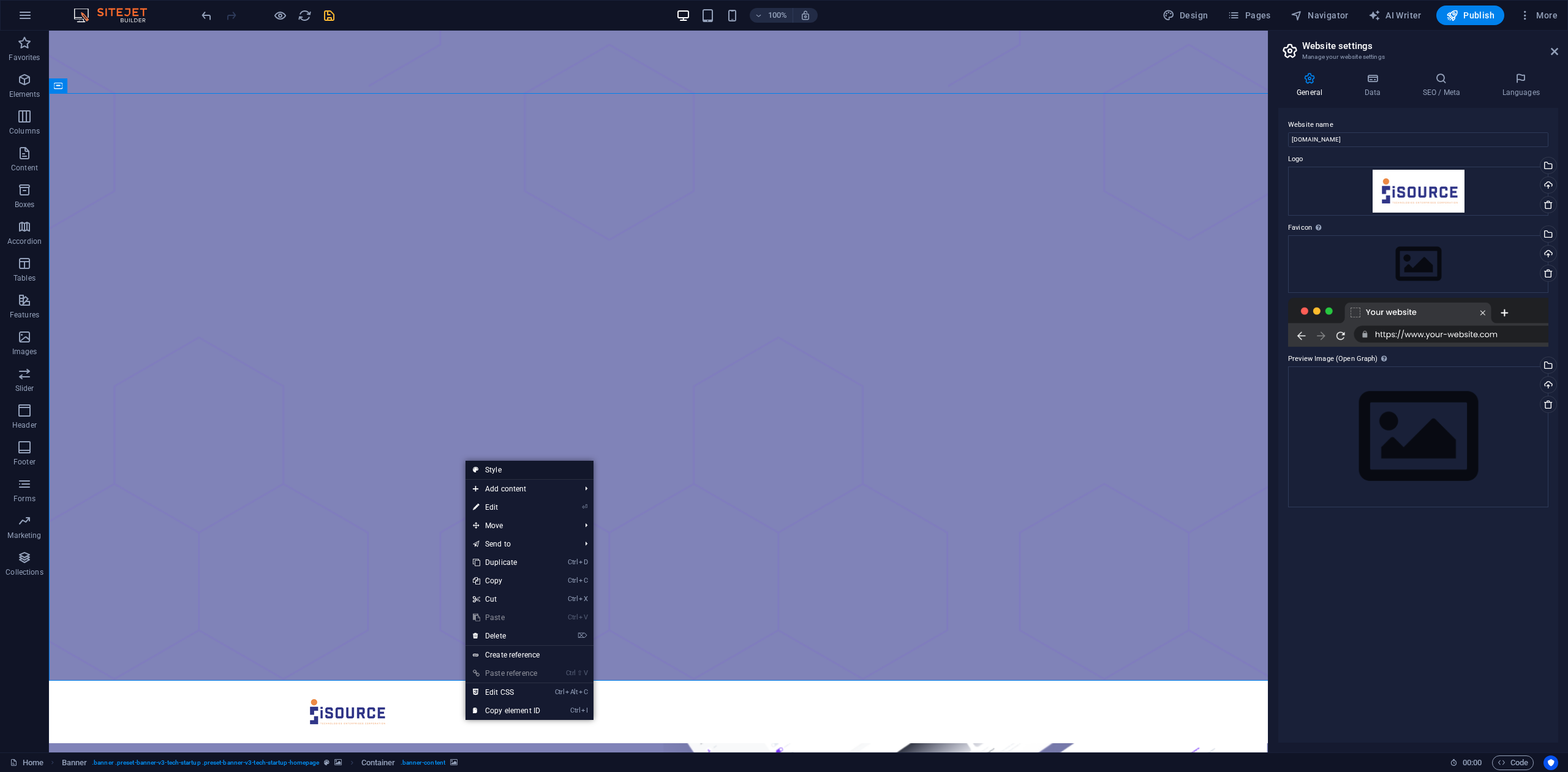
click at [471, 469] on link "Style" at bounding box center [529, 470] width 128 height 18
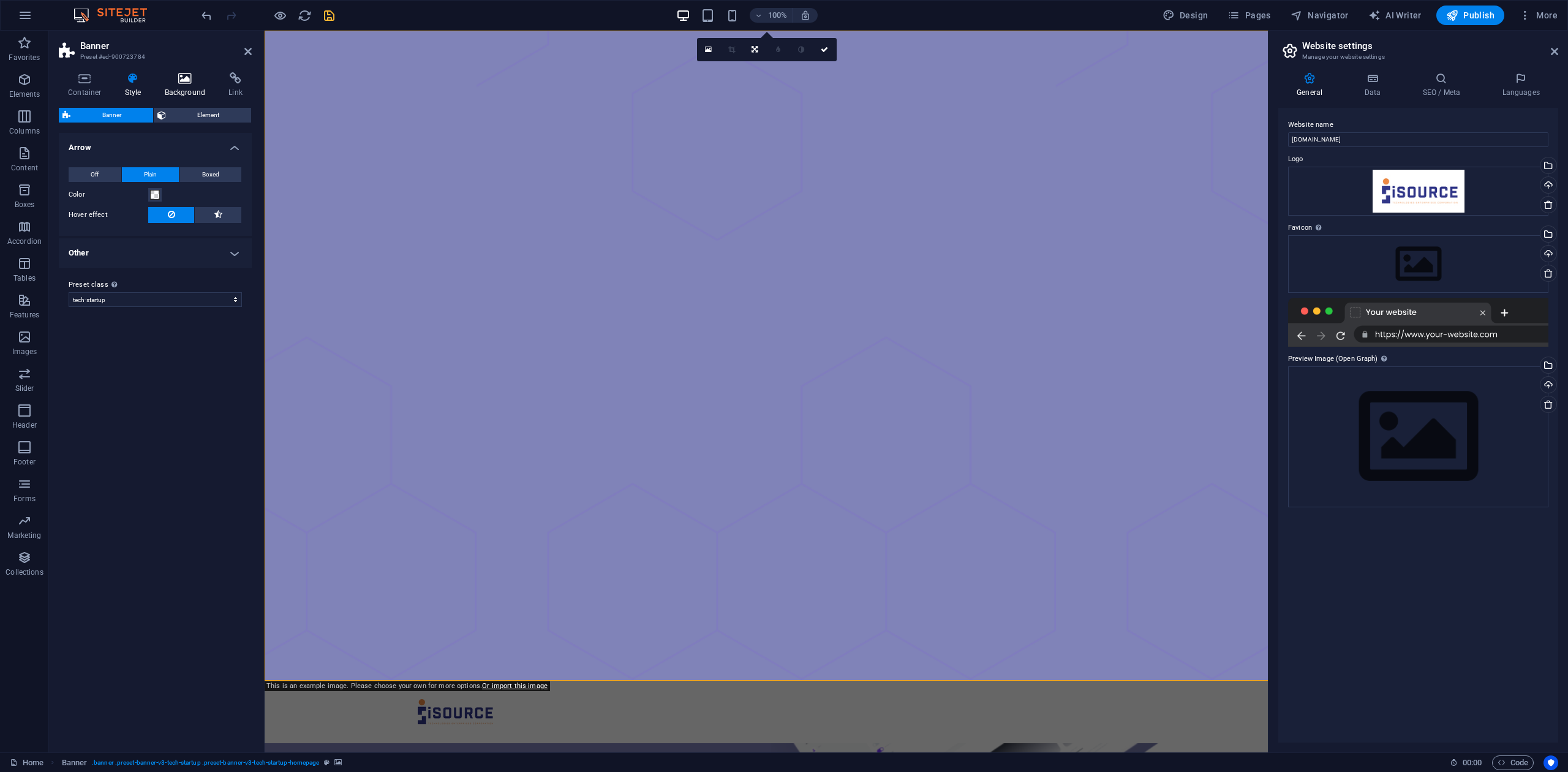
click at [175, 73] on icon at bounding box center [185, 79] width 60 height 12
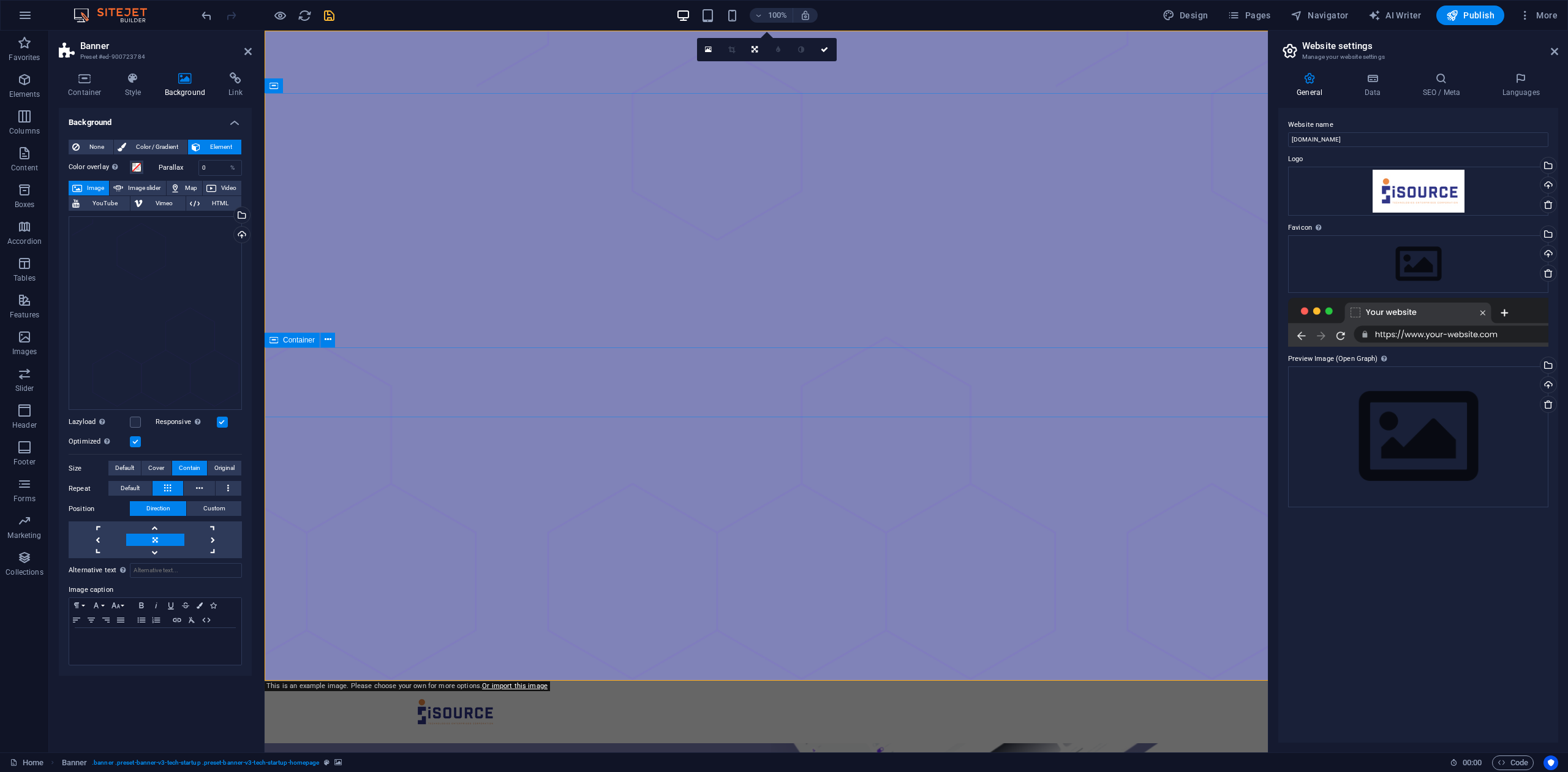
click at [92, 143] on span "None" at bounding box center [97, 147] width 26 height 14
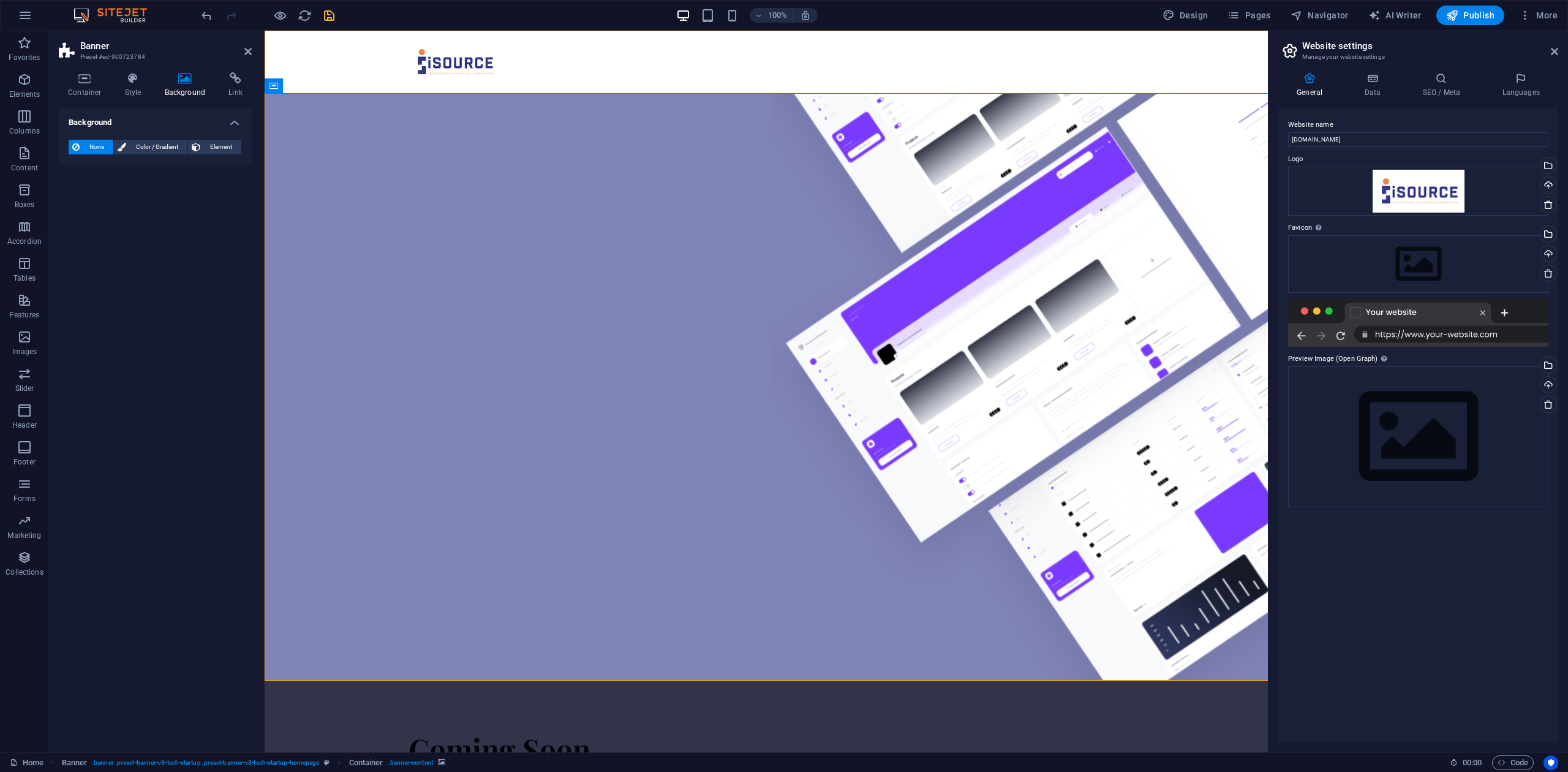
click at [441, 249] on figure at bounding box center [766, 387] width 1003 height 588
click at [160, 140] on span "Color / Gradient" at bounding box center [157, 147] width 54 height 14
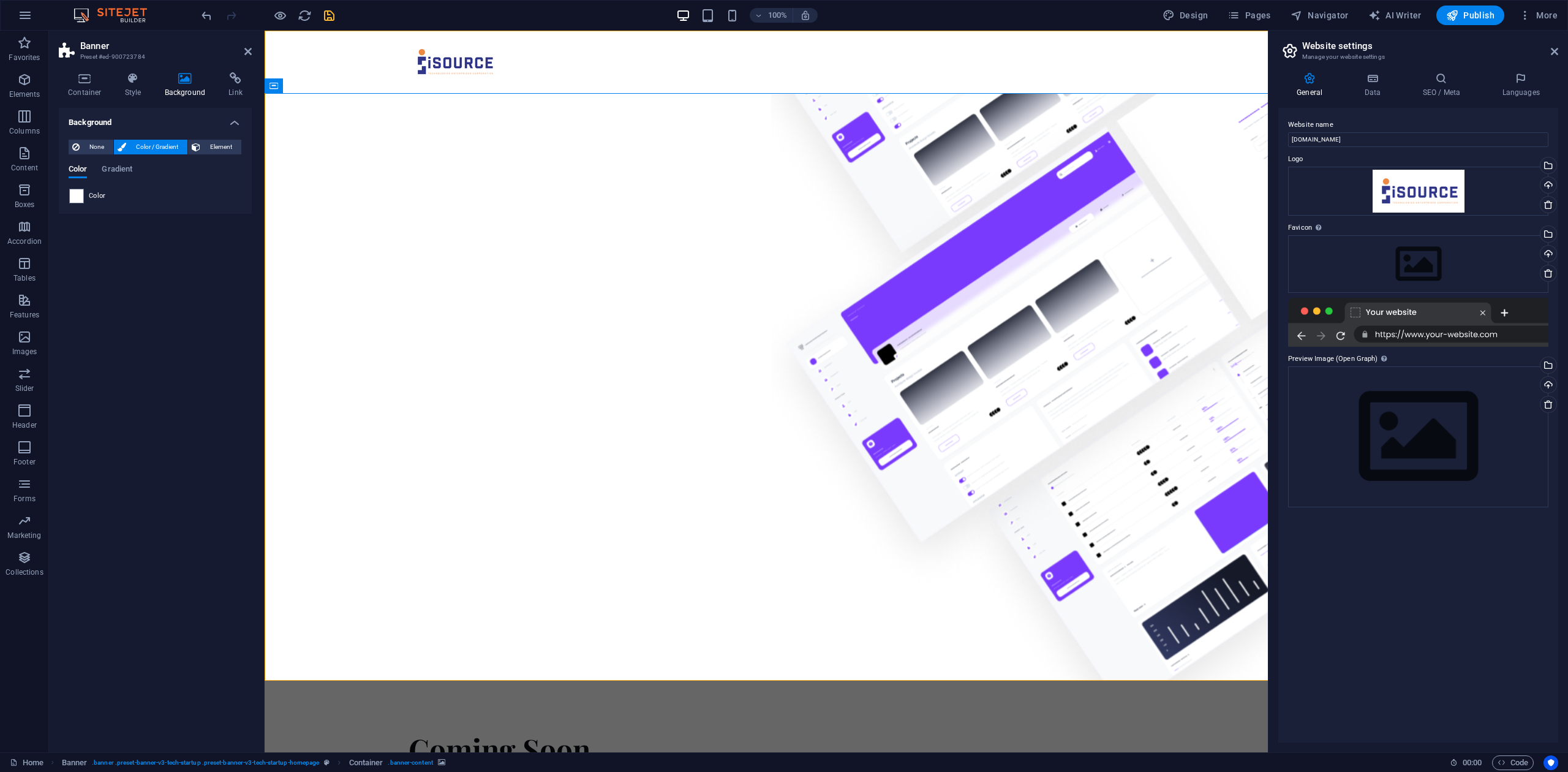
click at [401, 505] on figure at bounding box center [766, 387] width 1003 height 588
click at [475, 380] on div "Spacer" at bounding box center [444, 386] width 70 height 15
click at [514, 514] on figure at bounding box center [766, 387] width 1003 height 588
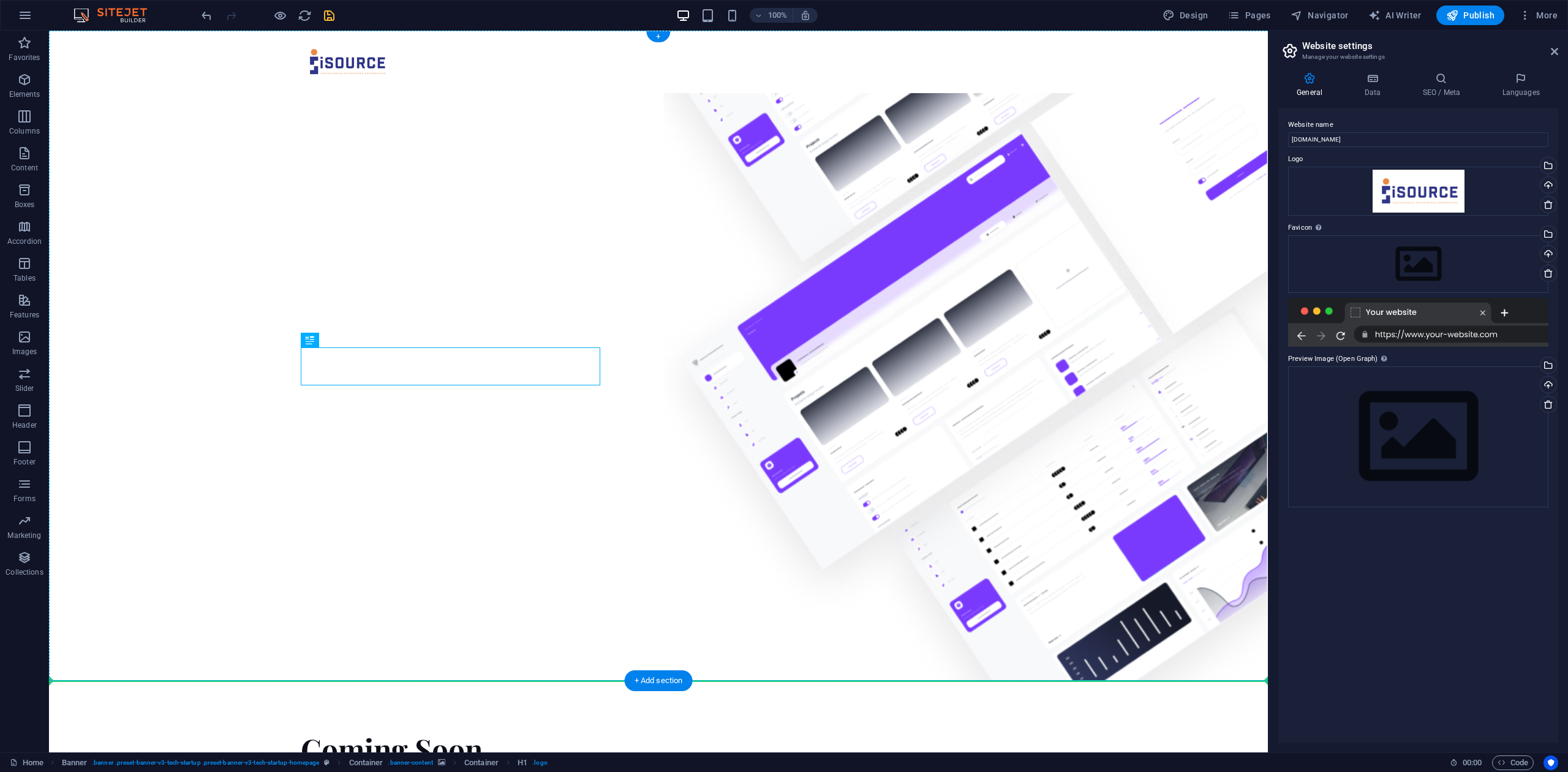
drag, startPoint x: 290, startPoint y: 375, endPoint x: 514, endPoint y: 461, distance: 239.9
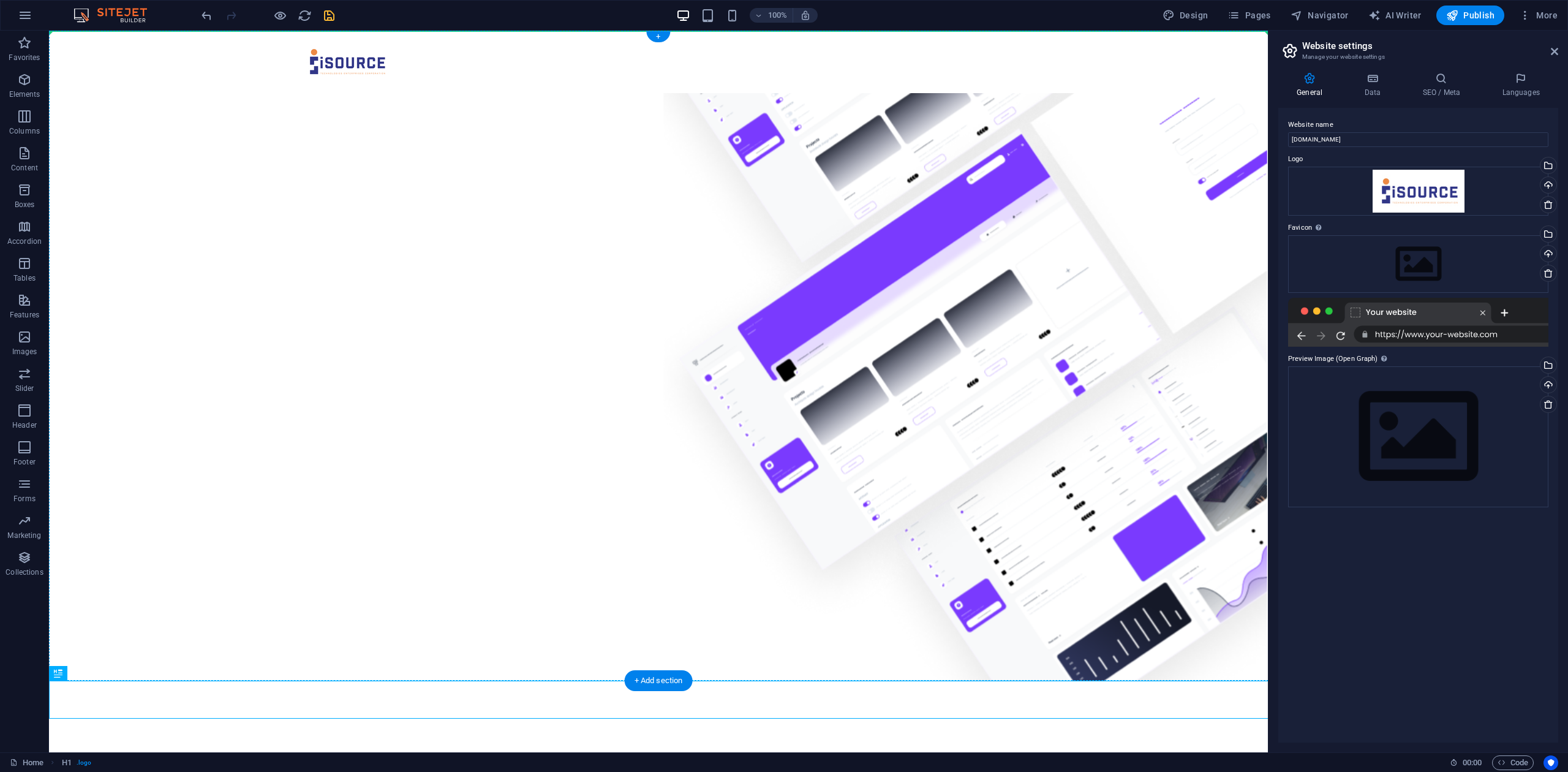
drag, startPoint x: 203, startPoint y: 713, endPoint x: 390, endPoint y: 323, distance: 432.5
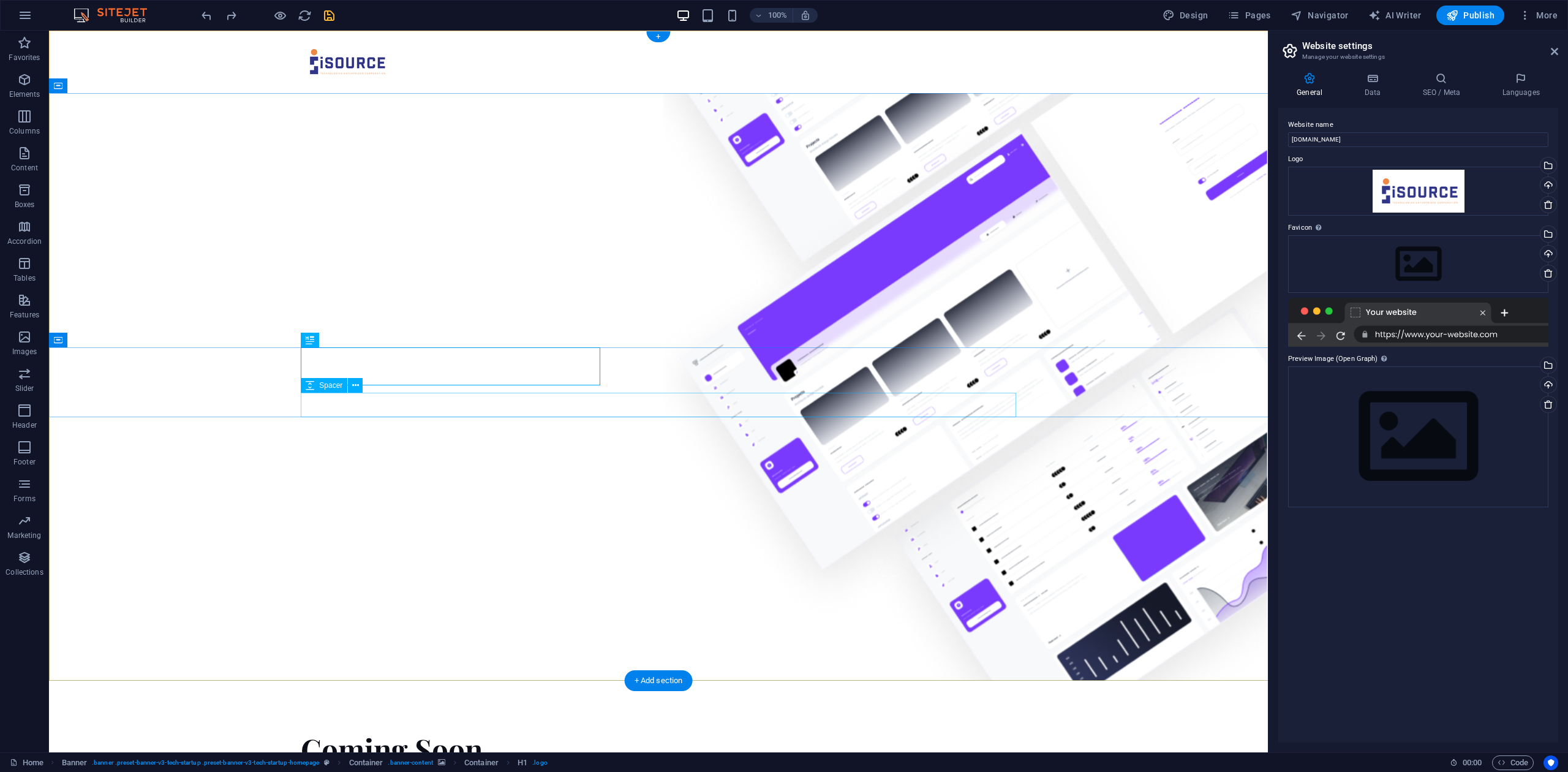
click at [425, 438] on figure at bounding box center [659, 387] width 1219 height 588
drag, startPoint x: 294, startPoint y: 711, endPoint x: 241, endPoint y: 710, distance: 53.0
click at [241, 578] on html "Skip to main content Coming Soon..." at bounding box center [659, 445] width 1219 height 827
click at [357, 456] on figure at bounding box center [659, 387] width 1219 height 588
click at [36, 86] on span "Elements" at bounding box center [25, 87] width 49 height 29
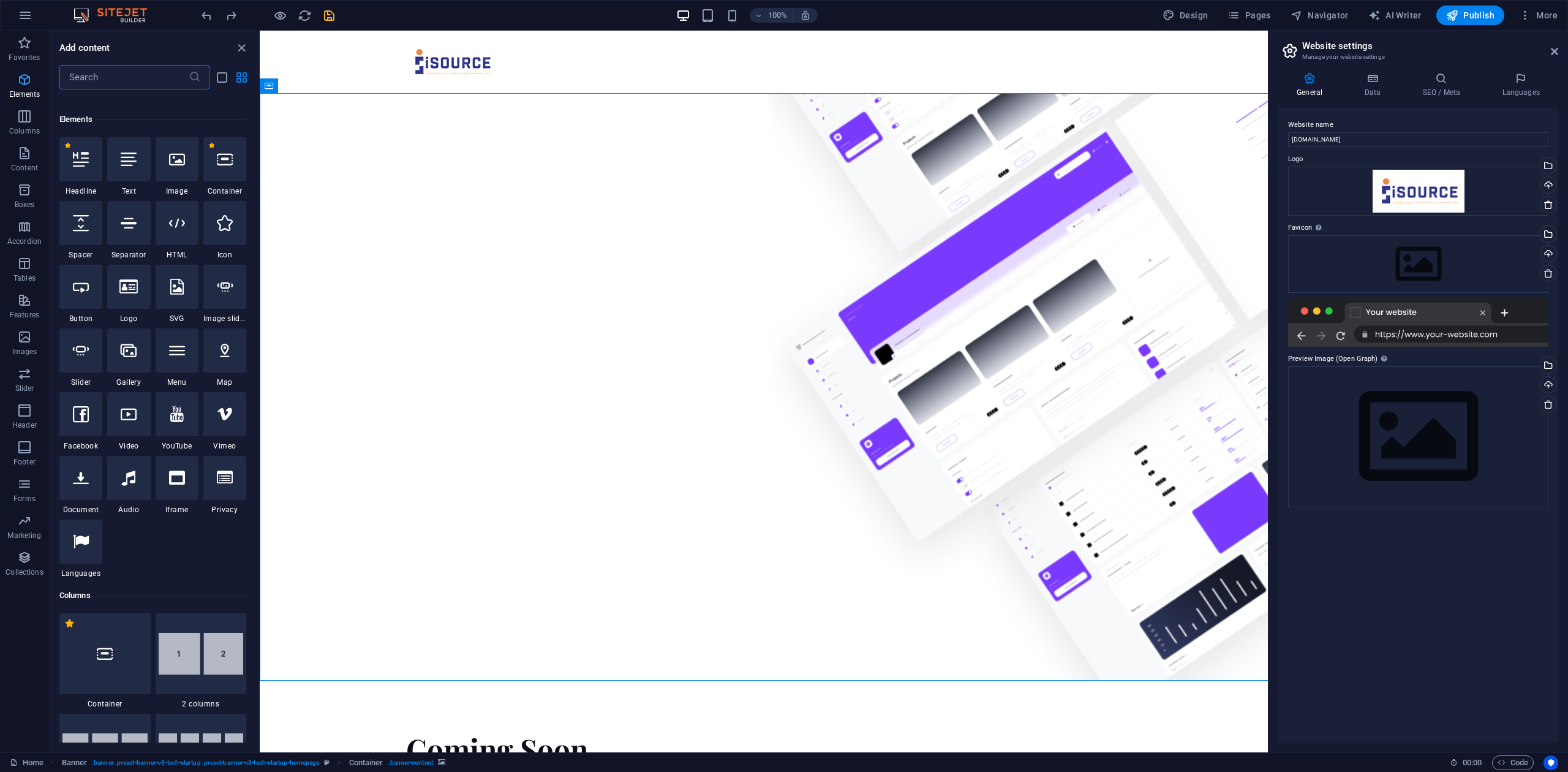
scroll to position [131, 0]
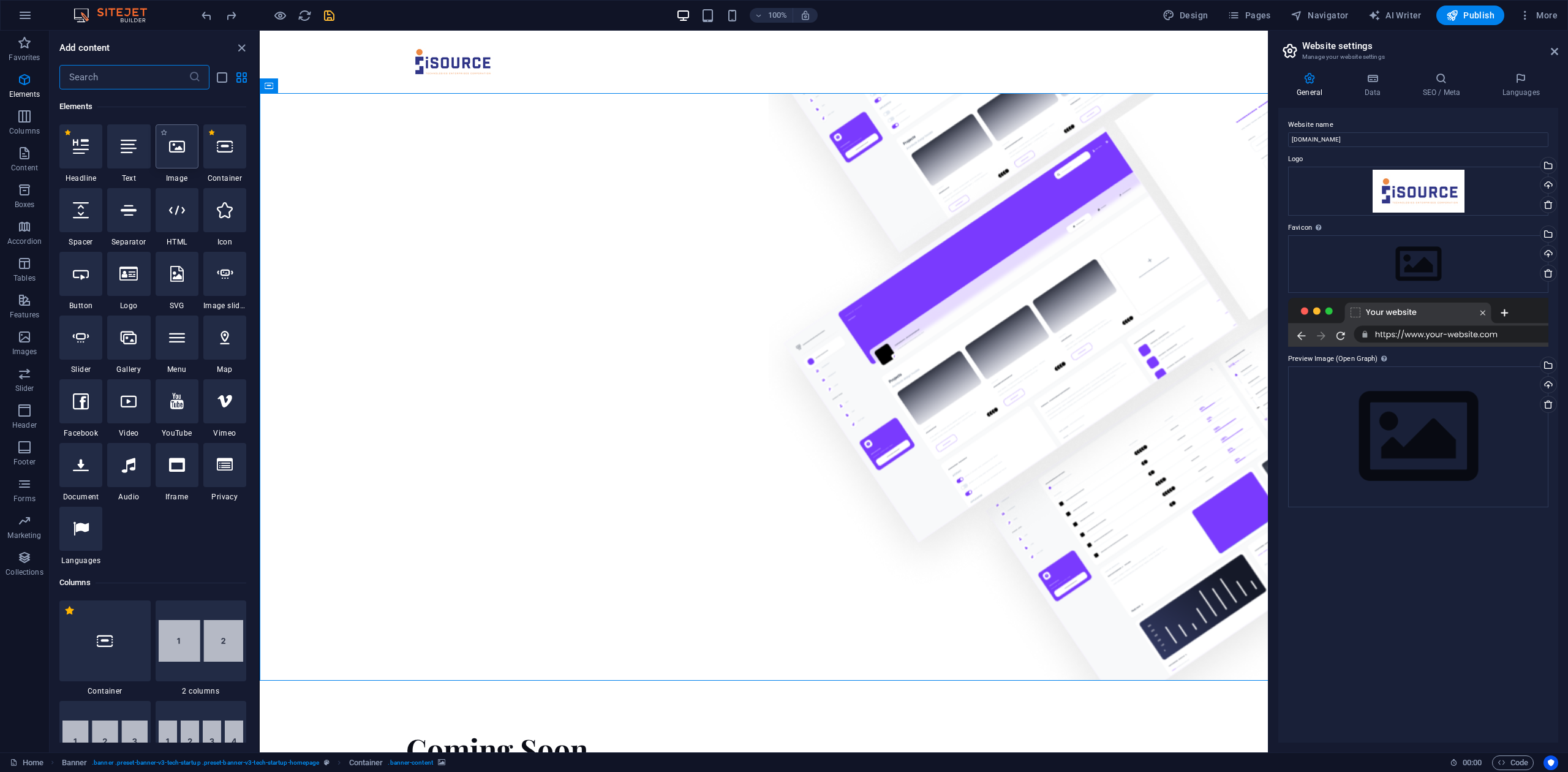
click at [170, 149] on icon at bounding box center [177, 146] width 16 height 16
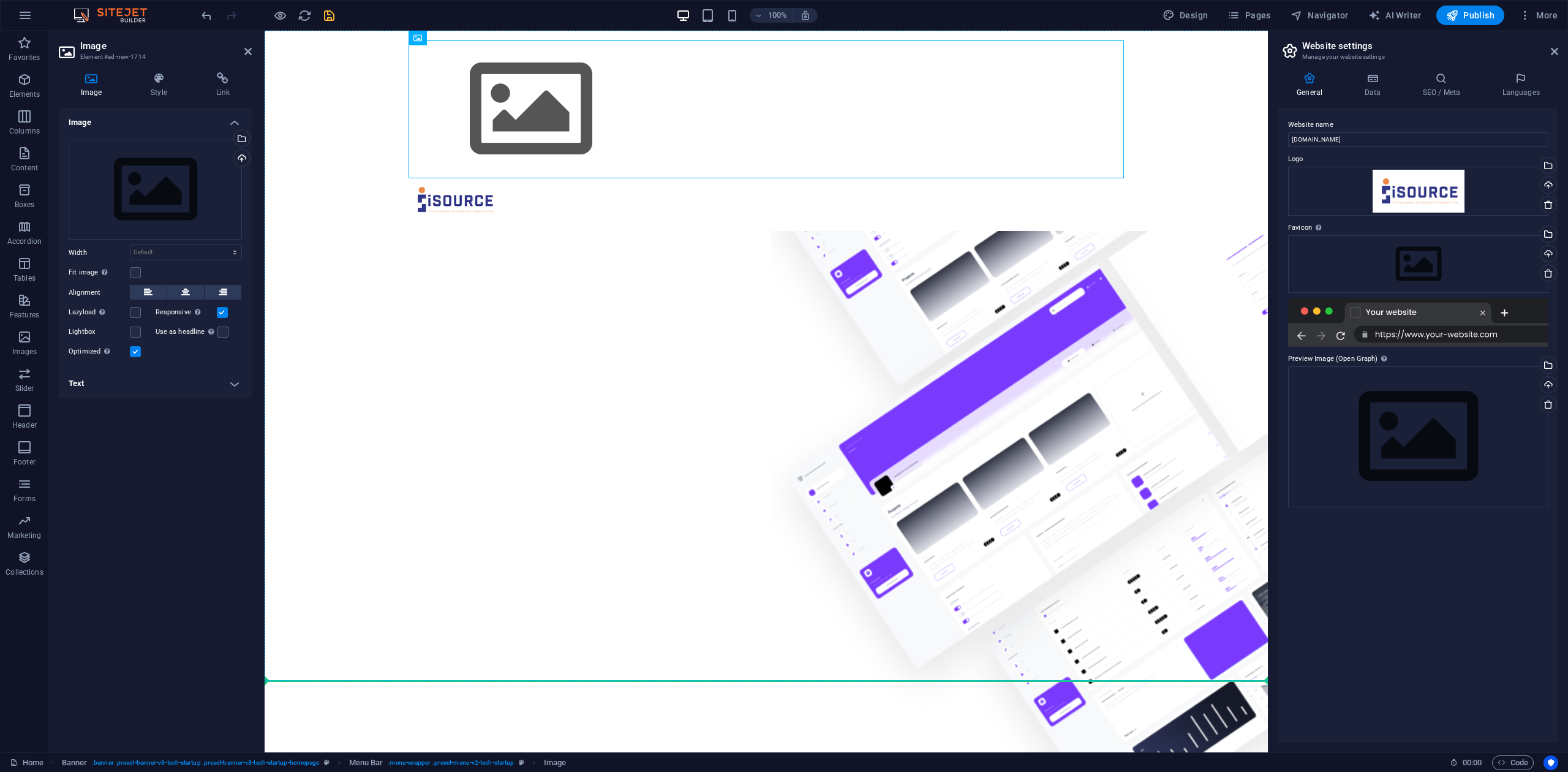
drag, startPoint x: 540, startPoint y: 341, endPoint x: 530, endPoint y: 388, distance: 48.1
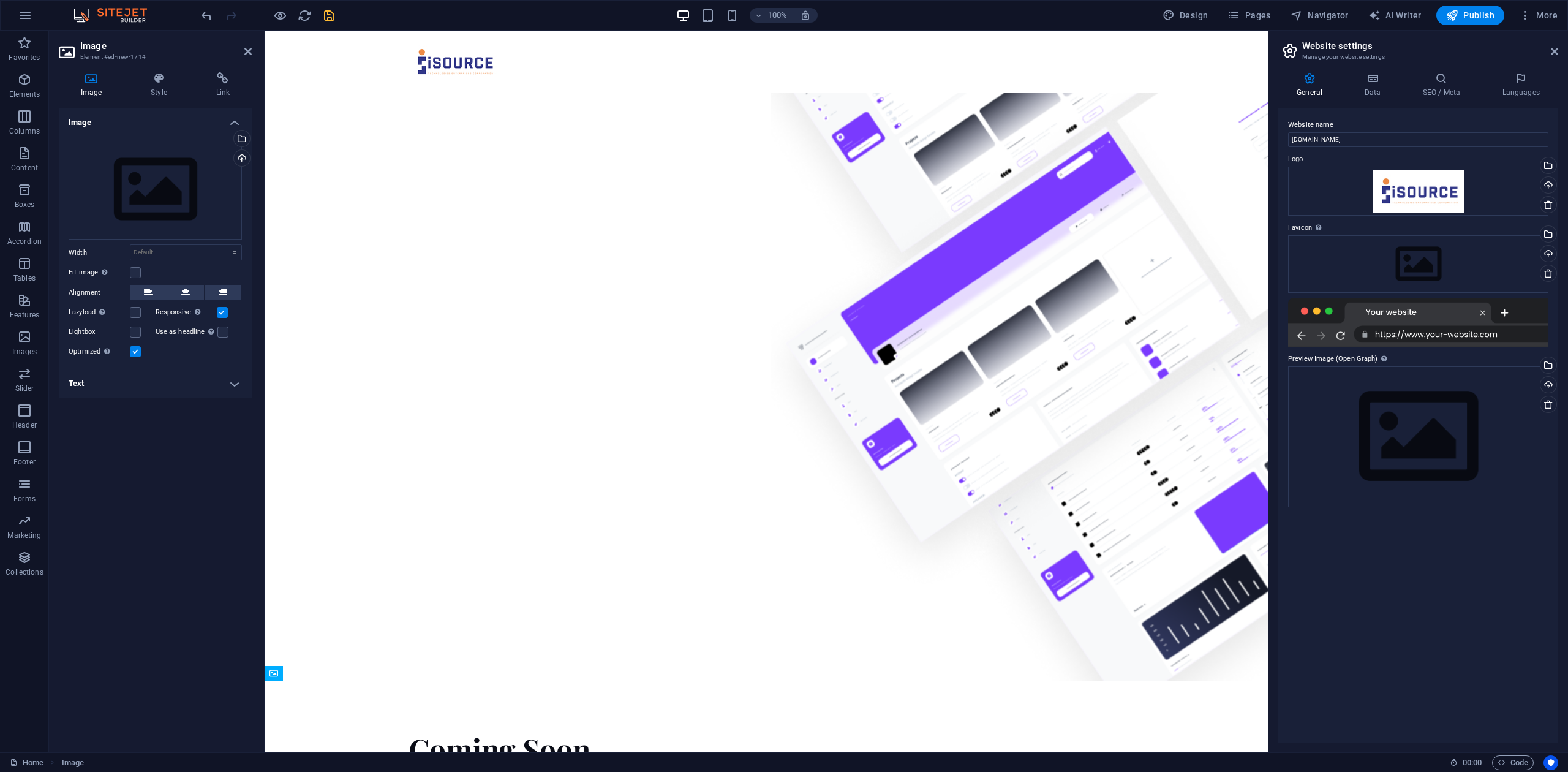
drag, startPoint x: 489, startPoint y: 268, endPoint x: 490, endPoint y: 260, distance: 8.1
click at [490, 260] on div "Coming Soon..." at bounding box center [766, 479] width 1003 height 897
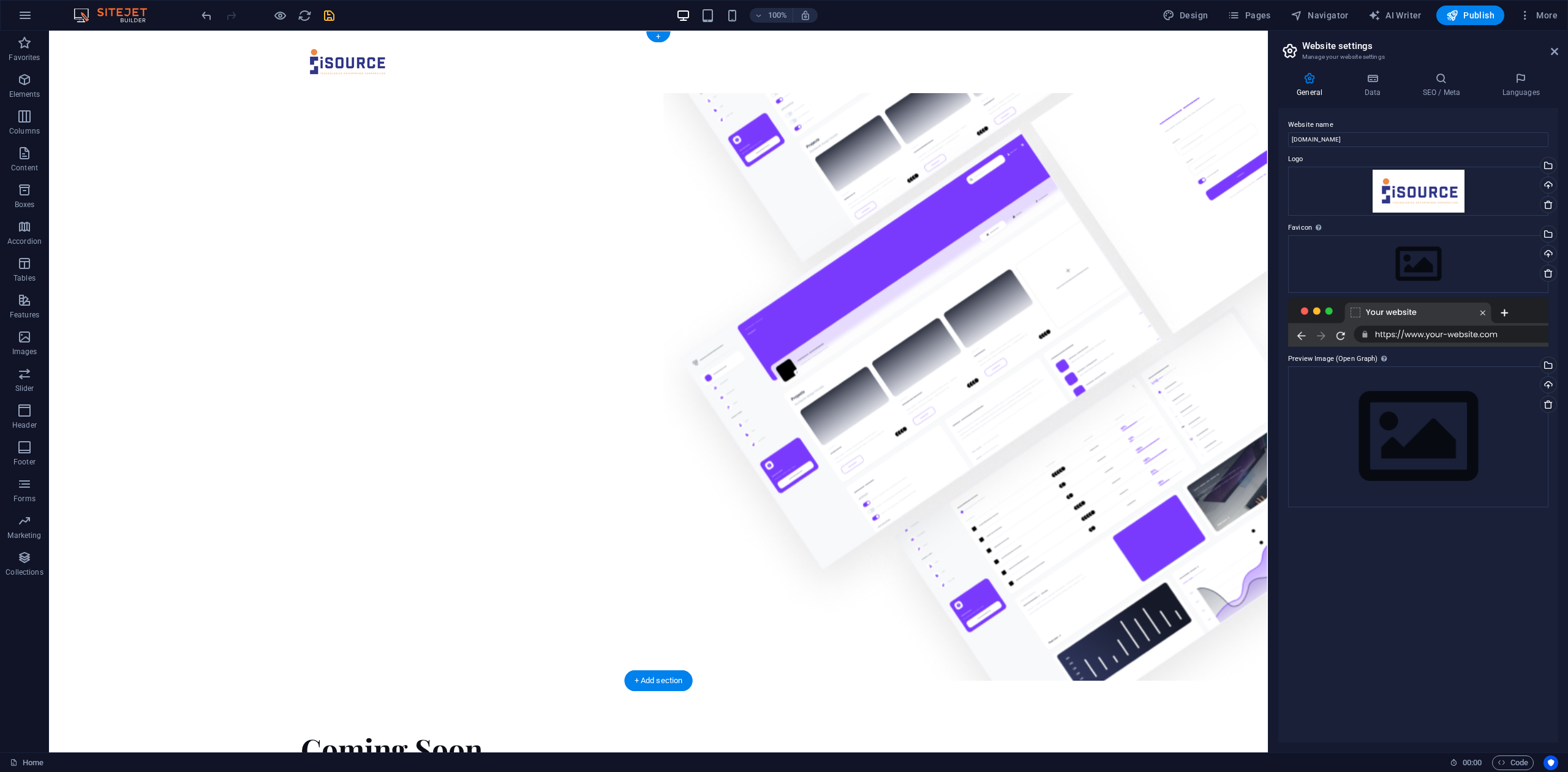
click at [446, 554] on figure at bounding box center [659, 387] width 1219 height 588
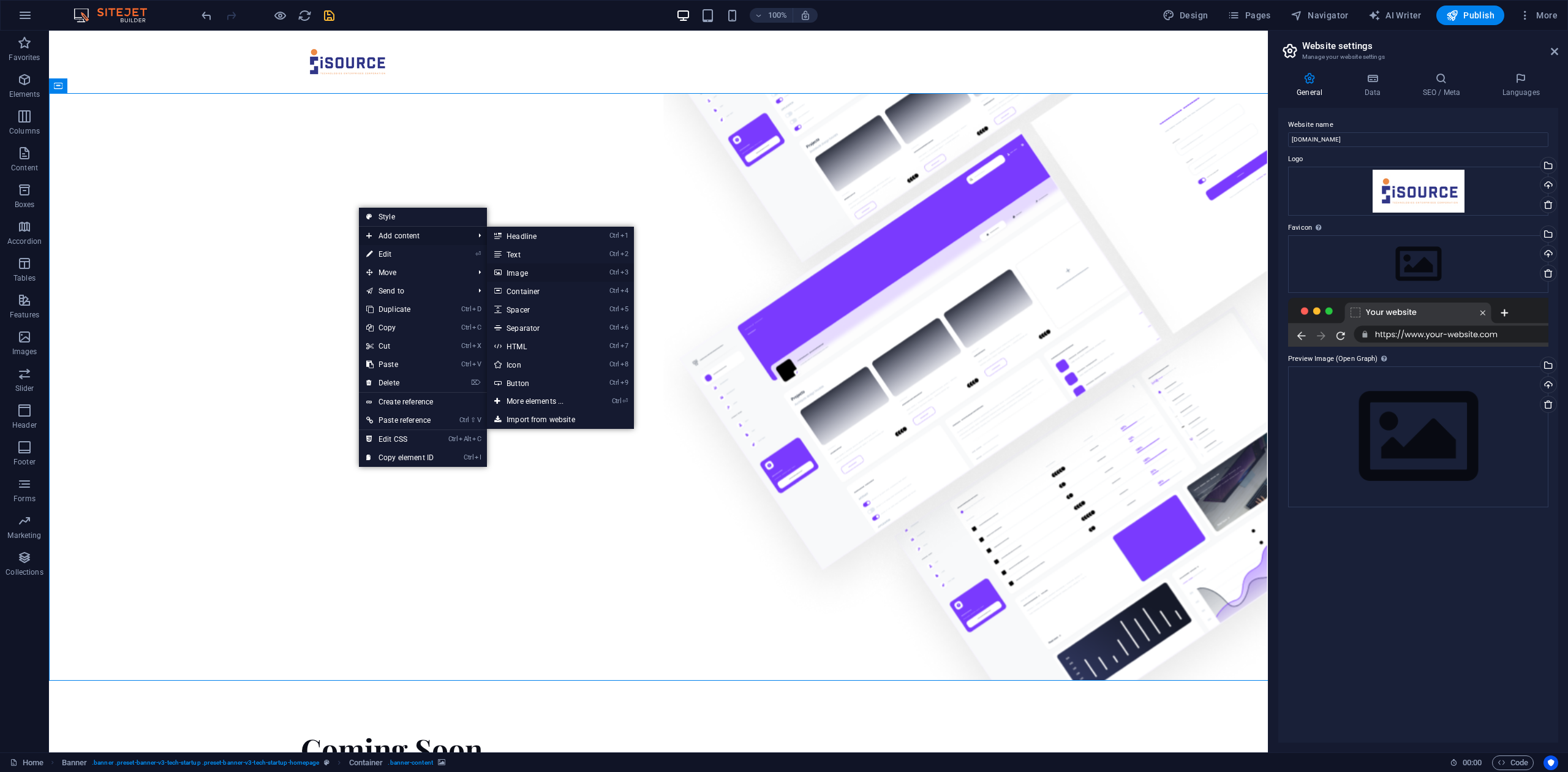
click at [531, 270] on link "Ctrl 3 Image" at bounding box center [538, 273] width 101 height 18
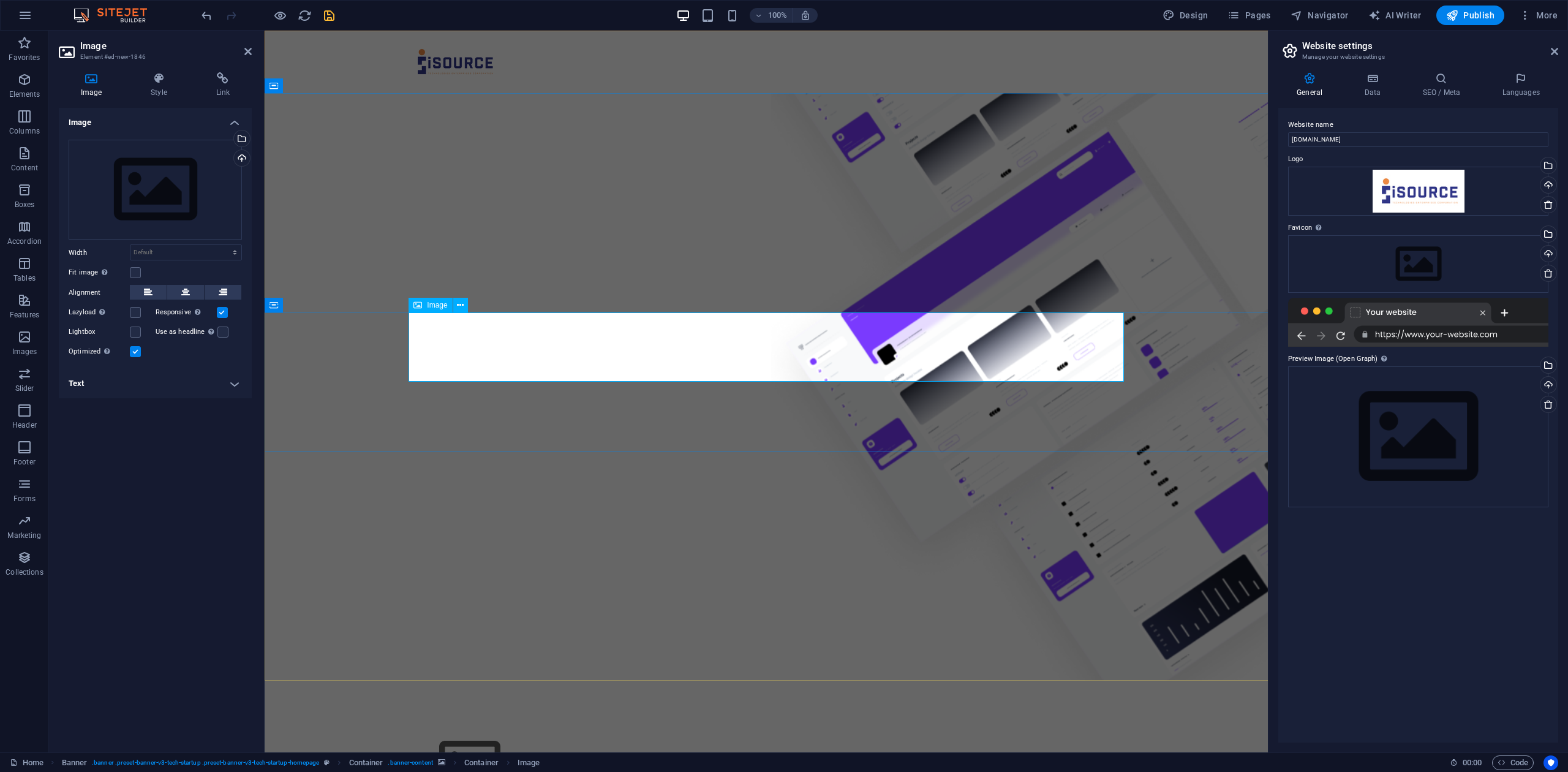
click at [491, 578] on figure at bounding box center [766, 764] width 716 height 69
click at [191, 195] on div "Drag files here, click to choose files or select files from Files or our free s…" at bounding box center [155, 190] width 173 height 101
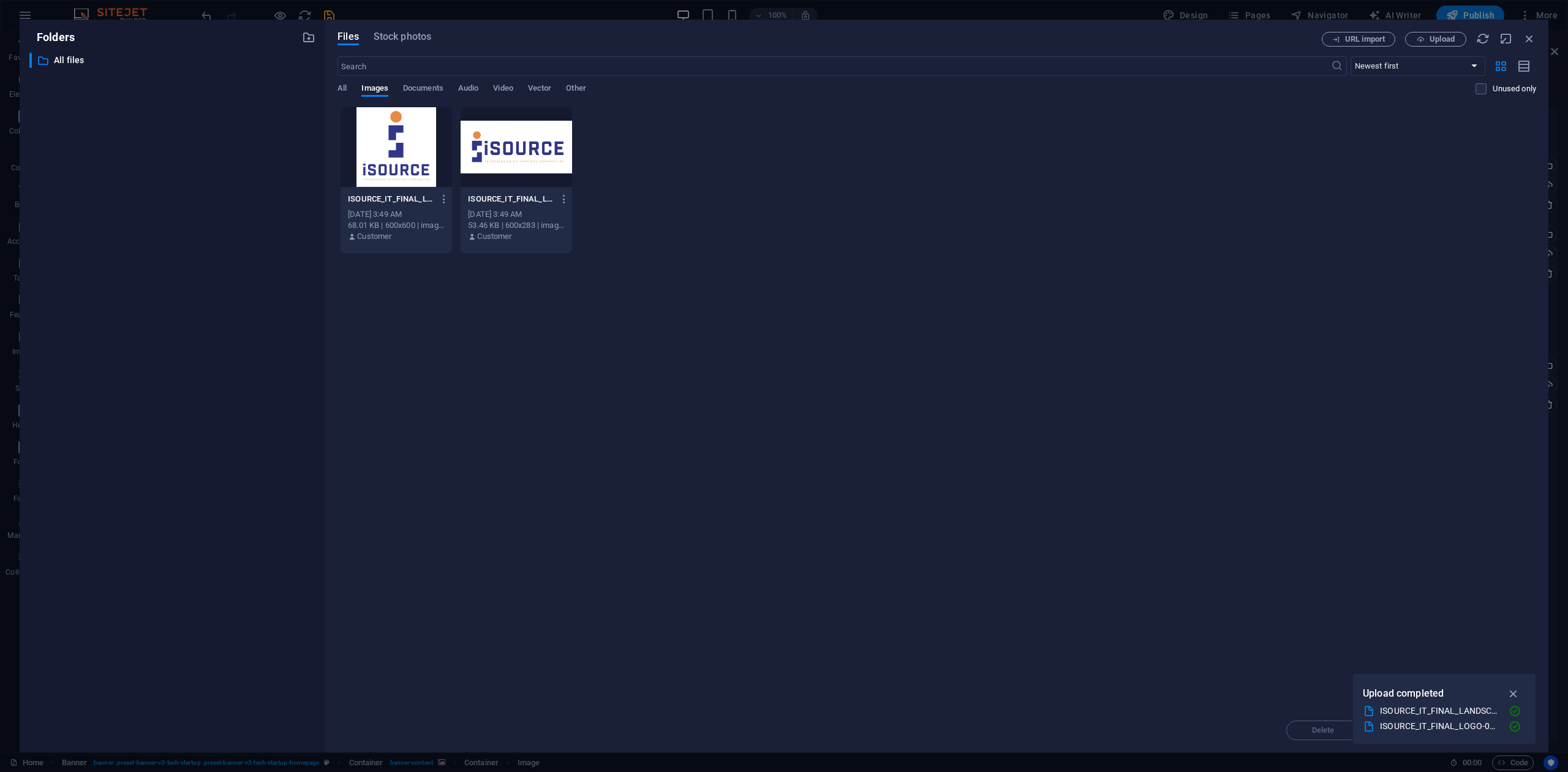
click at [427, 153] on div at bounding box center [396, 147] width 112 height 79
click at [1175, 578] on icon "button" at bounding box center [1513, 694] width 14 height 14
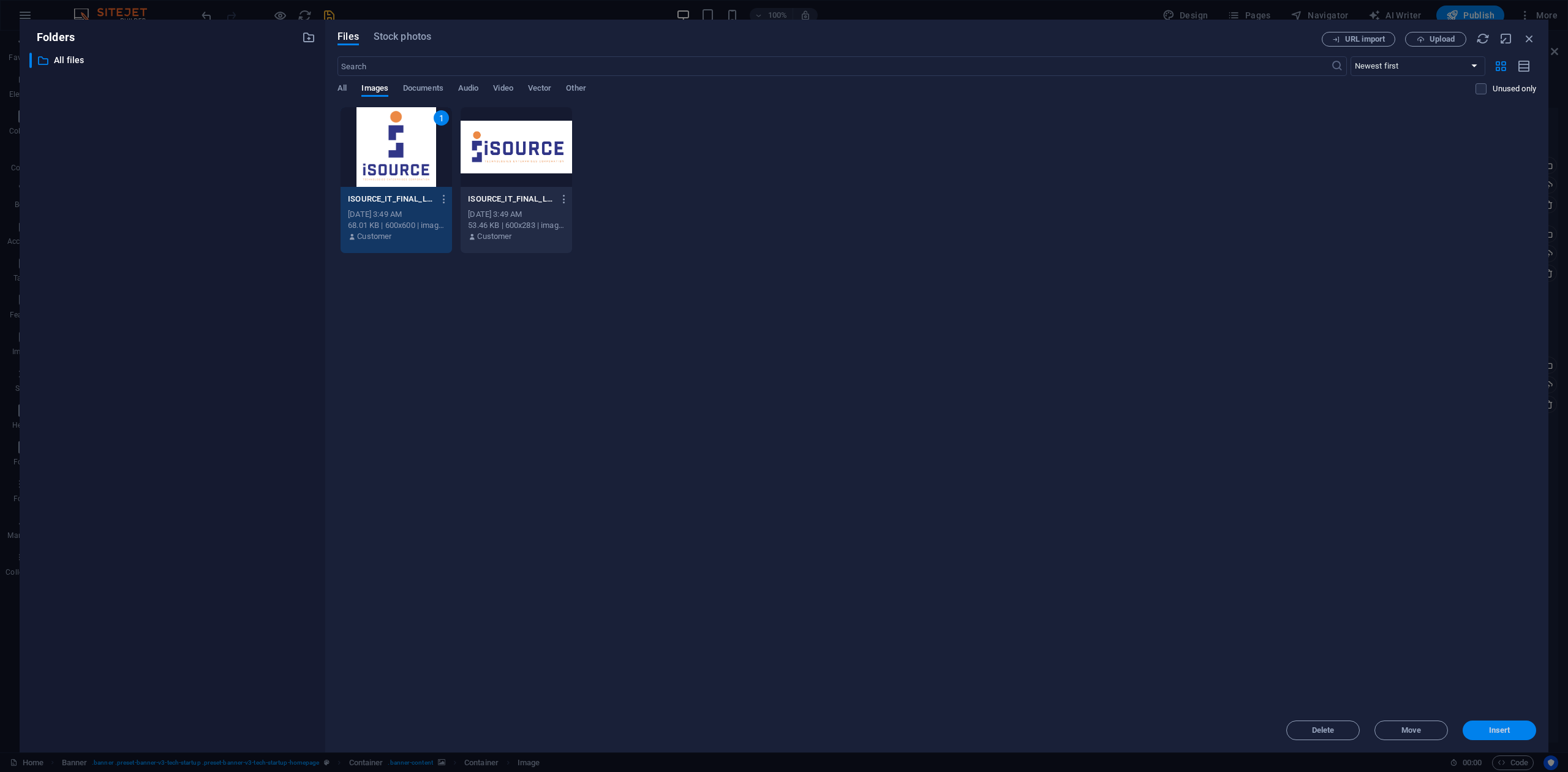
click at [1175, 578] on button "Insert" at bounding box center [1499, 730] width 73 height 20
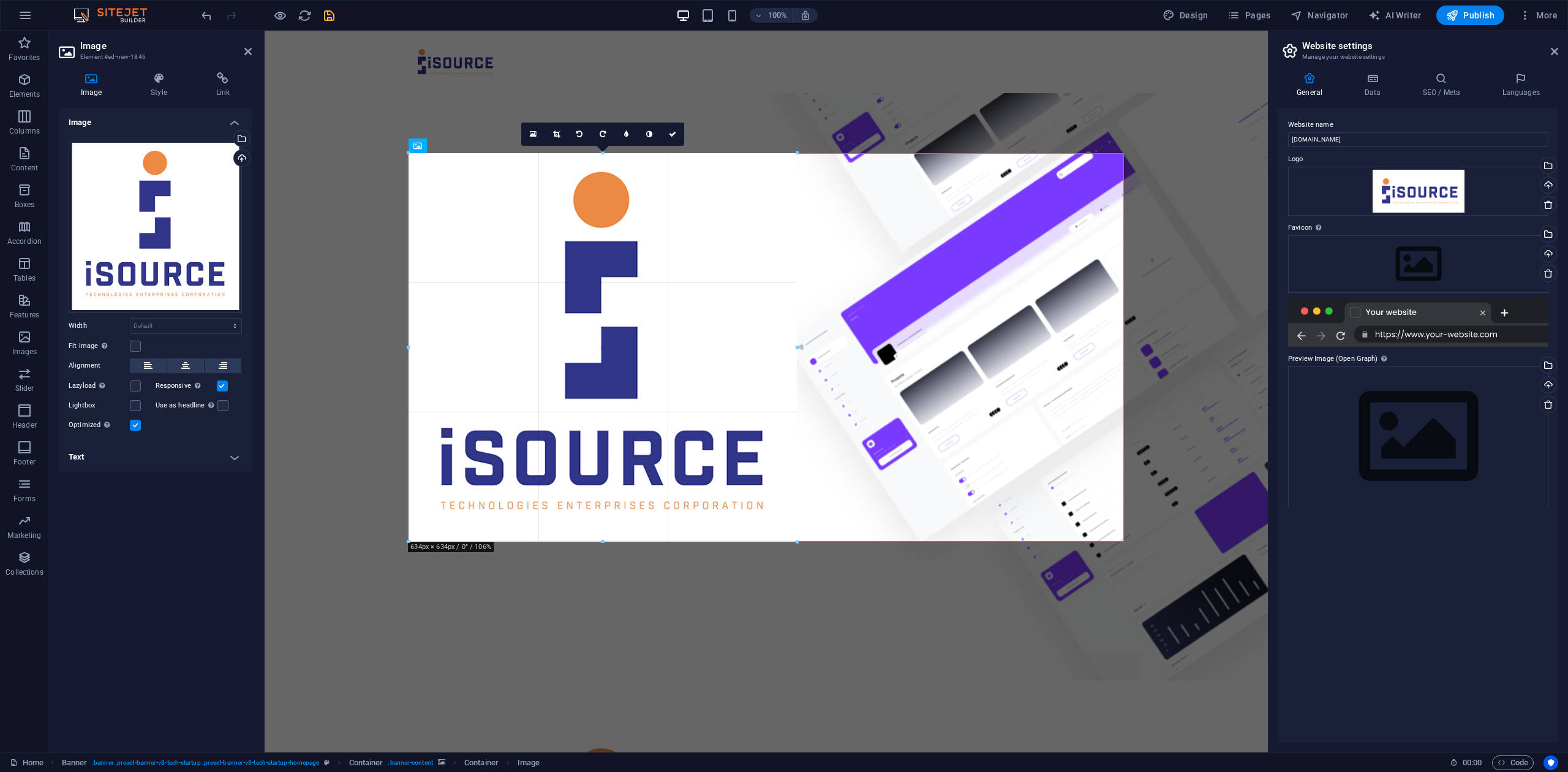
drag, startPoint x: 403, startPoint y: 145, endPoint x: 494, endPoint y: 475, distance: 342.3
type input "634"
select select "px"
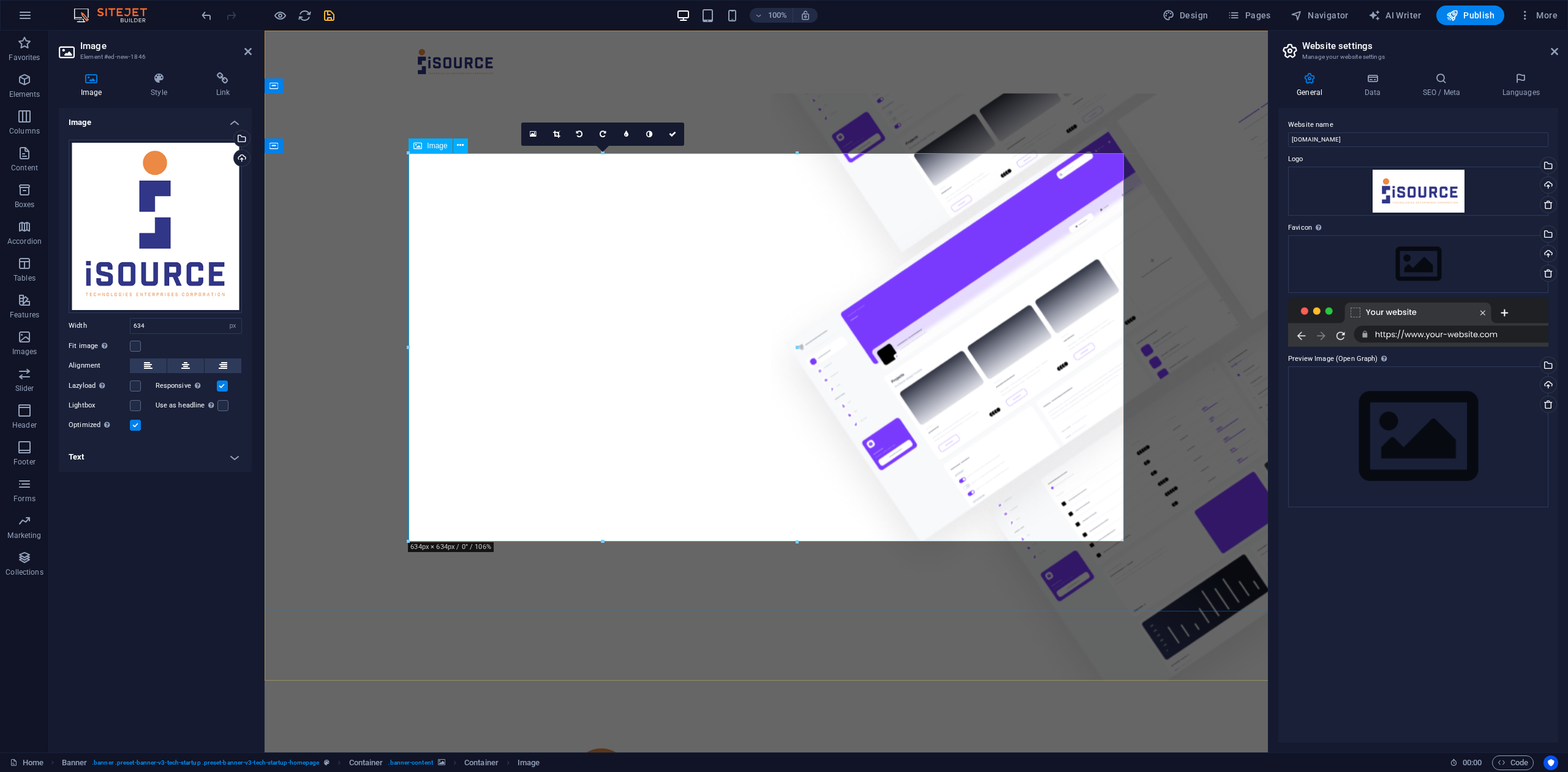
drag, startPoint x: 781, startPoint y: 531, endPoint x: 566, endPoint y: 353, distance: 279.1
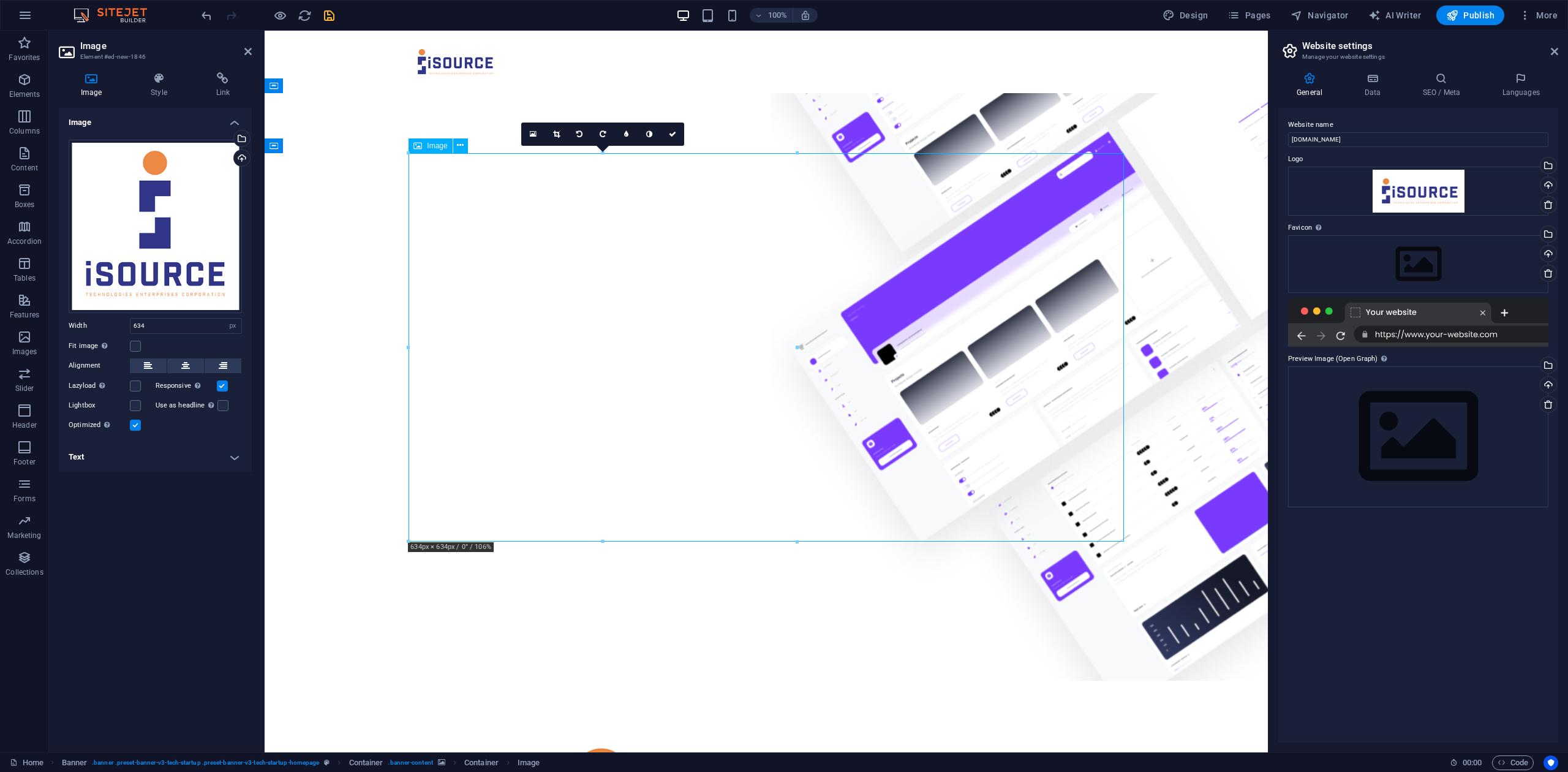
drag, startPoint x: 652, startPoint y: 468, endPoint x: 609, endPoint y: 430, distance: 57.4
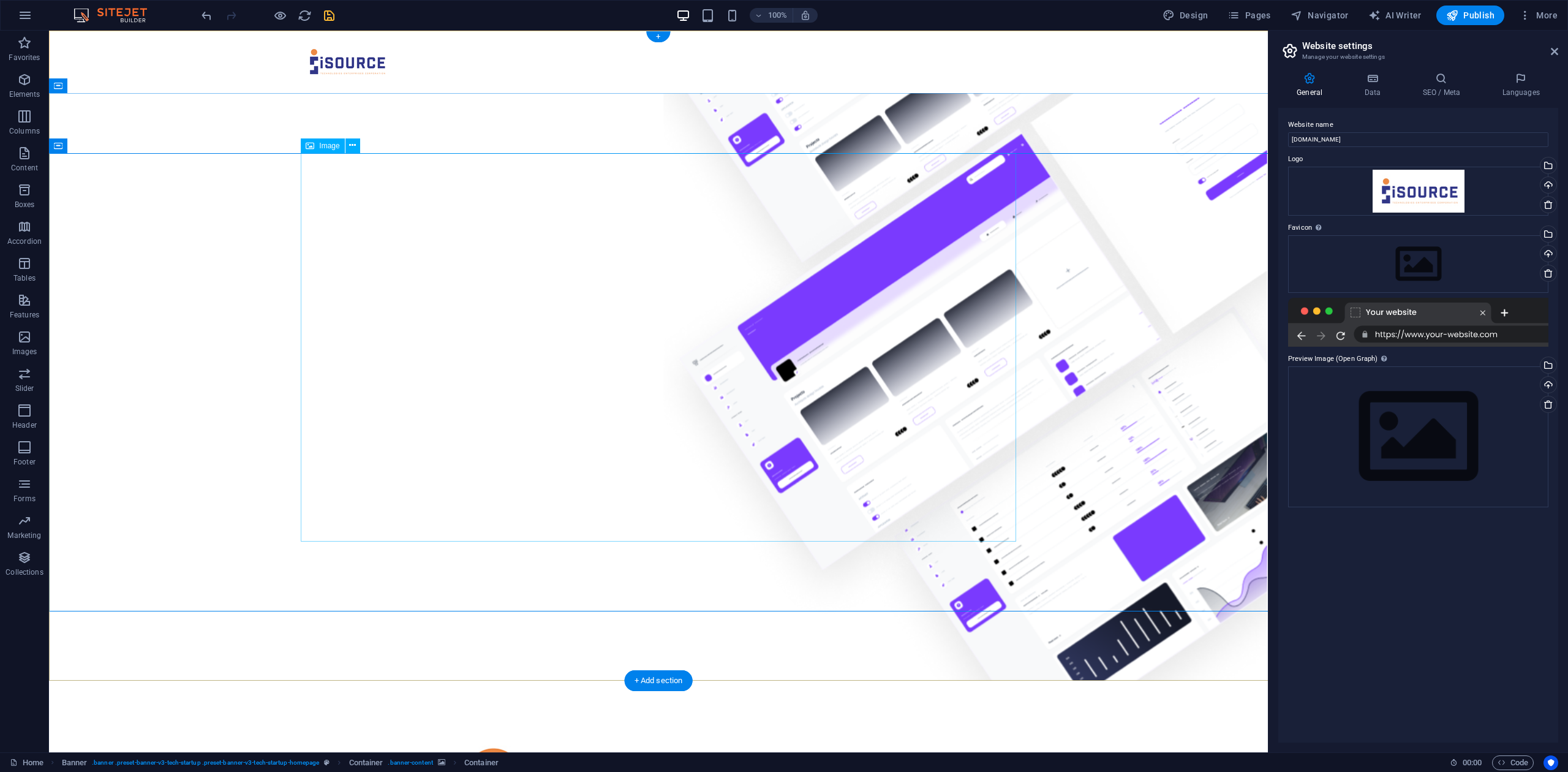
select select "px"
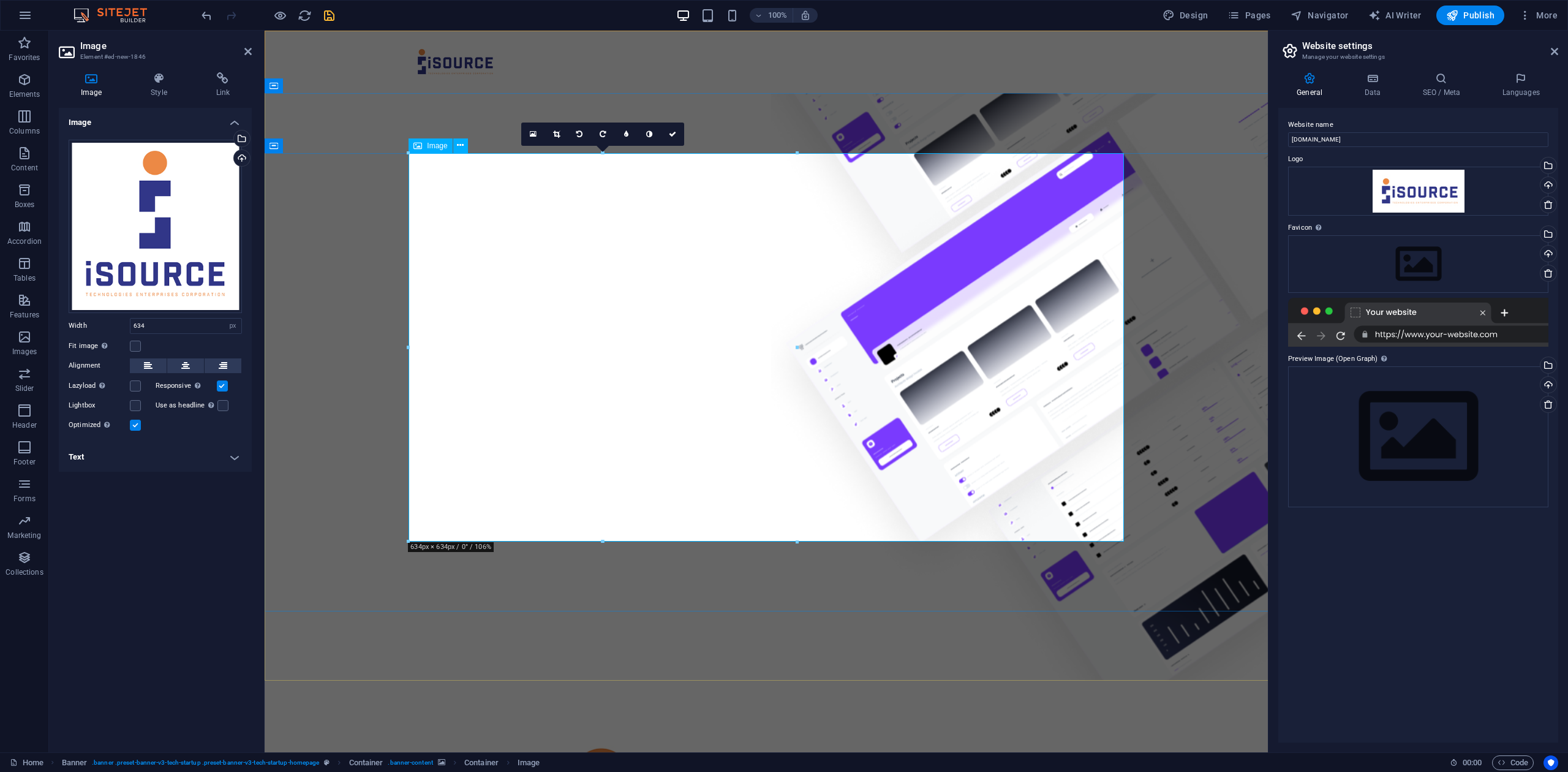
drag, startPoint x: 674, startPoint y: 570, endPoint x: 559, endPoint y: 412, distance: 195.4
drag, startPoint x: 675, startPoint y: 570, endPoint x: 620, endPoint y: 369, distance: 208.4
drag, startPoint x: 194, startPoint y: 327, endPoint x: 103, endPoint y: 322, distance: 91.1
click at [103, 322] on div "Width 634 Default auto px rem % em vh vw" at bounding box center [155, 325] width 173 height 16
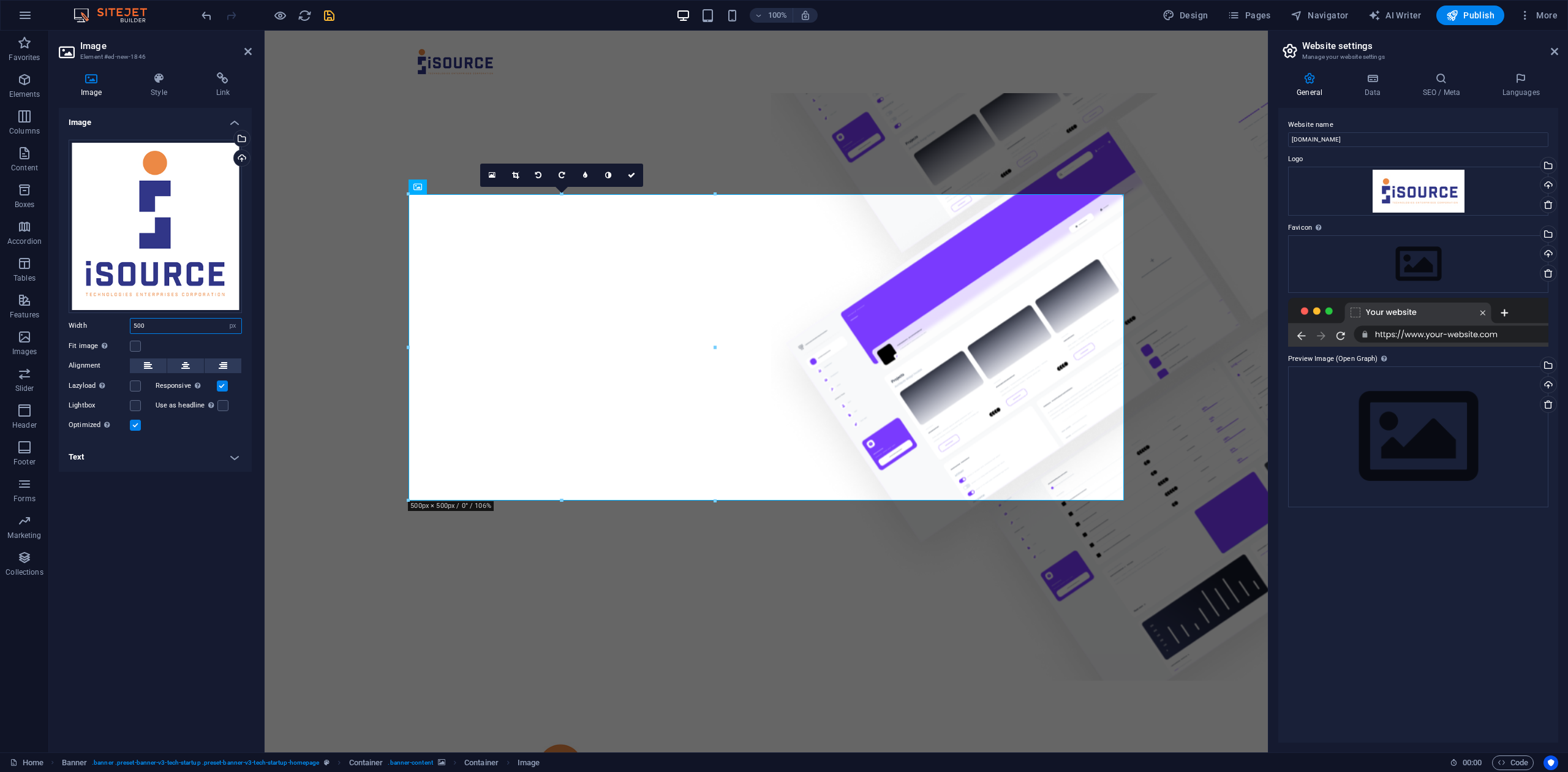
drag, startPoint x: 162, startPoint y: 324, endPoint x: 101, endPoint y: 319, distance: 61.2
click at [101, 319] on div "Width 500 Default auto px rem % em vh vw" at bounding box center [155, 325] width 173 height 16
type input "400"
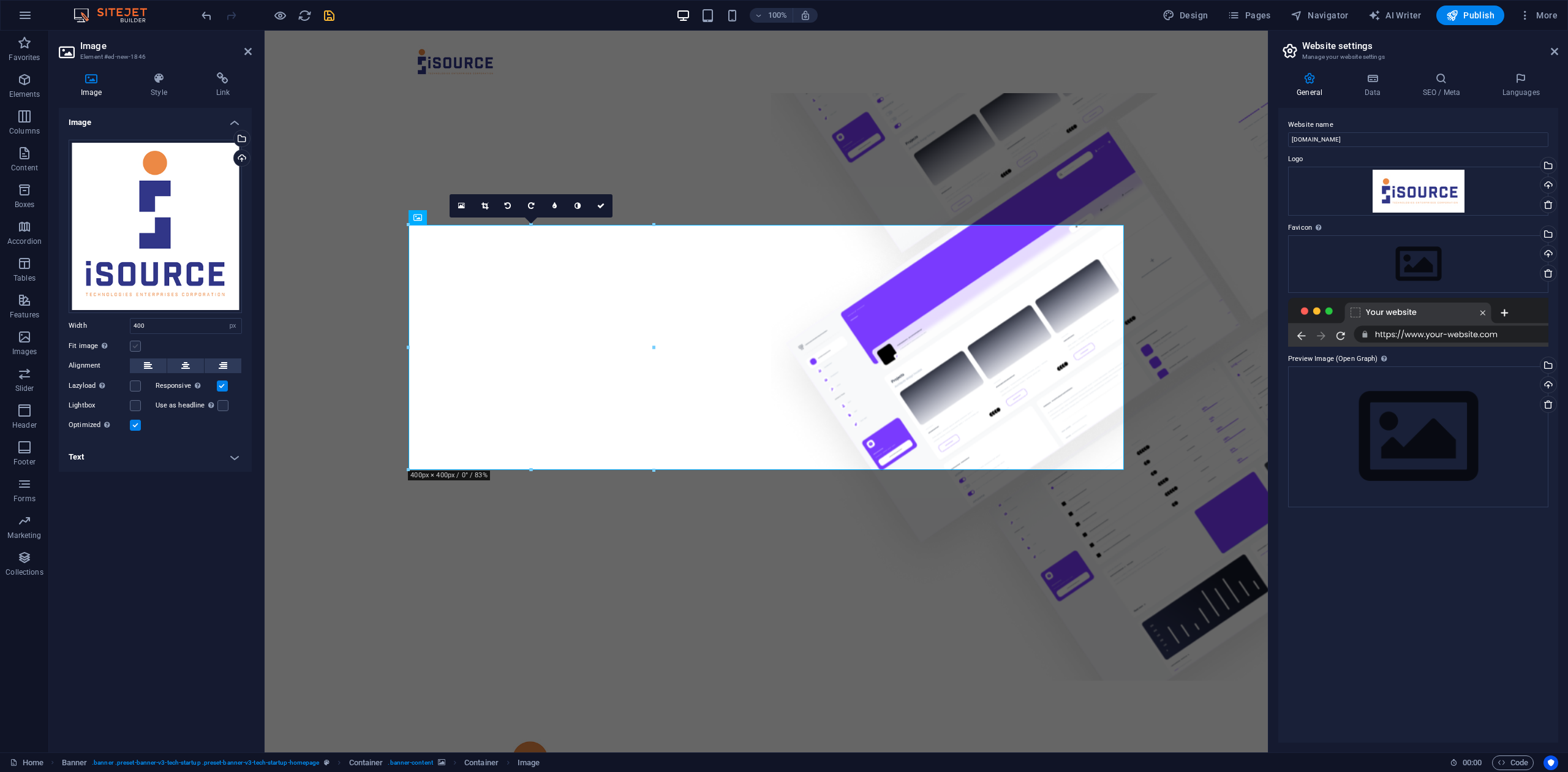
click at [136, 348] on label at bounding box center [136, 346] width 11 height 11
click at [0, 0] on input "Fit image Automatically fit image to a fixed width and height" at bounding box center [0, 0] width 0 height 0
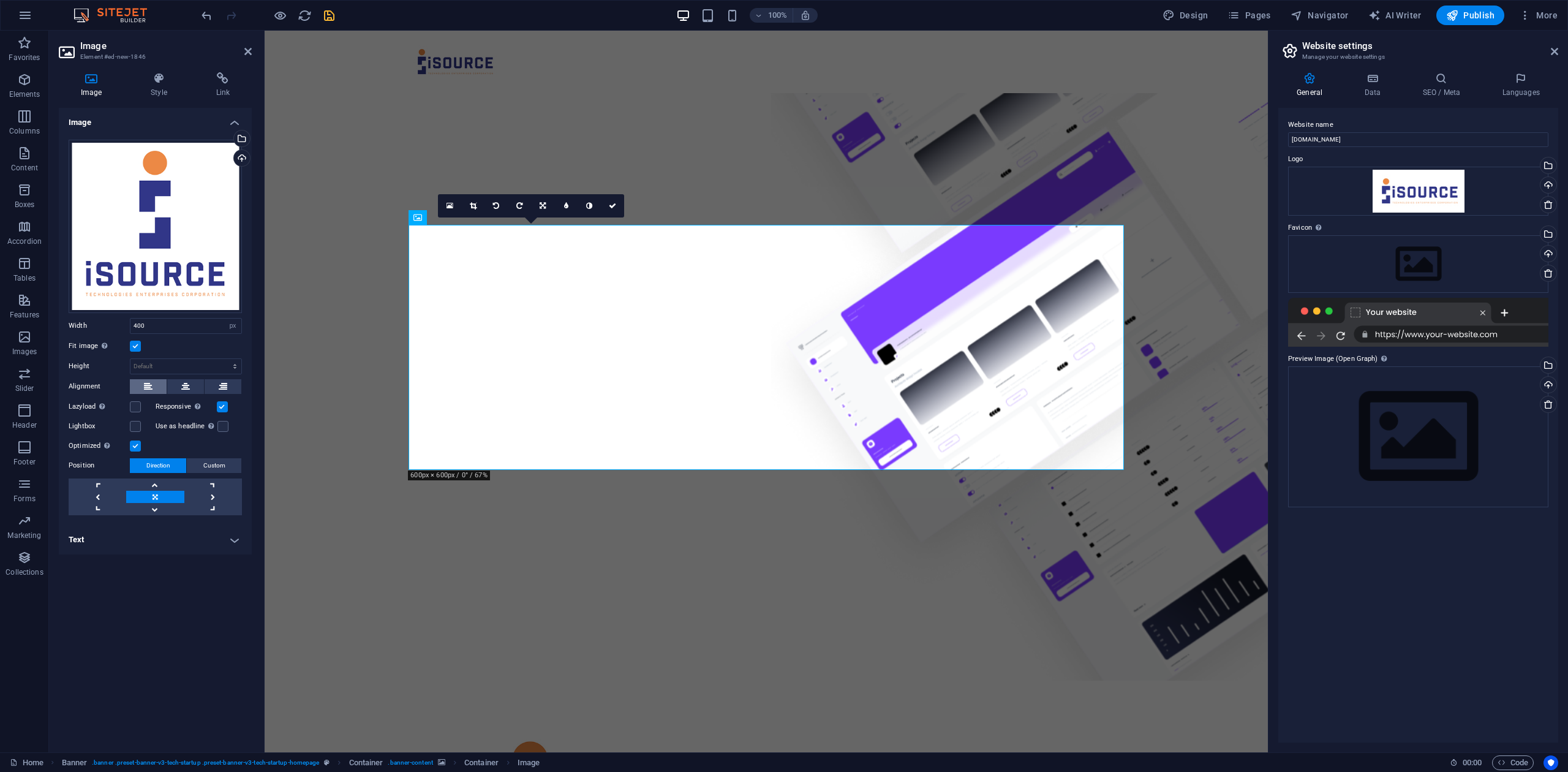
click at [138, 379] on button at bounding box center [149, 386] width 37 height 14
click at [211, 496] on link at bounding box center [213, 497] width 58 height 12
click at [160, 494] on link at bounding box center [155, 497] width 58 height 12
click at [101, 494] on link at bounding box center [97, 497] width 58 height 12
click at [151, 493] on link at bounding box center [155, 497] width 58 height 12
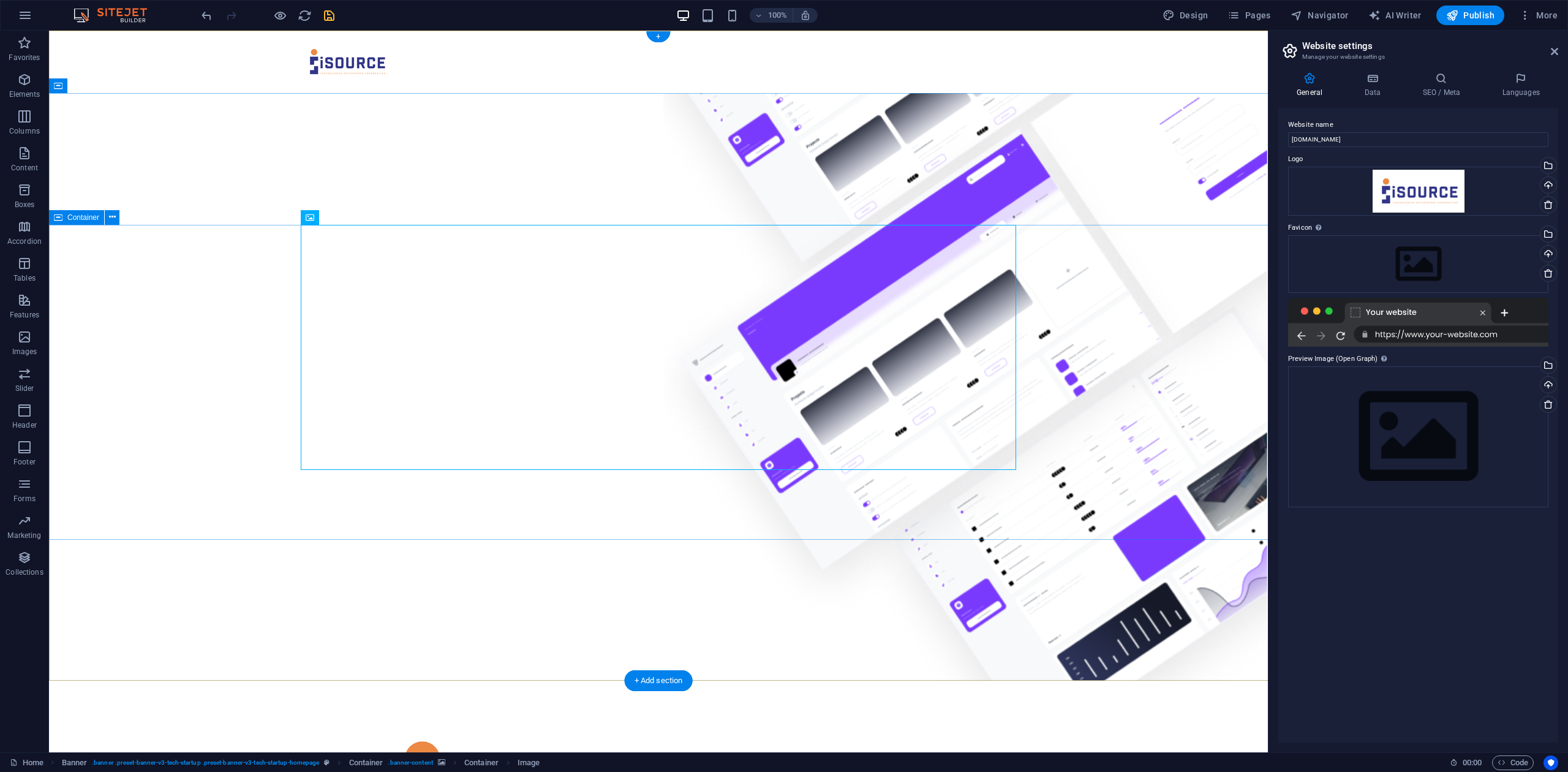
click at [351, 219] on icon at bounding box center [353, 217] width 7 height 13
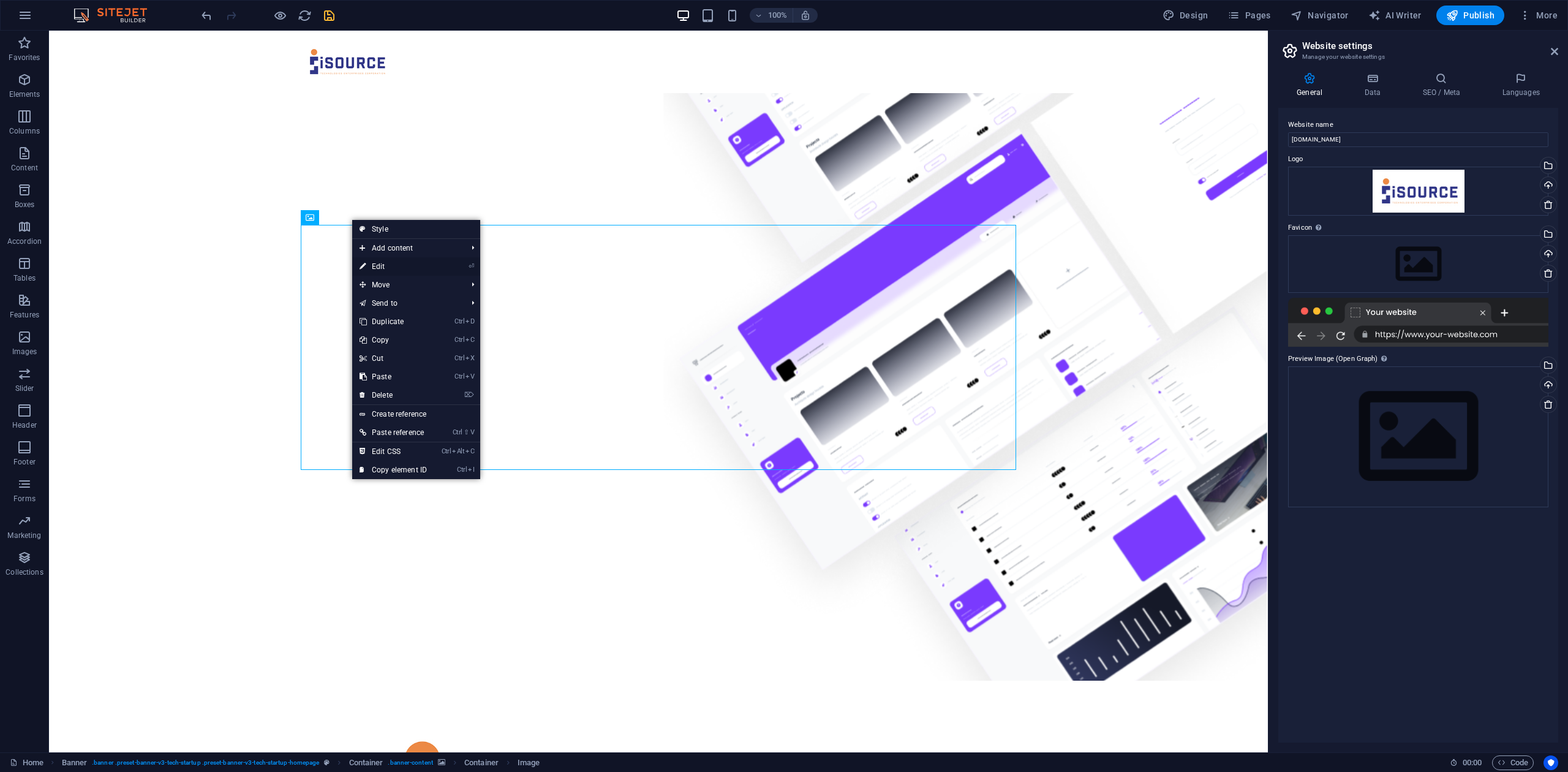
click at [376, 267] on link "⏎ Edit" at bounding box center [393, 266] width 82 height 18
select select "px"
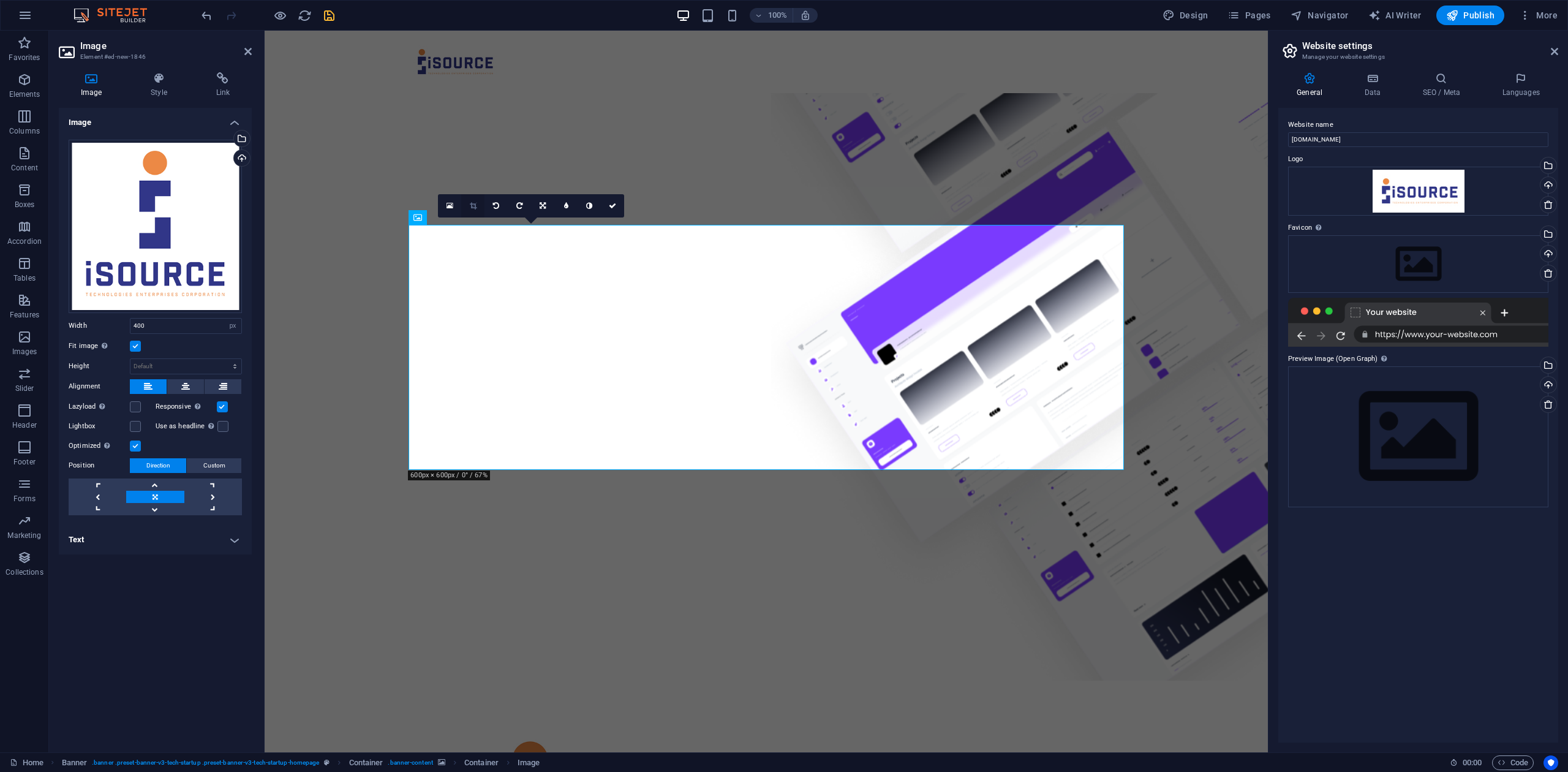
click at [468, 203] on link at bounding box center [473, 206] width 23 height 23
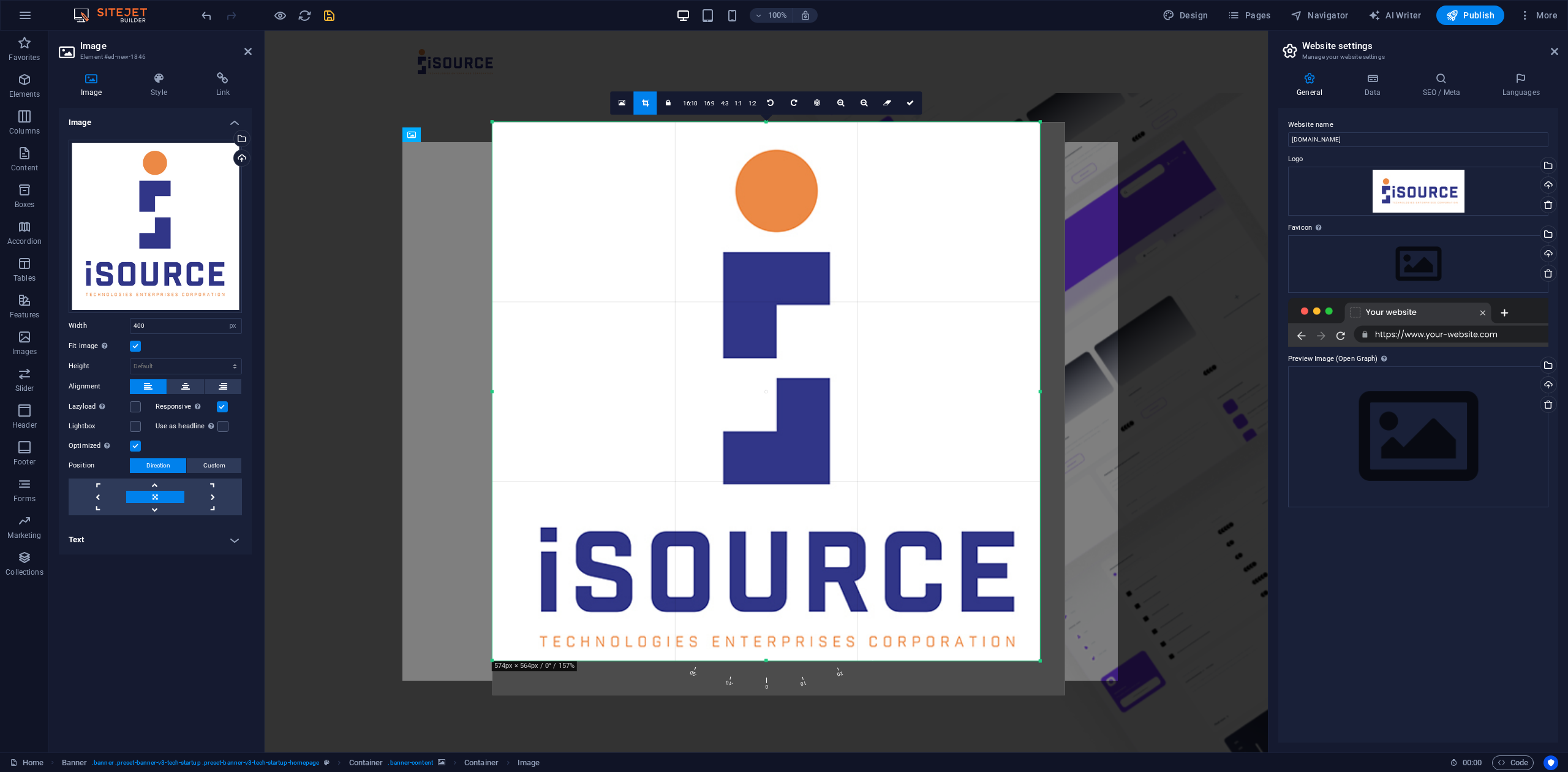
drag, startPoint x: 1054, startPoint y: 682, endPoint x: 1024, endPoint y: 643, distance: 49.2
click at [1024, 578] on div "180 170 160 150 140 130 120 110 100 90 80 70 60 50 40 30 20 10 0 -10 -20 -30 -4…" at bounding box center [766, 391] width 548 height 538
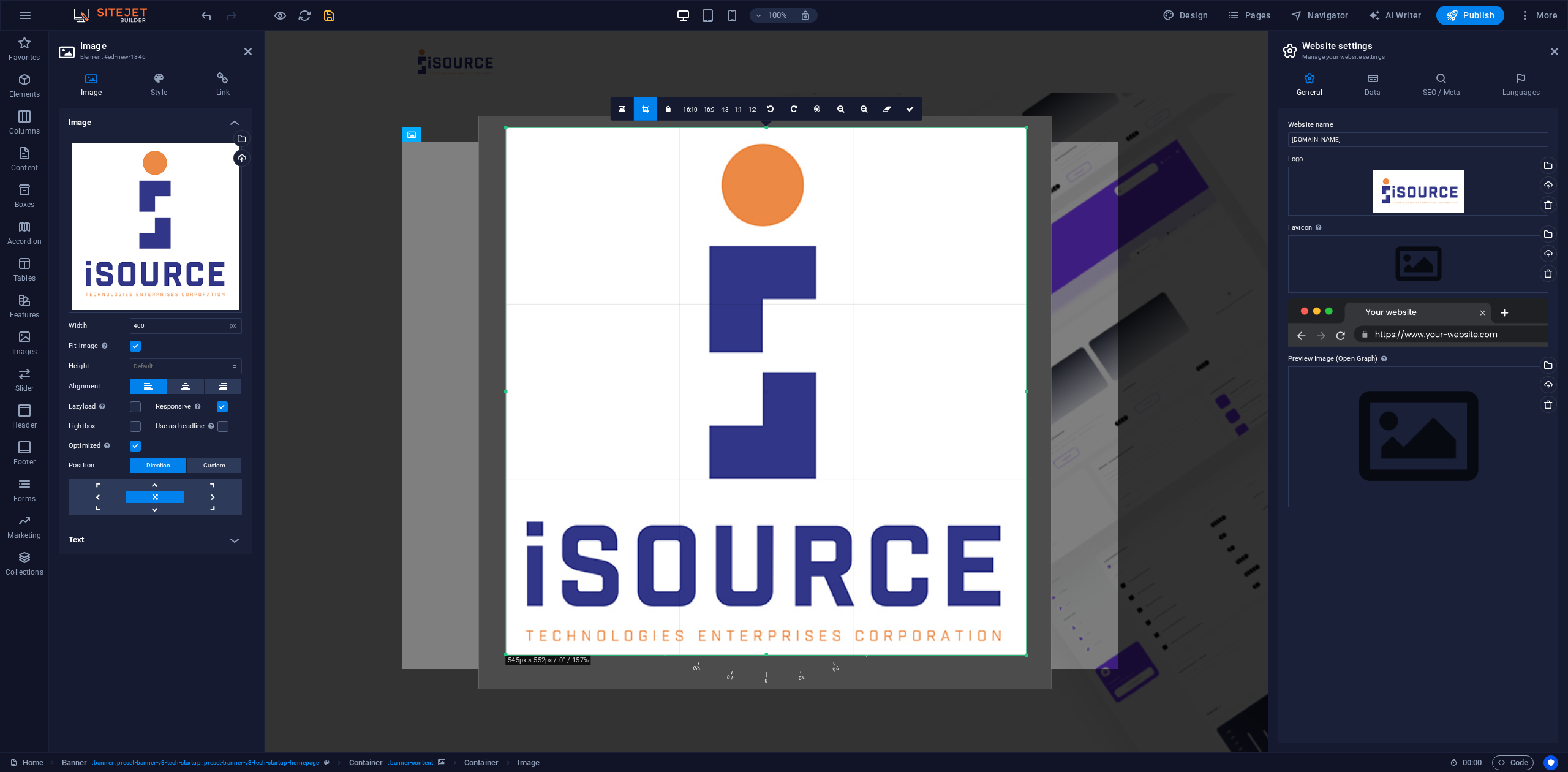
drag, startPoint x: 492, startPoint y: 124, endPoint x: 520, endPoint y: 136, distance: 30.5
click at [520, 136] on div "180 170 160 150 140 130 120 110 100 90 80 70 60 50 40 30 20 10 0 -10 -20 -30 -4…" at bounding box center [766, 391] width 520 height 527
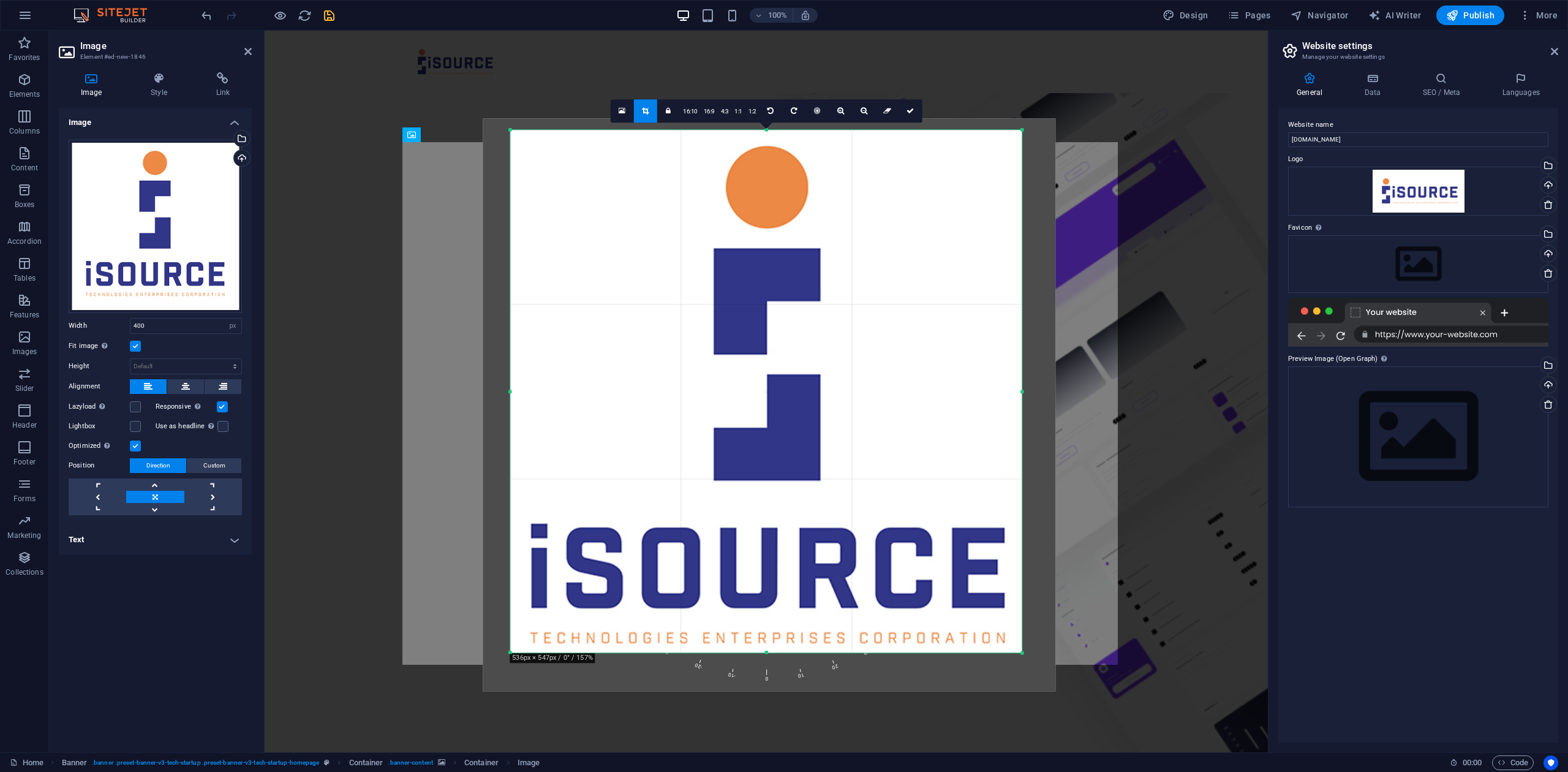
drag, startPoint x: 1029, startPoint y: 655, endPoint x: 1020, endPoint y: 651, distance: 9.8
click at [1020, 578] on div at bounding box center [1022, 653] width 8 height 8
click at [907, 110] on icon at bounding box center [910, 111] width 8 height 8
type input "835"
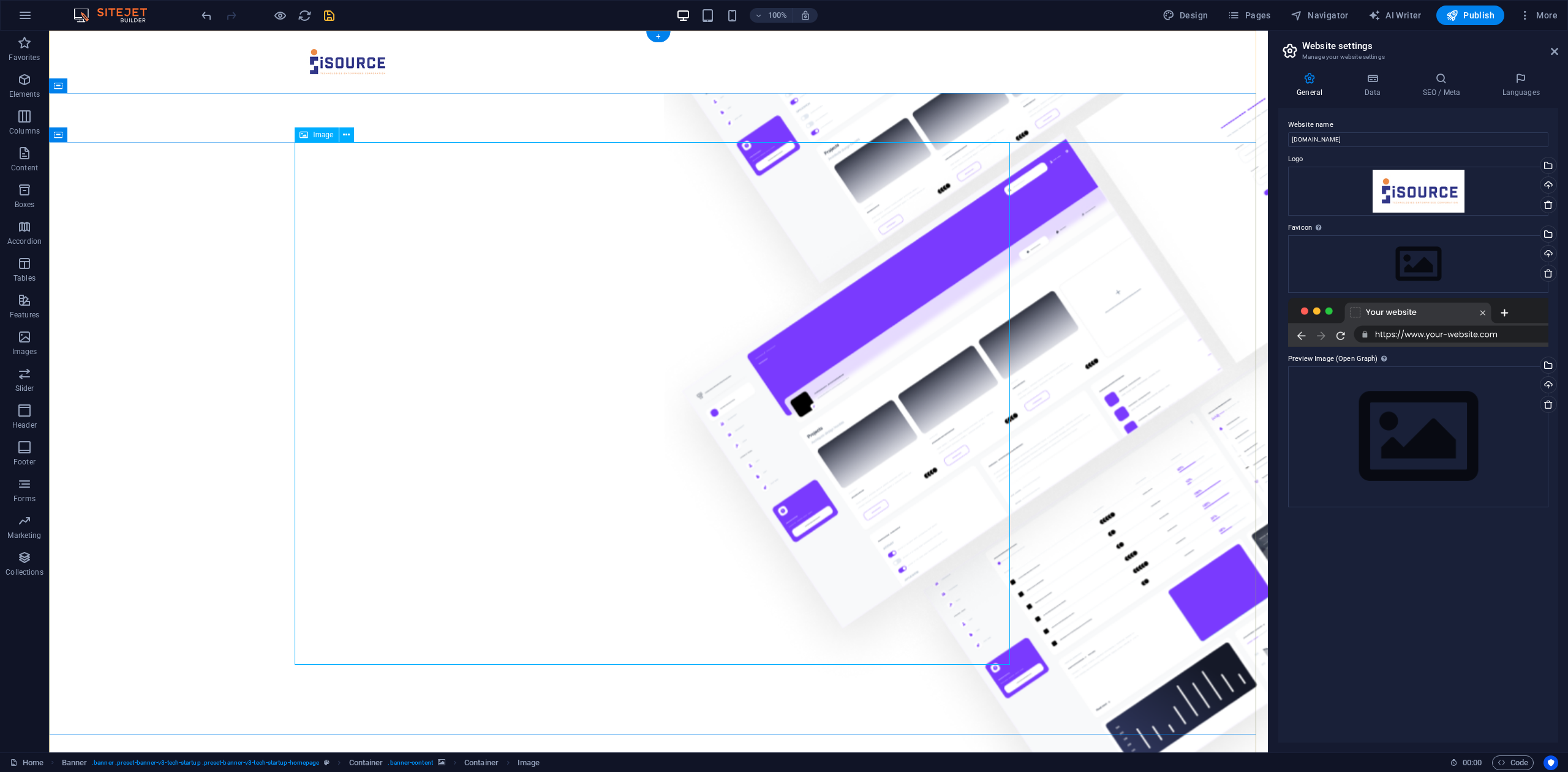
select select "px"
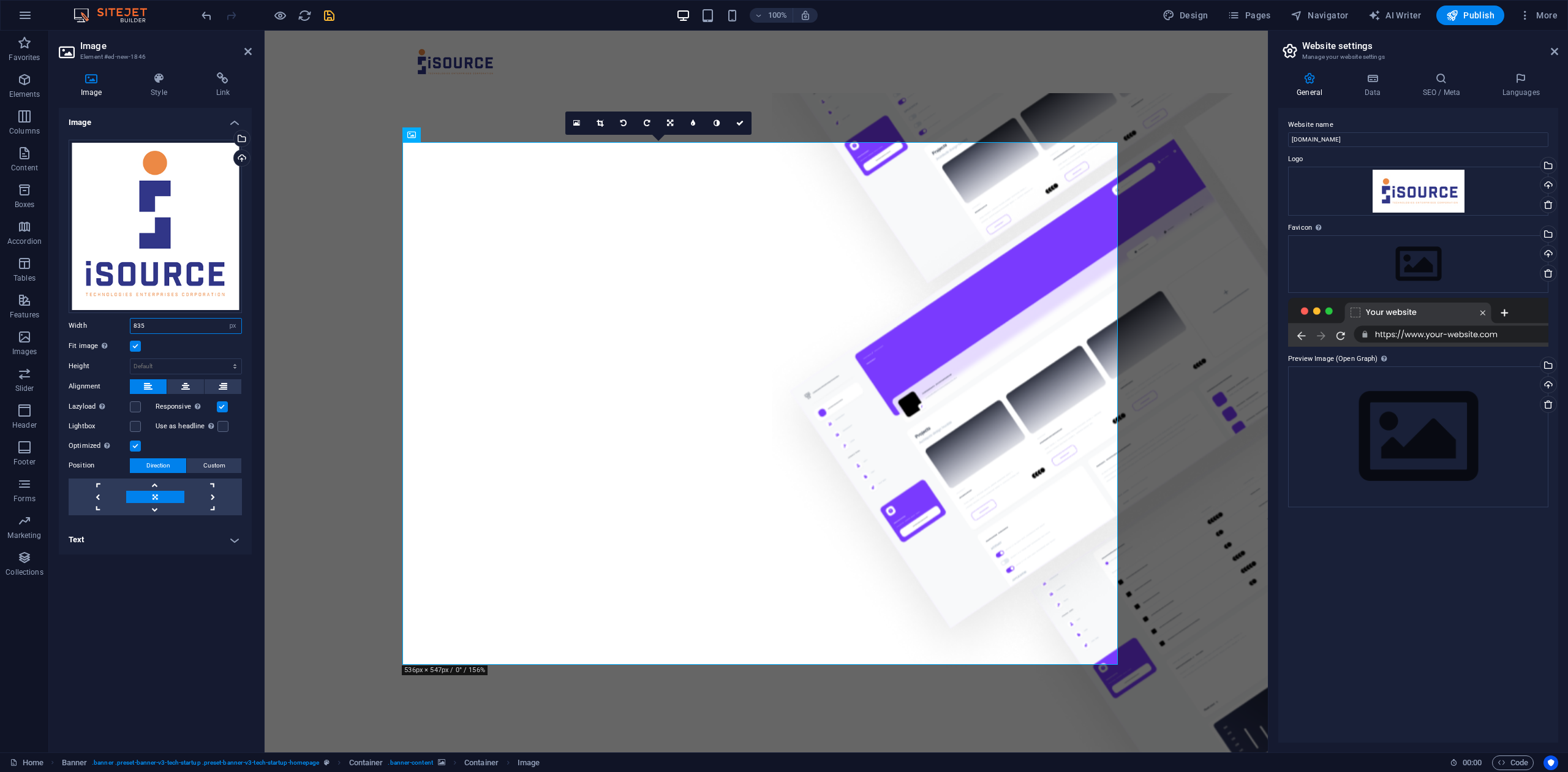
drag, startPoint x: 166, startPoint y: 319, endPoint x: 126, endPoint y: 321, distance: 40.0
click at [126, 321] on div "Width 835 Default auto px rem % em vh vw" at bounding box center [155, 325] width 173 height 16
type input "400"
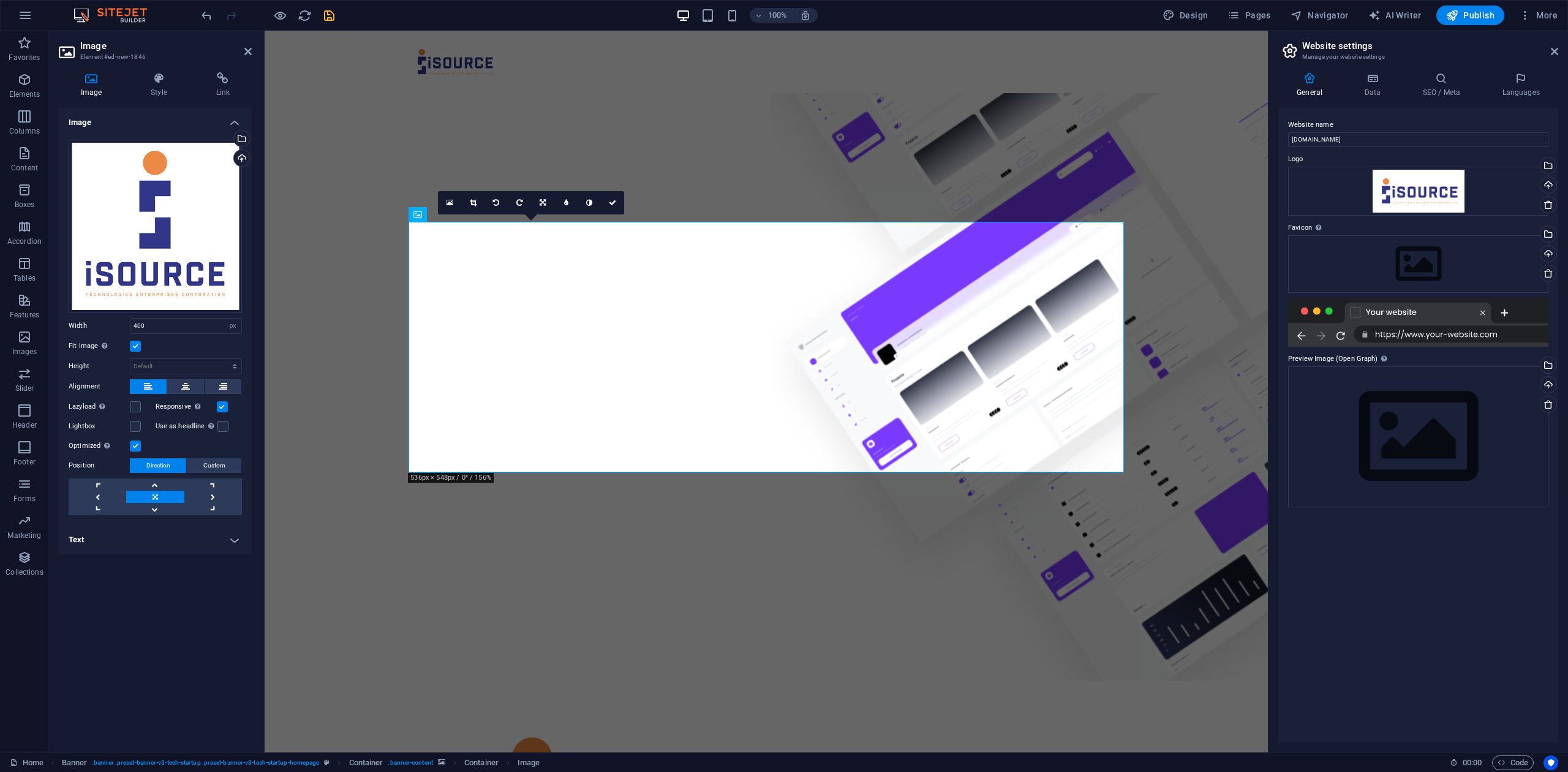
click at [505, 576] on figure at bounding box center [766, 387] width 1003 height 588
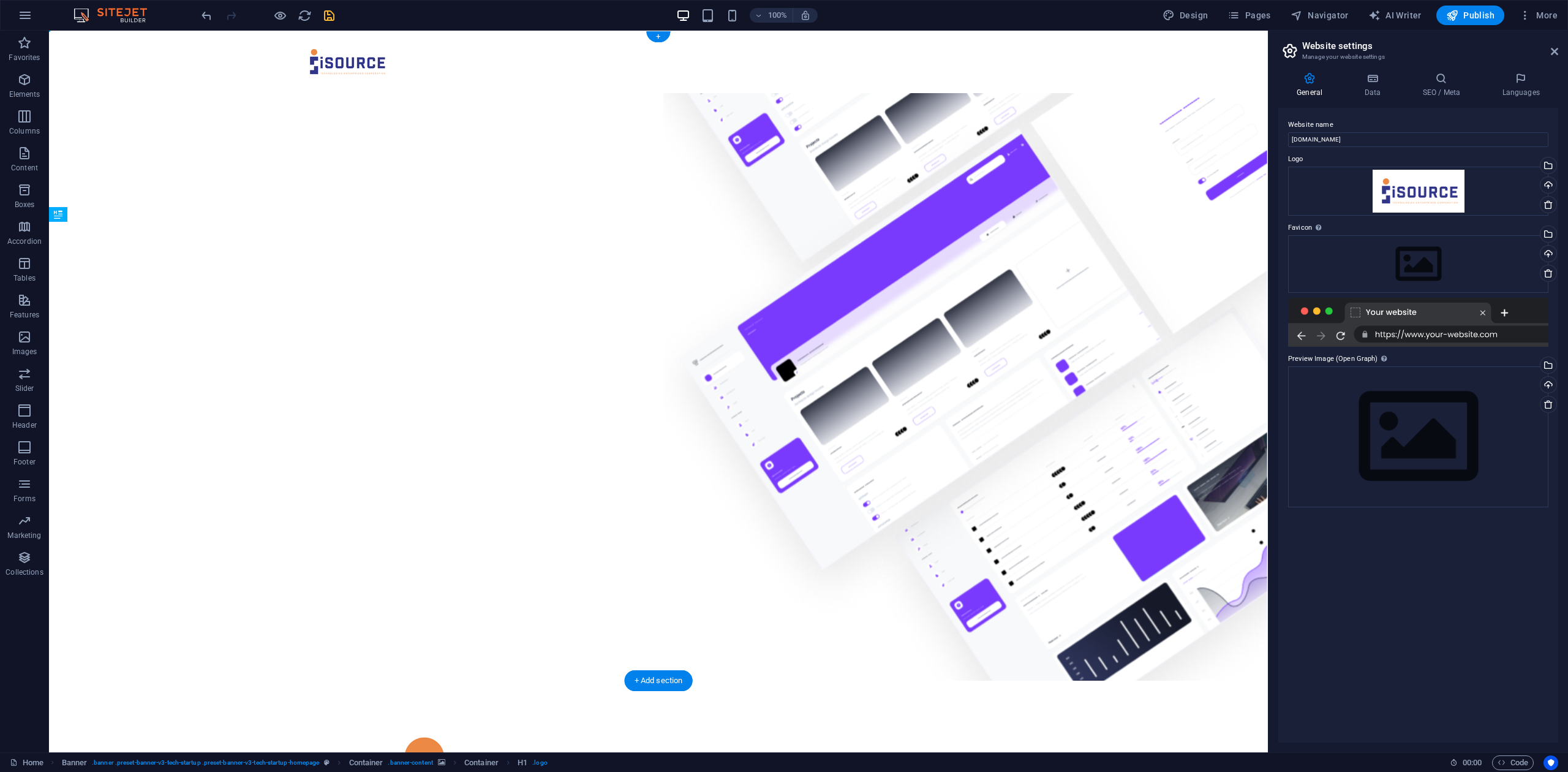
drag, startPoint x: 453, startPoint y: 497, endPoint x: 453, endPoint y: 539, distance: 42.0
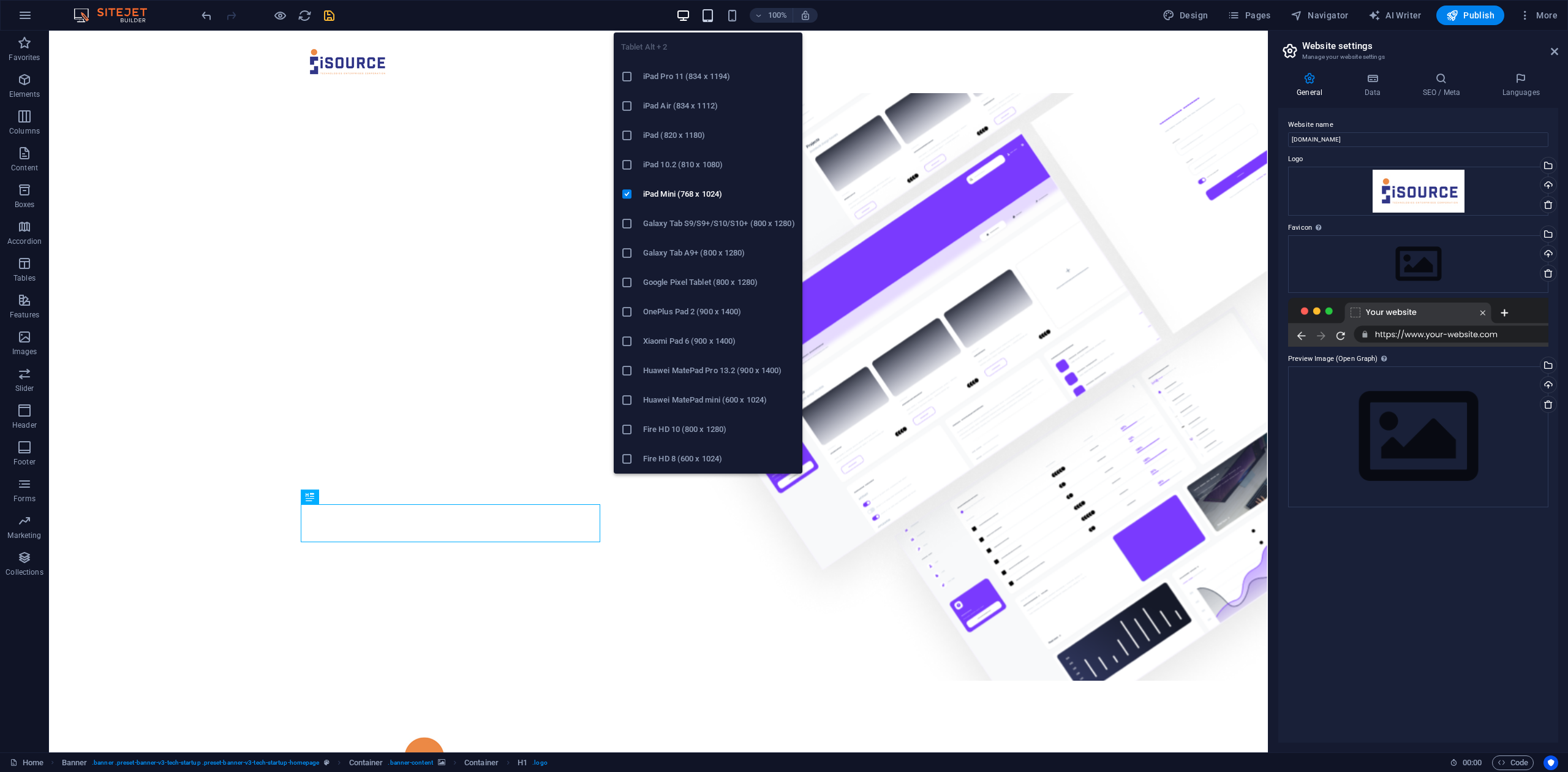
click at [713, 12] on icon "button" at bounding box center [707, 16] width 14 height 14
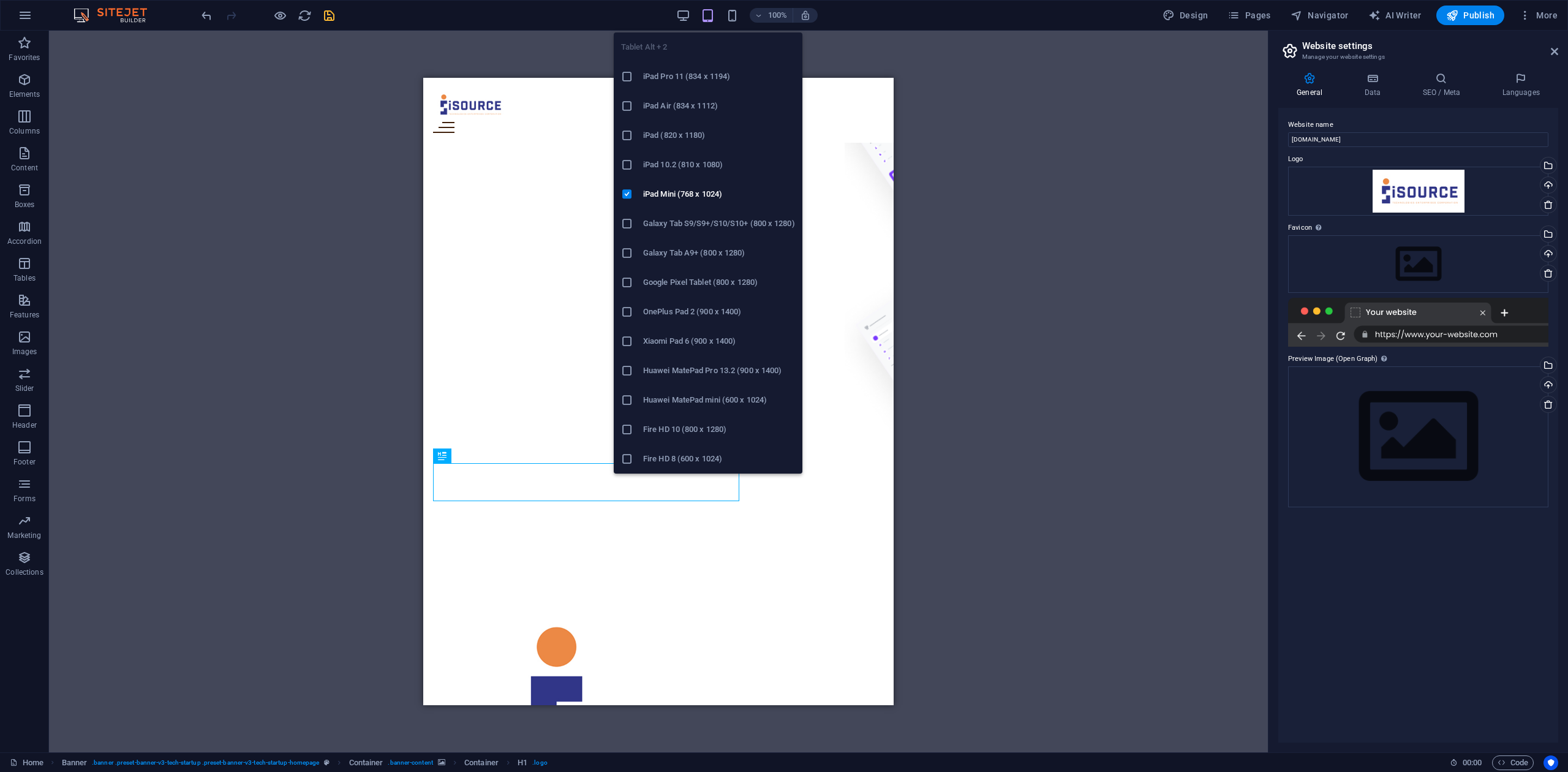
click at [657, 82] on h6 "iPad Pro 11 (834 x 1194)" at bounding box center [719, 76] width 152 height 14
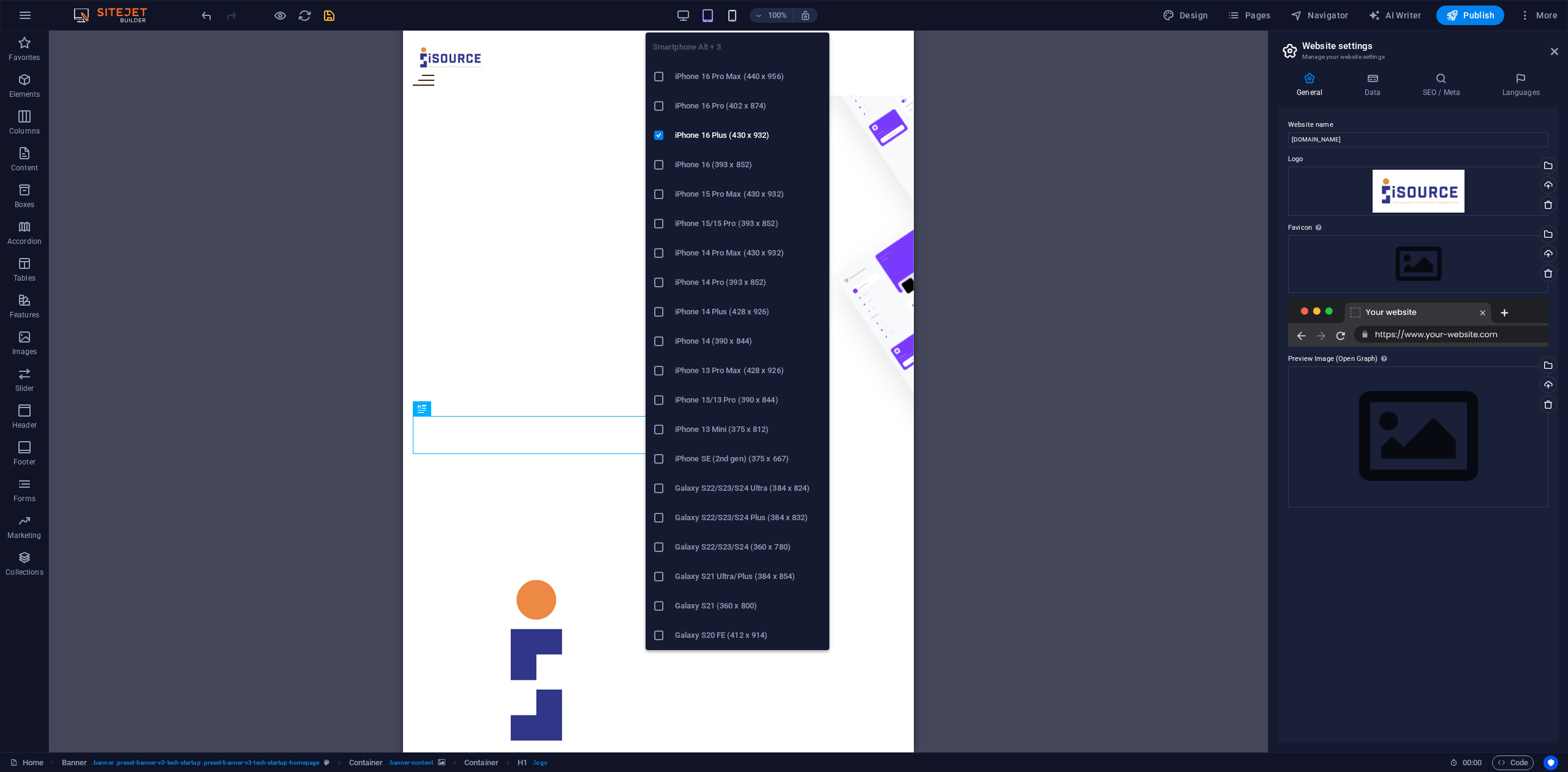
click at [734, 10] on icon "button" at bounding box center [732, 16] width 14 height 14
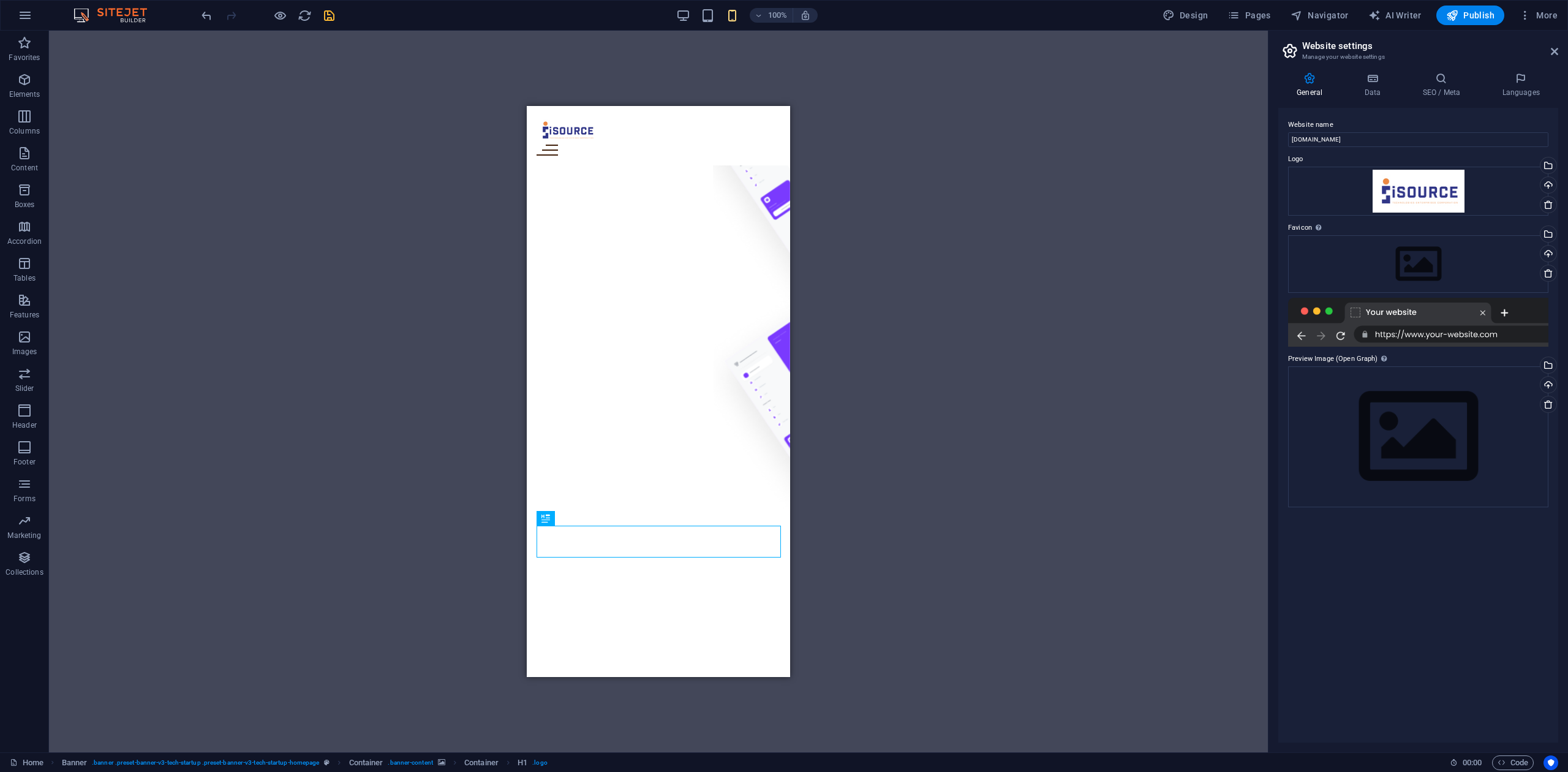
click at [966, 317] on div "Drag here to replace the existing content. Press “Ctrl” if you want to create a…" at bounding box center [659, 392] width 1219 height 722
click at [683, 20] on icon "button" at bounding box center [683, 16] width 14 height 14
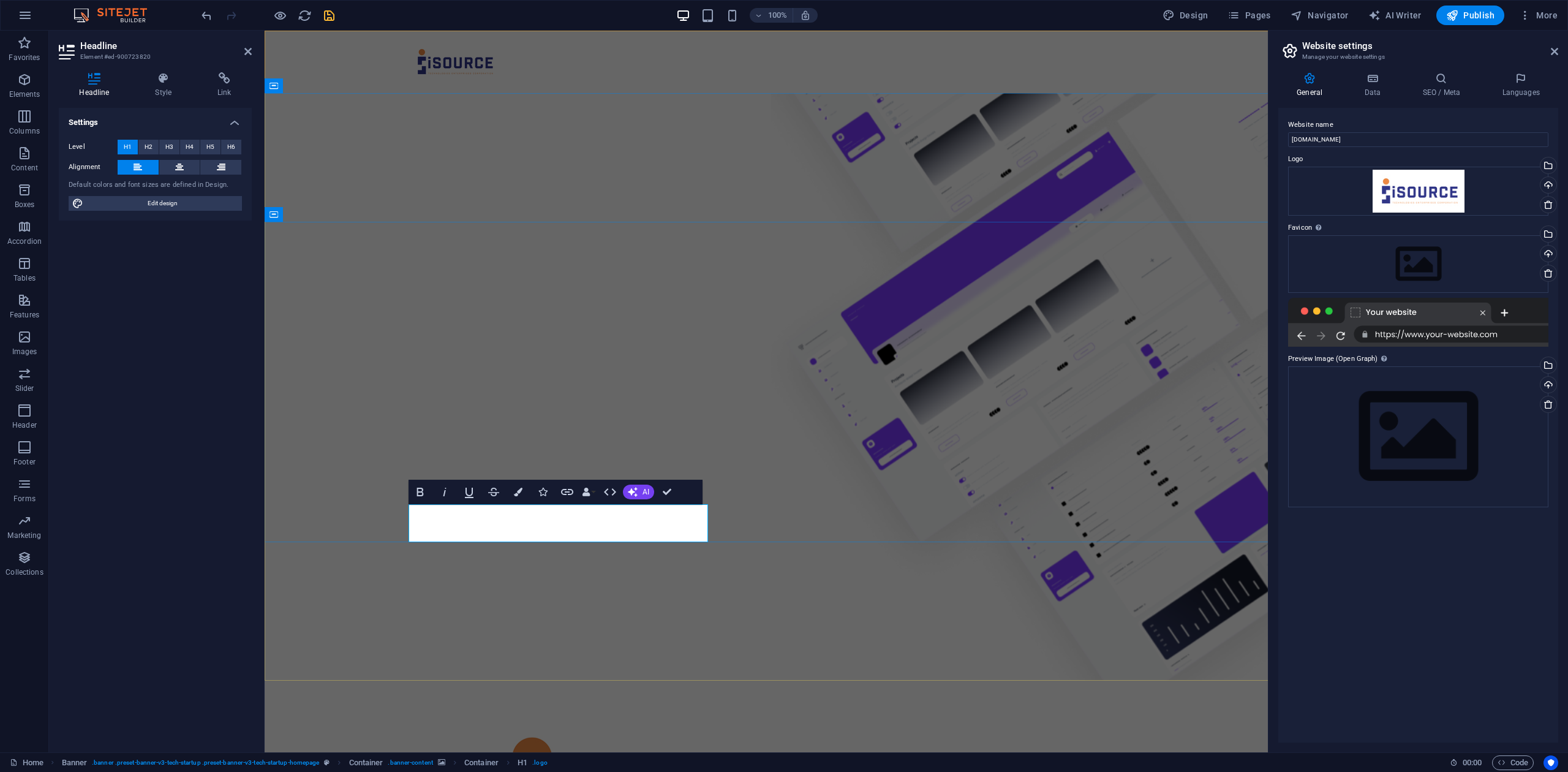
click at [173, 164] on button at bounding box center [180, 166] width 41 height 14
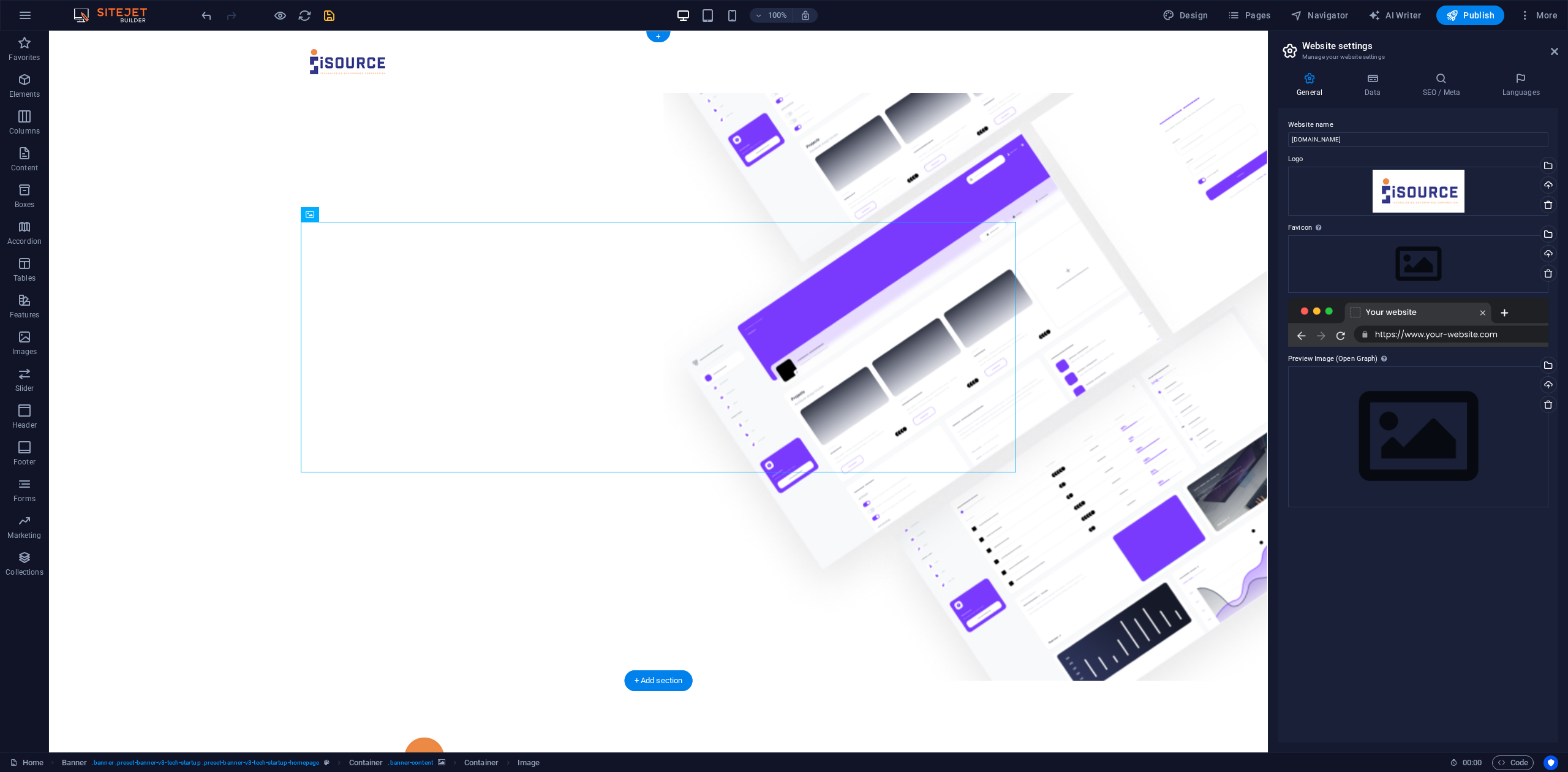
click at [642, 578] on figure at bounding box center [659, 387] width 1219 height 588
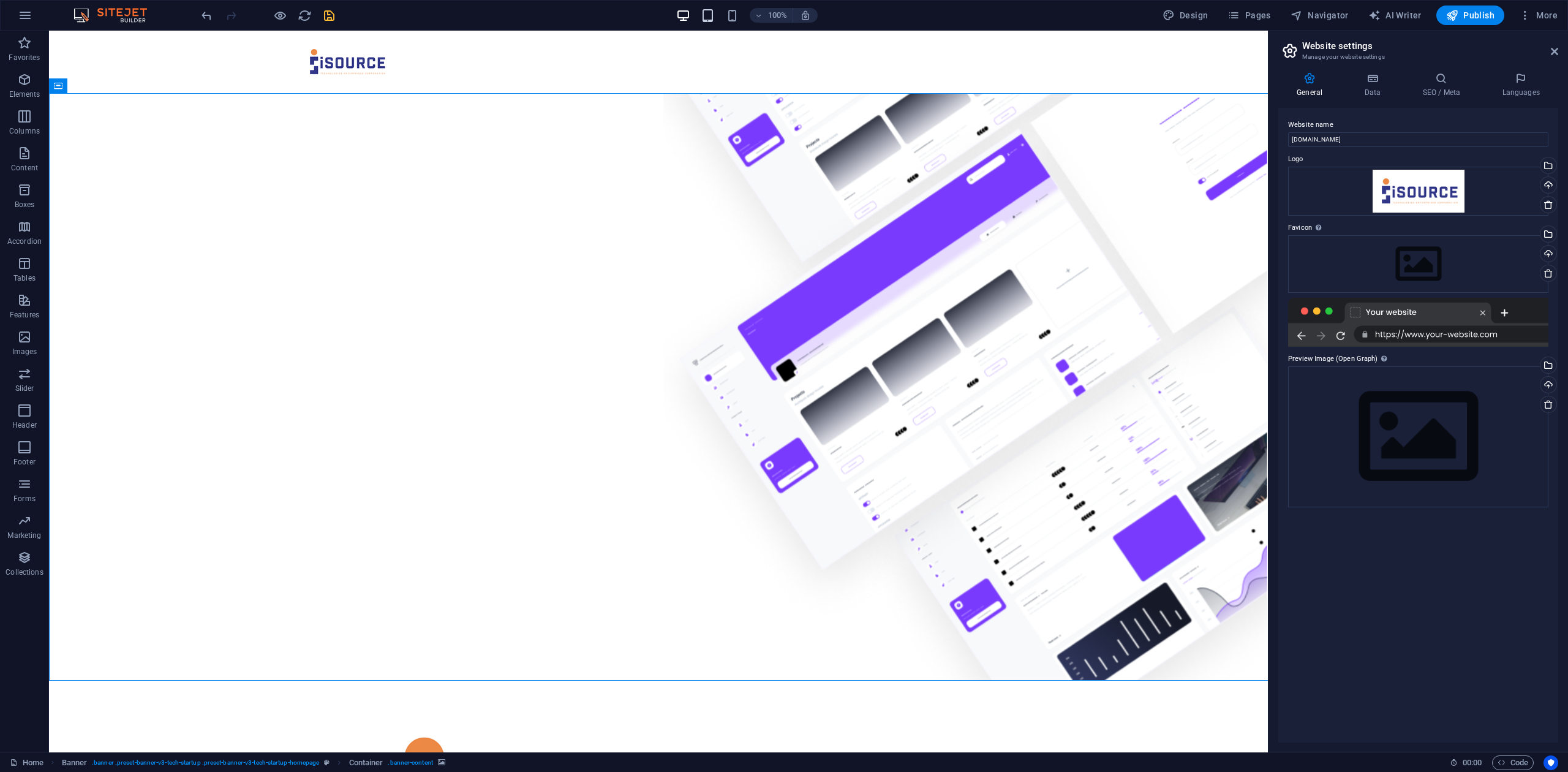
click at [711, 15] on icon "button" at bounding box center [707, 16] width 14 height 14
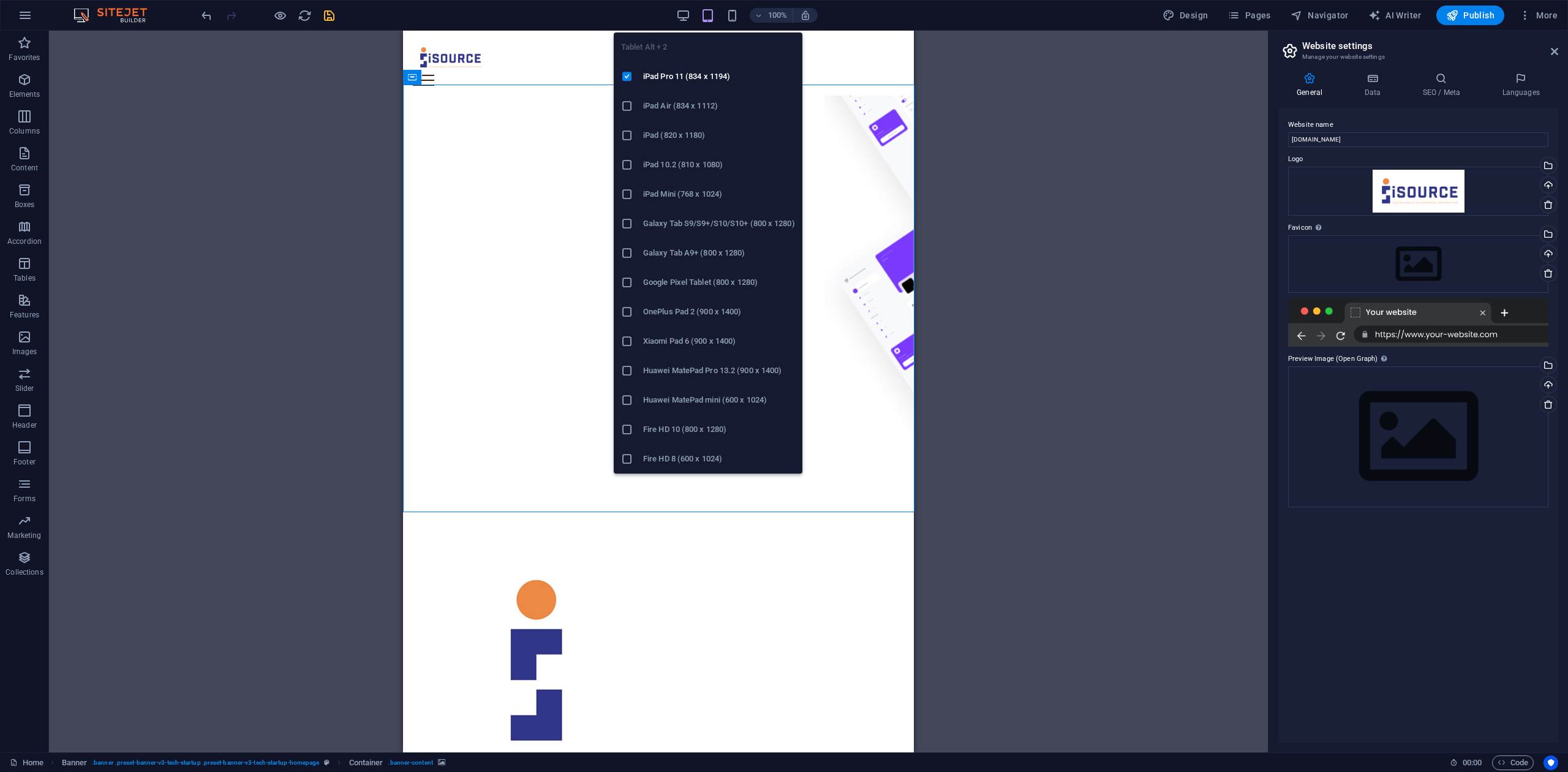
click at [711, 15] on icon "button" at bounding box center [707, 16] width 14 height 14
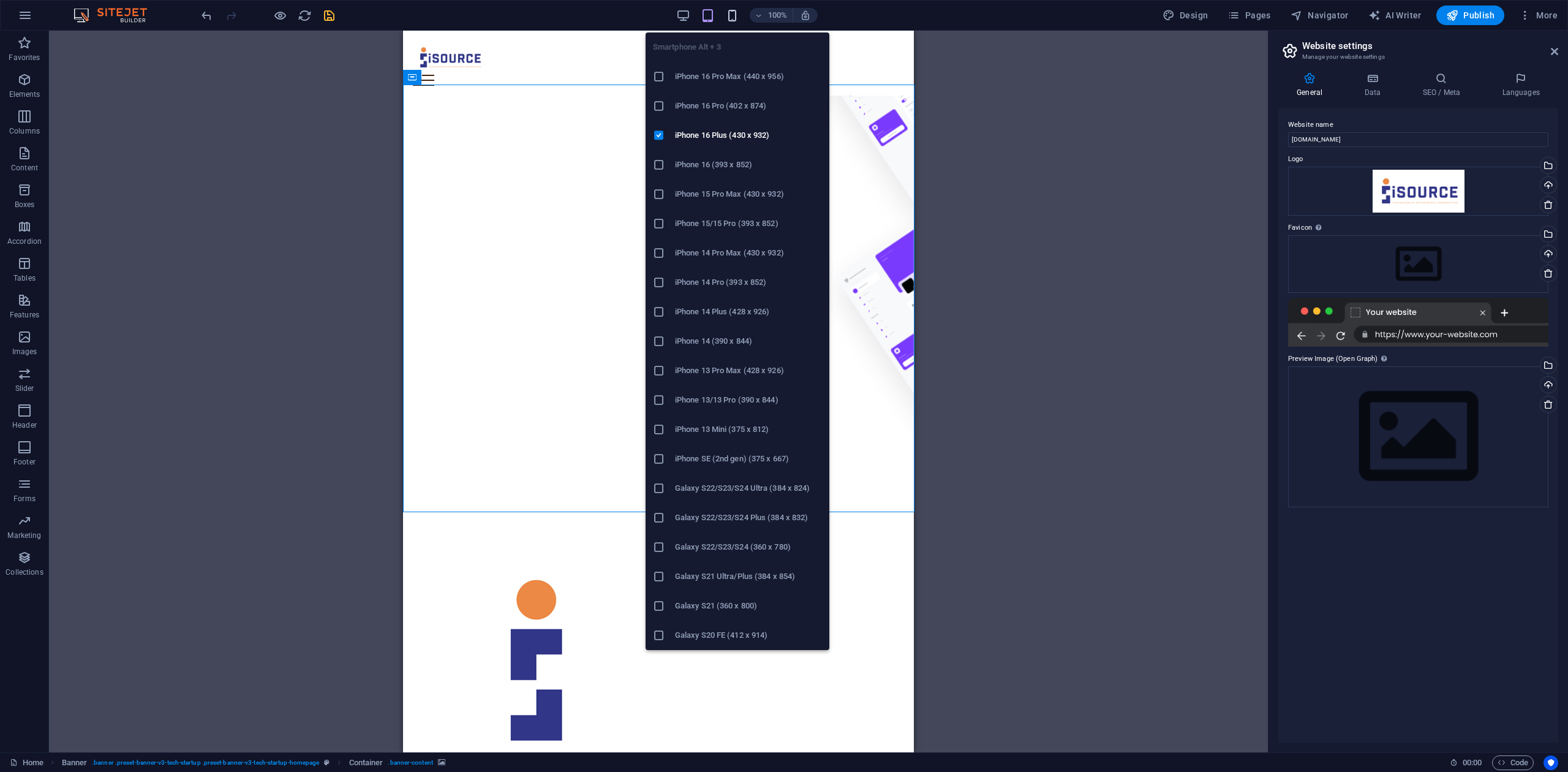
click at [729, 14] on icon "button" at bounding box center [732, 16] width 14 height 14
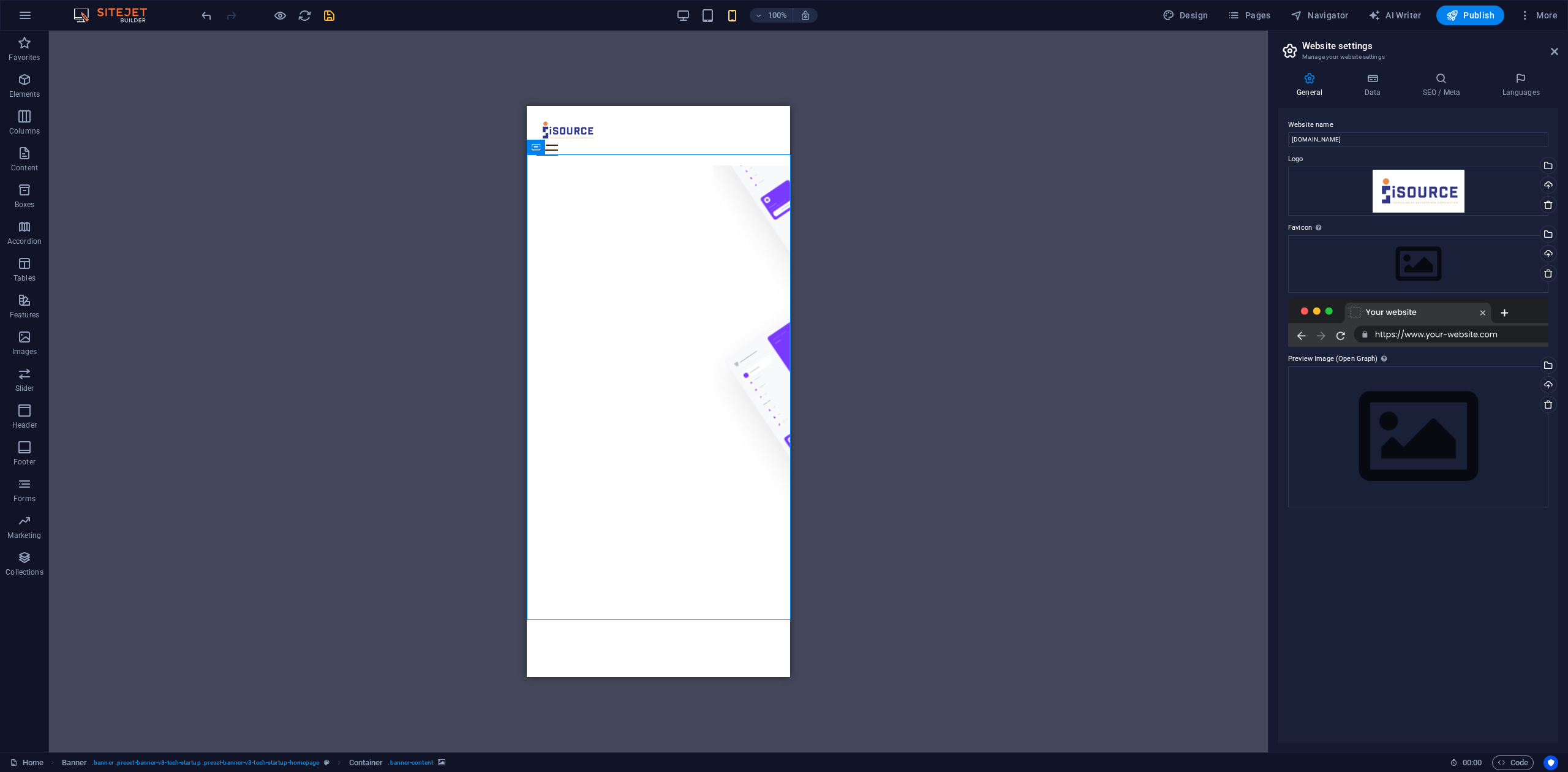
click at [1106, 316] on div "H1 Banner Container Container Spacer Spacer Logos Boxes H2 Spacer Container Con…" at bounding box center [659, 392] width 1219 height 722
click at [772, 145] on div at bounding box center [659, 150] width 244 height 11
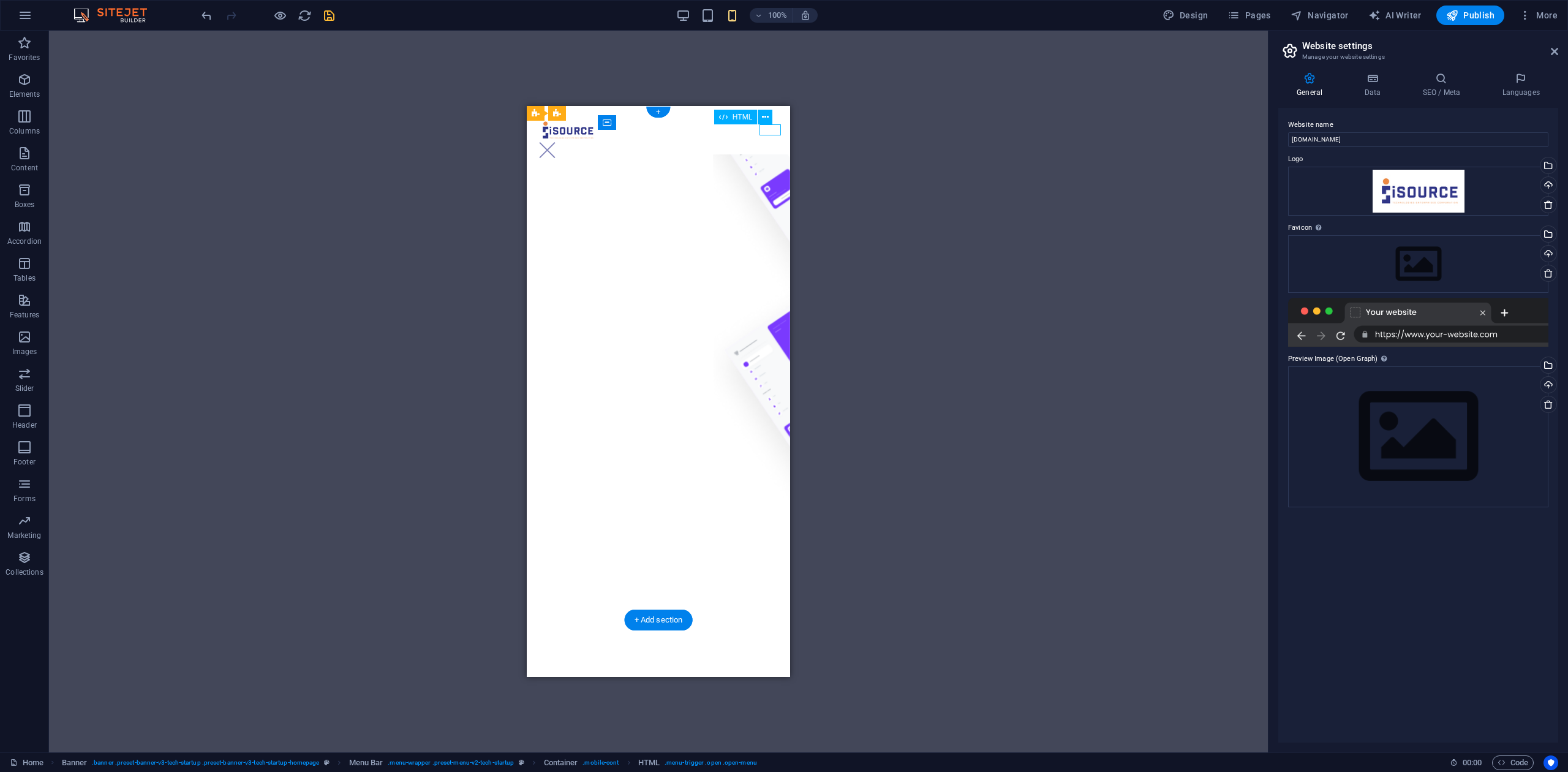
click at [558, 145] on div at bounding box center [547, 150] width 21 height 11
click at [862, 168] on div "H1 Banner Container Container Spacer Spacer Logos Boxes H2 Spacer Container Con…" at bounding box center [659, 392] width 1219 height 722
click at [277, 15] on icon "button" at bounding box center [280, 16] width 14 height 14
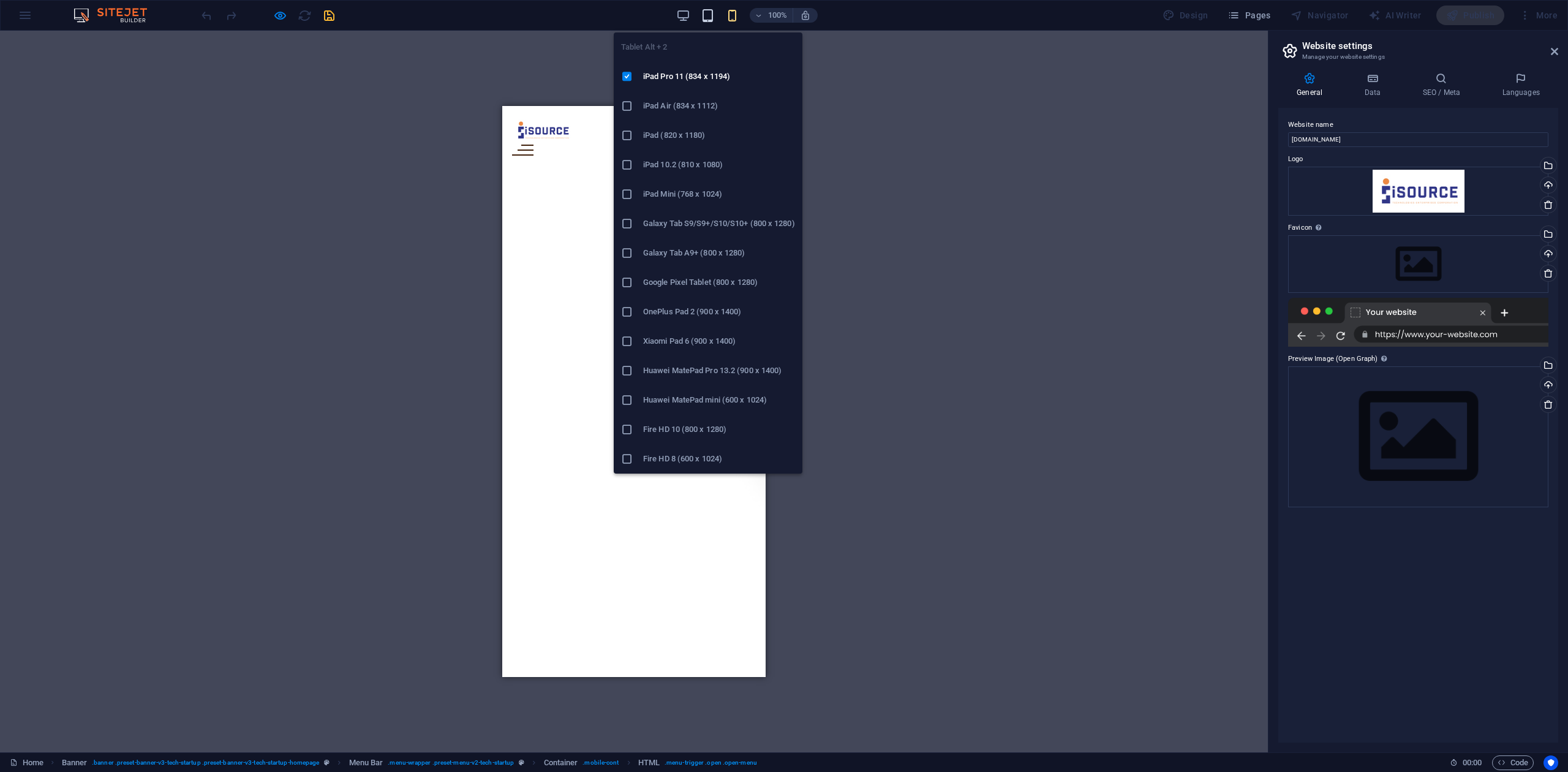
click at [708, 16] on icon "button" at bounding box center [707, 16] width 14 height 14
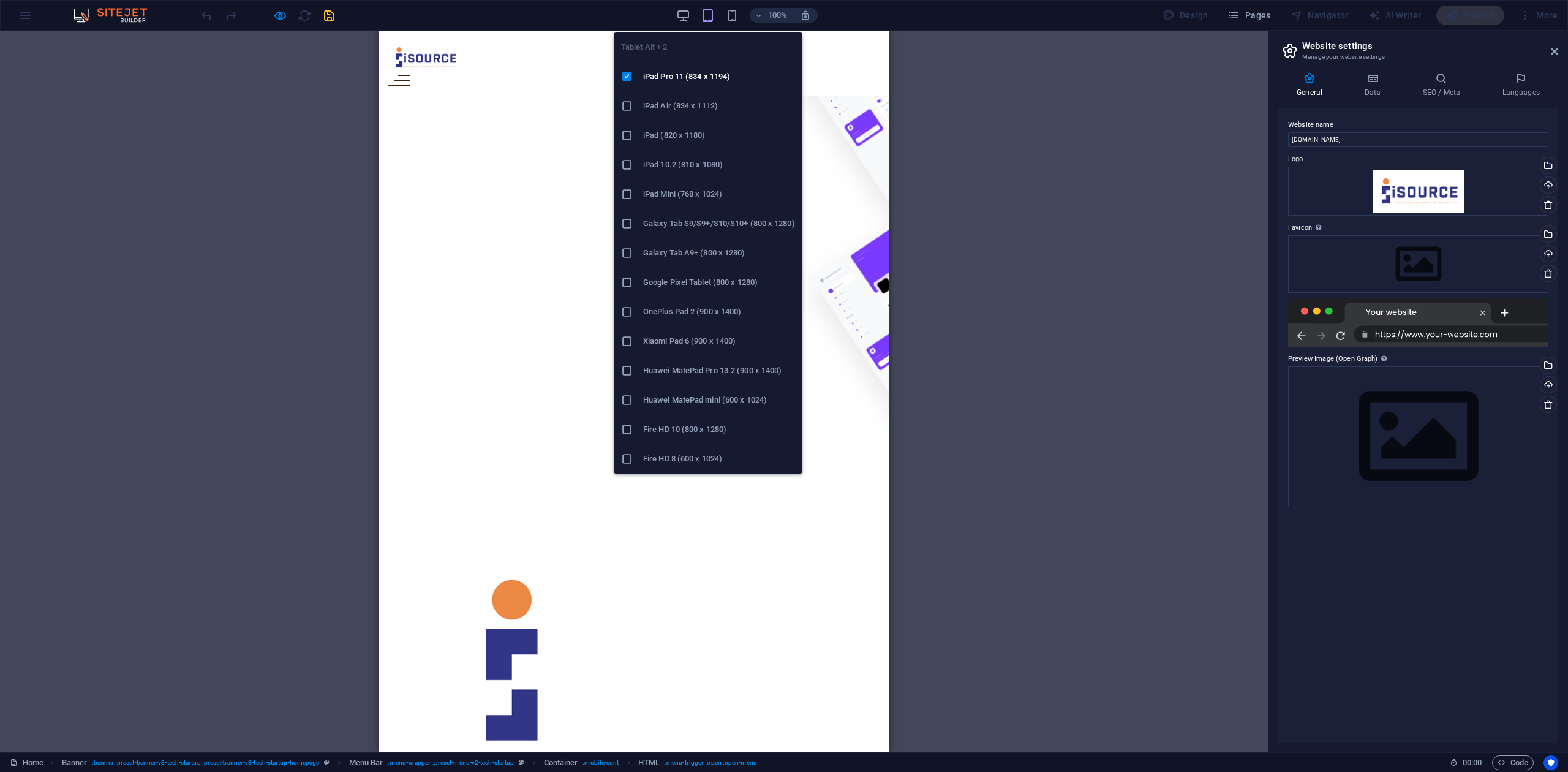
click at [682, 217] on h6 "Galaxy Tab S9/S9+/S10/S10+ (800 x 1280)" at bounding box center [719, 223] width 152 height 14
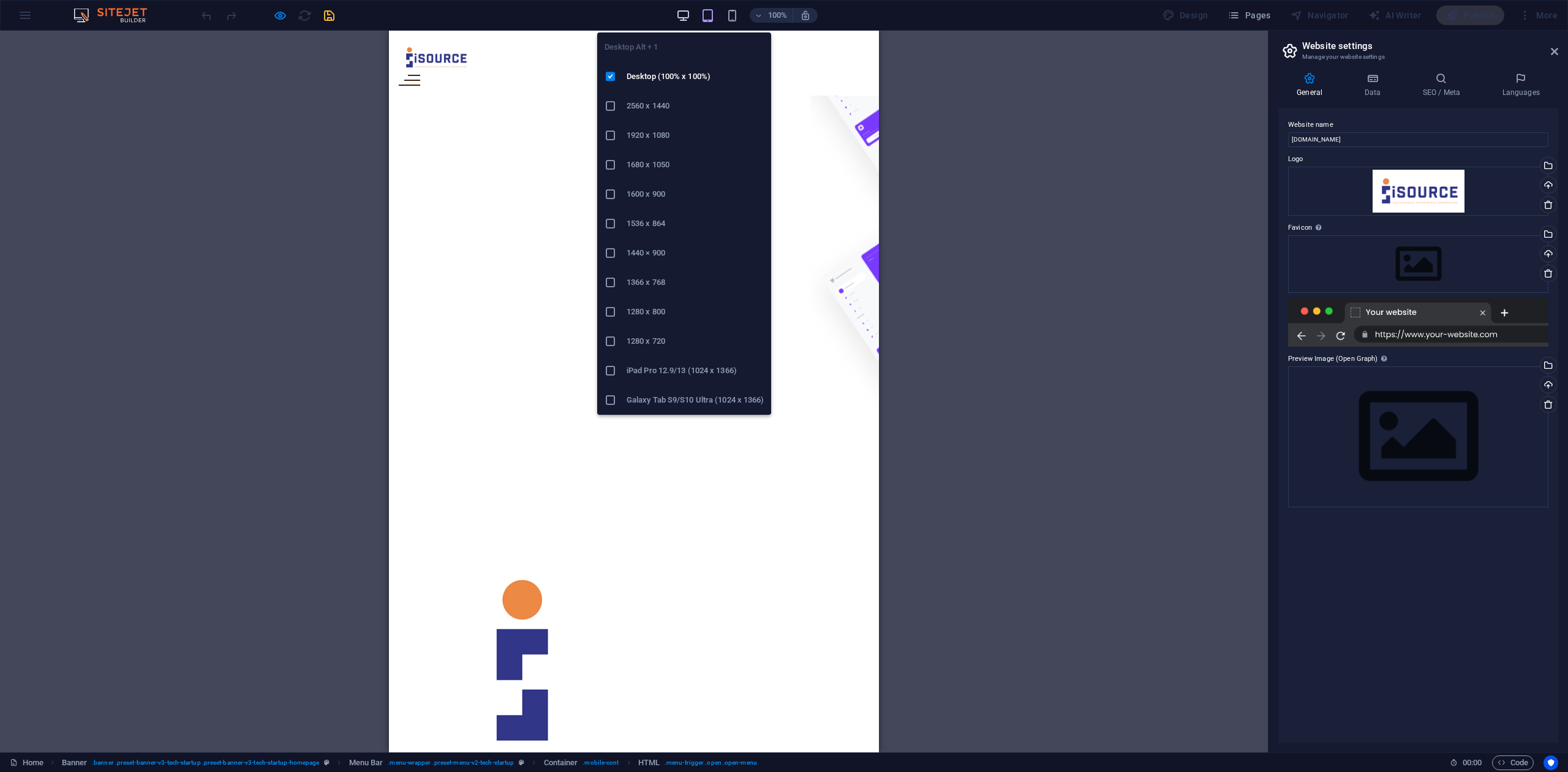
click at [682, 23] on div "Desktop Alt + 1 Desktop (100% x 100%) 2560 x 1440 1920 x 1080 1680 x 1050 1600 …" at bounding box center [684, 219] width 174 height 392
click at [690, 14] on icon "button" at bounding box center [683, 16] width 14 height 14
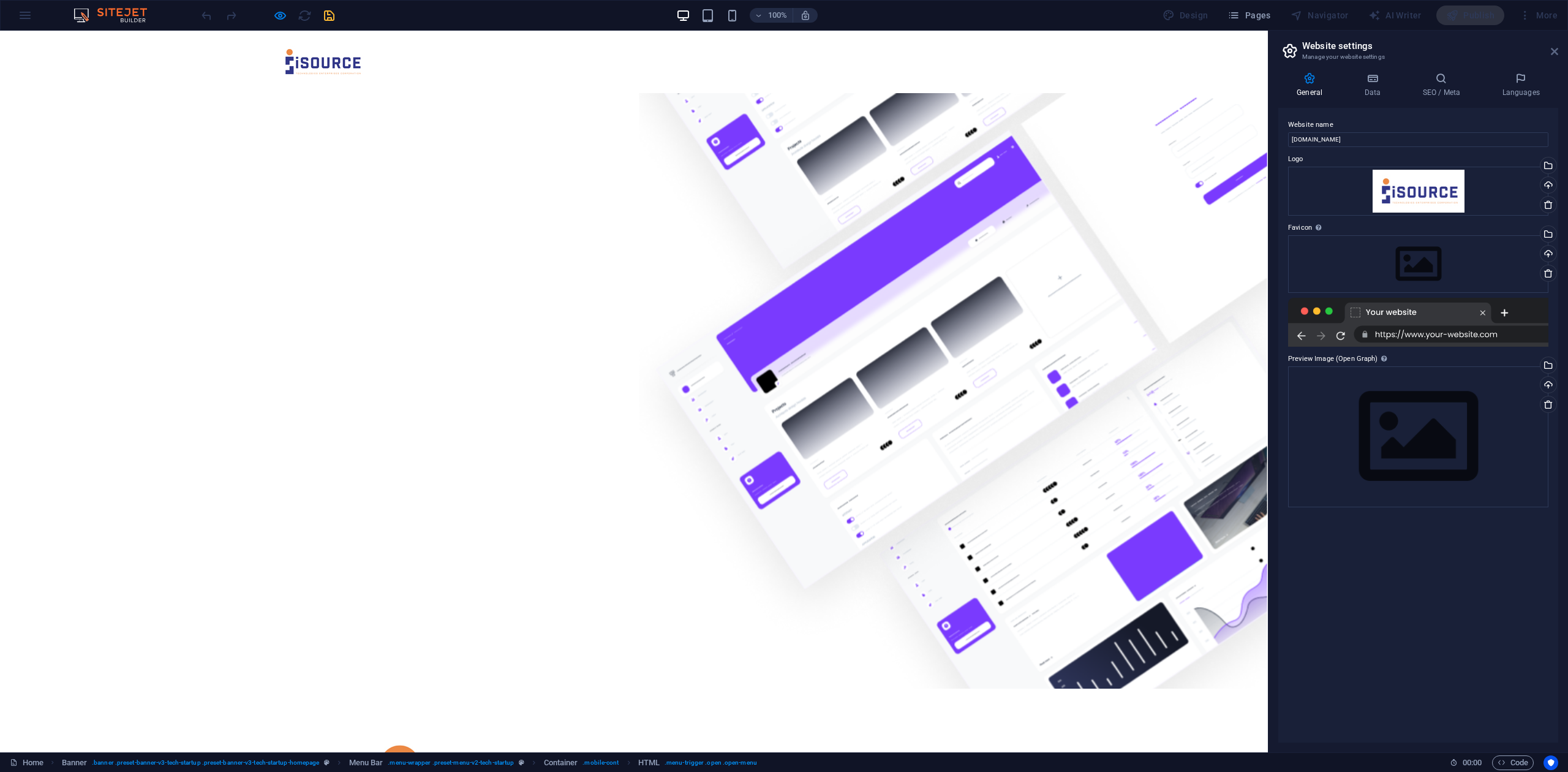
click at [1175, 47] on icon at bounding box center [1554, 51] width 8 height 10
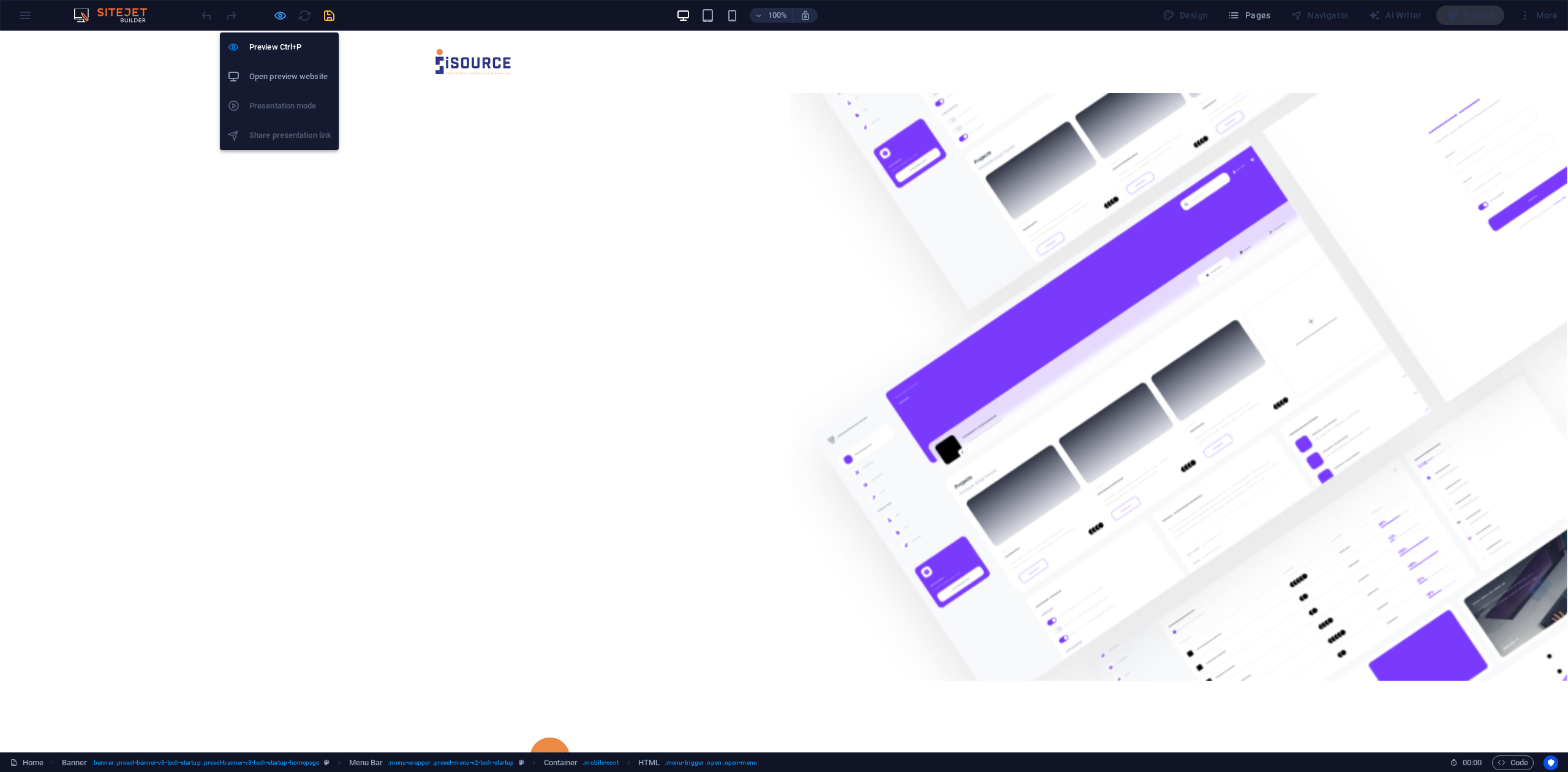
click at [280, 17] on icon "button" at bounding box center [280, 16] width 14 height 14
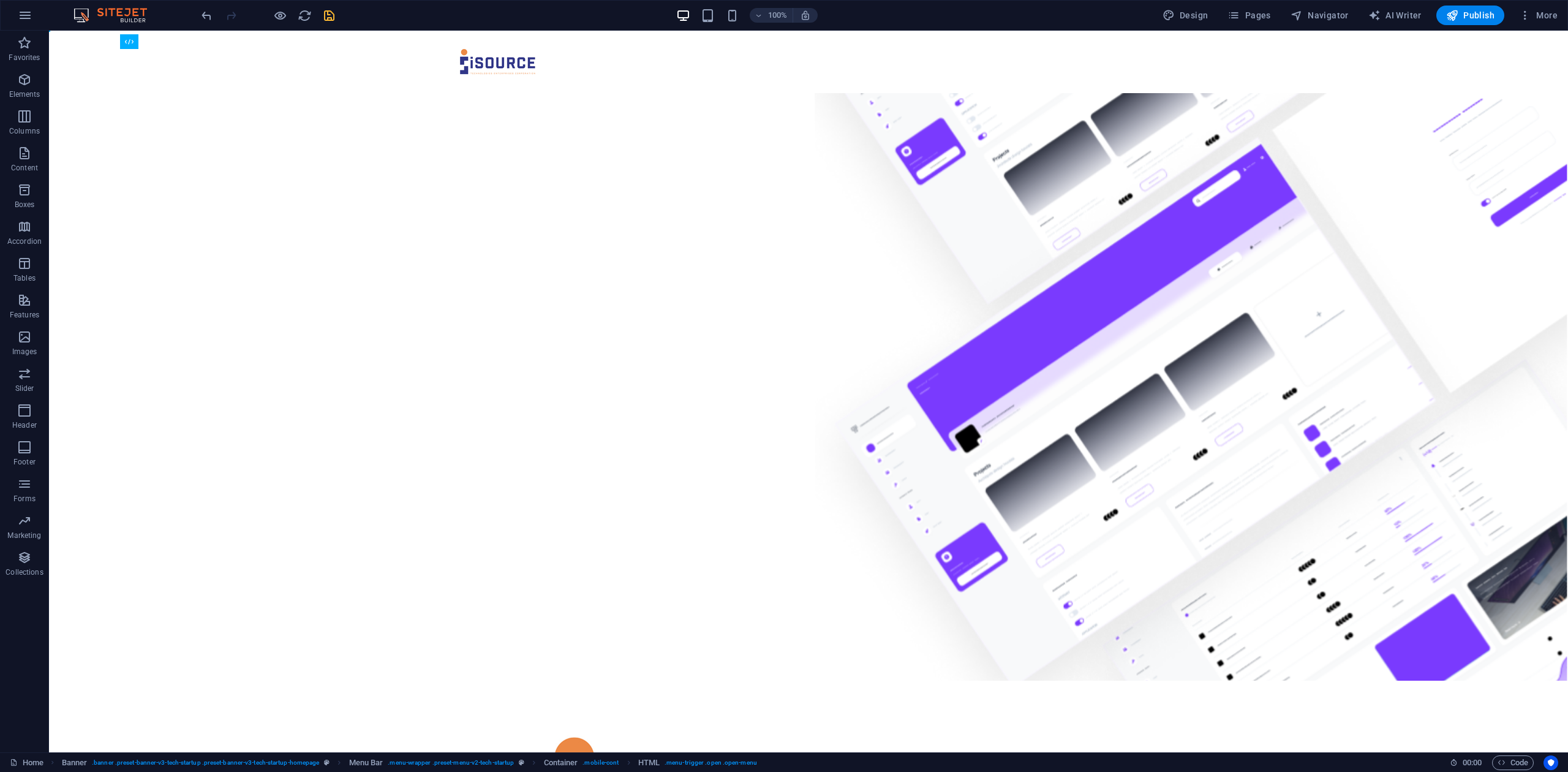
click at [607, 578] on html "Skip to main content Coming Soon..." at bounding box center [809, 569] width 1519 height 1078
drag, startPoint x: 607, startPoint y: 701, endPoint x: 424, endPoint y: 670, distance: 185.6
click at [424, 578] on figure at bounding box center [809, 387] width 1519 height 588
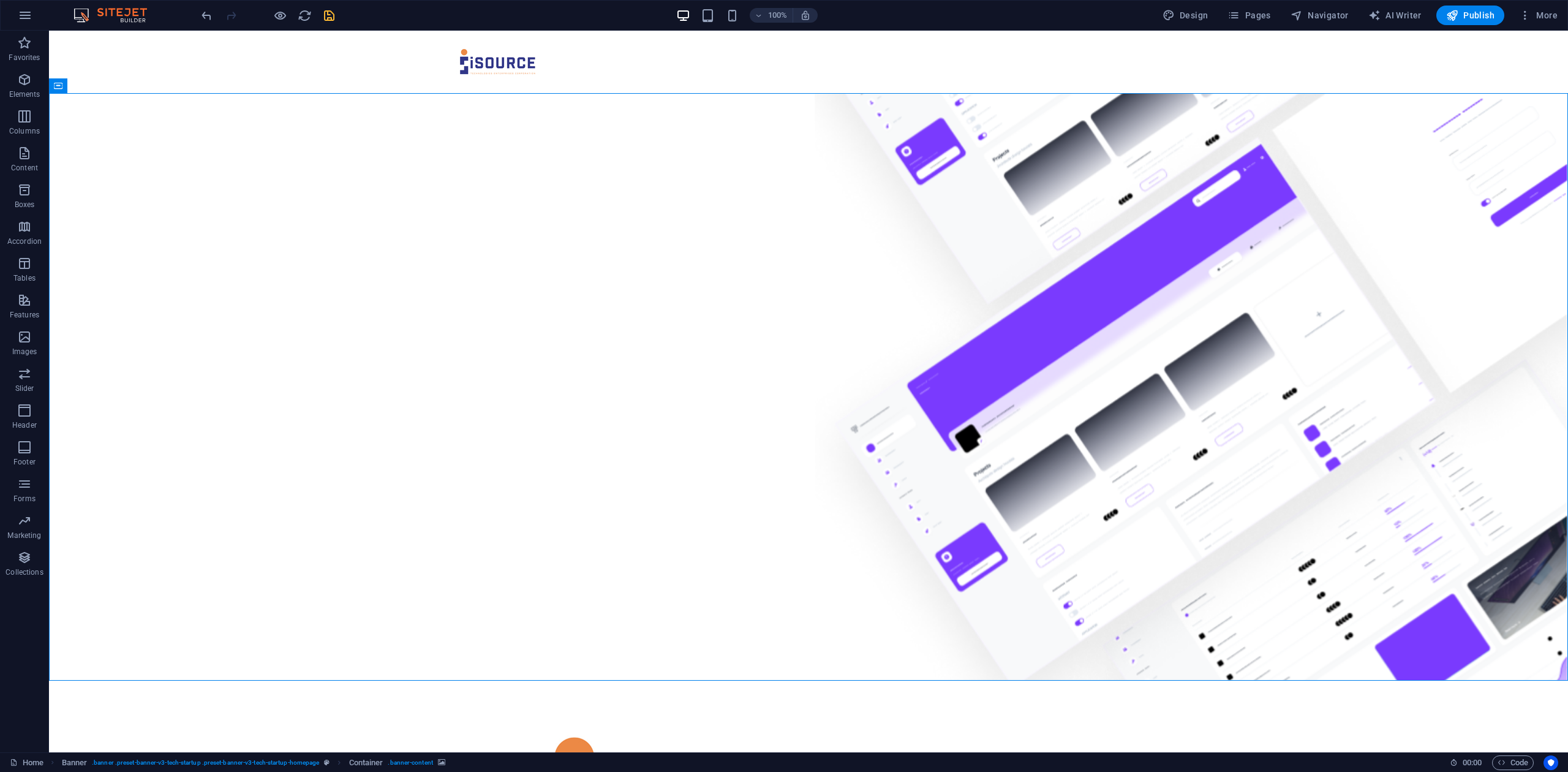
click at [413, 578] on html "Skip to main content Coming Soon..." at bounding box center [809, 569] width 1519 height 1078
click at [1175, 15] on span "Publish" at bounding box center [1470, 15] width 49 height 12
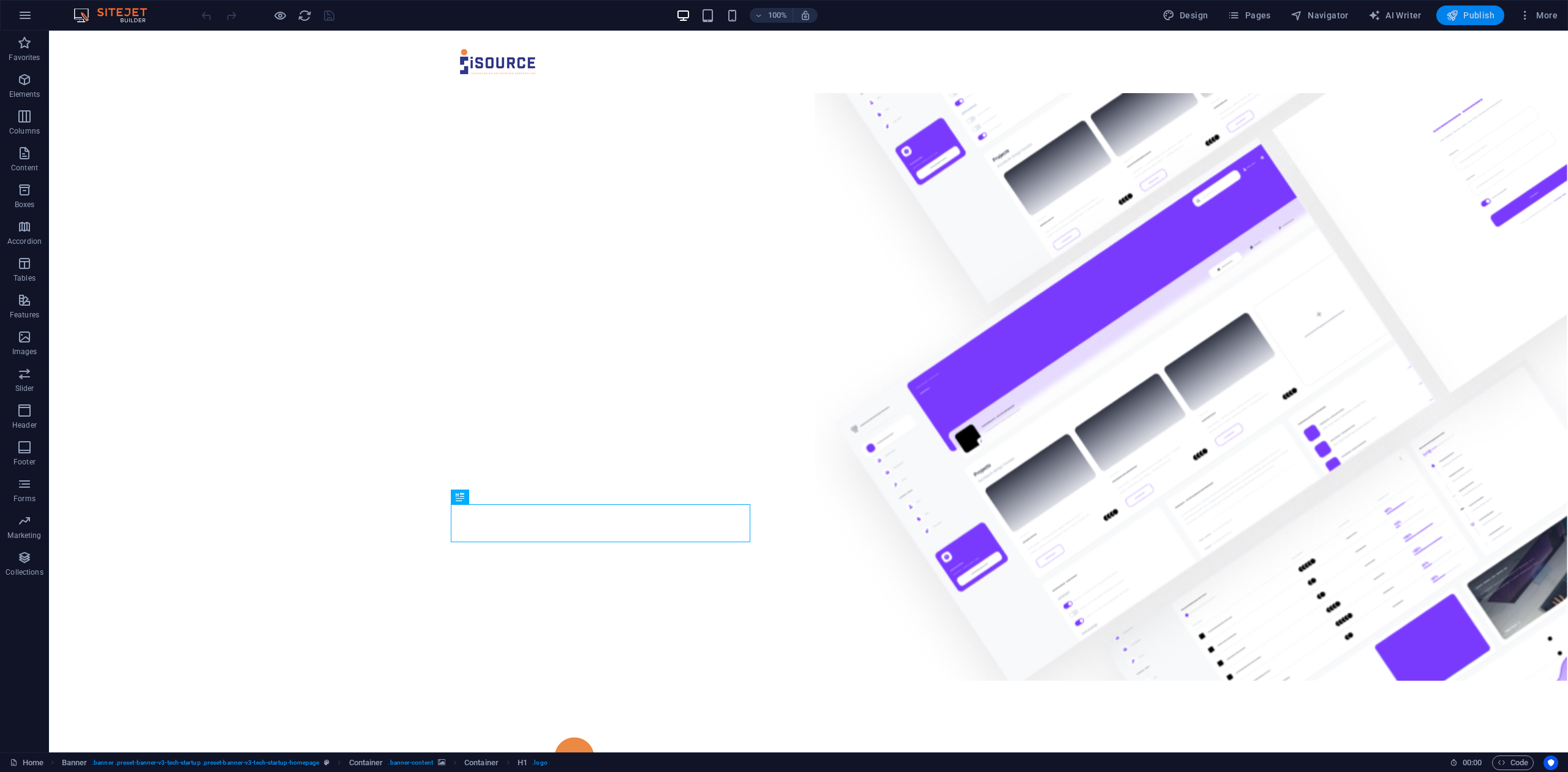
click at [1471, 6] on button "Publish" at bounding box center [1469, 15] width 68 height 20
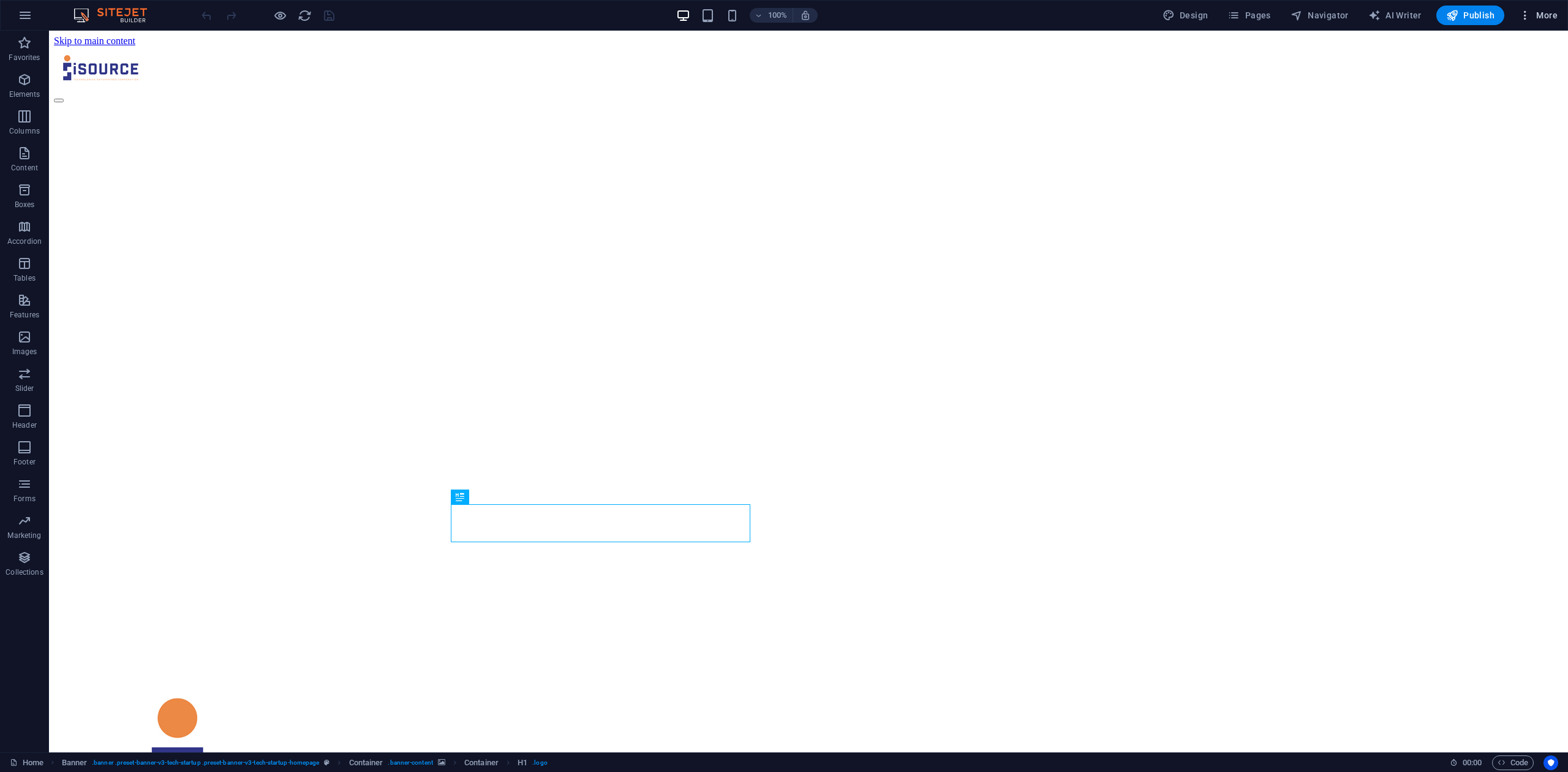
click at [1529, 16] on icon "button" at bounding box center [1525, 15] width 12 height 12
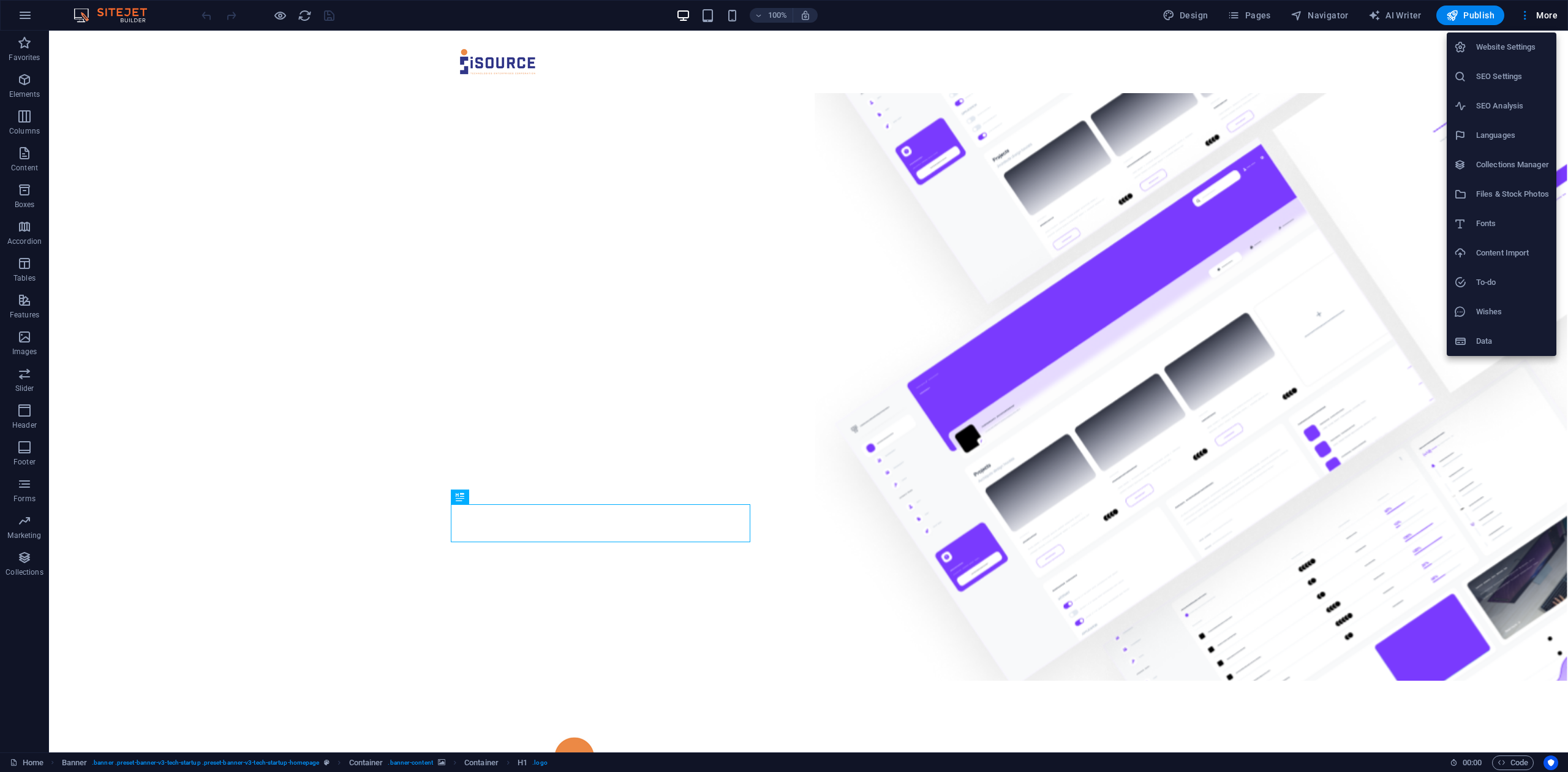
click at [1521, 51] on h6 "Website Settings" at bounding box center [1513, 47] width 73 height 14
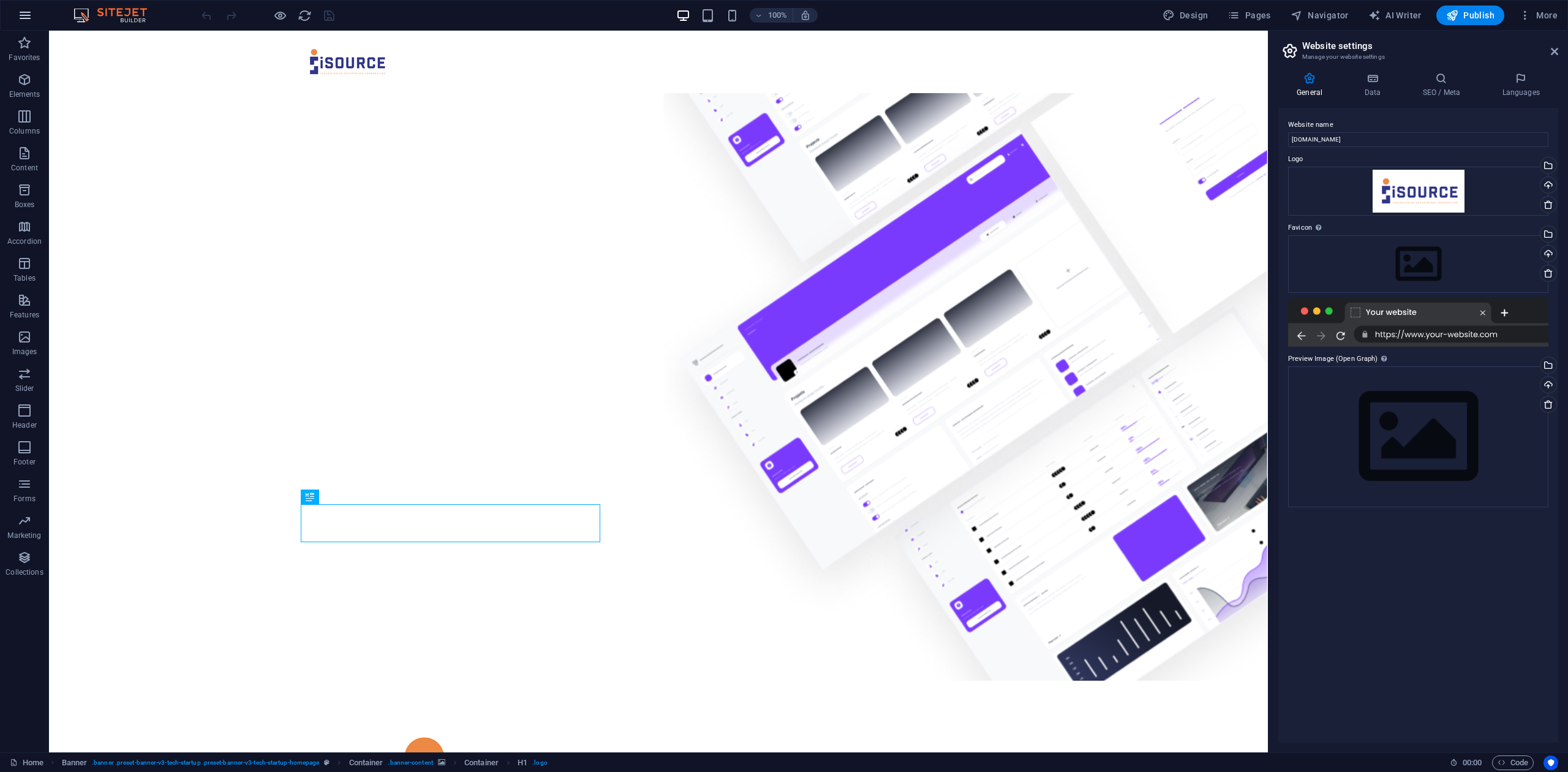
click at [20, 18] on icon "button" at bounding box center [25, 15] width 14 height 14
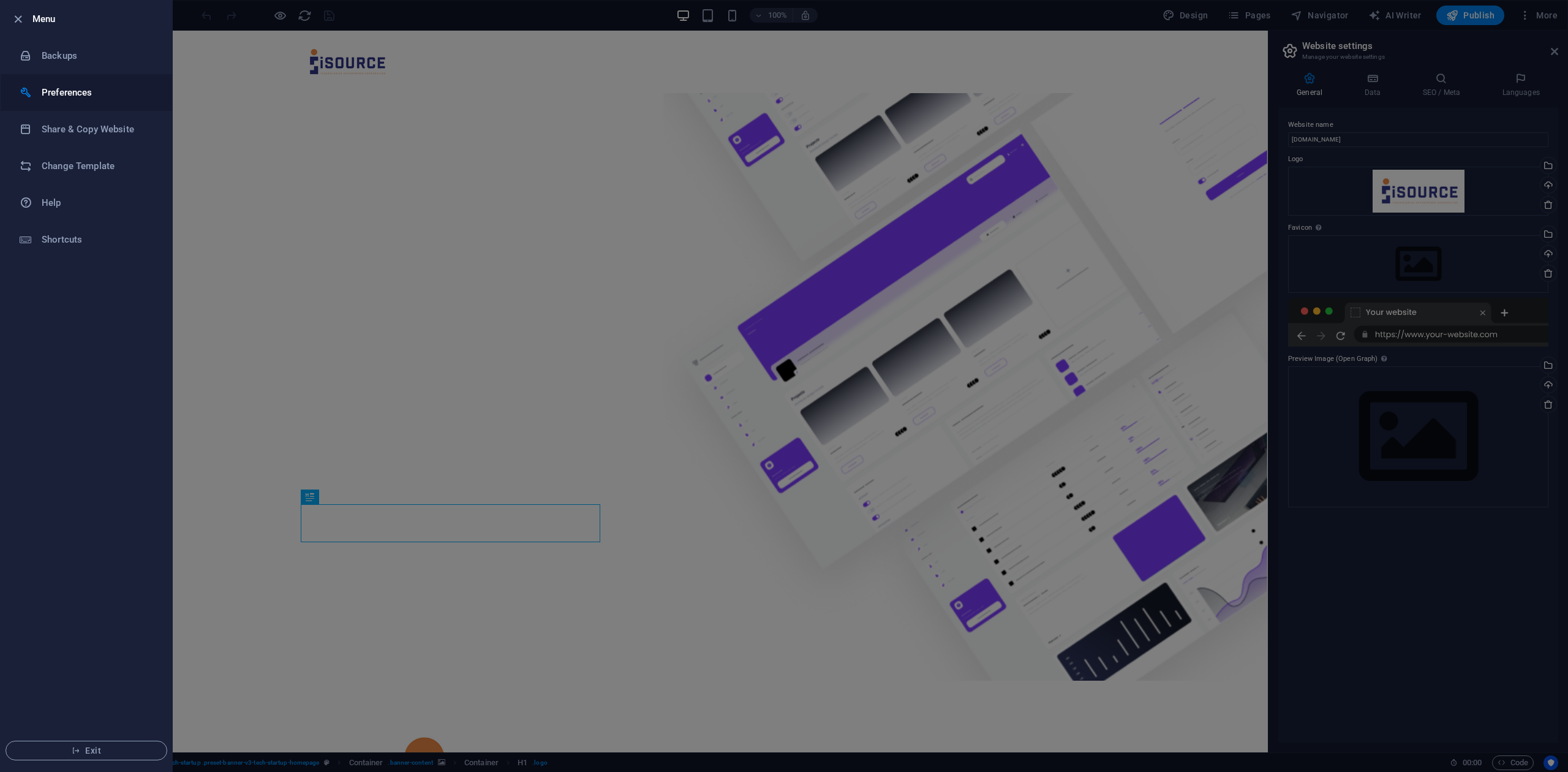
click at [66, 101] on li "Preferences" at bounding box center [86, 92] width 171 height 37
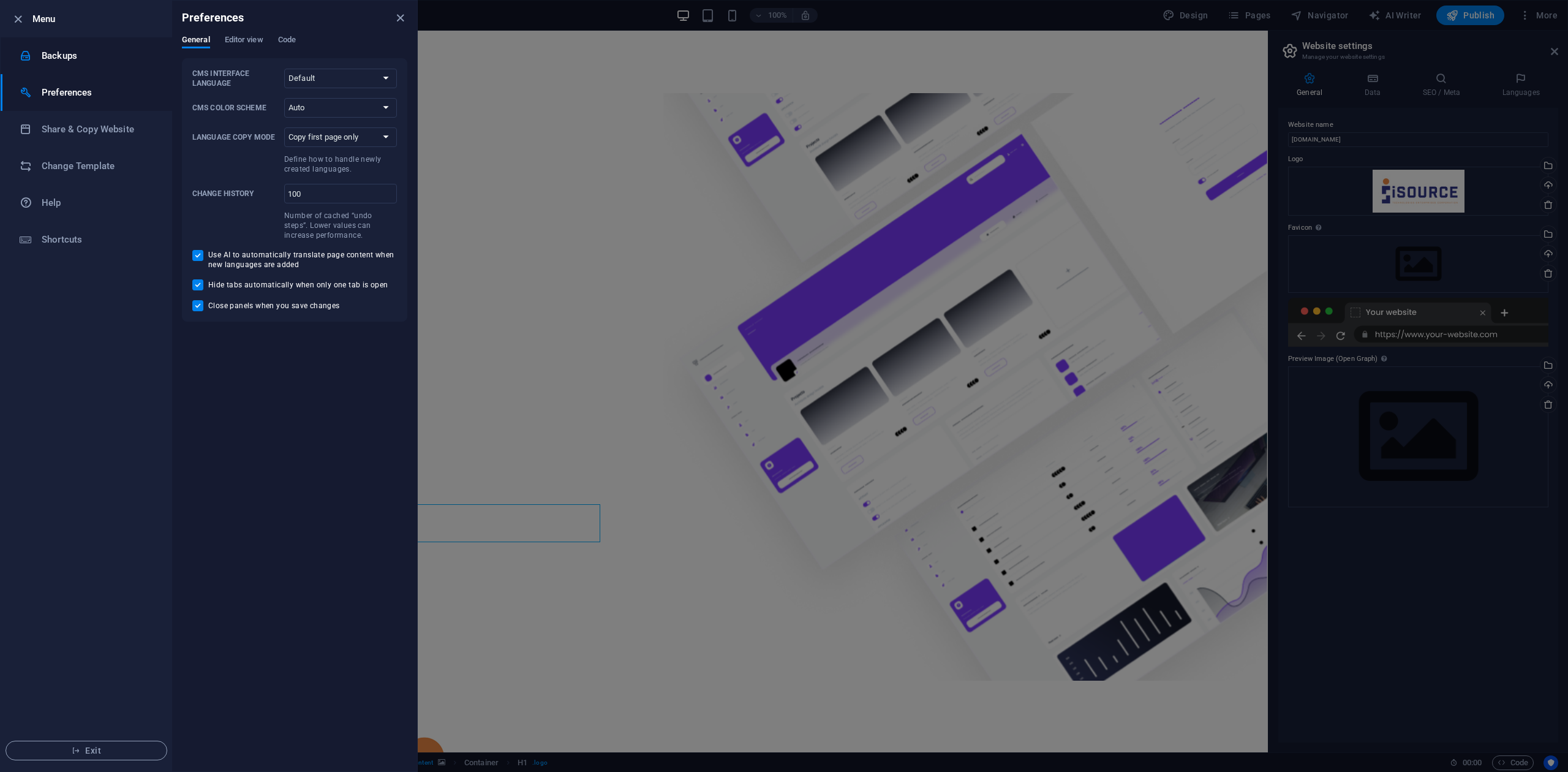
click at [62, 67] on li "Backups" at bounding box center [86, 56] width 171 height 37
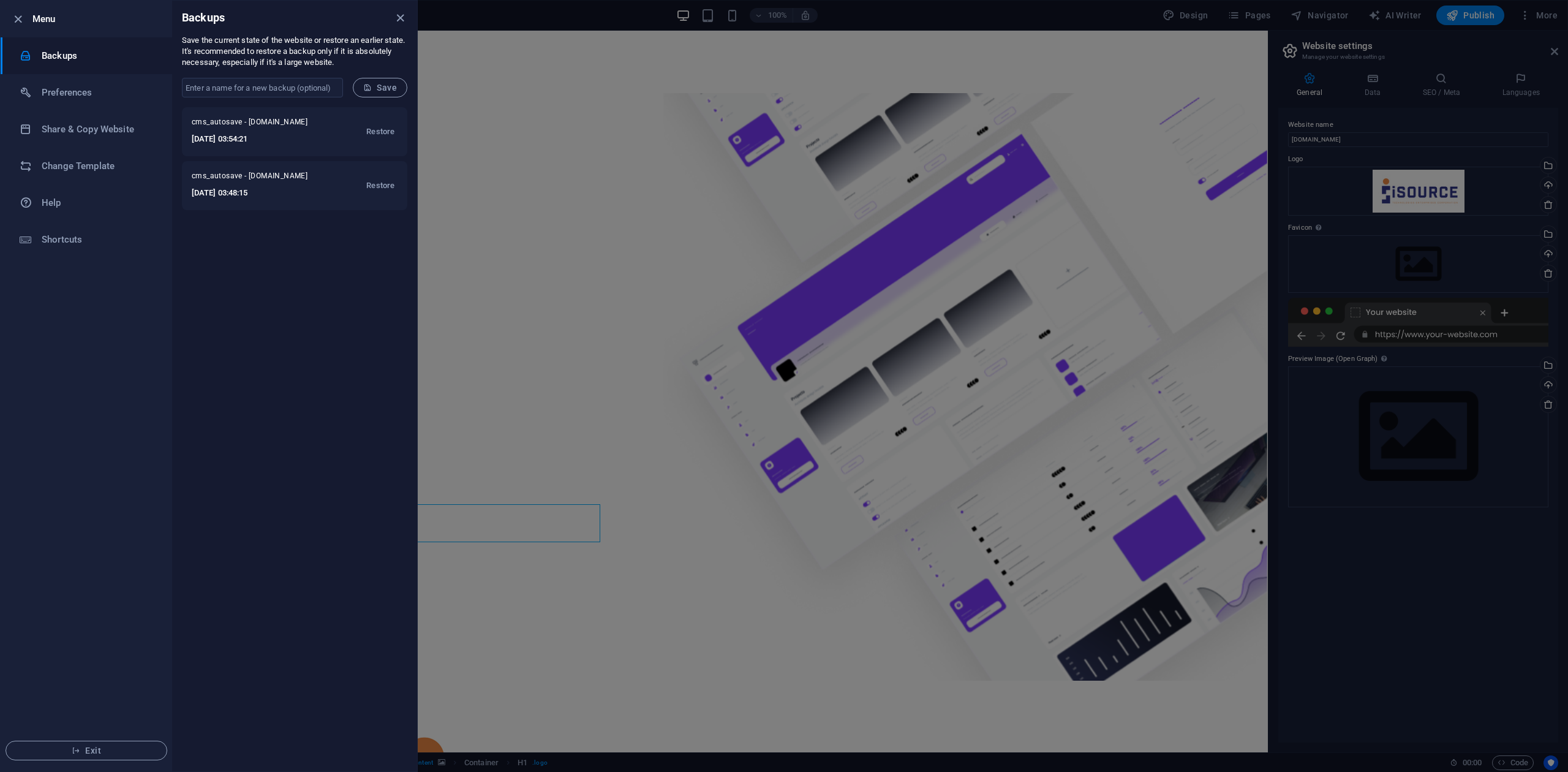
click at [989, 11] on div at bounding box center [784, 386] width 1568 height 772
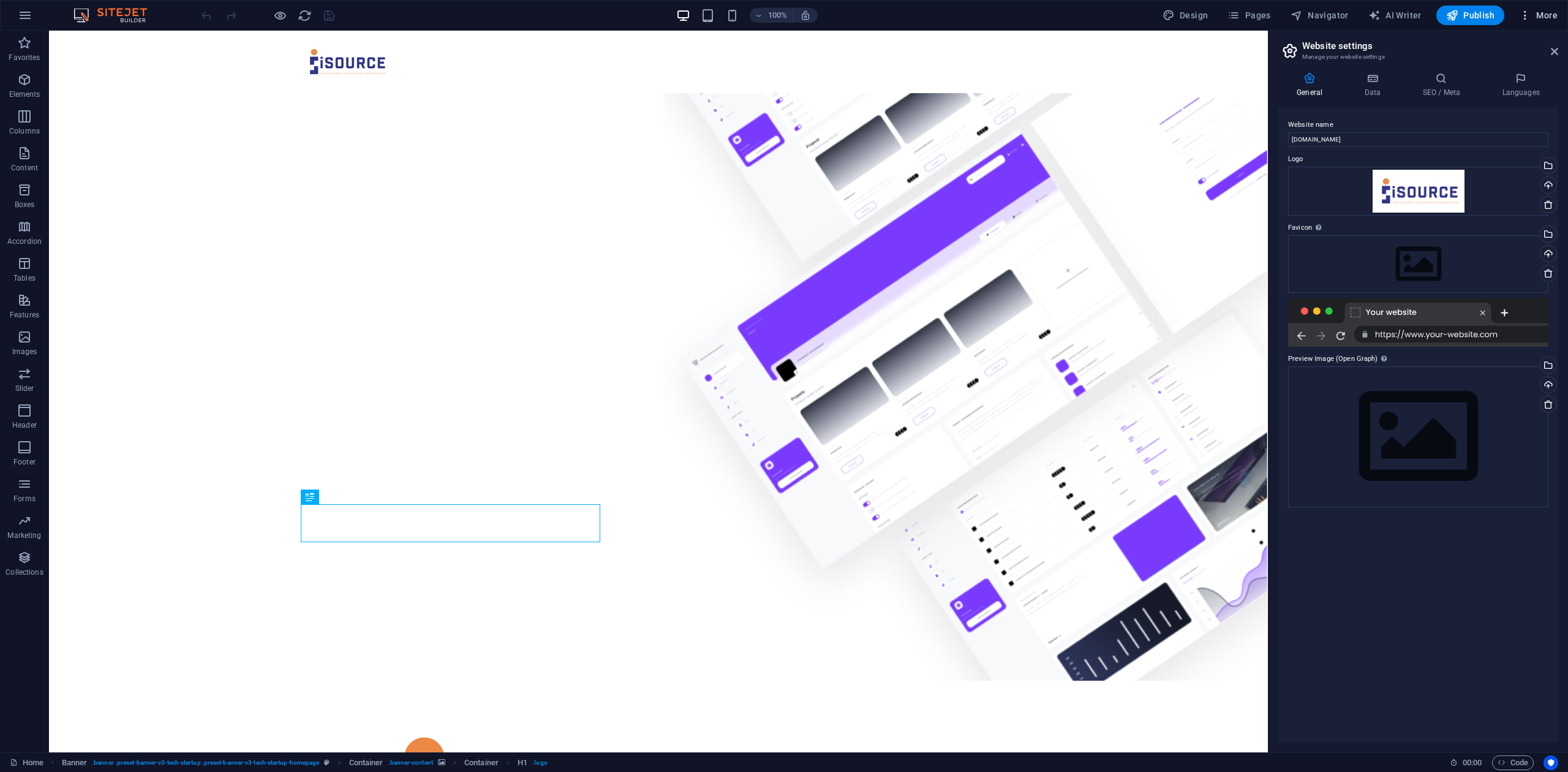
click at [1550, 15] on span "More" at bounding box center [1538, 15] width 38 height 12
click at [1523, 56] on li "Website Settings" at bounding box center [1502, 47] width 110 height 29
click at [1341, 334] on div at bounding box center [1418, 323] width 260 height 49
click at [1465, 334] on div at bounding box center [1418, 323] width 260 height 49
click at [1336, 334] on div at bounding box center [1418, 323] width 260 height 49
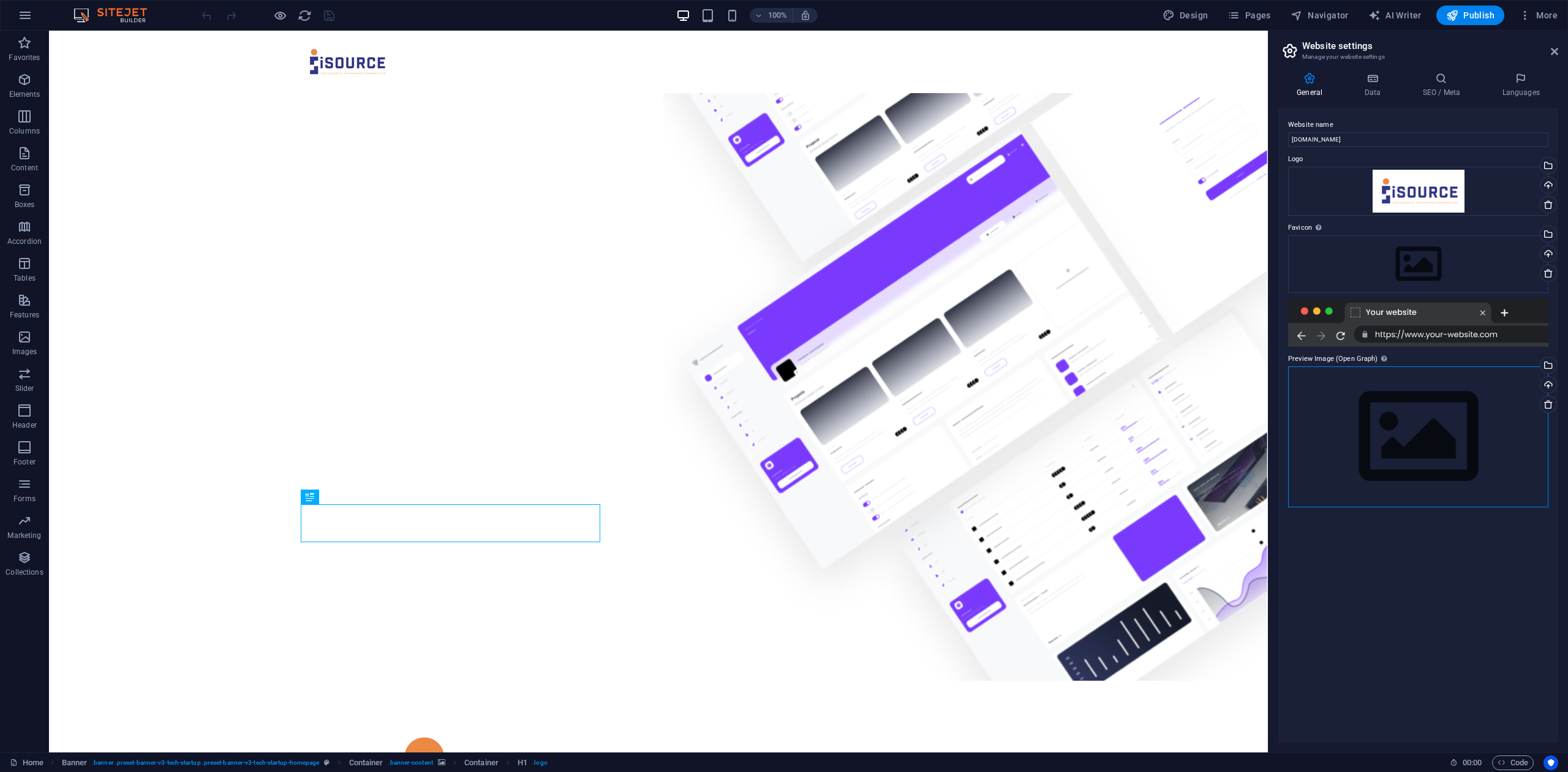
click at [1380, 432] on div "Drag files here, click to choose files or select files from Files or our free s…" at bounding box center [1418, 436] width 260 height 140
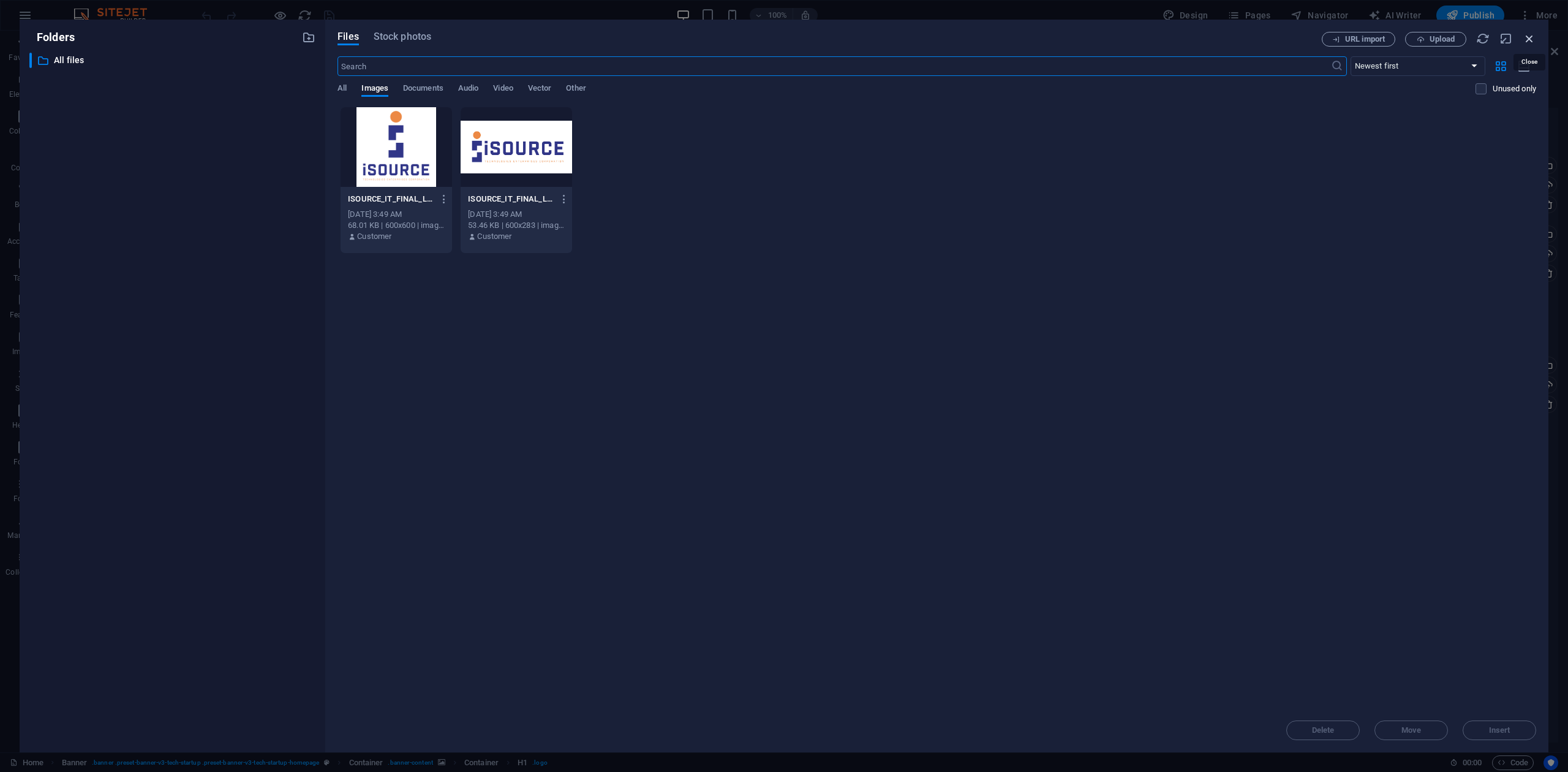
click at [1534, 40] on icon "button" at bounding box center [1530, 39] width 14 height 14
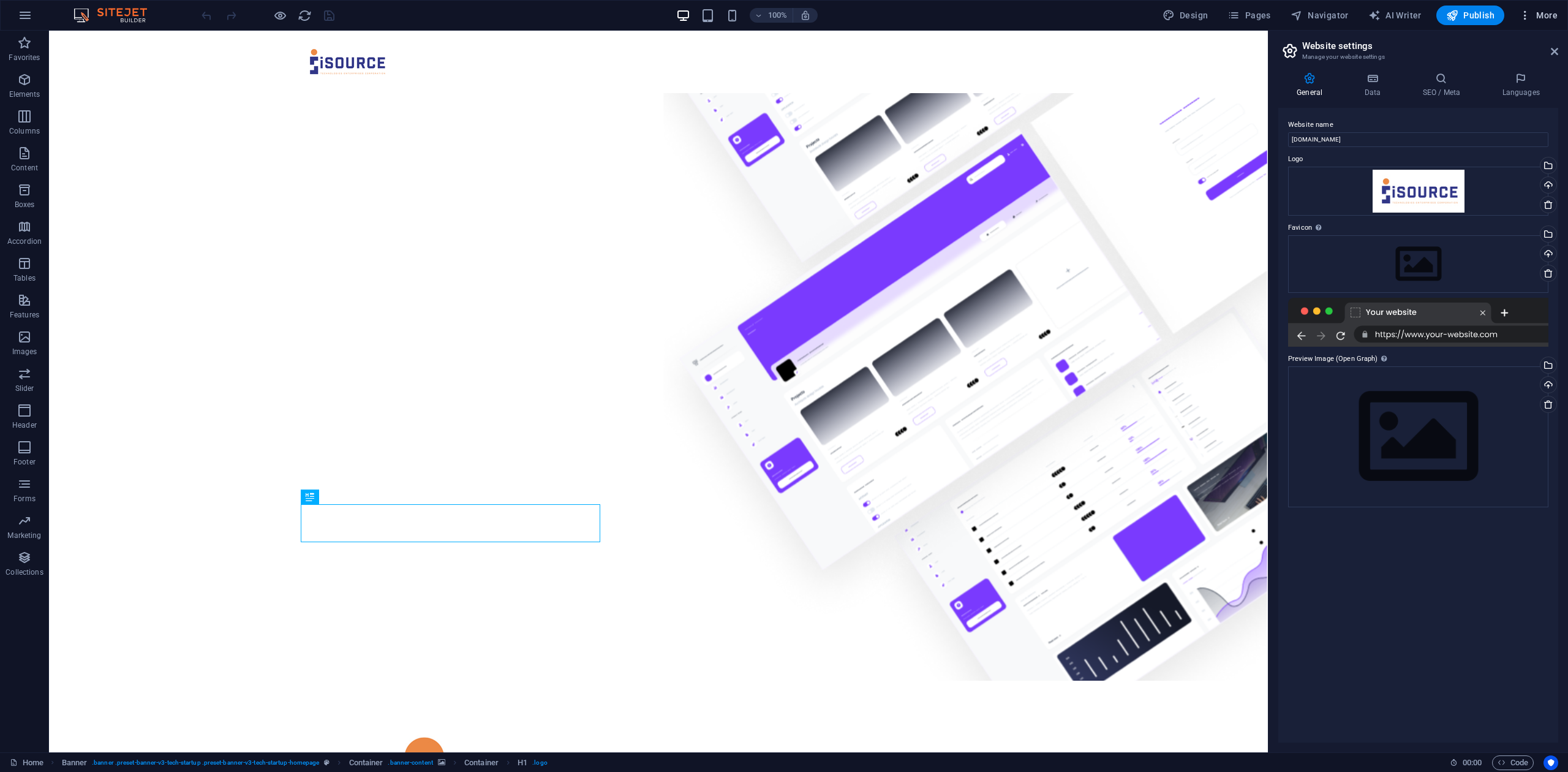
click at [1548, 15] on span "More" at bounding box center [1538, 15] width 38 height 12
click at [1483, 348] on h6 "Data" at bounding box center [1513, 340] width 73 height 14
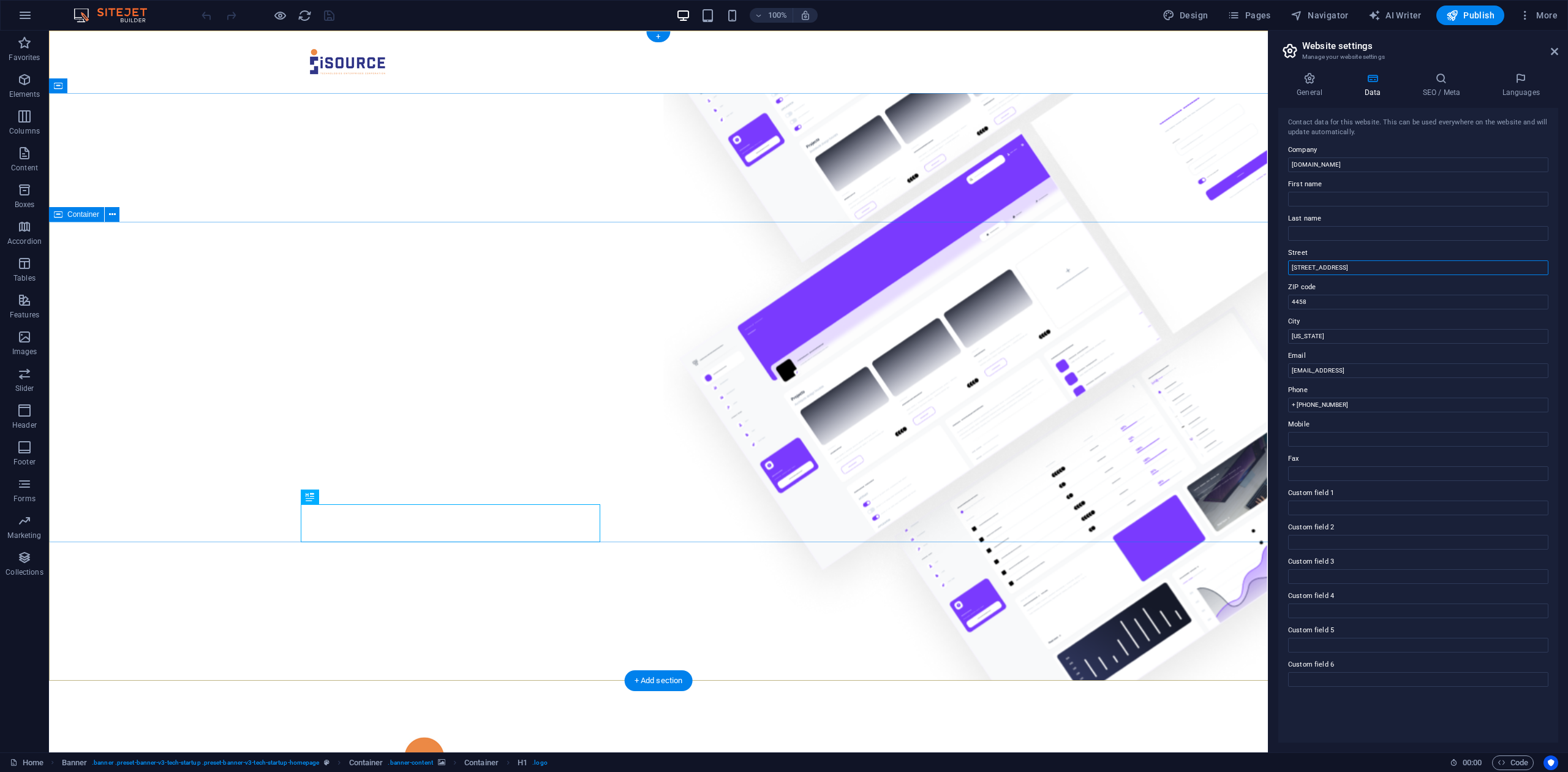
drag, startPoint x: 1413, startPoint y: 293, endPoint x: 1218, endPoint y: 262, distance: 197.4
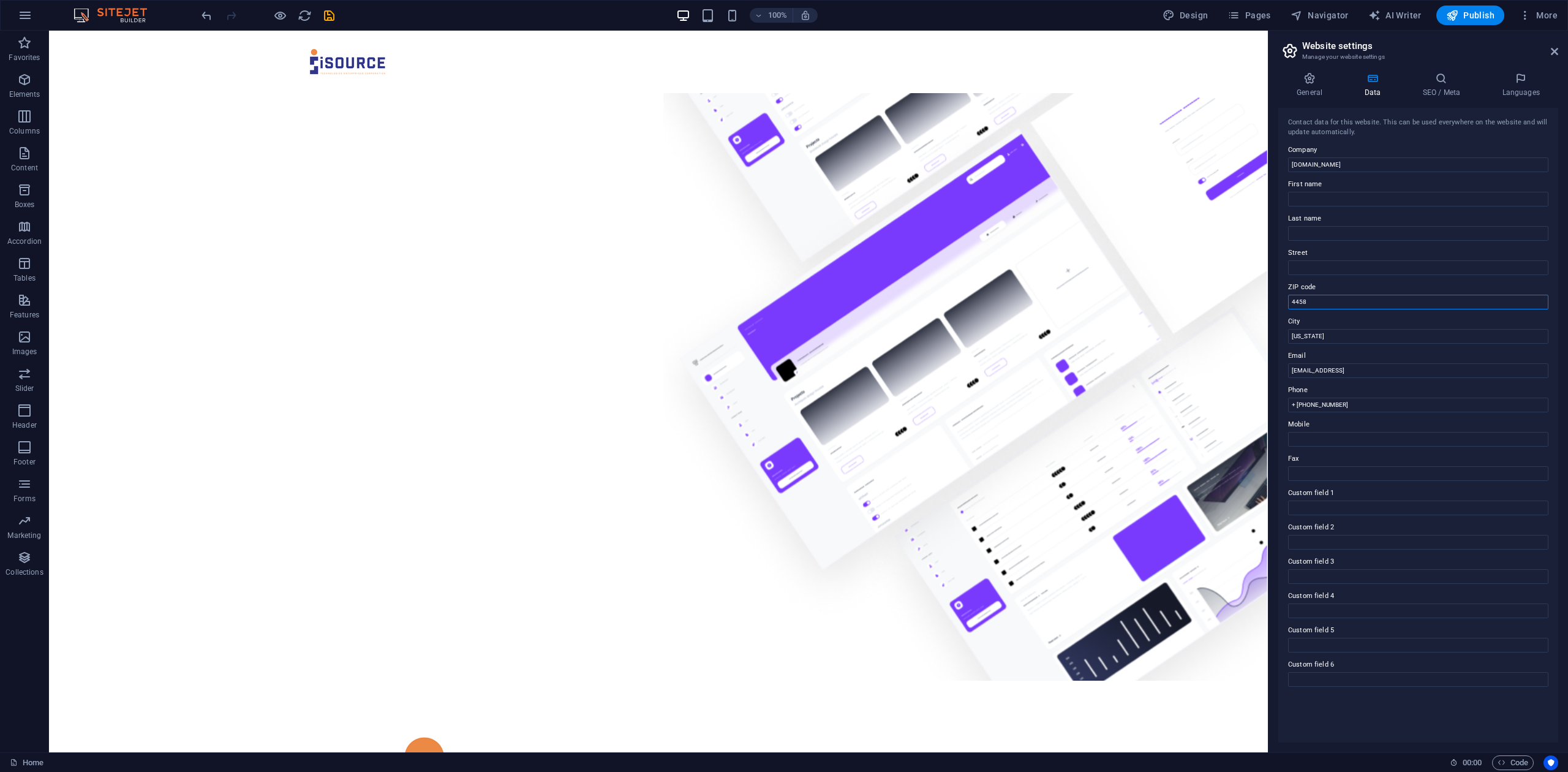
drag, startPoint x: 1389, startPoint y: 331, endPoint x: 1199, endPoint y: 301, distance: 192.4
drag, startPoint x: 1399, startPoint y: 366, endPoint x: 1235, endPoint y: 334, distance: 167.1
drag, startPoint x: 1500, startPoint y: 398, endPoint x: 1256, endPoint y: 363, distance: 246.5
click at [1554, 369] on div "Contact data for this website. This can be used everywhere on the website and w…" at bounding box center [1418, 425] width 280 height 635
drag, startPoint x: 1428, startPoint y: 436, endPoint x: 1230, endPoint y: 395, distance: 202.2
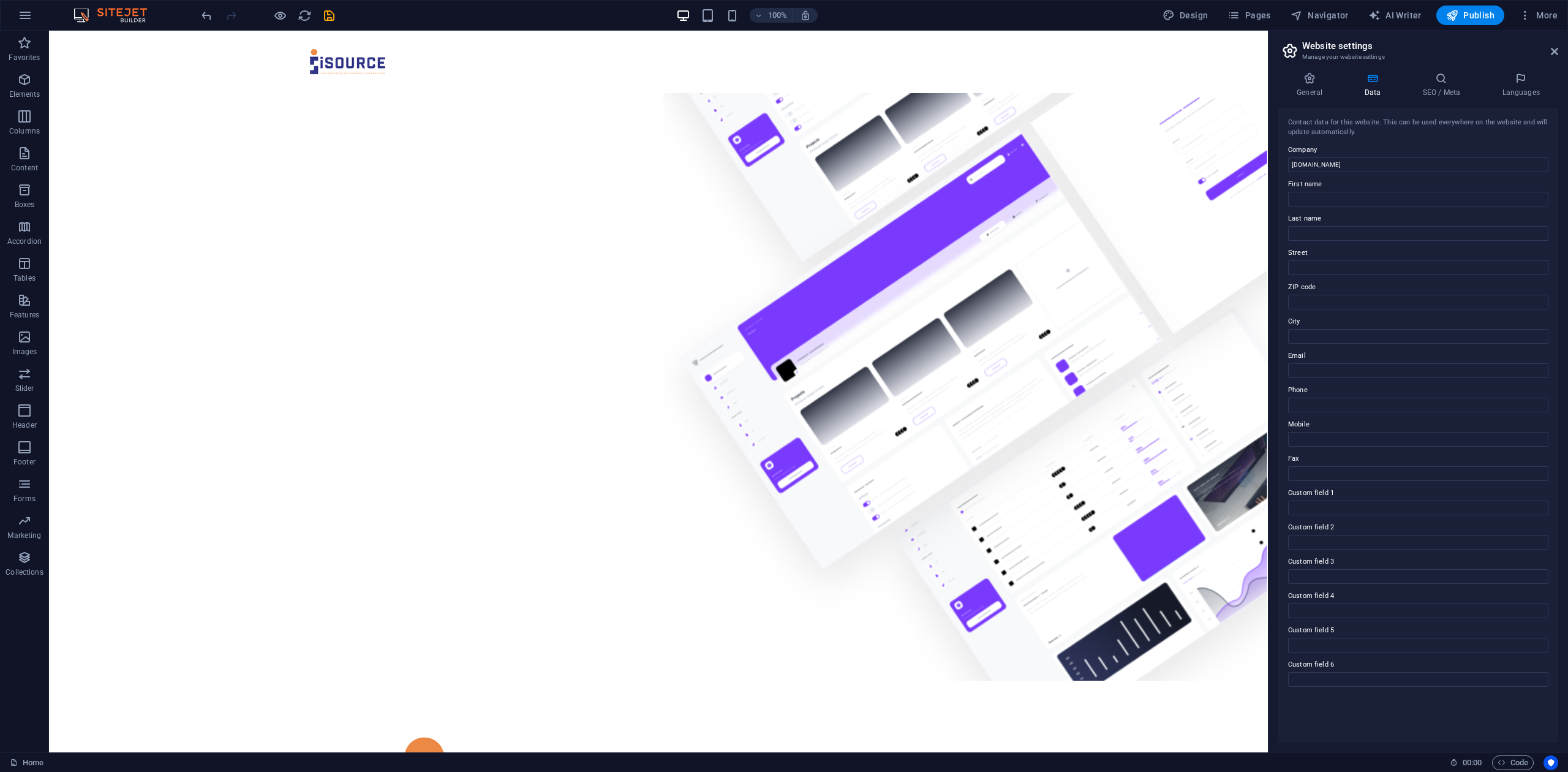
click at [1552, 182] on div "Contact data for this website. This can be used everywhere on the website and w…" at bounding box center [1418, 425] width 280 height 635
click at [1430, 93] on h4 "SEO / Meta" at bounding box center [1443, 86] width 79 height 26
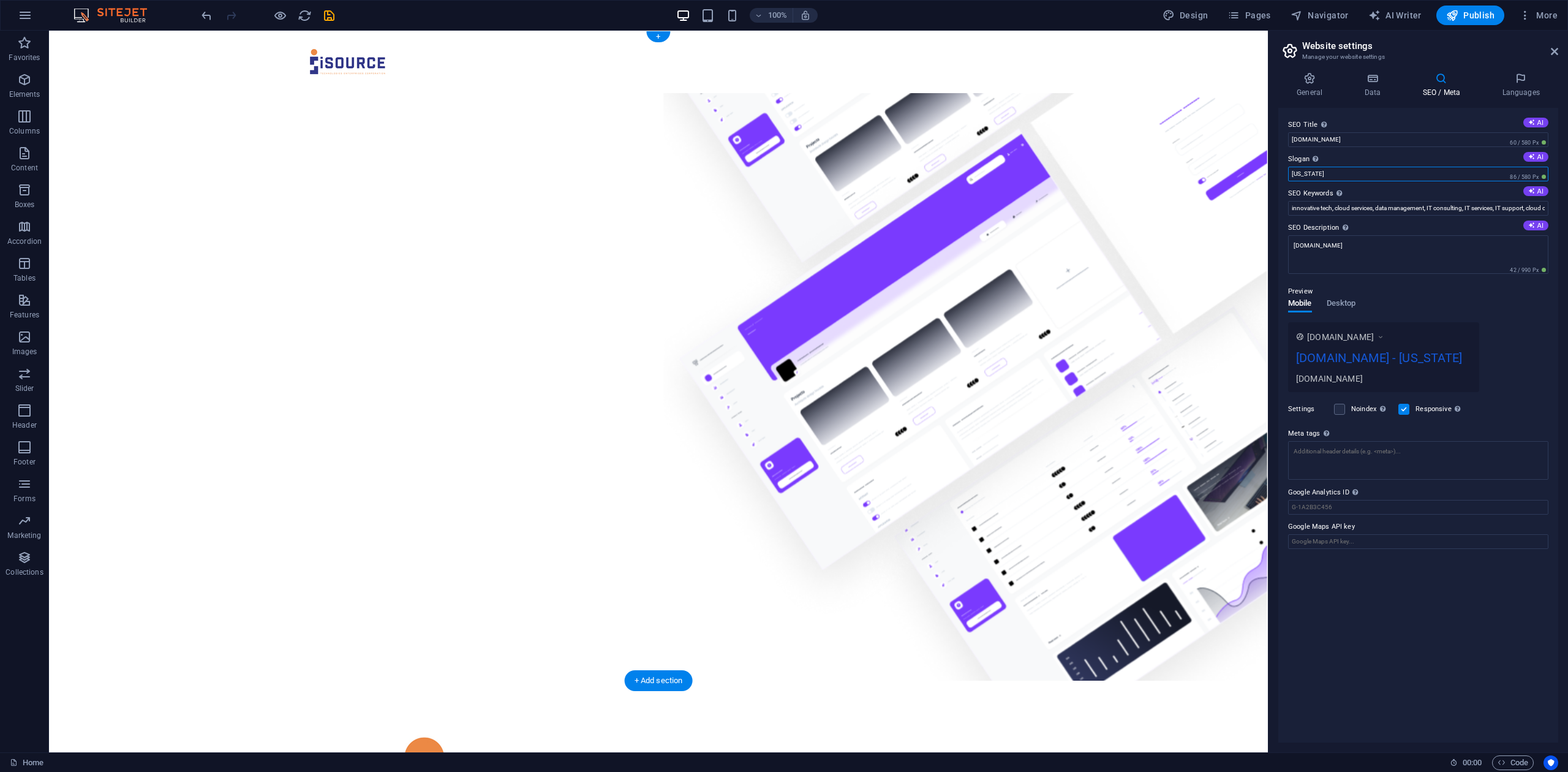
drag, startPoint x: 1409, startPoint y: 208, endPoint x: 1248, endPoint y: 166, distance: 166.4
click at [1348, 210] on input "innovative tech, cloud services, data management, IT consulting, IT services, I…" at bounding box center [1418, 208] width 260 height 14
drag, startPoint x: 1424, startPoint y: 283, endPoint x: 1206, endPoint y: 234, distance: 223.4
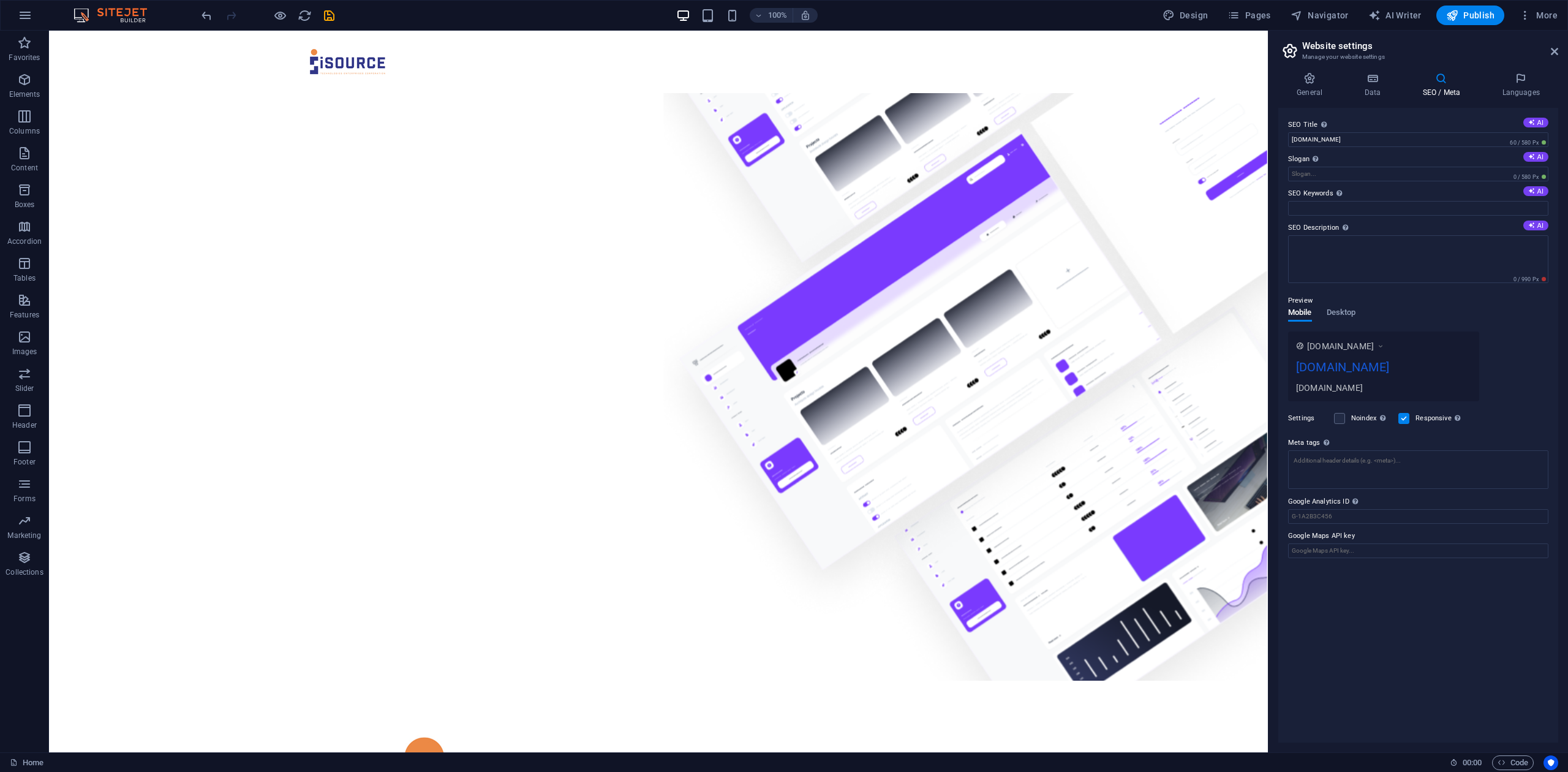
click at [1547, 386] on div "www.example.com itec.ph itec.ph" at bounding box center [1418, 366] width 260 height 70
click at [1521, 84] on h4 "Languages" at bounding box center [1520, 86] width 75 height 26
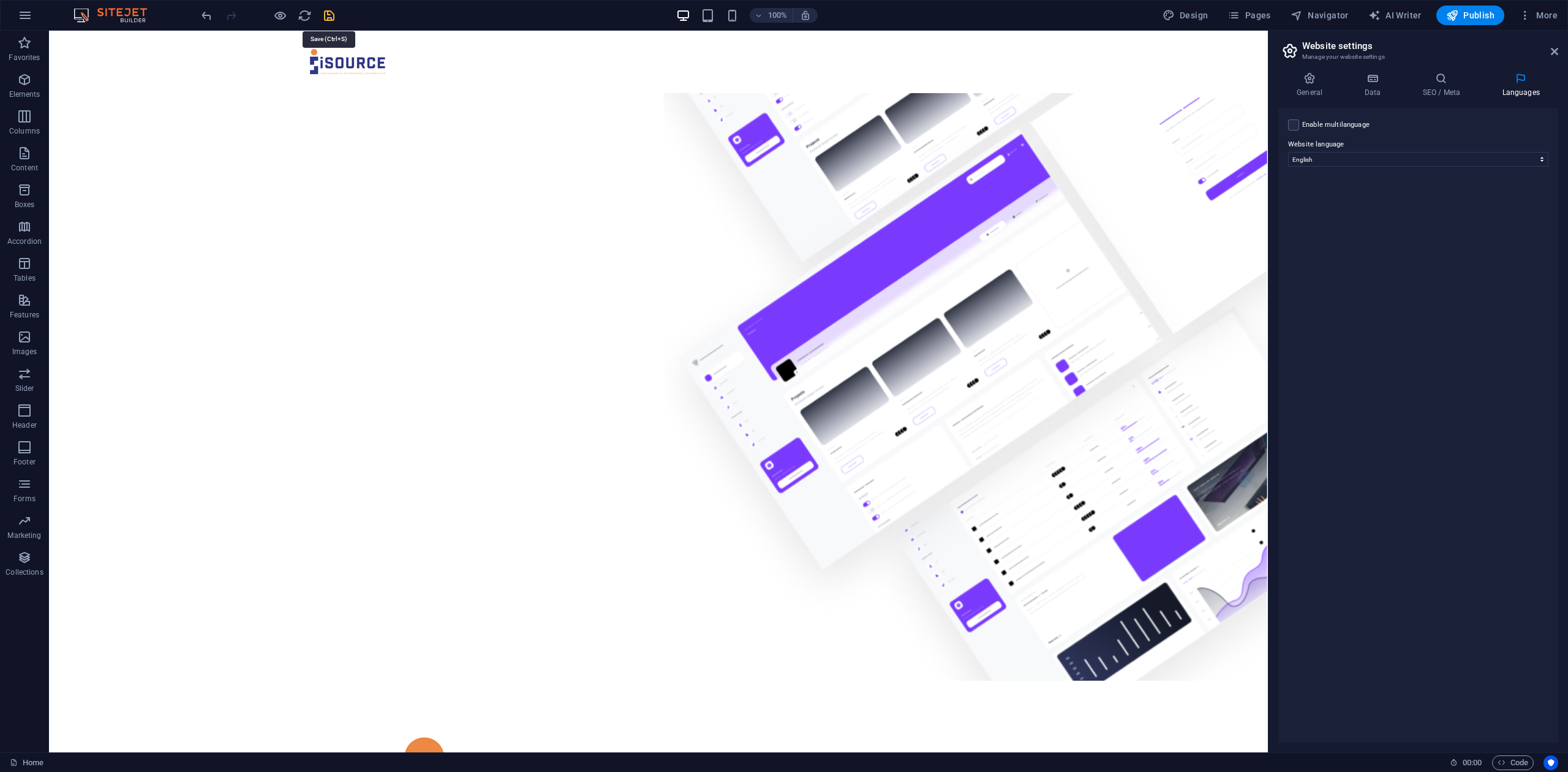
click at [331, 16] on icon "save" at bounding box center [329, 16] width 14 height 14
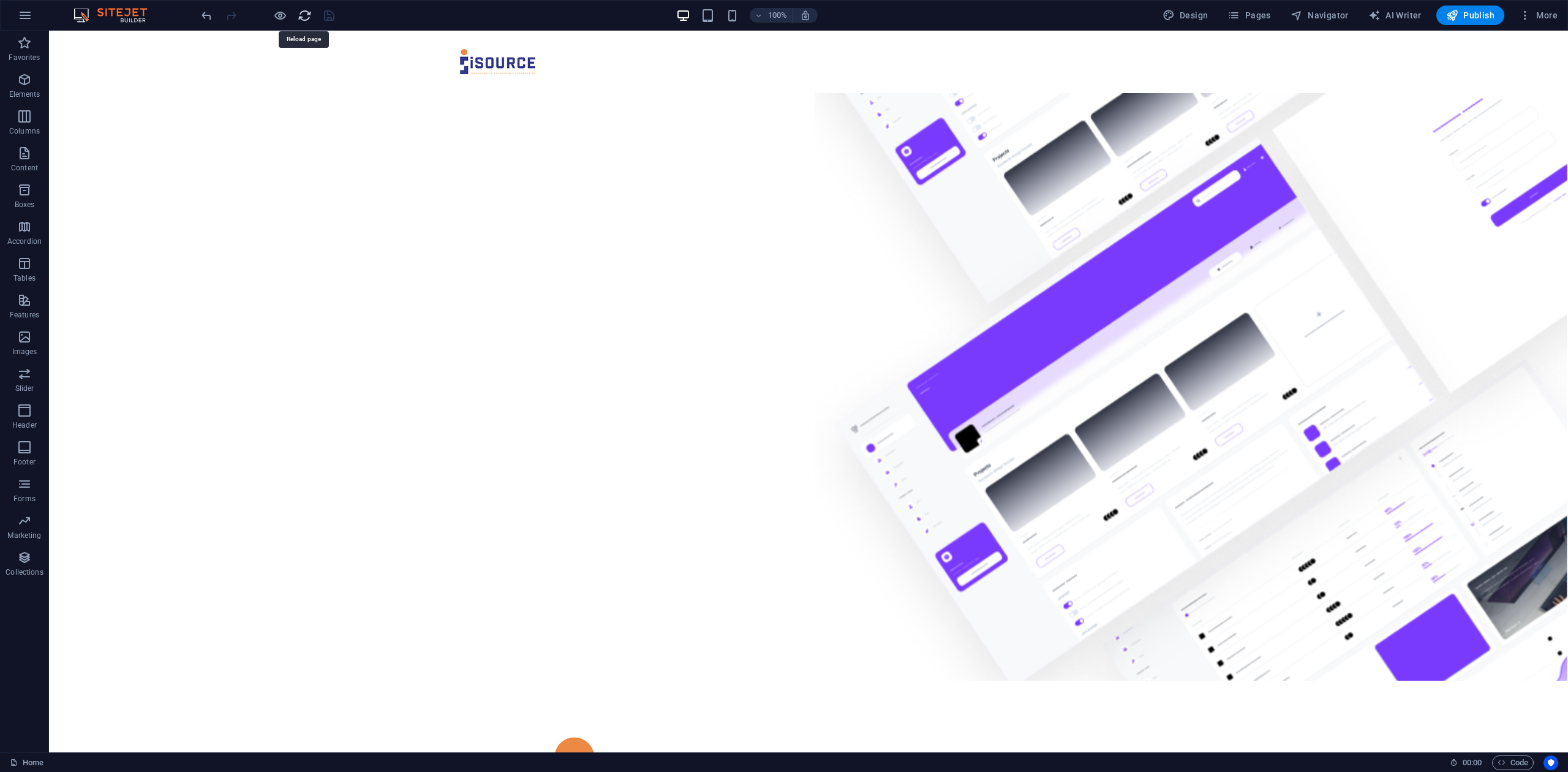
click at [300, 18] on icon "reload" at bounding box center [305, 16] width 14 height 14
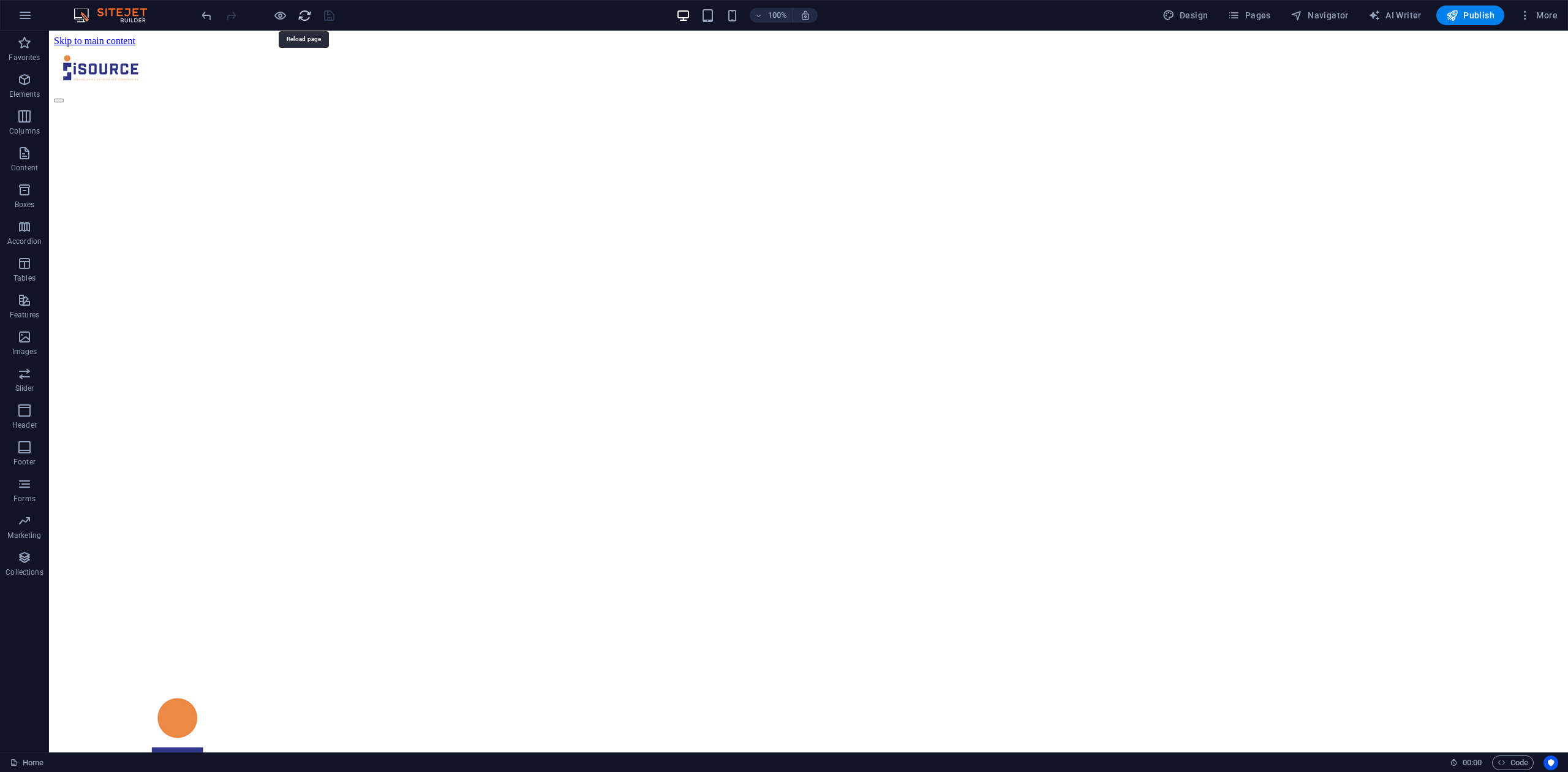
click at [304, 15] on icon "reload" at bounding box center [305, 16] width 14 height 14
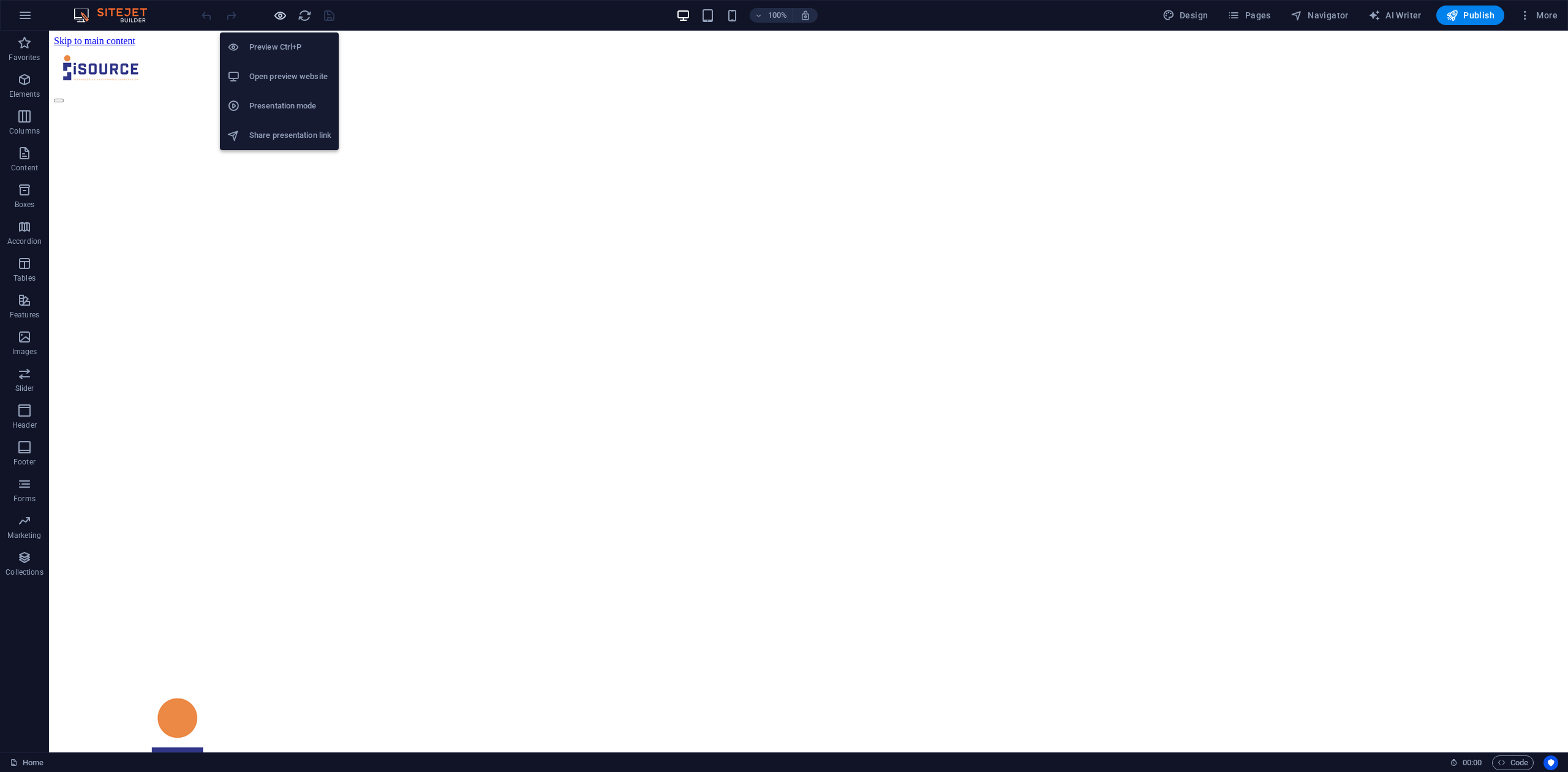
click at [281, 16] on icon "button" at bounding box center [280, 16] width 14 height 14
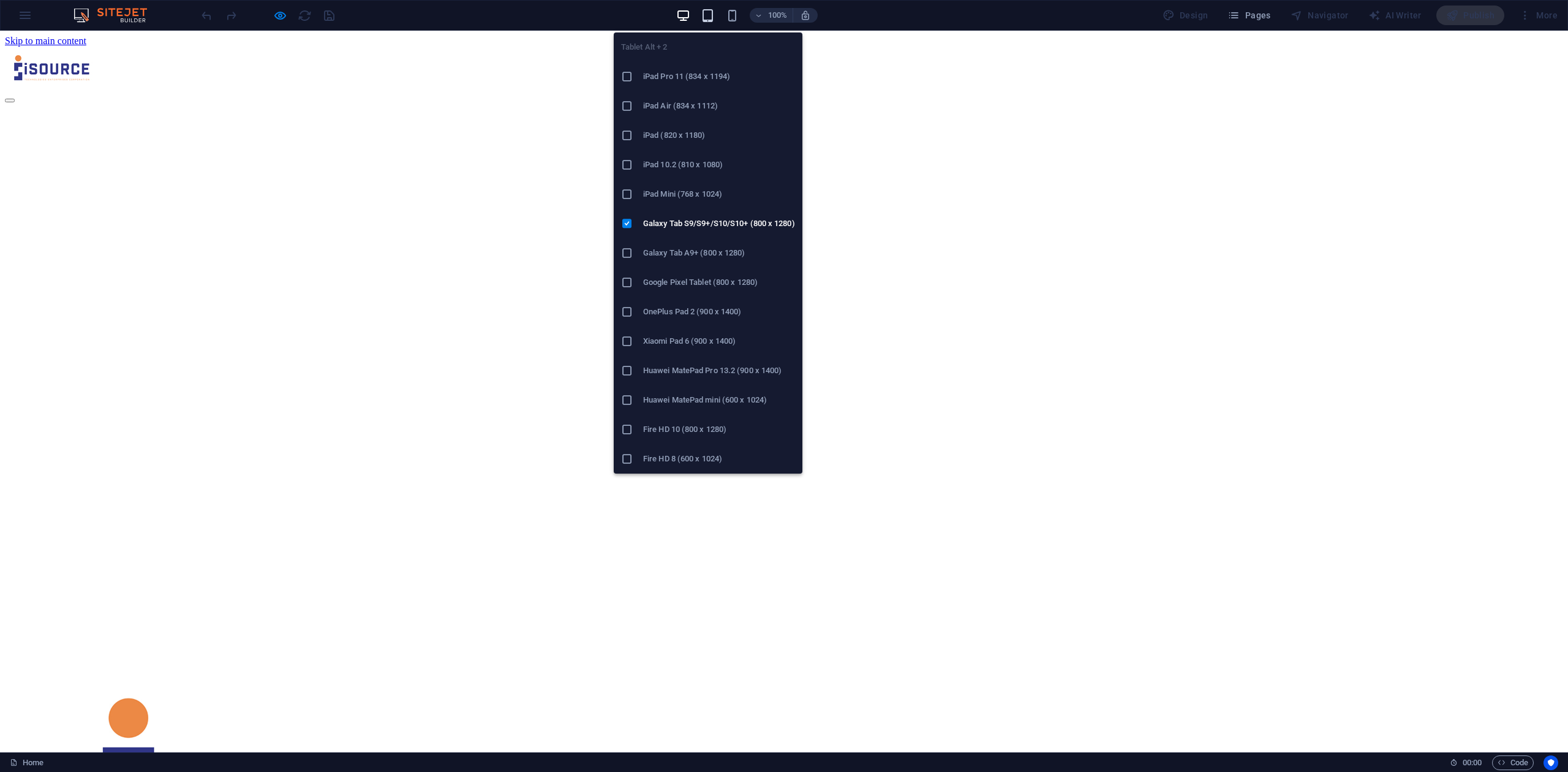
click at [711, 21] on icon "button" at bounding box center [707, 16] width 14 height 14
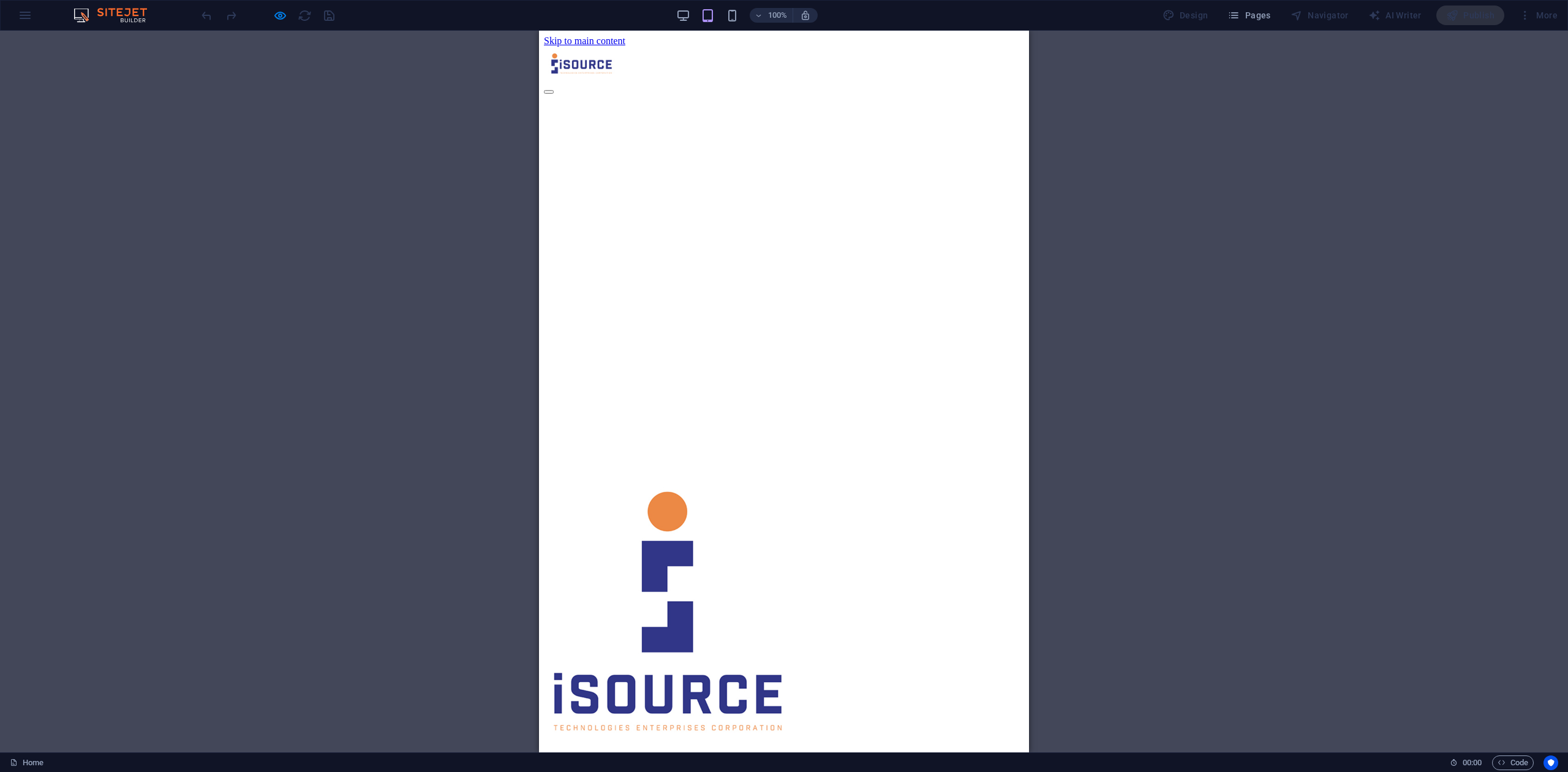
click at [740, 6] on div "100%" at bounding box center [746, 15] width 142 height 20
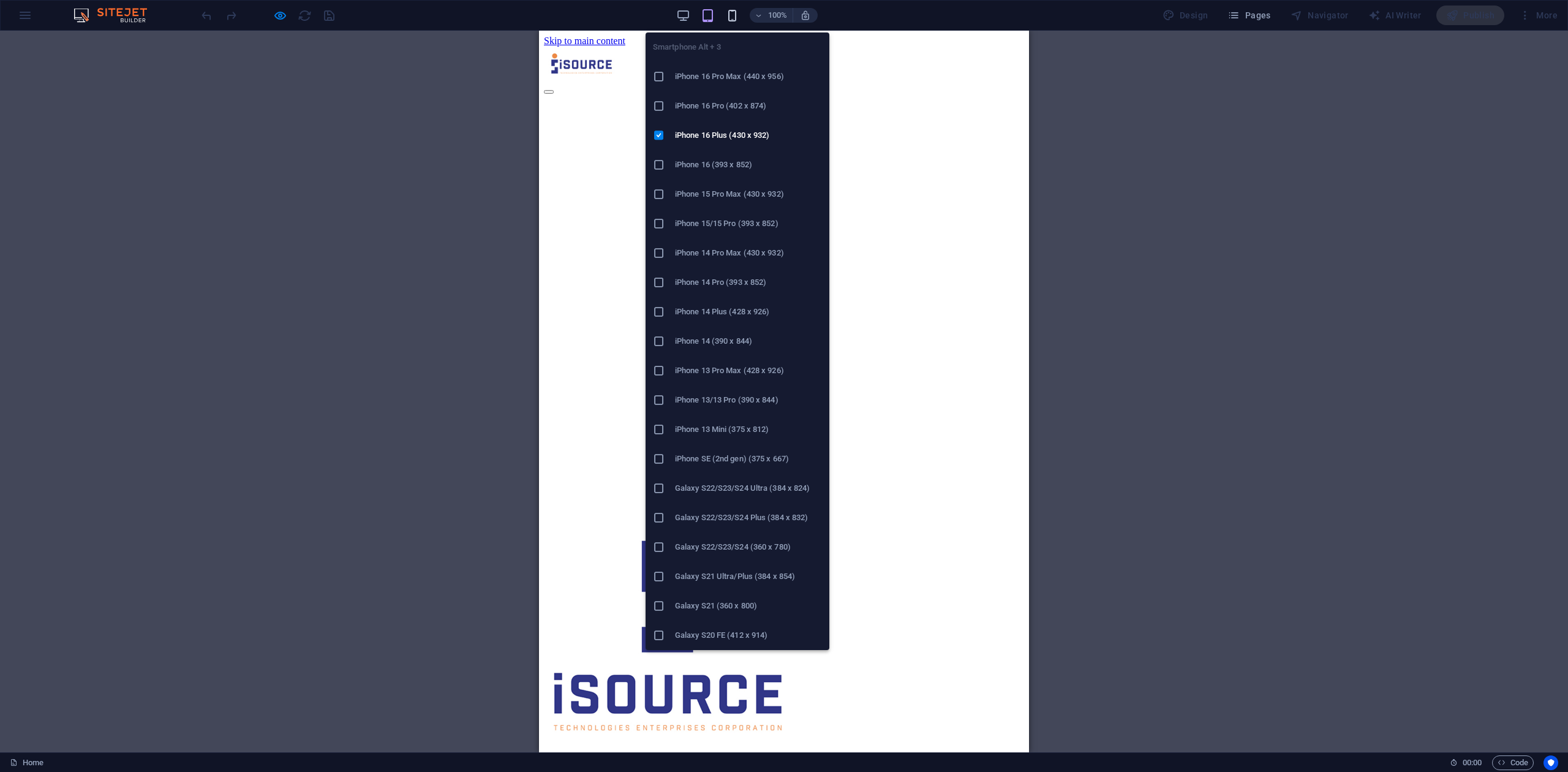
click at [735, 13] on icon "button" at bounding box center [732, 16] width 14 height 14
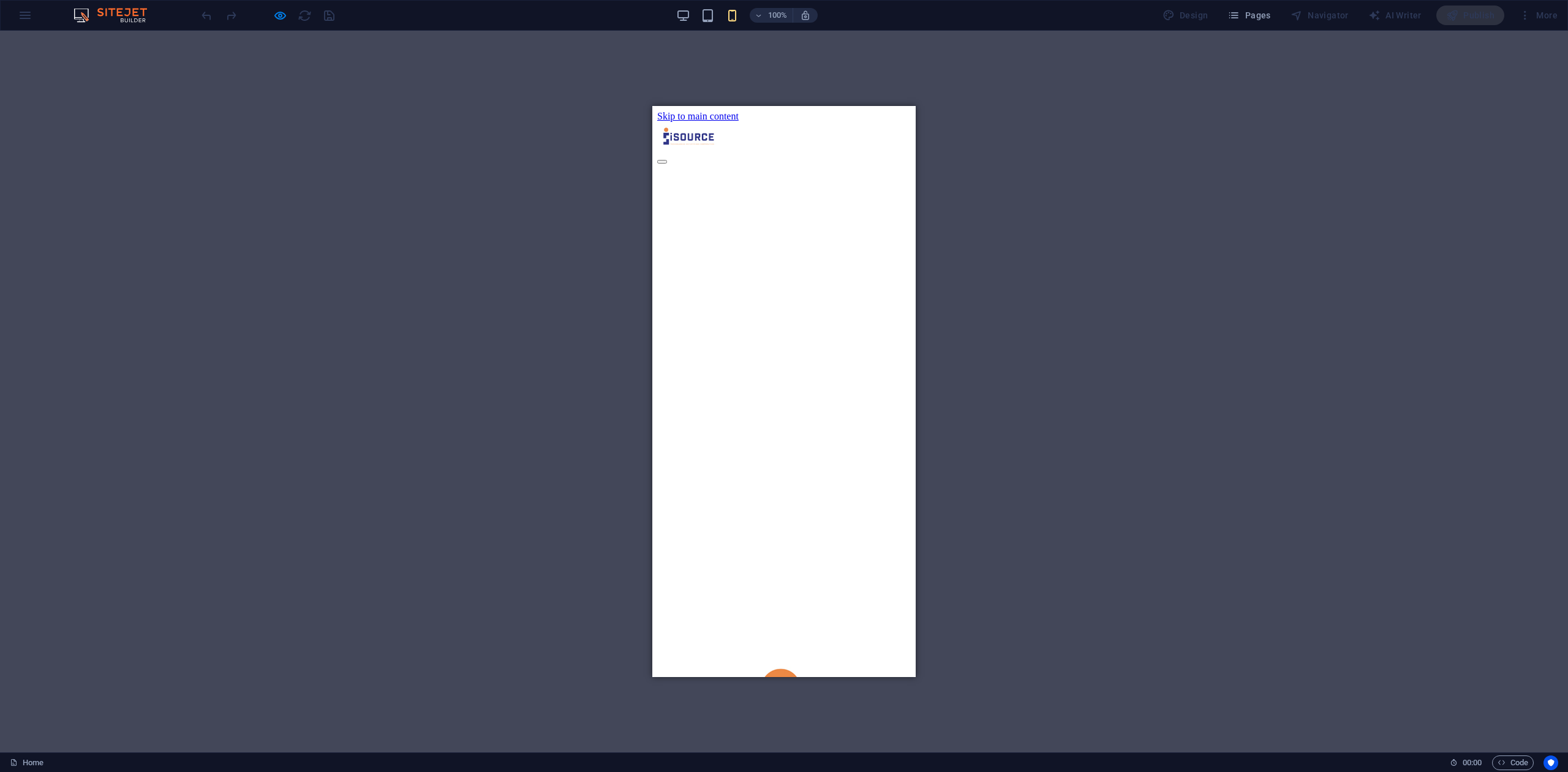
click at [1107, 319] on div at bounding box center [784, 392] width 1568 height 722
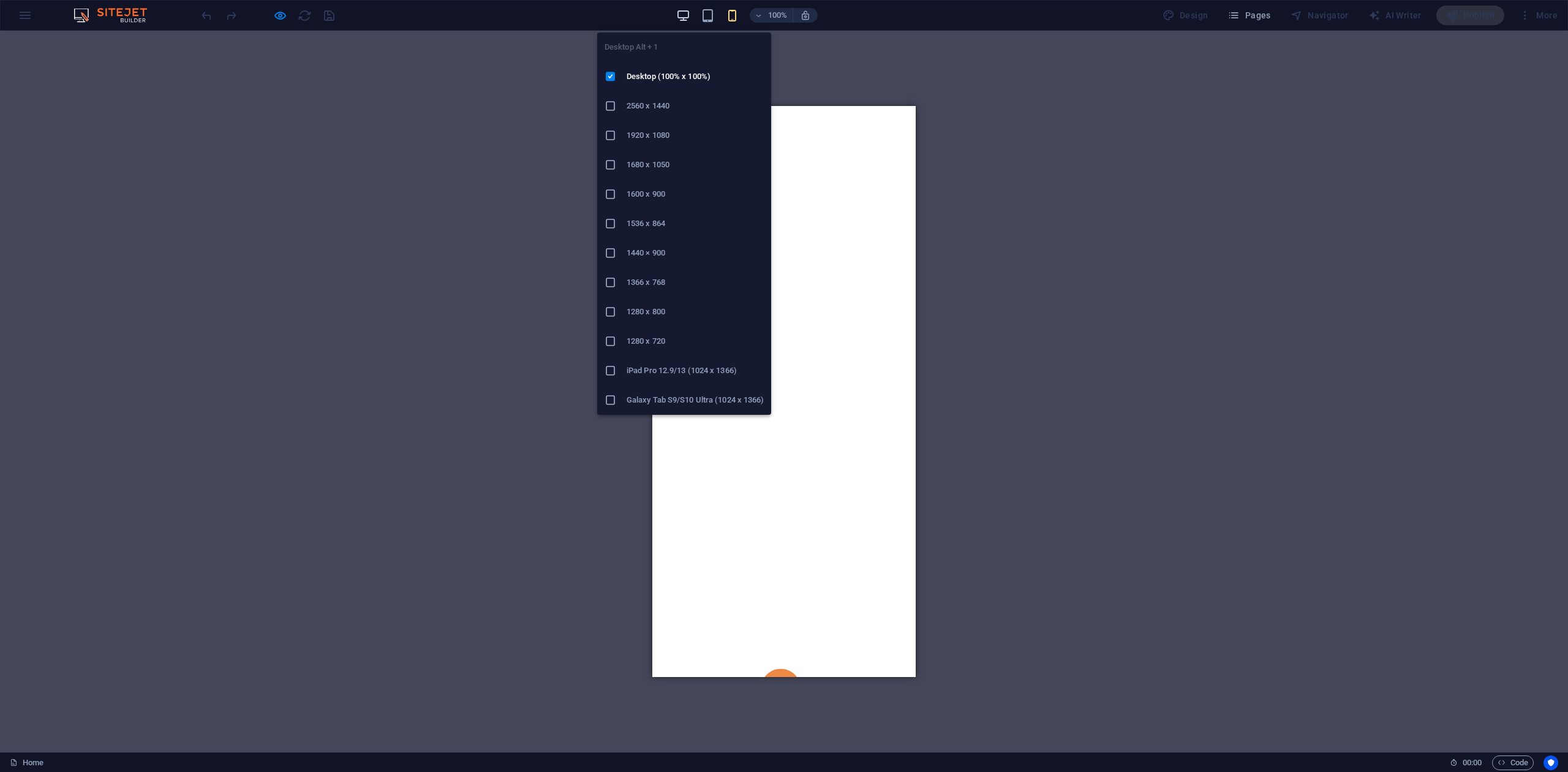
click at [686, 14] on icon "button" at bounding box center [683, 16] width 14 height 14
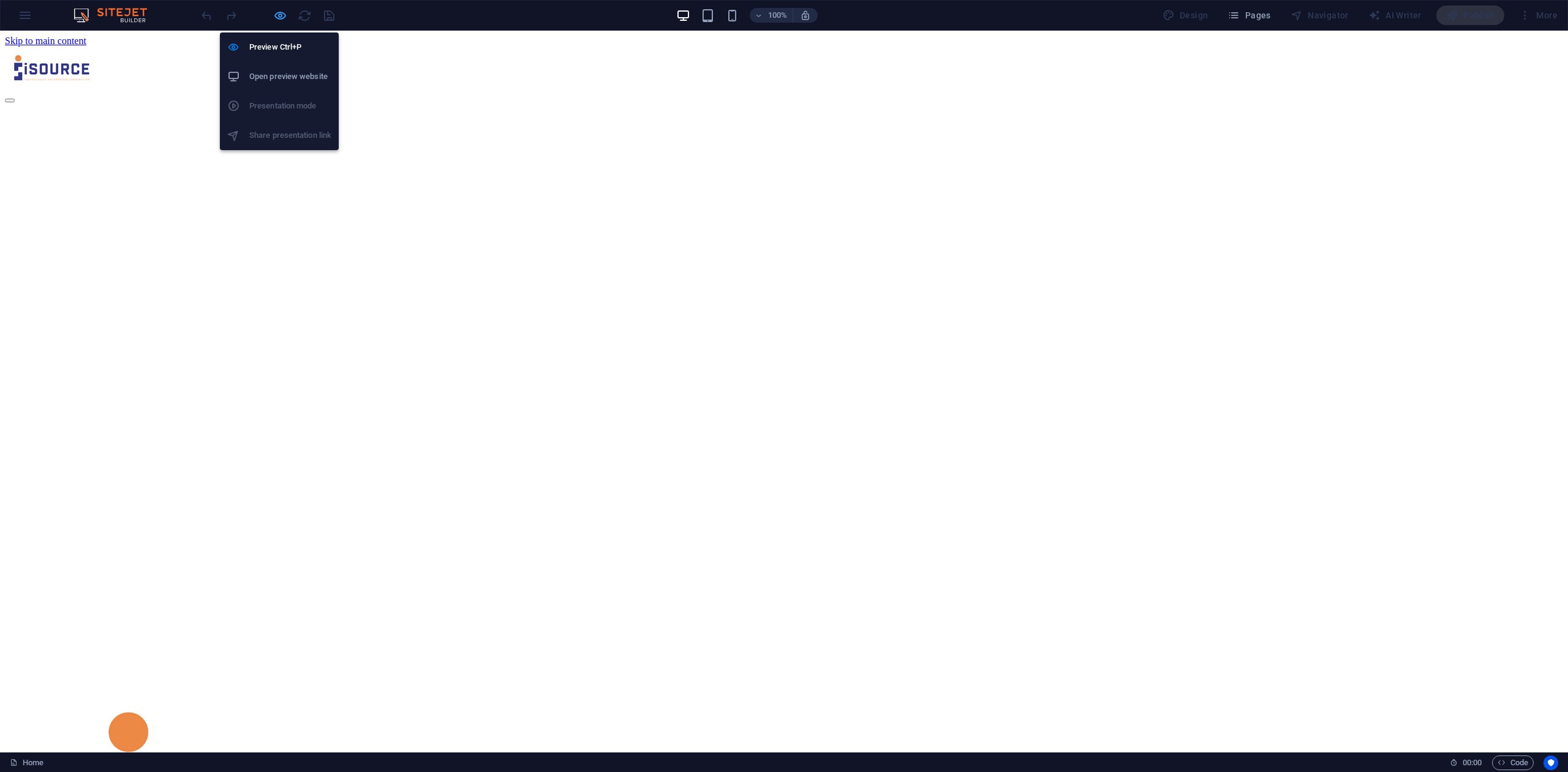
click at [278, 18] on icon "button" at bounding box center [280, 16] width 14 height 14
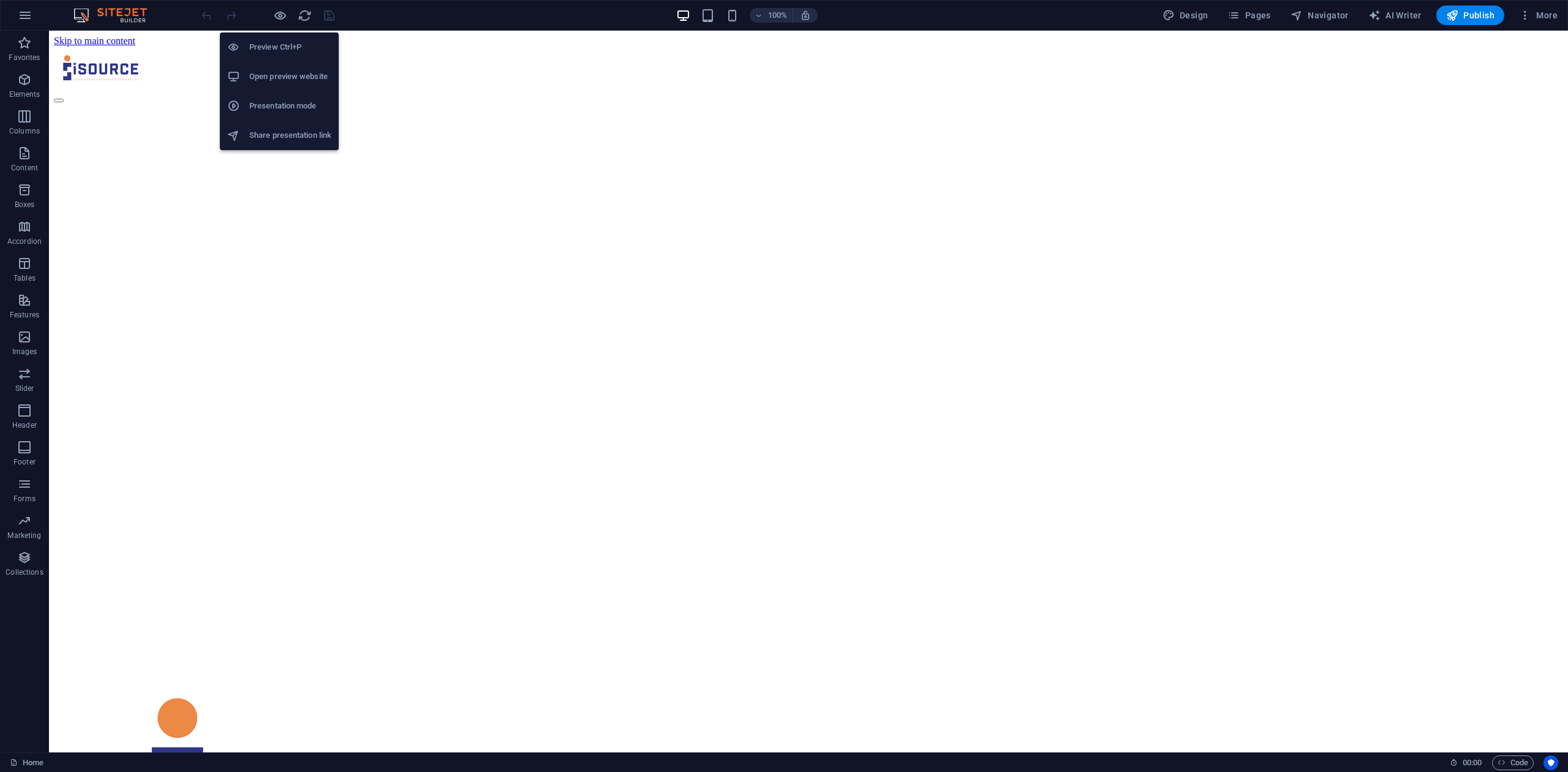
click at [275, 73] on h6 "Open preview website" at bounding box center [290, 76] width 82 height 14
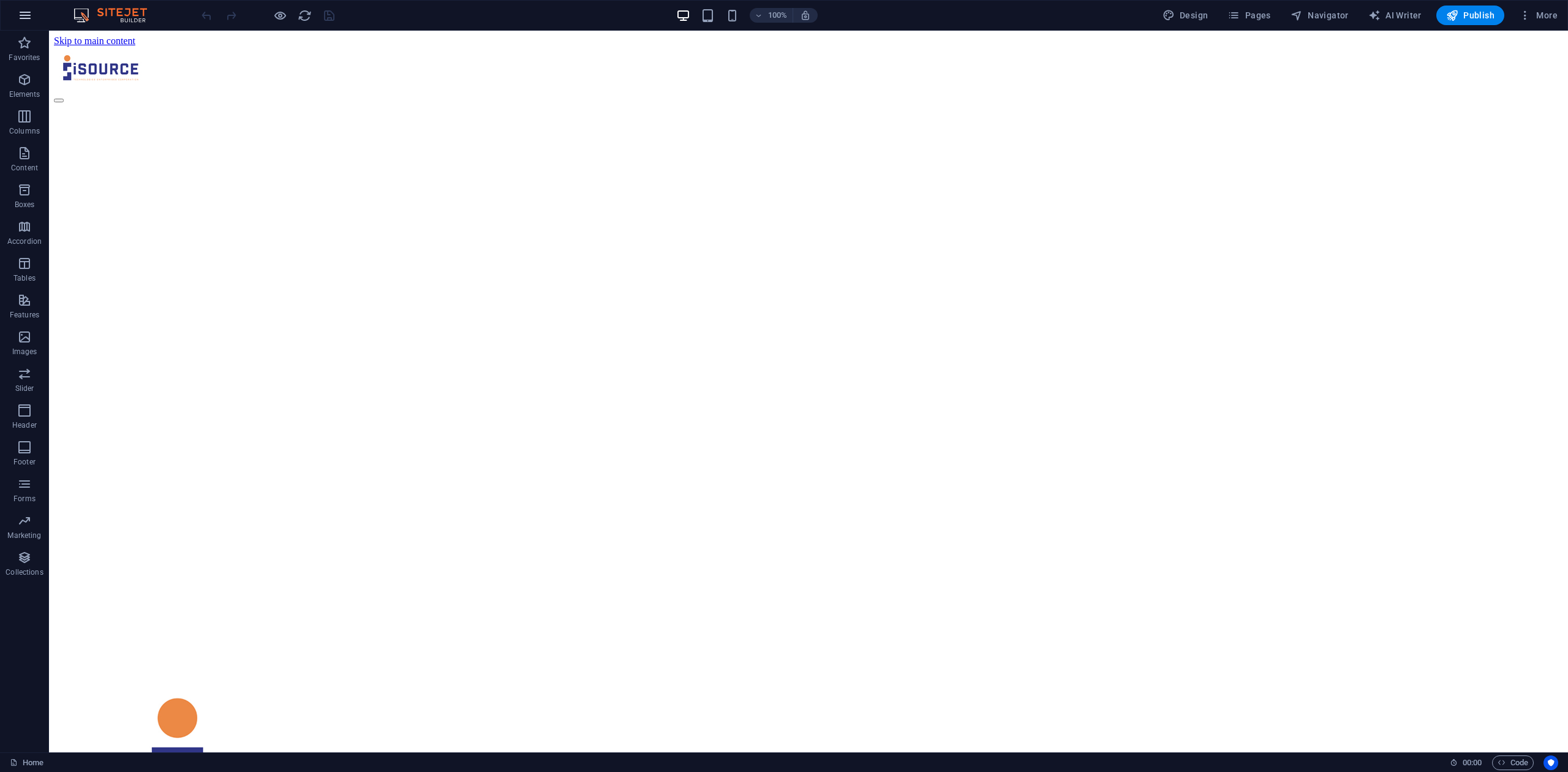
click at [26, 23] on button "button" at bounding box center [25, 15] width 29 height 29
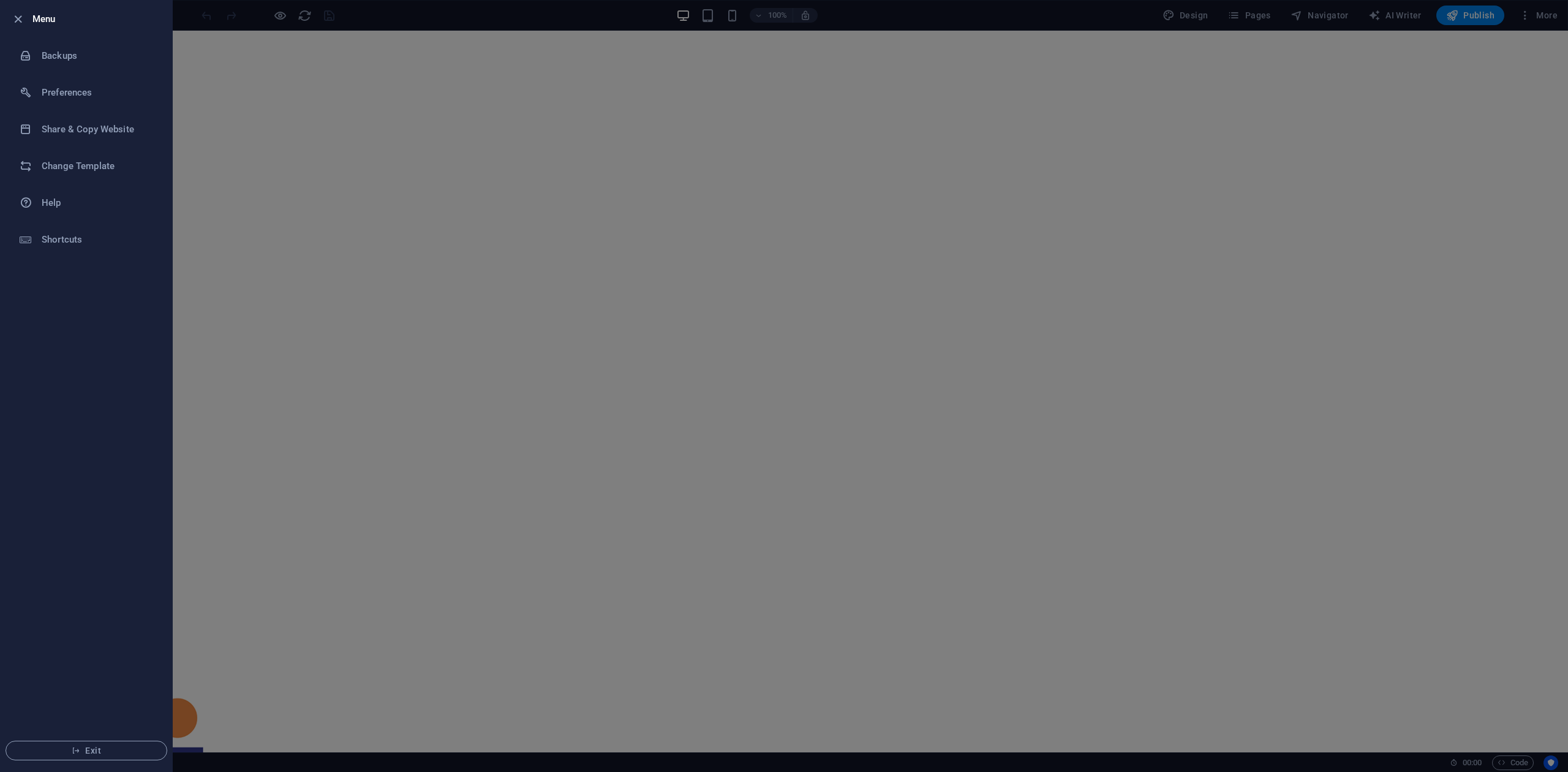
click at [26, 15] on div at bounding box center [21, 18] width 22 height 14
click at [18, 17] on icon "button" at bounding box center [18, 19] width 14 height 14
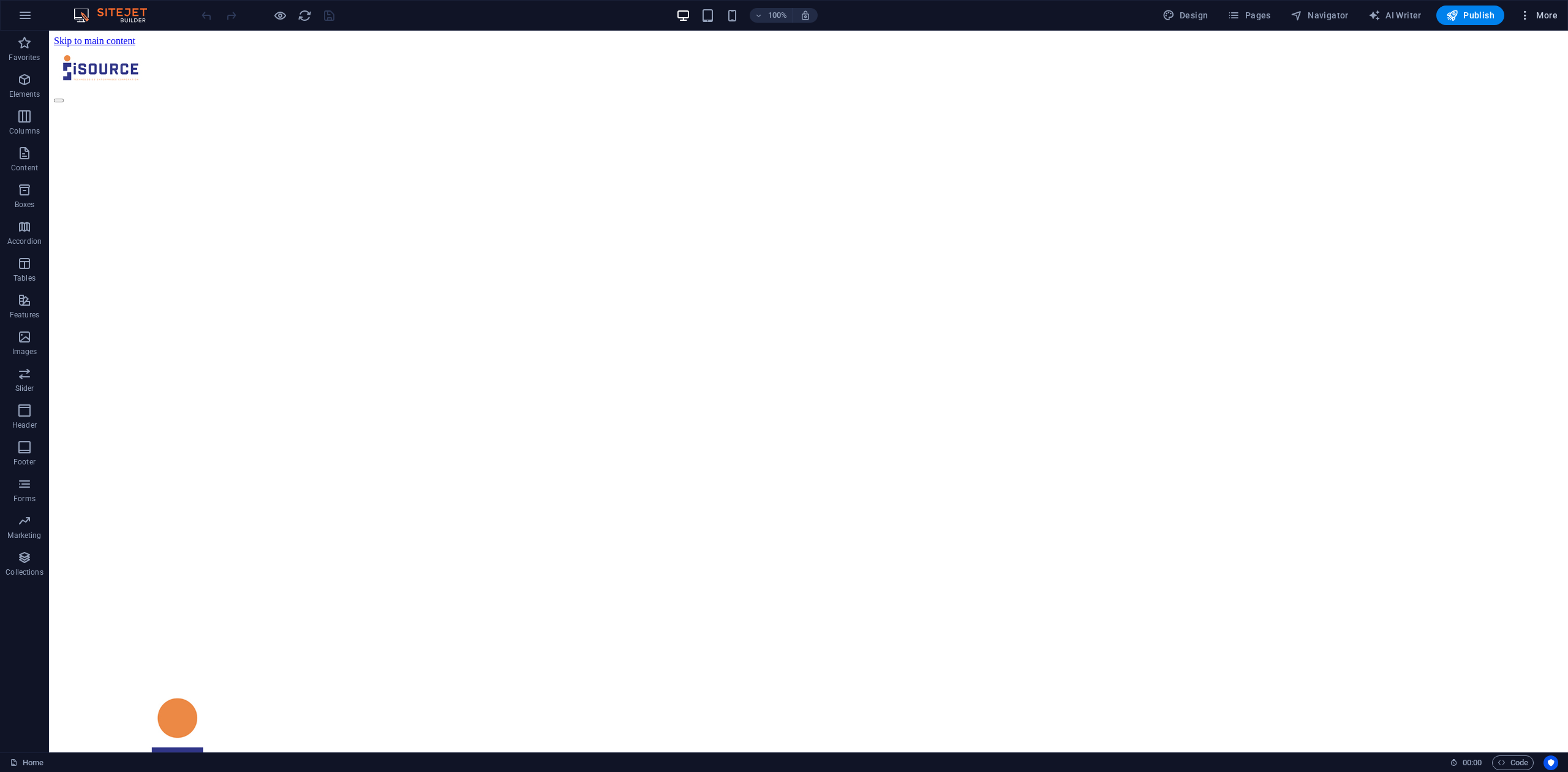
click at [1527, 15] on icon "button" at bounding box center [1525, 15] width 12 height 12
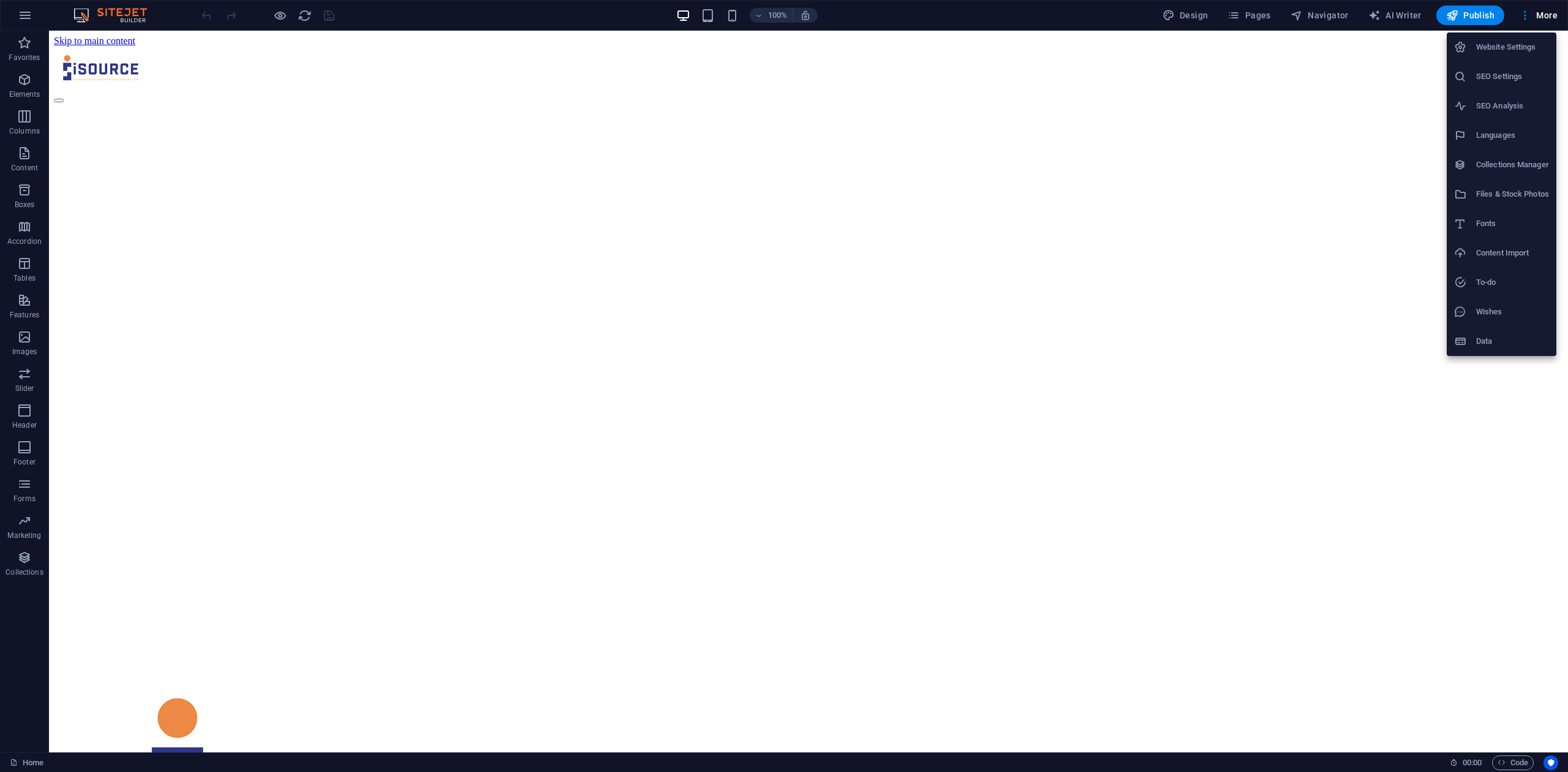
click at [1468, 10] on div at bounding box center [784, 386] width 1568 height 772
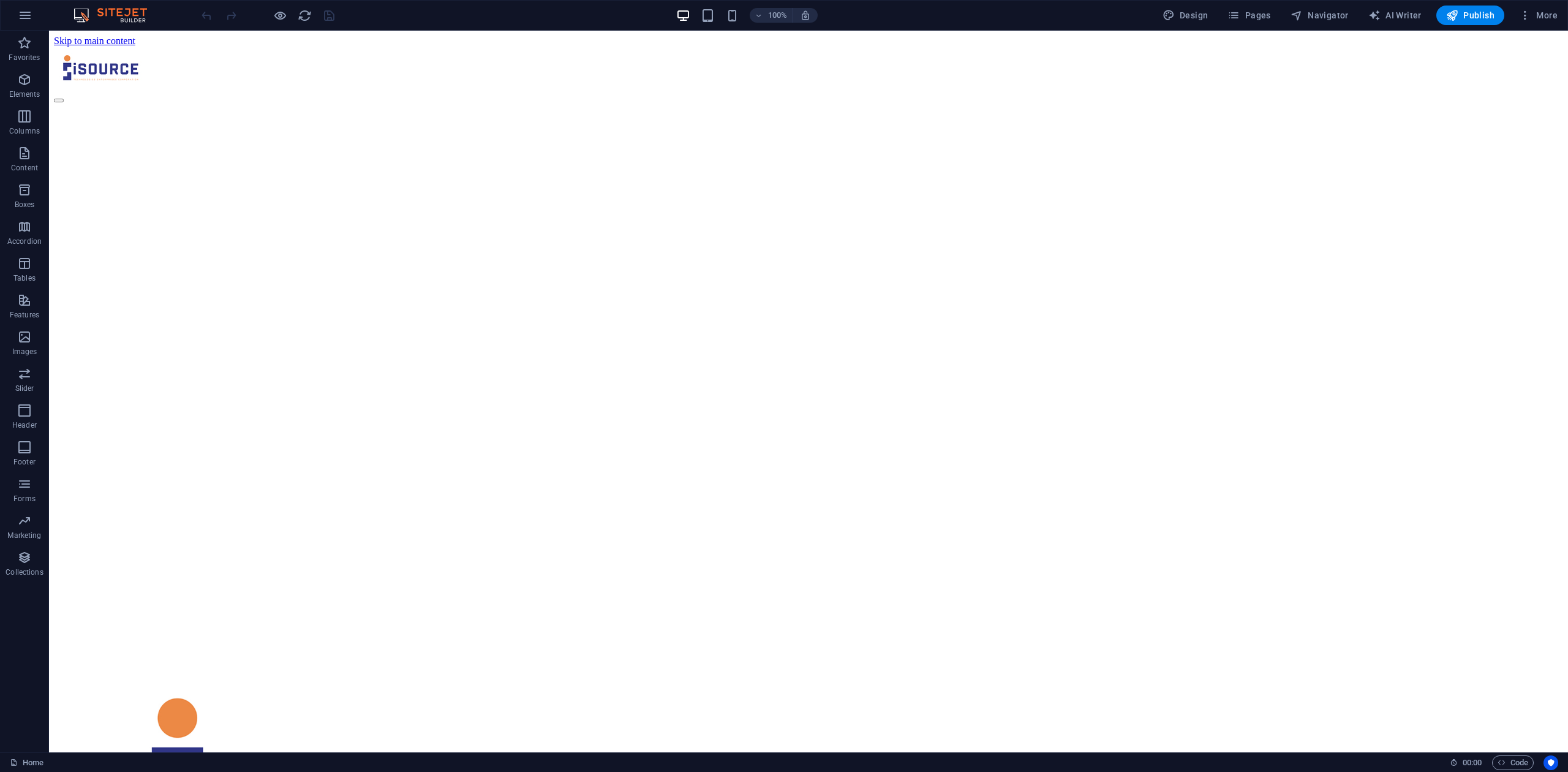
click at [1468, 10] on span "Publish" at bounding box center [1470, 15] width 49 height 12
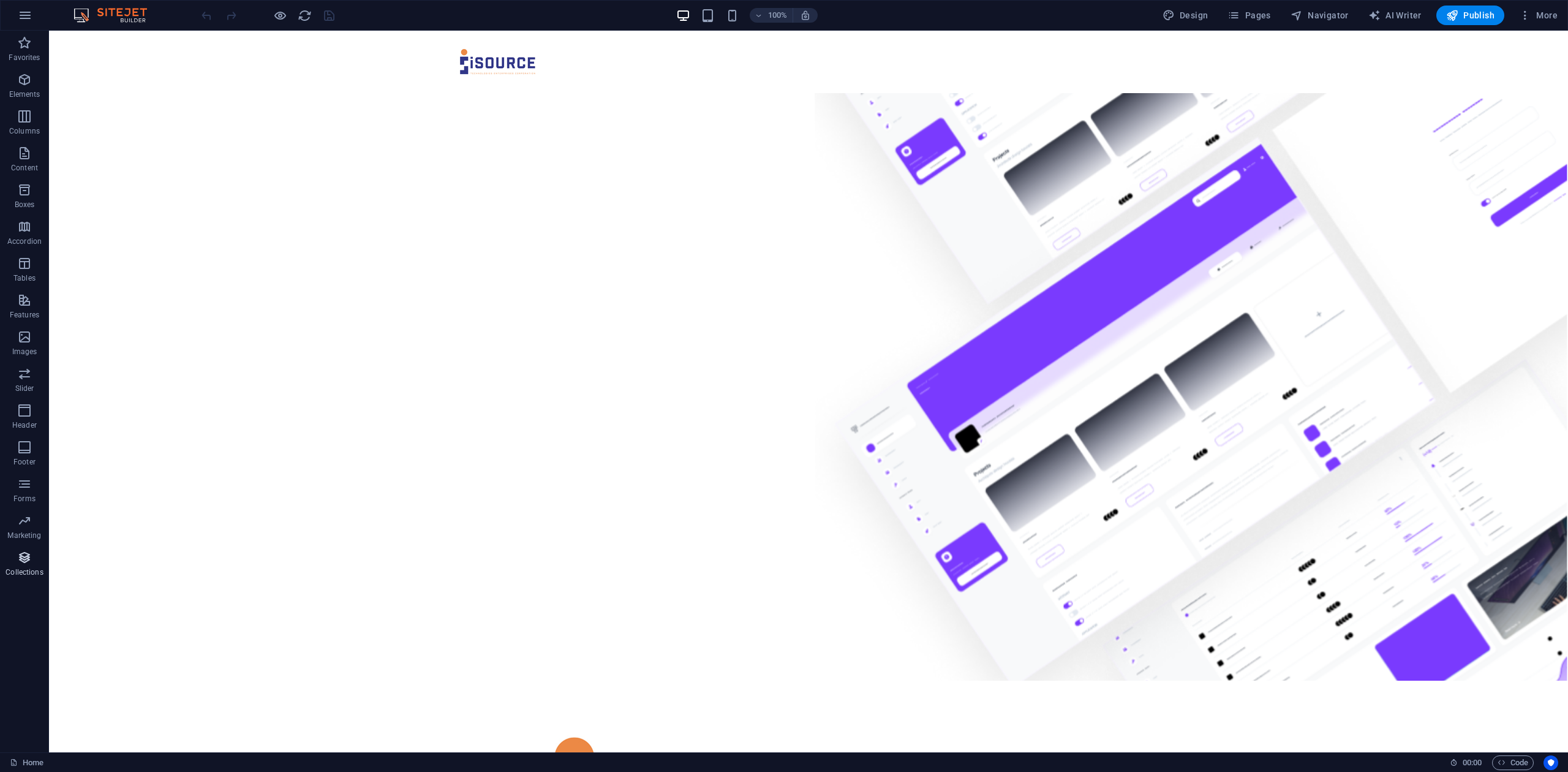
click at [25, 565] on span "Collections" at bounding box center [25, 564] width 49 height 29
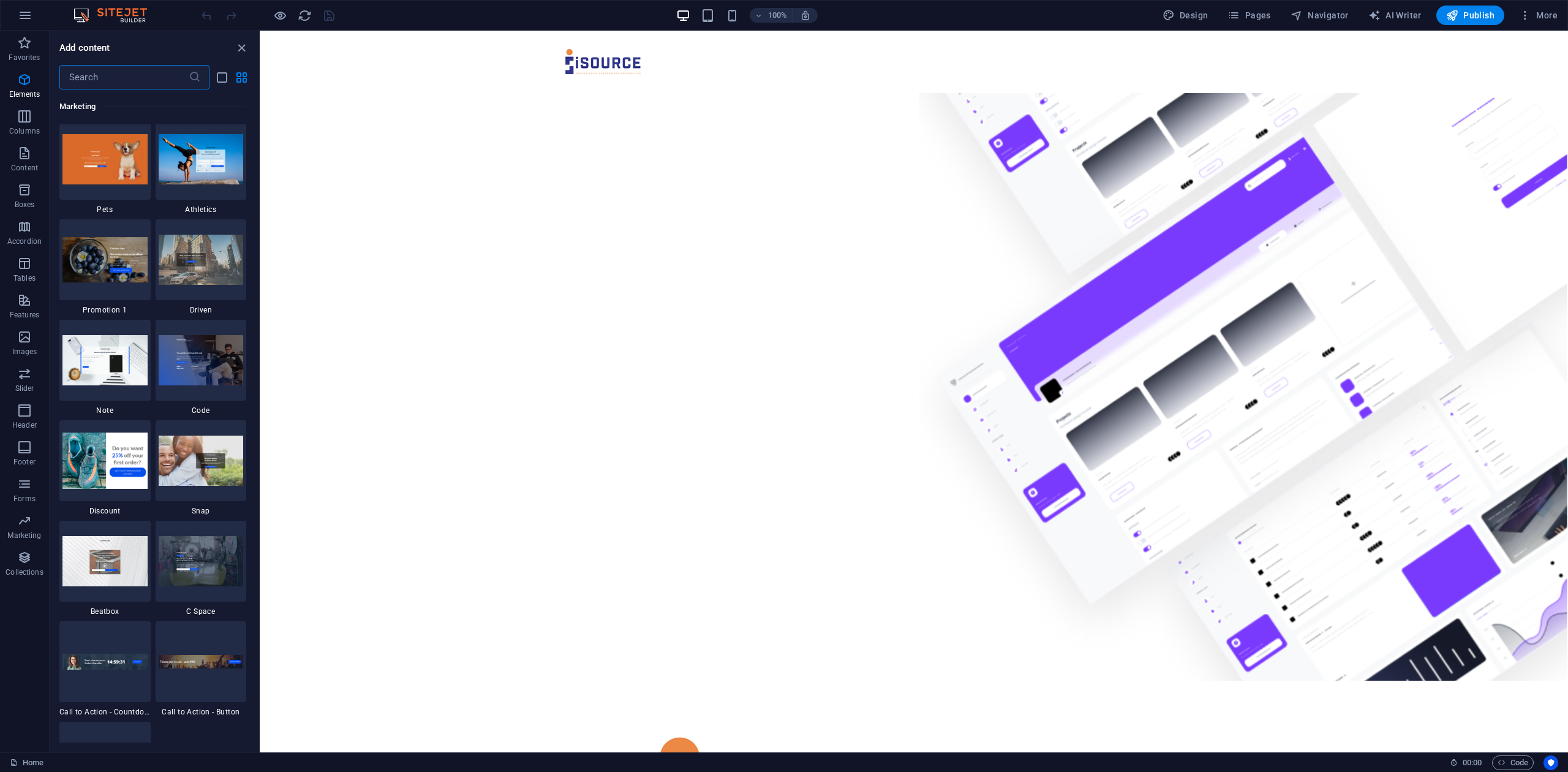
scroll to position [11216, 0]
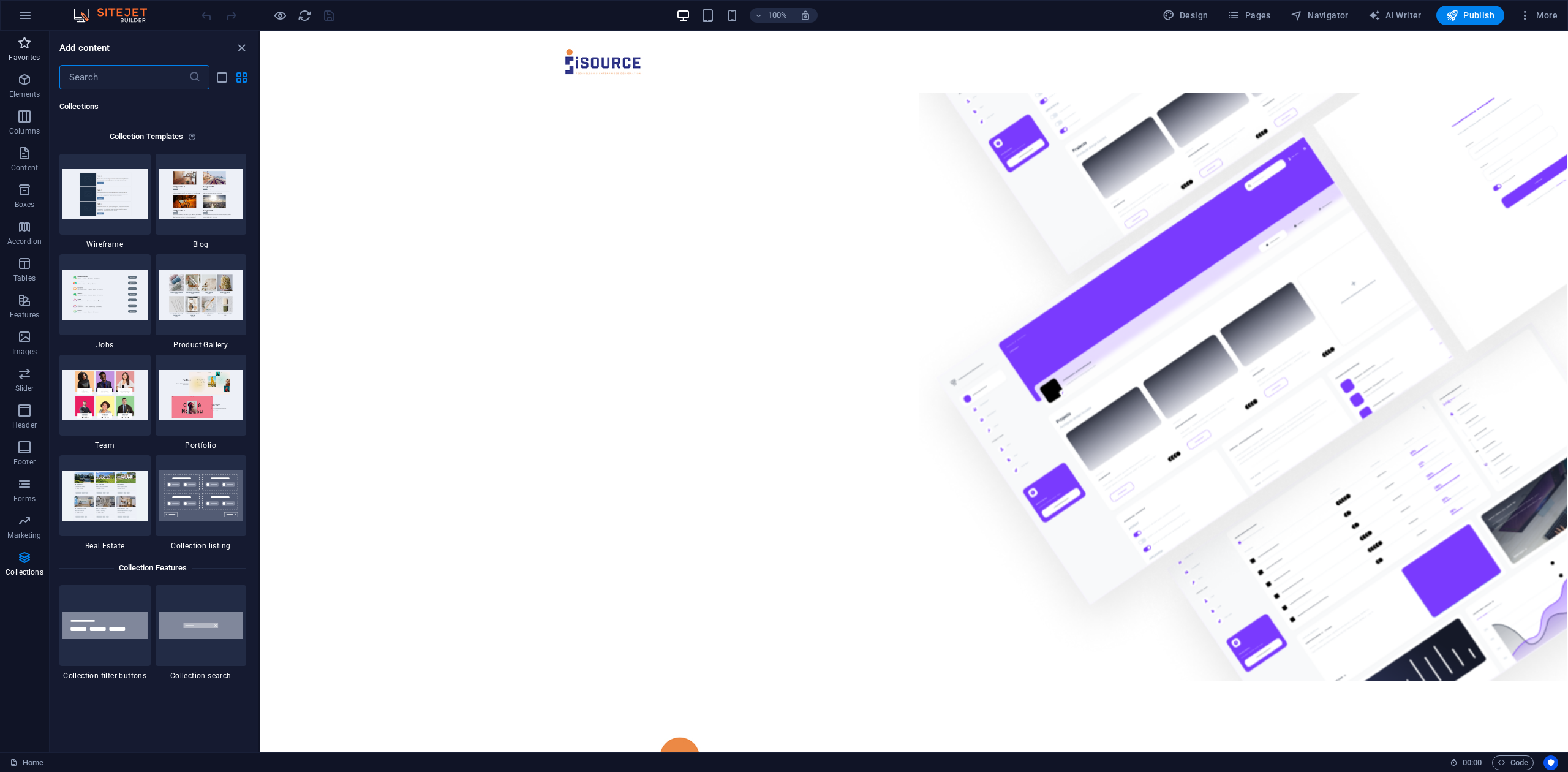
click at [31, 60] on p "Favorites" at bounding box center [25, 58] width 31 height 10
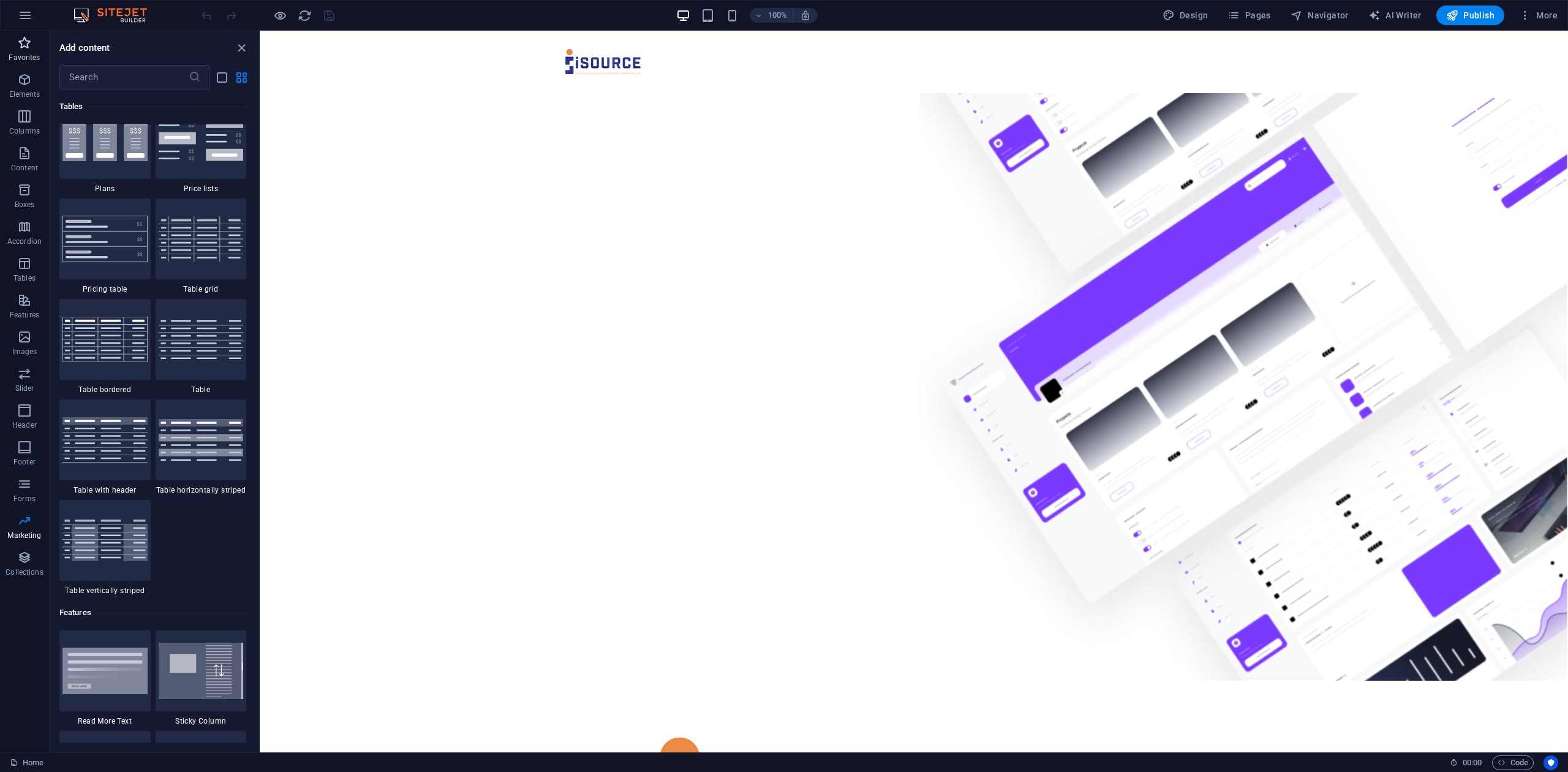
scroll to position [0, 0]
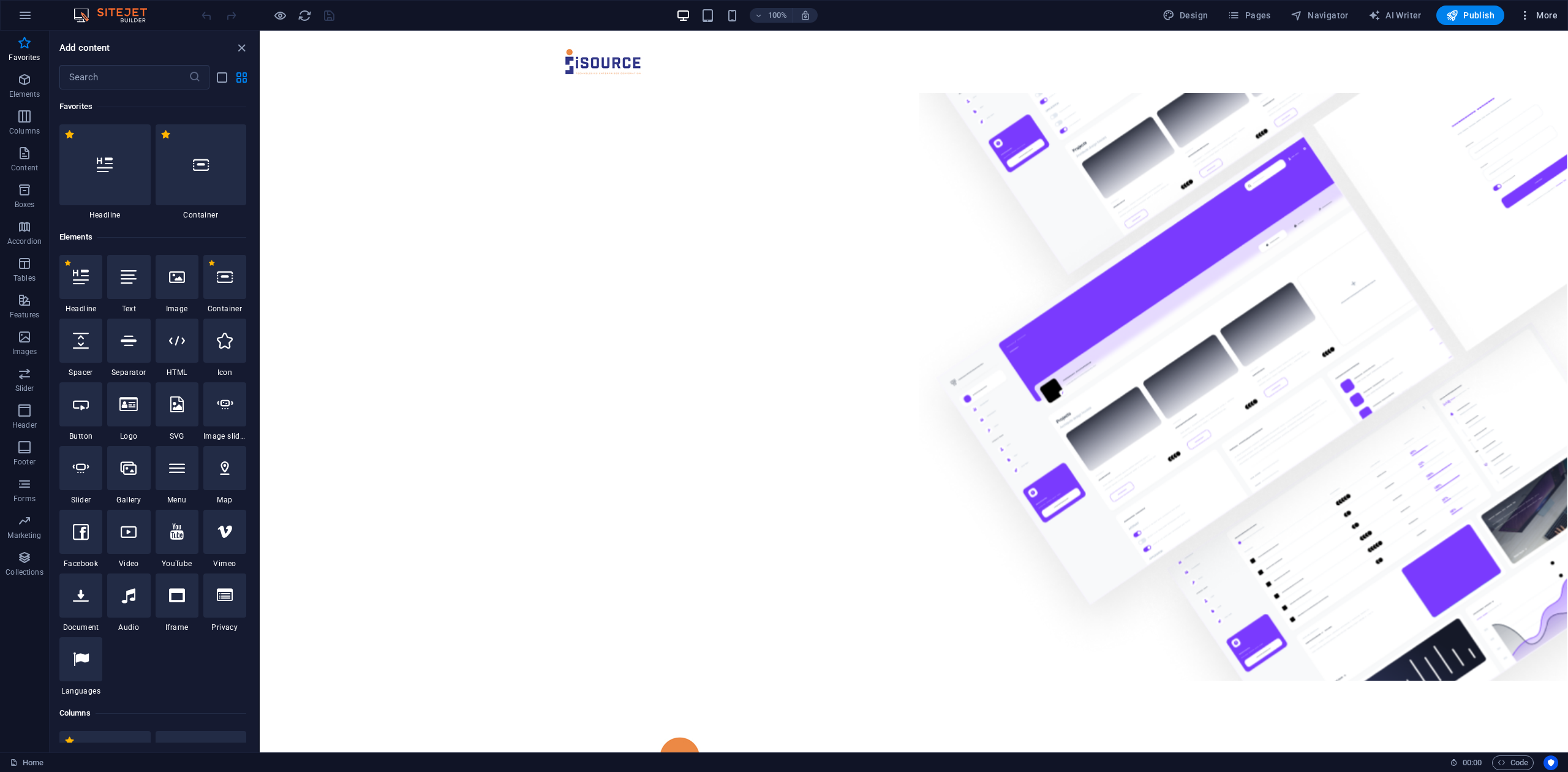
click at [1559, 20] on button "More" at bounding box center [1538, 15] width 49 height 20
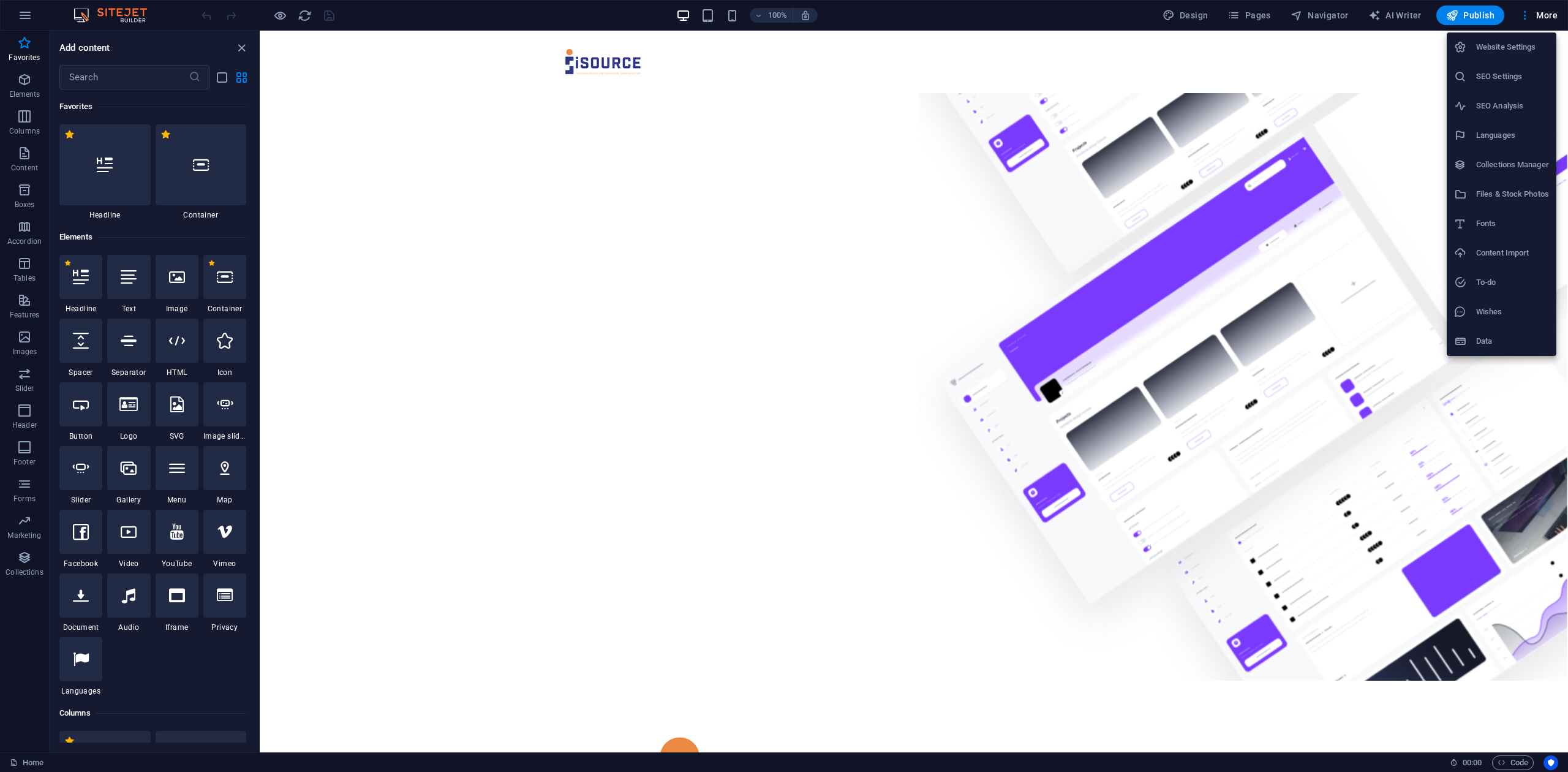
click at [1531, 48] on h6 "Website Settings" at bounding box center [1513, 47] width 73 height 14
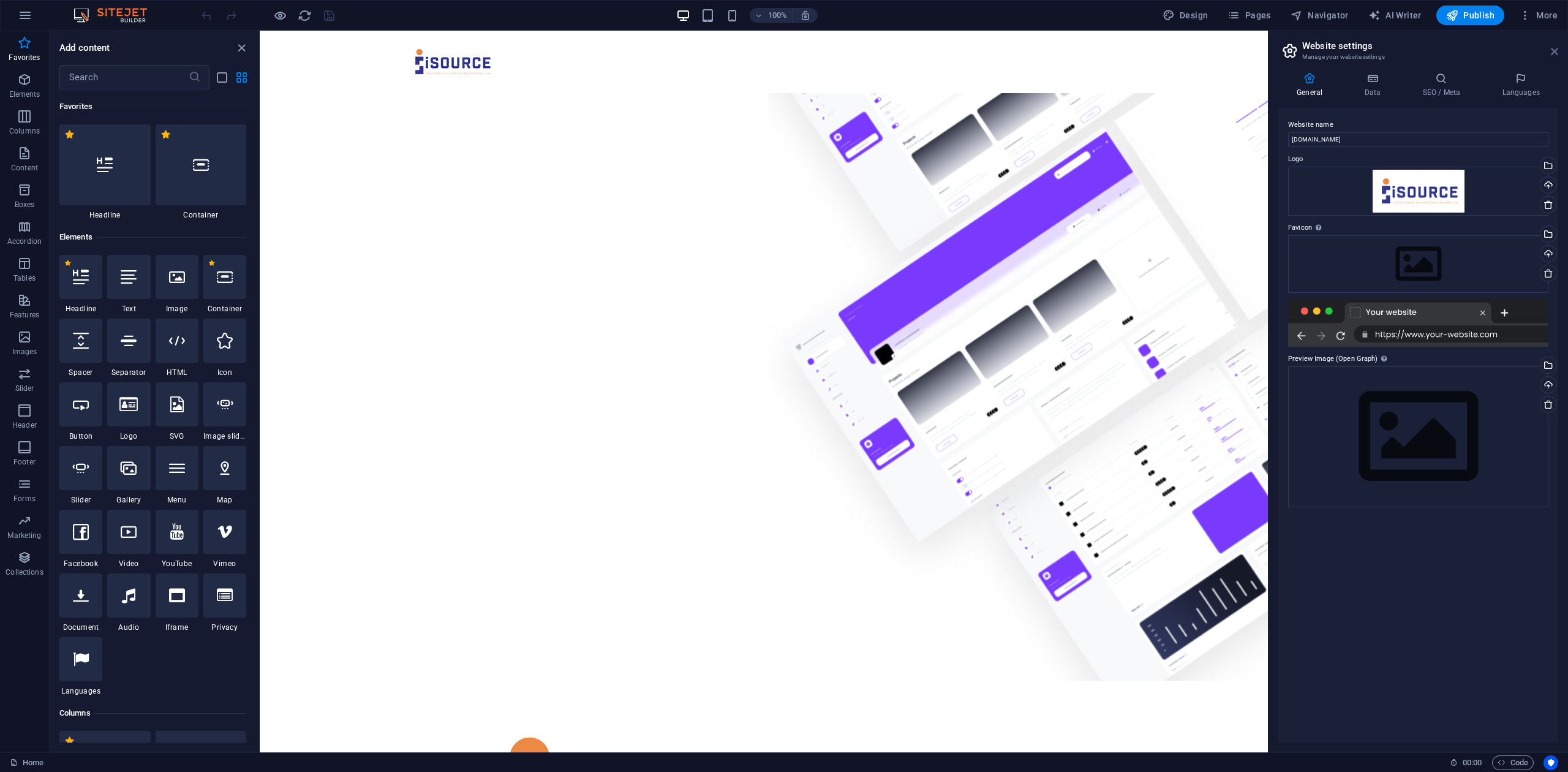
click at [1551, 51] on icon at bounding box center [1554, 51] width 8 height 10
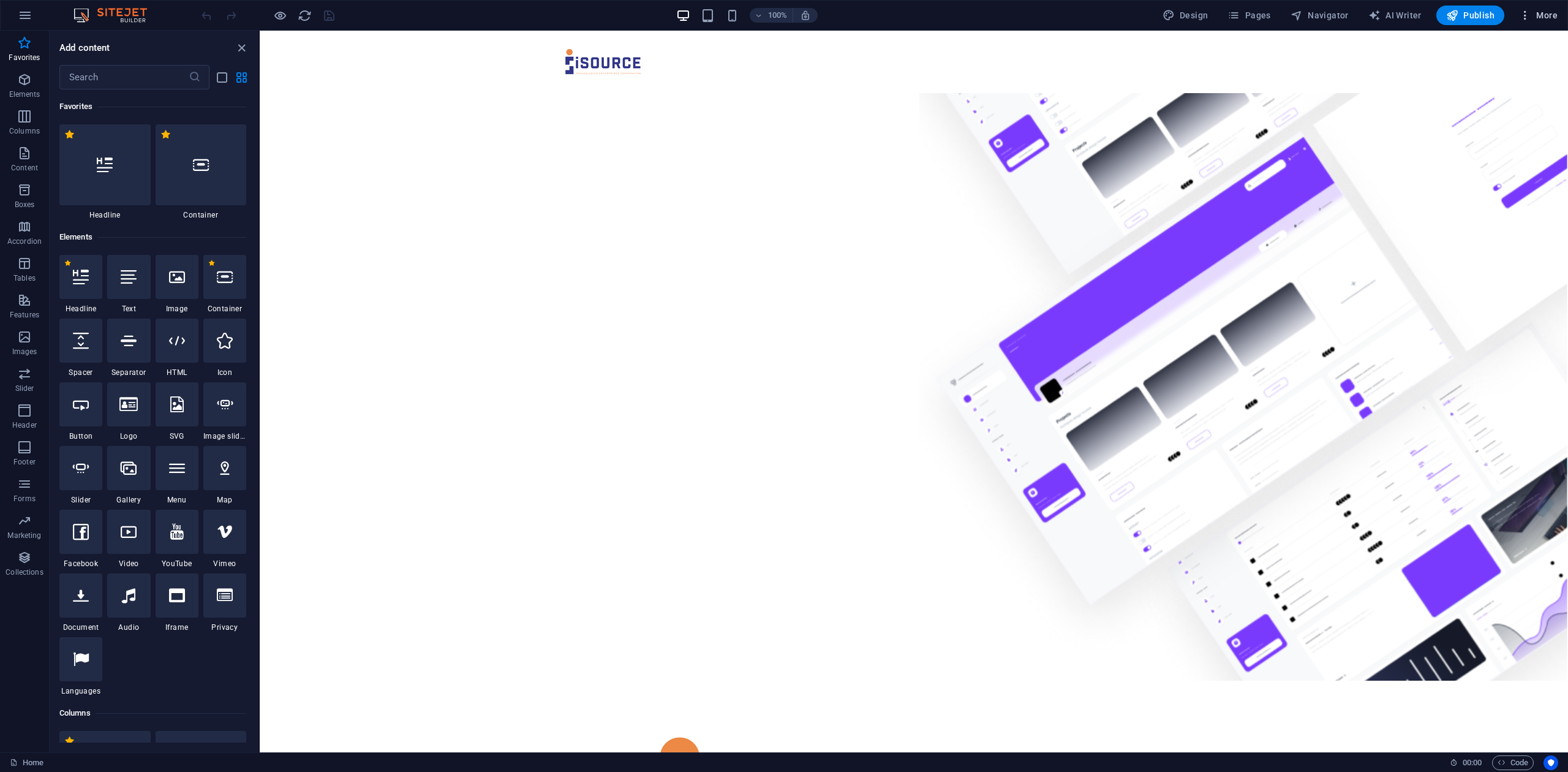
click at [1537, 10] on span "More" at bounding box center [1538, 15] width 38 height 12
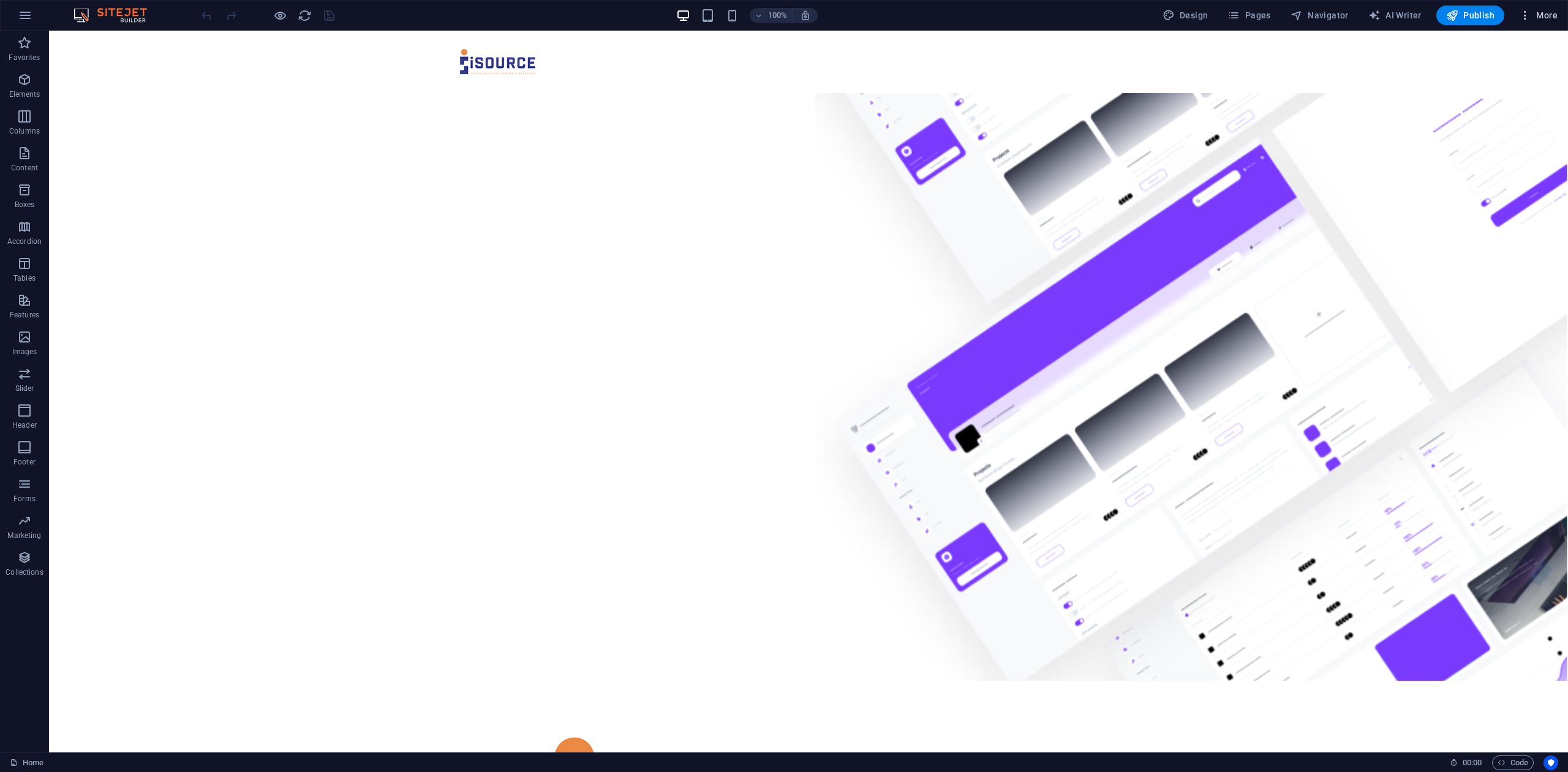
click at [1551, 14] on span "More" at bounding box center [1538, 15] width 38 height 12
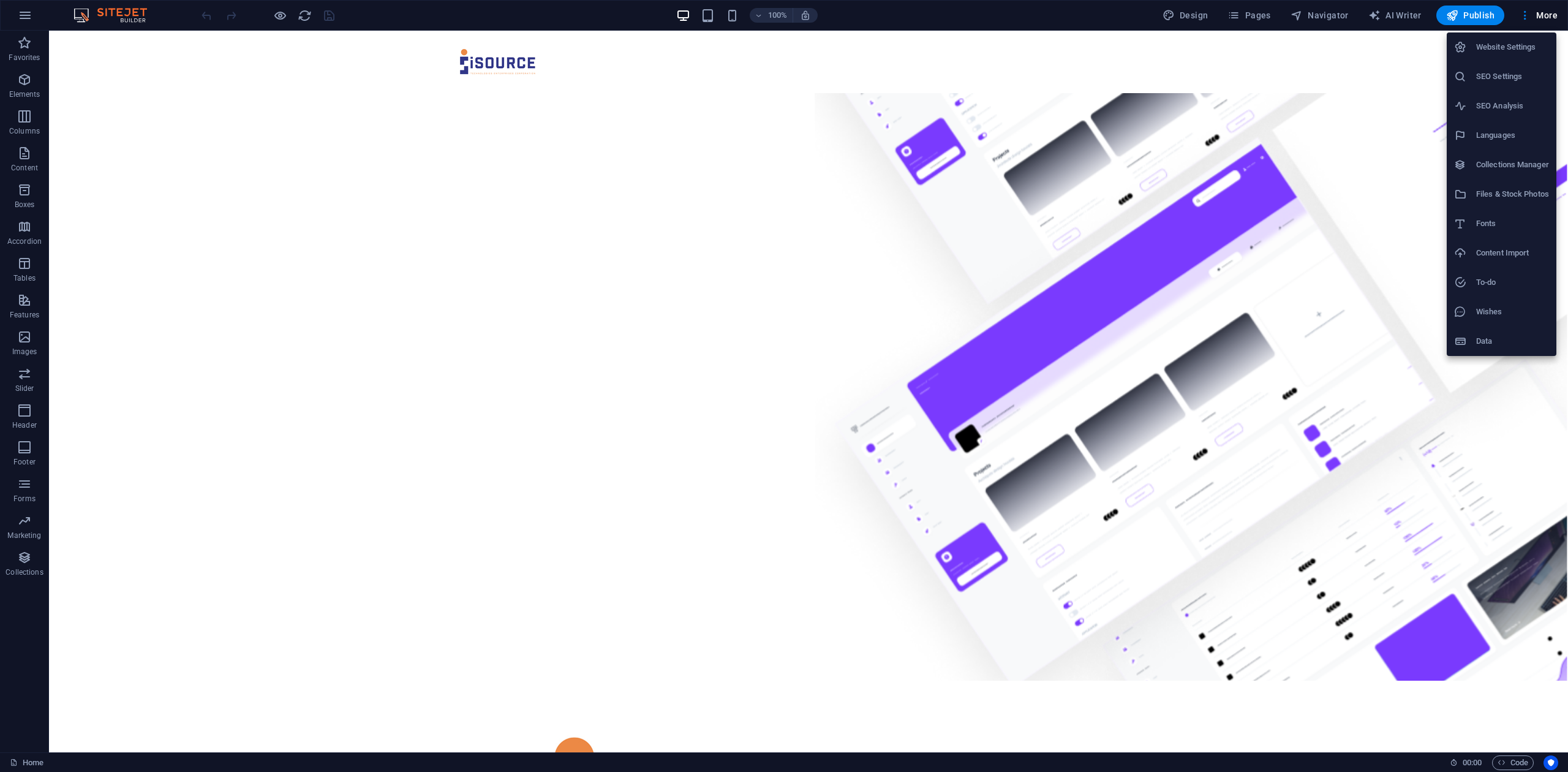
click at [1470, 49] on div at bounding box center [1465, 47] width 22 height 12
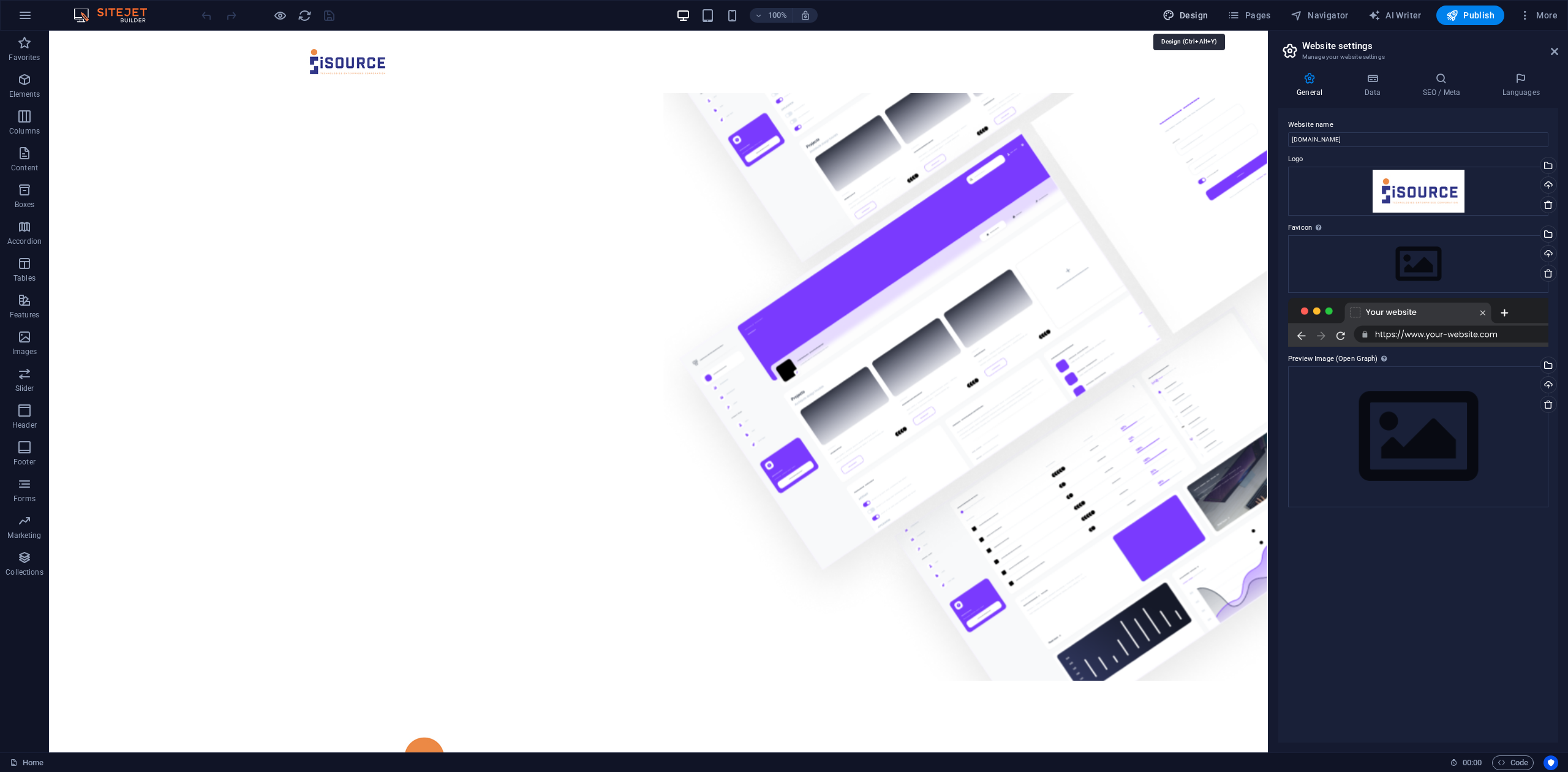
click at [1202, 23] on button "Design" at bounding box center [1185, 15] width 55 height 20
select select "px"
select select "400"
select select "px"
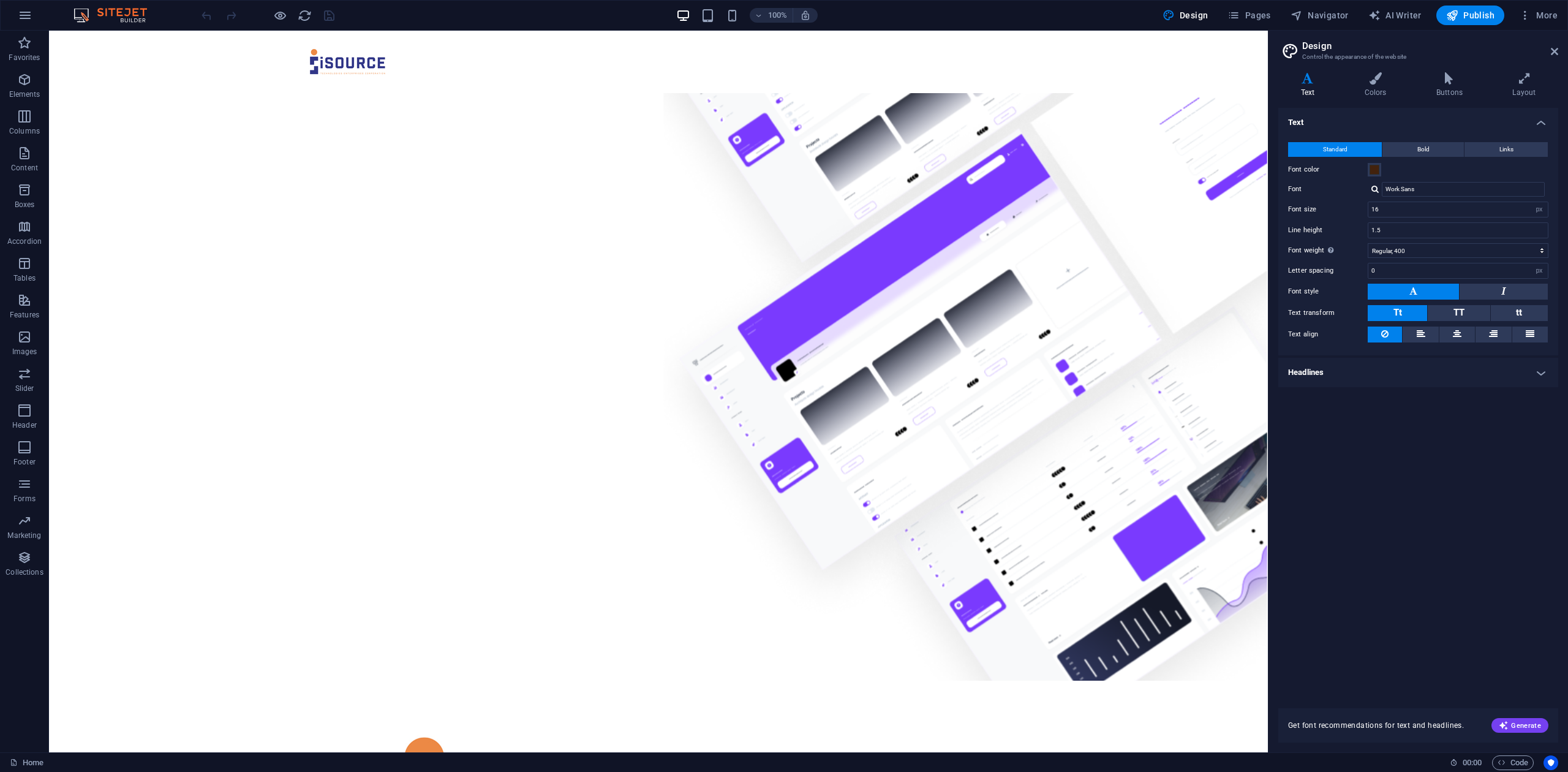
click at [1546, 5] on div "100% Design Pages Navigator AI Writer Publish More" at bounding box center [784, 15] width 1567 height 29
click at [1546, 11] on span "More" at bounding box center [1538, 15] width 38 height 12
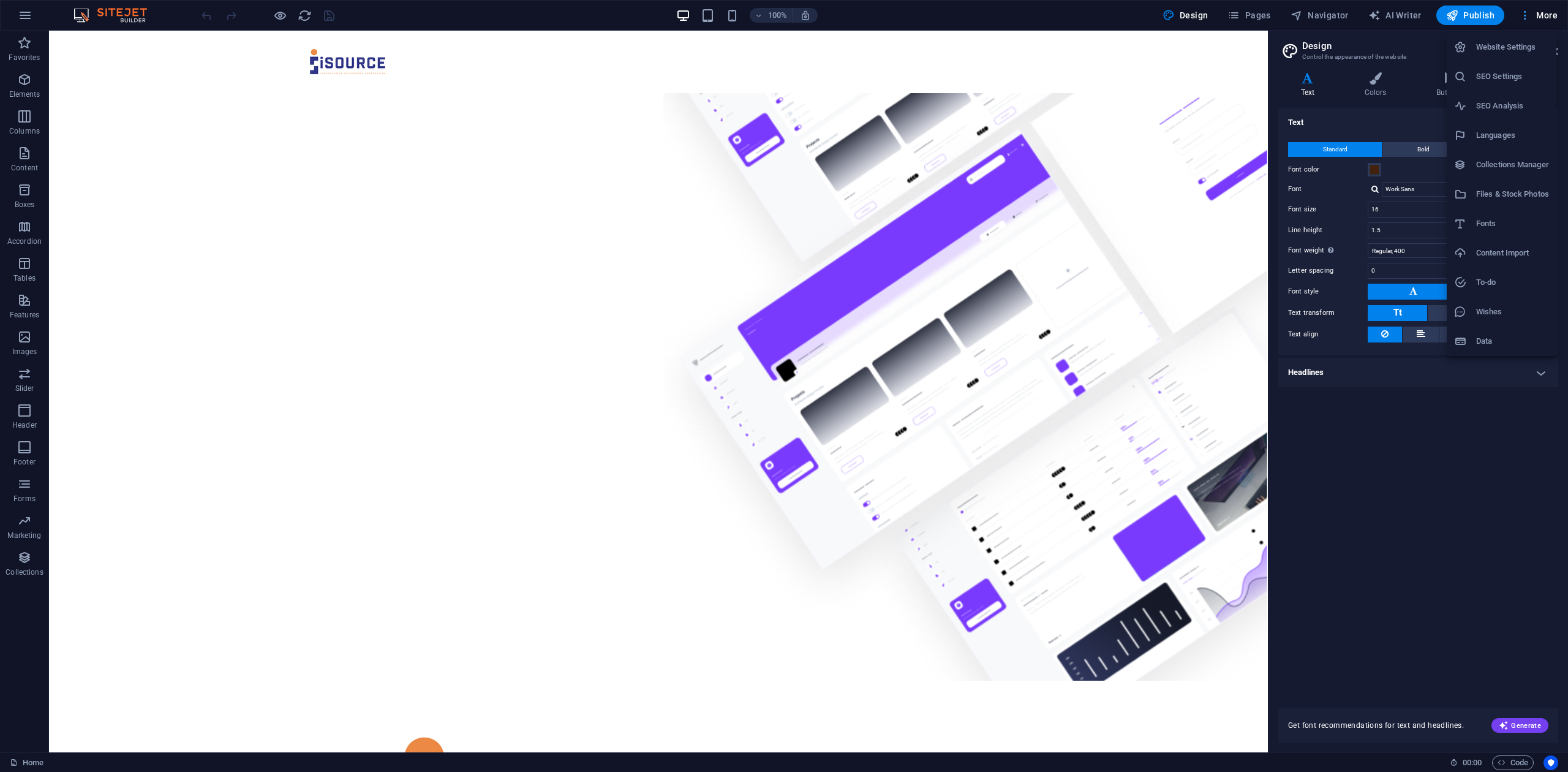
click at [1546, 11] on div at bounding box center [784, 386] width 1568 height 772
